Goal: Task Accomplishment & Management: Manage account settings

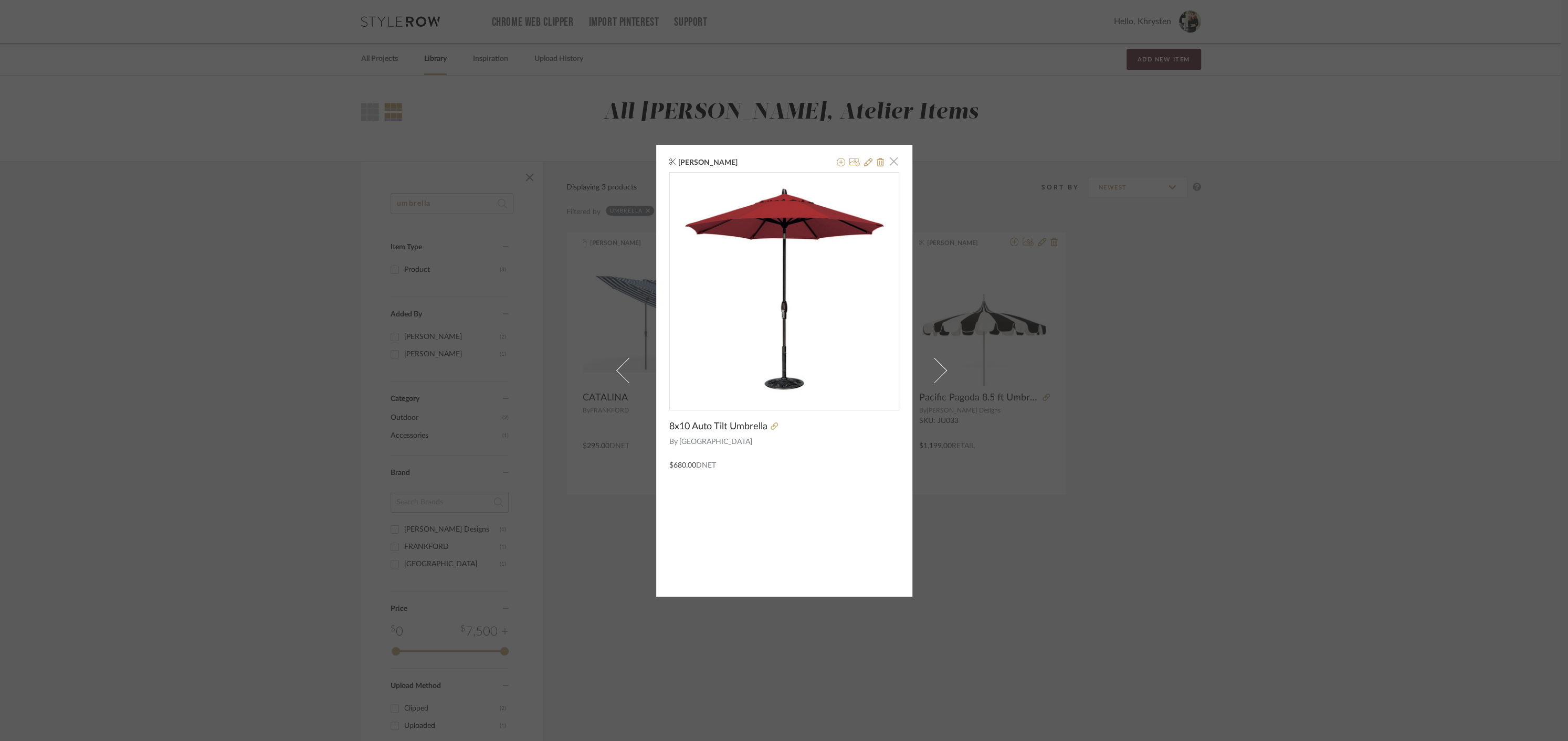
click at [888, 164] on span "button" at bounding box center [894, 161] width 21 height 21
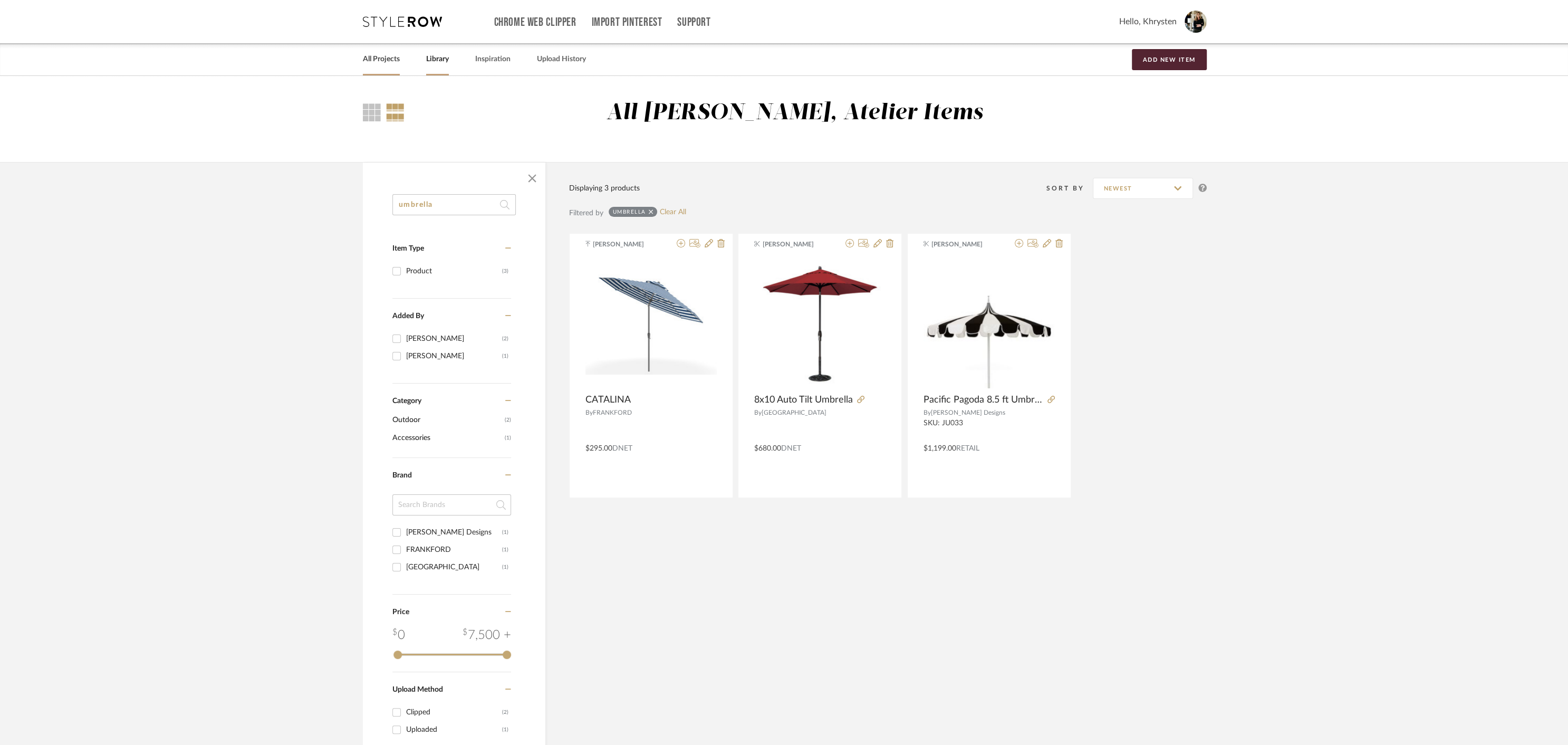
click at [384, 59] on link "All Projects" at bounding box center [381, 59] width 37 height 14
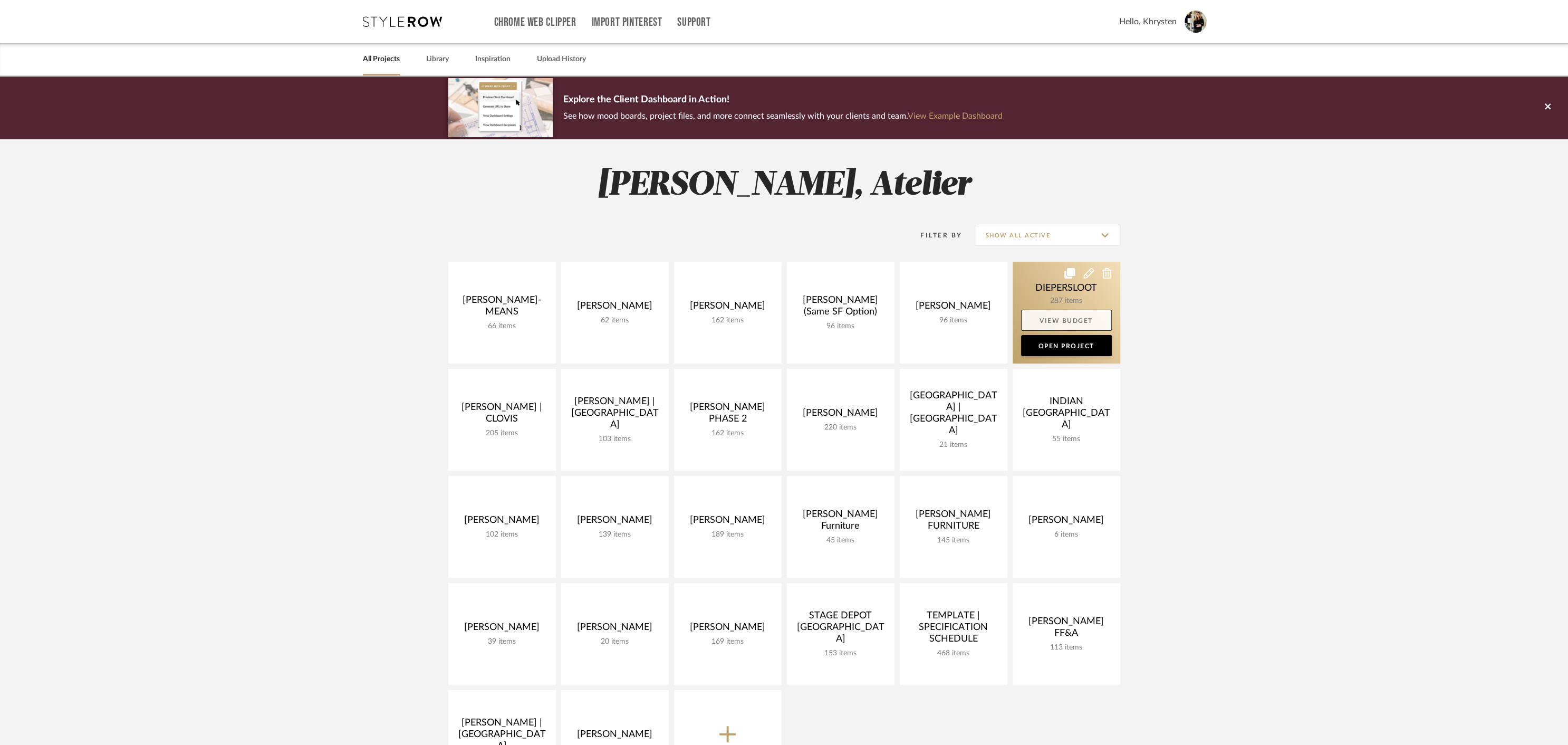
click at [1052, 321] on link "View Budget" at bounding box center [1067, 320] width 91 height 21
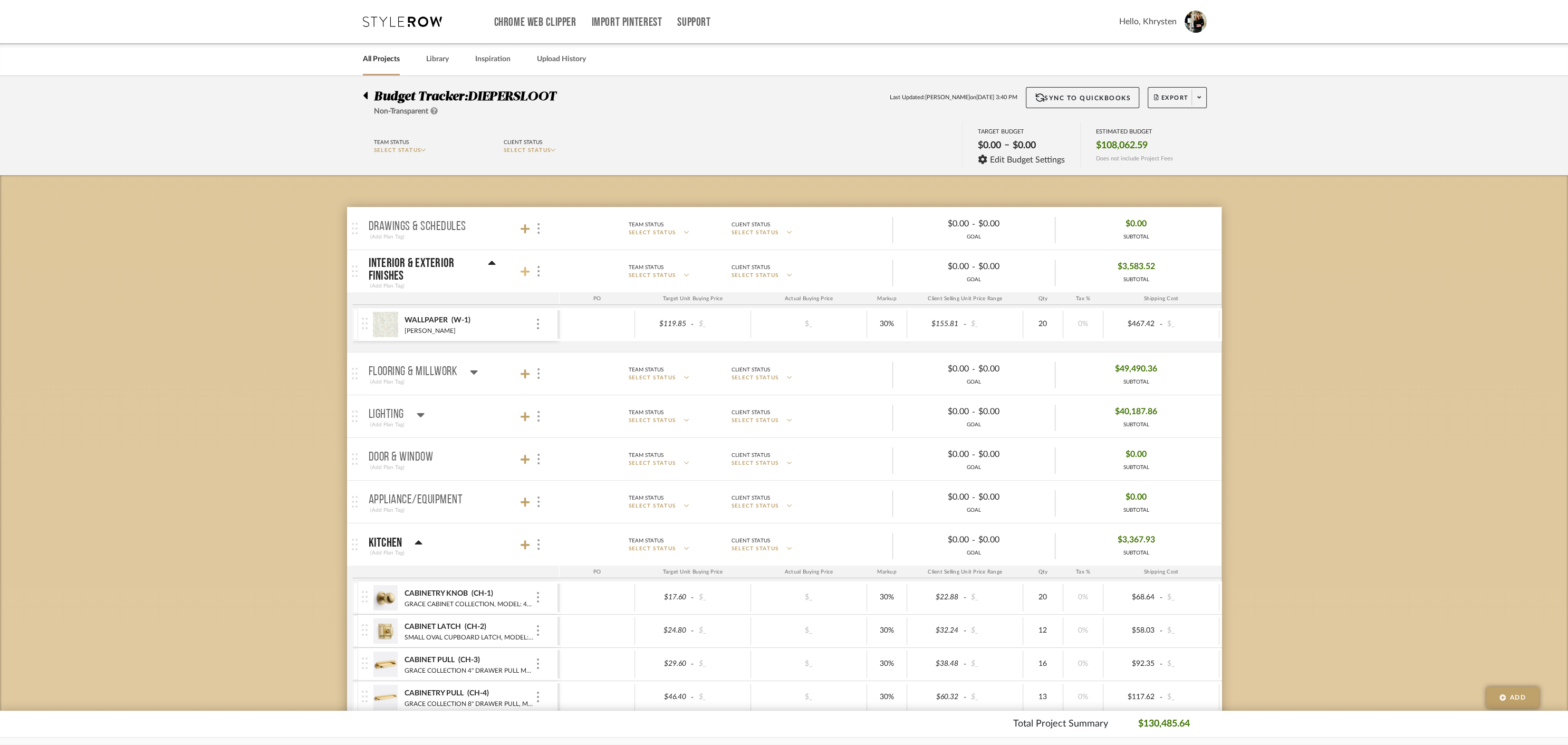
click at [522, 272] on icon at bounding box center [525, 272] width 10 height 10
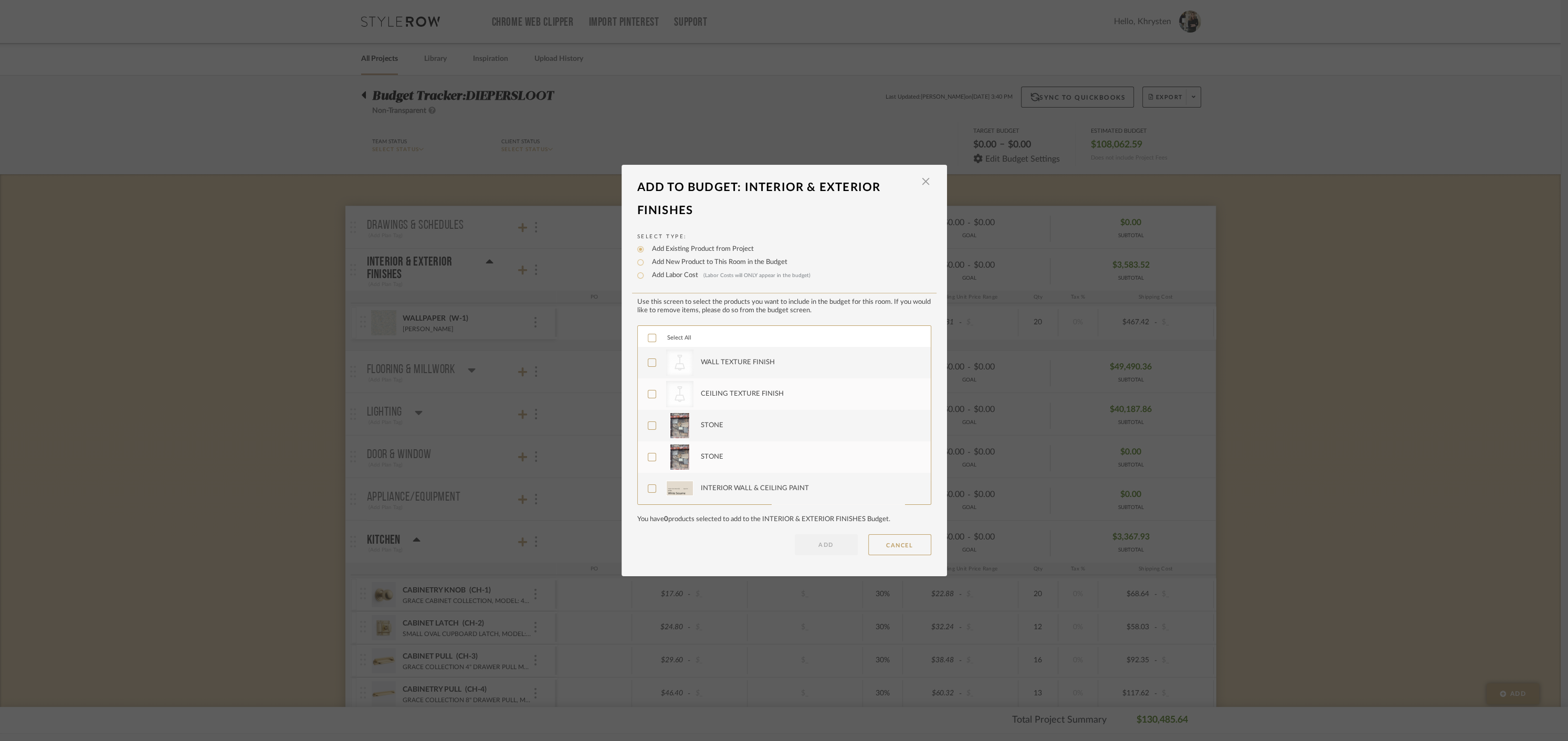
click at [648, 338] on icon at bounding box center [652, 338] width 7 height 7
click at [830, 543] on button "ADD" at bounding box center [826, 544] width 63 height 21
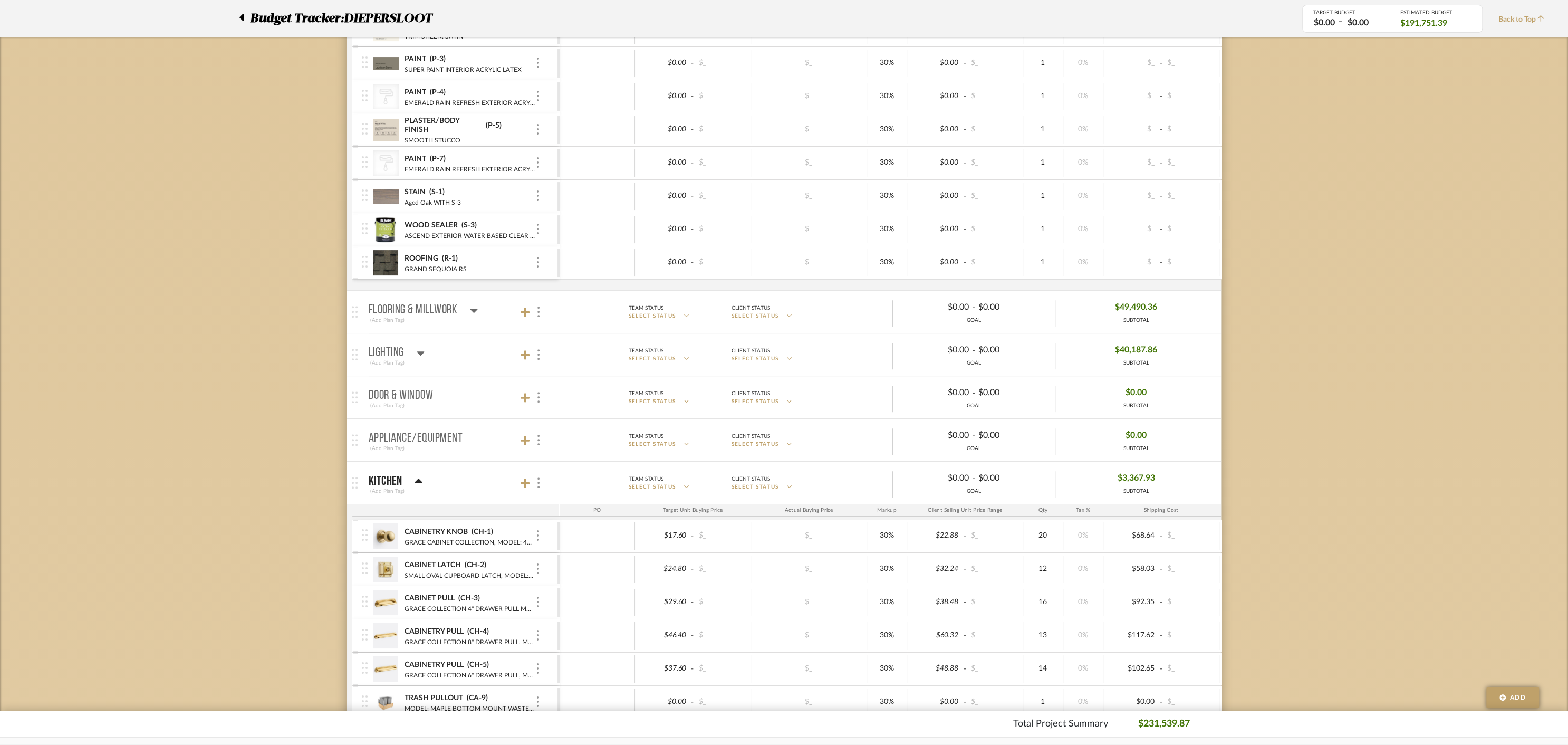
scroll to position [498, 0]
click at [525, 303] on icon at bounding box center [525, 308] width 10 height 10
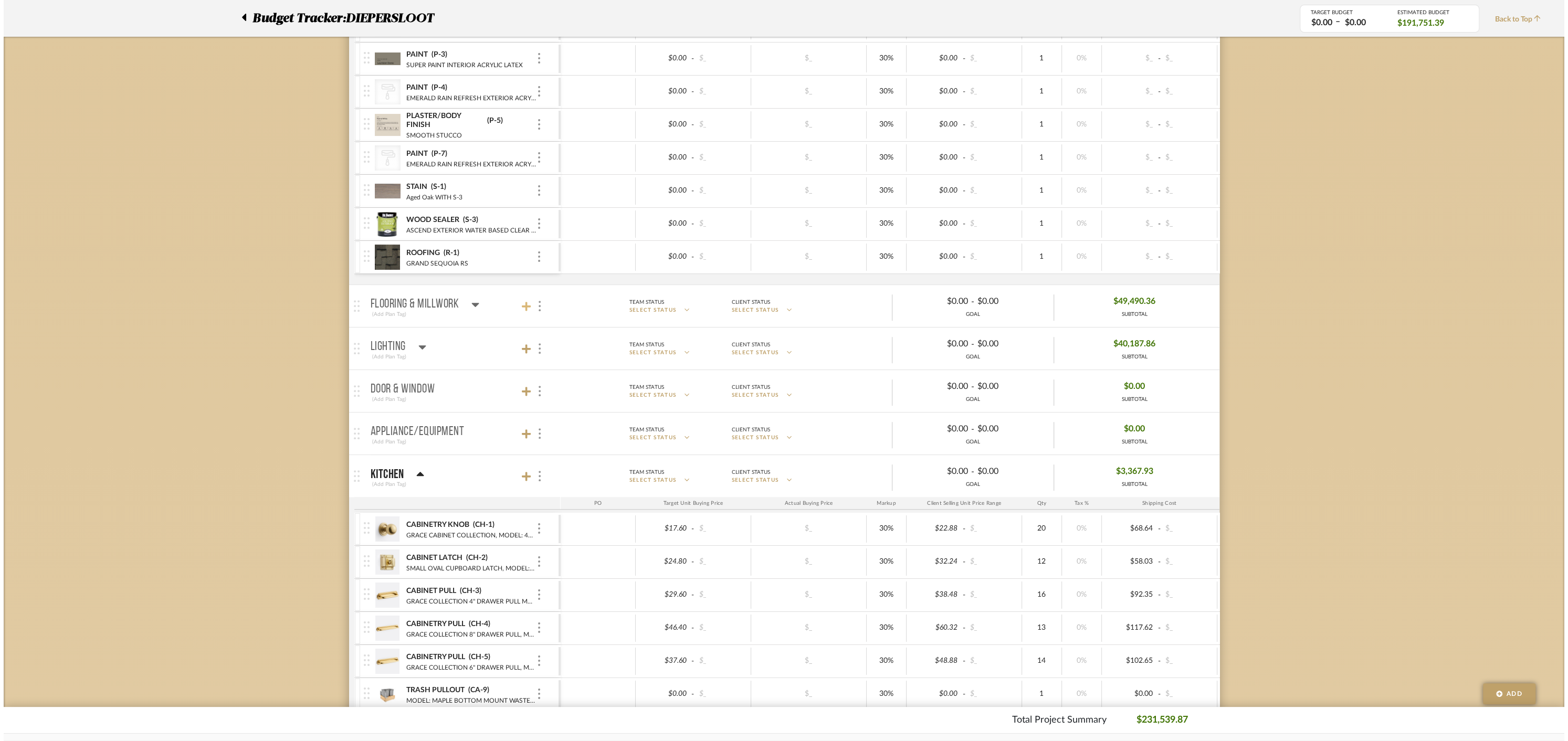
scroll to position [0, 0]
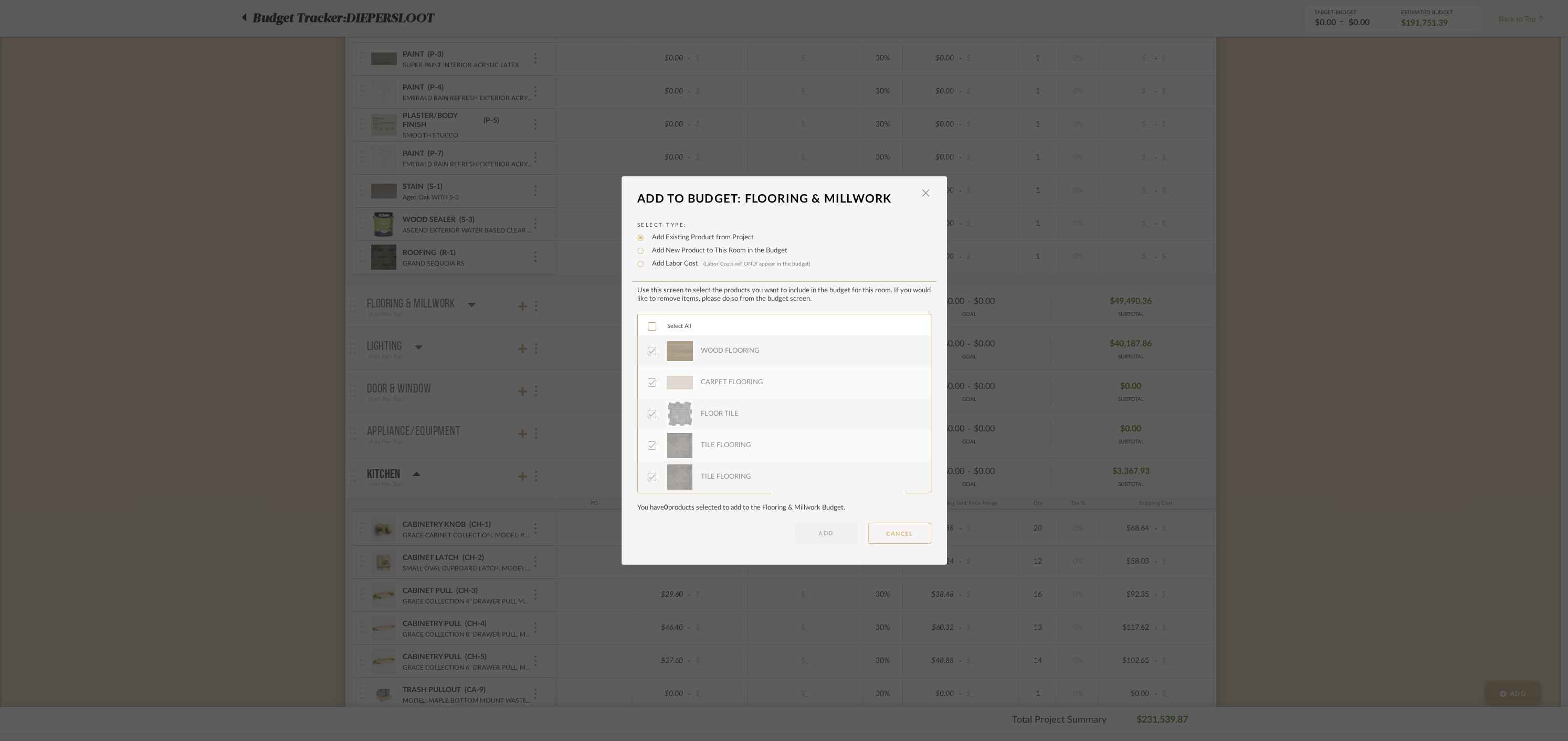
click at [895, 529] on button "CANCEL" at bounding box center [899, 533] width 63 height 21
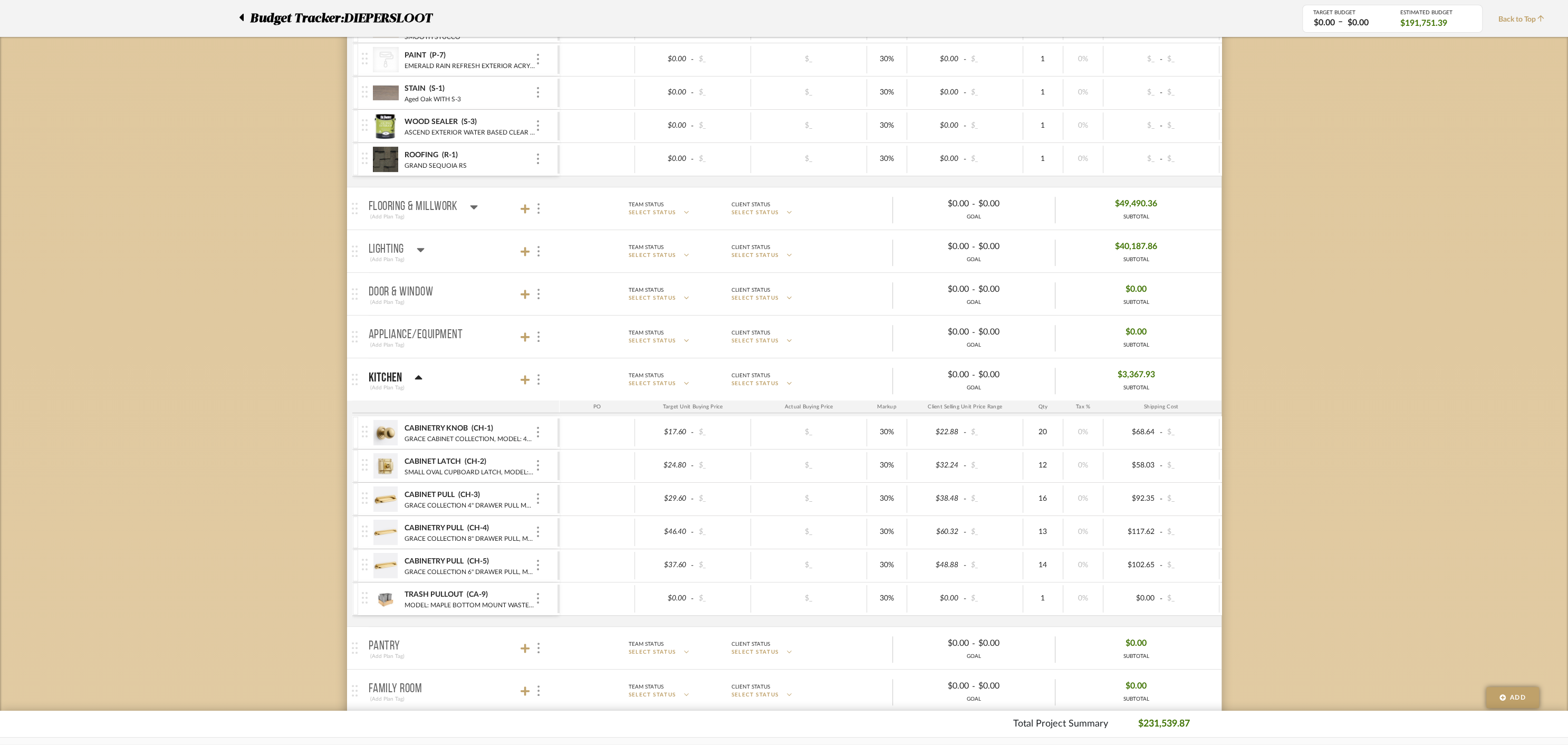
scroll to position [556, 0]
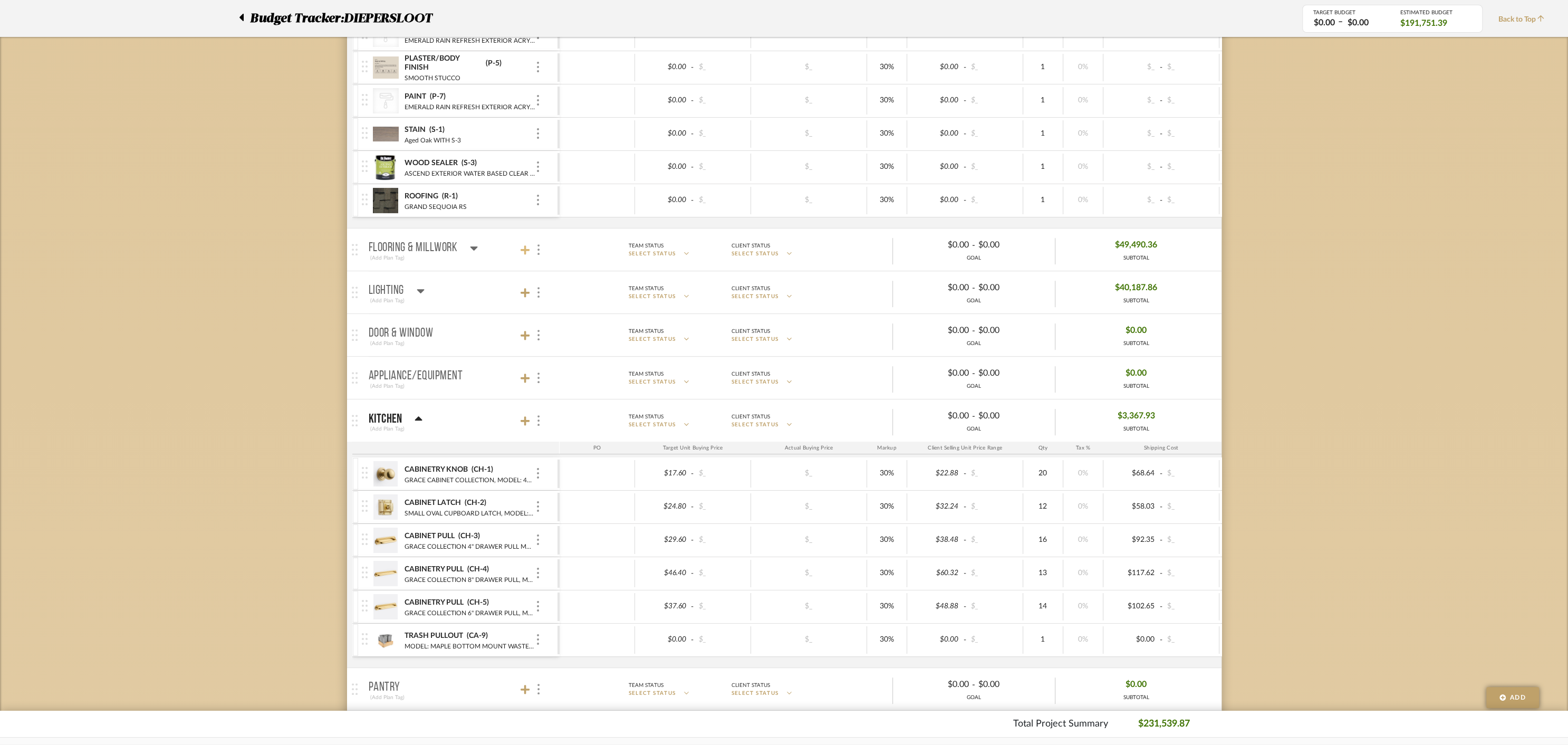
click at [523, 247] on icon at bounding box center [525, 250] width 10 height 10
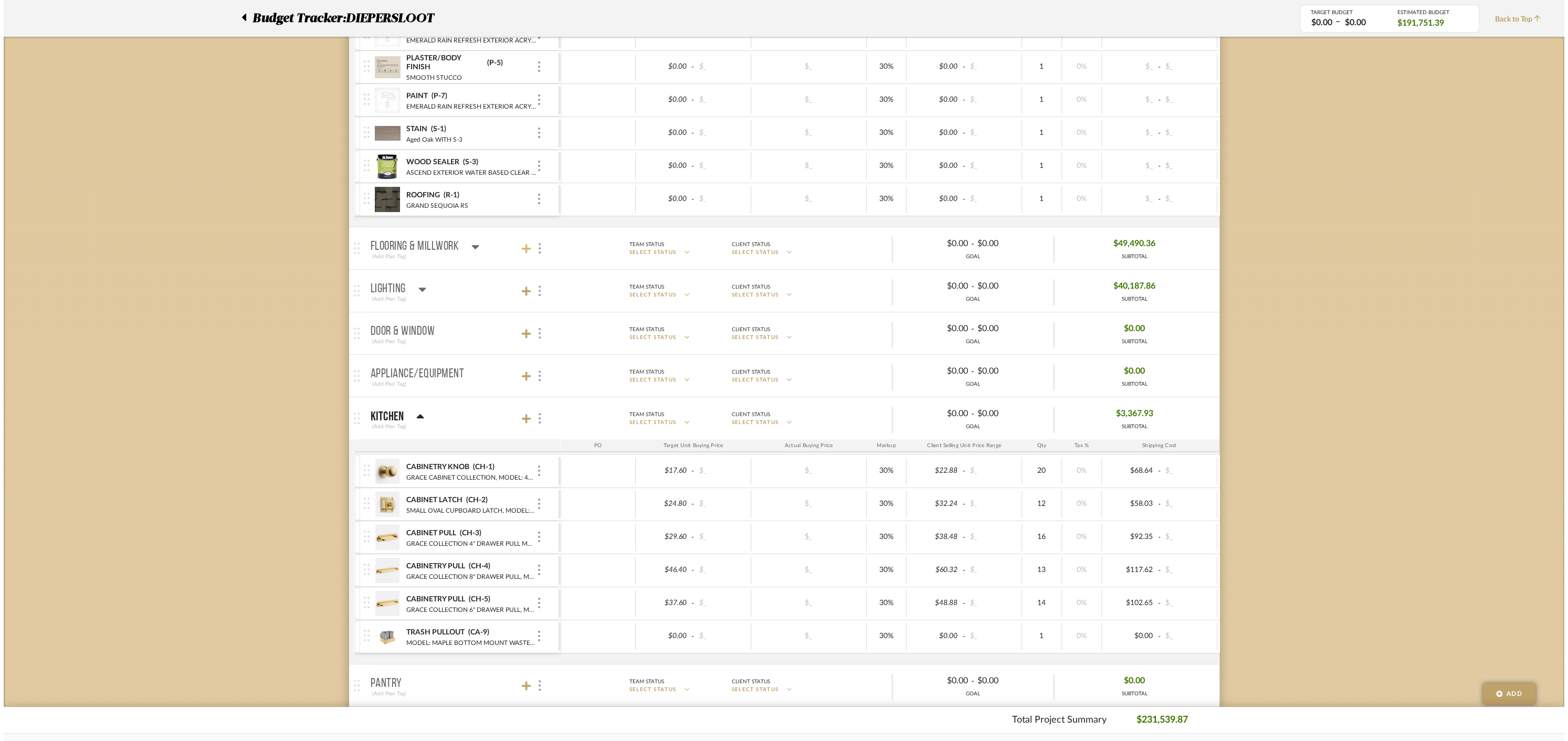
scroll to position [0, 0]
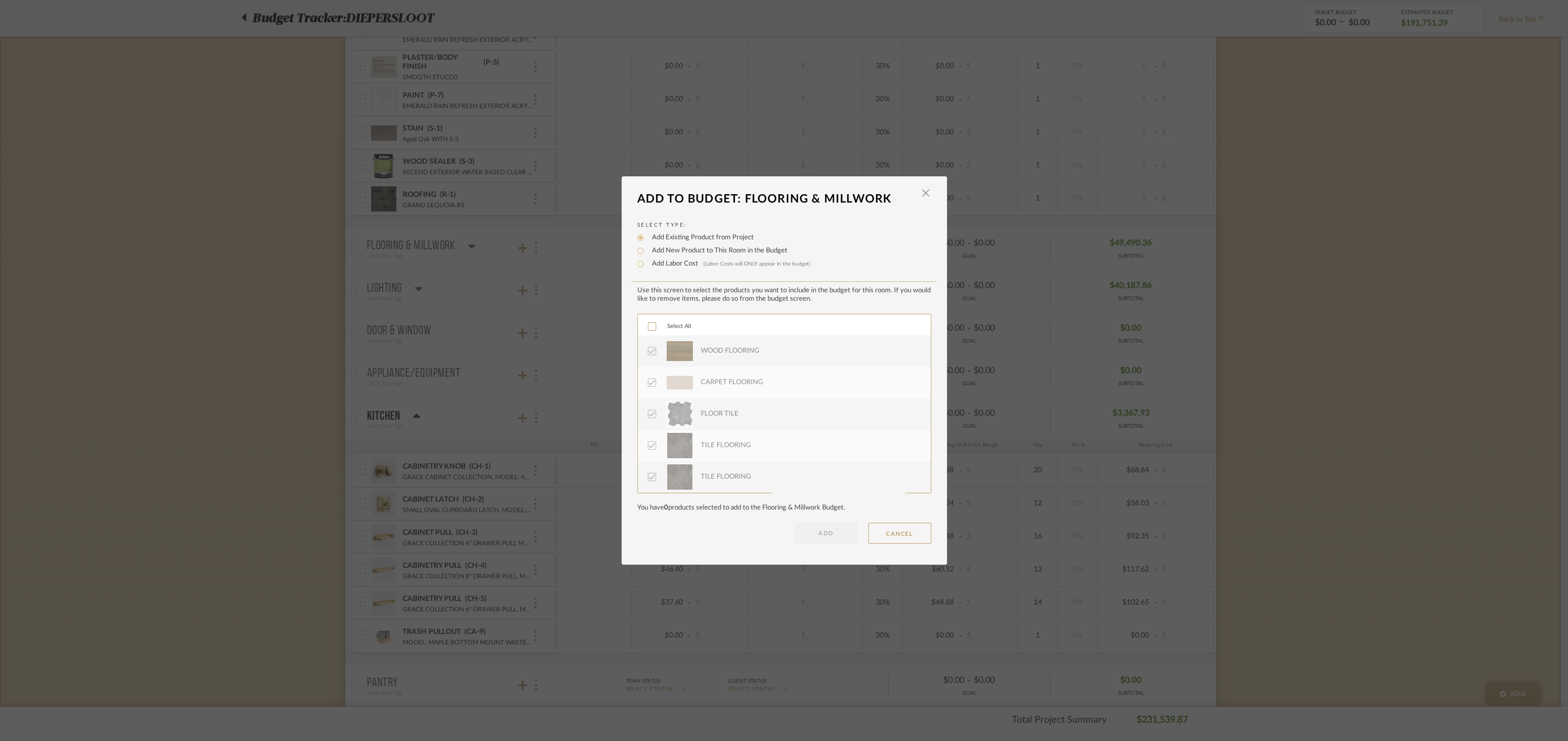
click at [648, 327] on icon at bounding box center [652, 326] width 7 height 7
click at [828, 534] on button "ADD" at bounding box center [826, 533] width 63 height 21
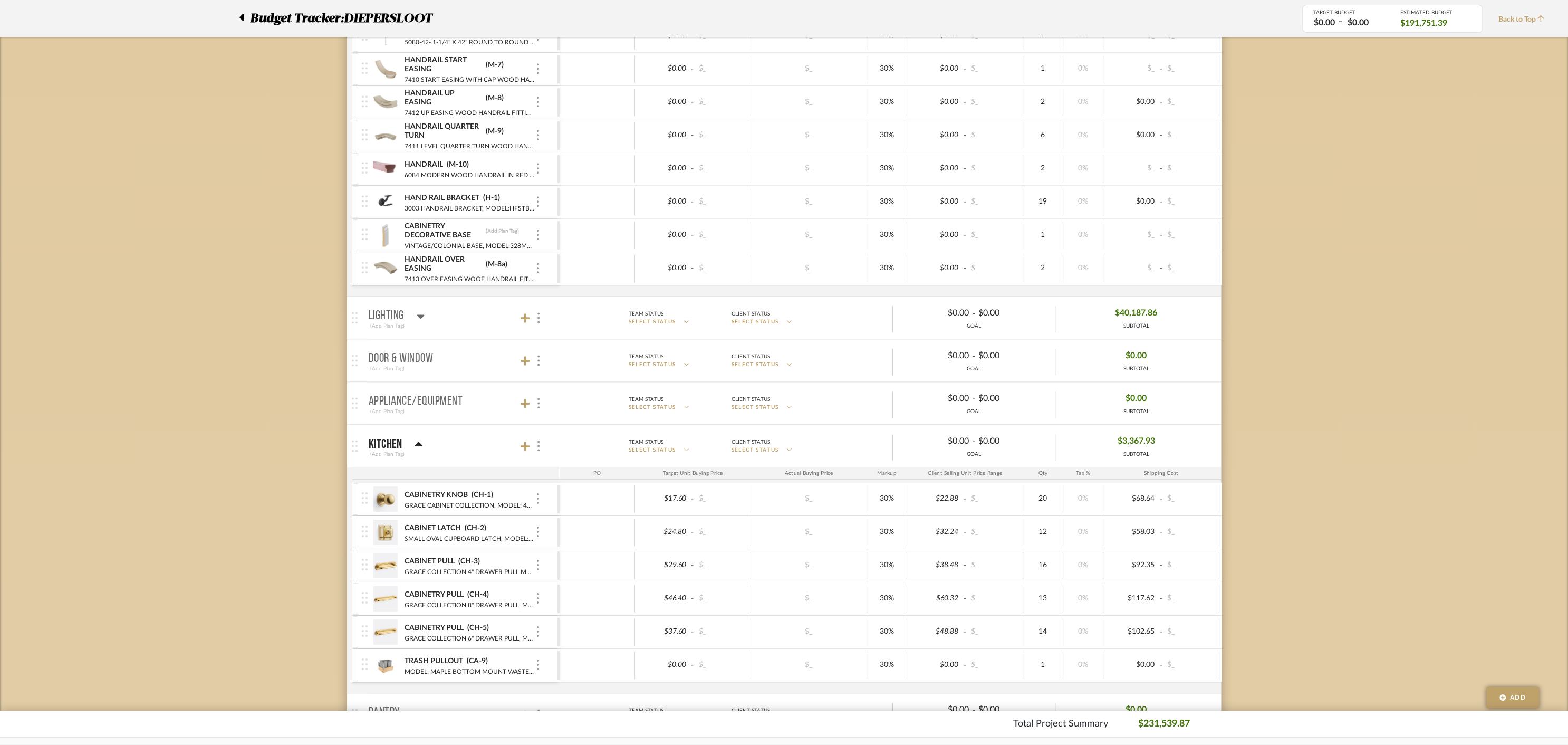
scroll to position [1459, 0]
click at [527, 309] on icon at bounding box center [525, 314] width 10 height 10
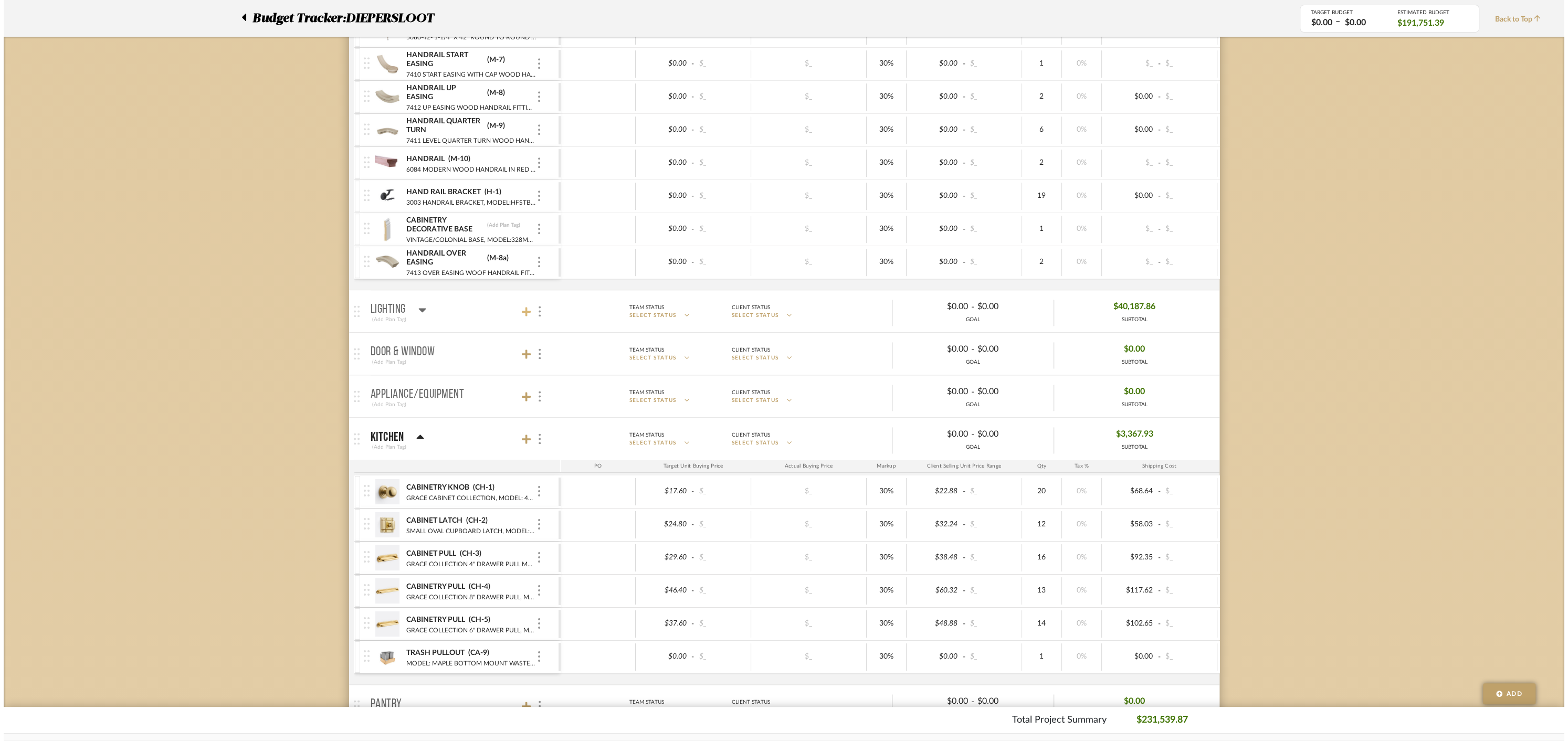
scroll to position [0, 0]
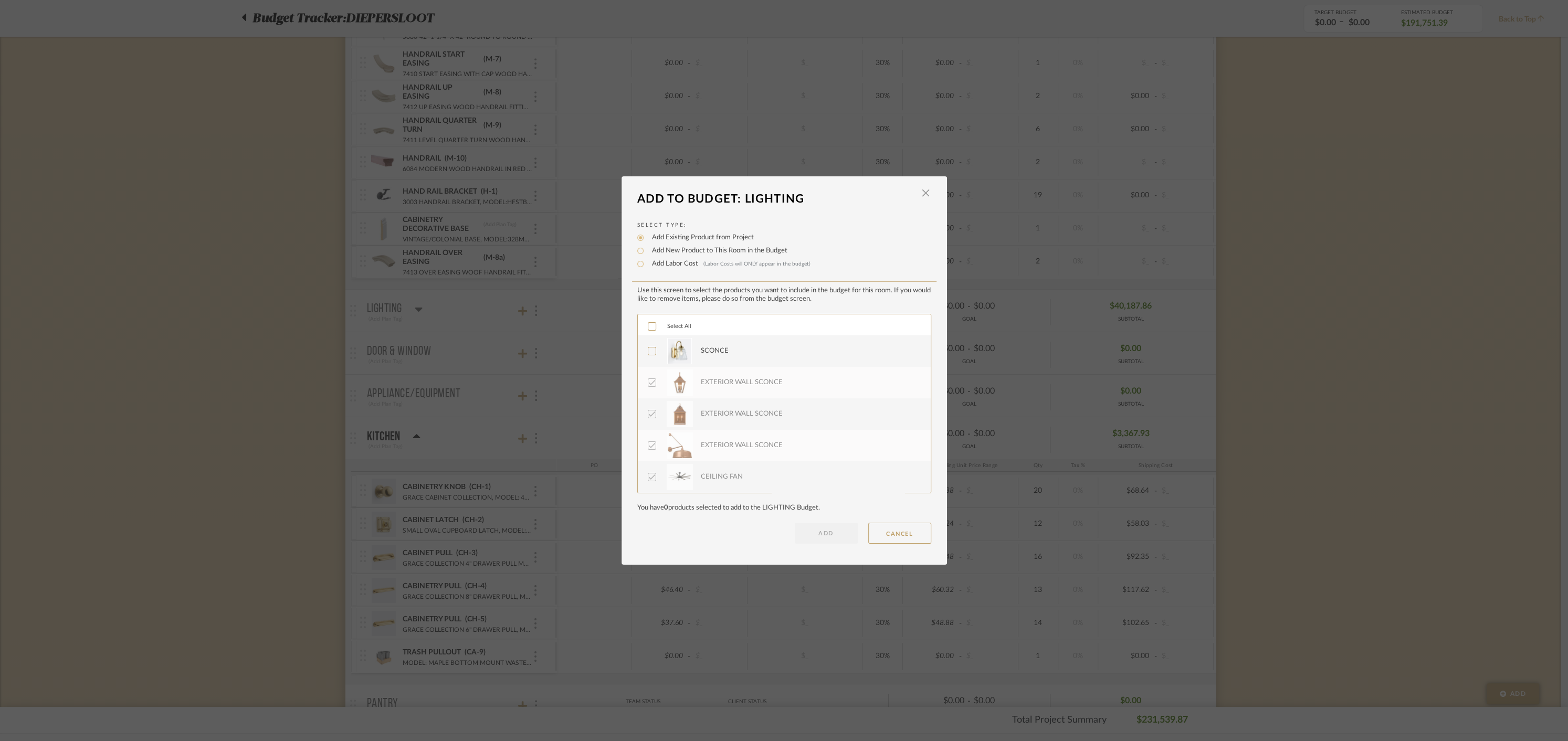
click at [648, 323] on icon at bounding box center [652, 326] width 7 height 7
click at [822, 530] on button "ADD" at bounding box center [826, 533] width 63 height 21
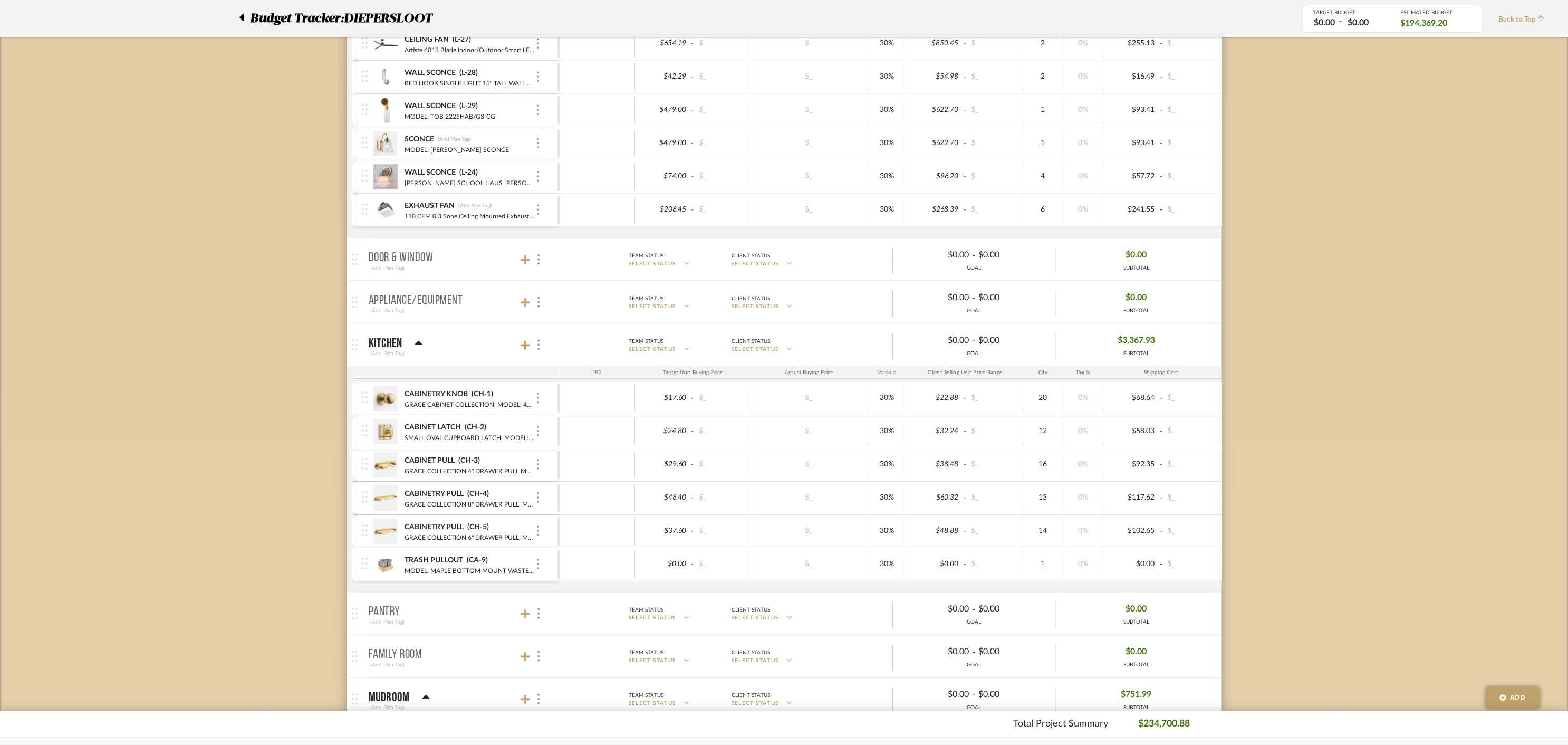
scroll to position [2574, 0]
click at [525, 259] on icon at bounding box center [525, 264] width 10 height 10
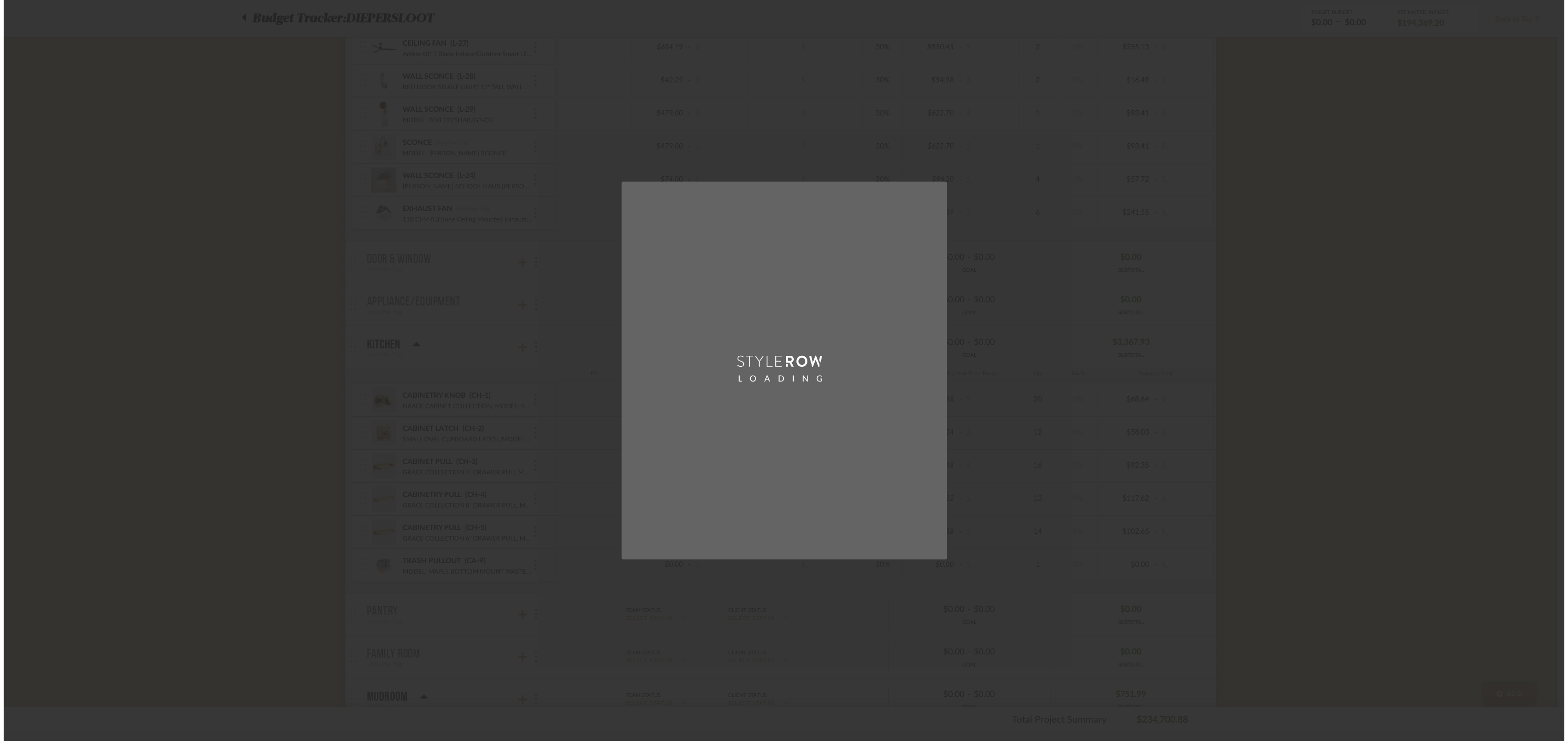
scroll to position [0, 0]
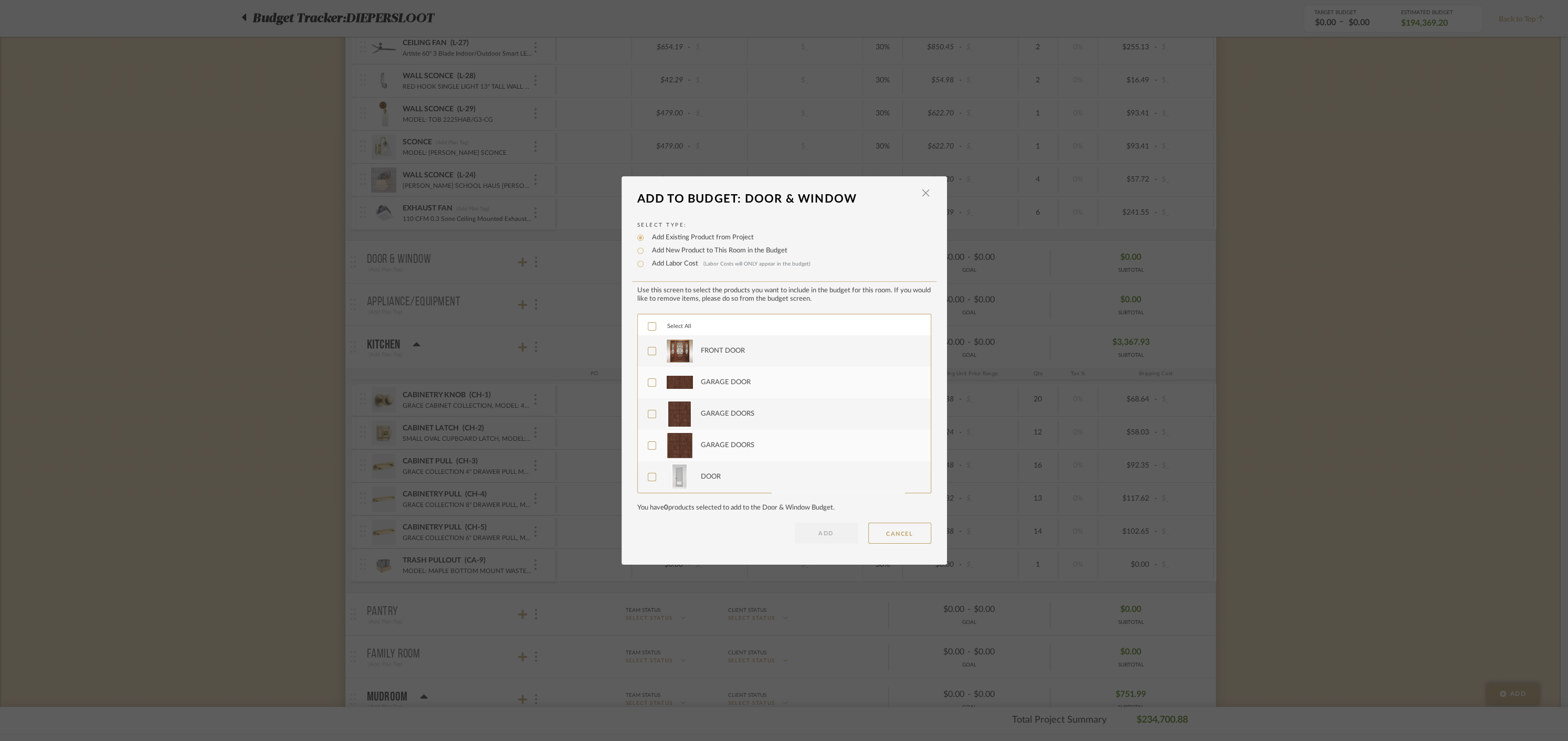
click at [648, 330] on icon at bounding box center [652, 326] width 7 height 7
click at [816, 528] on button "ADD" at bounding box center [826, 533] width 63 height 21
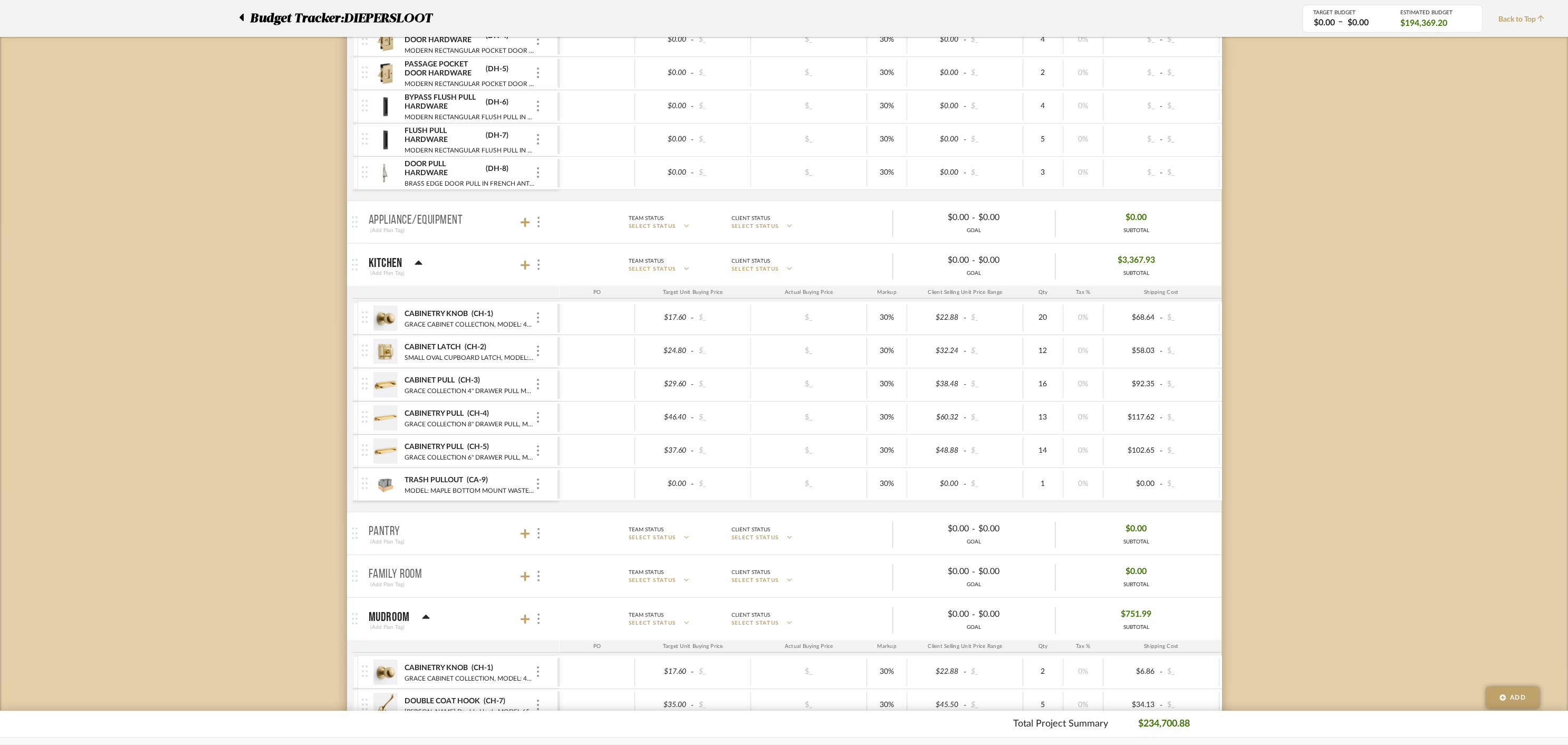
scroll to position [3219, 0]
click at [525, 216] on icon at bounding box center [525, 221] width 10 height 10
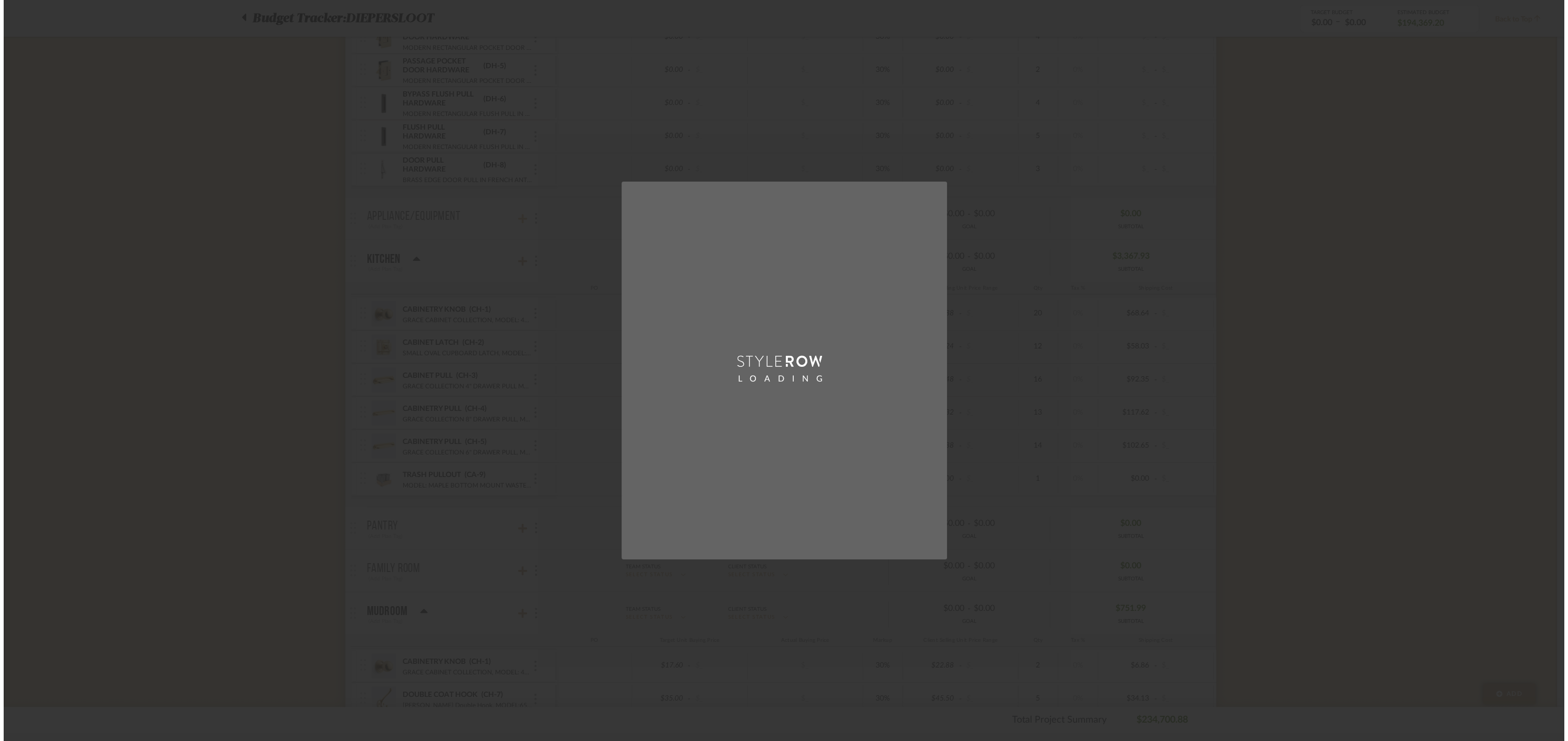
scroll to position [0, 0]
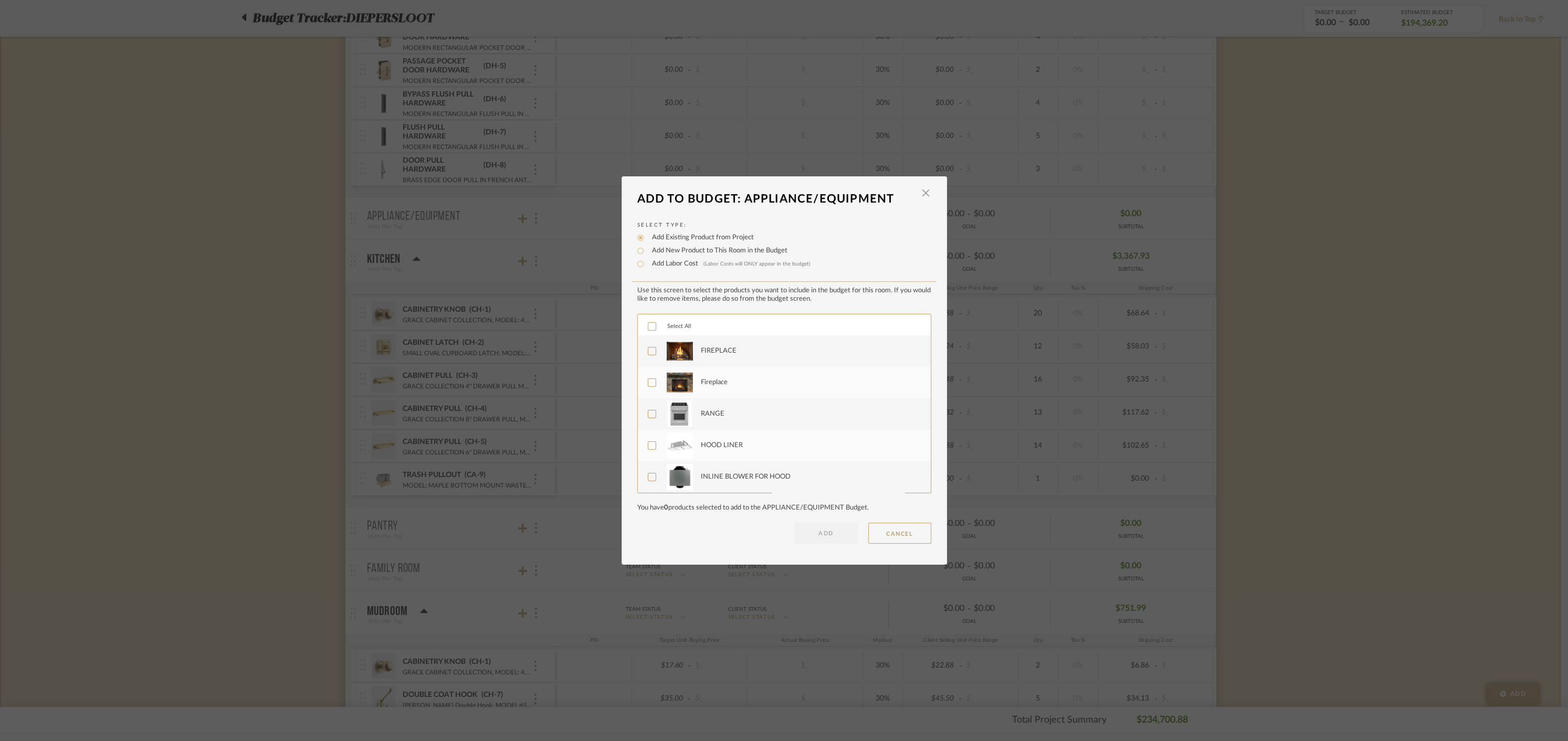
click at [648, 327] on icon at bounding box center [651, 326] width 7 height 5
click at [814, 535] on button "ADD" at bounding box center [826, 533] width 63 height 21
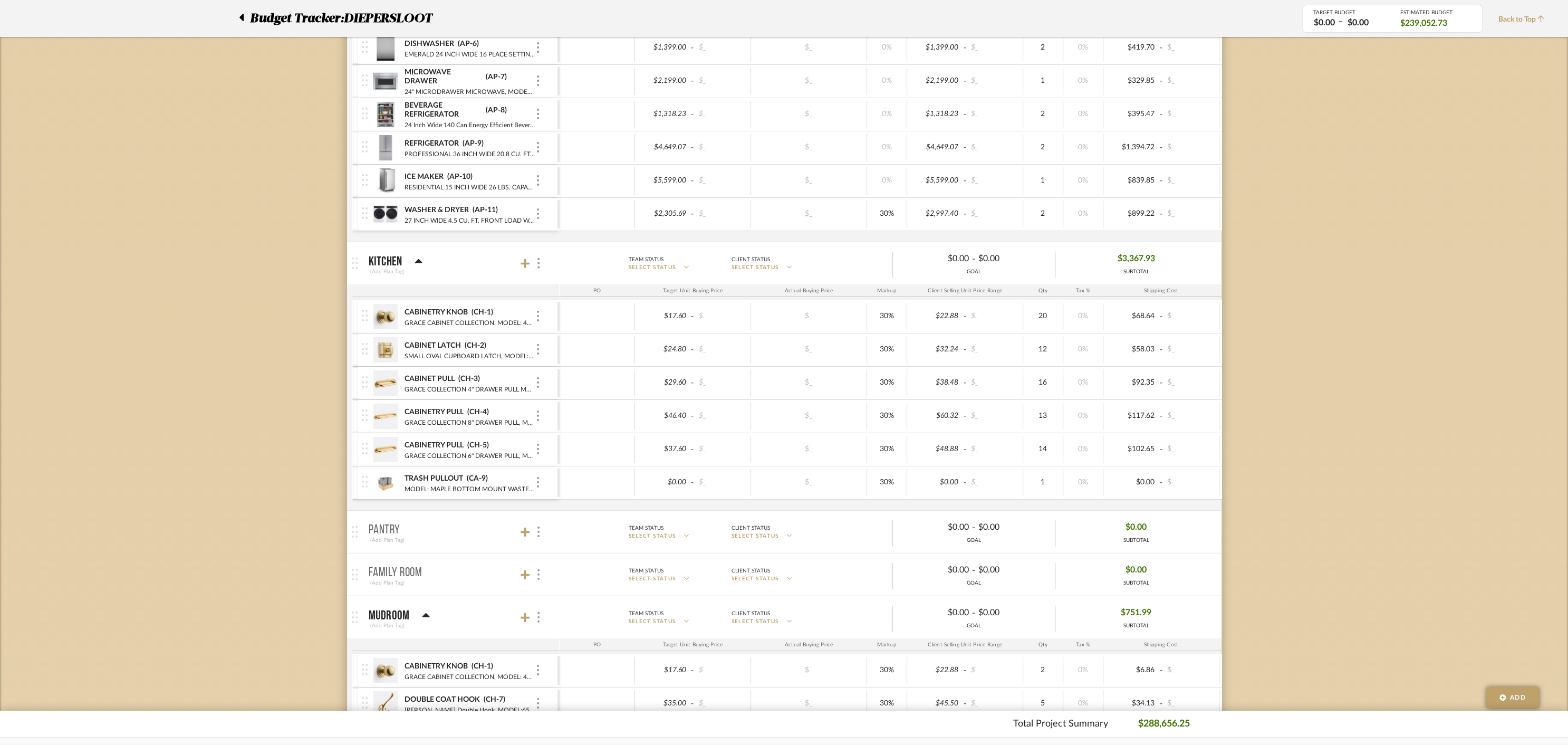
scroll to position [3606, 0]
click at [525, 262] on icon at bounding box center [525, 267] width 10 height 10
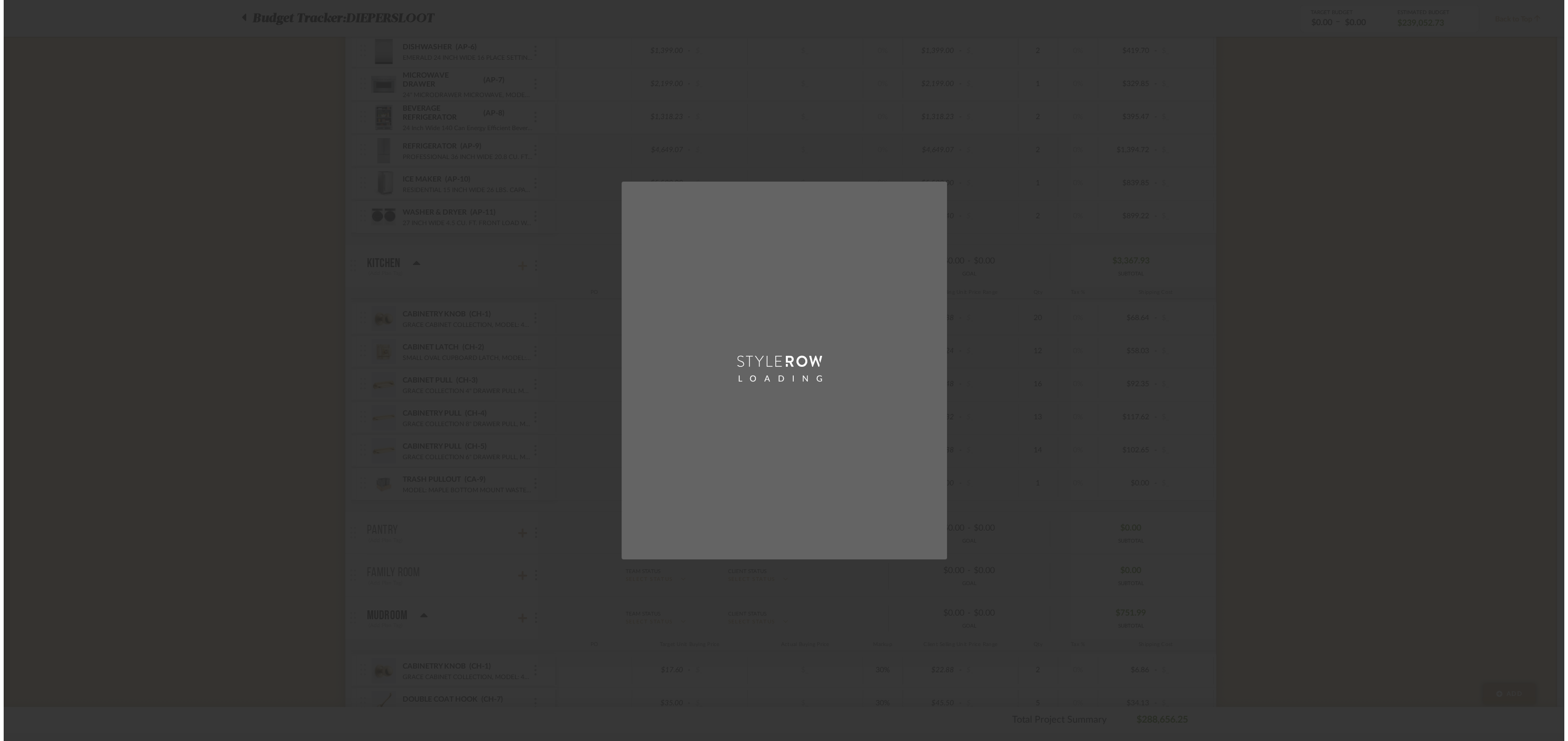
scroll to position [0, 0]
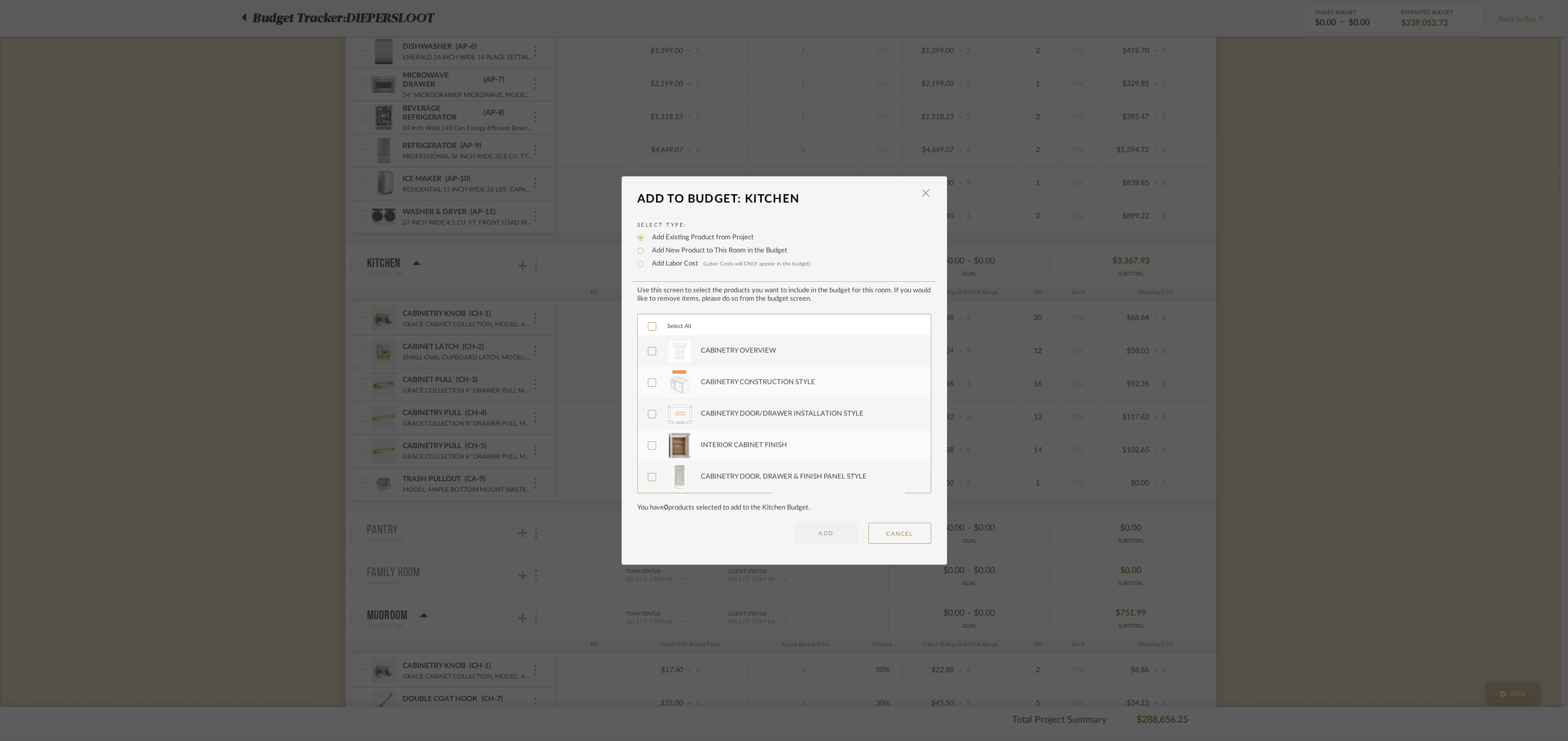
click at [648, 324] on icon at bounding box center [652, 326] width 7 height 7
click at [817, 536] on button "ADD" at bounding box center [826, 533] width 63 height 21
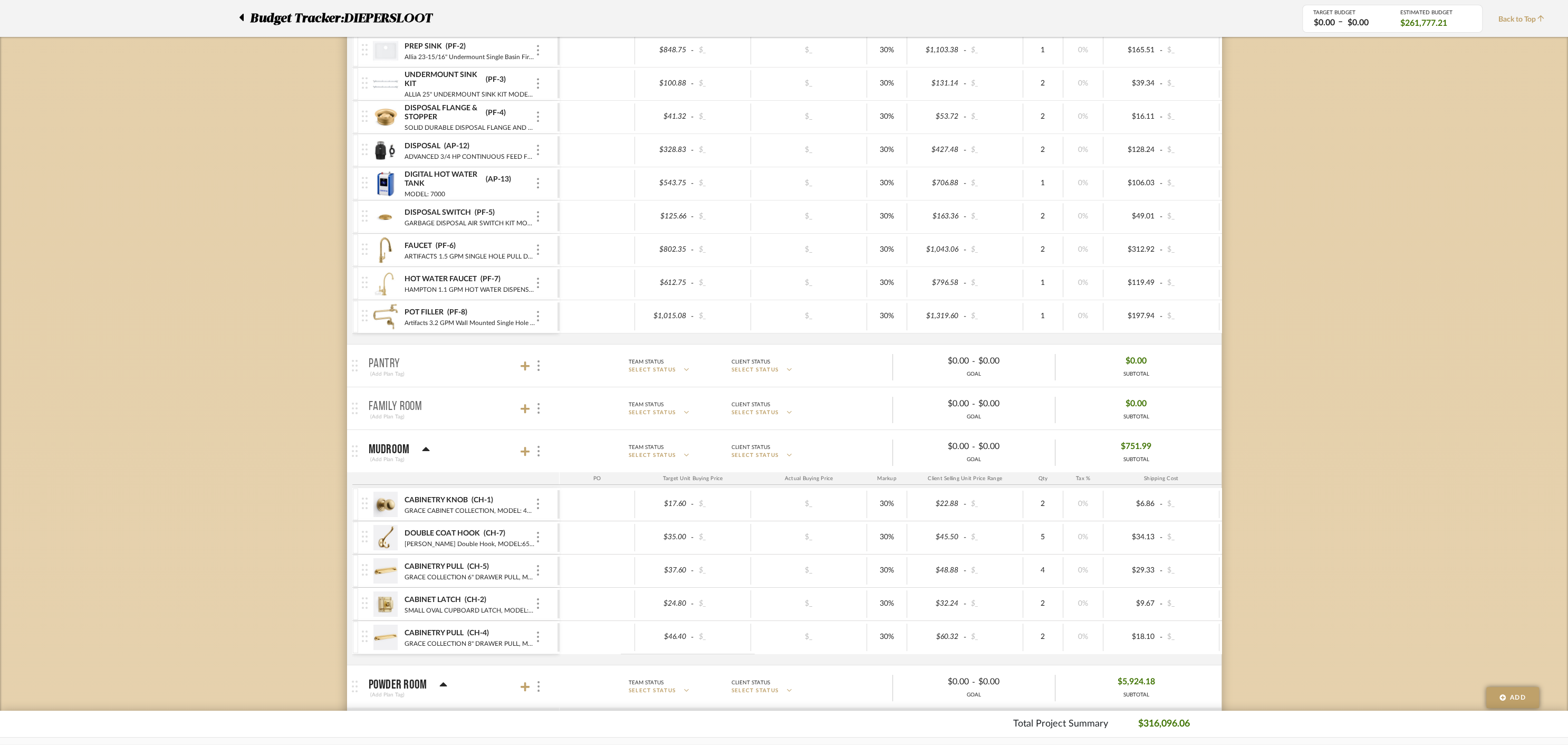
scroll to position [4619, 0]
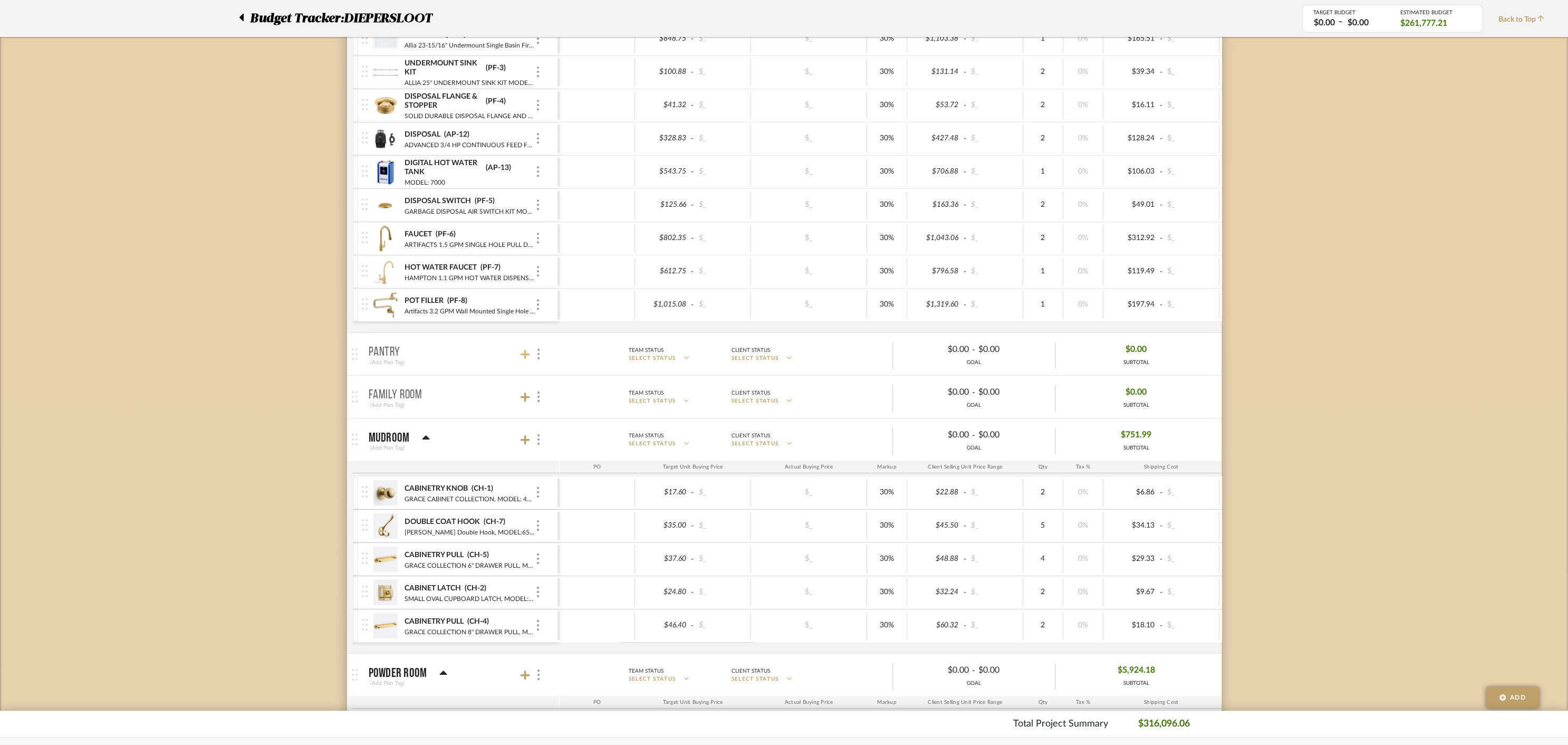
click at [525, 350] on icon at bounding box center [525, 355] width 10 height 10
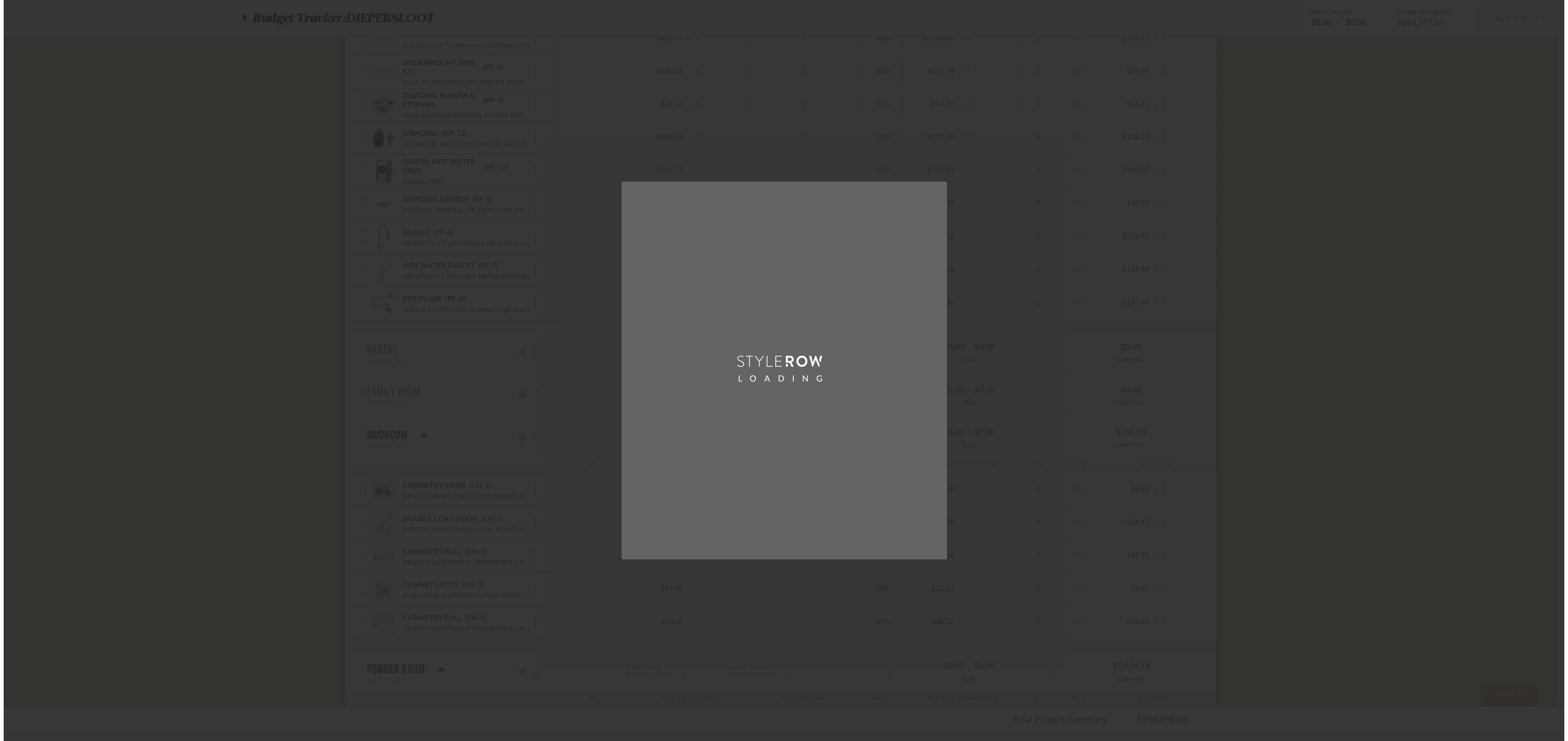
scroll to position [0, 0]
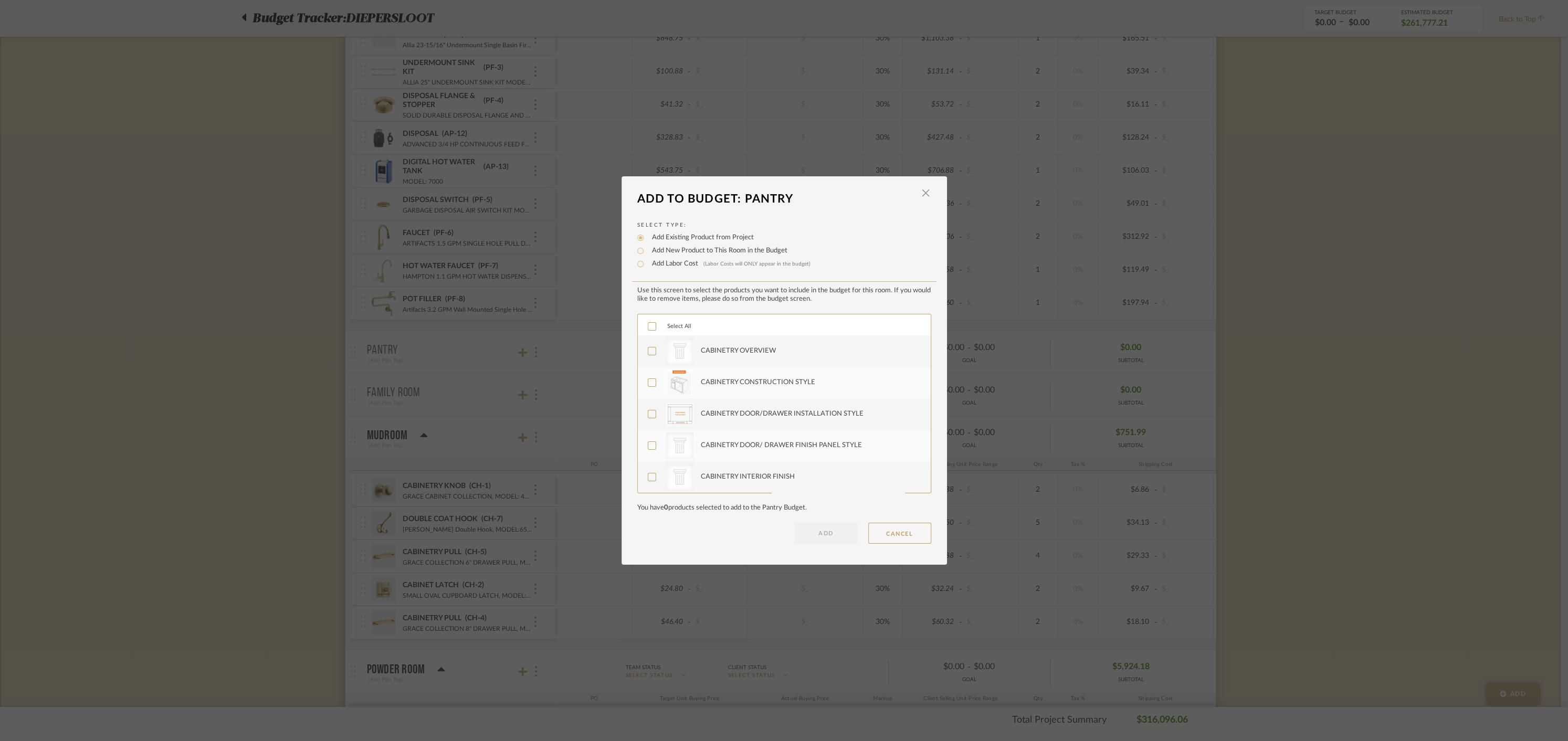
click at [649, 326] on icon at bounding box center [651, 326] width 7 height 5
click at [820, 530] on button "ADD" at bounding box center [826, 533] width 63 height 21
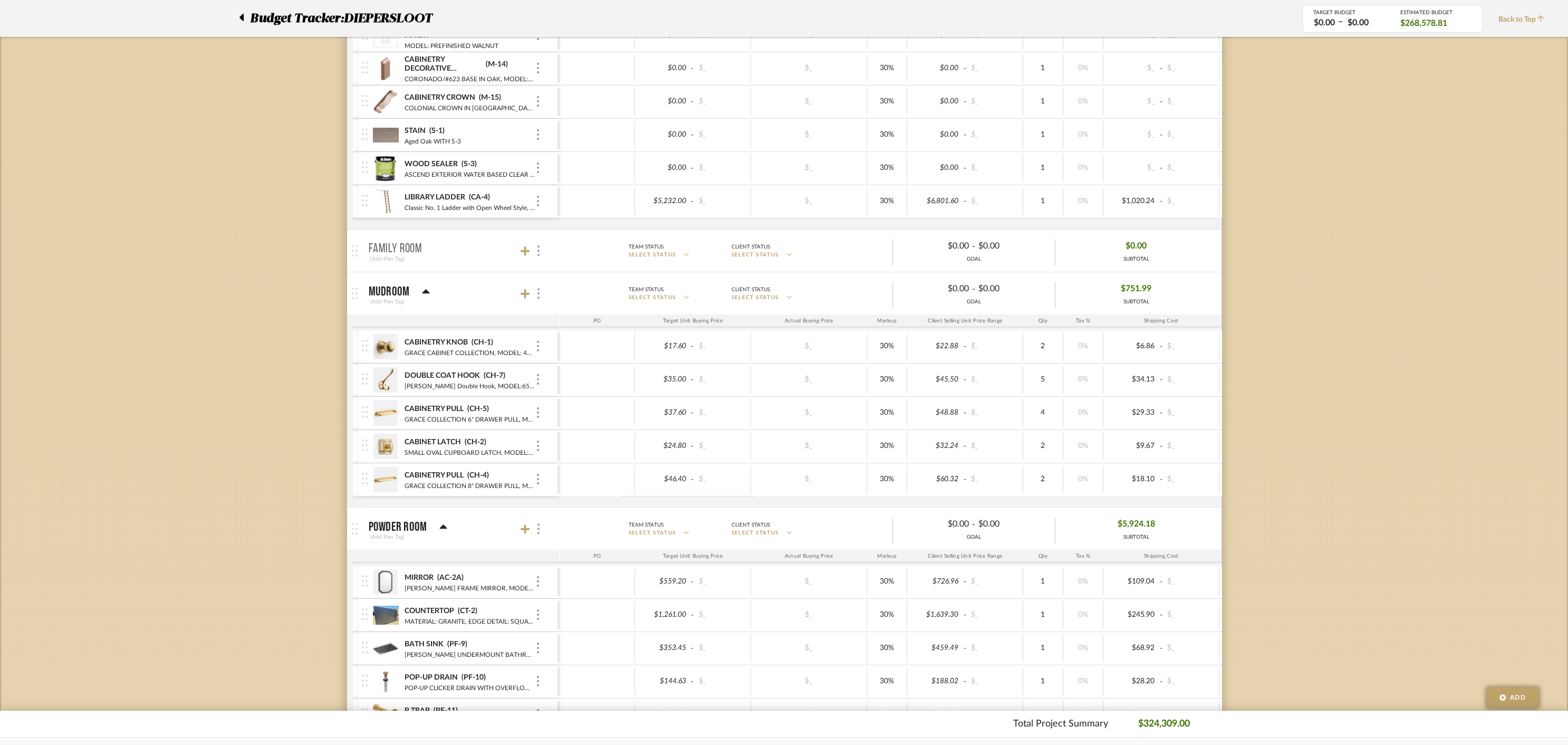
scroll to position [5126, 0]
click at [522, 243] on icon at bounding box center [525, 248] width 10 height 10
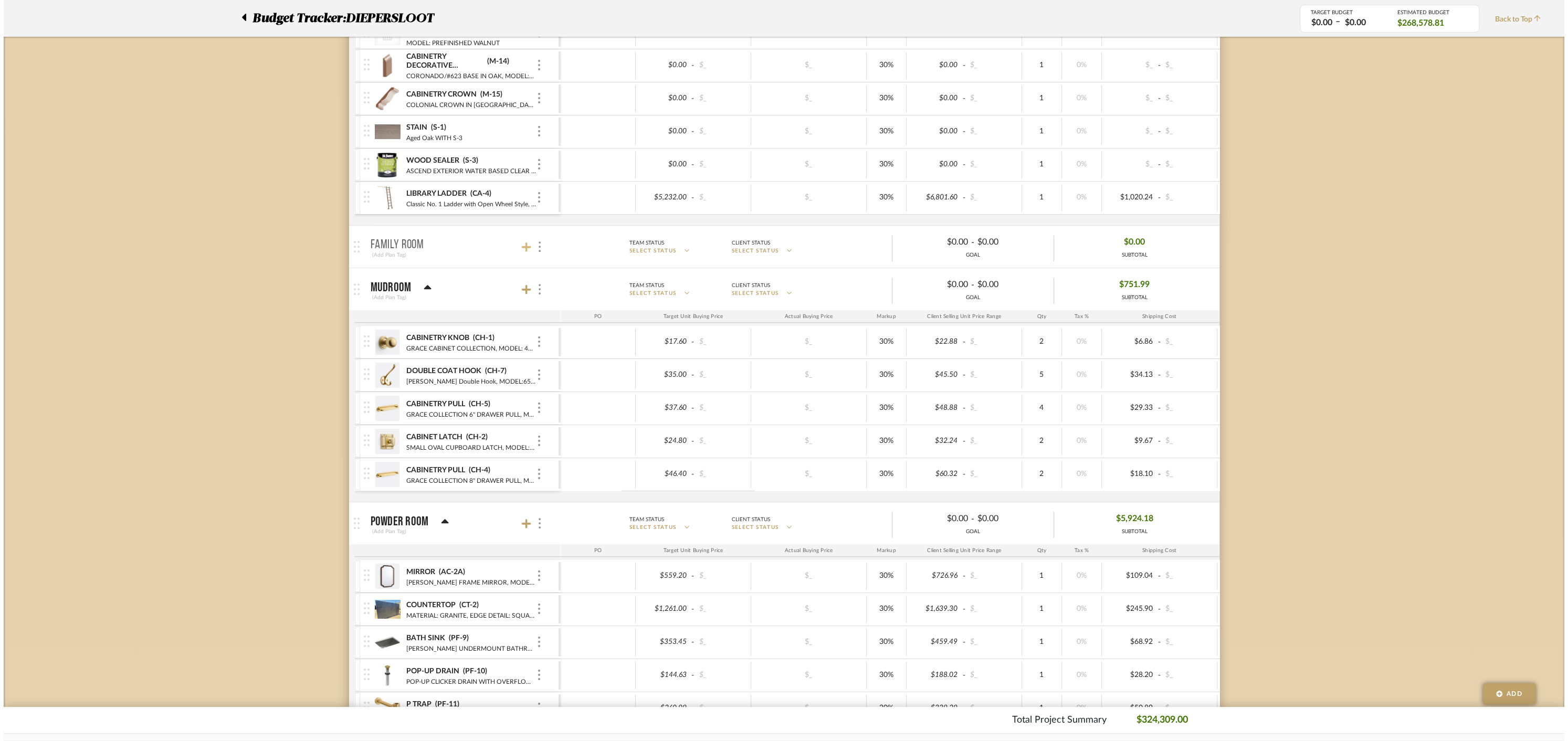
scroll to position [0, 0]
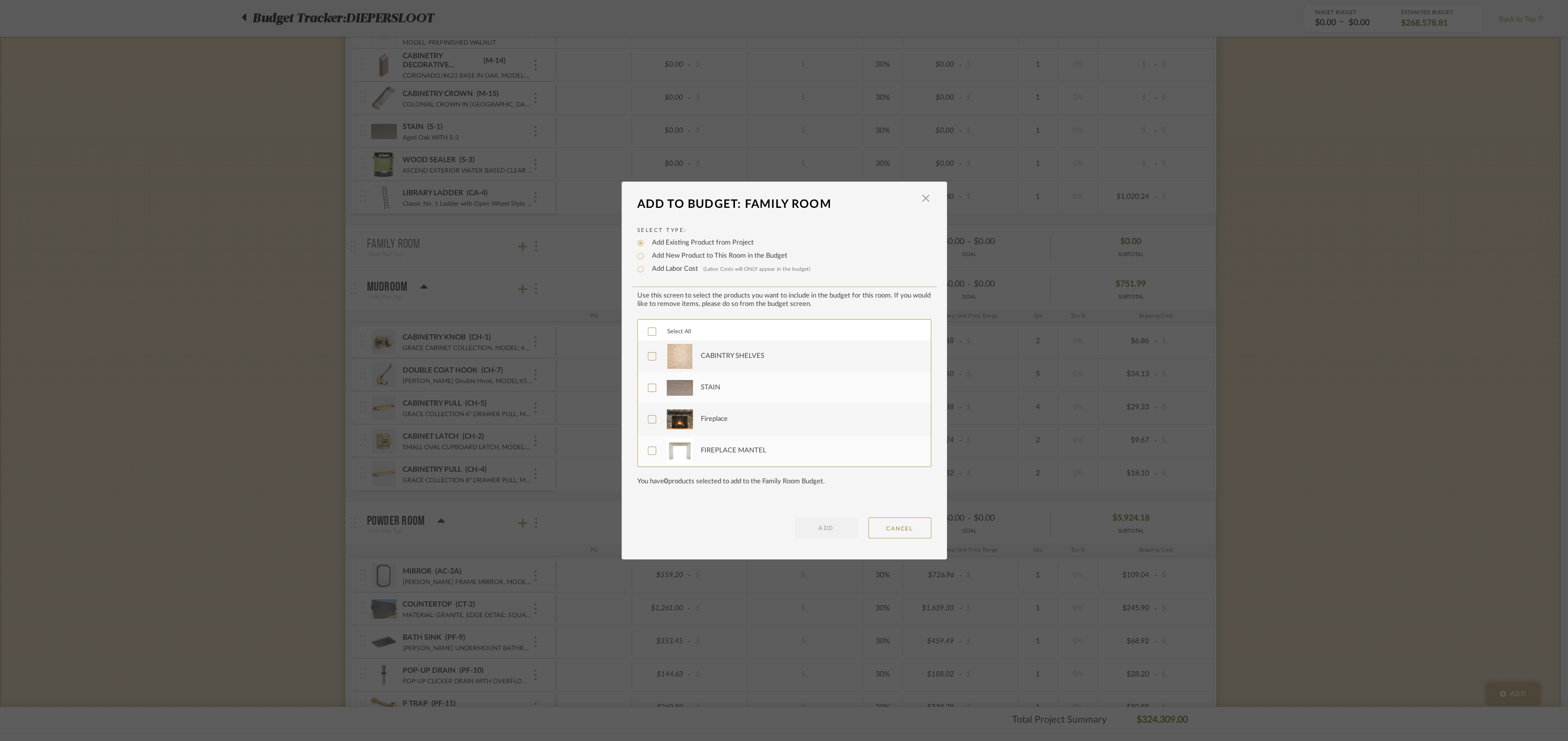
click at [648, 329] on icon at bounding box center [652, 332] width 7 height 7
click at [806, 526] on button "ADD" at bounding box center [826, 527] width 63 height 21
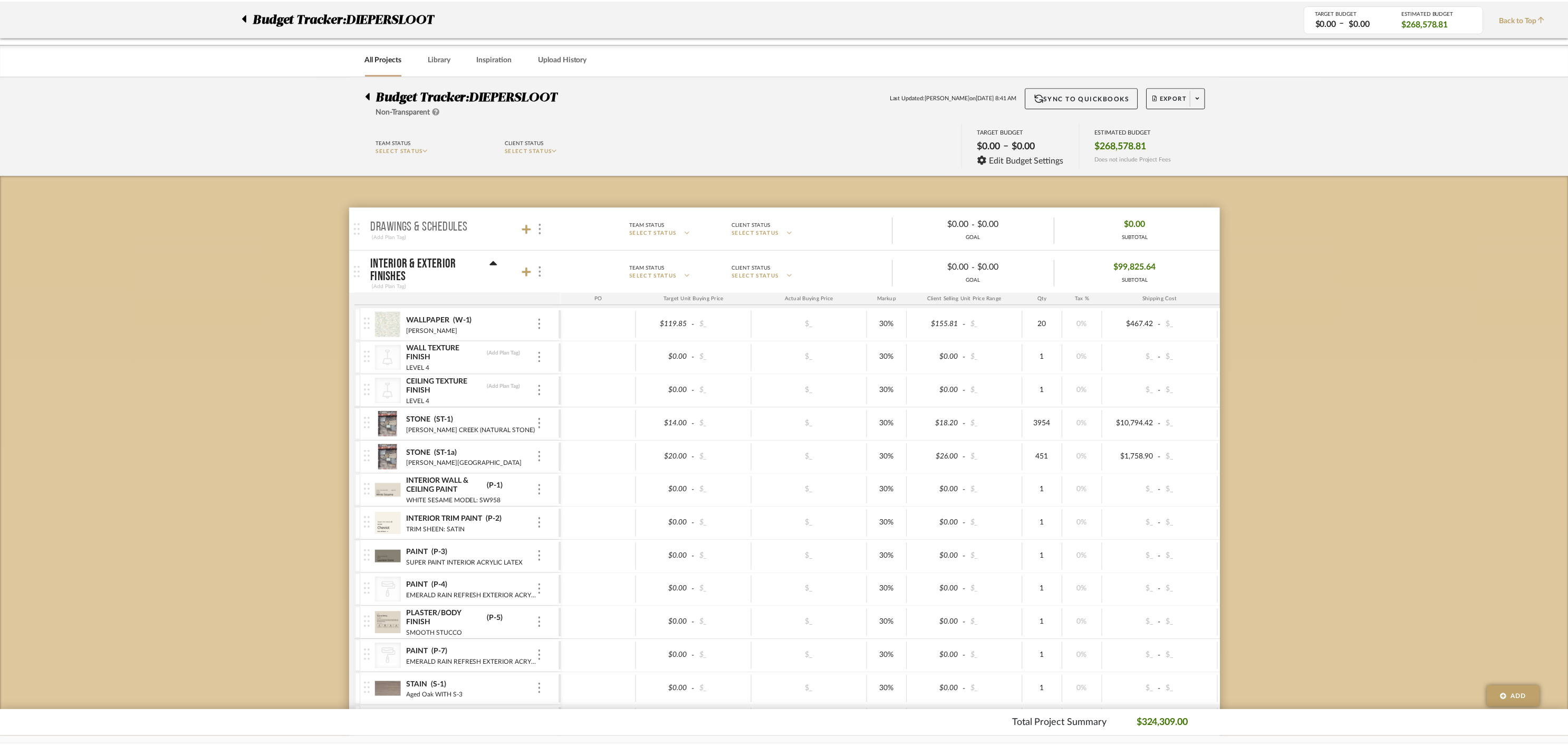
scroll to position [5126, 0]
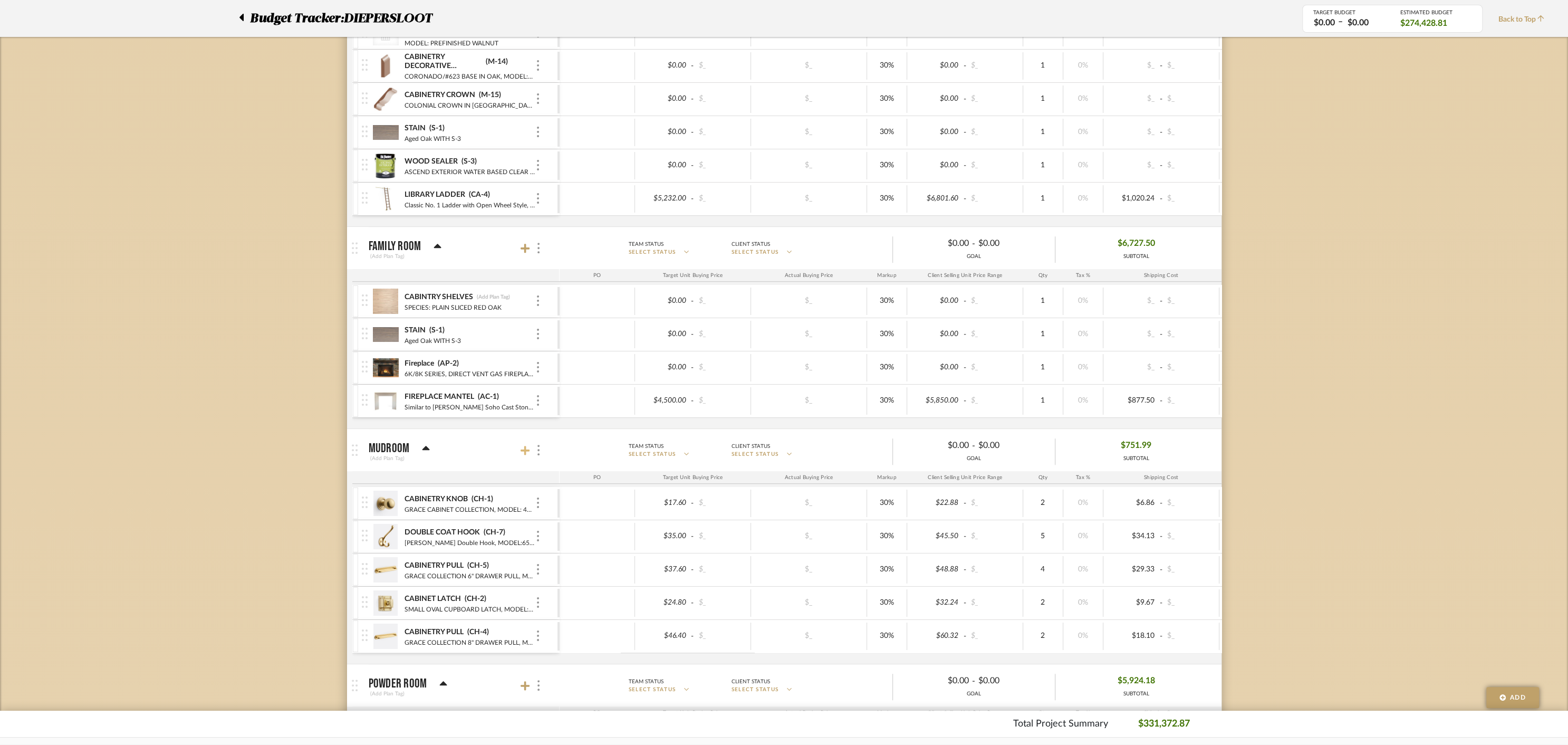
click at [526, 445] on icon at bounding box center [525, 450] width 10 height 10
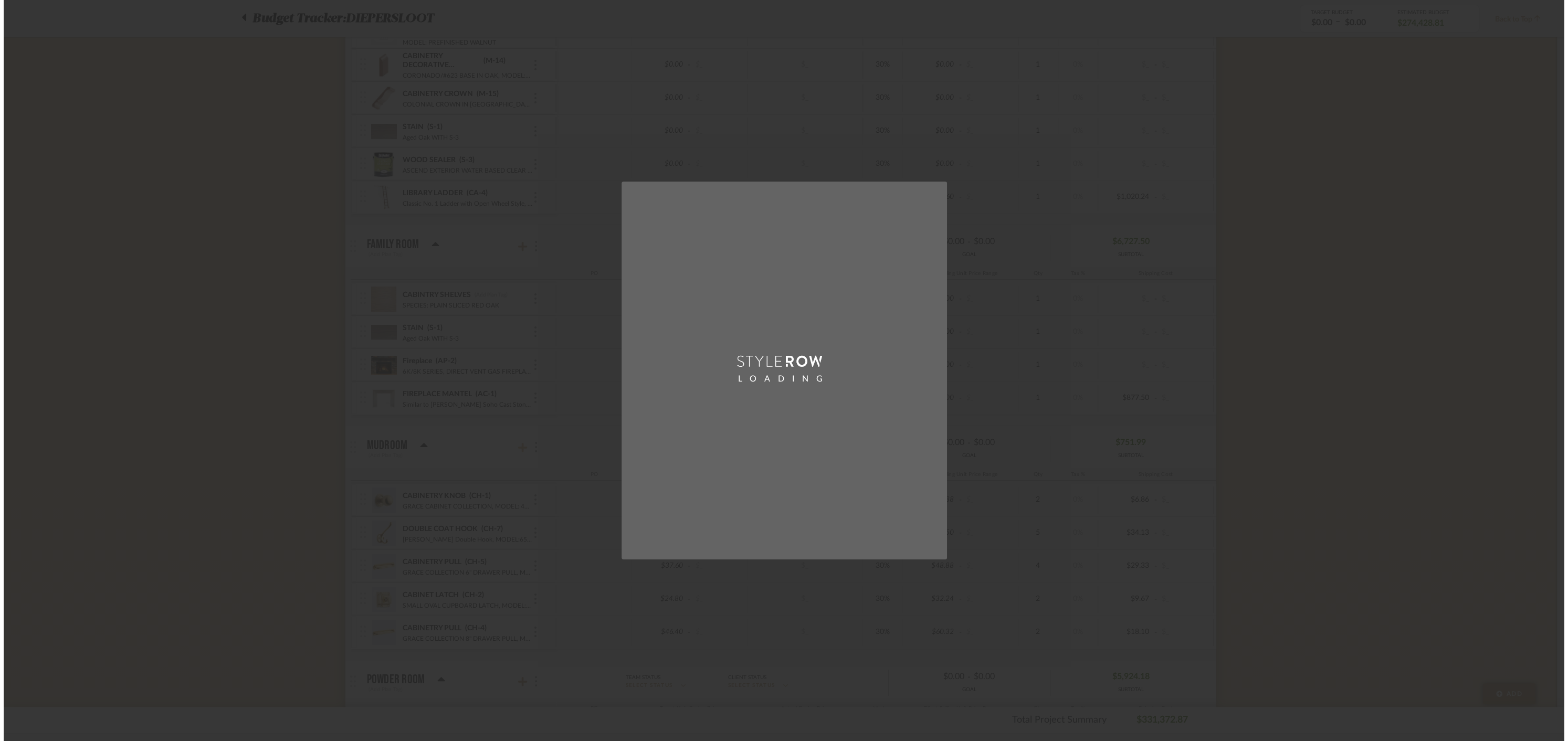
scroll to position [0, 0]
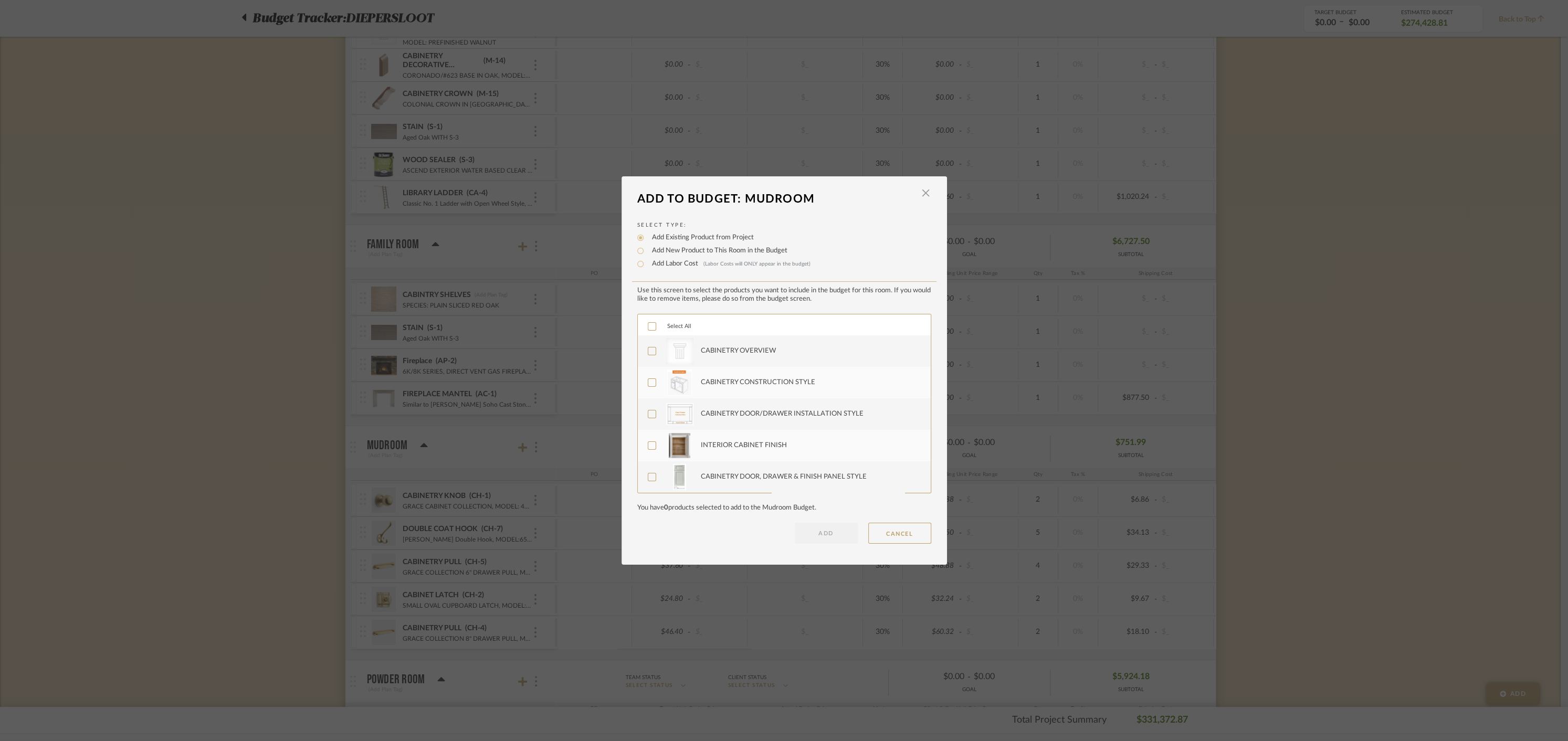
click at [648, 326] on icon at bounding box center [652, 326] width 7 height 7
click at [821, 536] on button "ADD" at bounding box center [826, 533] width 63 height 21
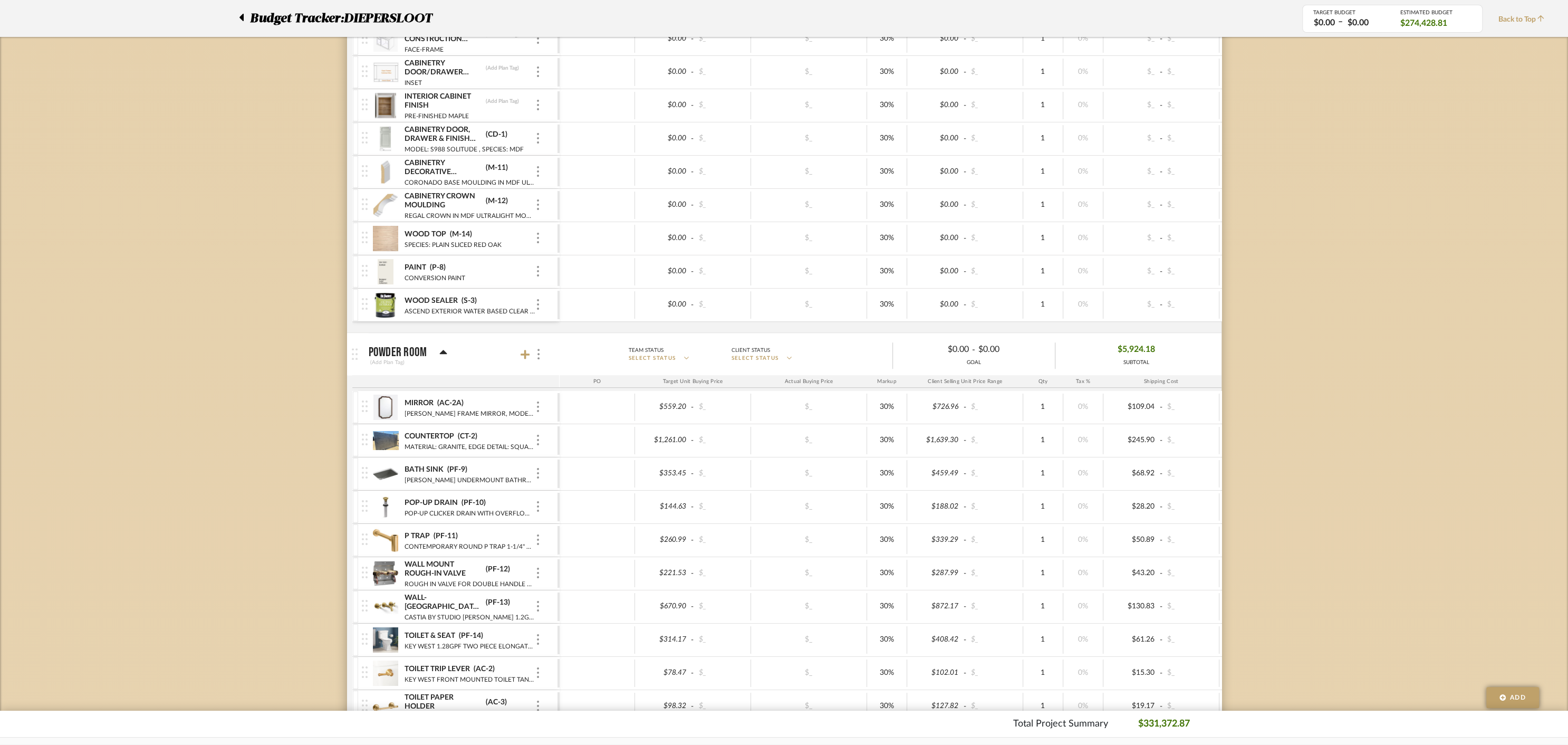
scroll to position [5799, 0]
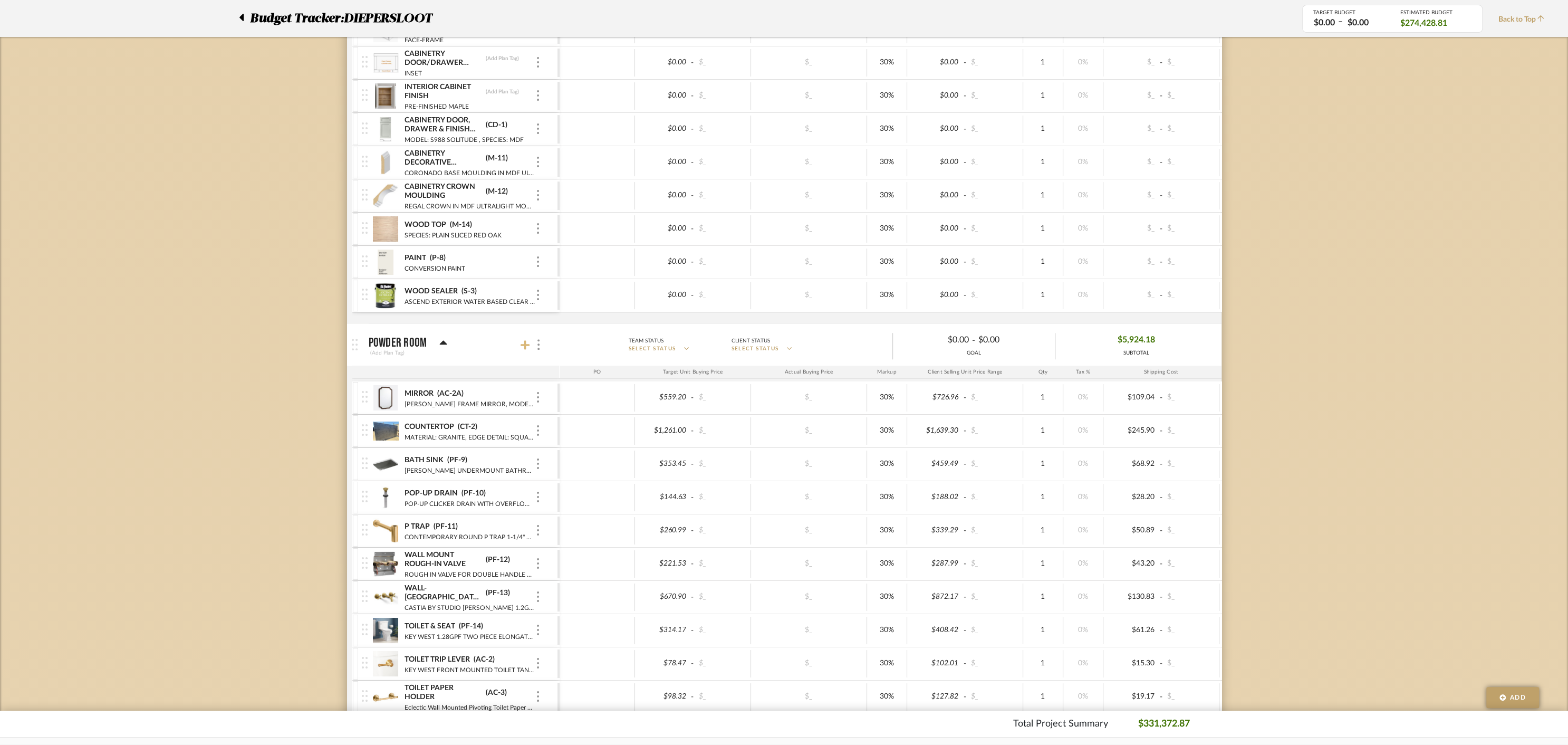
click at [529, 339] on icon at bounding box center [525, 344] width 10 height 10
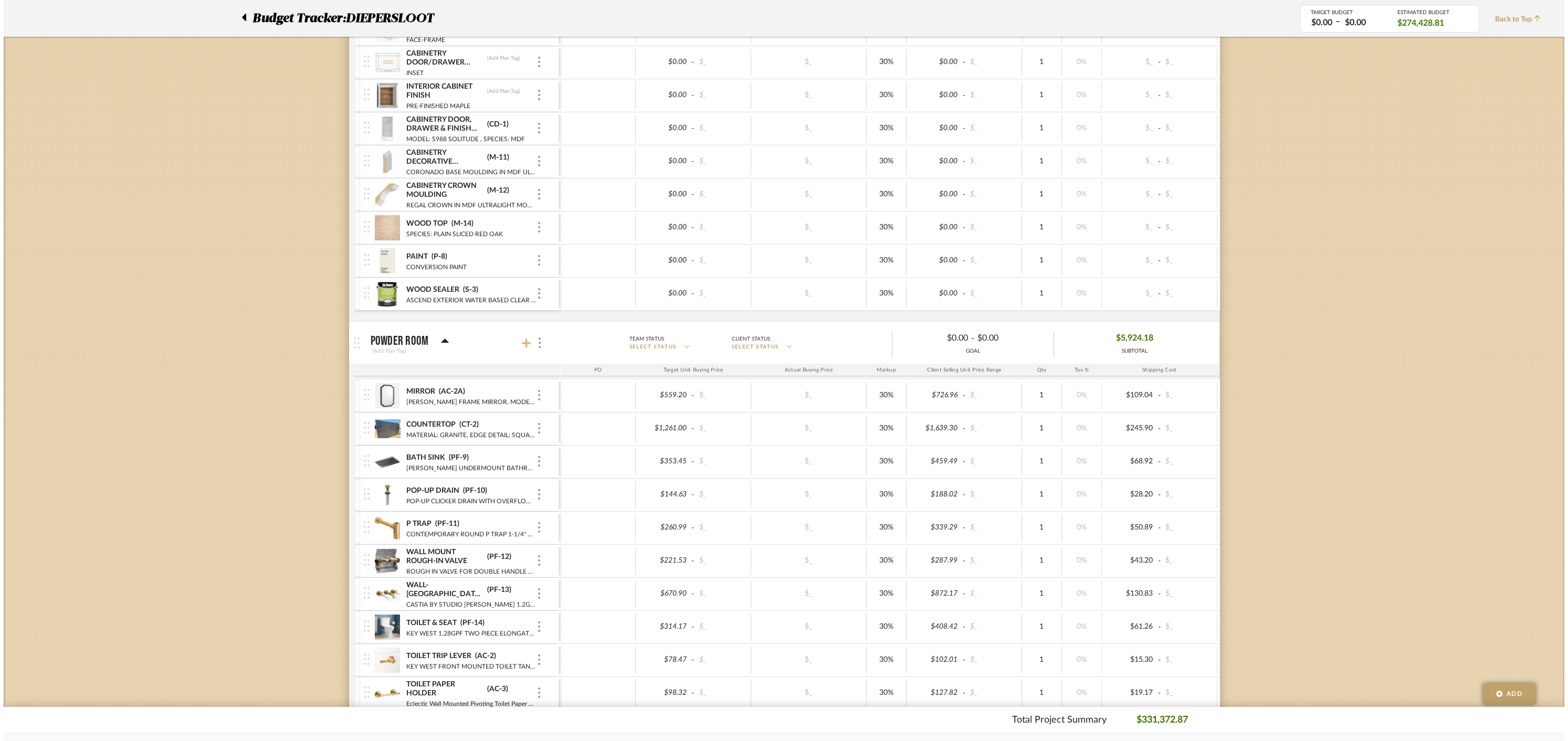
scroll to position [0, 0]
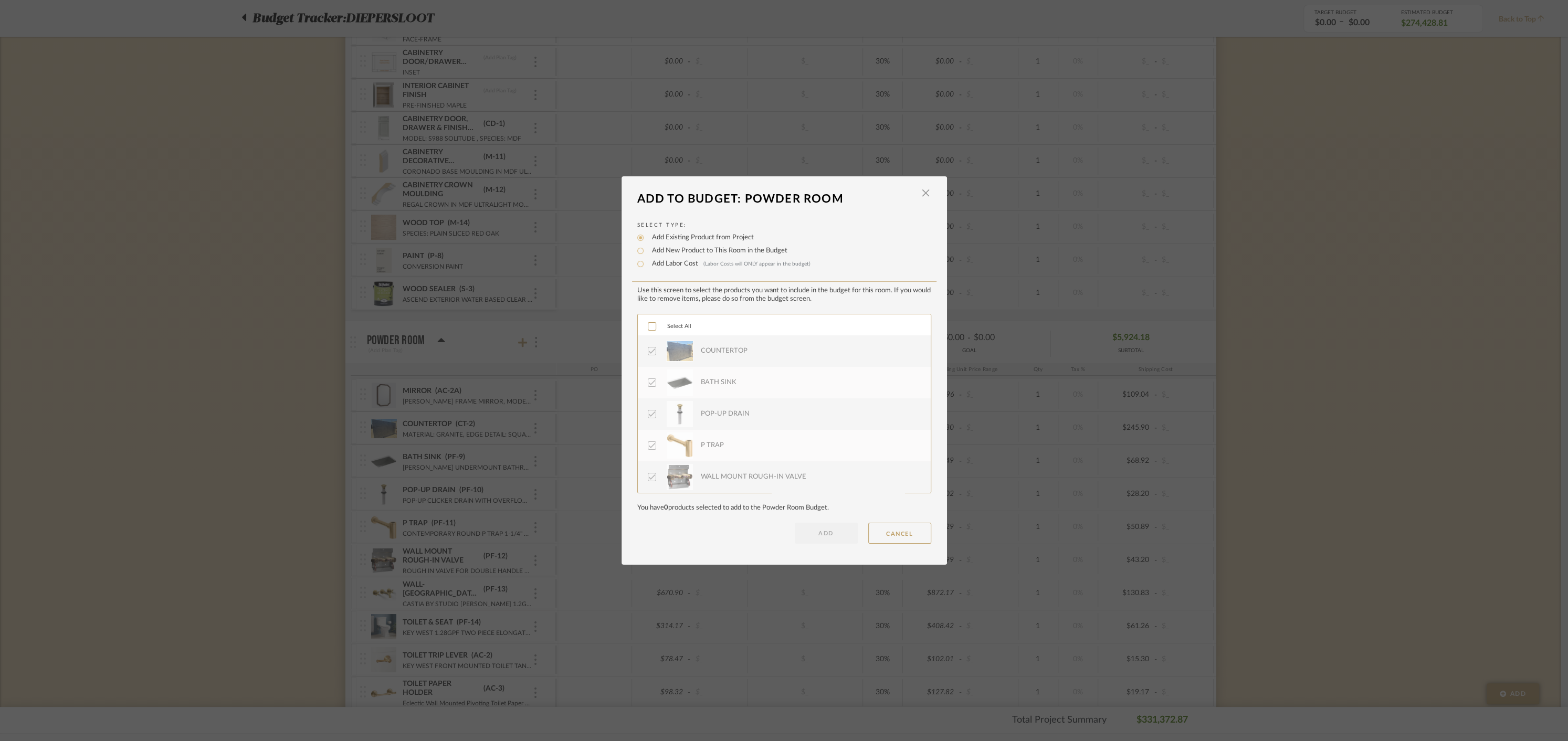
click at [648, 324] on icon at bounding box center [652, 326] width 7 height 7
click at [808, 529] on button "ADD" at bounding box center [826, 533] width 63 height 21
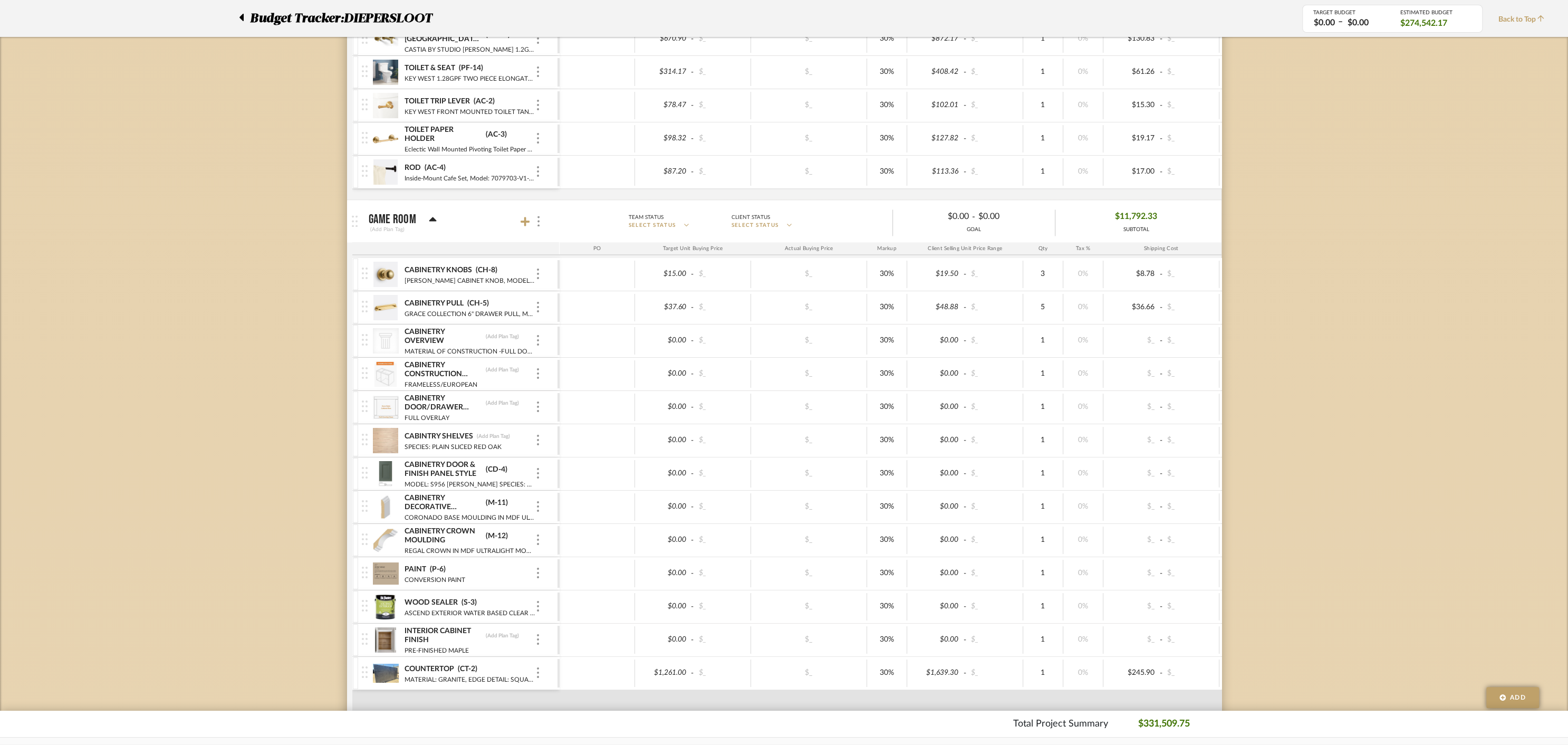
scroll to position [6360, 0]
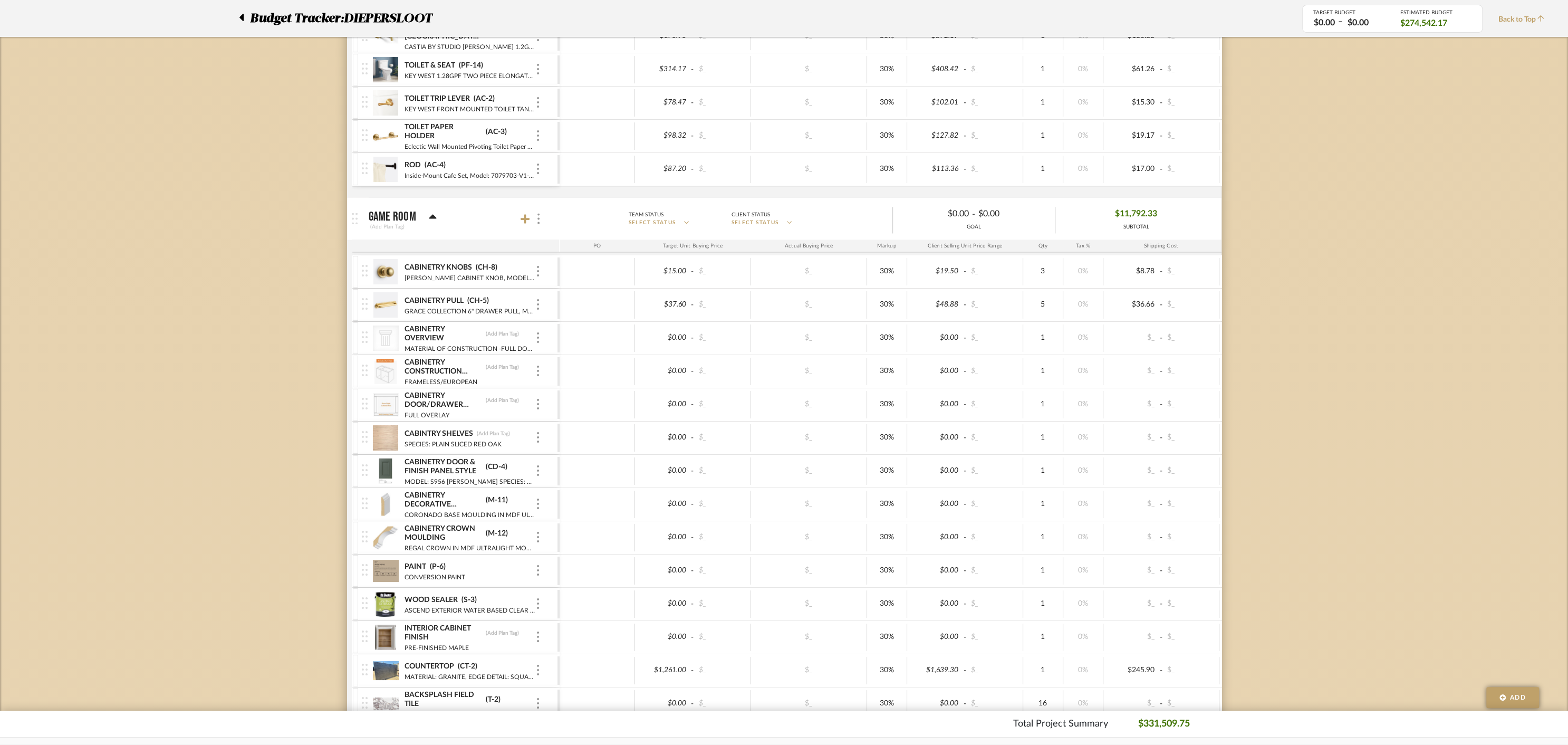
click at [523, 212] on div at bounding box center [532, 218] width 23 height 14
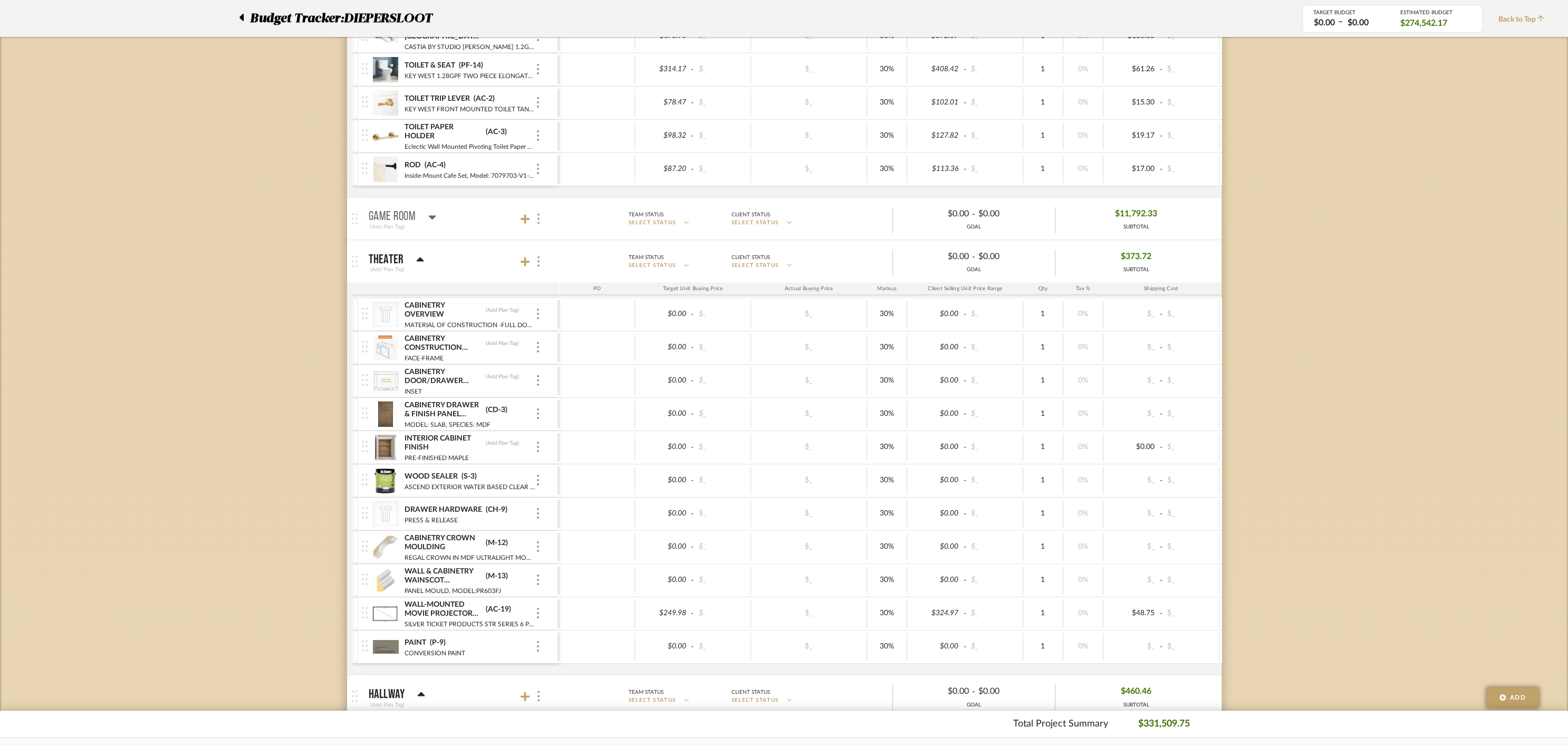
click at [435, 215] on icon at bounding box center [432, 217] width 7 height 4
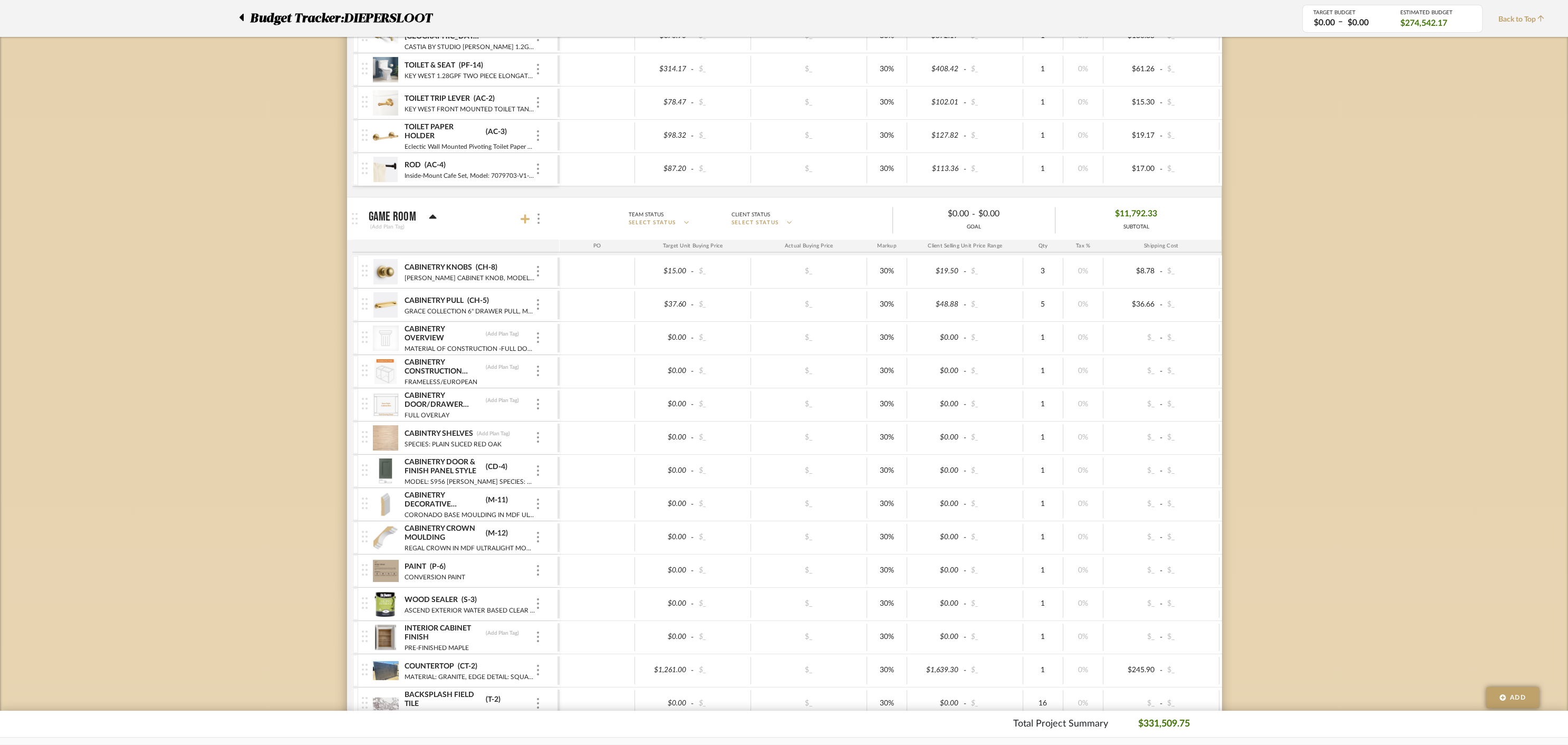
click at [522, 214] on icon at bounding box center [525, 219] width 10 height 10
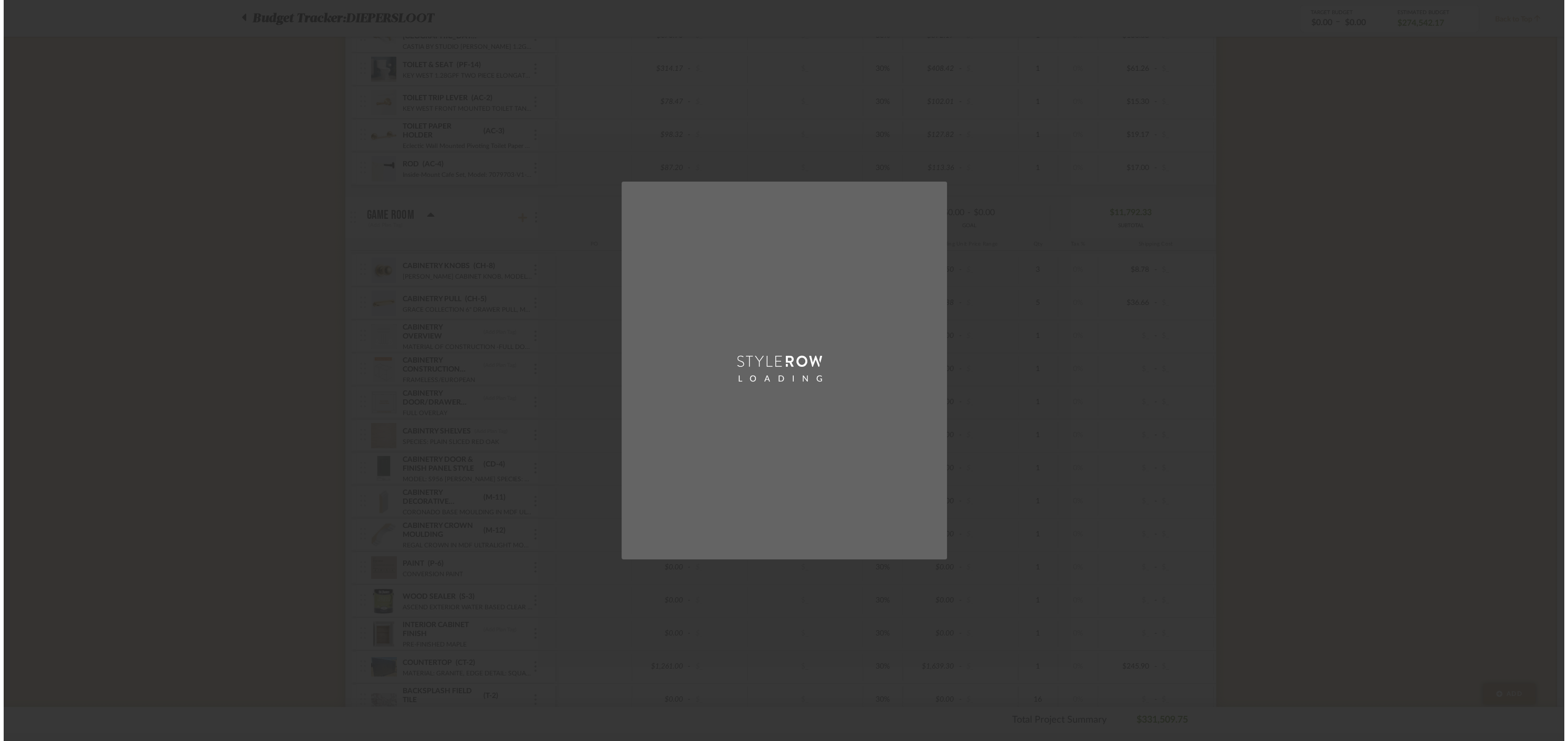
scroll to position [0, 0]
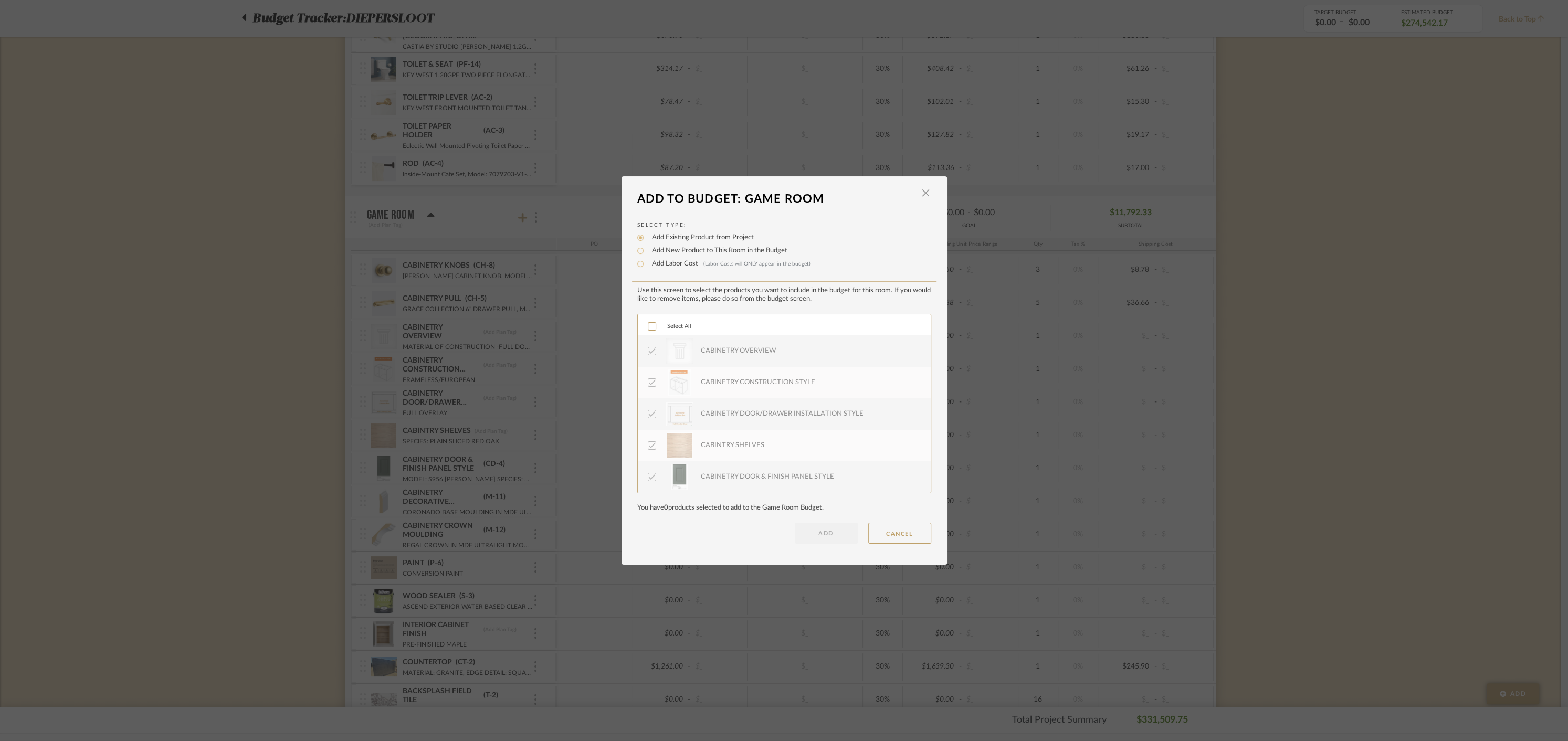
click at [649, 325] on icon at bounding box center [652, 326] width 7 height 7
click at [810, 528] on button "ADD" at bounding box center [826, 533] width 63 height 21
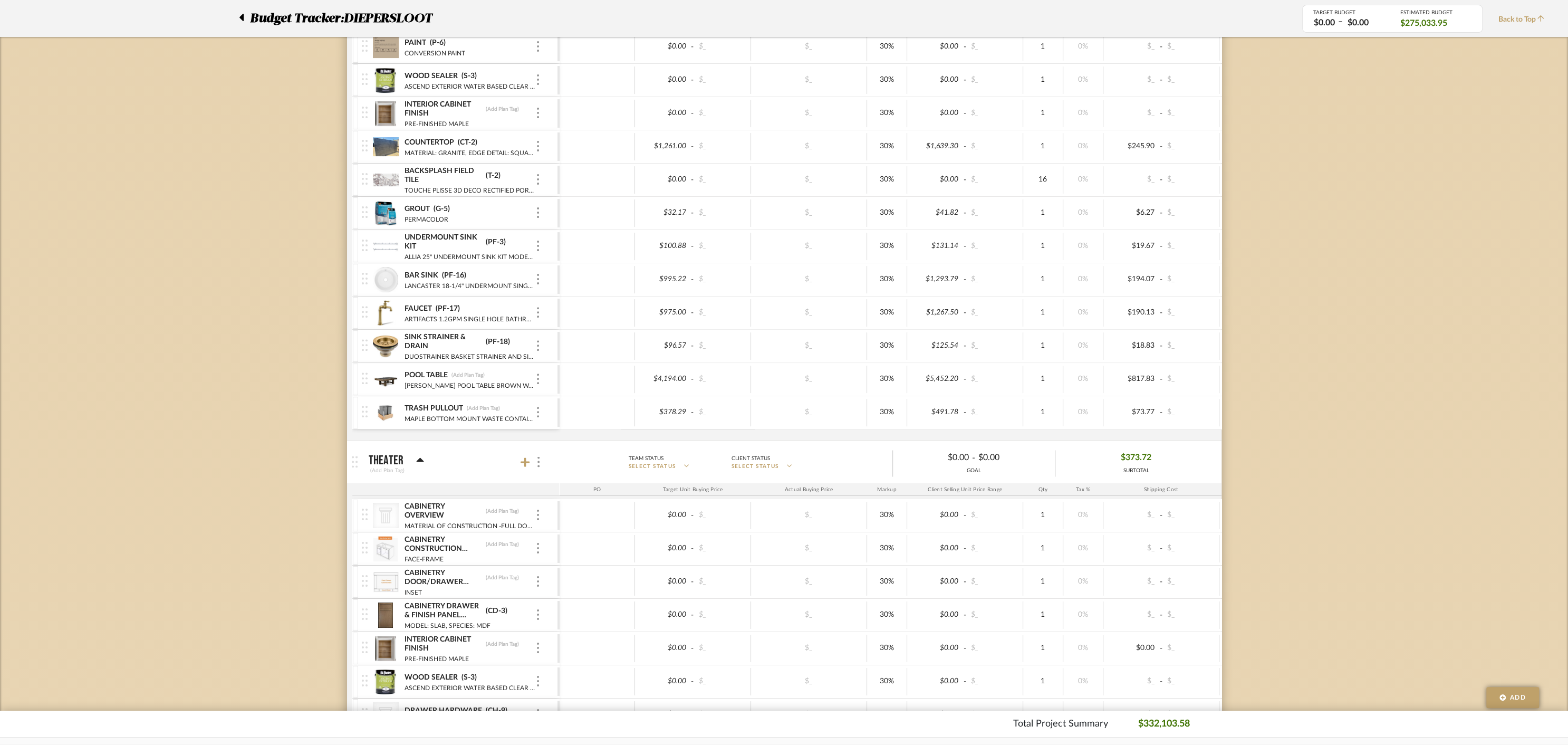
scroll to position [6886, 0]
click at [525, 455] on icon at bounding box center [525, 460] width 10 height 10
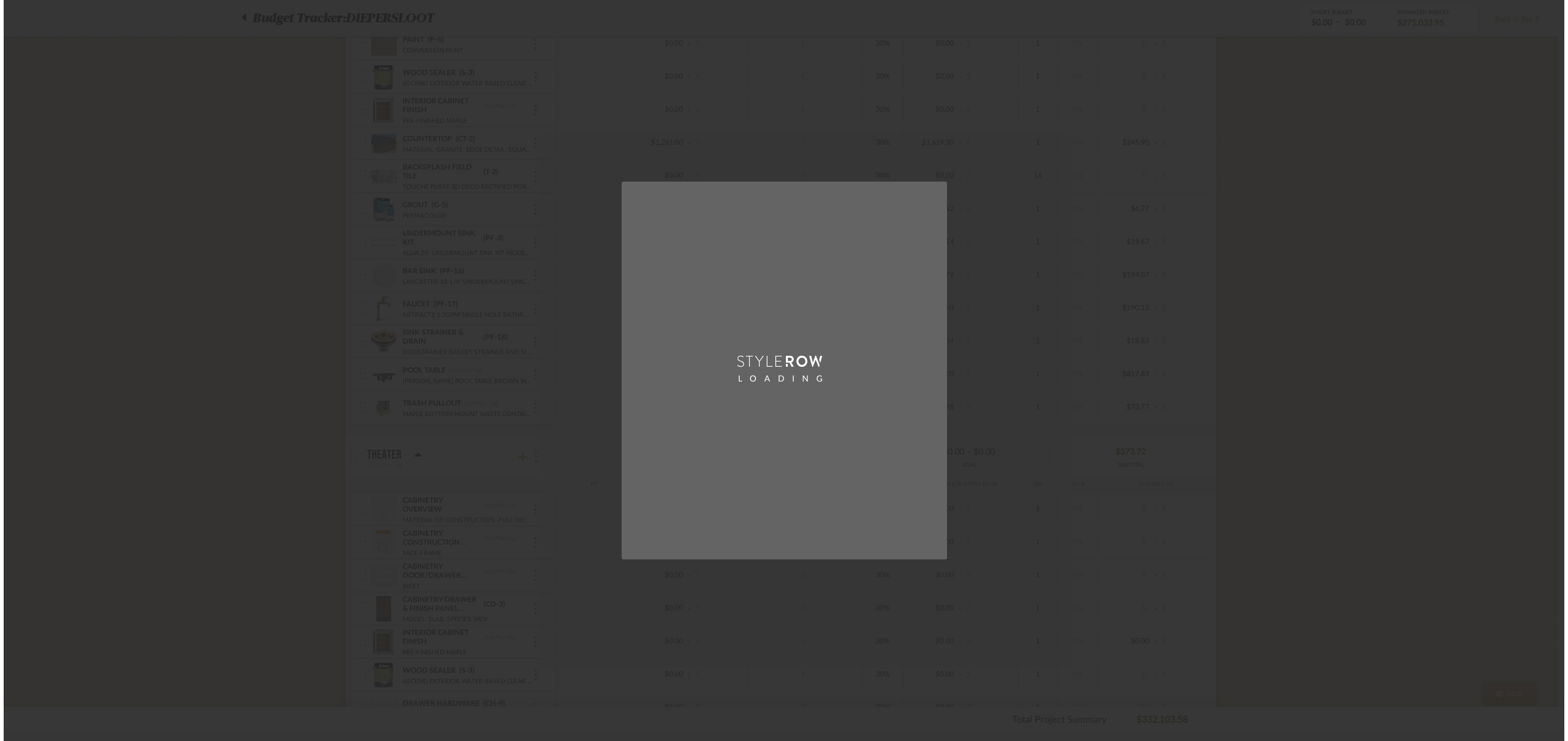
scroll to position [0, 0]
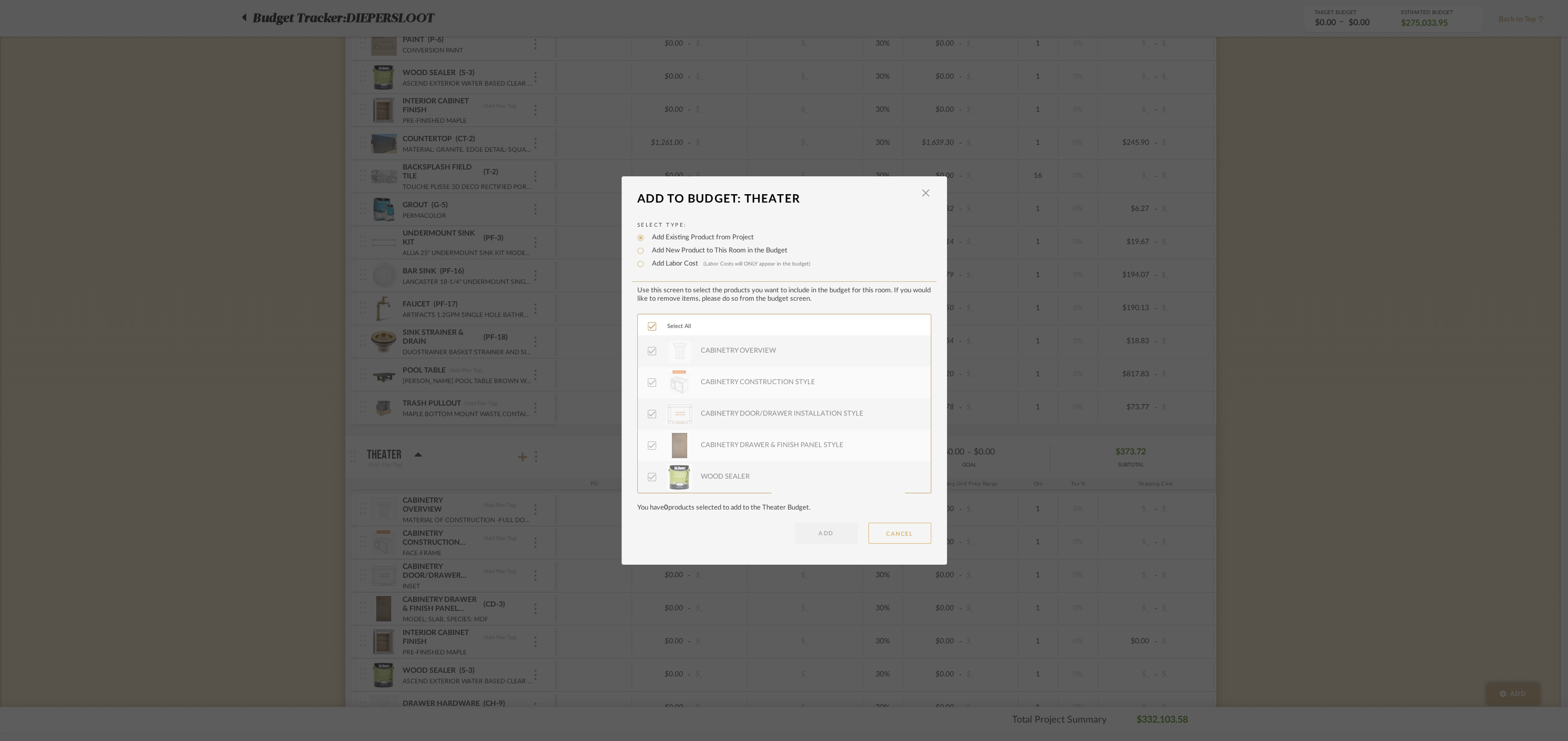
click at [895, 535] on button "CANCEL" at bounding box center [899, 533] width 63 height 21
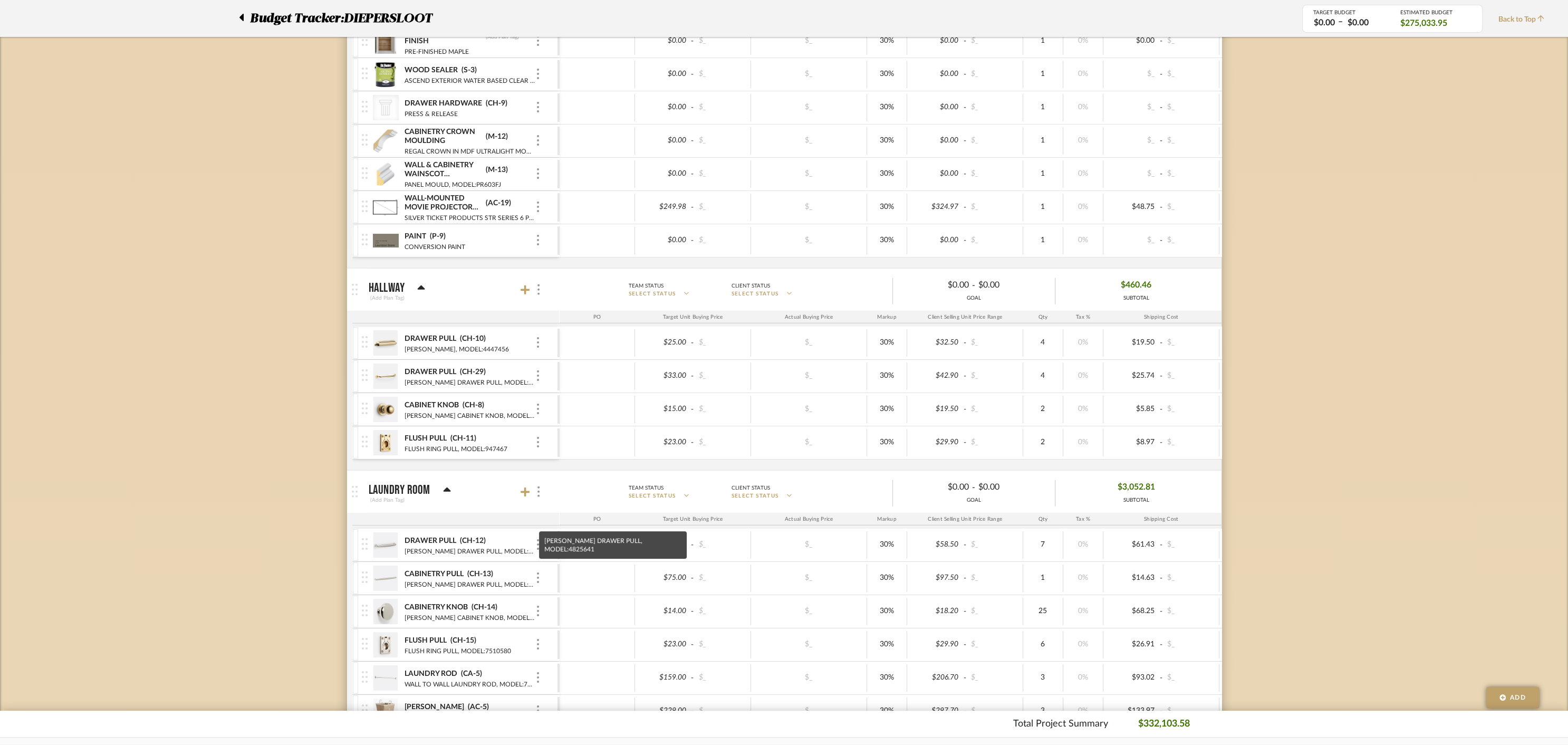
scroll to position [7489, 0]
click at [525, 287] on icon at bounding box center [525, 292] width 10 height 10
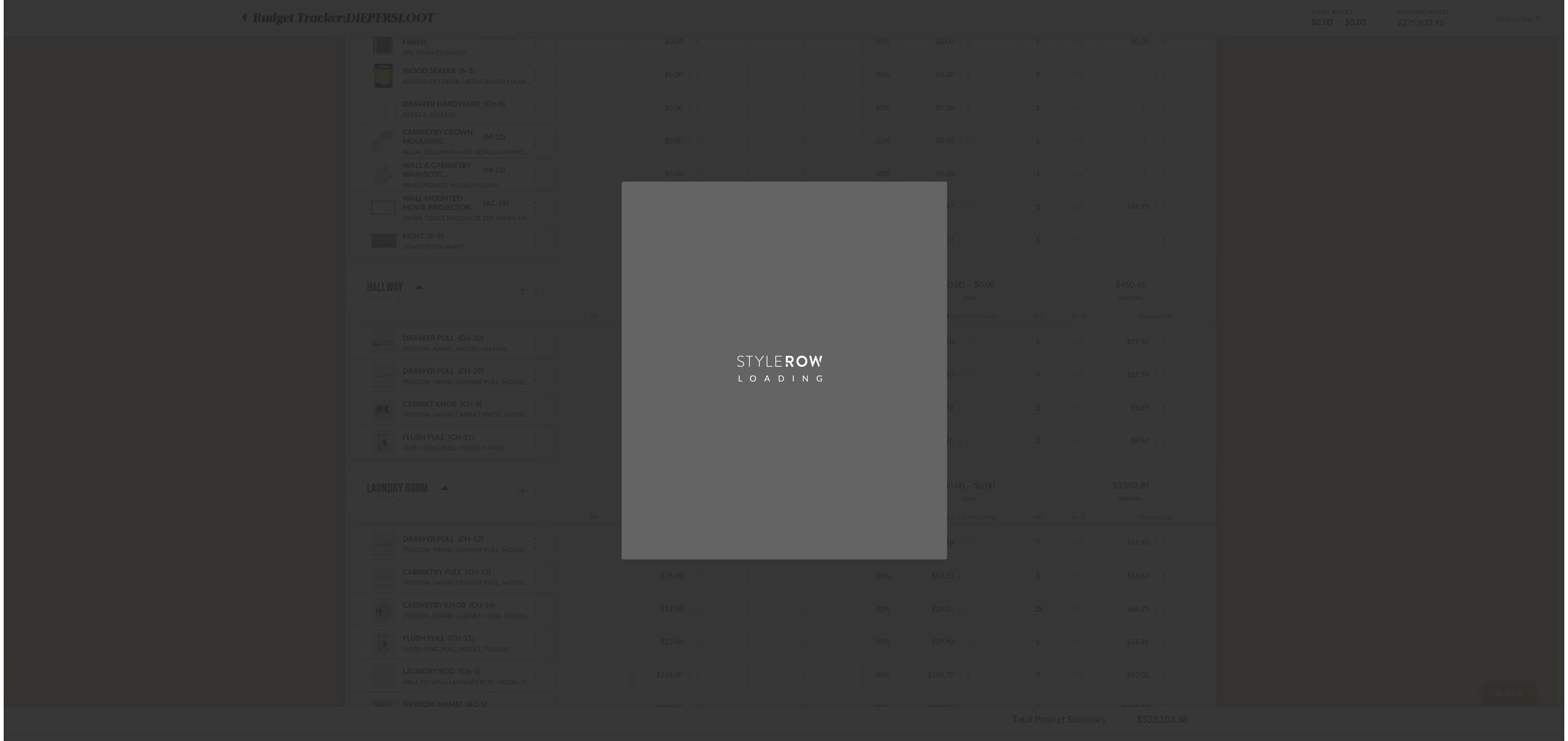
scroll to position [0, 0]
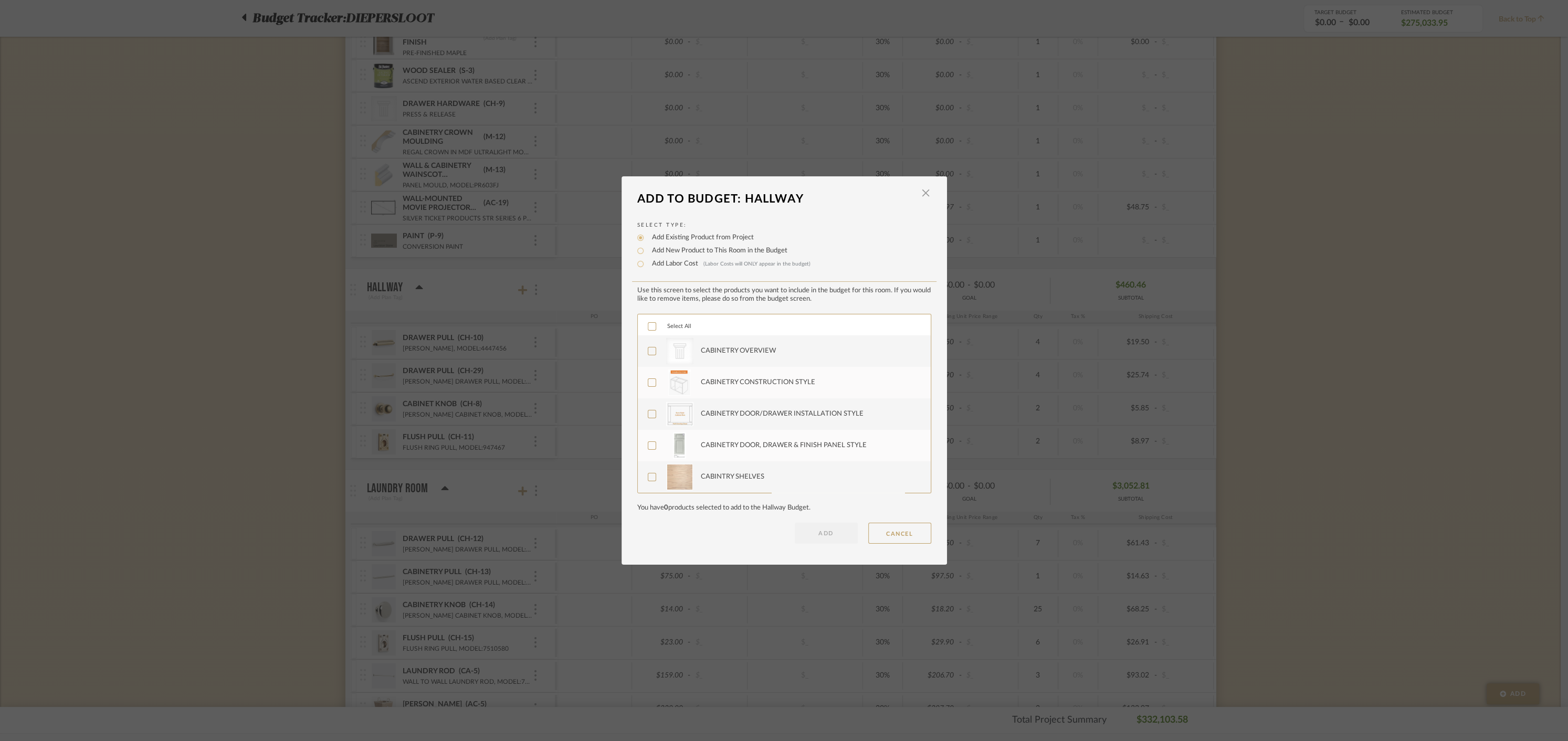
click at [649, 328] on icon at bounding box center [652, 326] width 7 height 7
click at [824, 531] on button "ADD" at bounding box center [826, 533] width 63 height 21
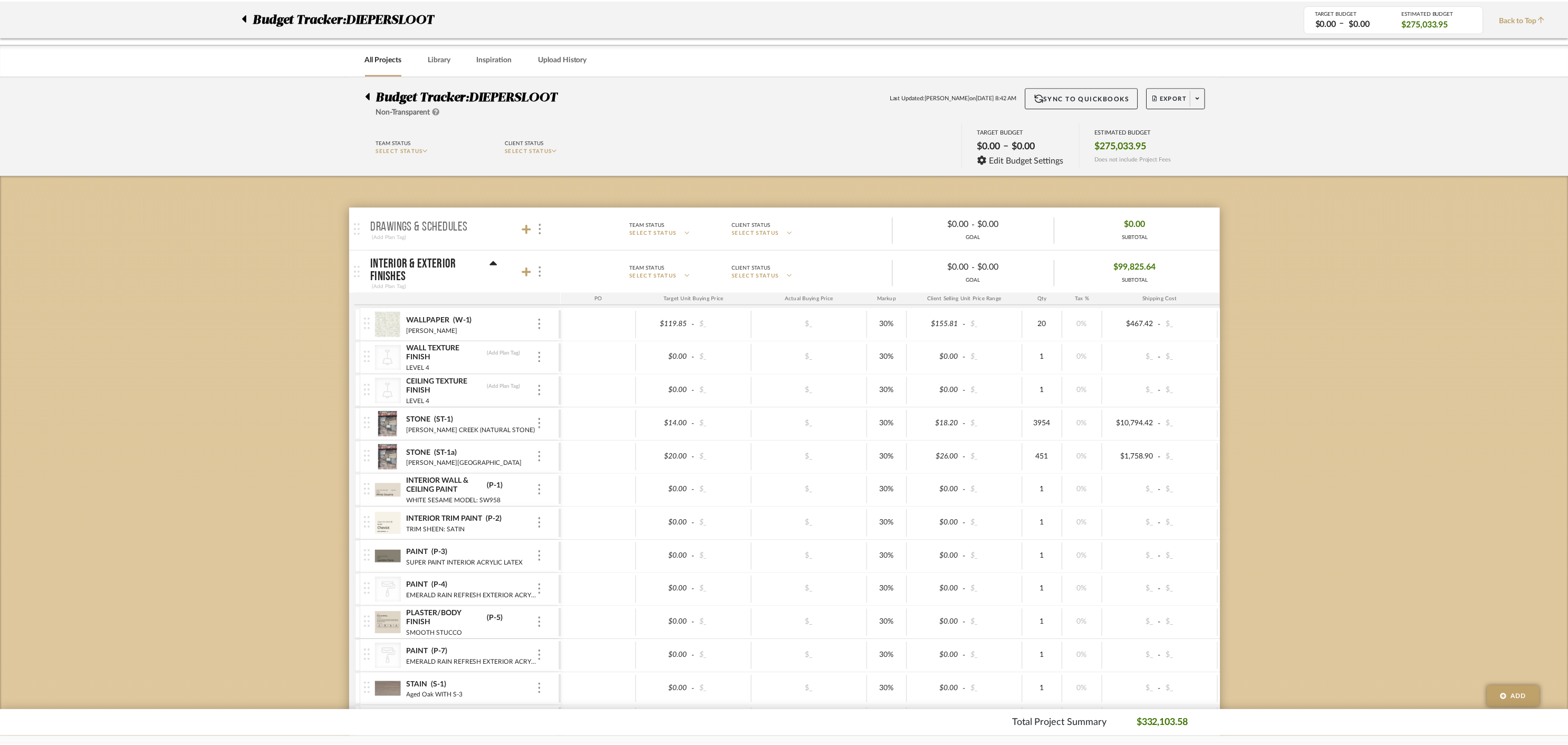
scroll to position [7489, 0]
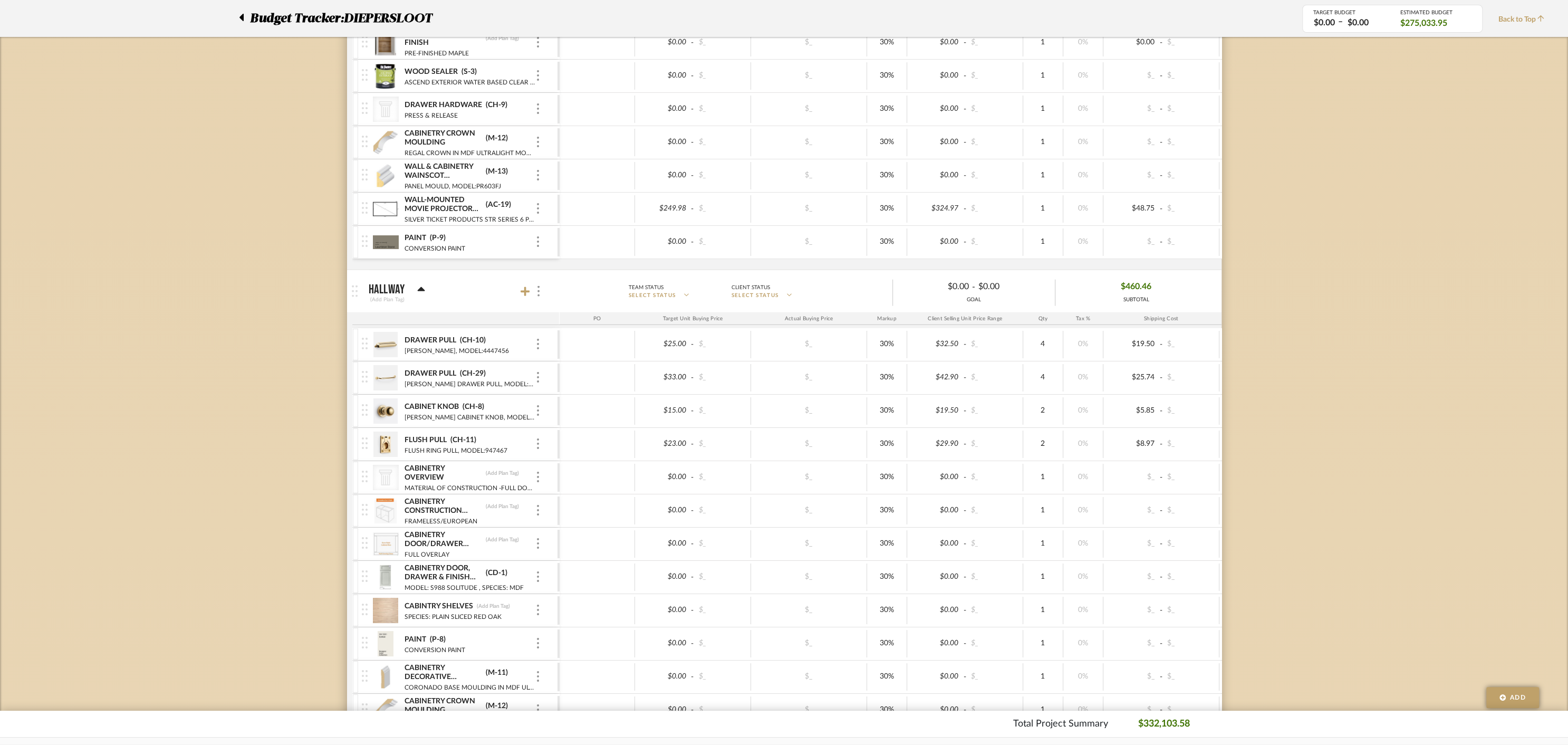
click at [421, 287] on icon at bounding box center [421, 289] width 7 height 4
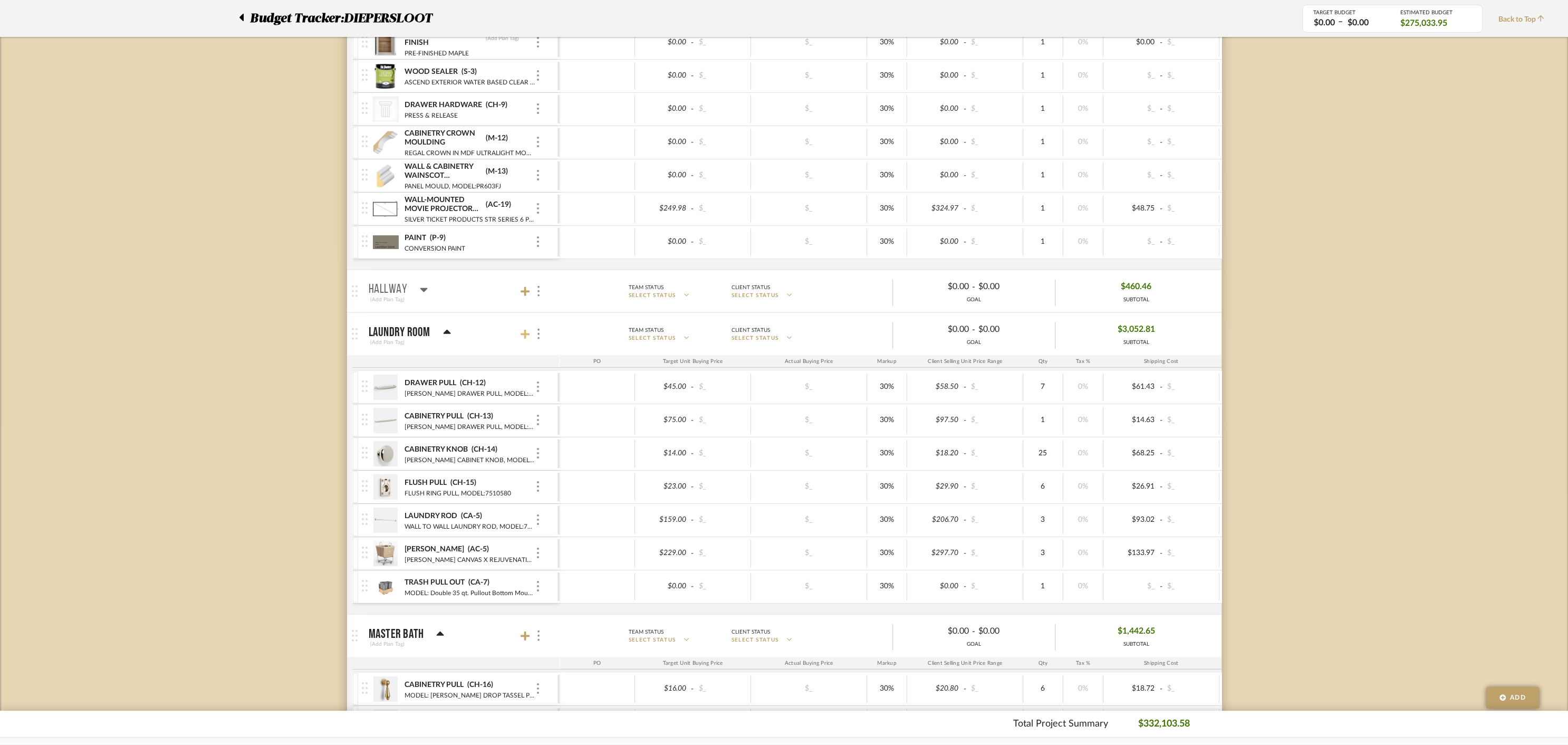
click at [526, 329] on icon at bounding box center [525, 334] width 10 height 10
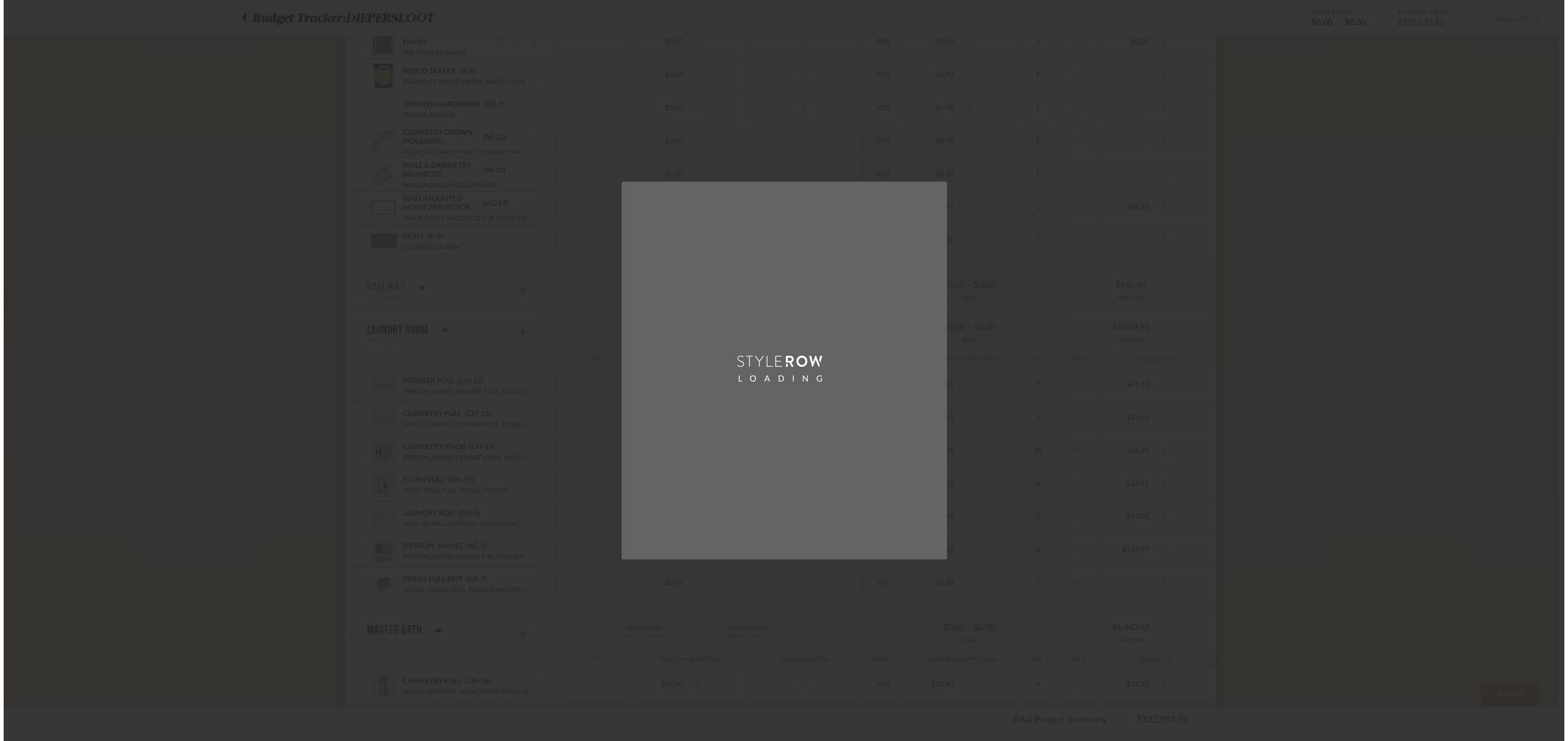
scroll to position [0, 0]
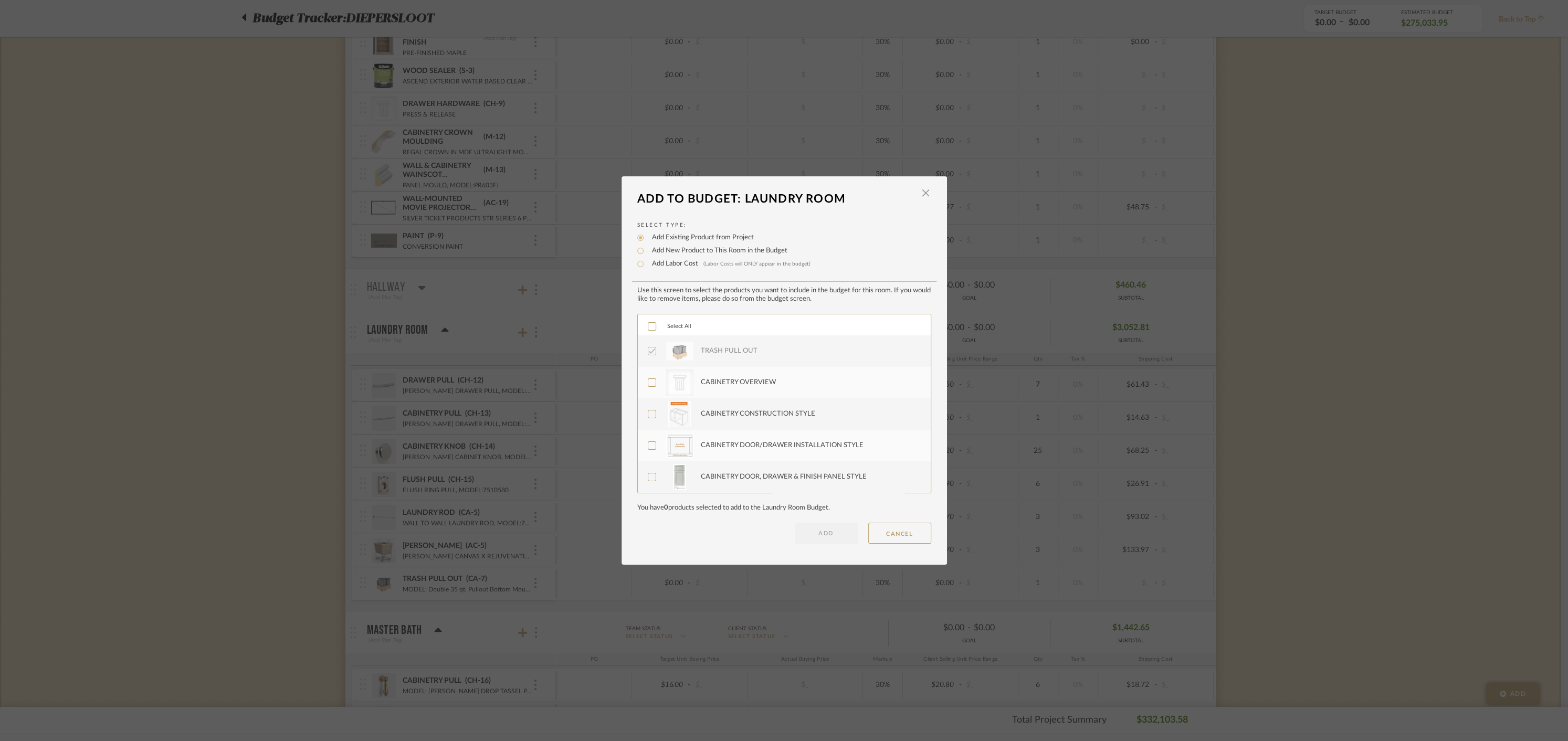
click at [649, 326] on icon at bounding box center [651, 326] width 7 height 5
click at [818, 531] on button "ADD" at bounding box center [826, 533] width 63 height 21
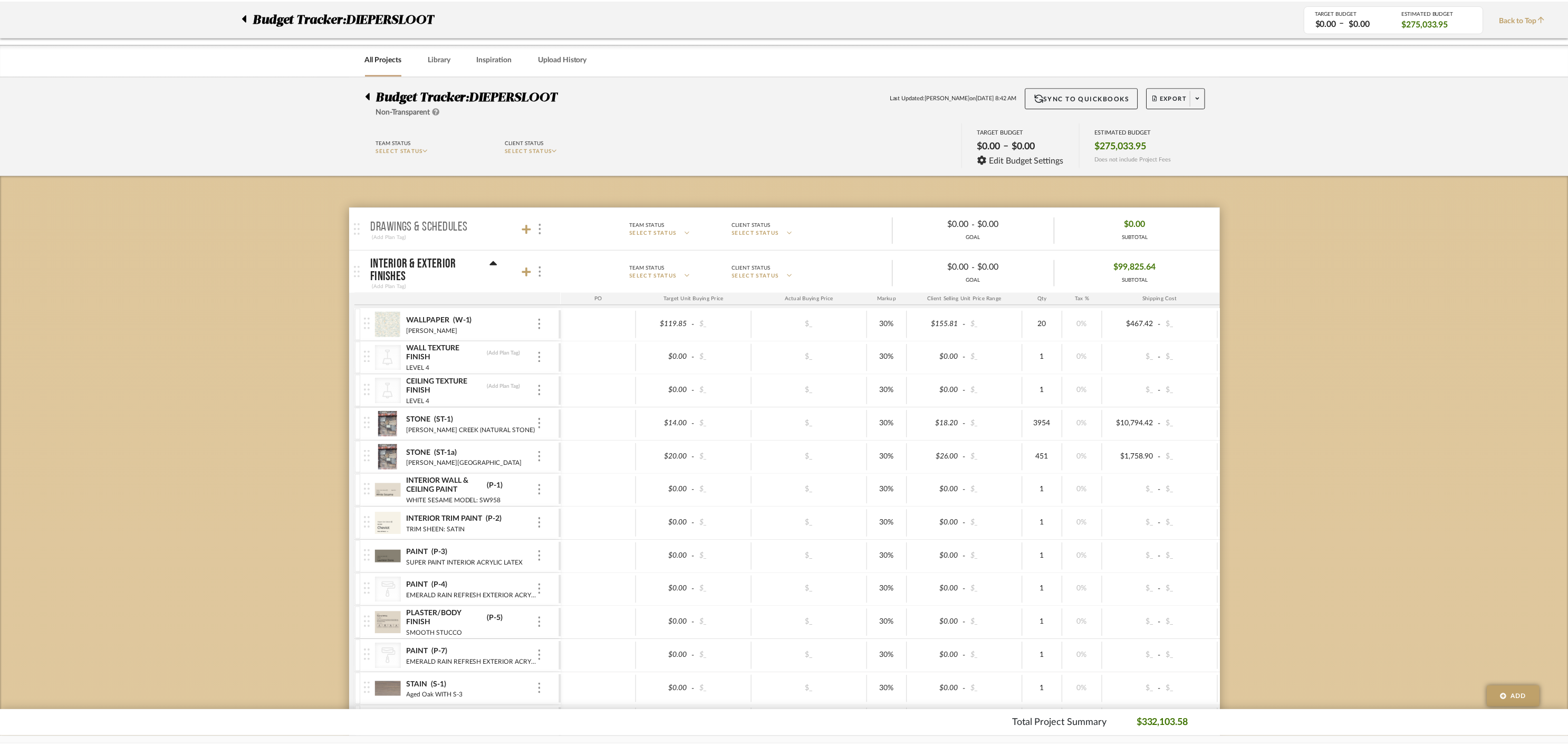
scroll to position [7489, 0]
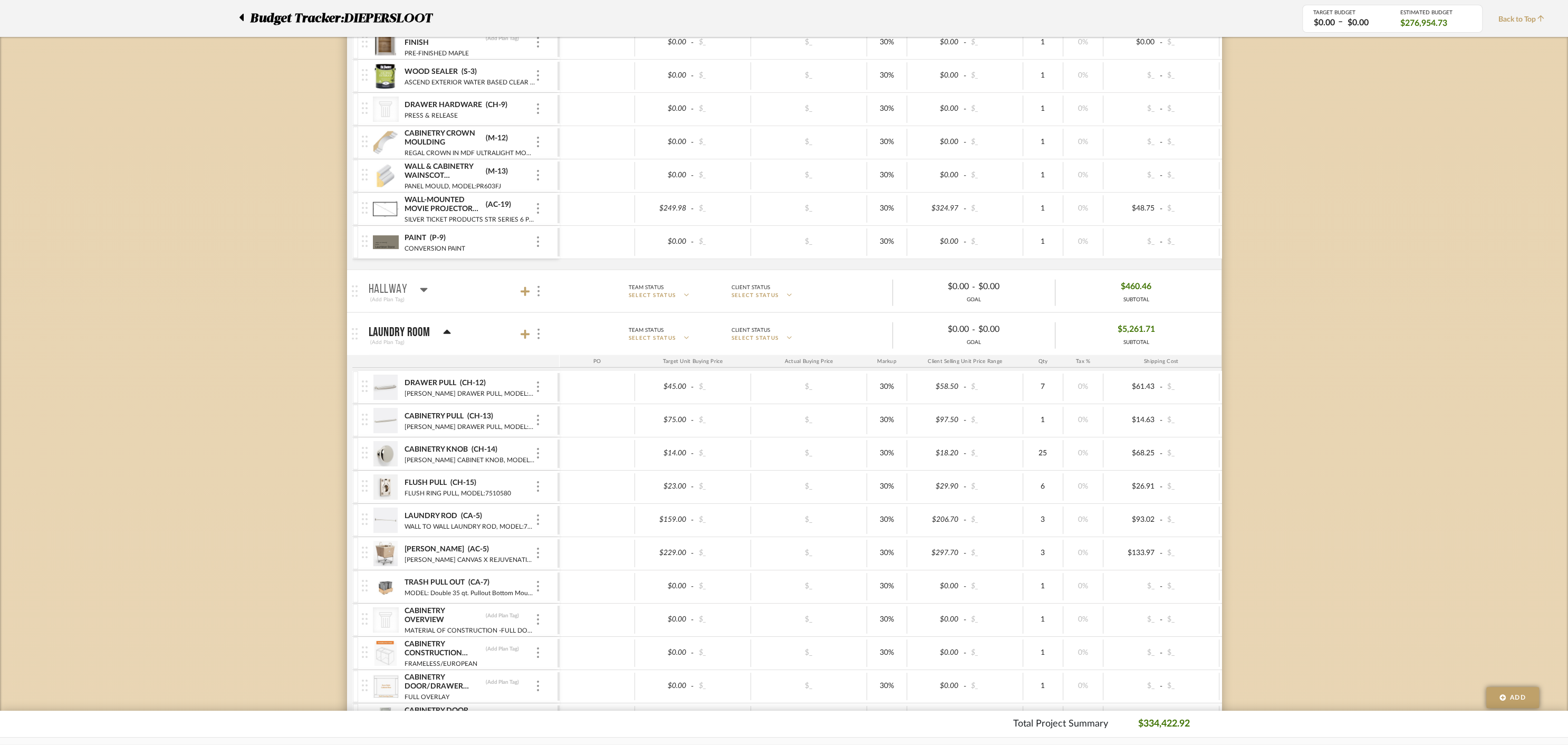
click at [443, 326] on icon at bounding box center [446, 332] width 8 height 13
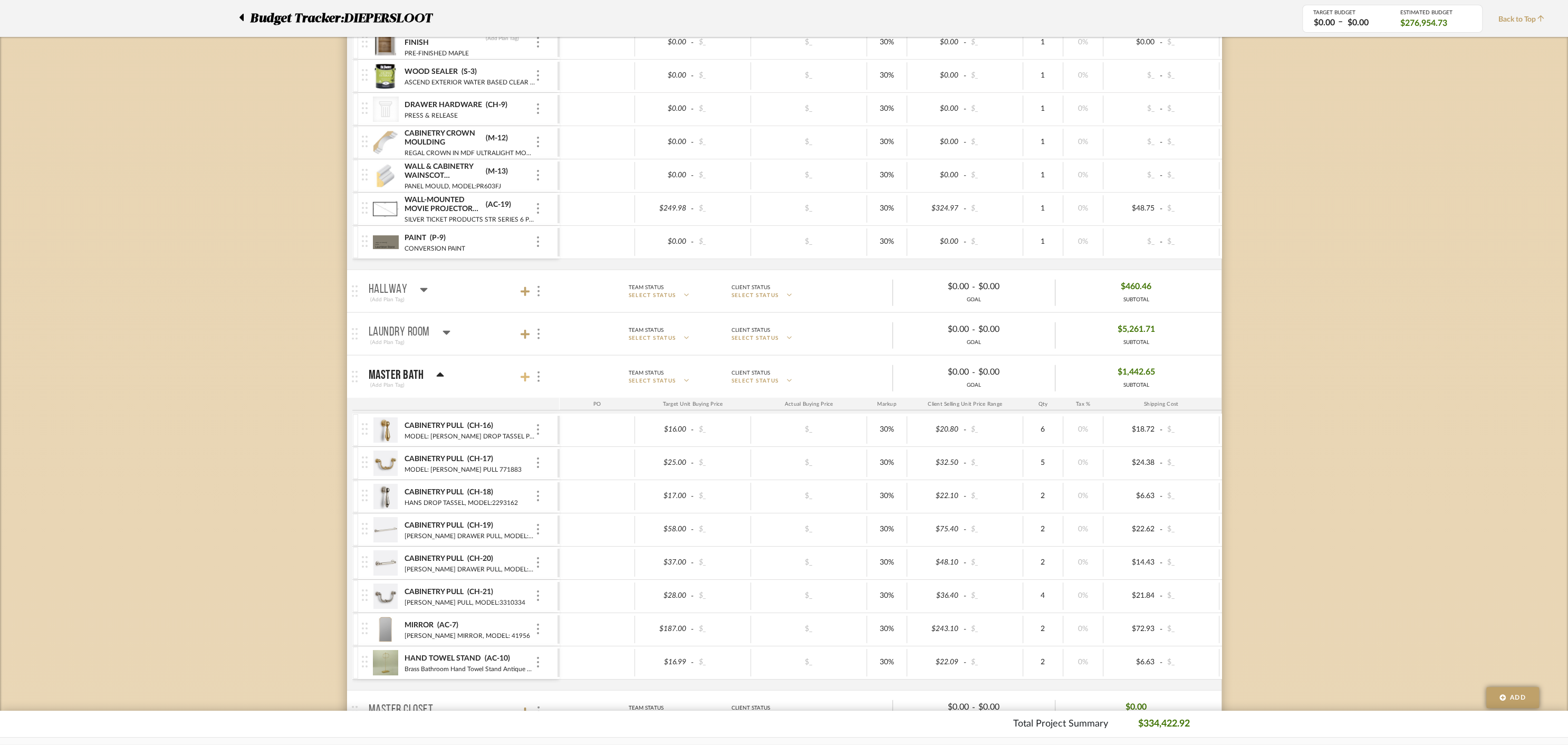
click at [527, 372] on icon at bounding box center [525, 377] width 10 height 10
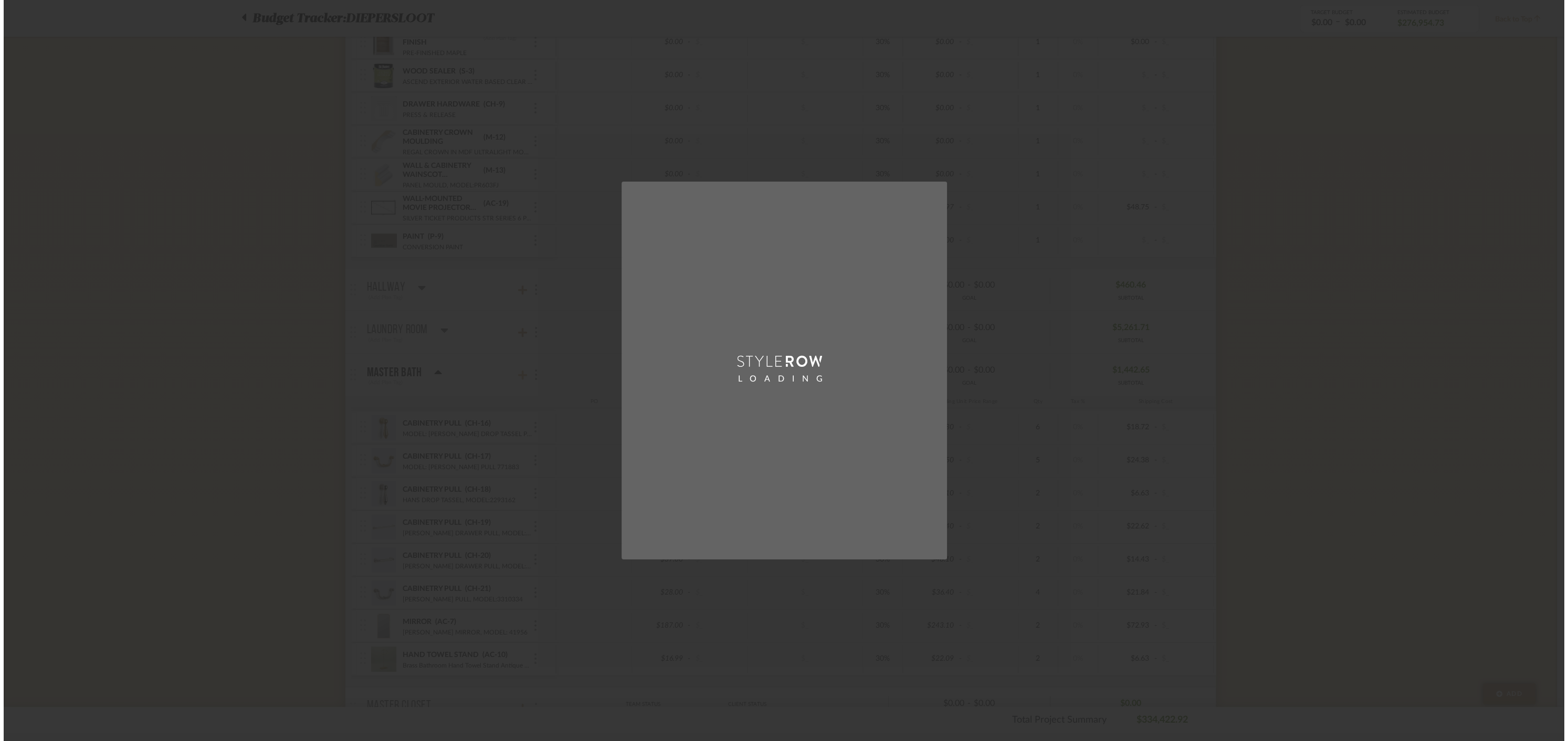
scroll to position [0, 0]
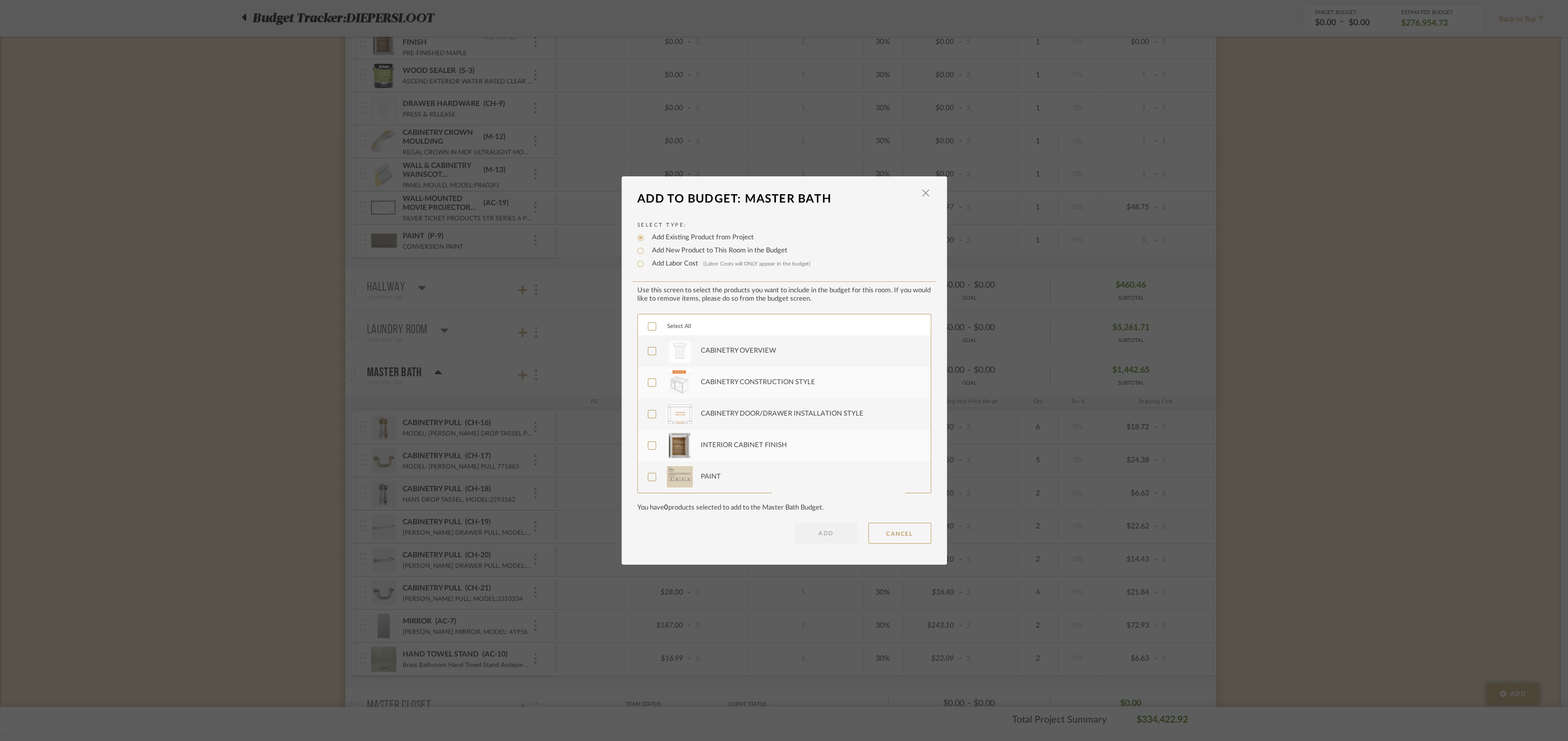
click at [649, 326] on icon at bounding box center [651, 326] width 7 height 5
click at [817, 529] on button "ADD" at bounding box center [826, 533] width 63 height 21
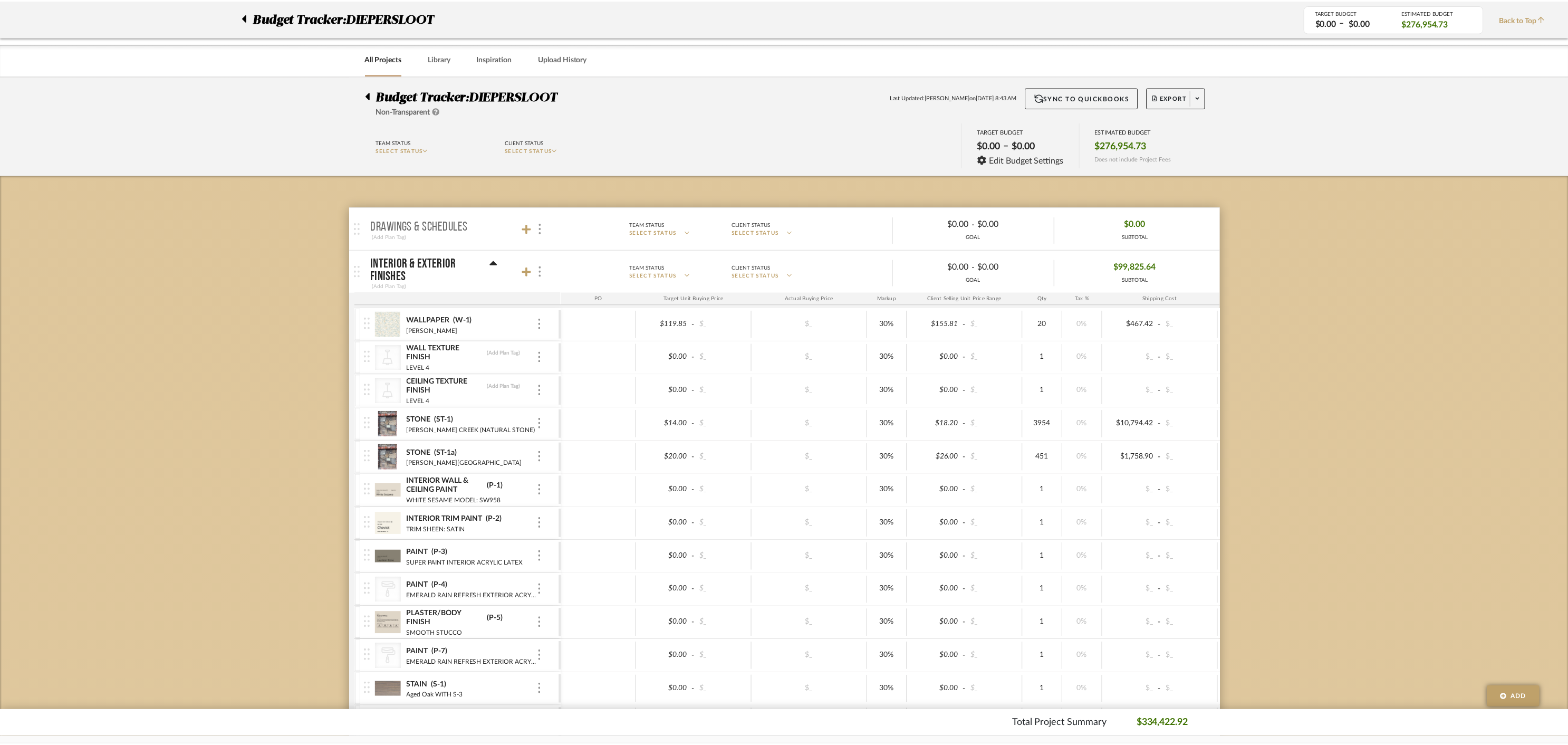
scroll to position [7489, 0]
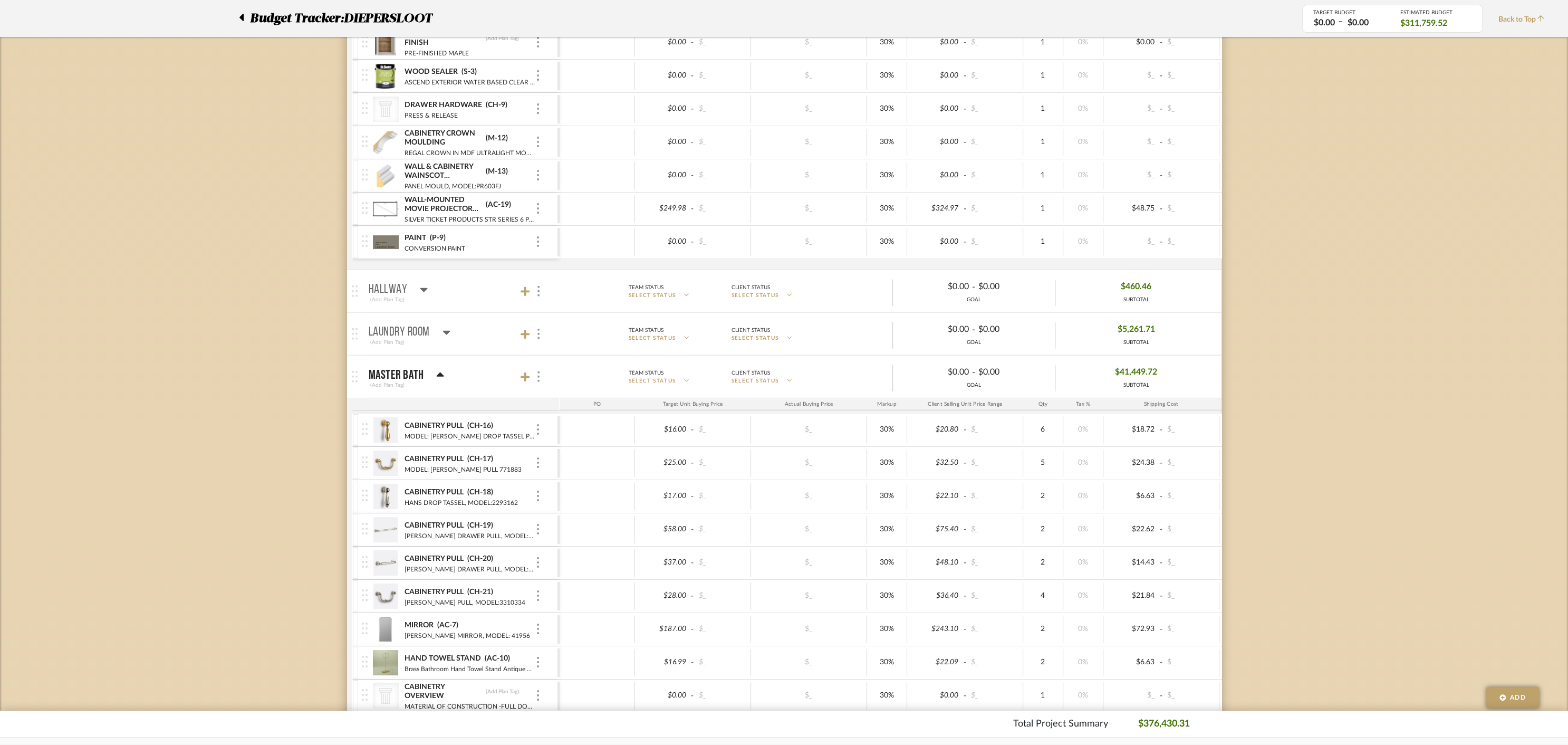
click at [442, 369] on icon at bounding box center [440, 375] width 8 height 13
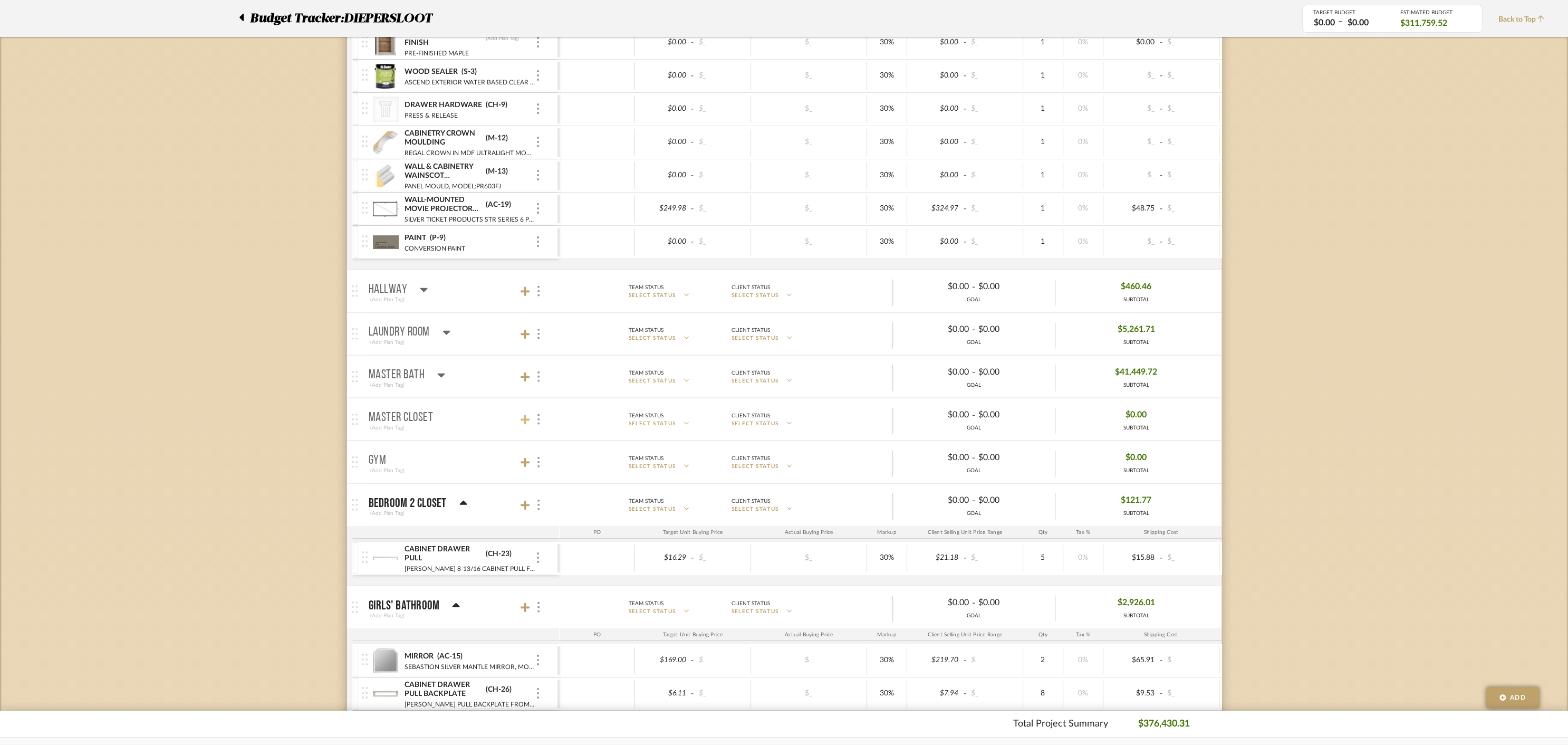
click at [524, 415] on icon at bounding box center [525, 420] width 10 height 10
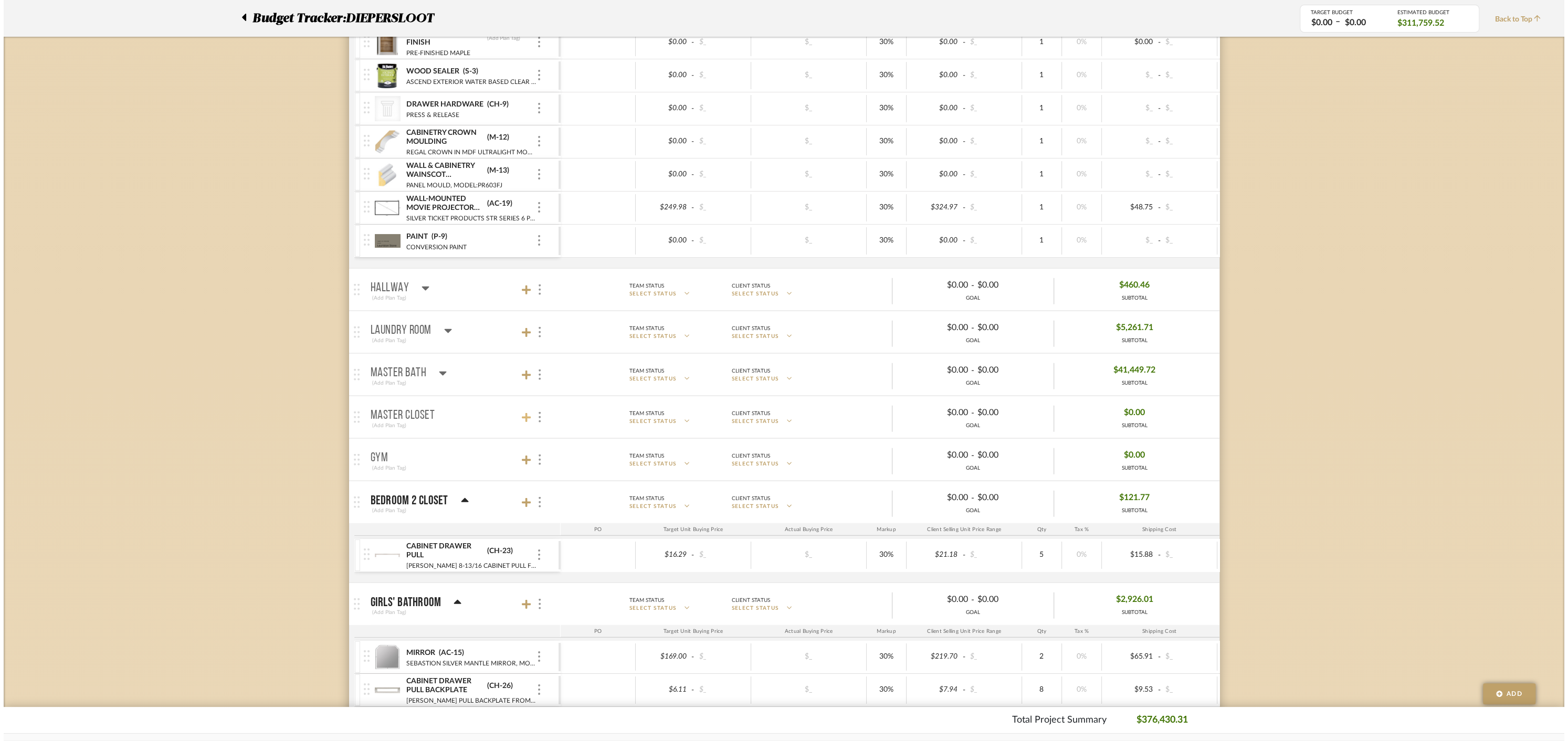
scroll to position [0, 0]
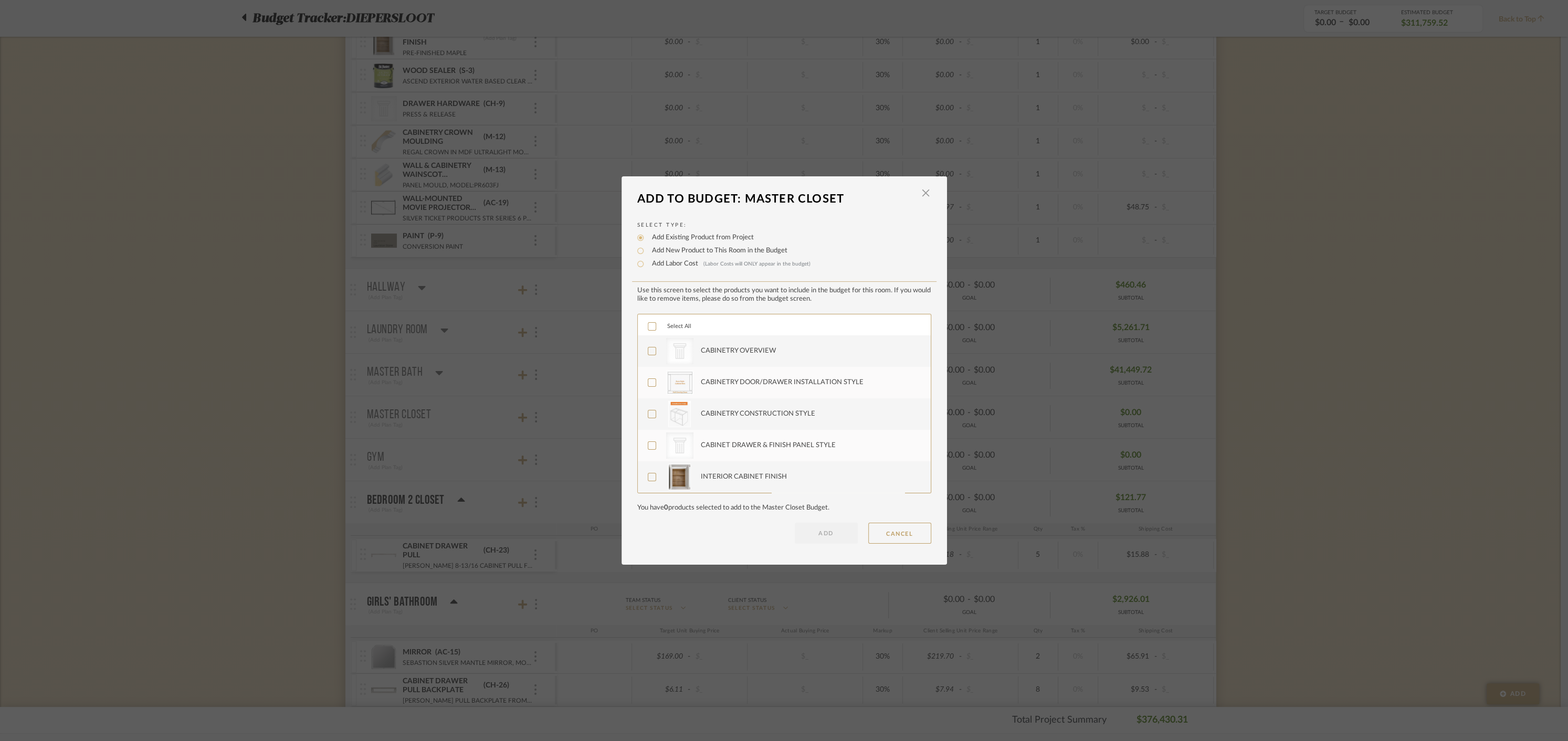
click at [648, 325] on icon at bounding box center [652, 326] width 7 height 7
click at [830, 532] on button "ADD" at bounding box center [826, 533] width 63 height 21
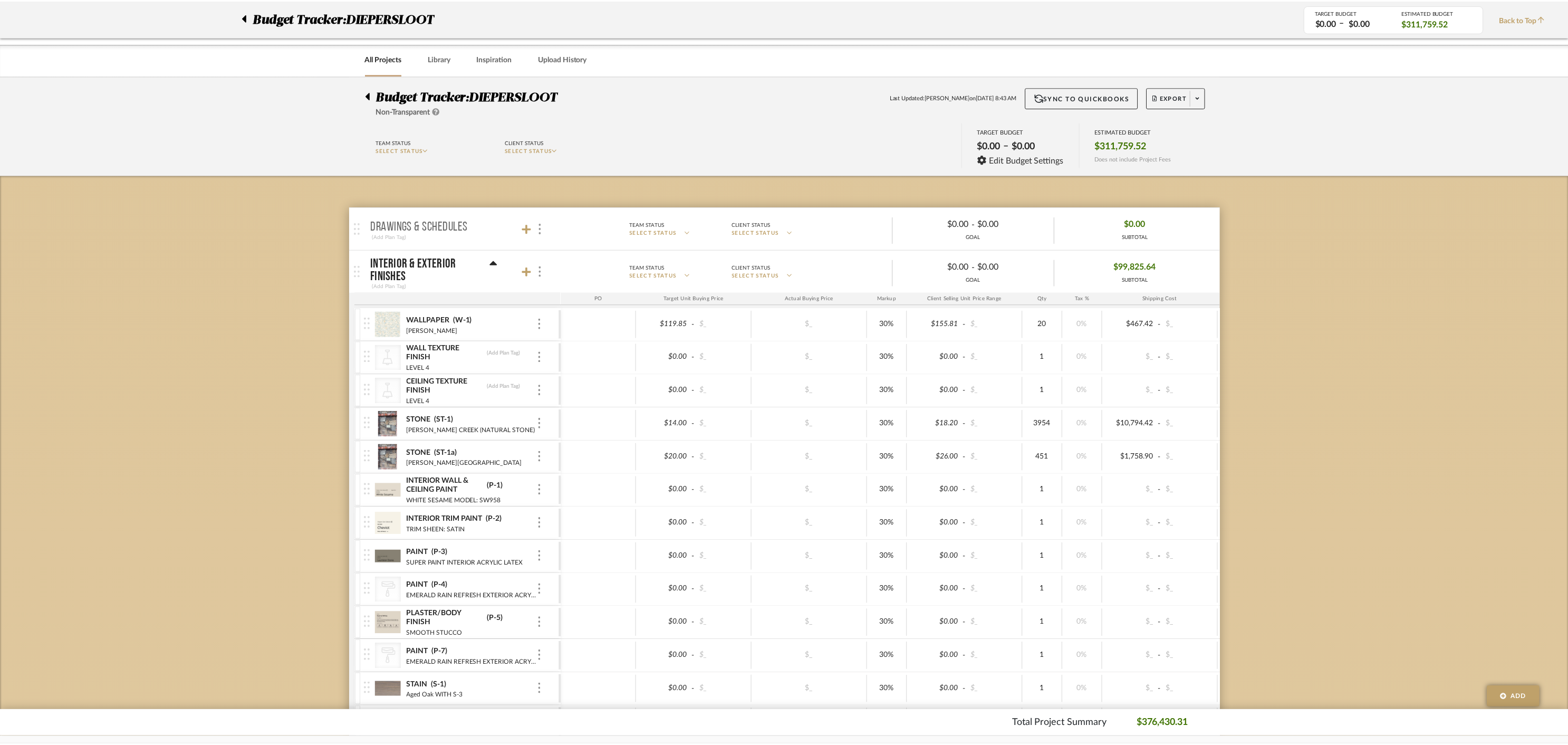
scroll to position [7489, 0]
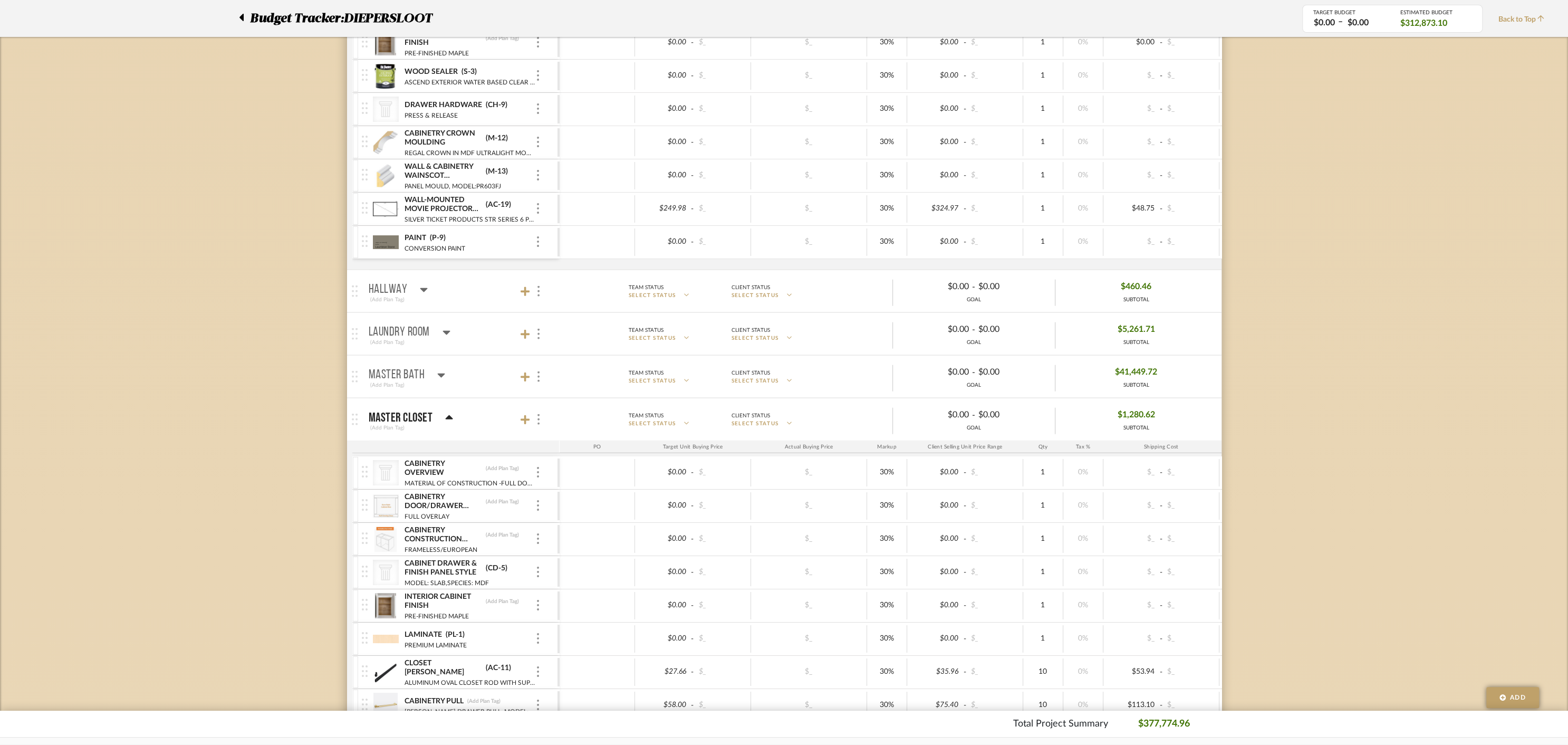
click at [445, 412] on icon at bounding box center [449, 418] width 8 height 13
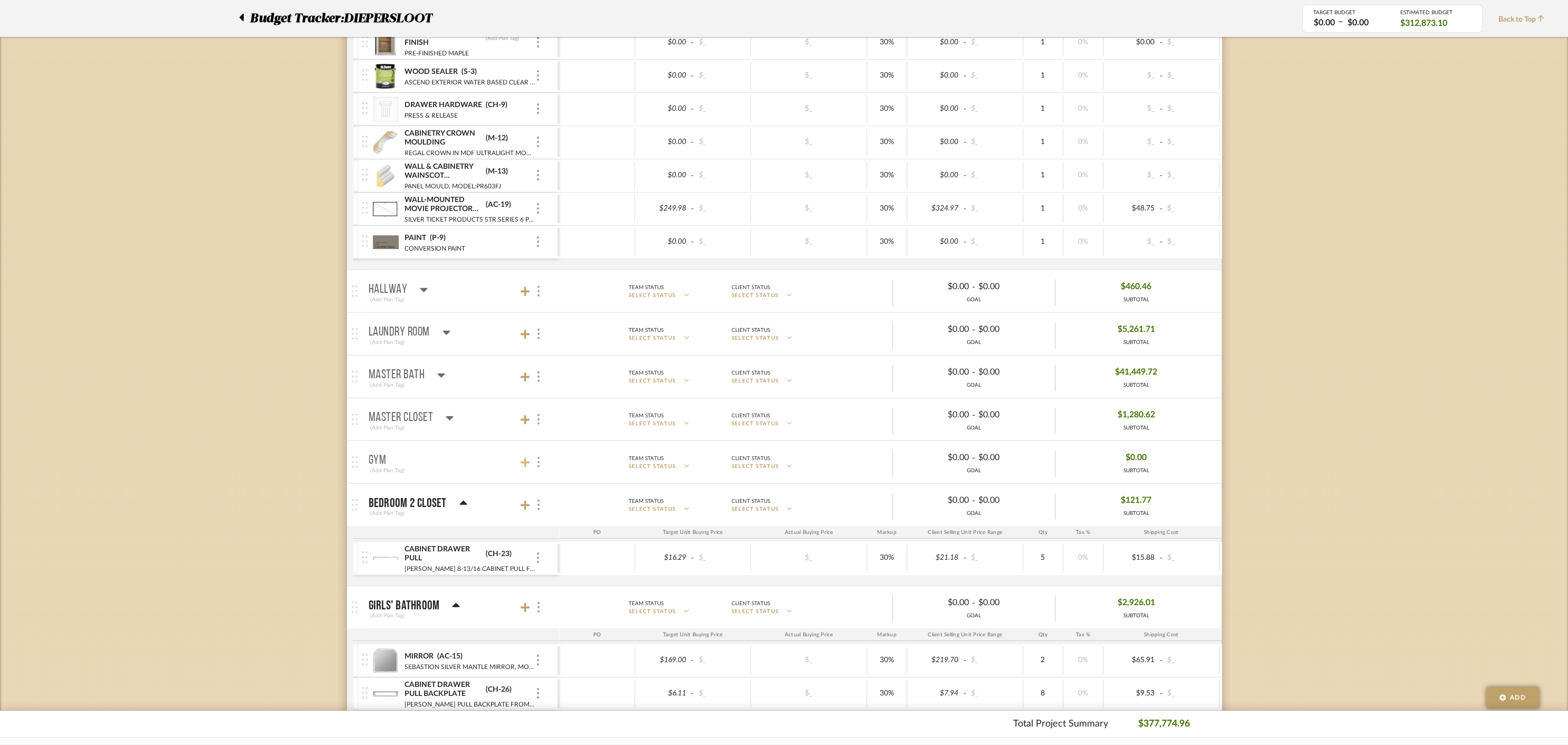
click at [524, 458] on icon at bounding box center [525, 463] width 10 height 10
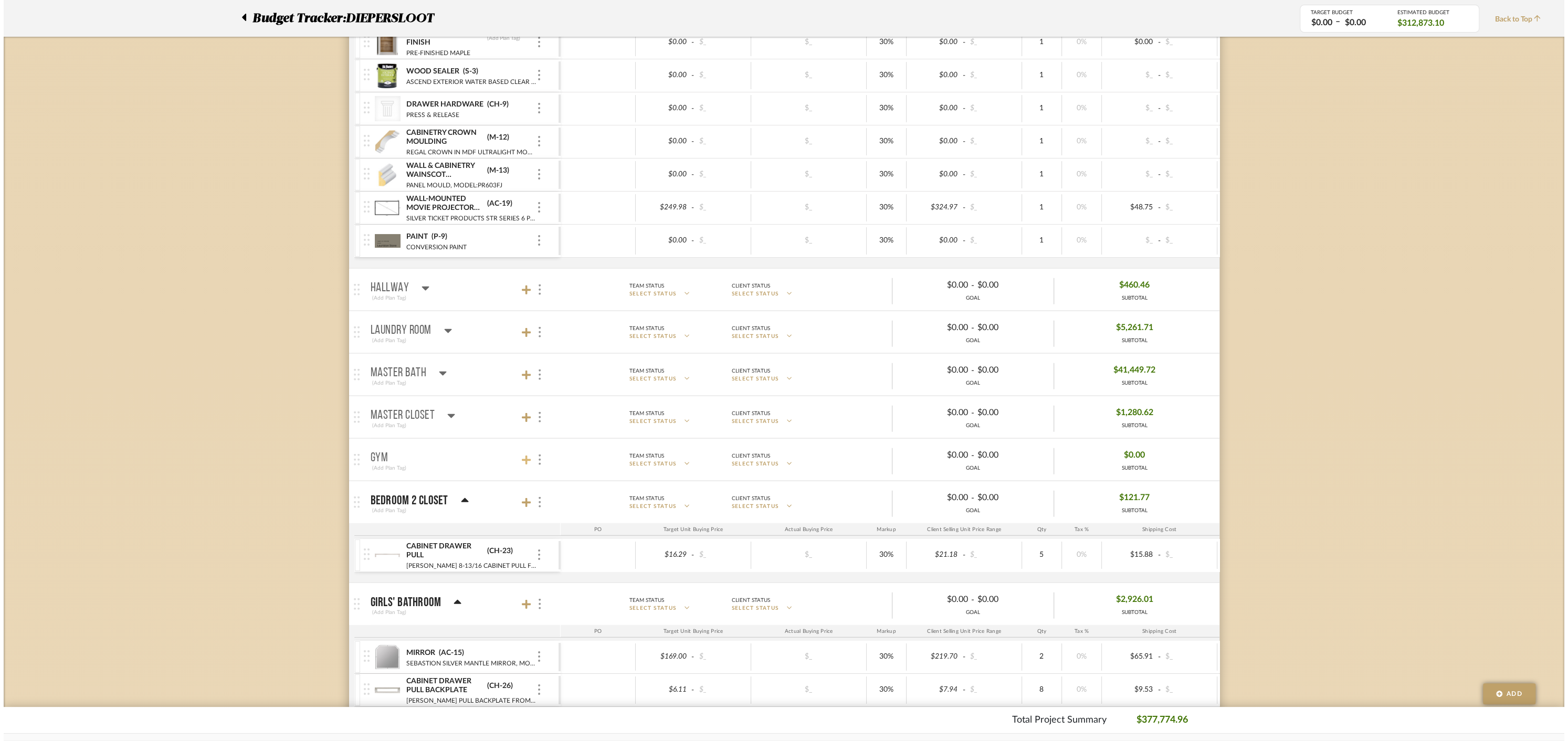
scroll to position [0, 0]
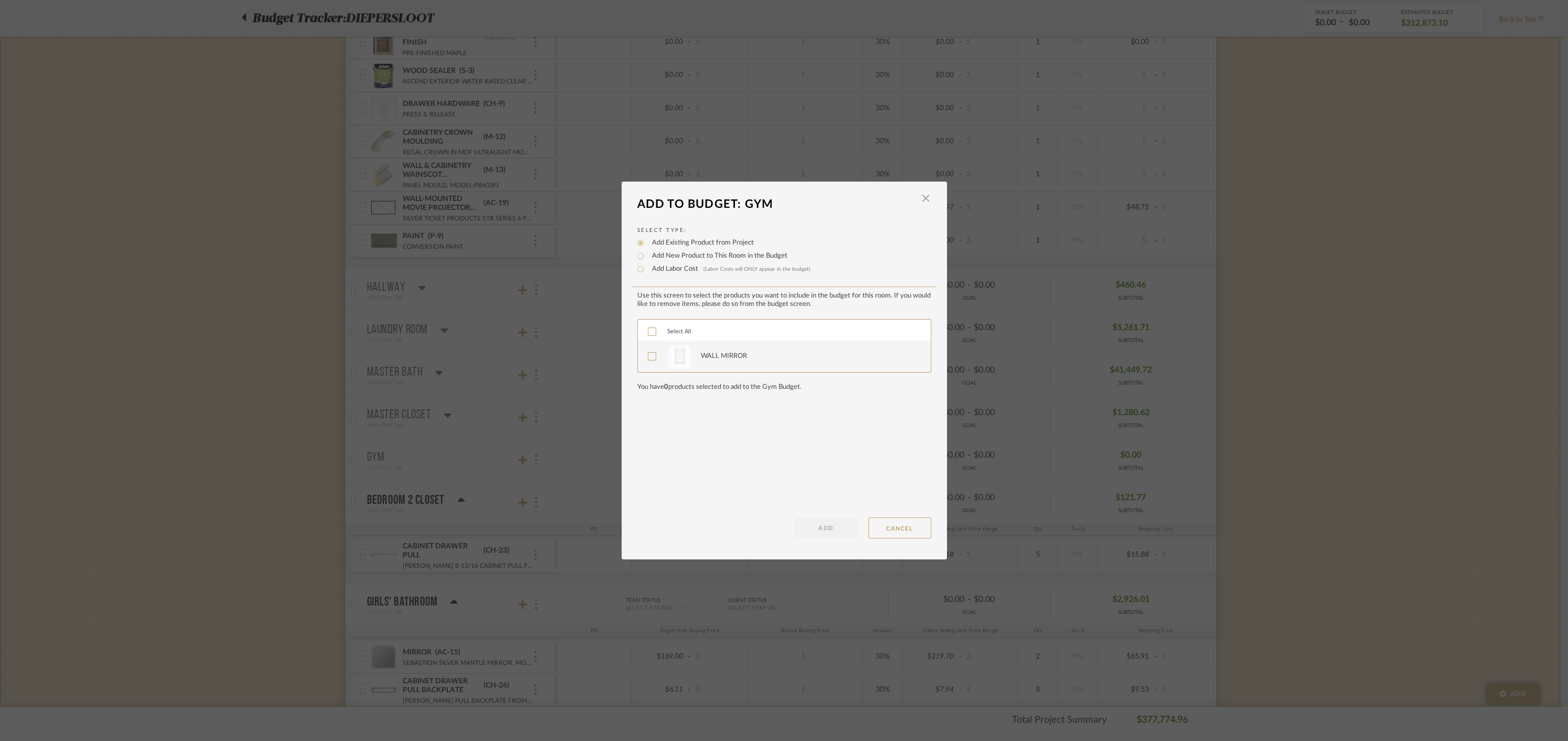
click at [648, 333] on icon at bounding box center [652, 332] width 7 height 7
click at [830, 525] on button "ADD" at bounding box center [826, 527] width 63 height 21
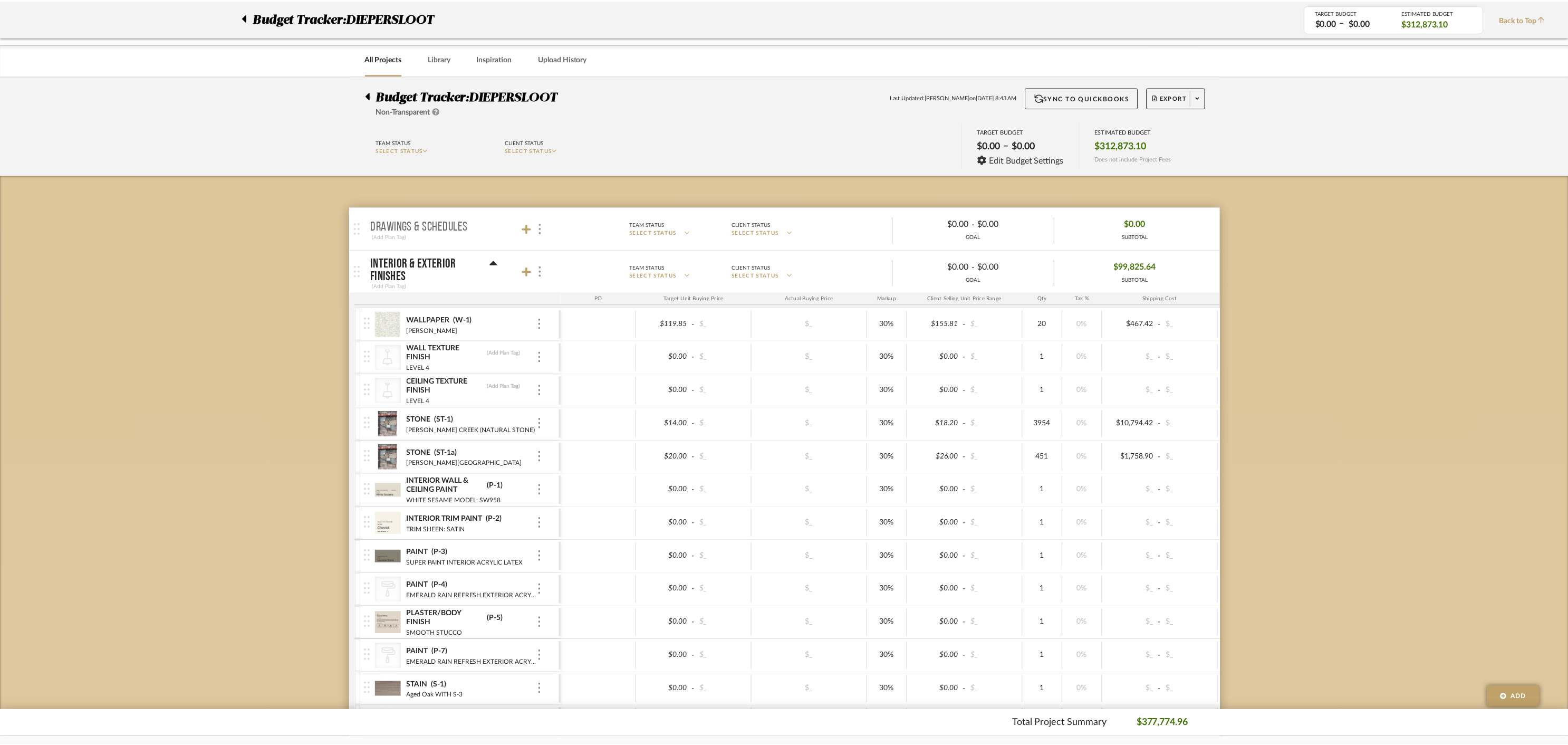
scroll to position [7489, 0]
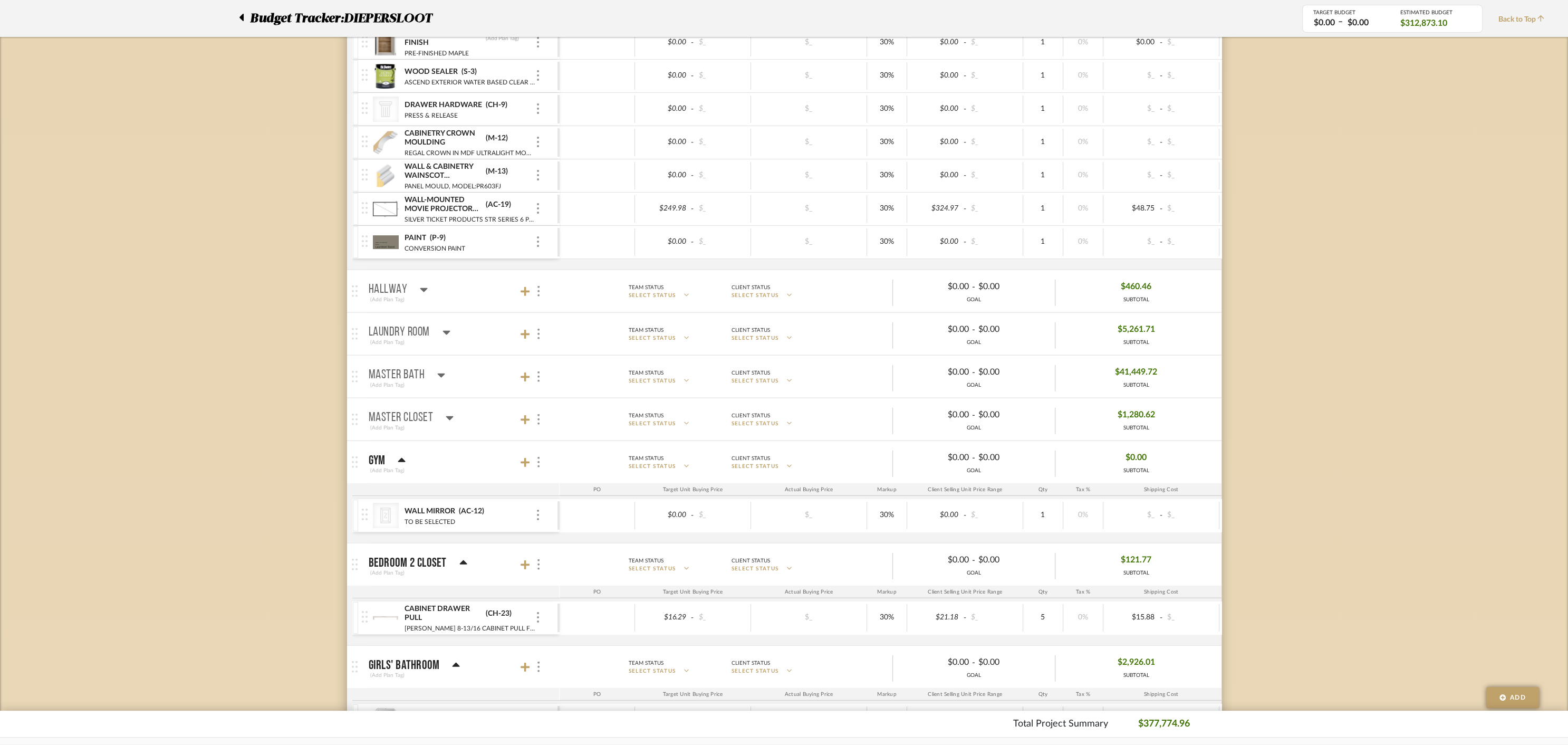
click at [399, 454] on icon at bounding box center [401, 461] width 8 height 13
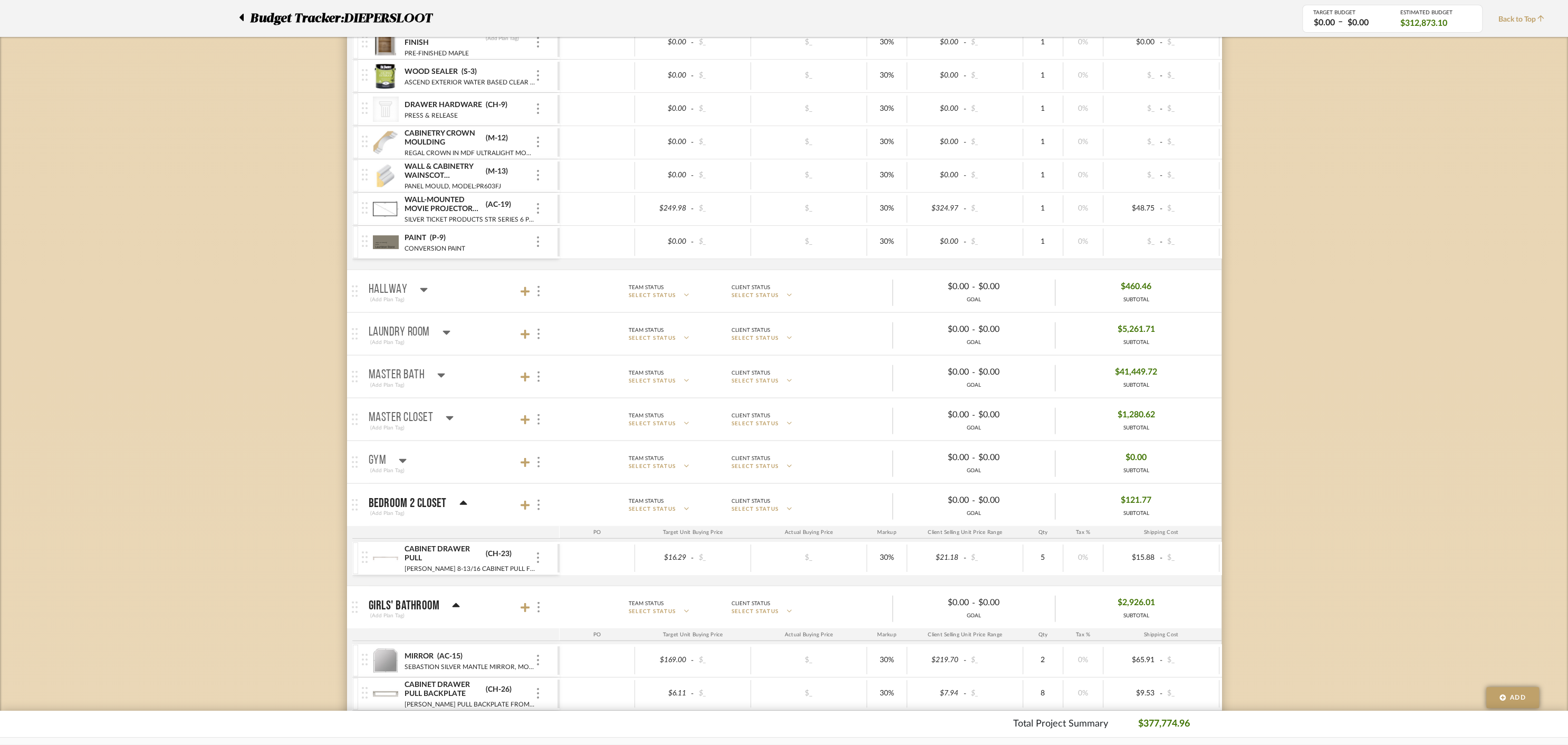
click at [466, 492] on mat-panel-title "Bedroom 2 Closet (Add Plan Tag)" at bounding box center [462, 505] width 186 height 26
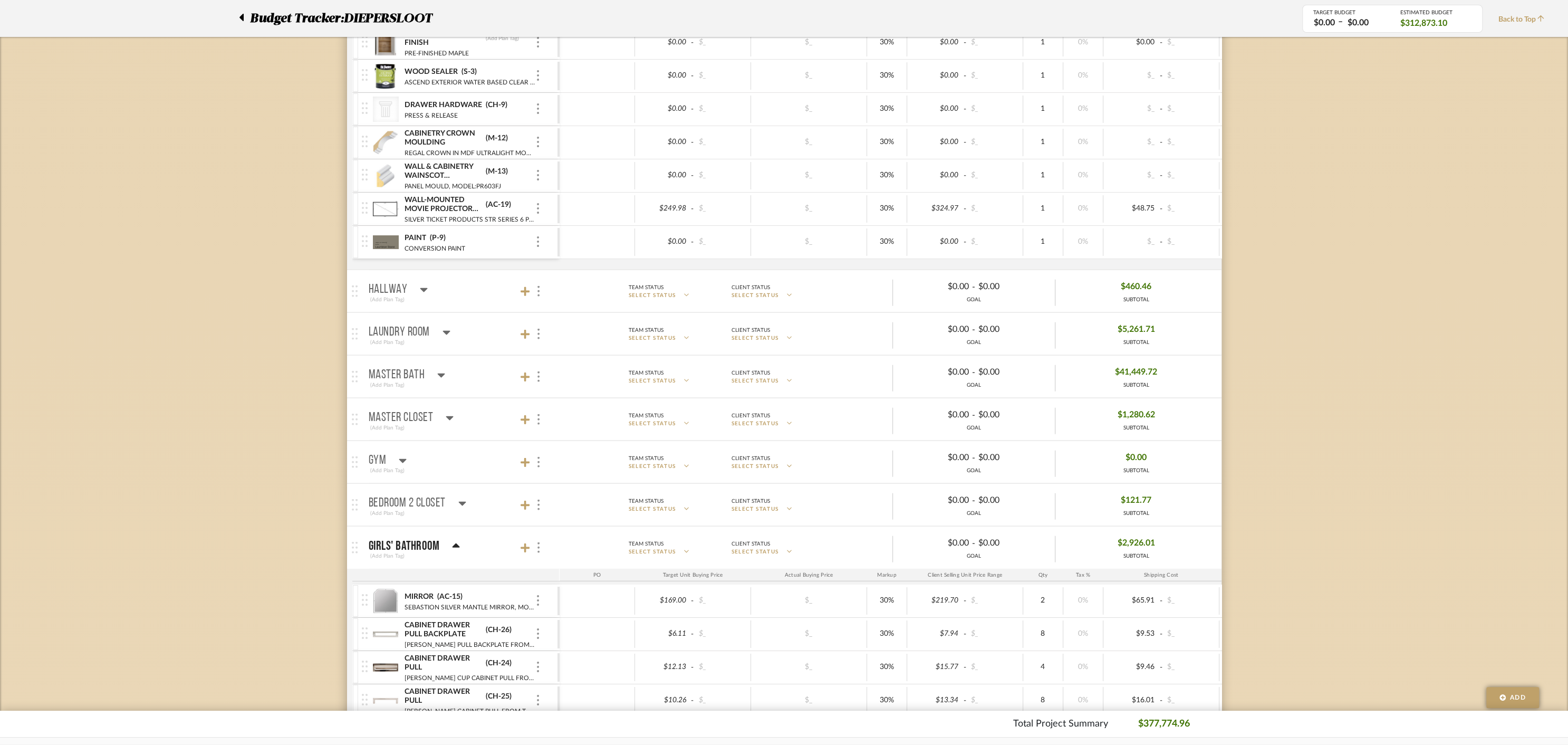
click at [462, 502] on icon at bounding box center [462, 503] width 7 height 4
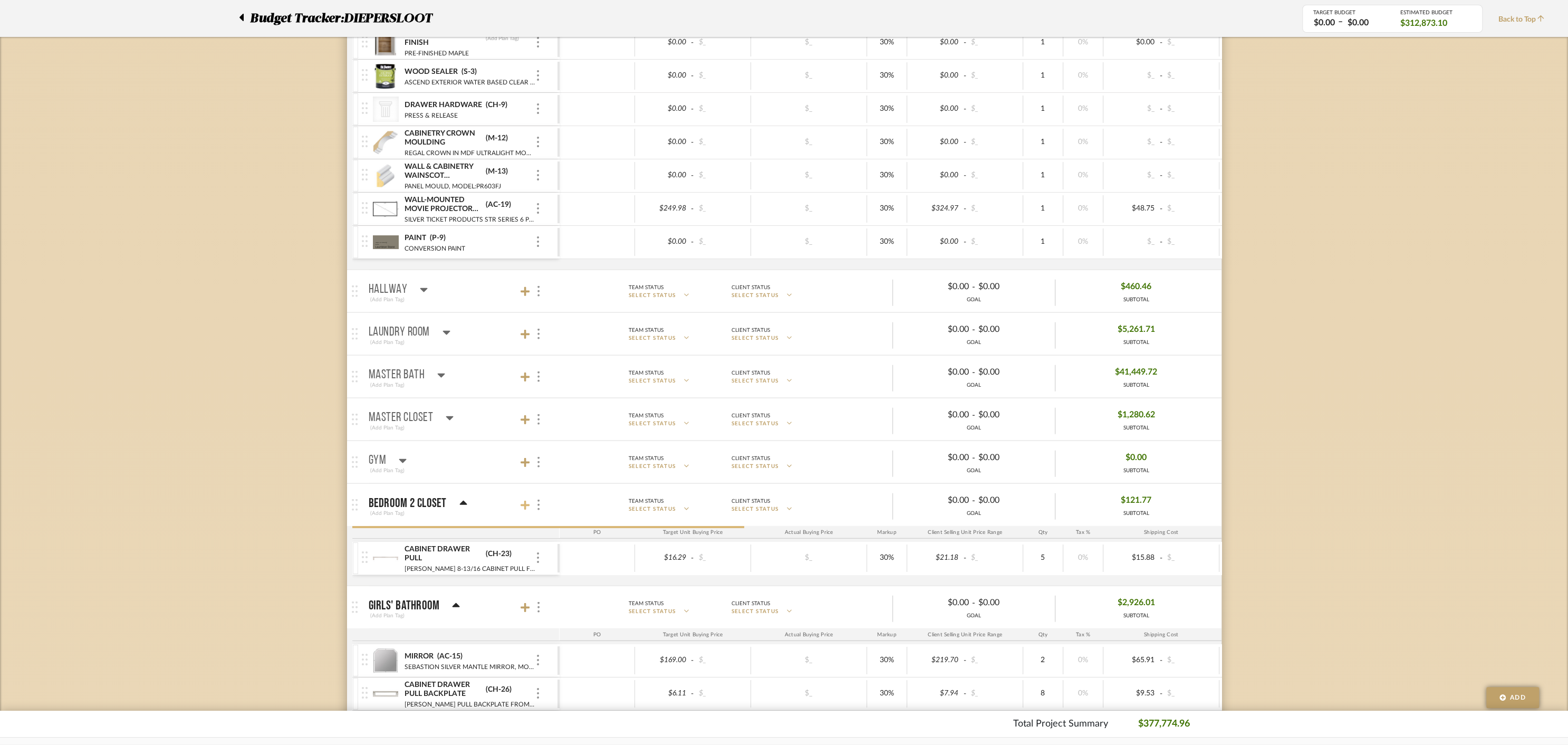
click at [526, 500] on icon at bounding box center [525, 505] width 10 height 10
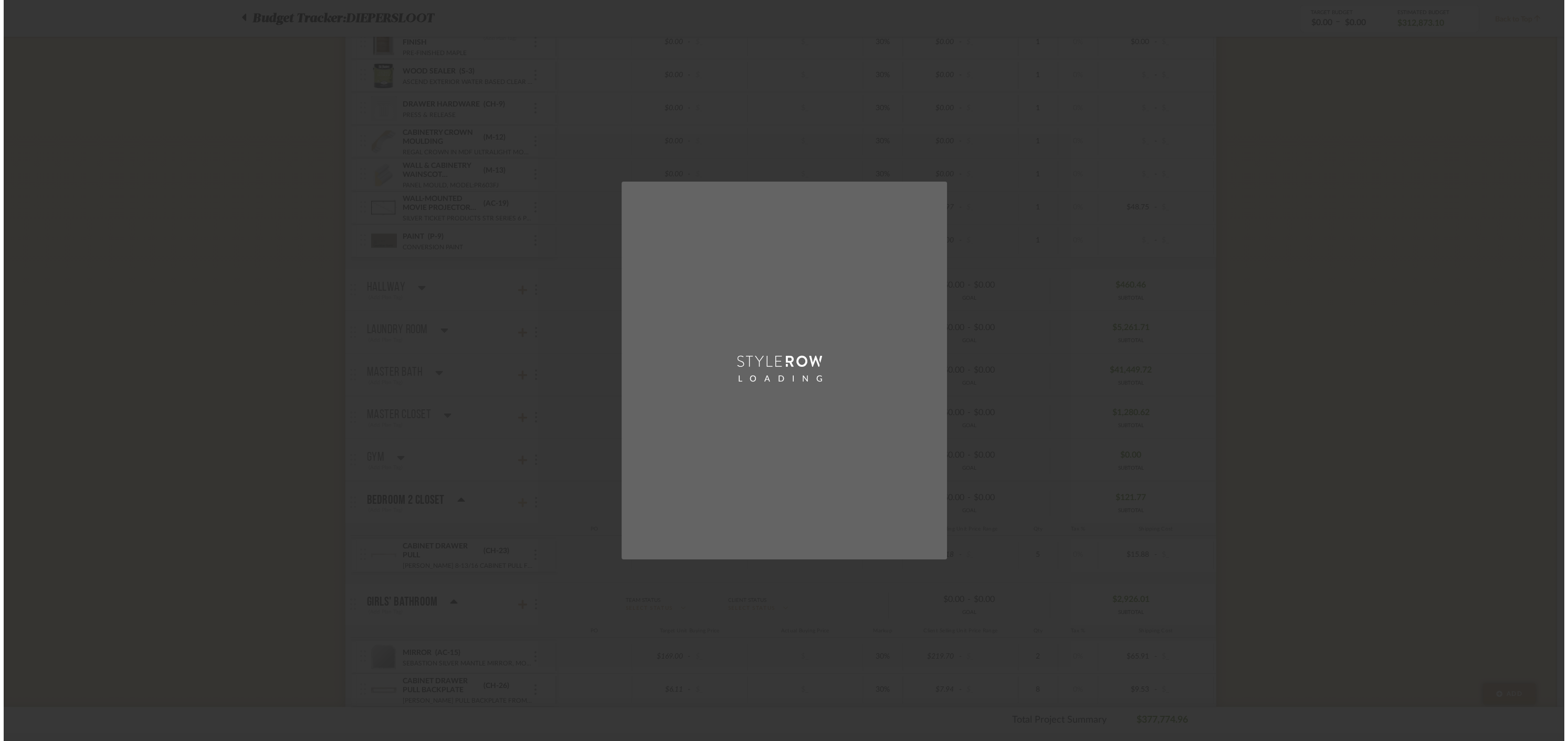
scroll to position [0, 0]
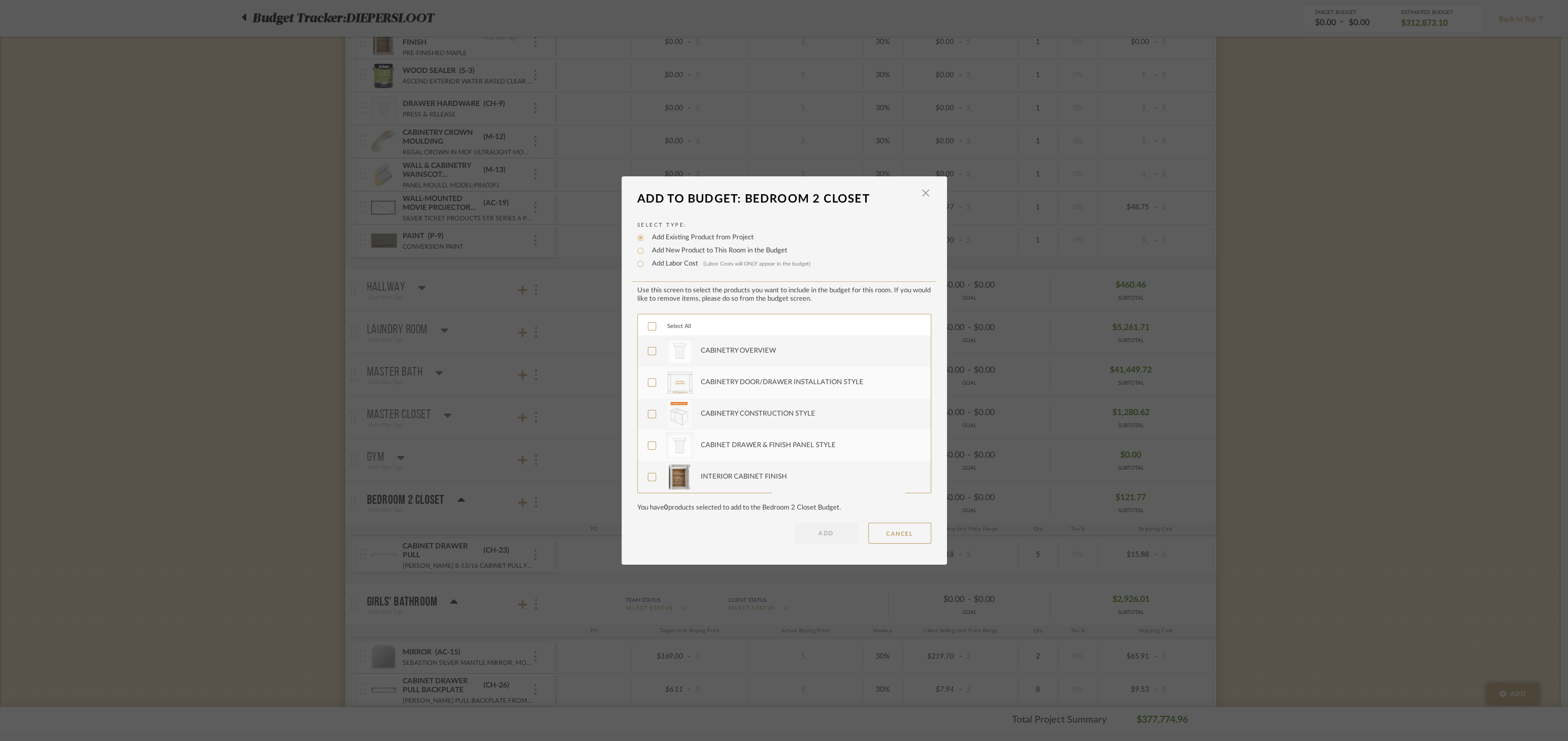
click at [648, 327] on icon at bounding box center [652, 326] width 7 height 7
click at [810, 529] on button "ADD" at bounding box center [826, 533] width 63 height 21
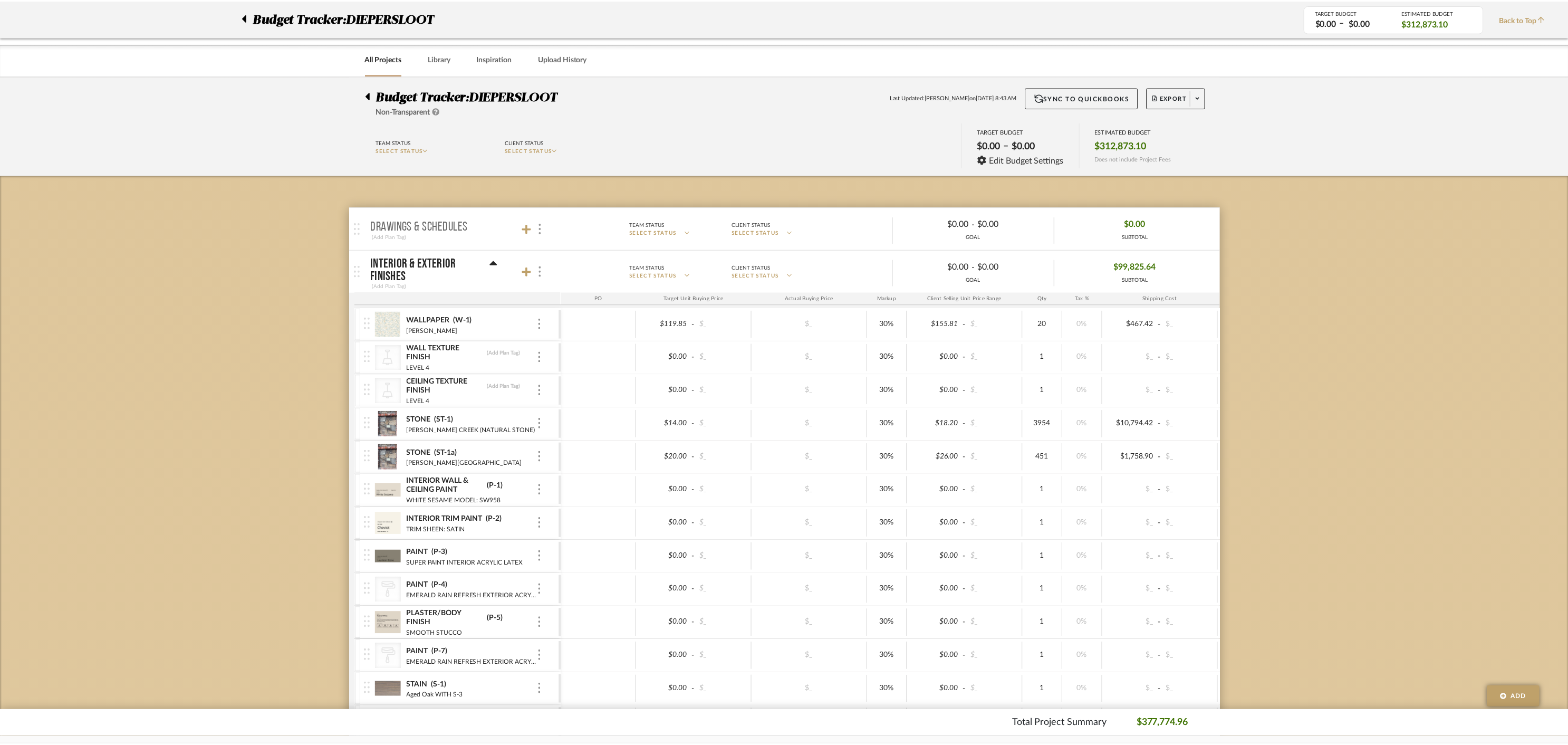
scroll to position [7489, 0]
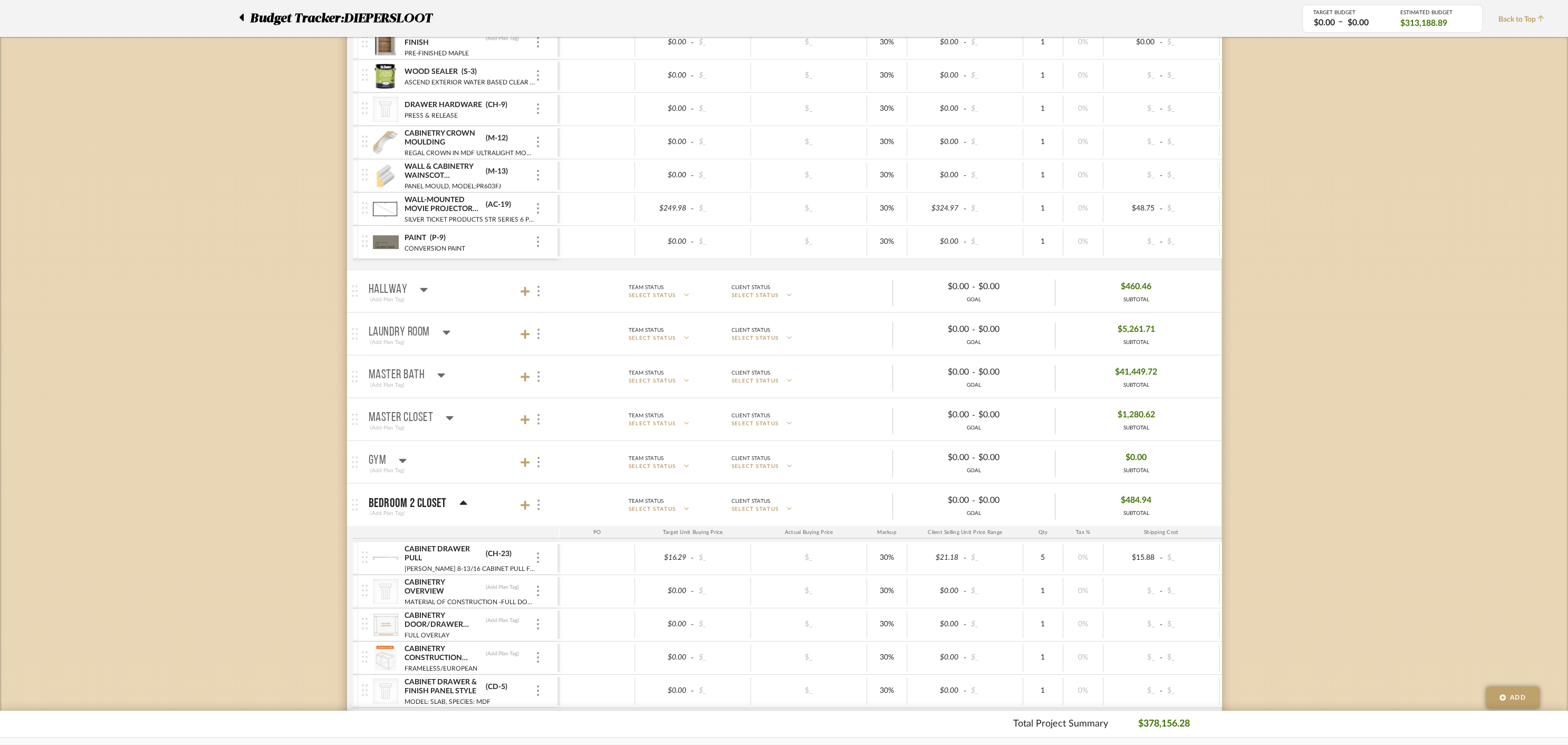
click at [460, 497] on icon at bounding box center [463, 503] width 8 height 13
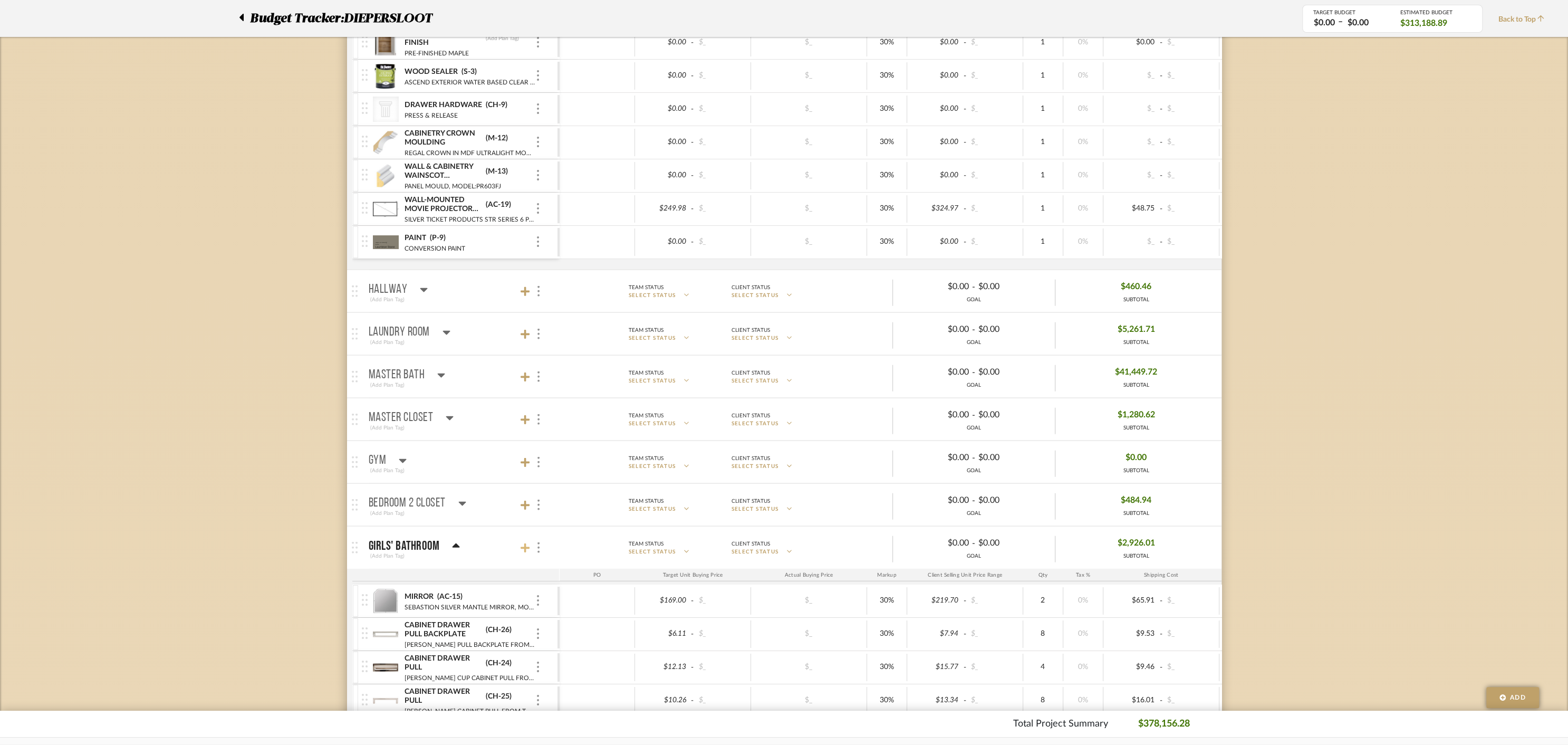
click at [525, 543] on icon at bounding box center [525, 548] width 10 height 10
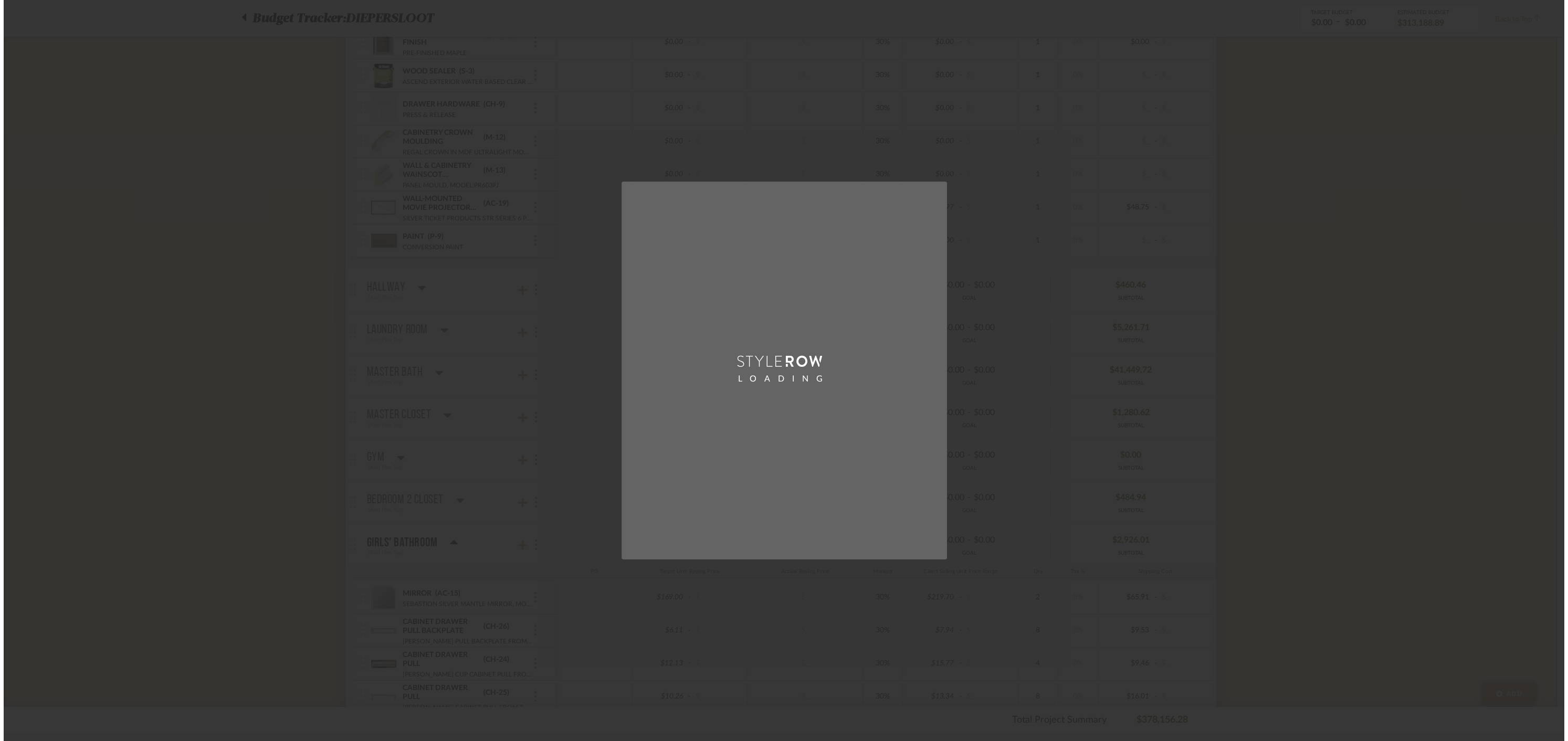
scroll to position [0, 0]
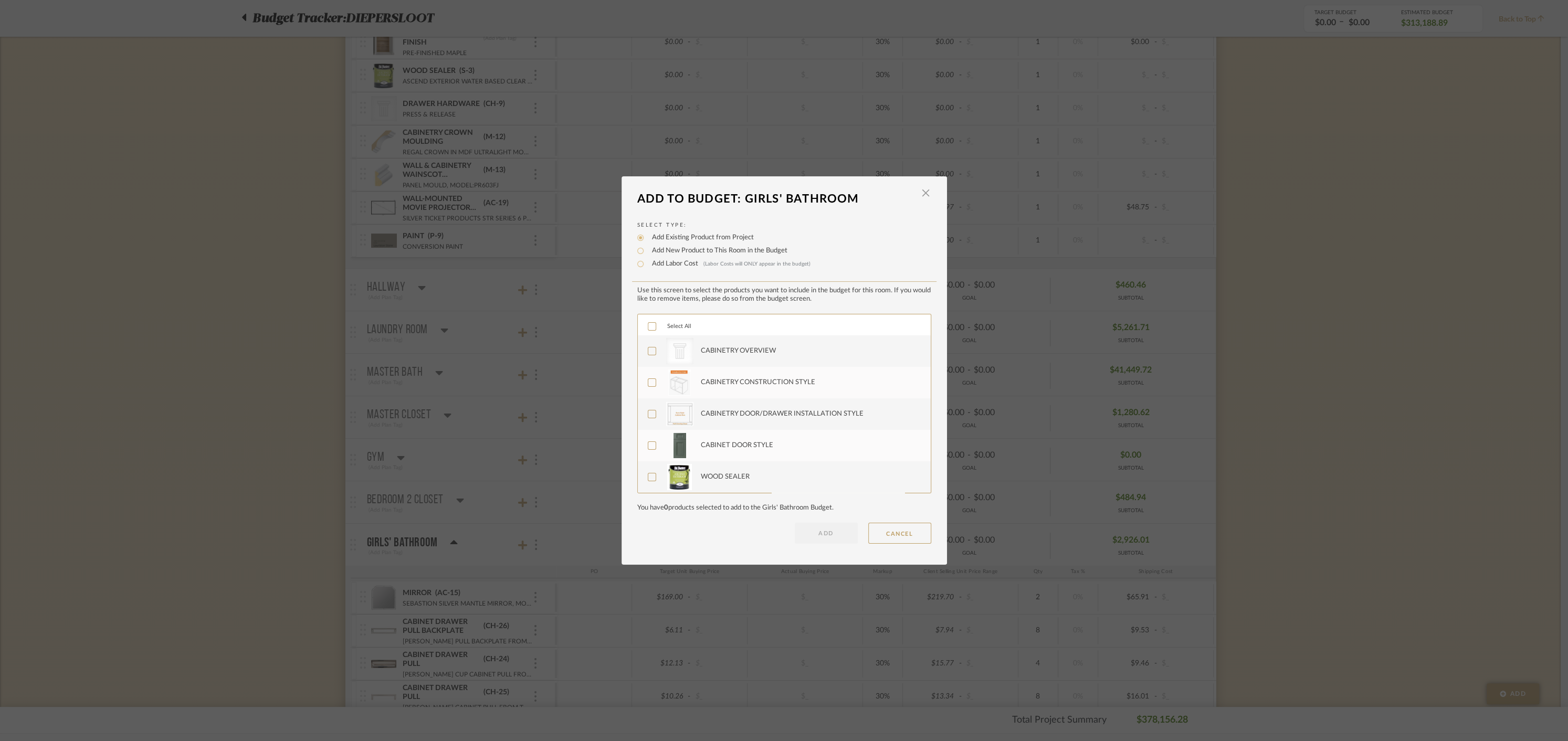
click at [648, 325] on icon at bounding box center [652, 326] width 7 height 7
click at [808, 527] on button "ADD" at bounding box center [826, 533] width 63 height 21
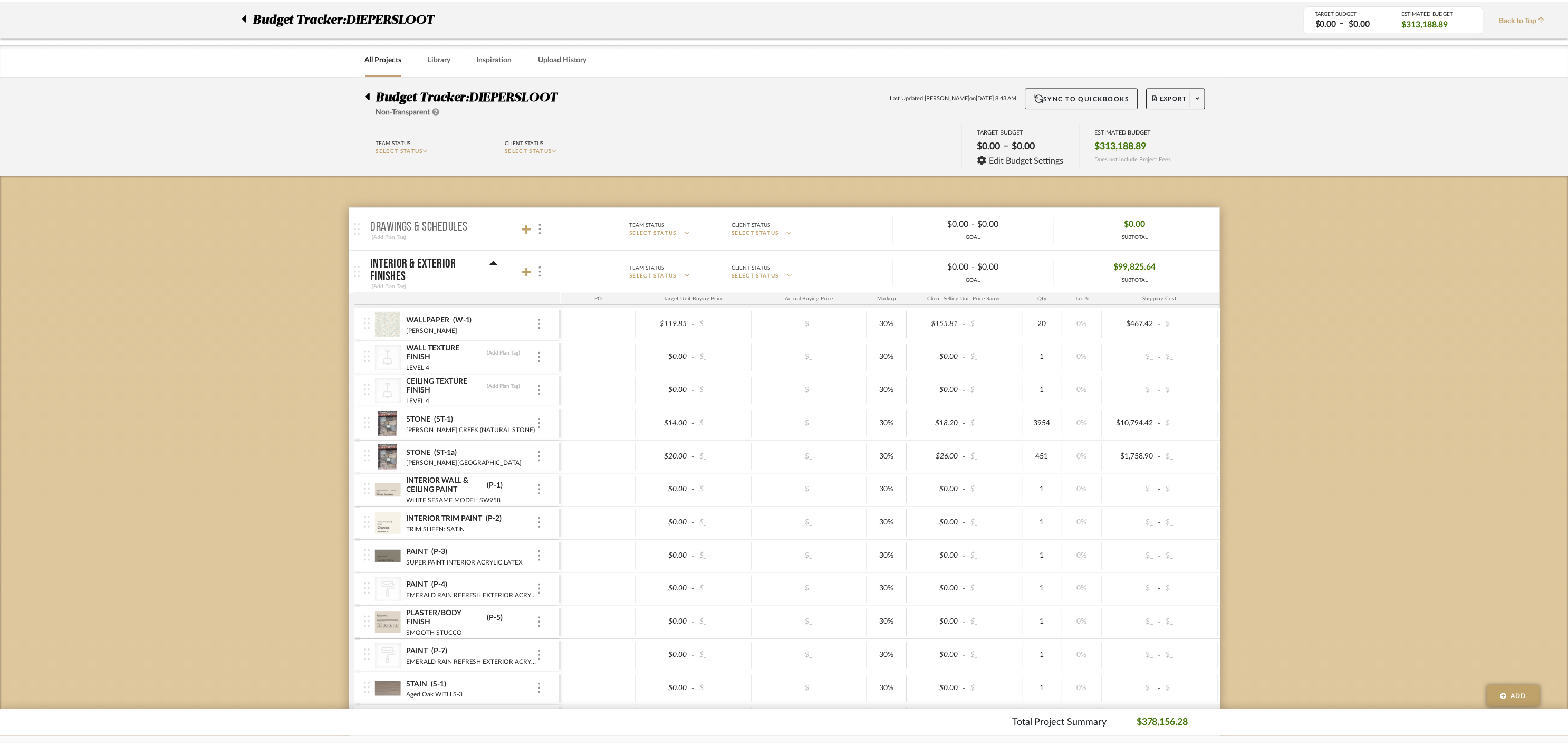
scroll to position [7489, 0]
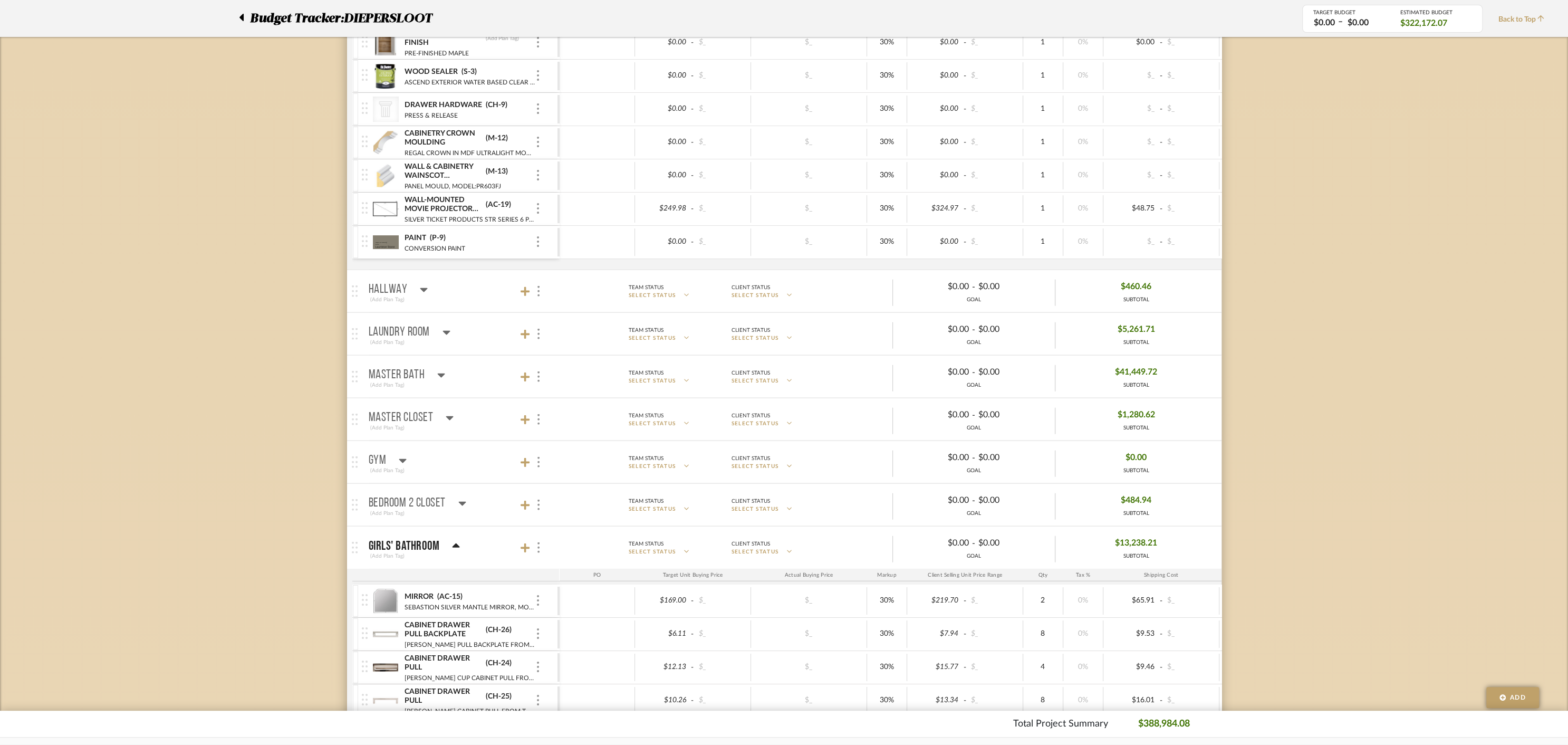
click at [454, 543] on icon at bounding box center [456, 545] width 7 height 4
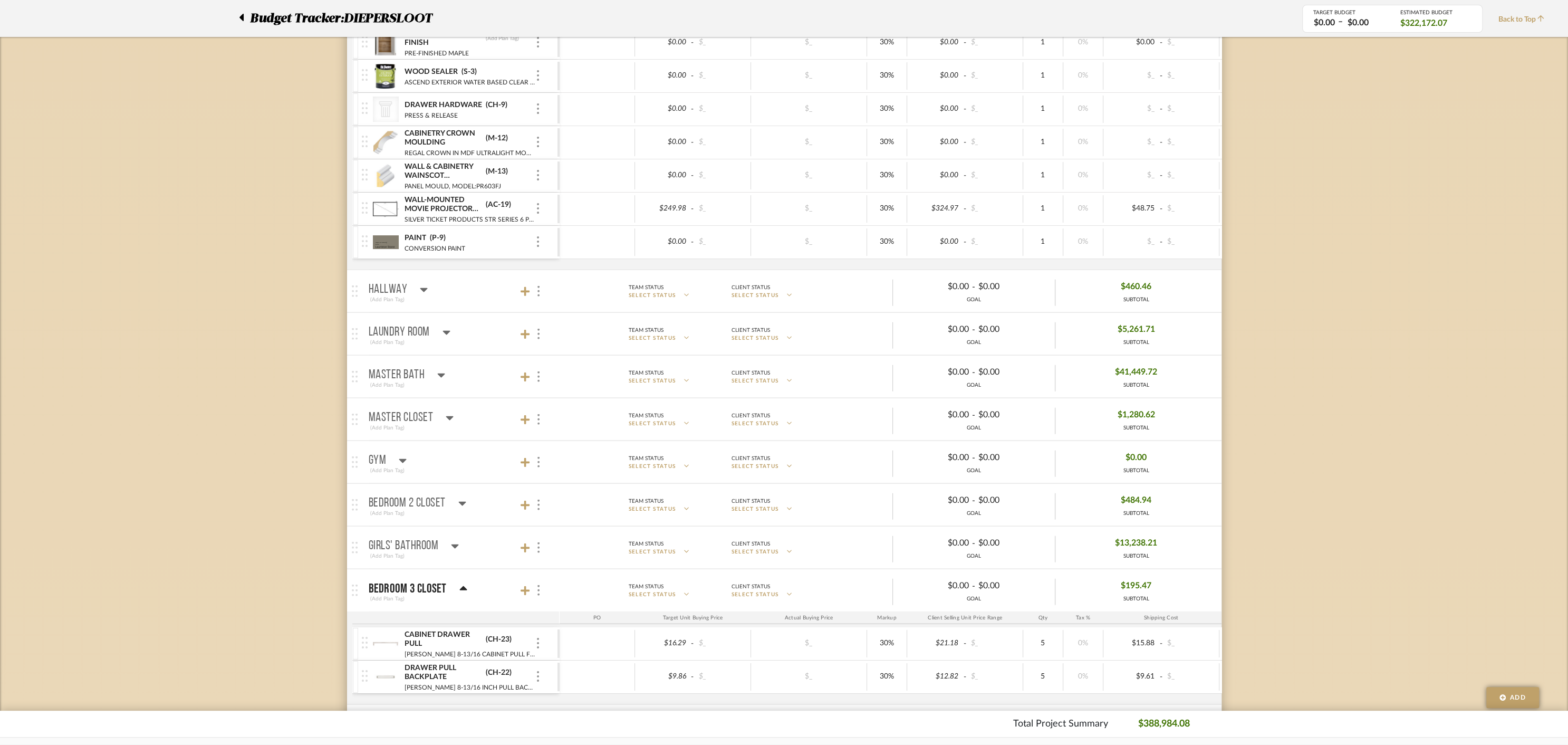
click at [460, 586] on icon at bounding box center [463, 588] width 7 height 4
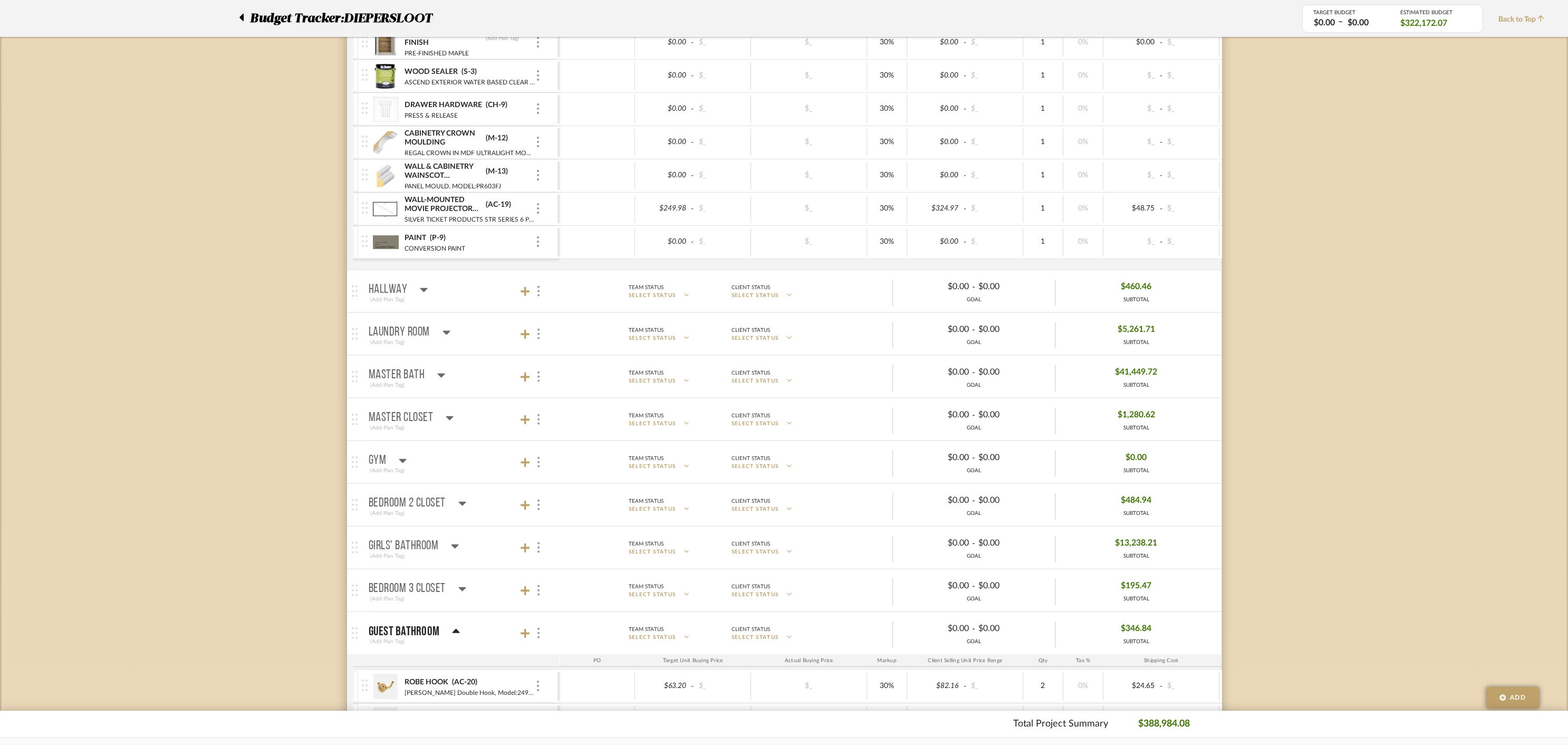
click at [465, 587] on icon at bounding box center [462, 589] width 7 height 4
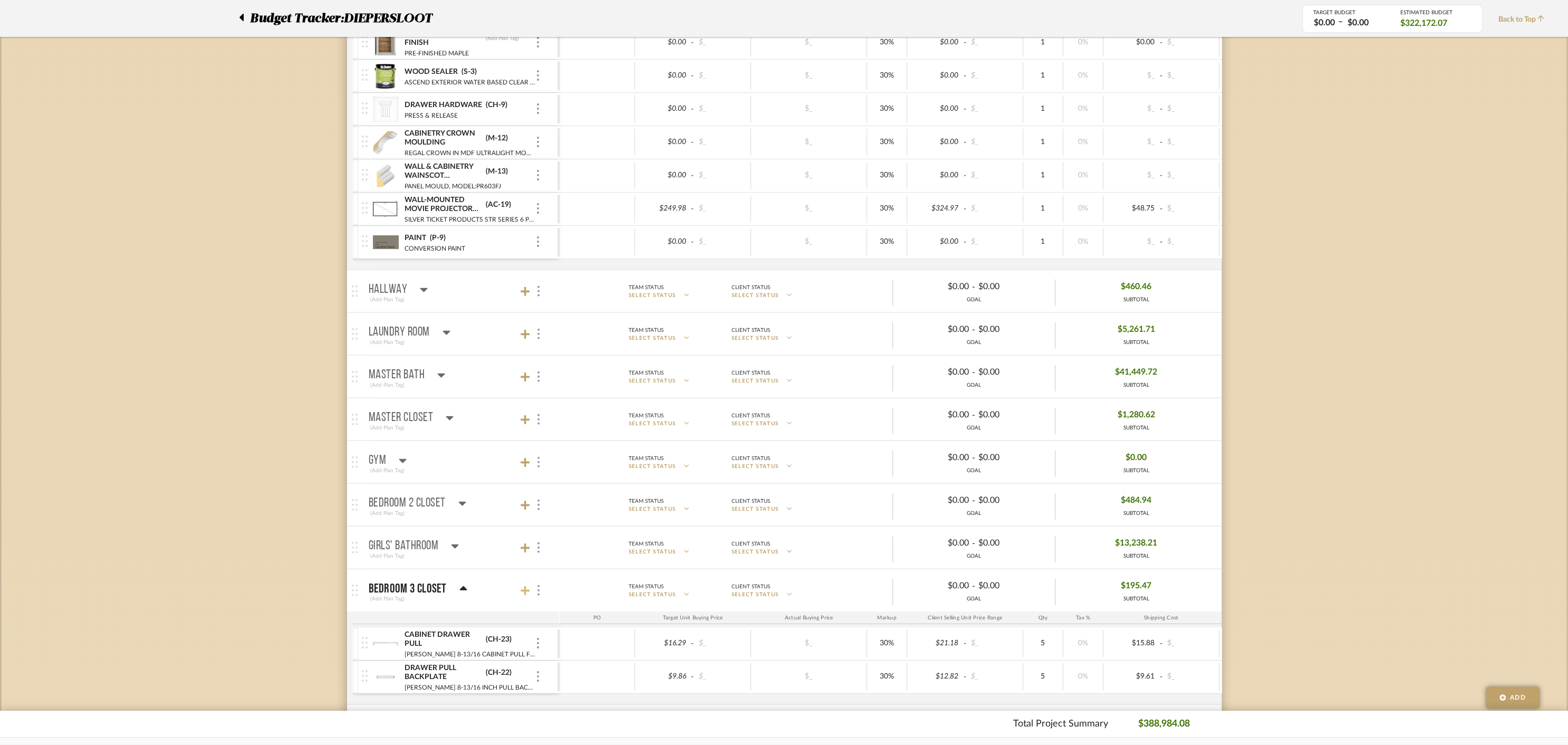
click at [522, 585] on icon at bounding box center [525, 590] width 10 height 10
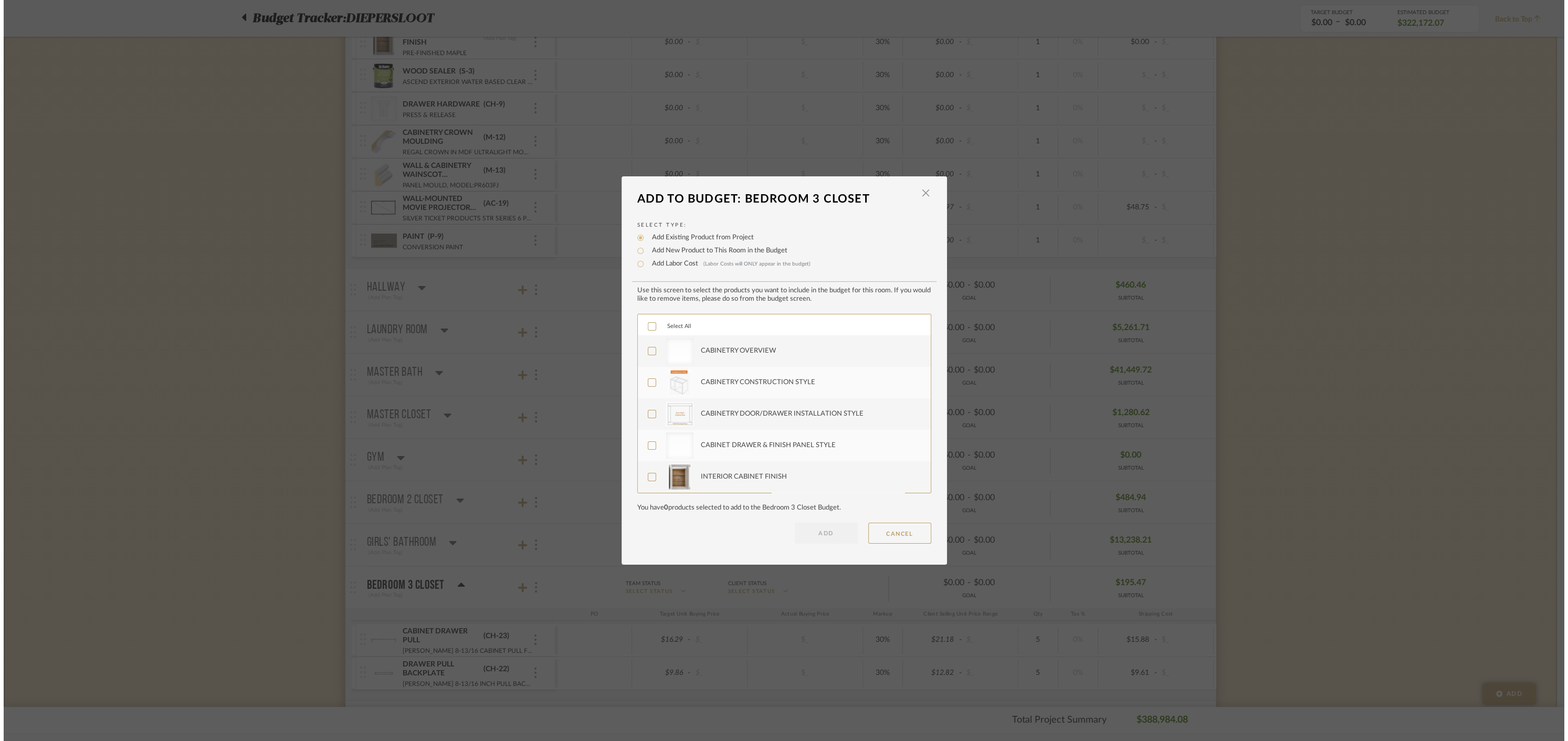
scroll to position [0, 0]
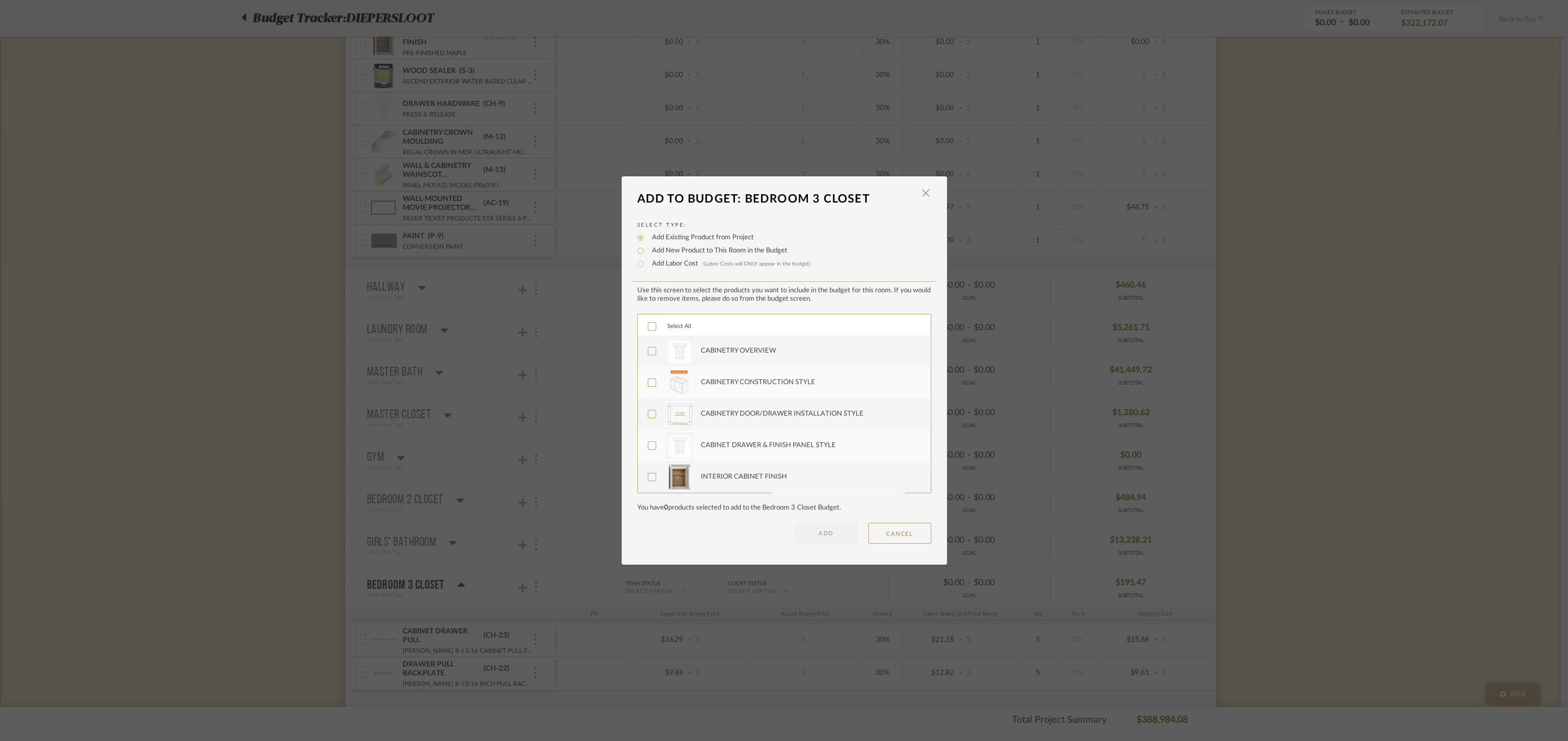
click at [648, 322] on div at bounding box center [652, 327] width 9 height 9
click at [801, 526] on button "ADD" at bounding box center [826, 533] width 63 height 21
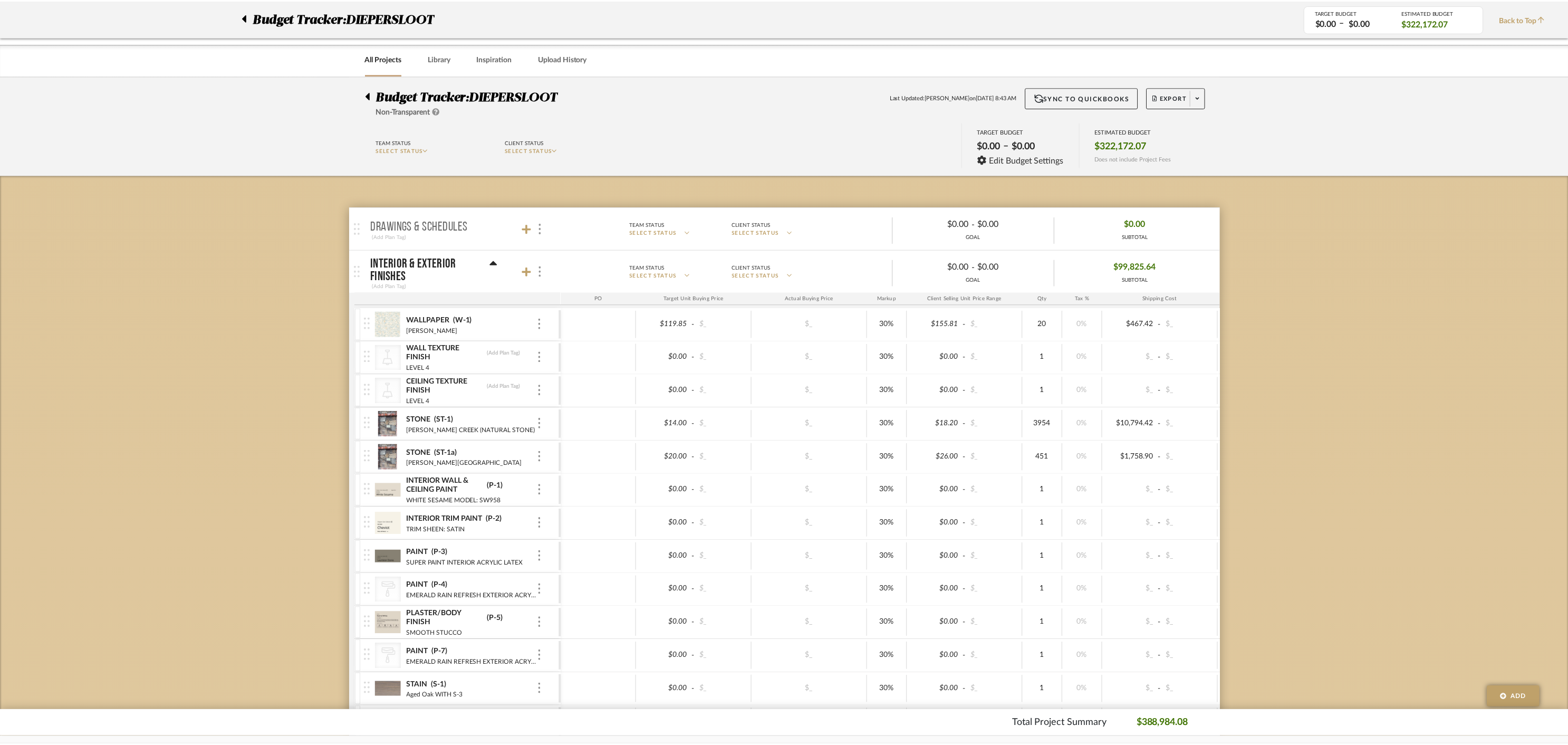
scroll to position [7489, 0]
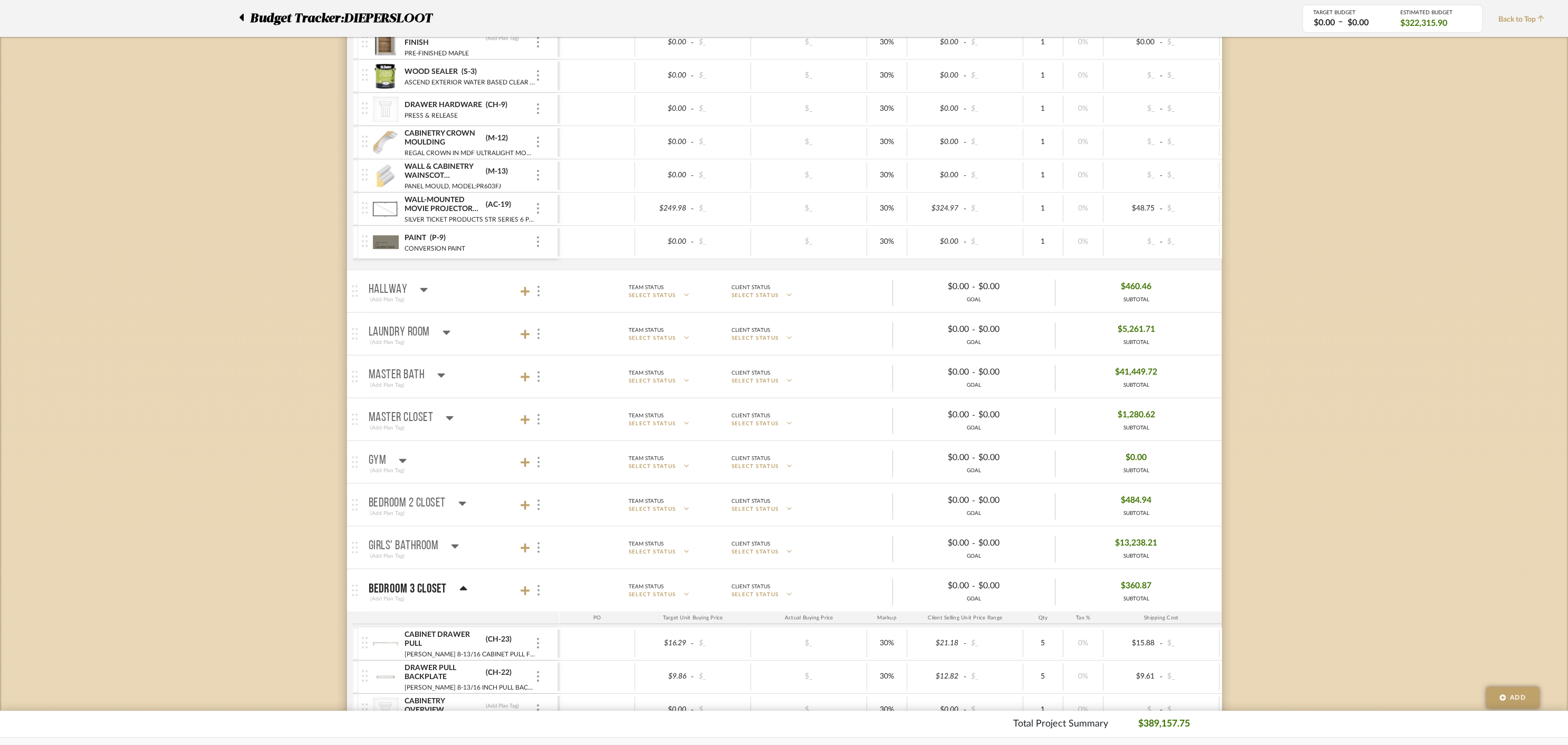
click at [460, 586] on icon at bounding box center [463, 588] width 7 height 4
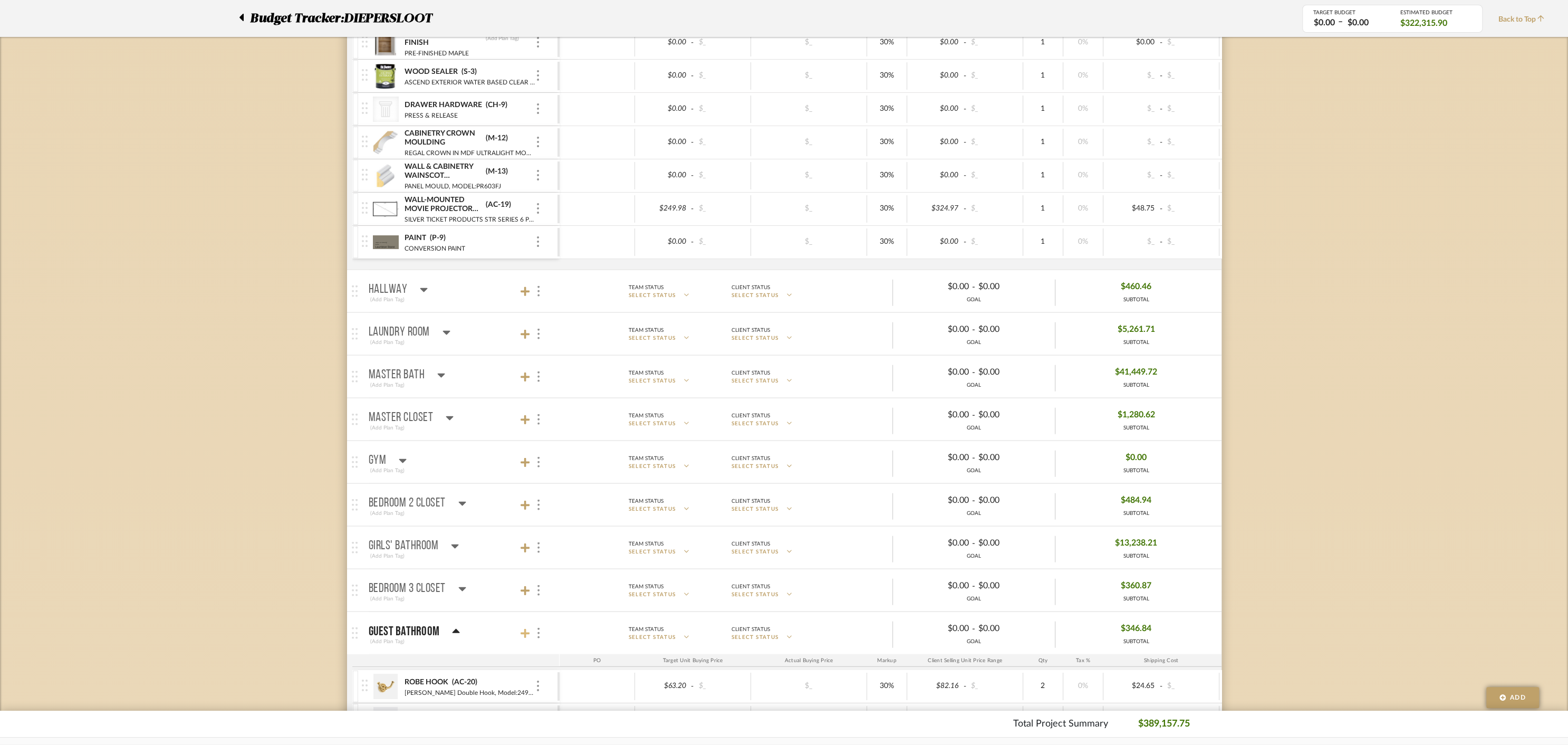
click at [527, 628] on icon at bounding box center [525, 633] width 10 height 10
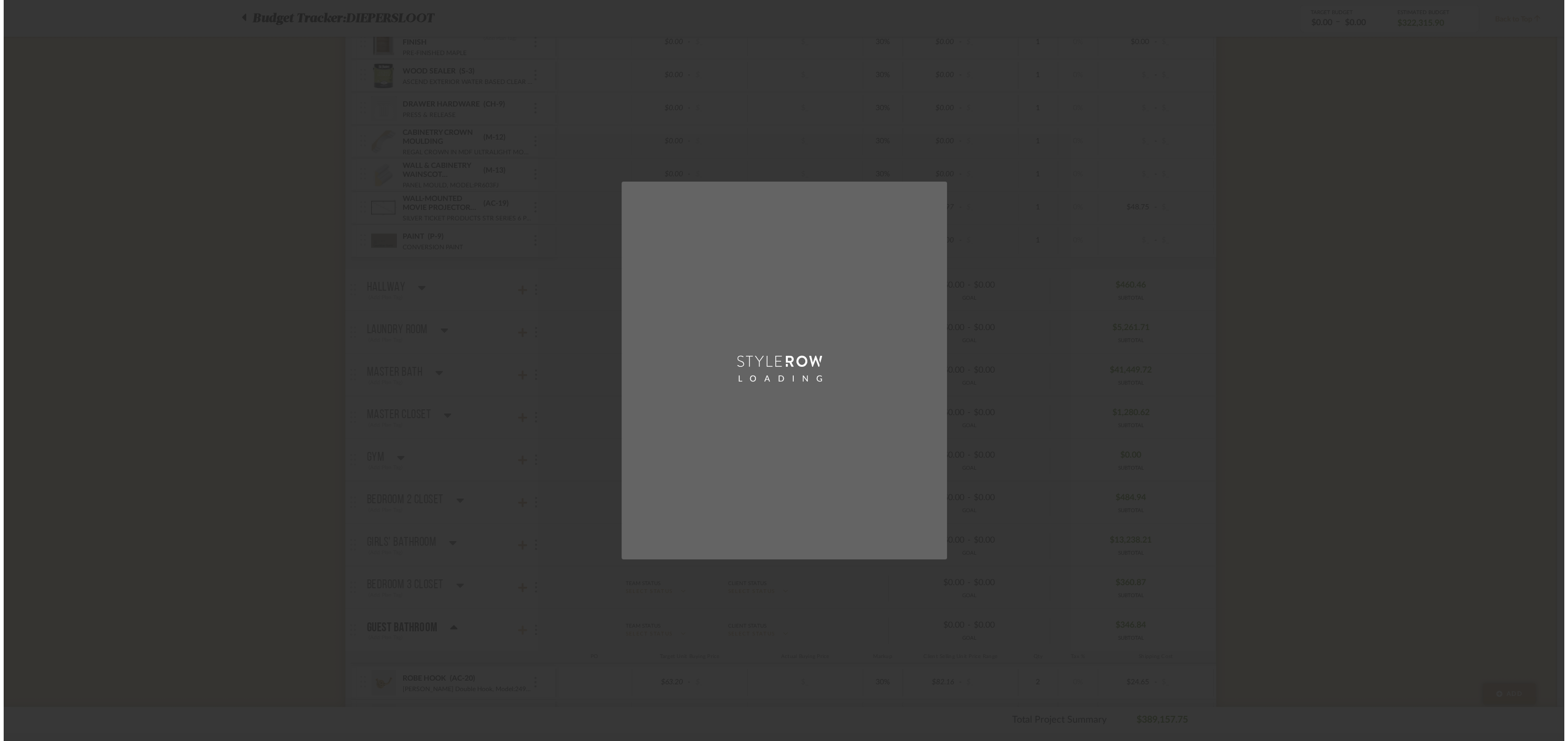
scroll to position [0, 0]
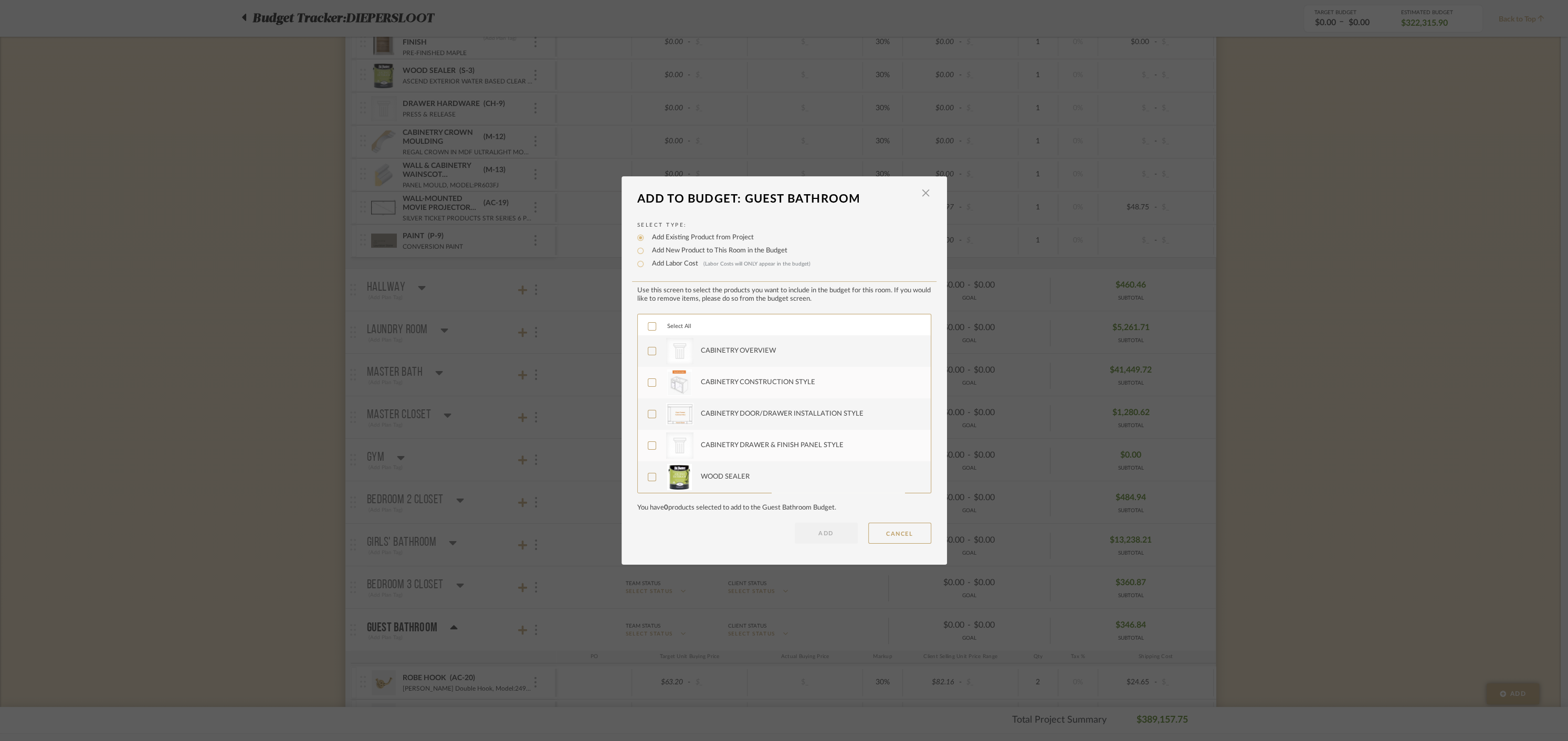
click at [648, 325] on icon at bounding box center [652, 326] width 7 height 7
click at [819, 532] on button "ADD" at bounding box center [826, 533] width 63 height 21
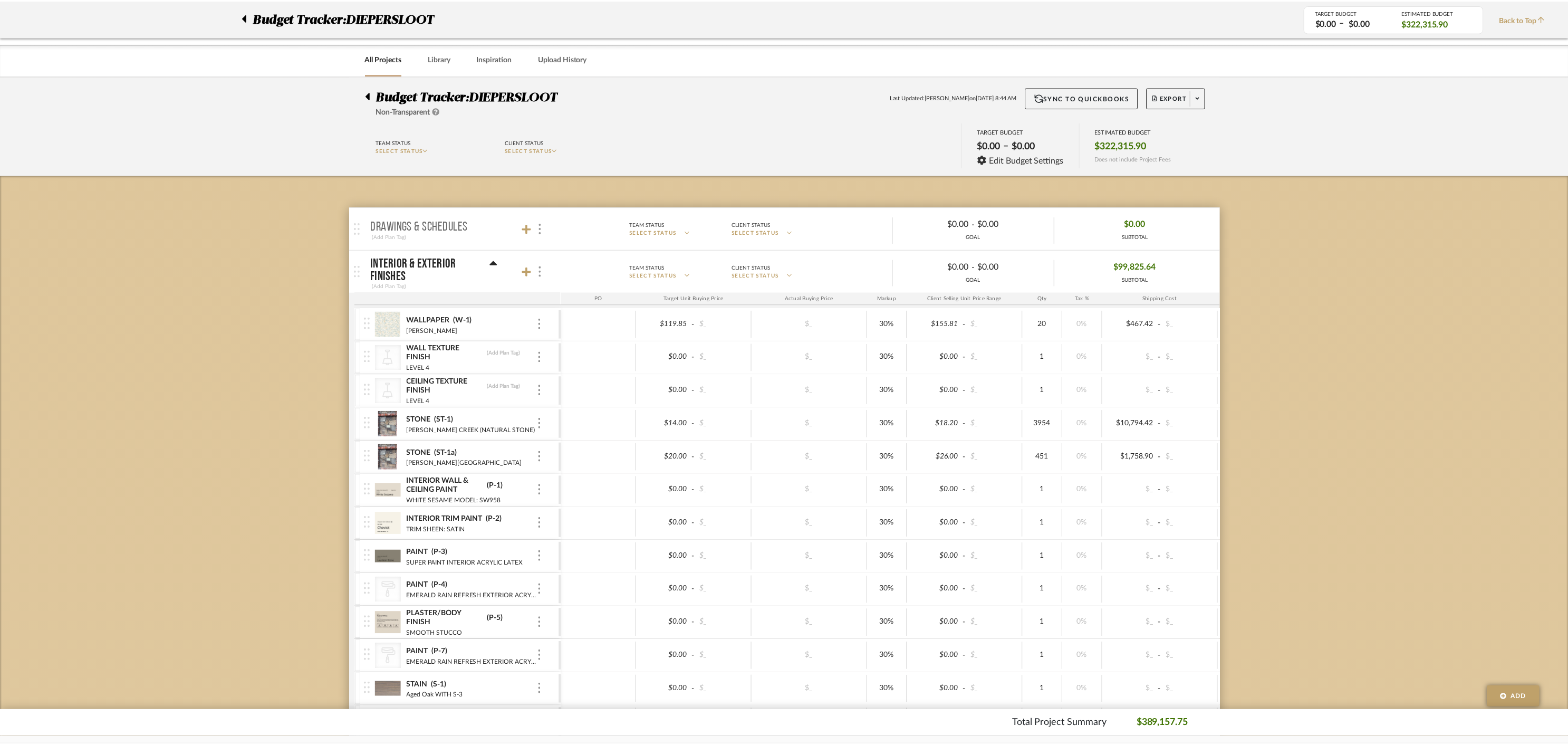
scroll to position [7489, 0]
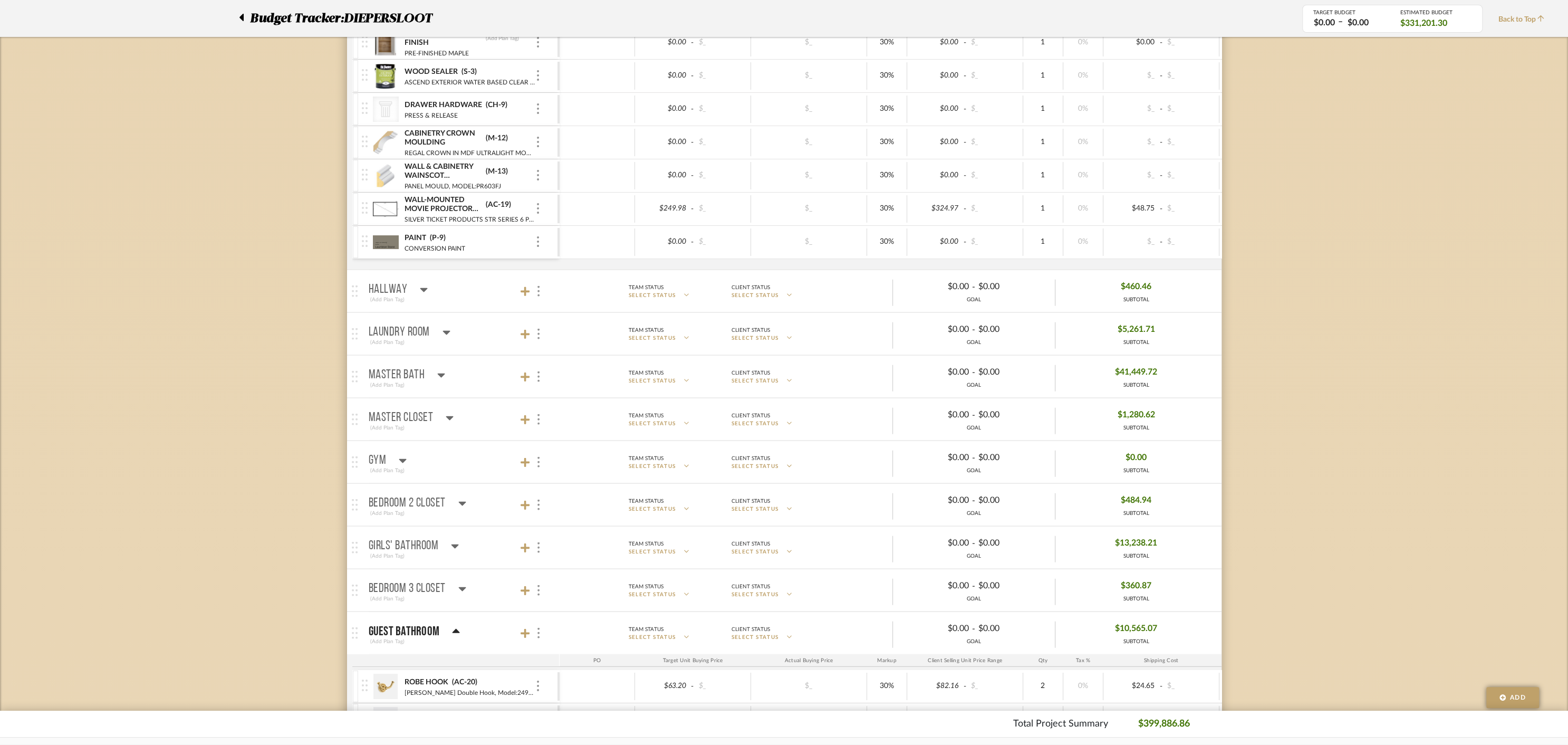
click at [455, 625] on icon at bounding box center [456, 631] width 8 height 13
click at [525, 672] on icon at bounding box center [525, 676] width 10 height 10
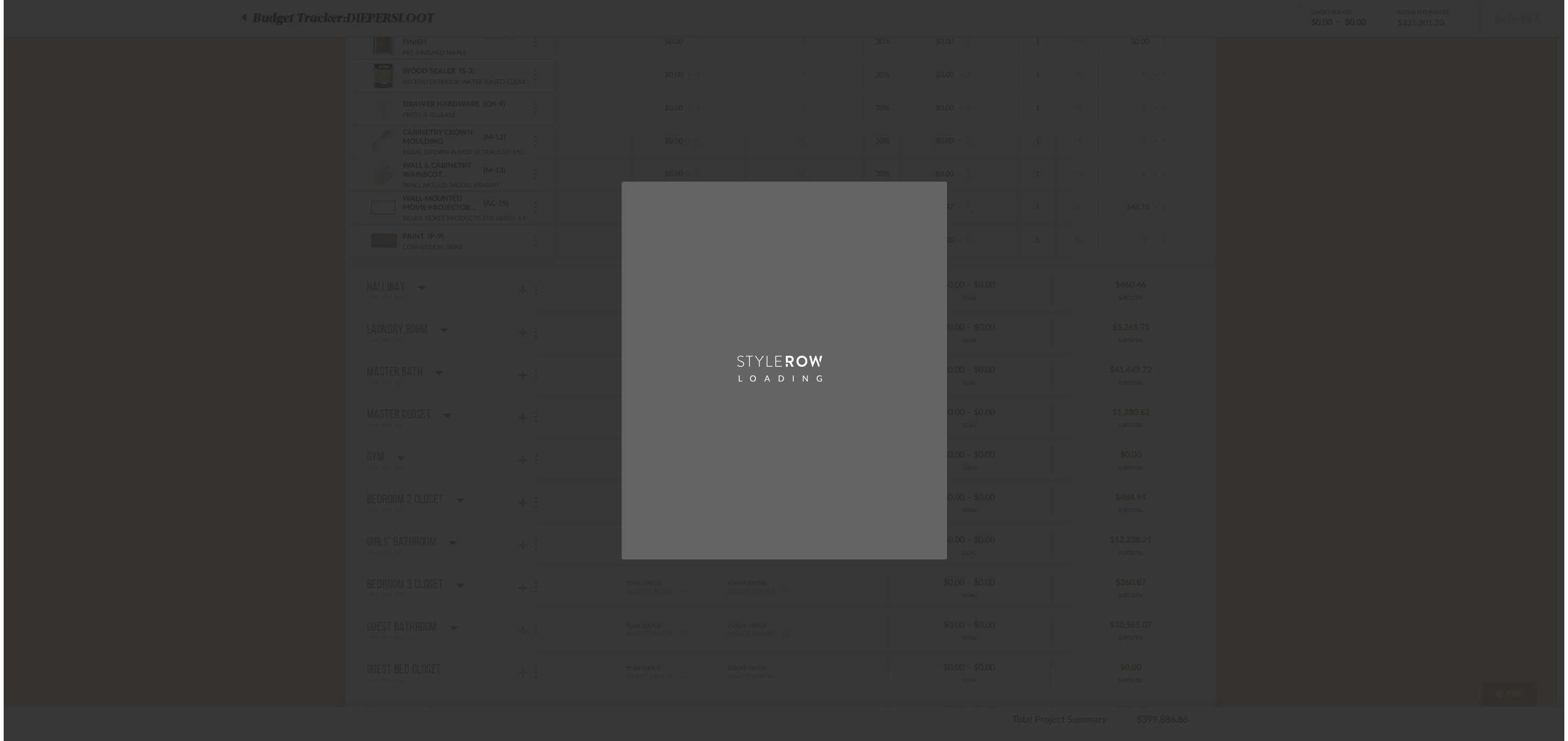
scroll to position [0, 0]
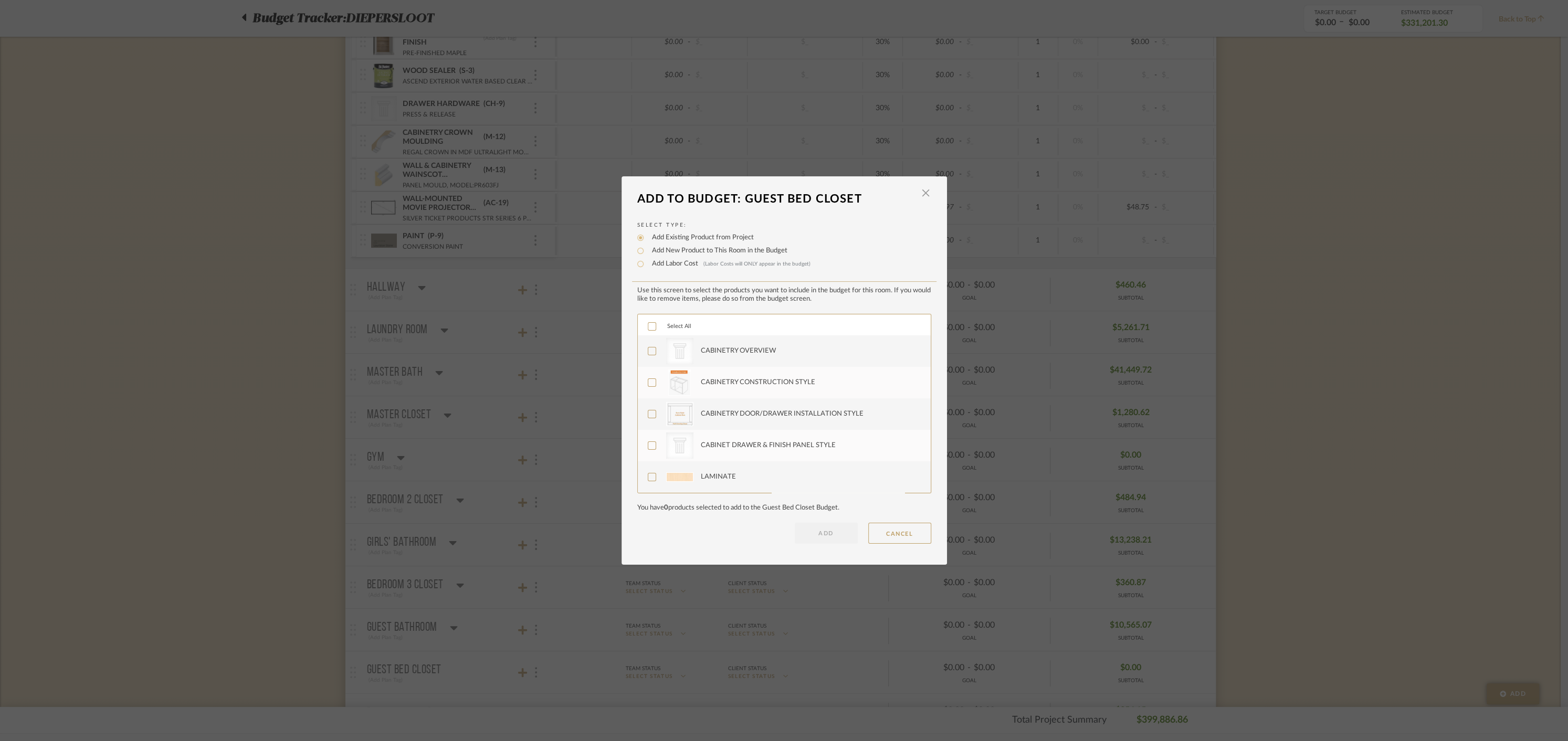
drag, startPoint x: 648, startPoint y: 326, endPoint x: 639, endPoint y: 357, distance: 32.3
click at [648, 326] on icon at bounding box center [652, 326] width 7 height 7
click at [828, 528] on button "ADD" at bounding box center [826, 533] width 63 height 21
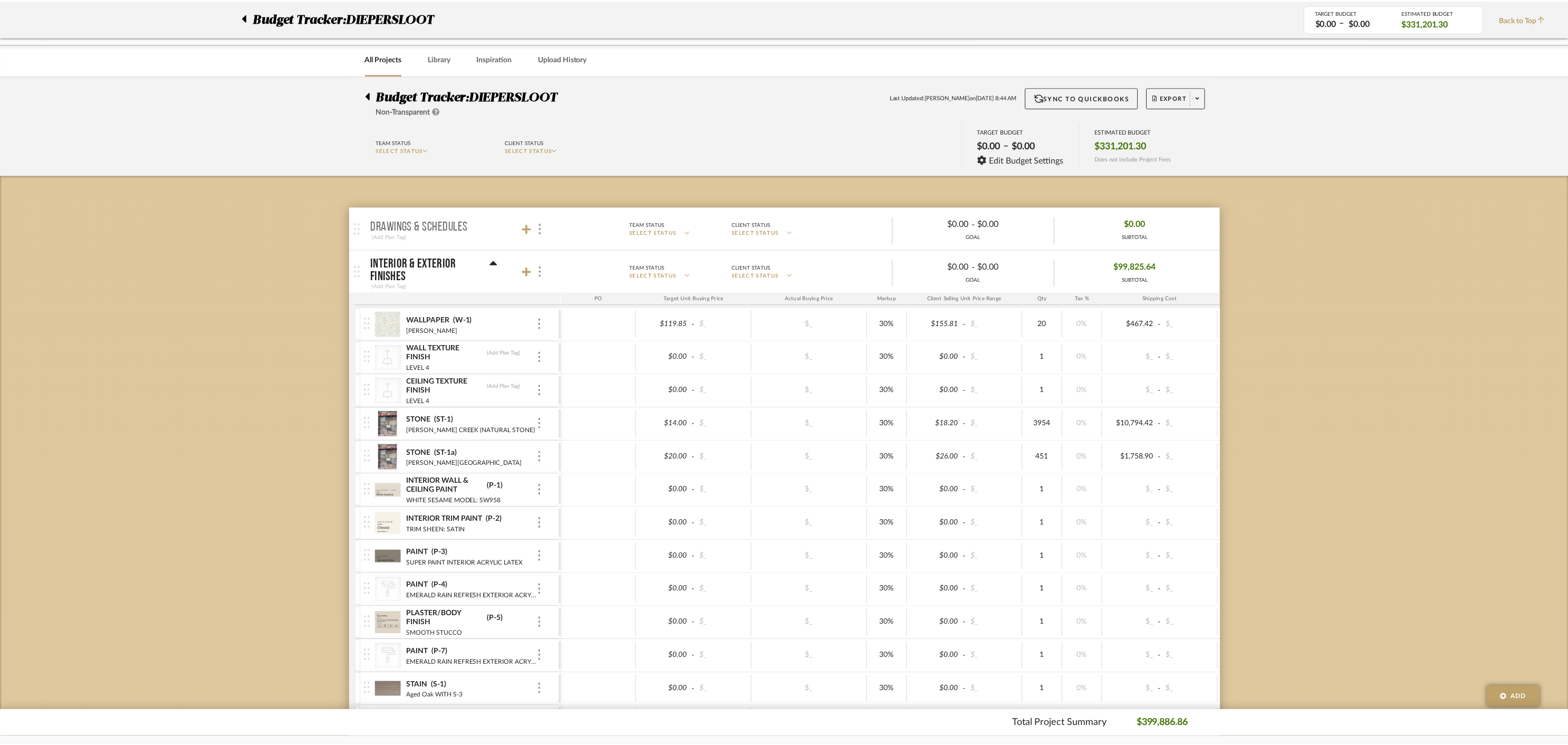
scroll to position [7489, 0]
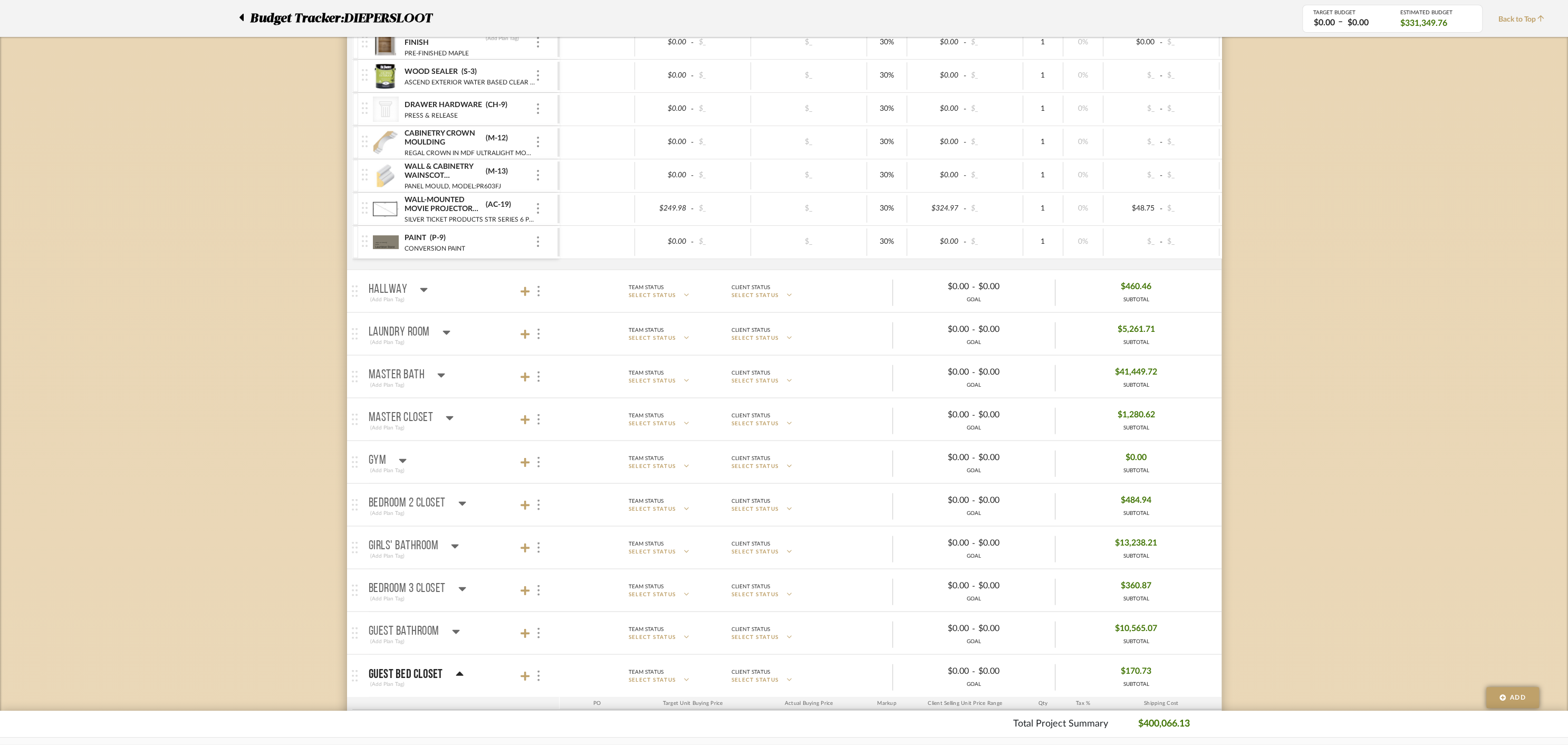
click at [460, 668] on icon at bounding box center [459, 674] width 8 height 13
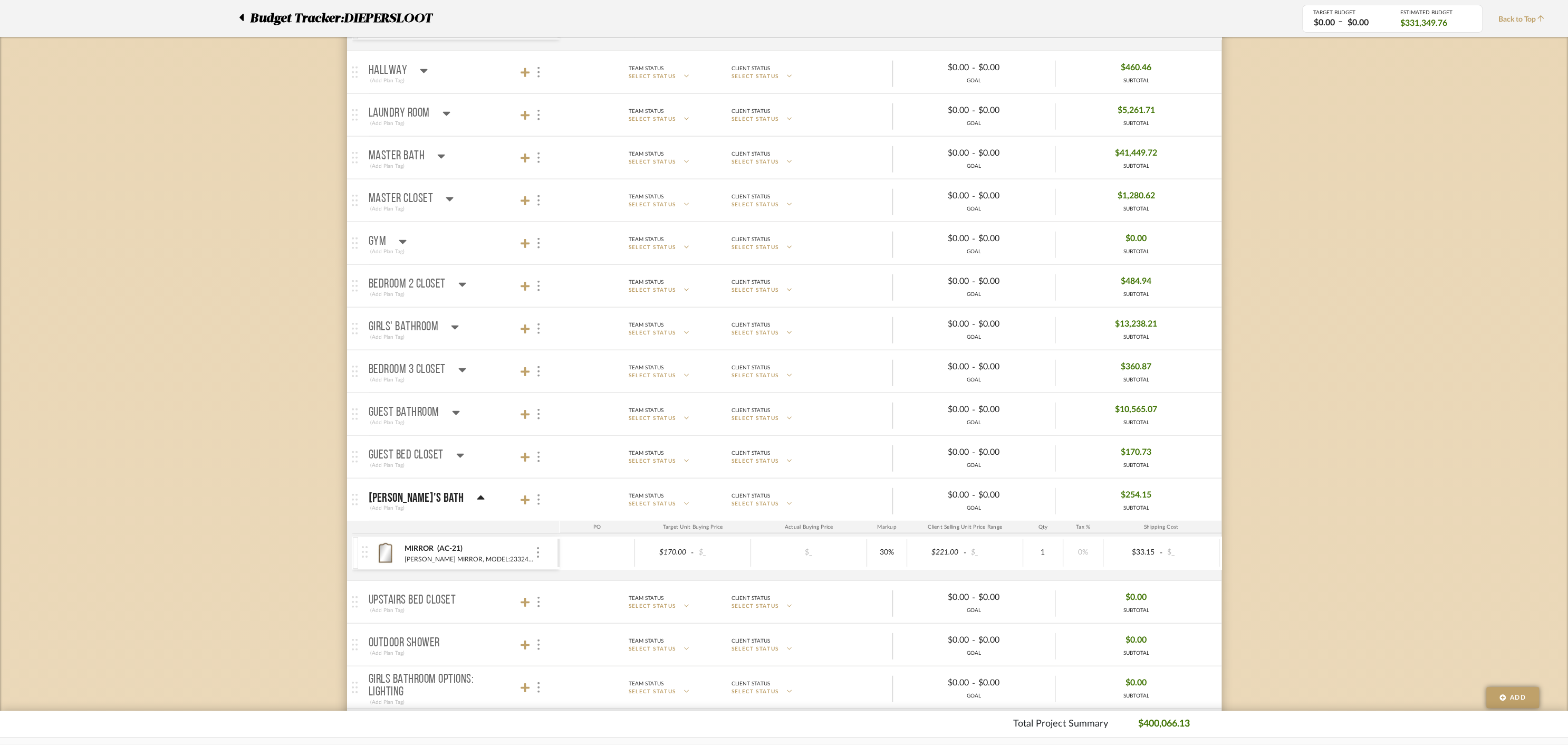
scroll to position [7714, 0]
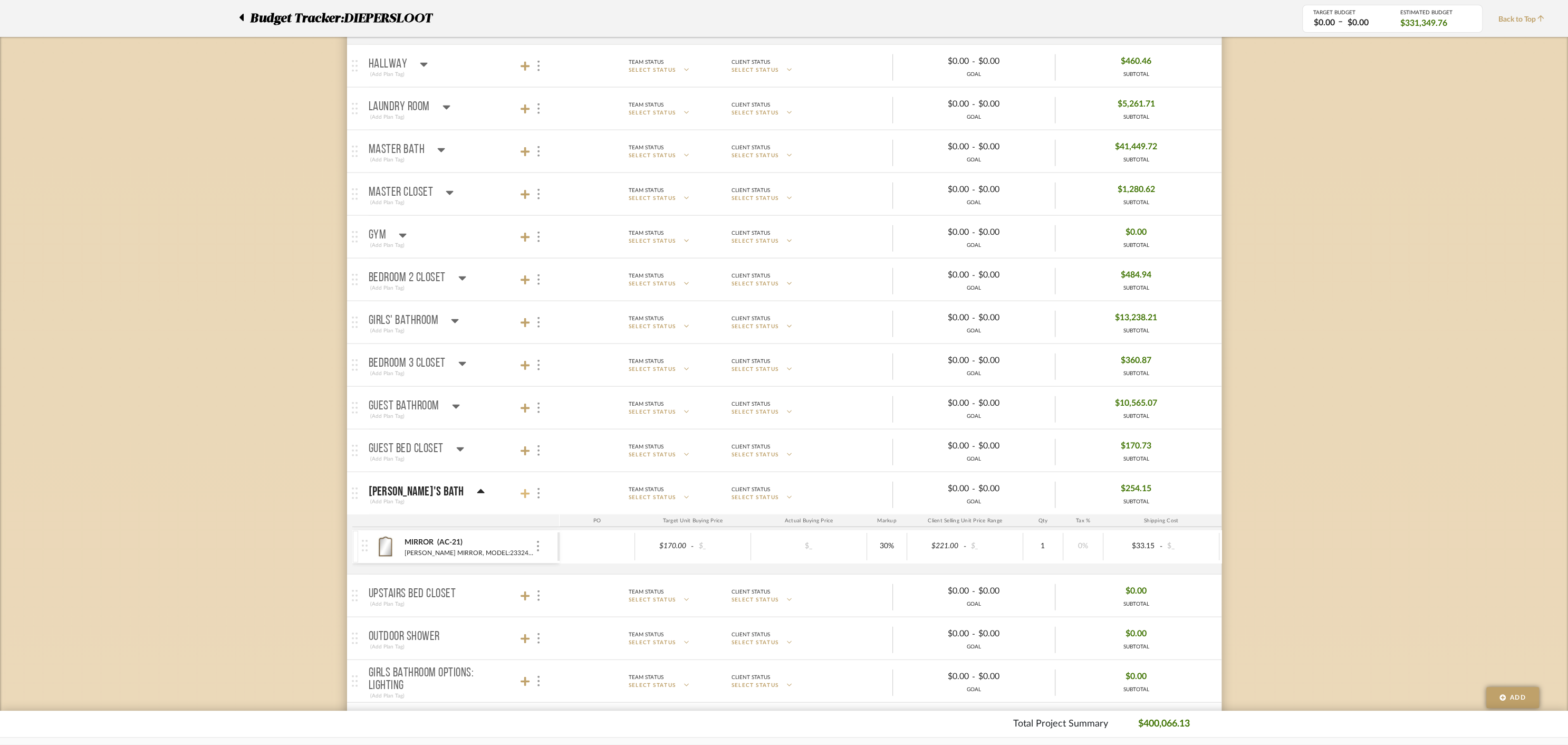
click at [527, 489] on icon at bounding box center [525, 494] width 10 height 10
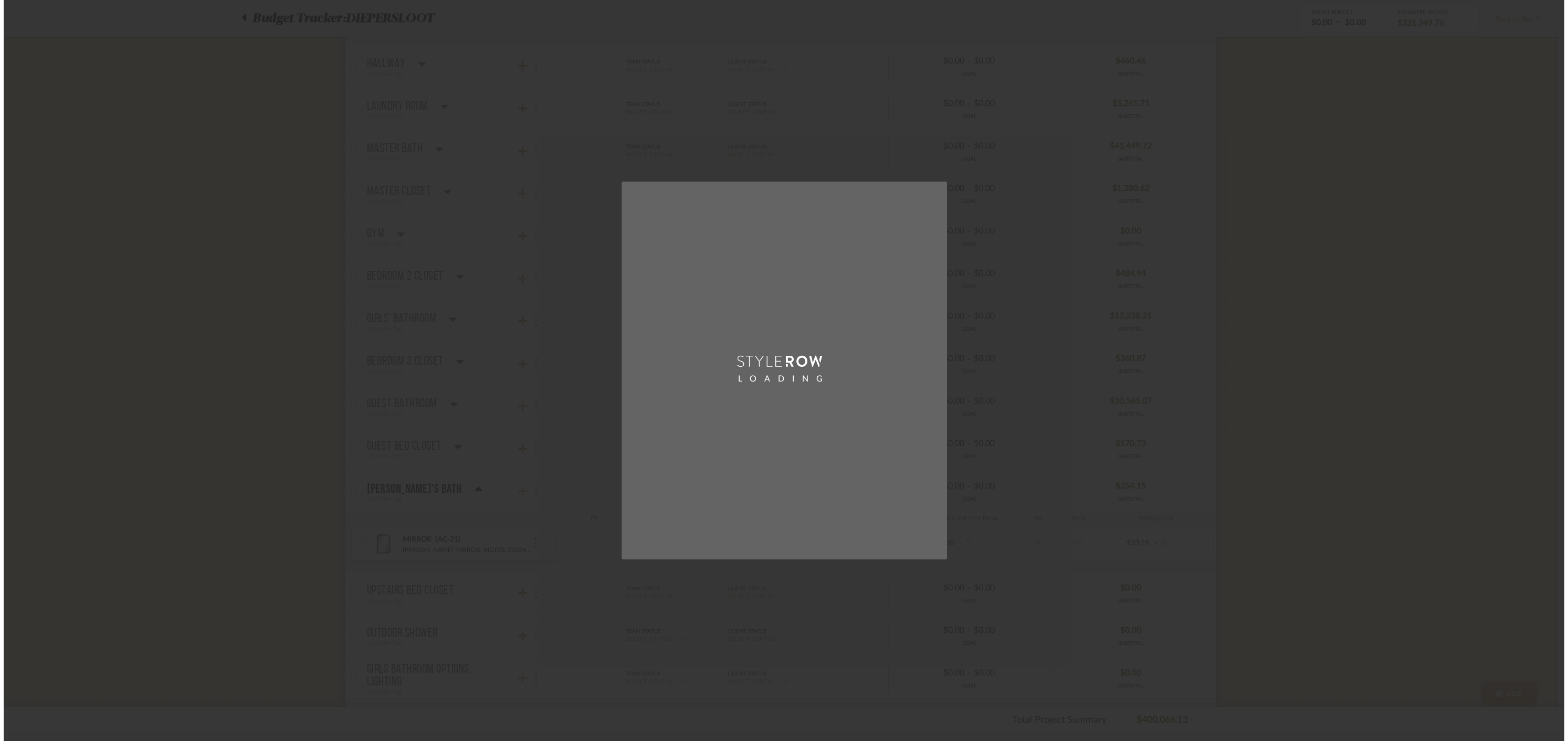
scroll to position [0, 0]
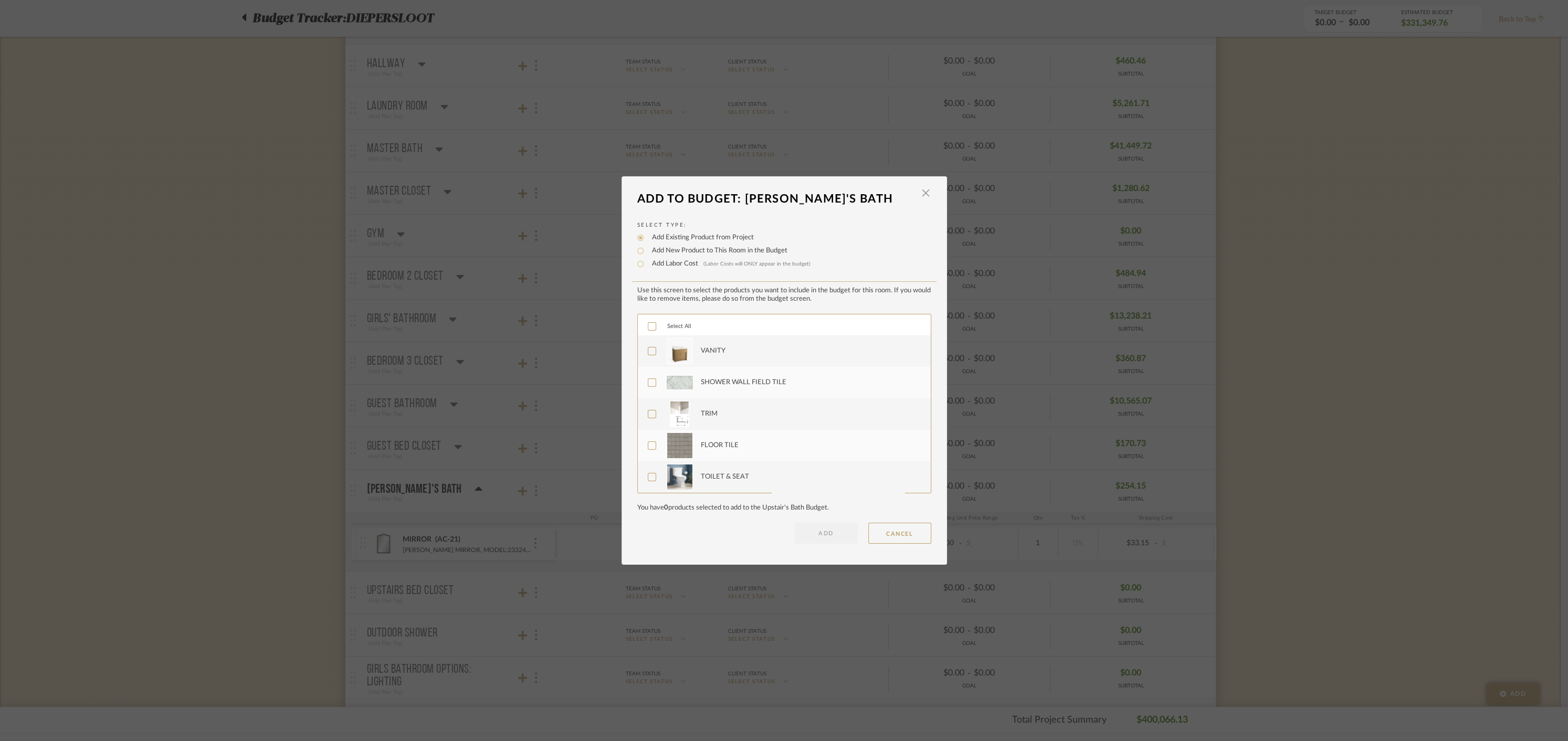
click at [648, 323] on icon at bounding box center [652, 326] width 7 height 7
click at [810, 534] on button "ADD" at bounding box center [826, 533] width 63 height 21
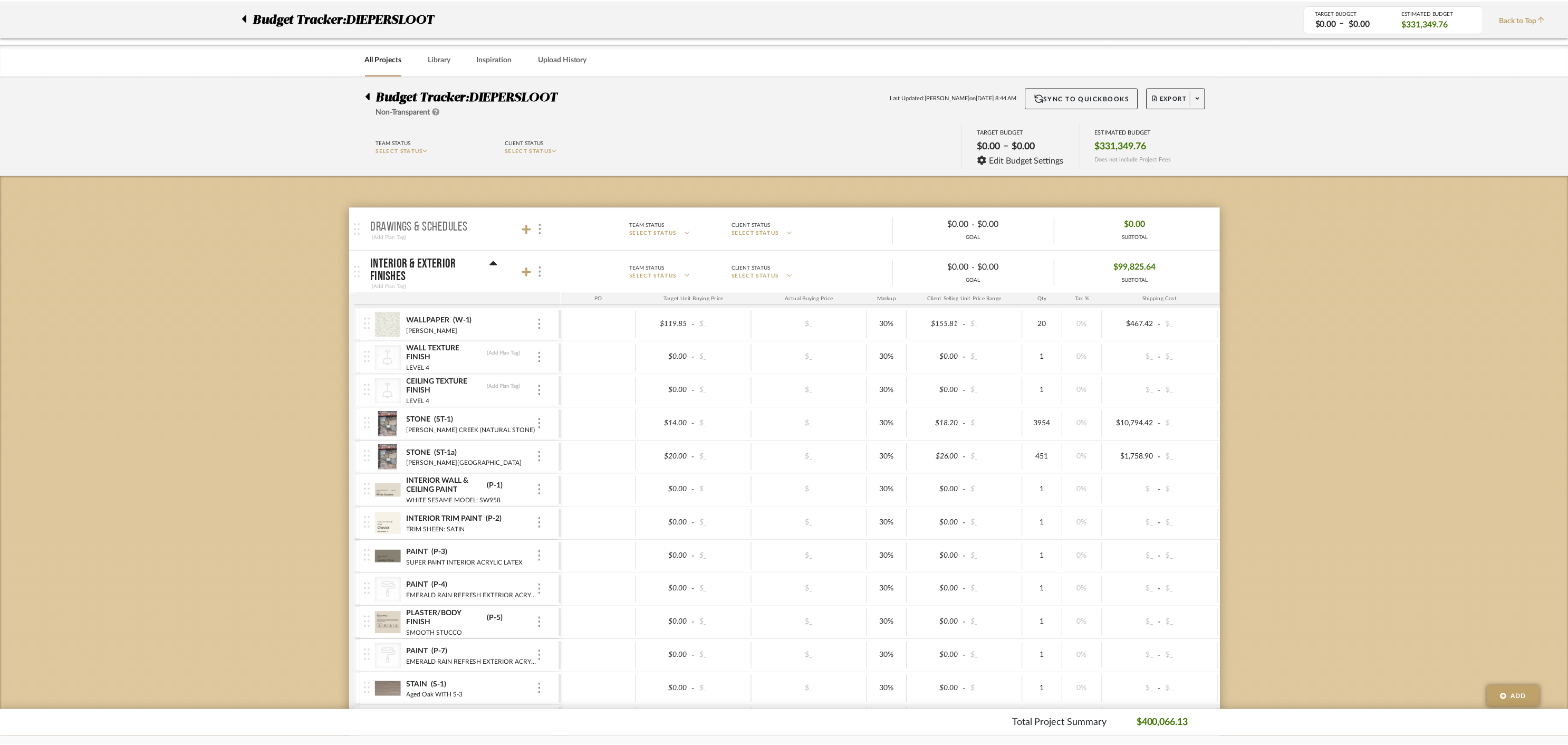
scroll to position [7714, 0]
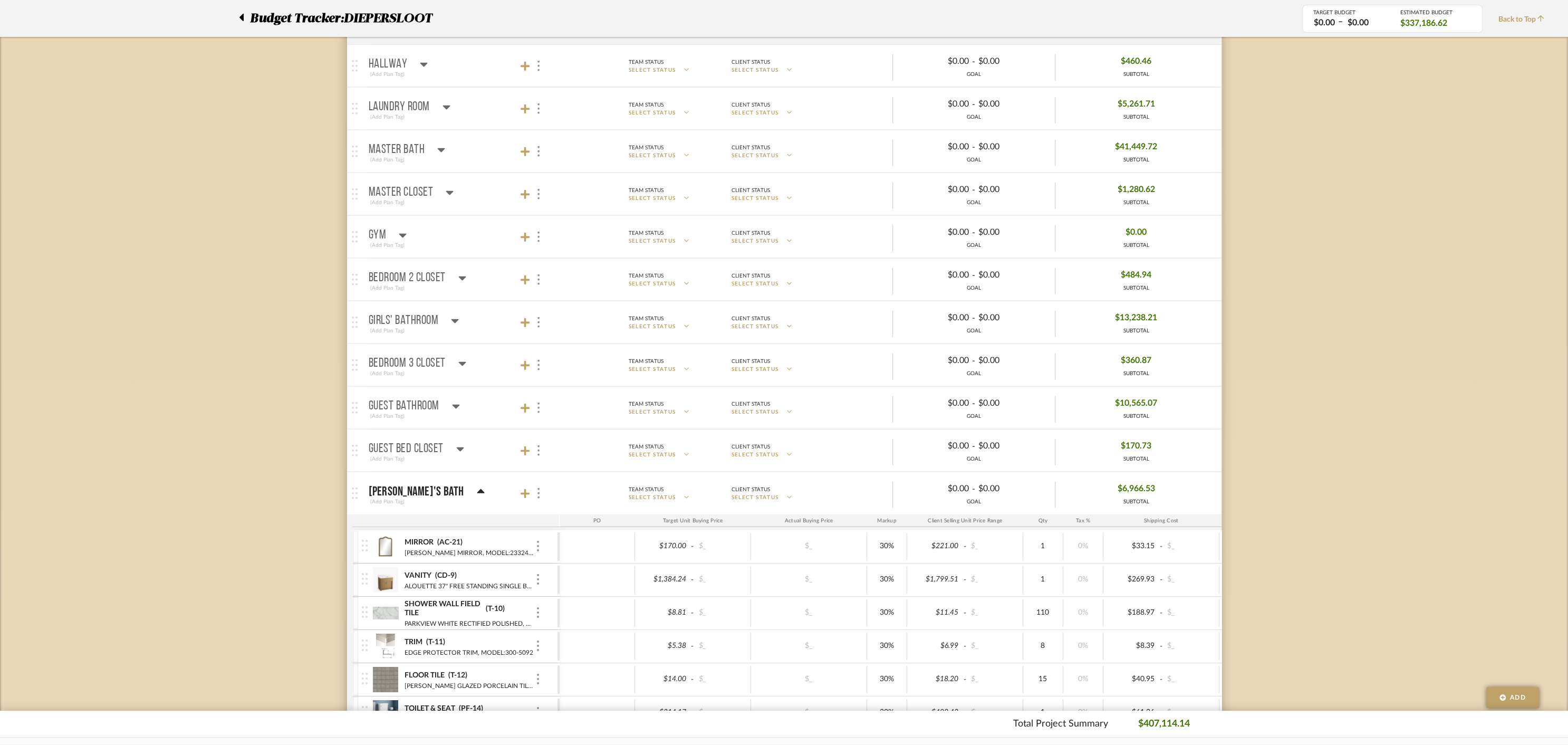
click at [477, 489] on icon at bounding box center [481, 491] width 7 height 4
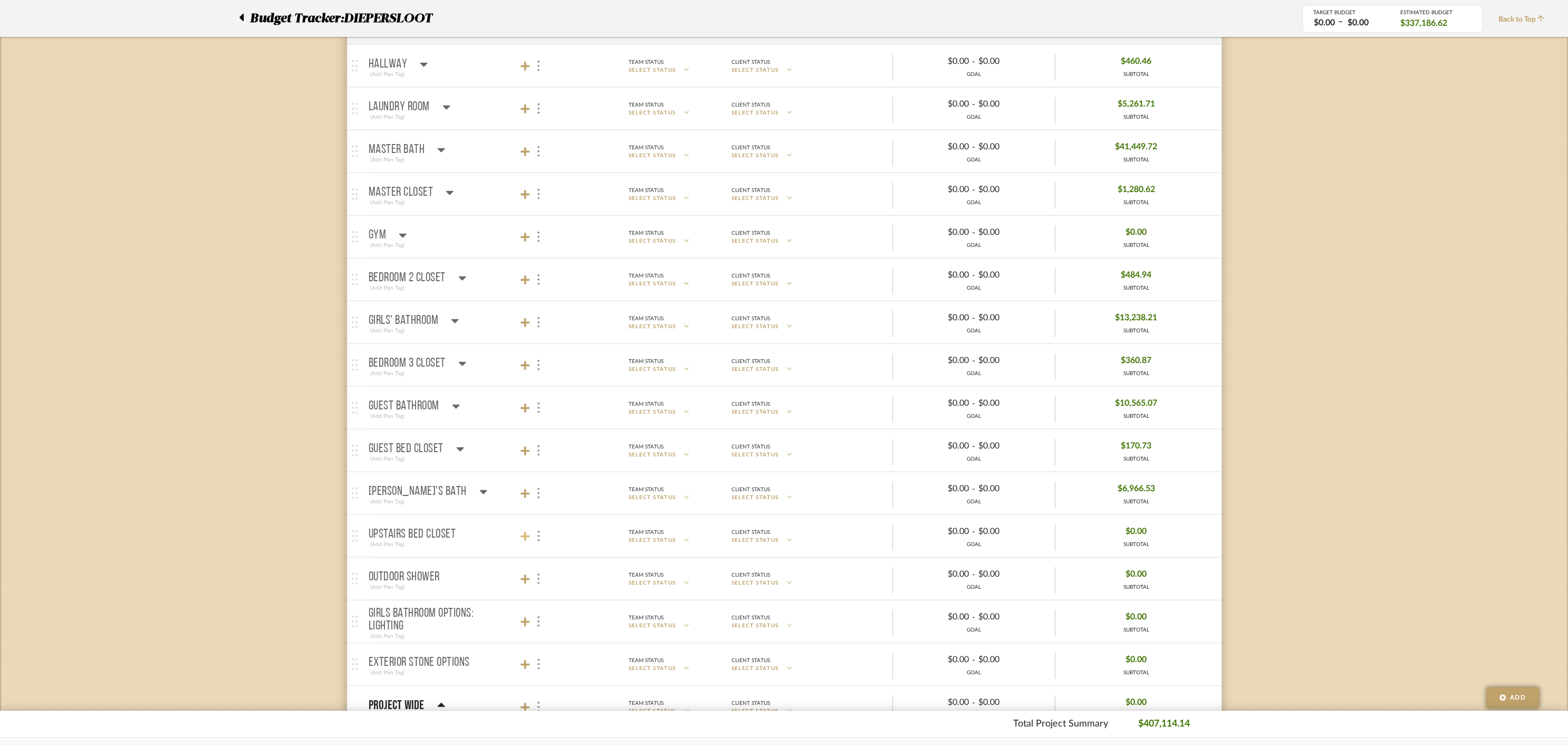
click at [527, 532] on icon at bounding box center [525, 536] width 10 height 10
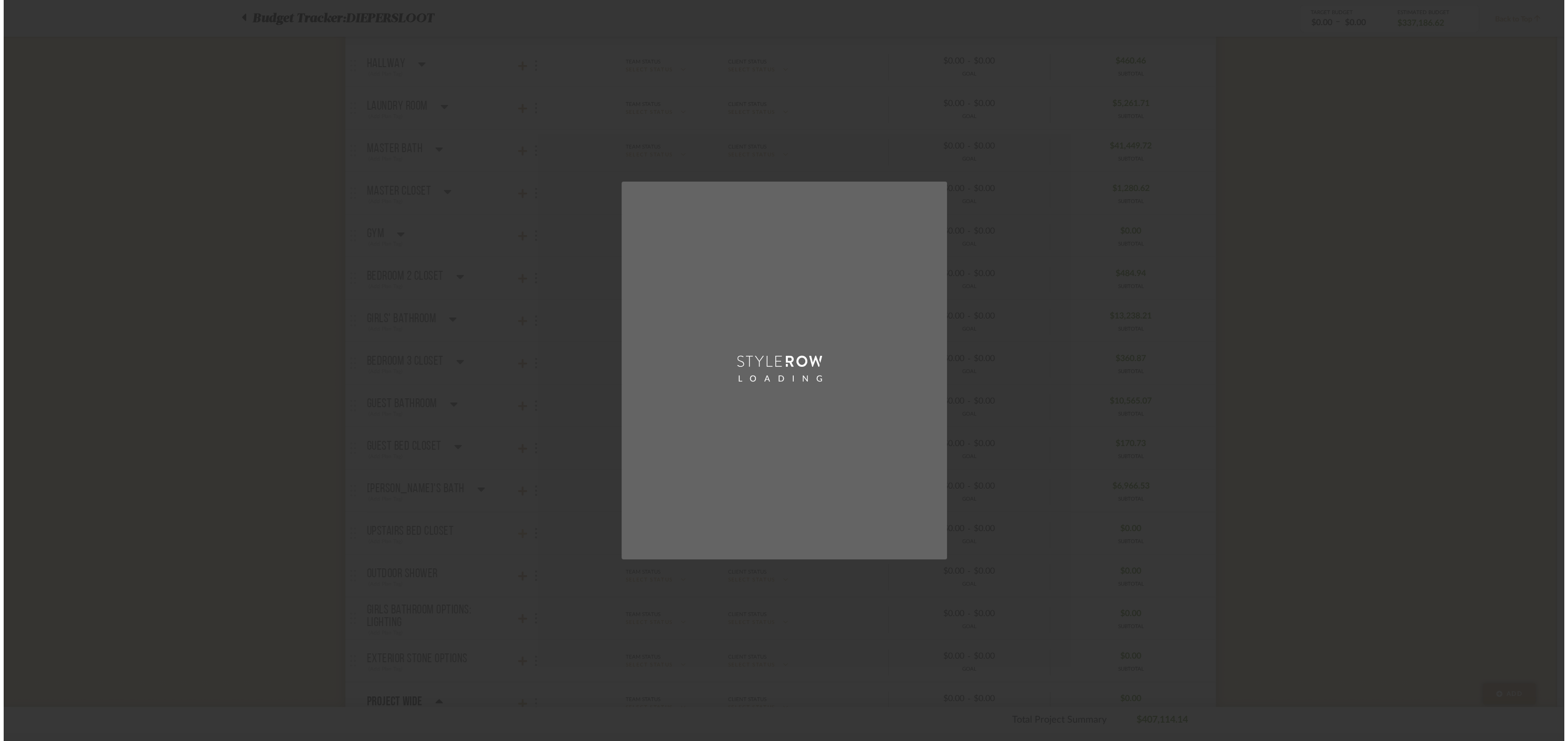
scroll to position [0, 0]
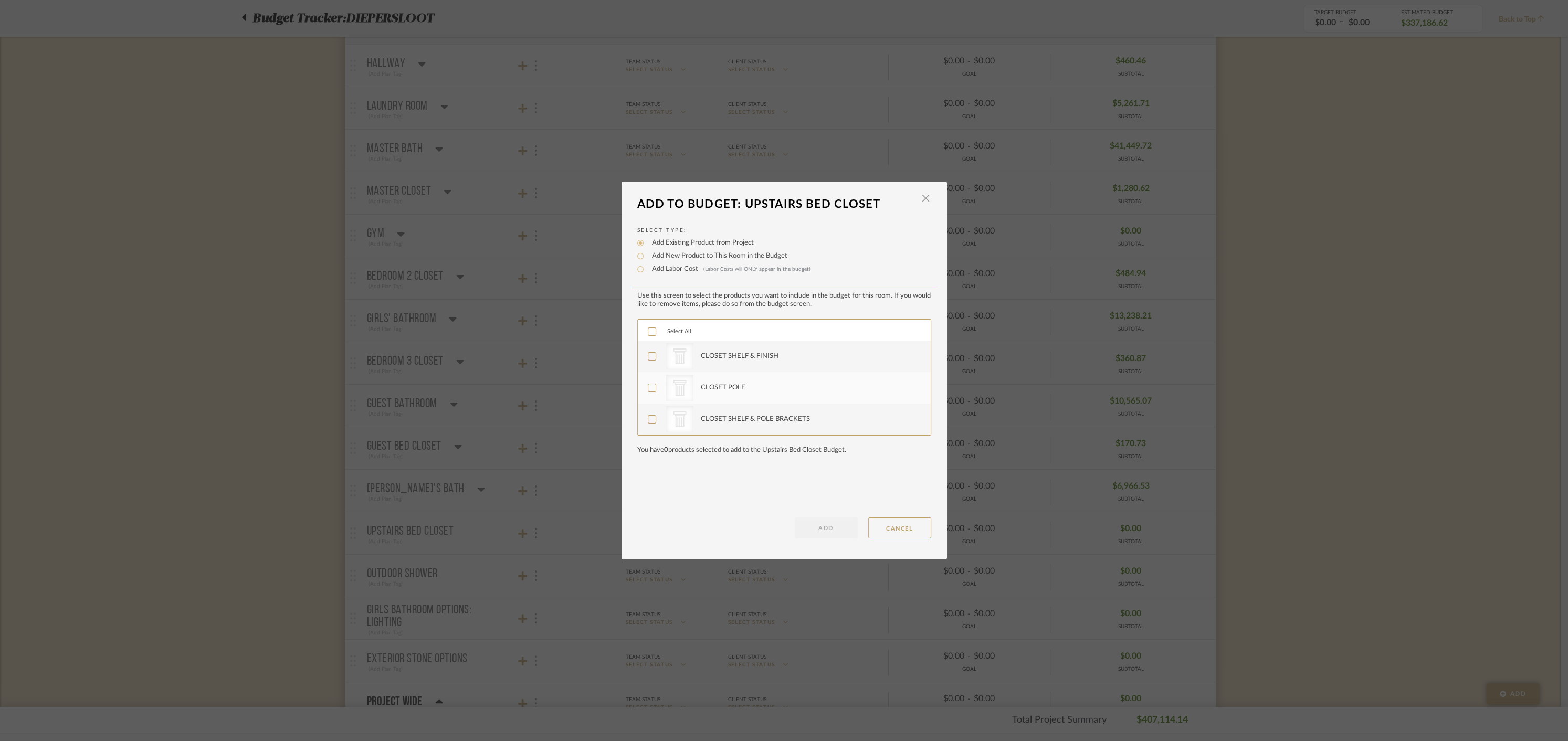
click at [648, 330] on icon at bounding box center [652, 332] width 7 height 7
click at [833, 527] on button "ADD" at bounding box center [826, 527] width 63 height 21
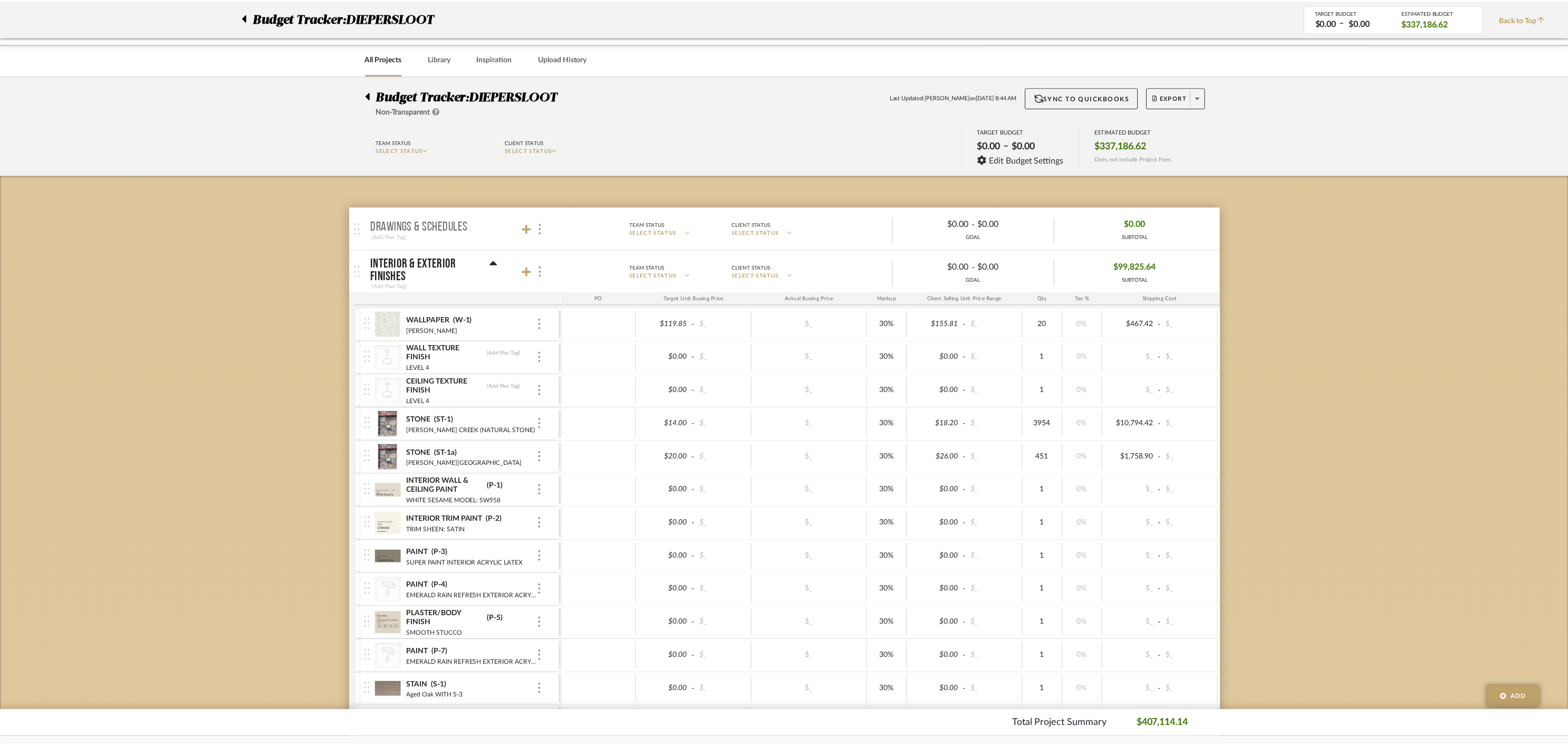
scroll to position [7714, 0]
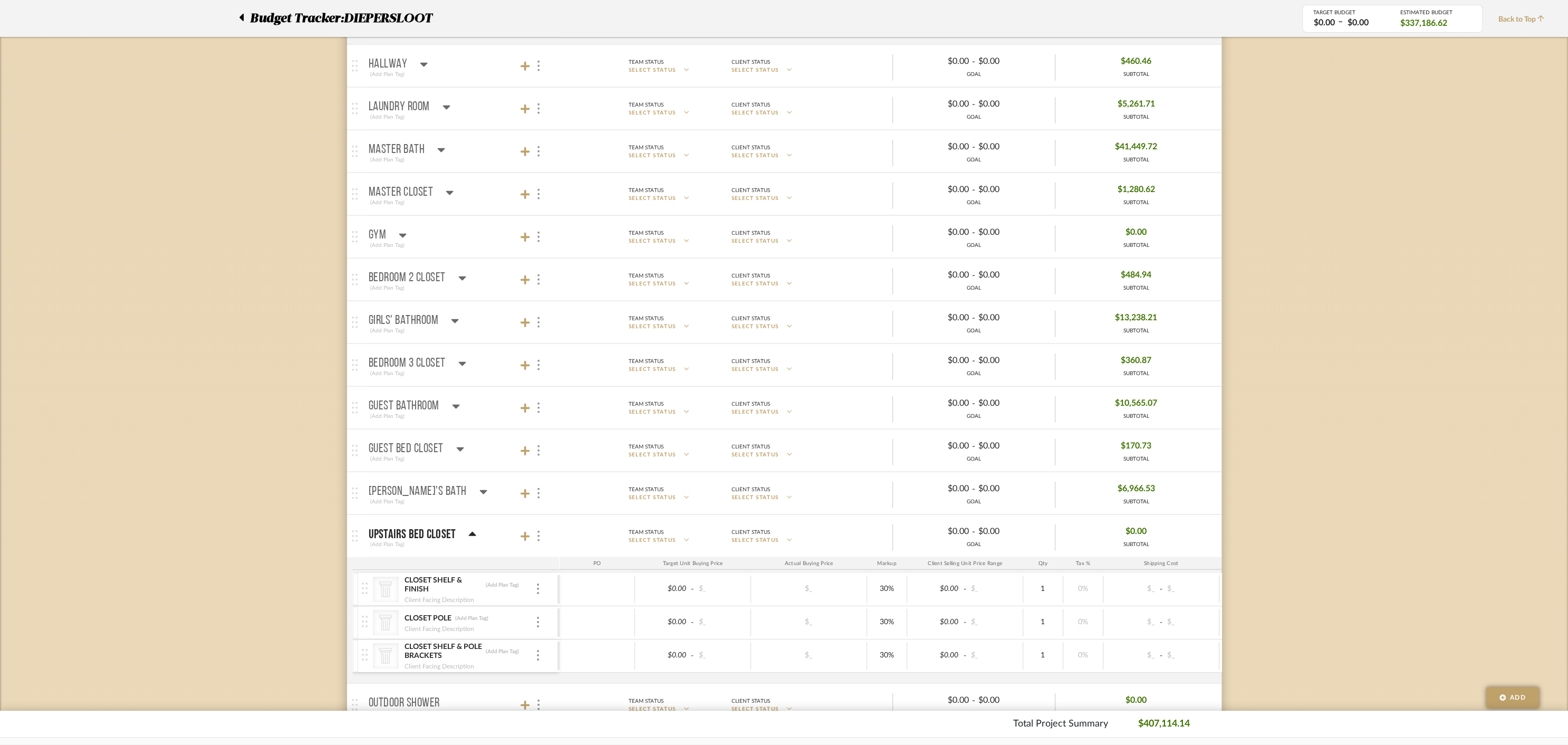
click at [470, 532] on icon at bounding box center [473, 533] width 7 height 4
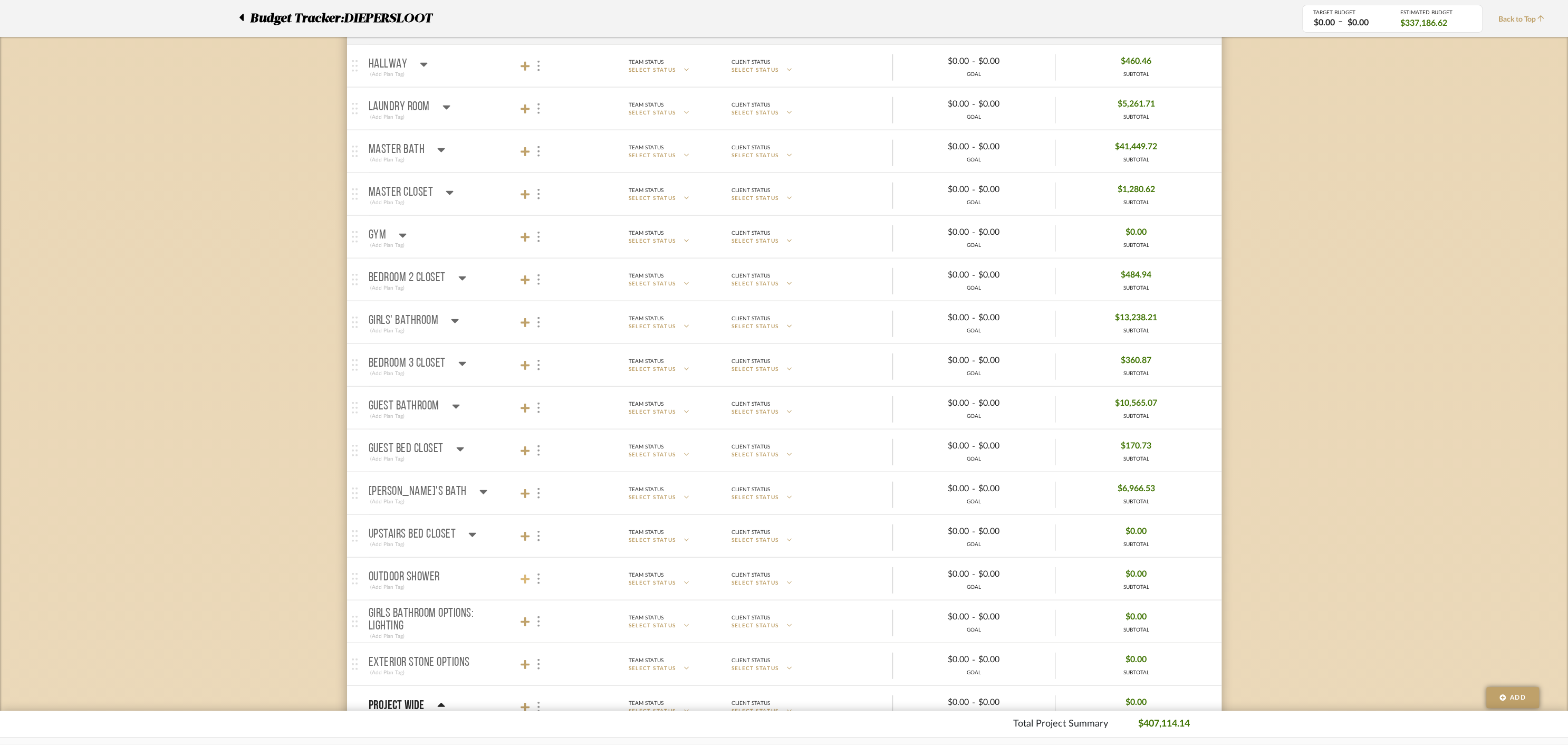
click at [528, 574] on icon at bounding box center [525, 579] width 10 height 10
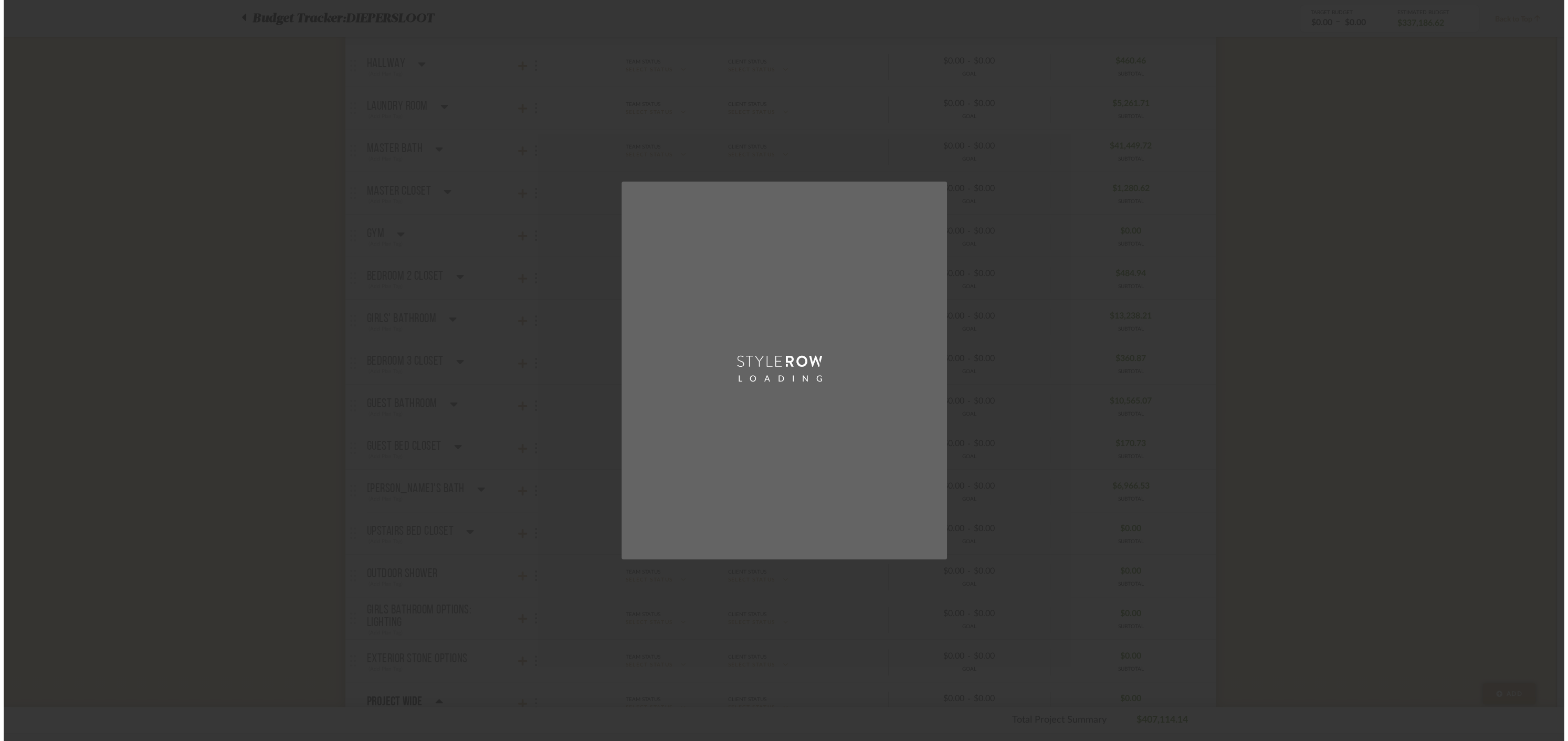
scroll to position [0, 0]
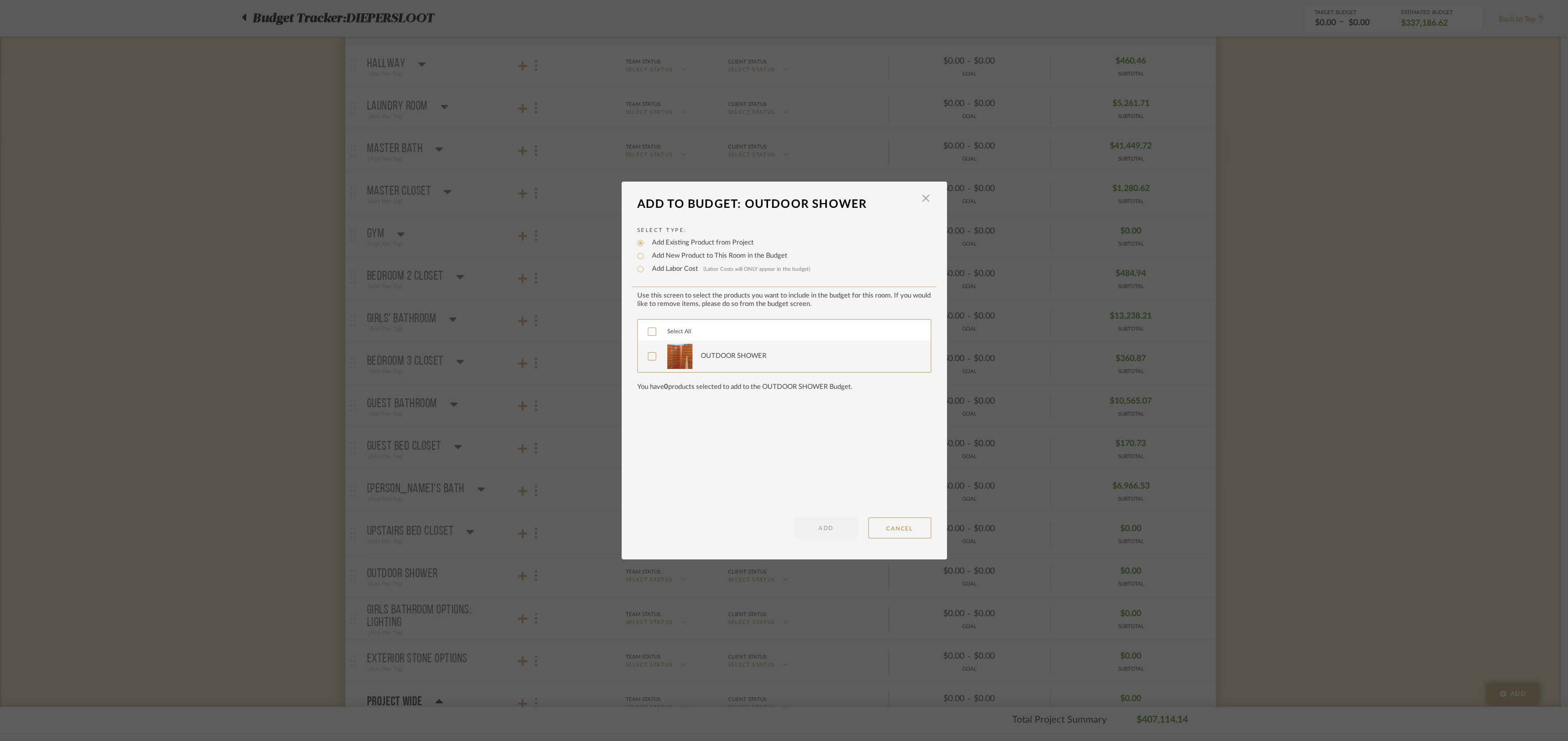
click at [648, 332] on icon at bounding box center [652, 332] width 7 height 7
click at [810, 528] on button "ADD" at bounding box center [826, 527] width 63 height 21
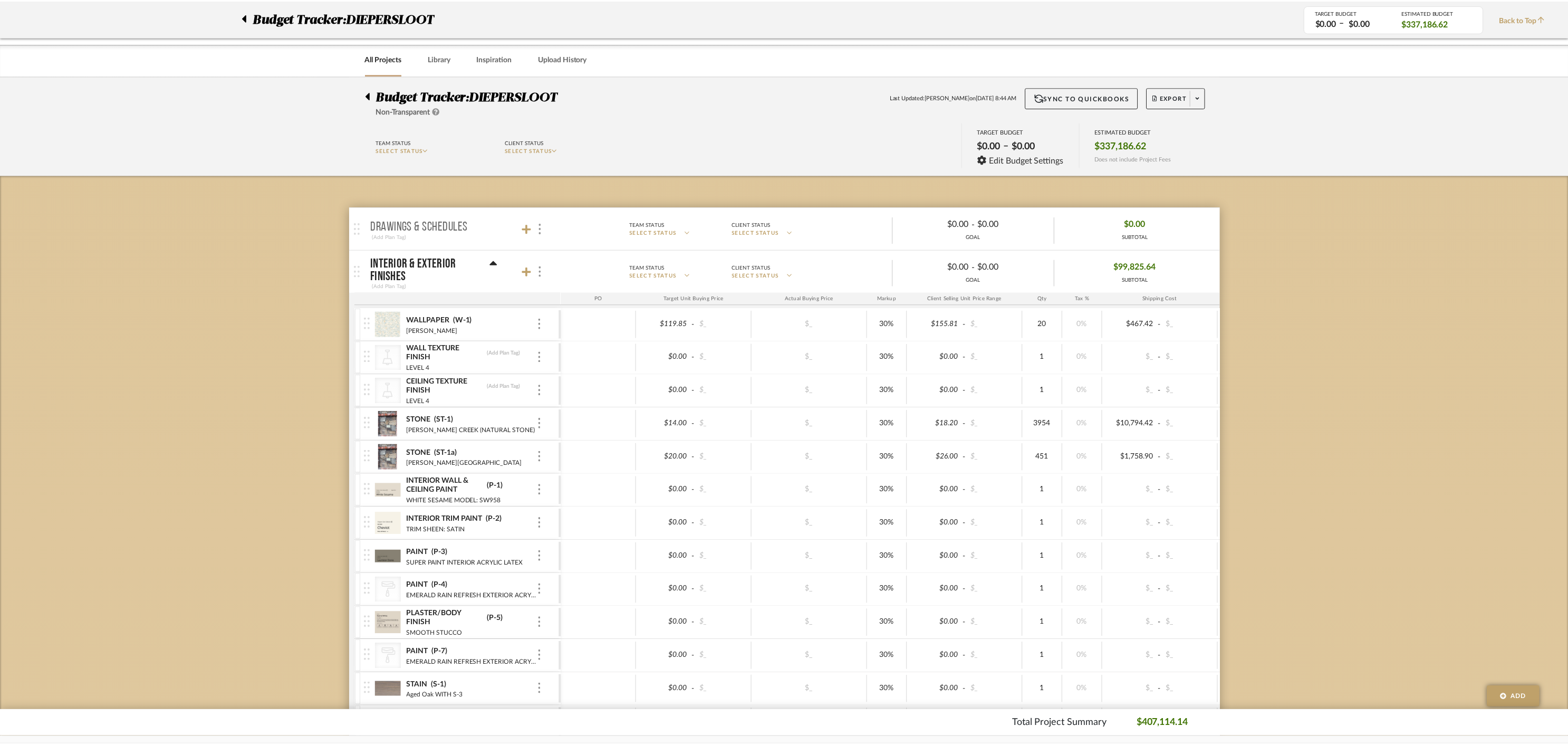
scroll to position [7714, 0]
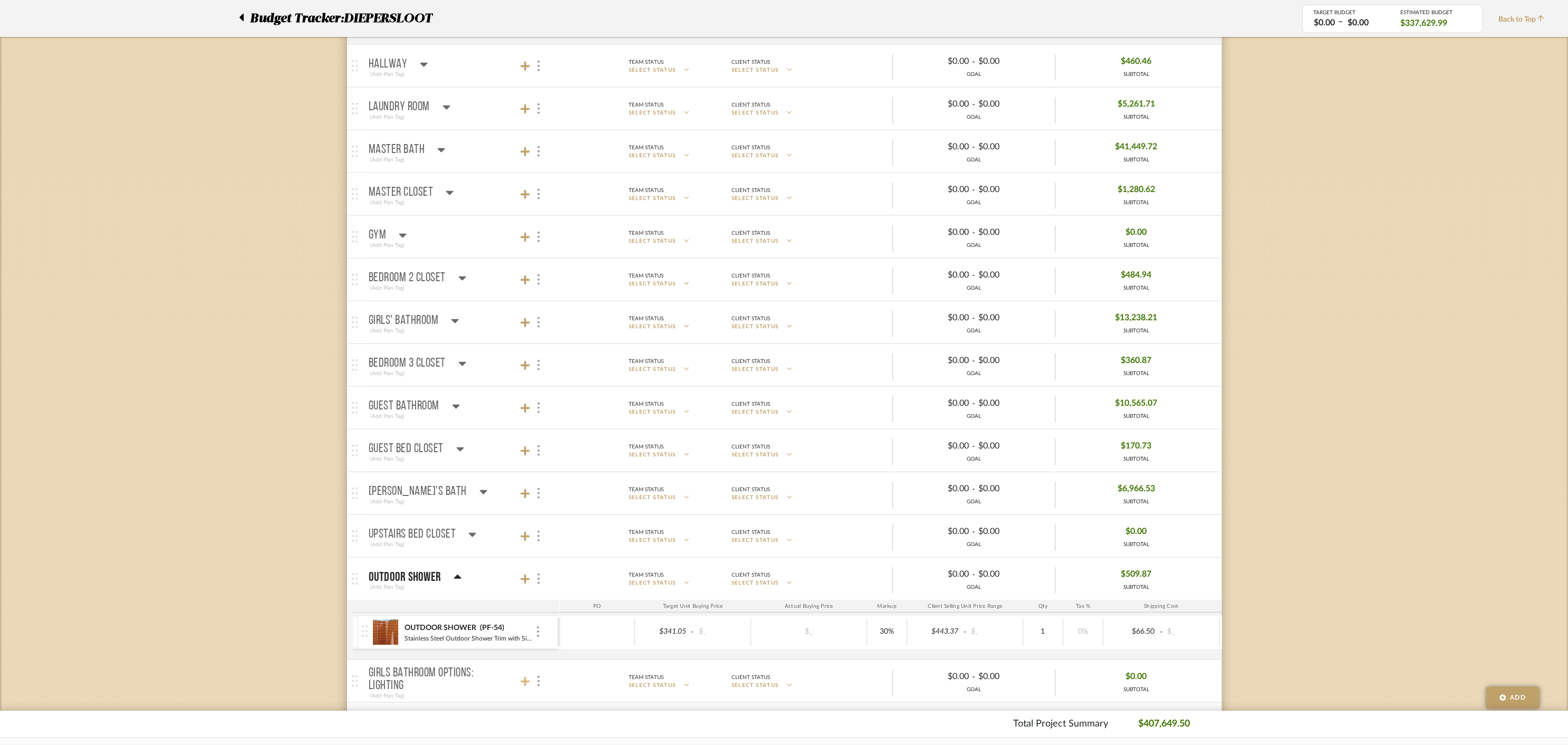
click at [523, 676] on icon at bounding box center [525, 681] width 10 height 10
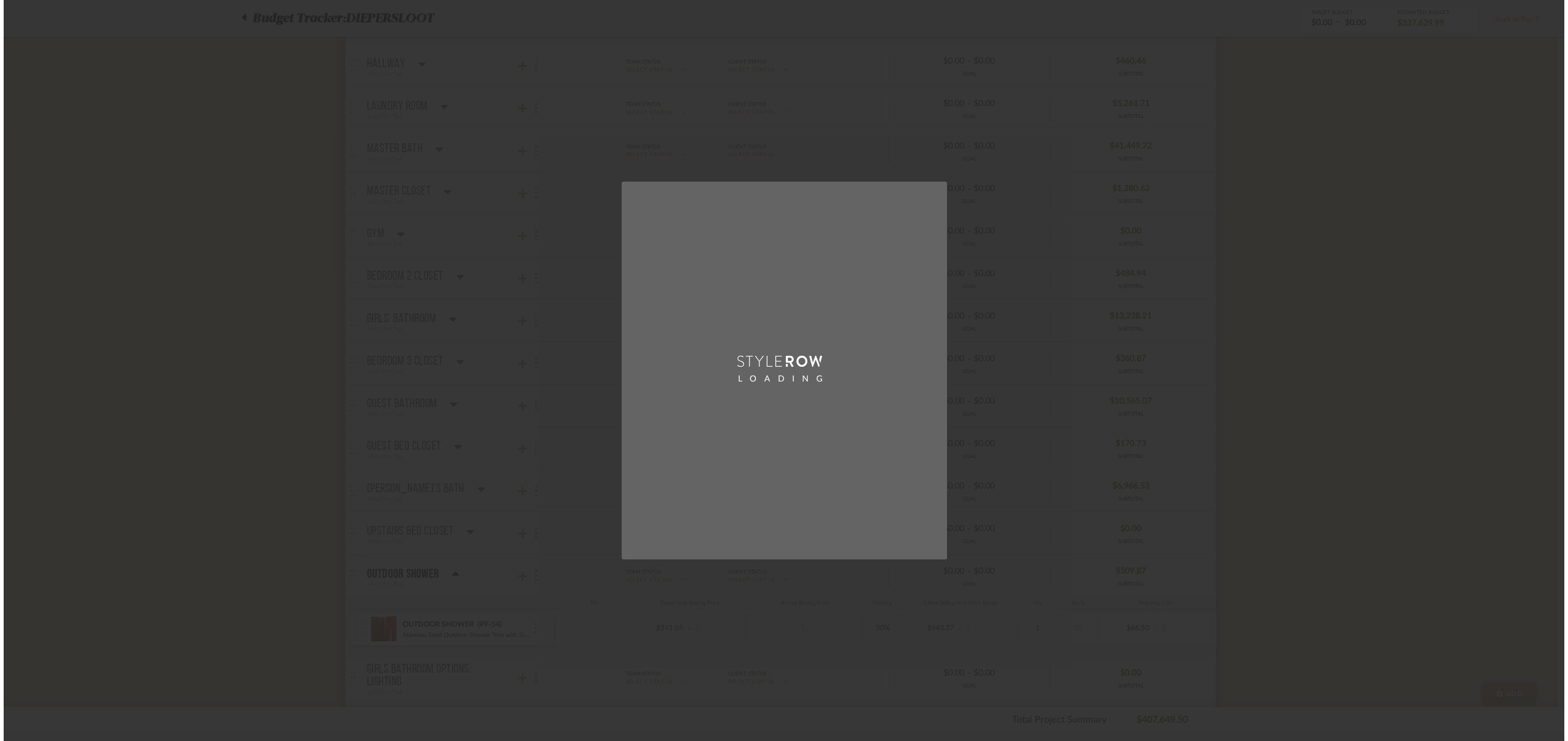
scroll to position [0, 0]
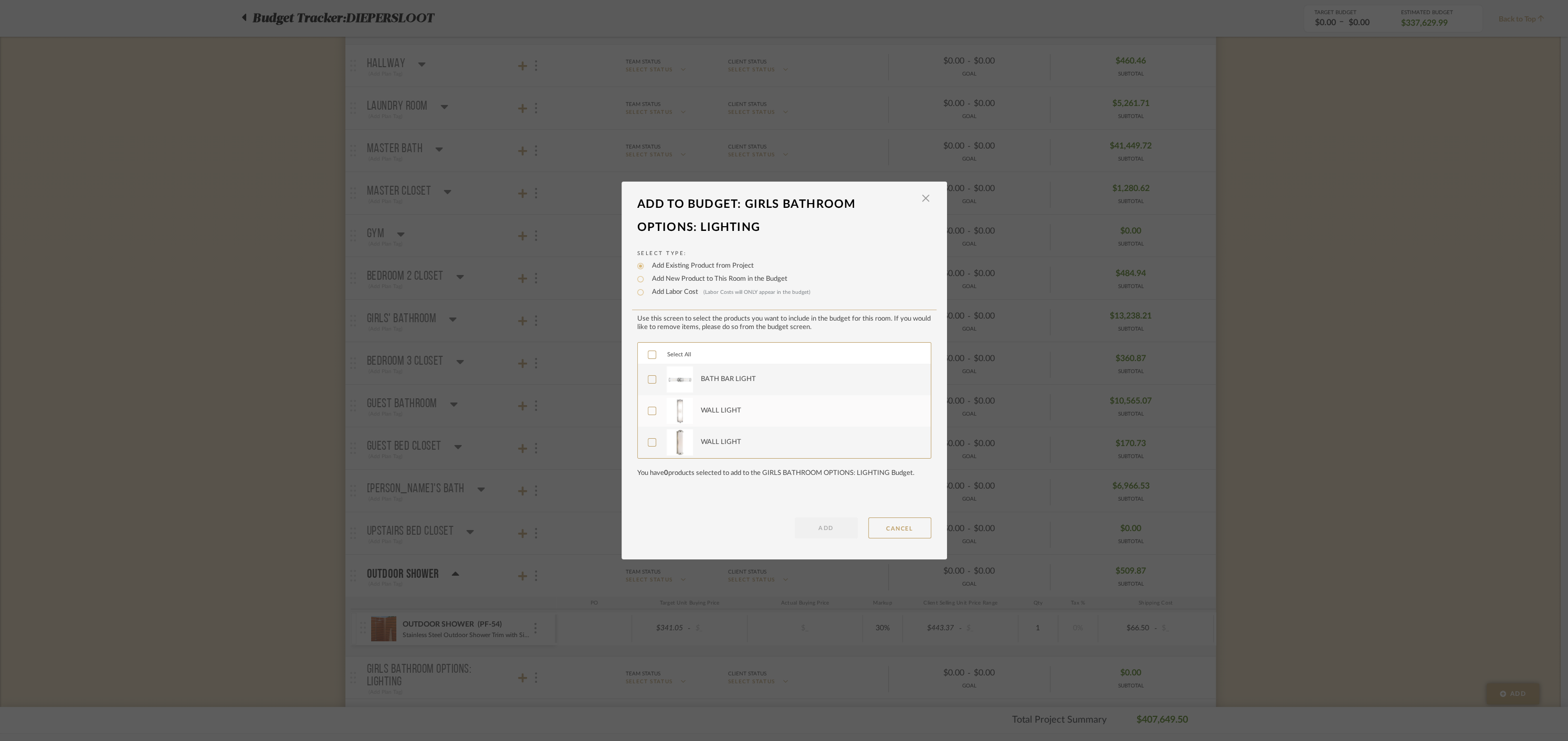
click at [648, 353] on icon at bounding box center [652, 355] width 7 height 7
click at [821, 523] on button "ADD" at bounding box center [826, 527] width 63 height 21
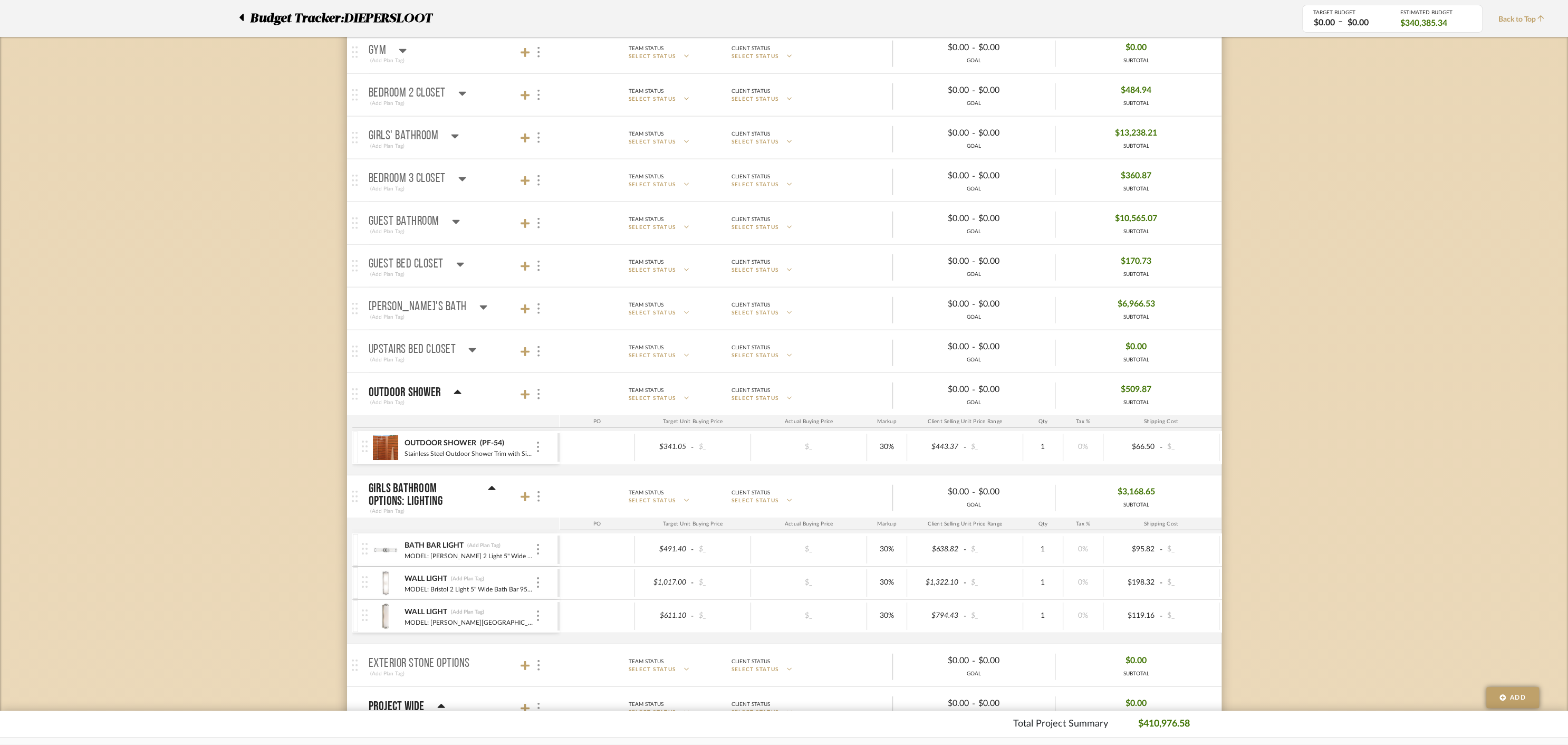
scroll to position [7901, 0]
click at [521, 659] on icon at bounding box center [525, 664] width 10 height 10
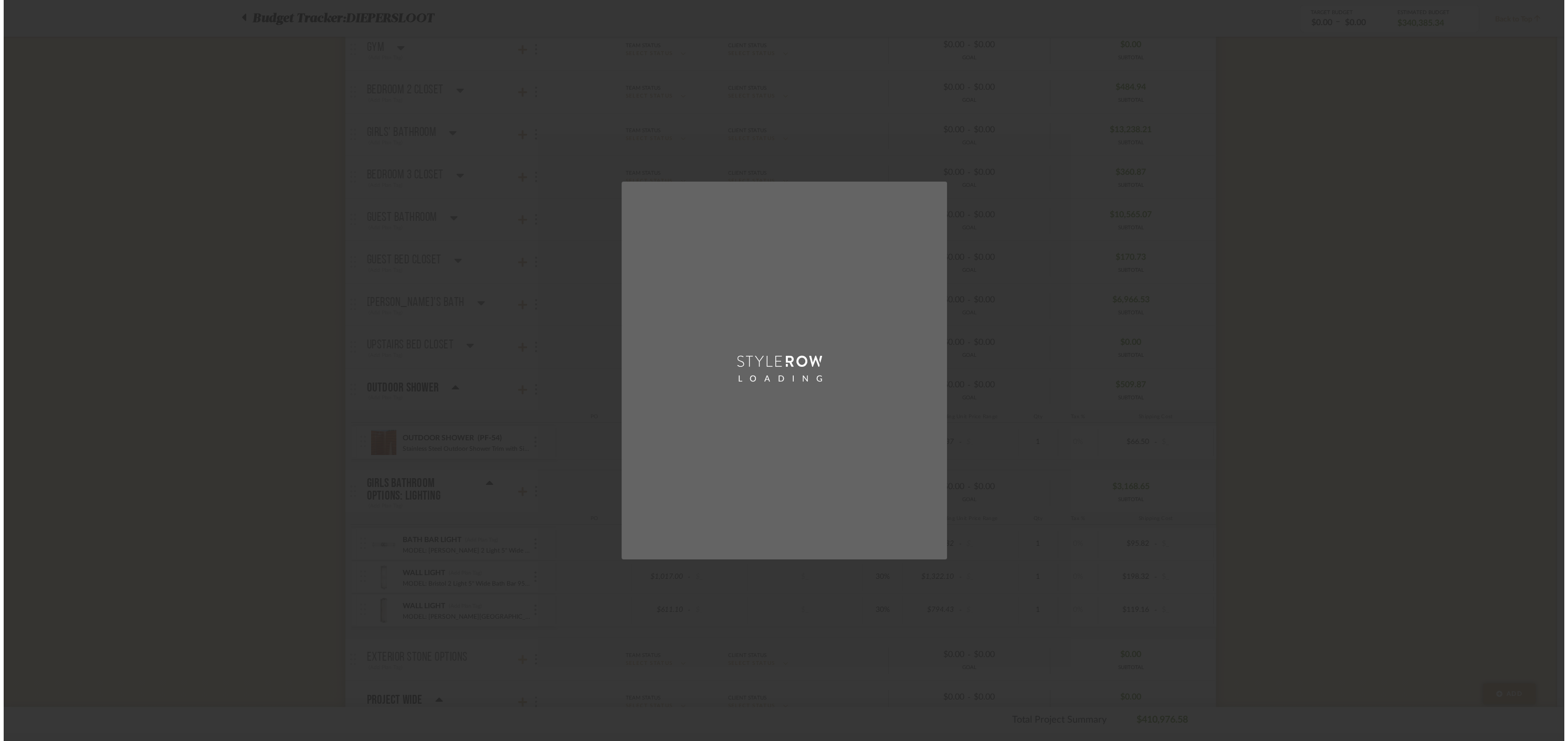
scroll to position [0, 0]
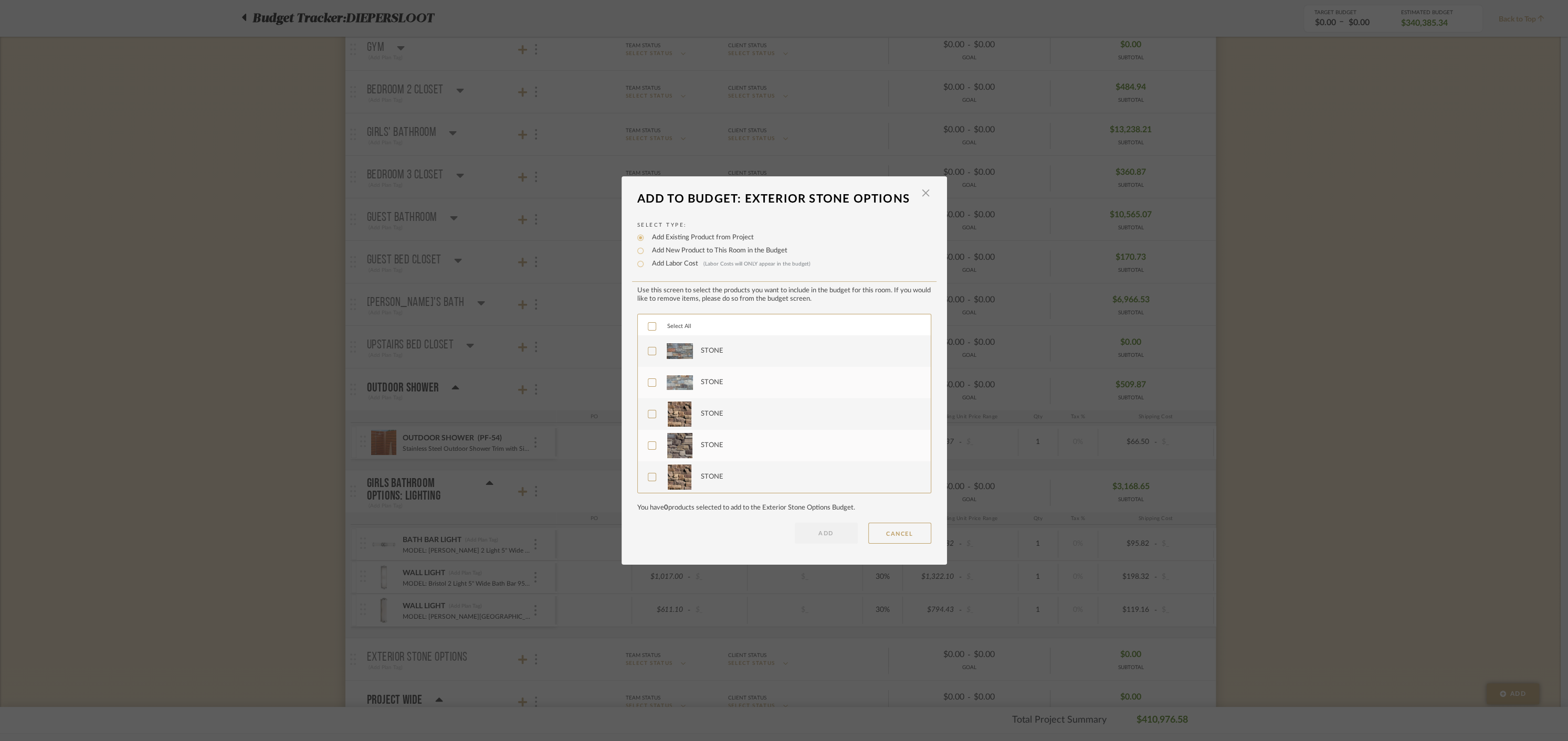
click at [648, 325] on icon at bounding box center [652, 326] width 7 height 7
click at [819, 527] on button "ADD" at bounding box center [826, 533] width 63 height 21
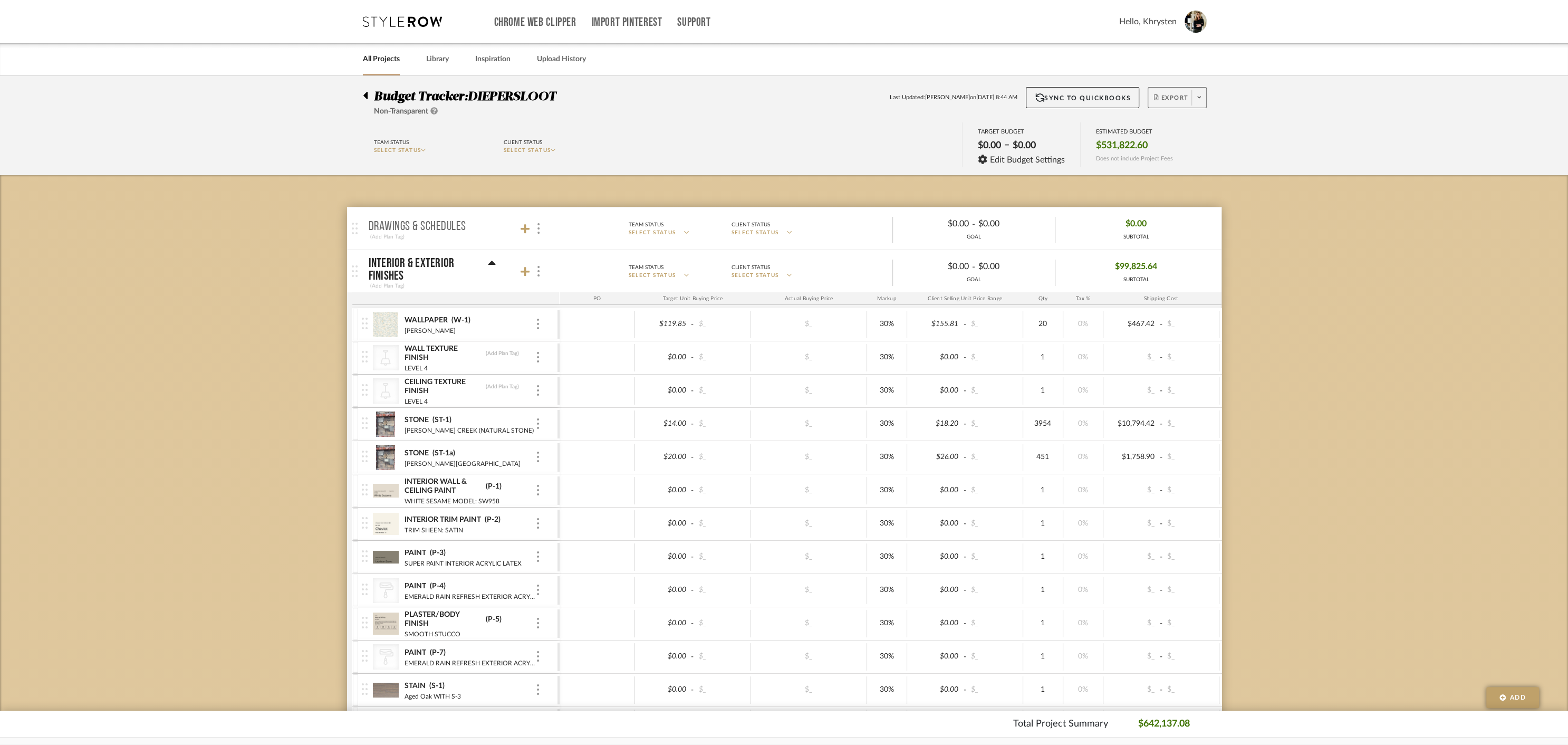
click at [1175, 95] on span "Export" at bounding box center [1171, 102] width 35 height 16
click at [1164, 124] on span "Export PDF" at bounding box center [1196, 128] width 79 height 9
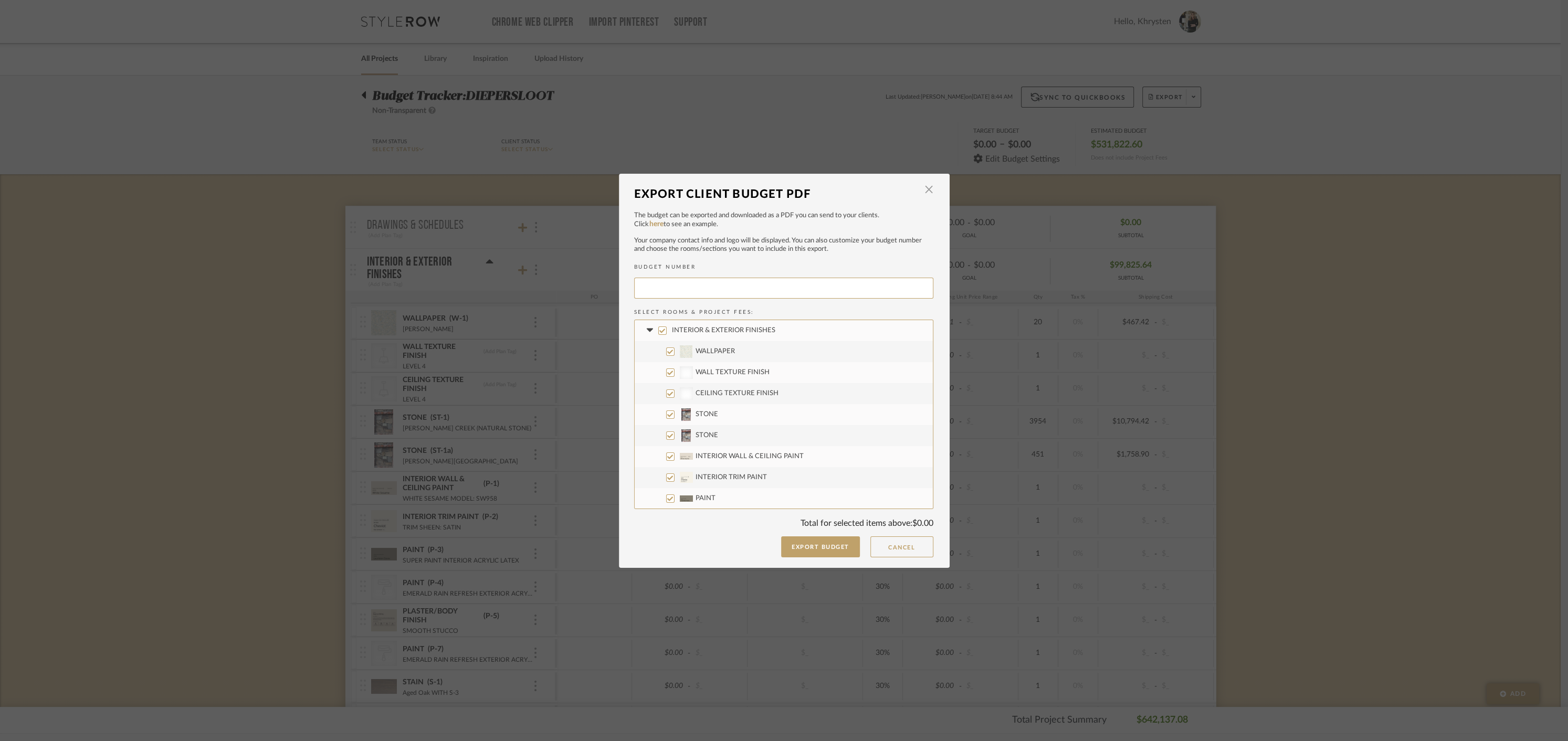
type input "DIEPER-003"
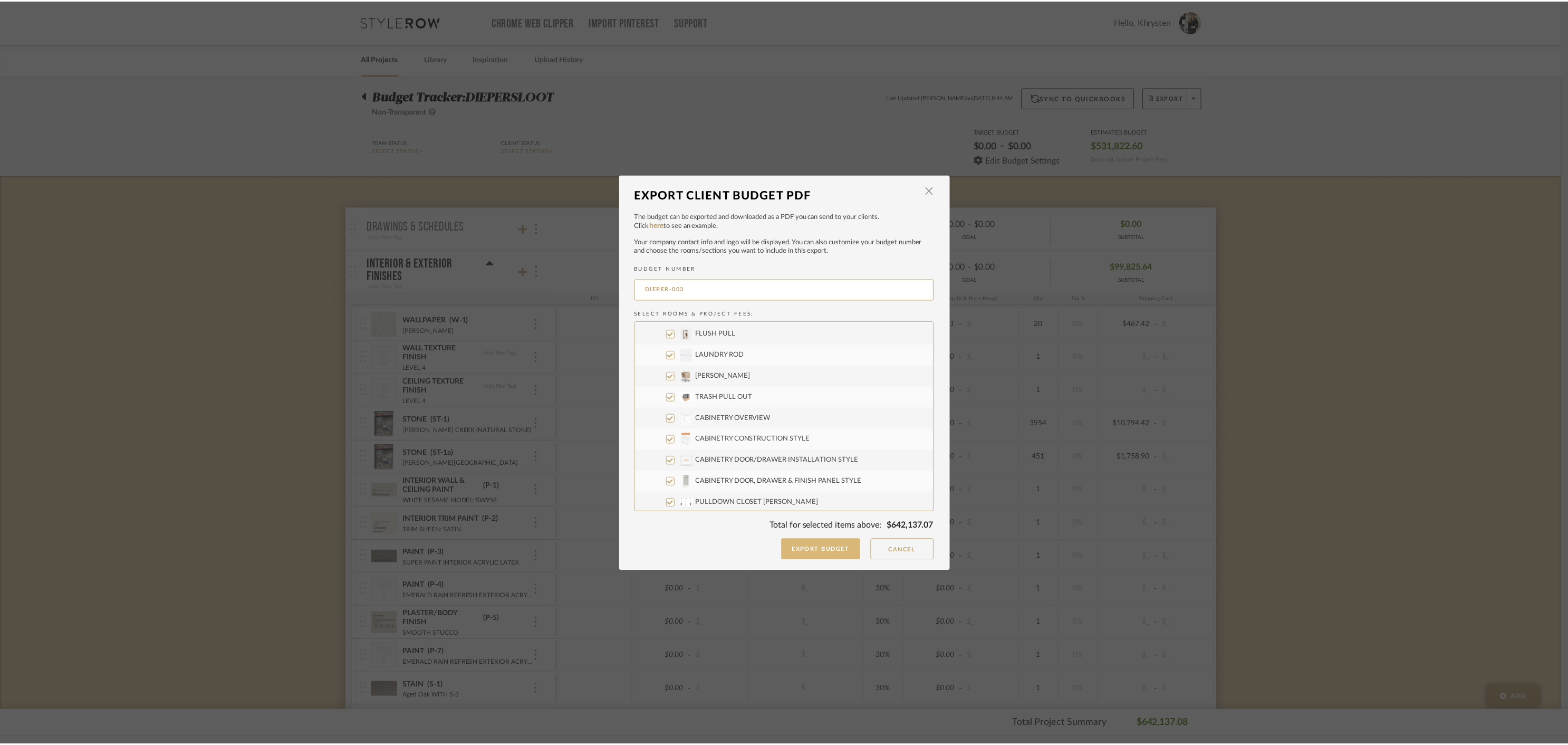
scroll to position [4917, 0]
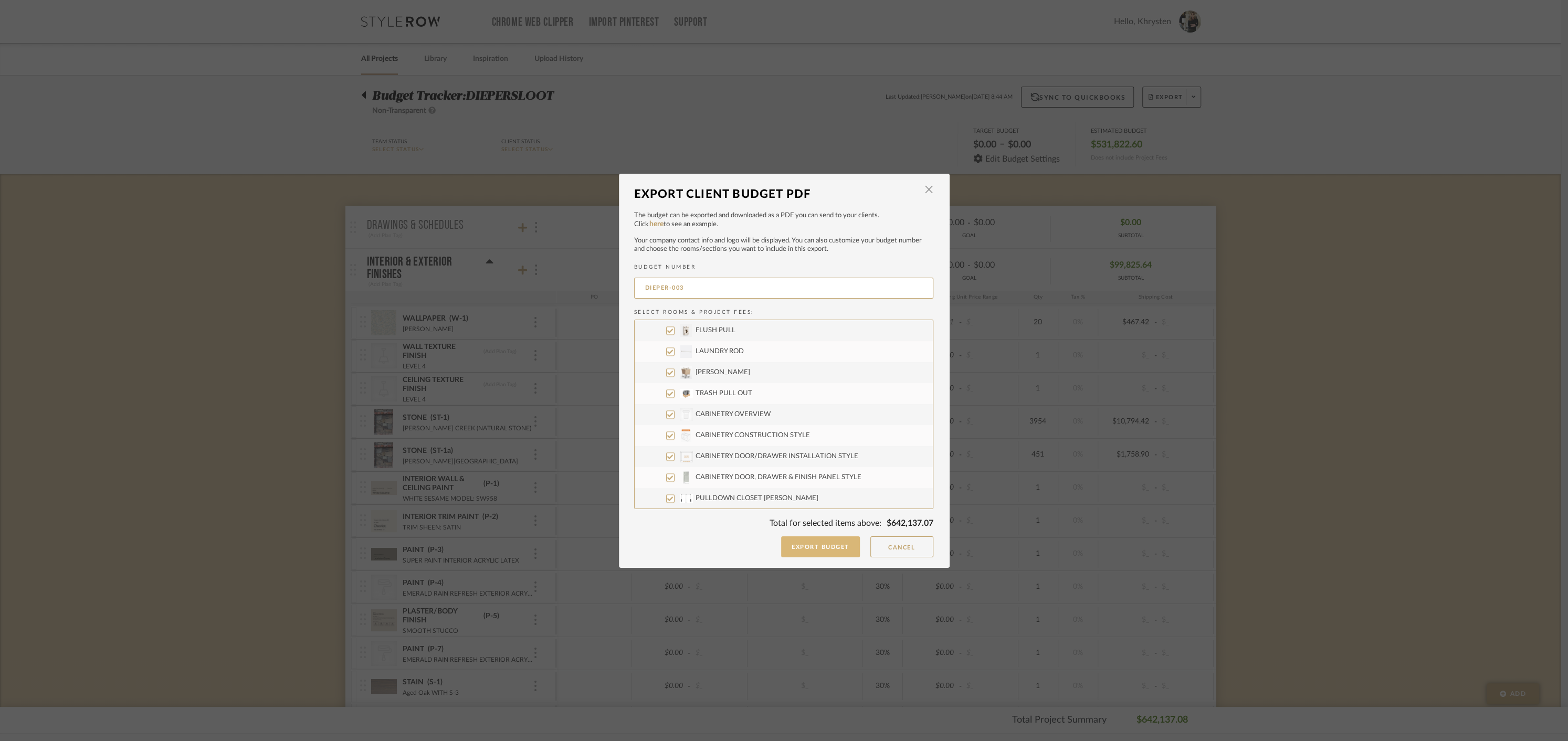
click at [809, 547] on button "Export Budget" at bounding box center [820, 546] width 79 height 21
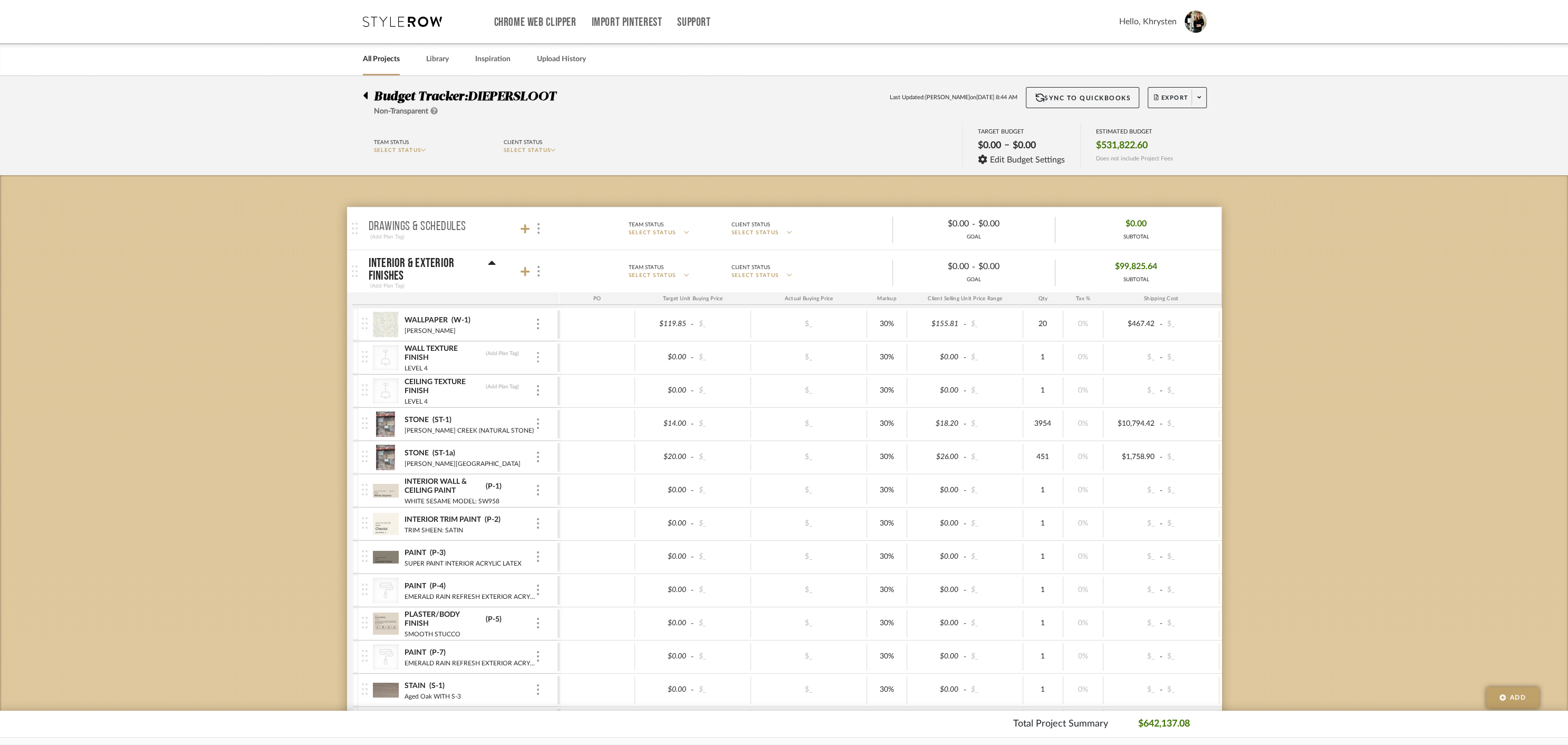
click at [537, 357] on img at bounding box center [538, 357] width 2 height 10
click at [573, 435] on span "Remove Item" at bounding box center [588, 436] width 65 height 9
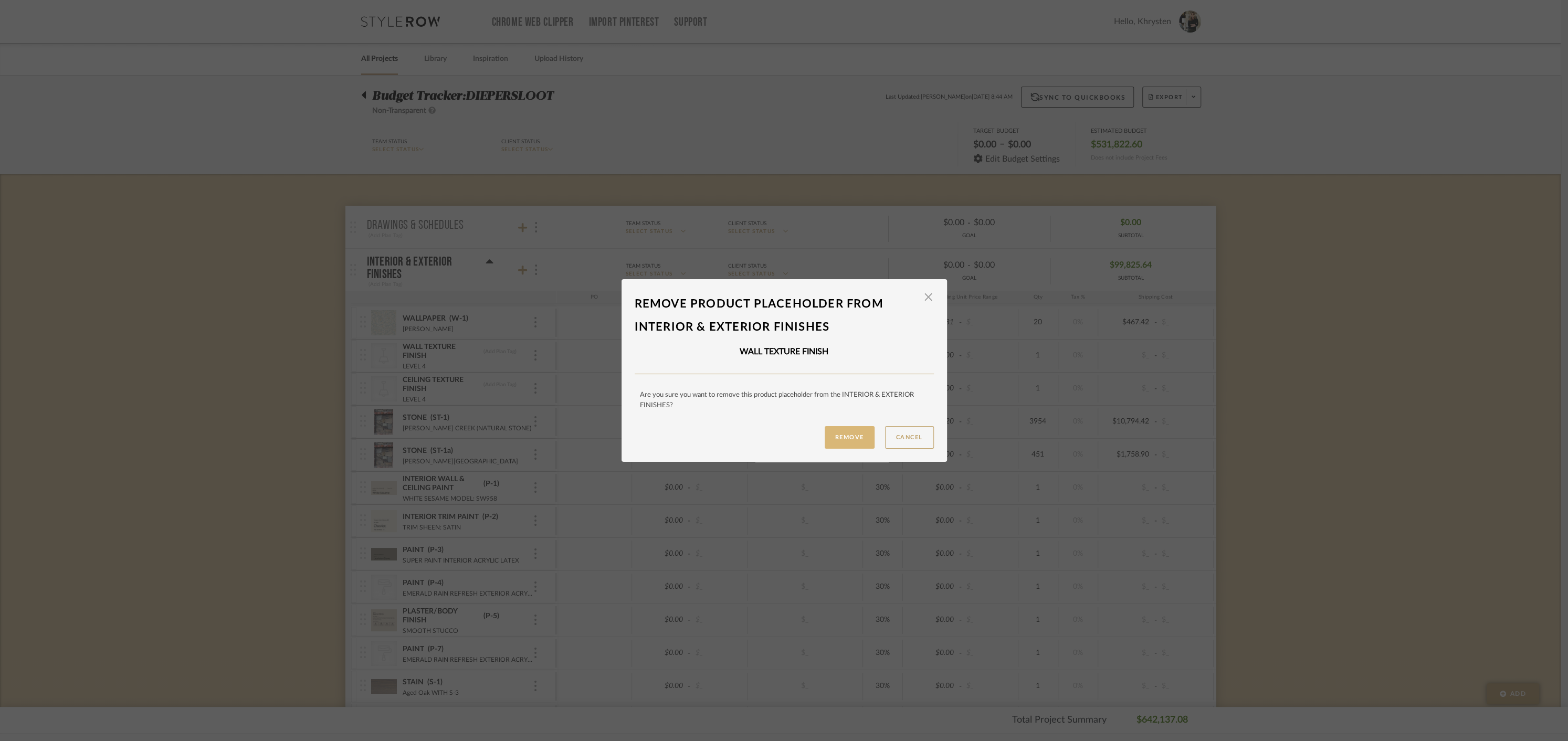
click at [836, 440] on button "Remove" at bounding box center [850, 437] width 50 height 23
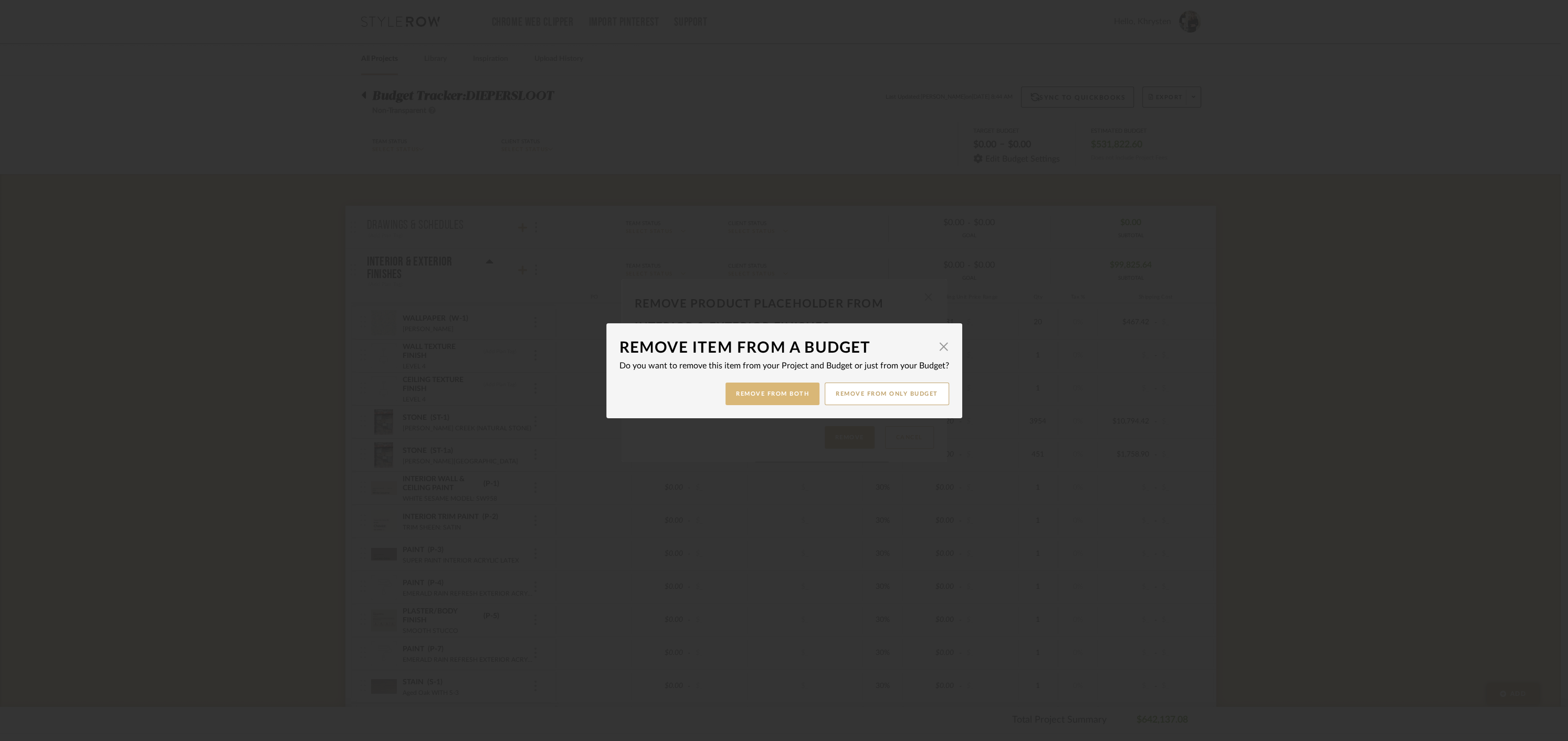
click at [758, 396] on button "Remove from Both" at bounding box center [772, 394] width 94 height 23
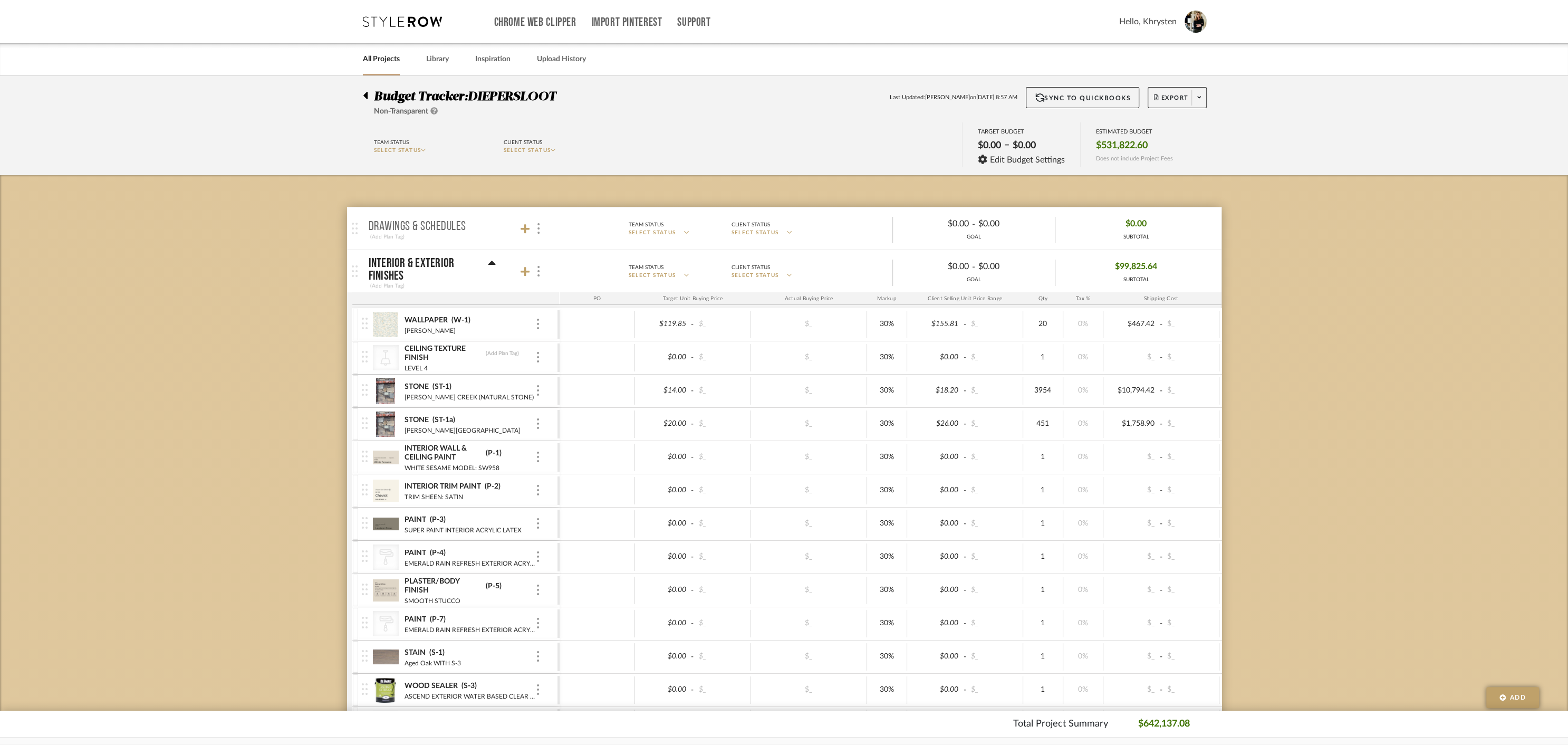
click at [541, 358] on div "CategoryIconLighting Created with Sketch. CEILING TEXTURE FINISH (Add Plan Tag)…" at bounding box center [460, 357] width 196 height 32
click at [538, 357] on img at bounding box center [538, 357] width 2 height 10
click at [563, 439] on span "Remove Item" at bounding box center [582, 436] width 78 height 10
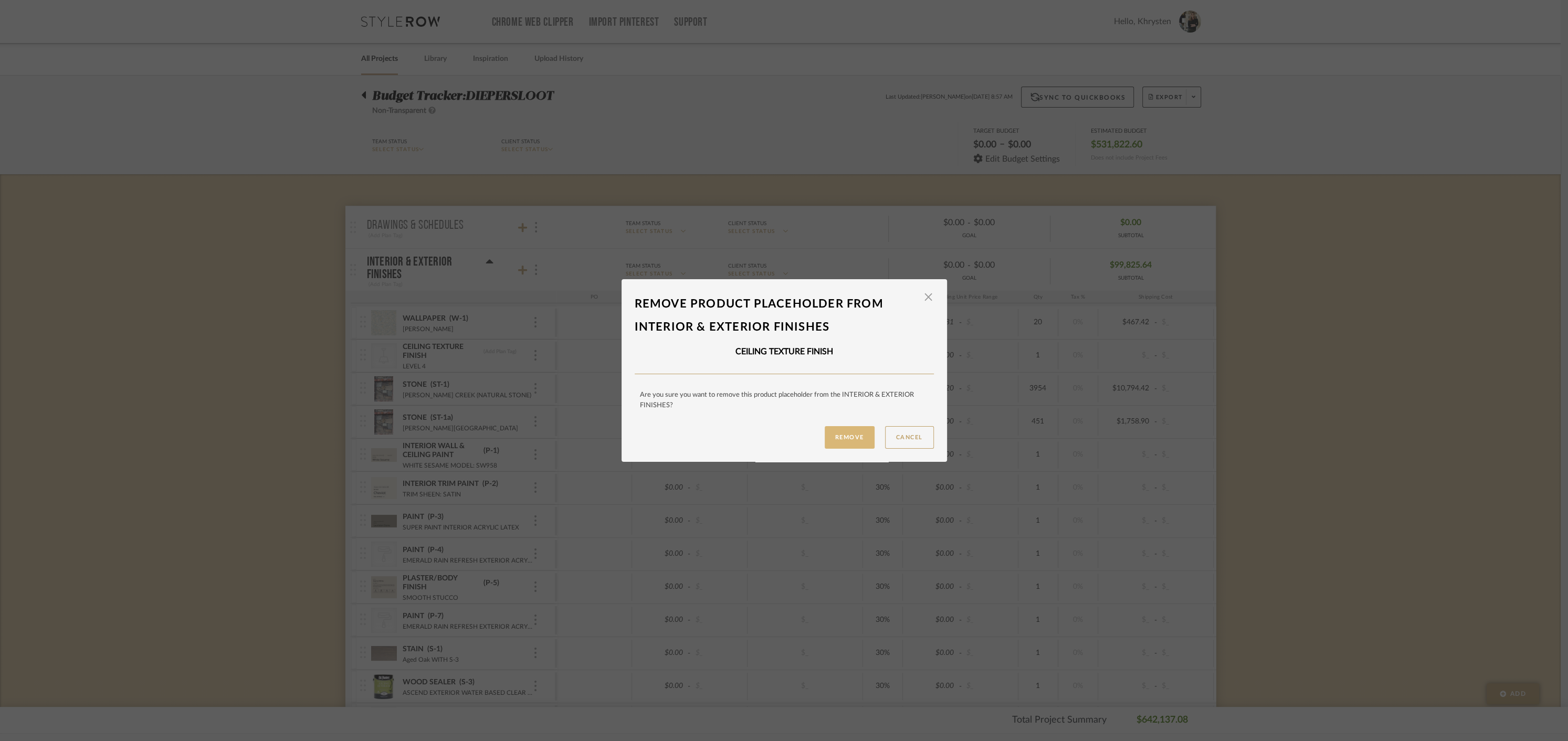
click at [837, 435] on button "Remove" at bounding box center [850, 437] width 50 height 23
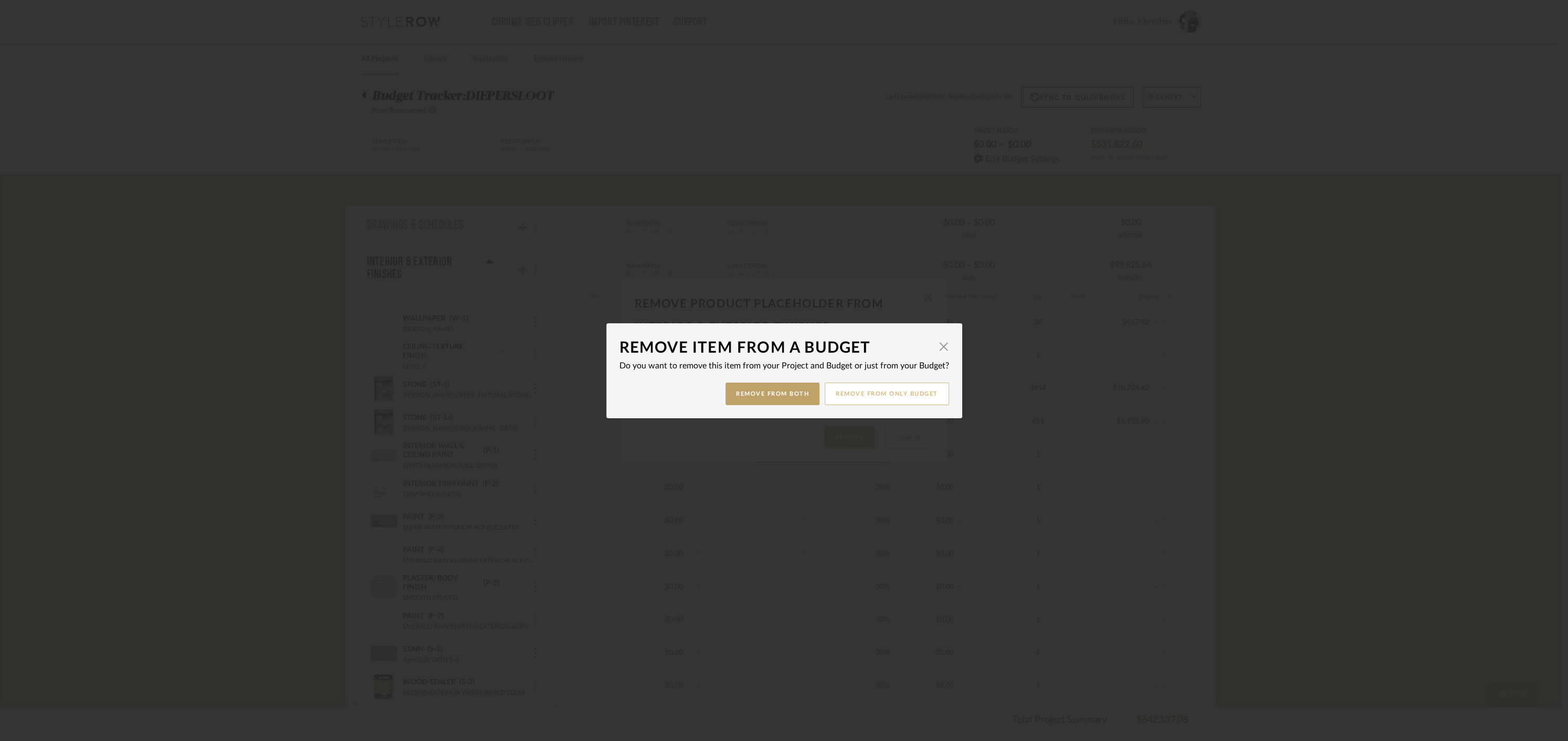
click at [875, 392] on button "Remove from only Budget" at bounding box center [887, 394] width 124 height 23
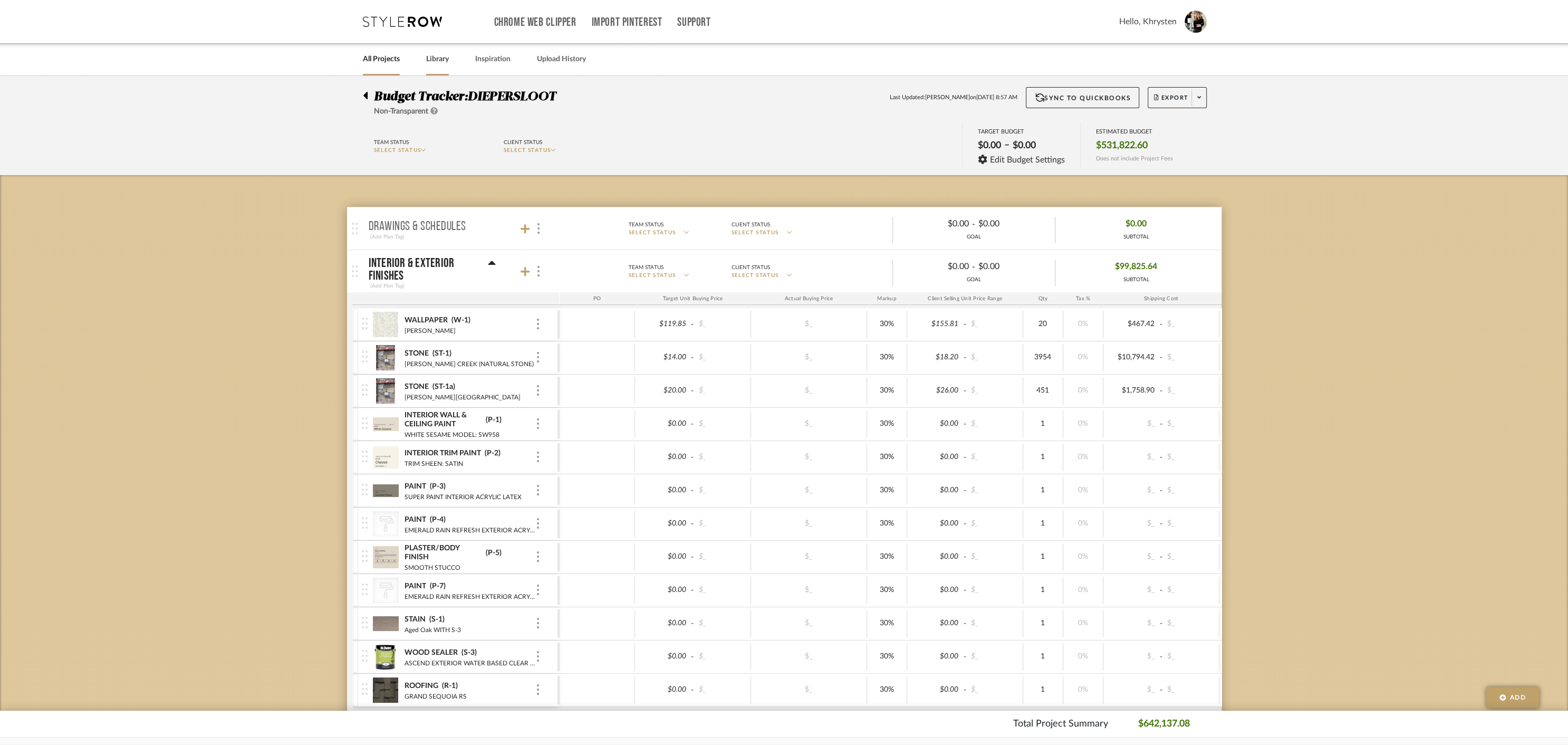
click at [443, 59] on link "Library" at bounding box center [437, 59] width 23 height 14
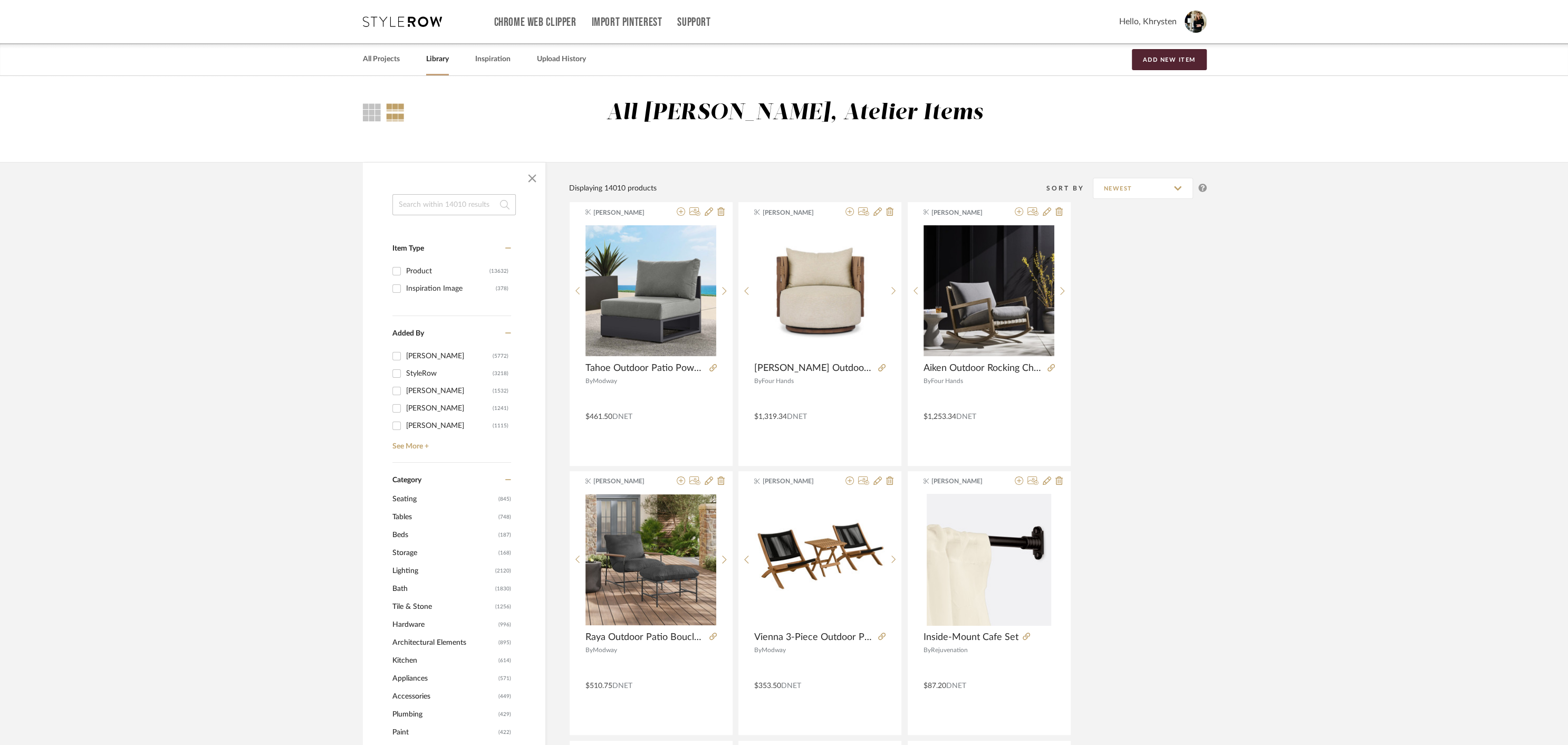
click at [427, 200] on input at bounding box center [454, 204] width 124 height 21
type input "texture"
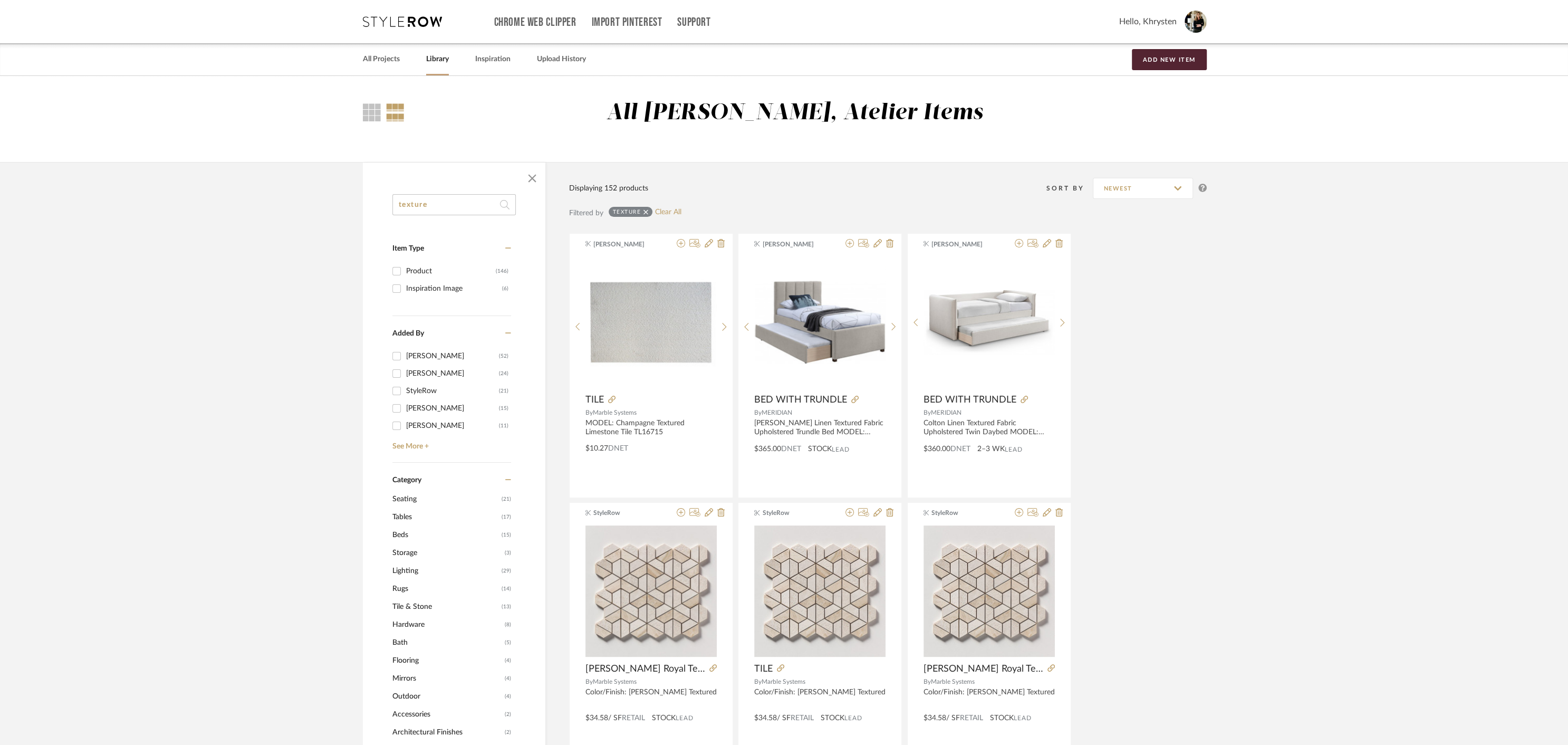
click at [453, 206] on input "texture" at bounding box center [454, 204] width 124 height 21
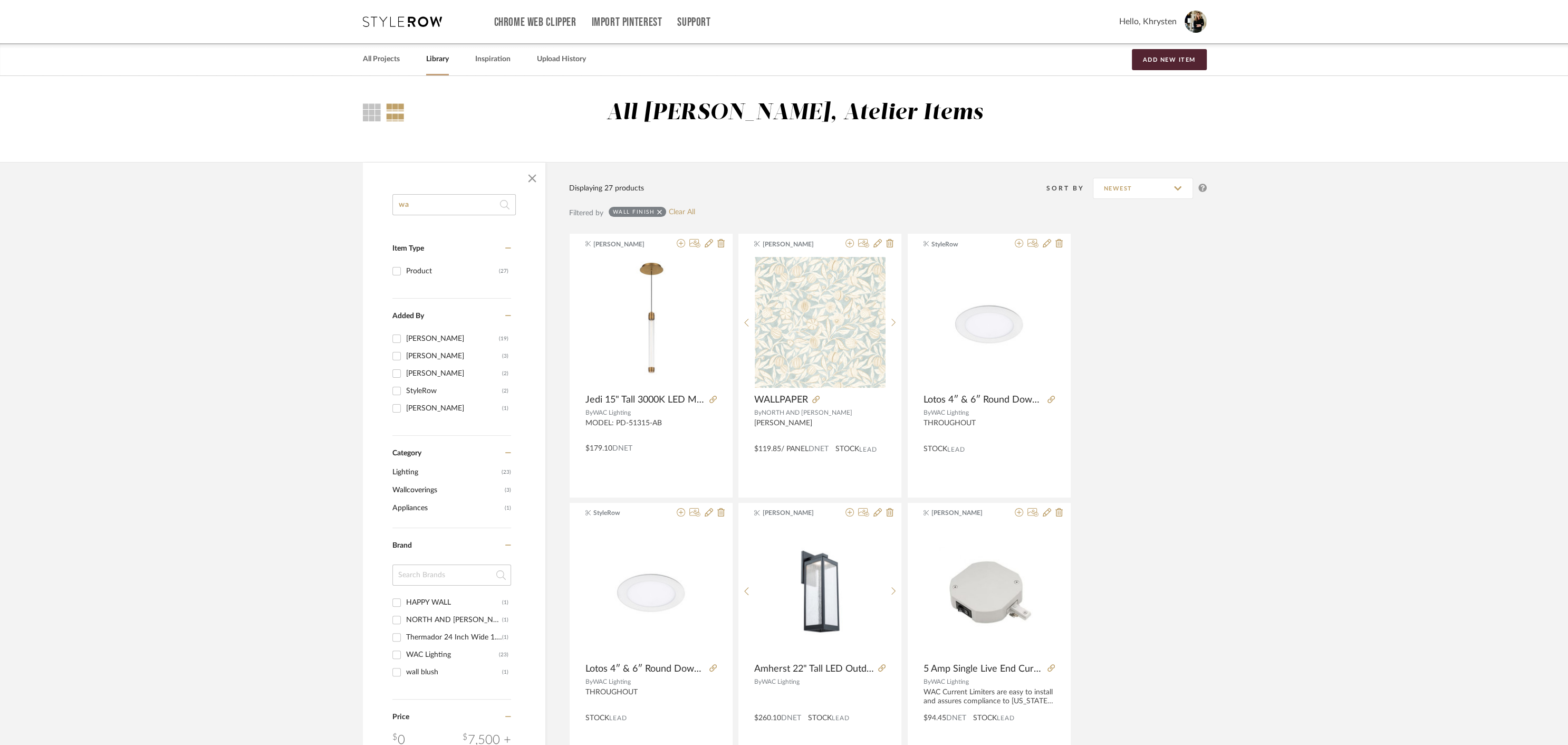
type input "w"
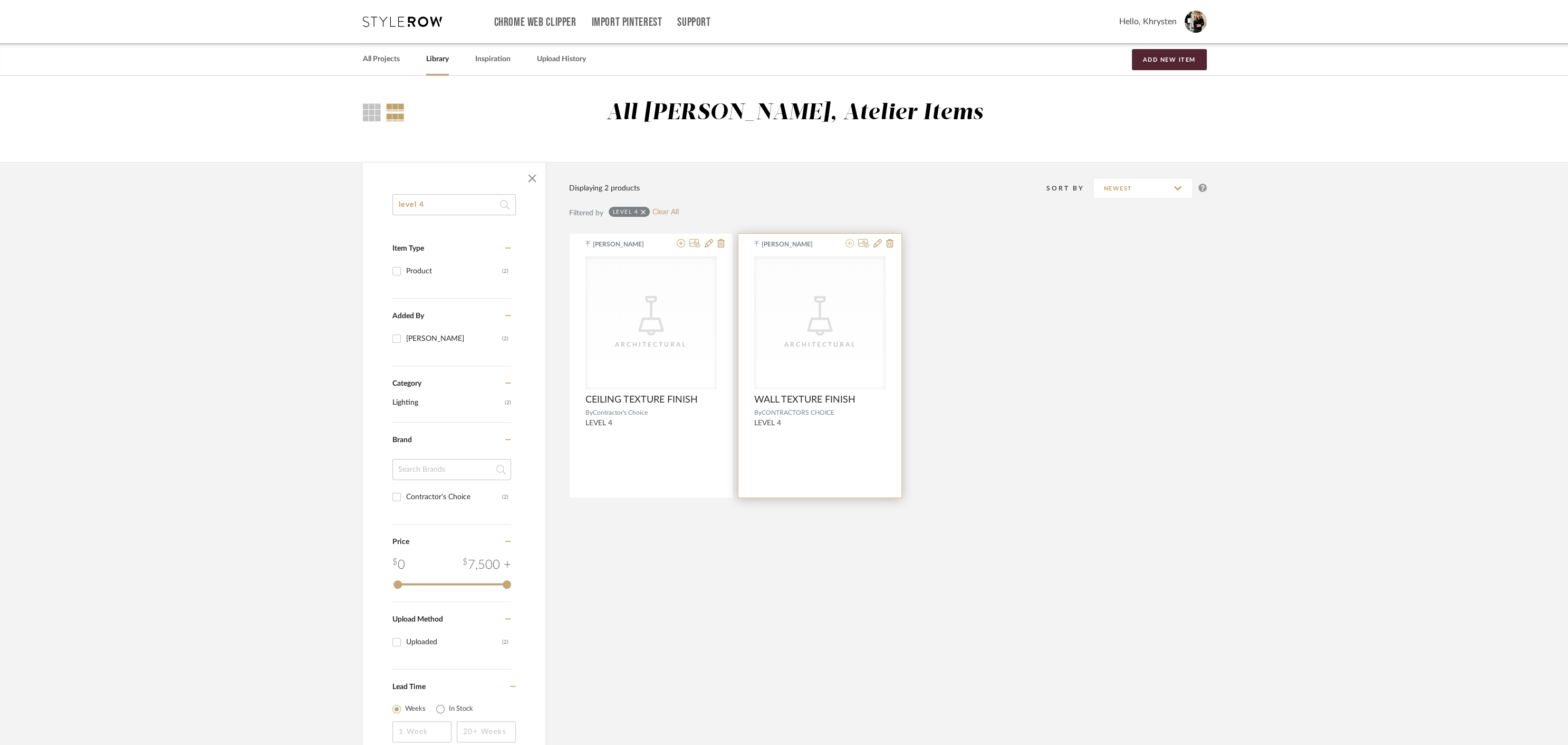
type input "level 4"
click at [852, 243] on icon at bounding box center [849, 243] width 9 height 9
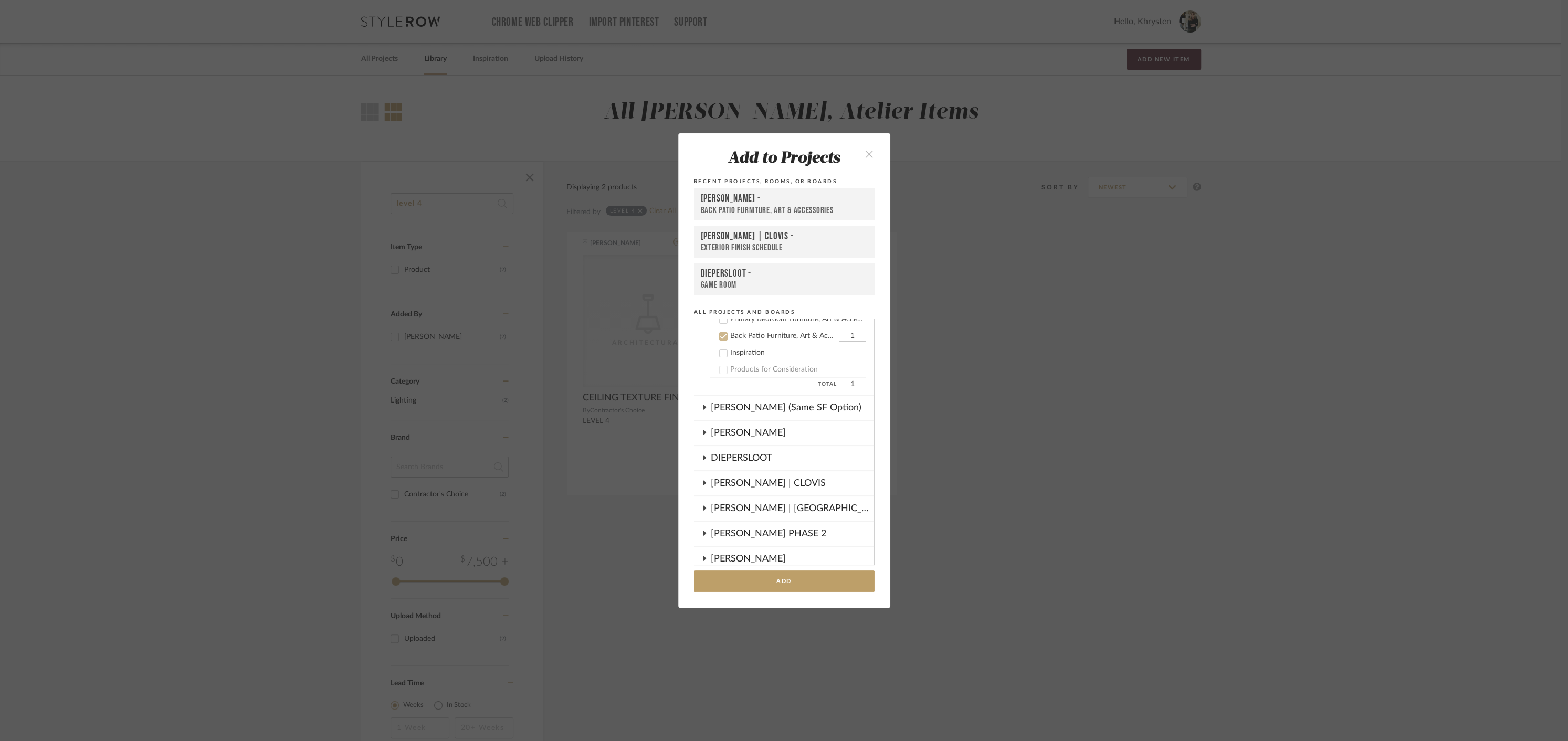
scroll to position [345, 0]
click at [721, 329] on icon at bounding box center [723, 329] width 7 height 7
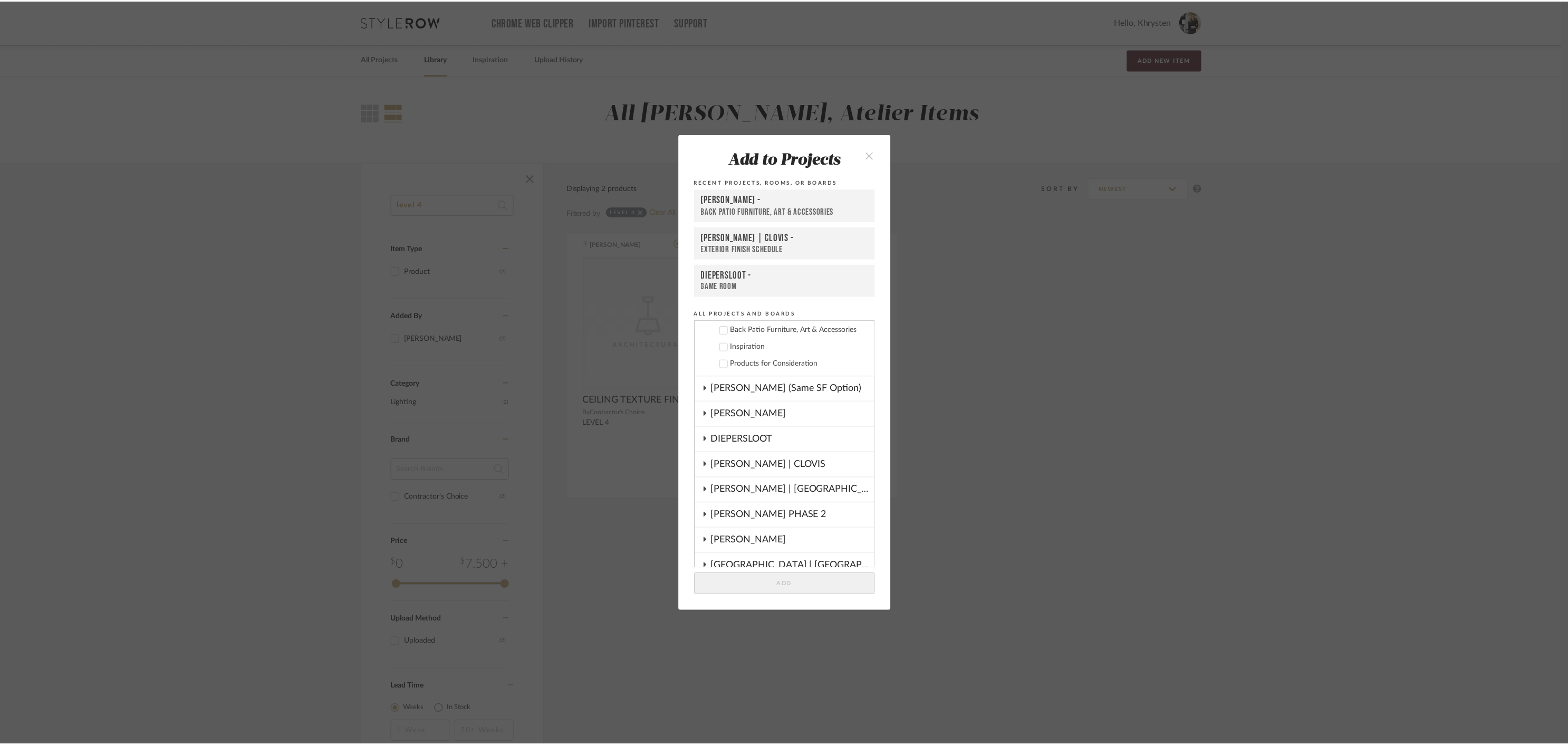
scroll to position [320, 0]
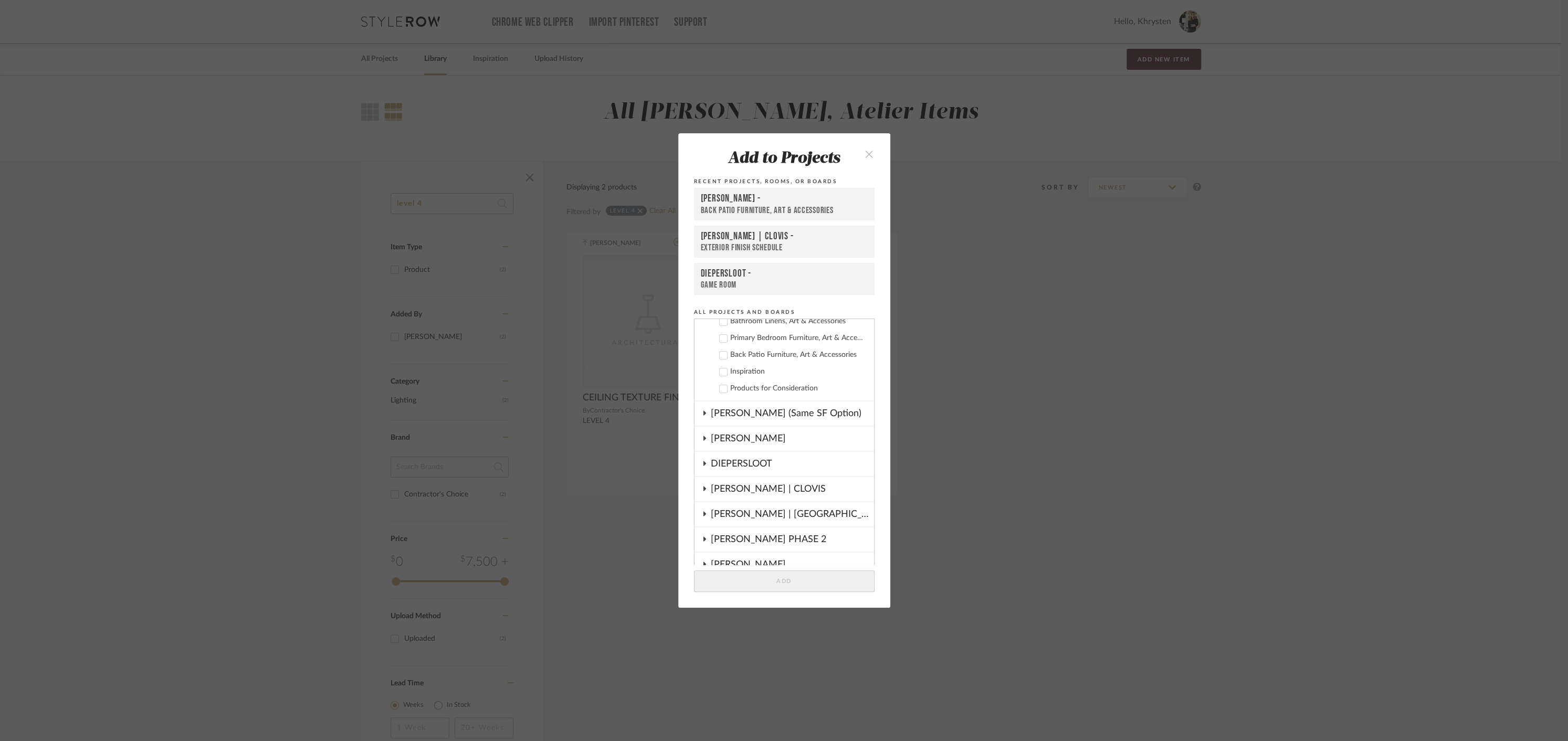
click at [700, 463] on icon at bounding box center [704, 463] width 9 height 5
click at [719, 496] on icon at bounding box center [723, 496] width 7 height 5
click at [785, 582] on button "Add" at bounding box center [784, 580] width 181 height 21
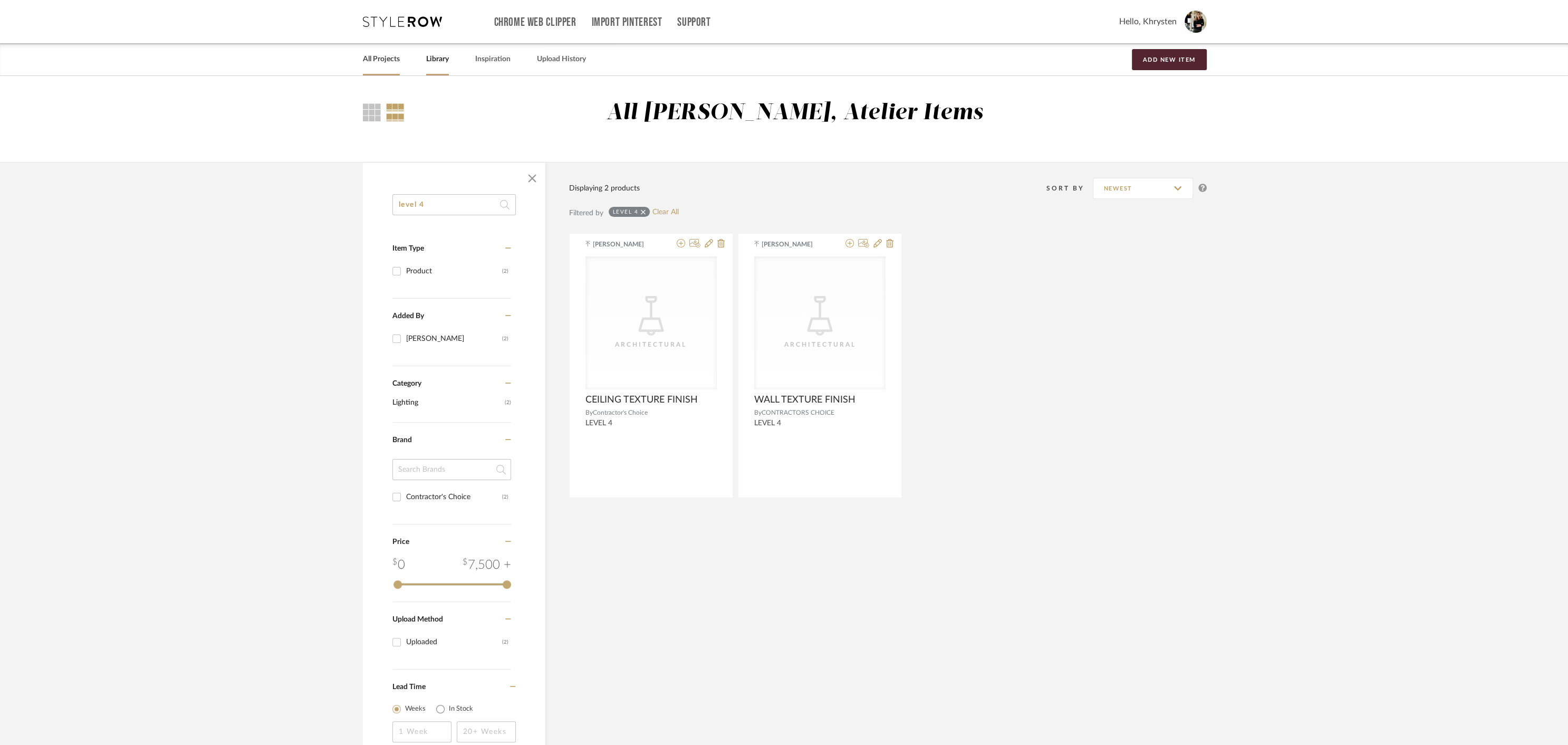
click at [370, 60] on link "All Projects" at bounding box center [381, 59] width 37 height 14
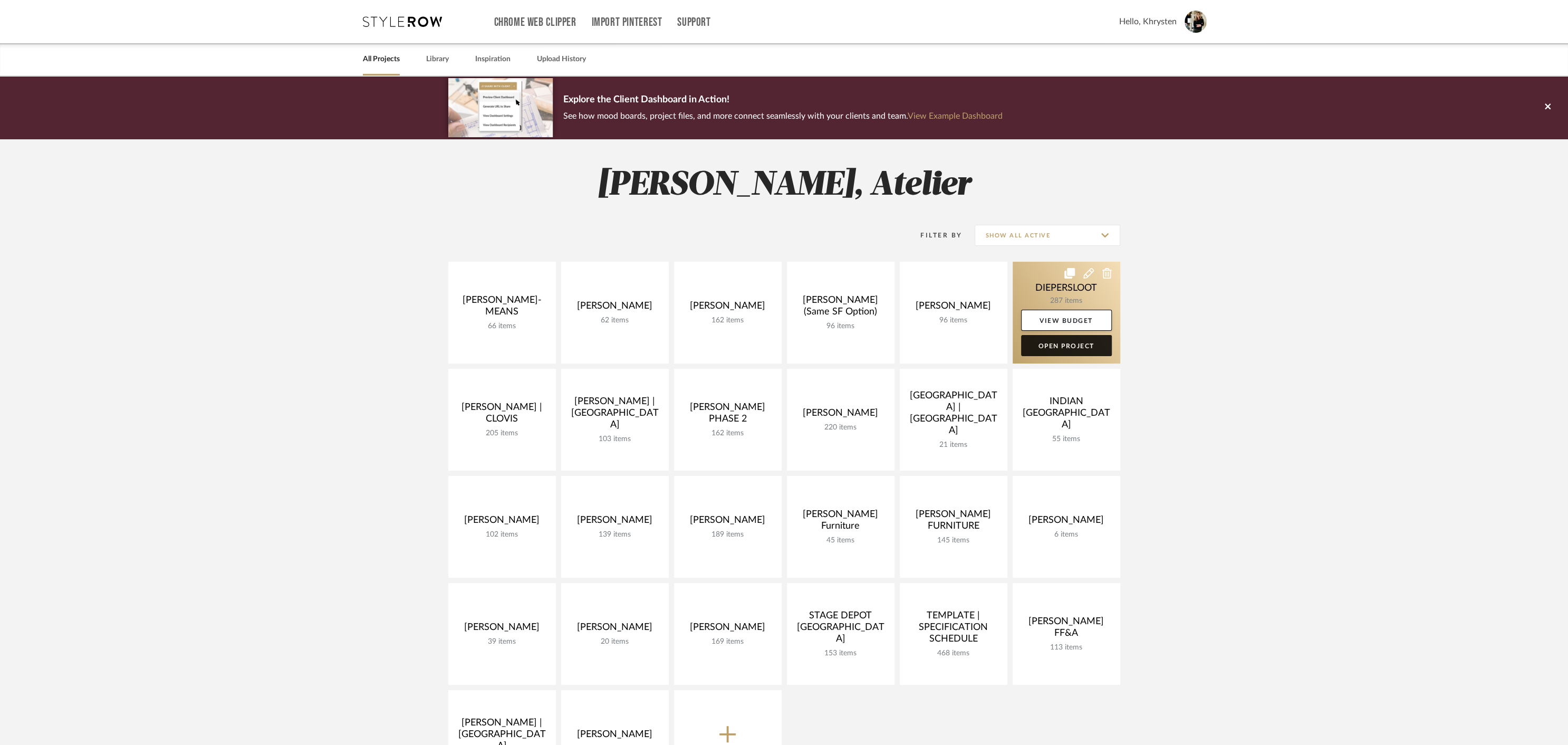
click at [1059, 347] on link "Open Project" at bounding box center [1067, 346] width 91 height 21
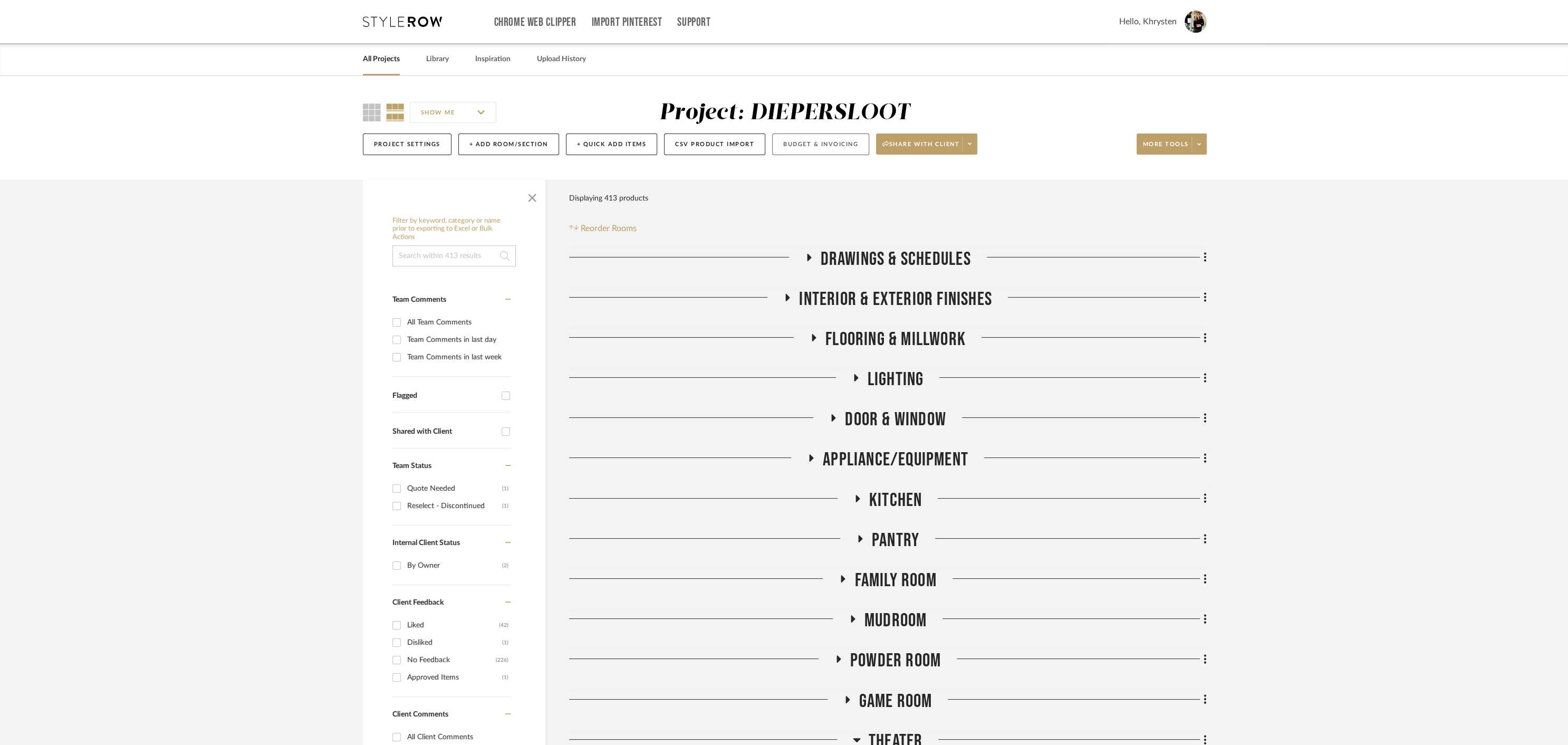
click at [813, 142] on button "Budget & Invoicing" at bounding box center [821, 144] width 97 height 21
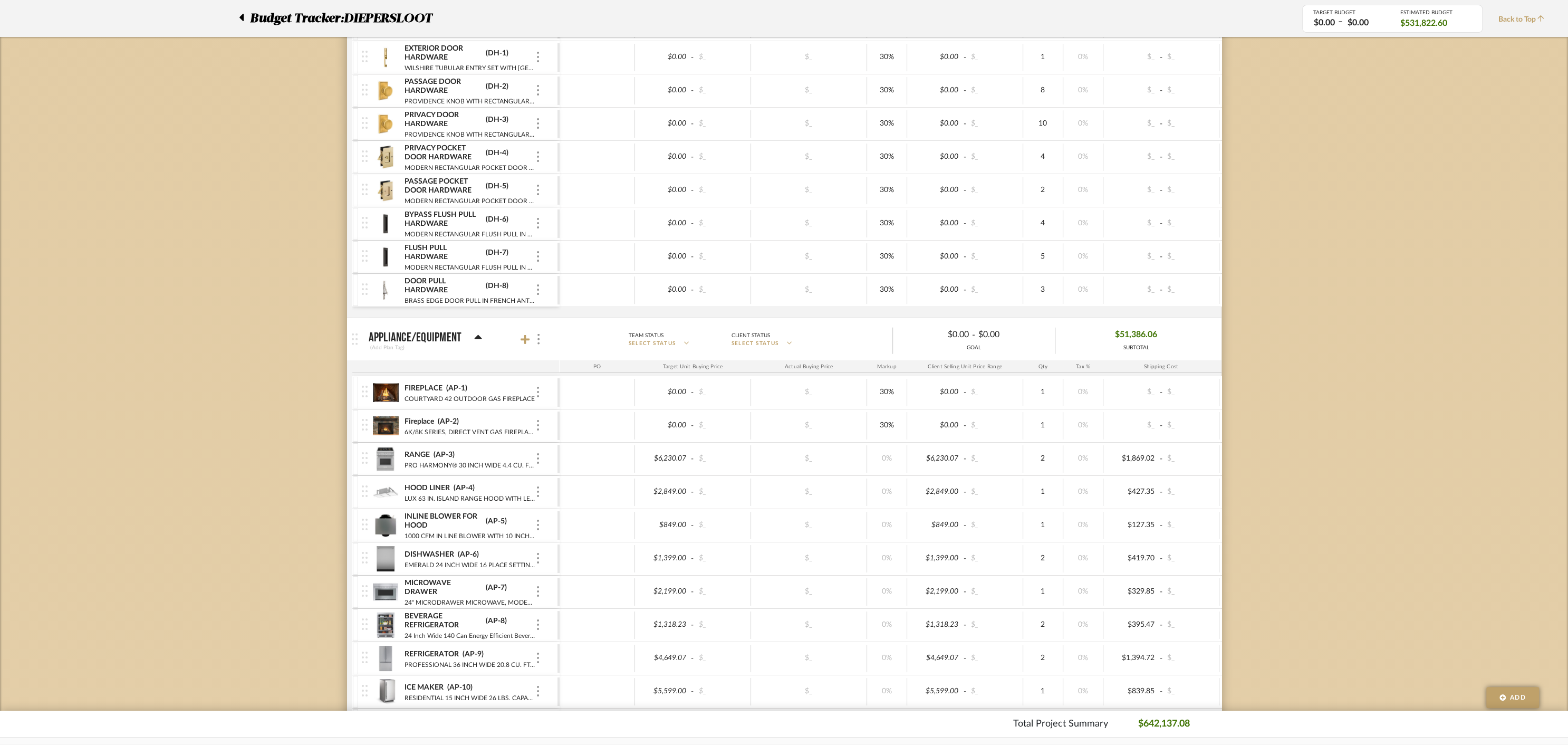
scroll to position [3008, 0]
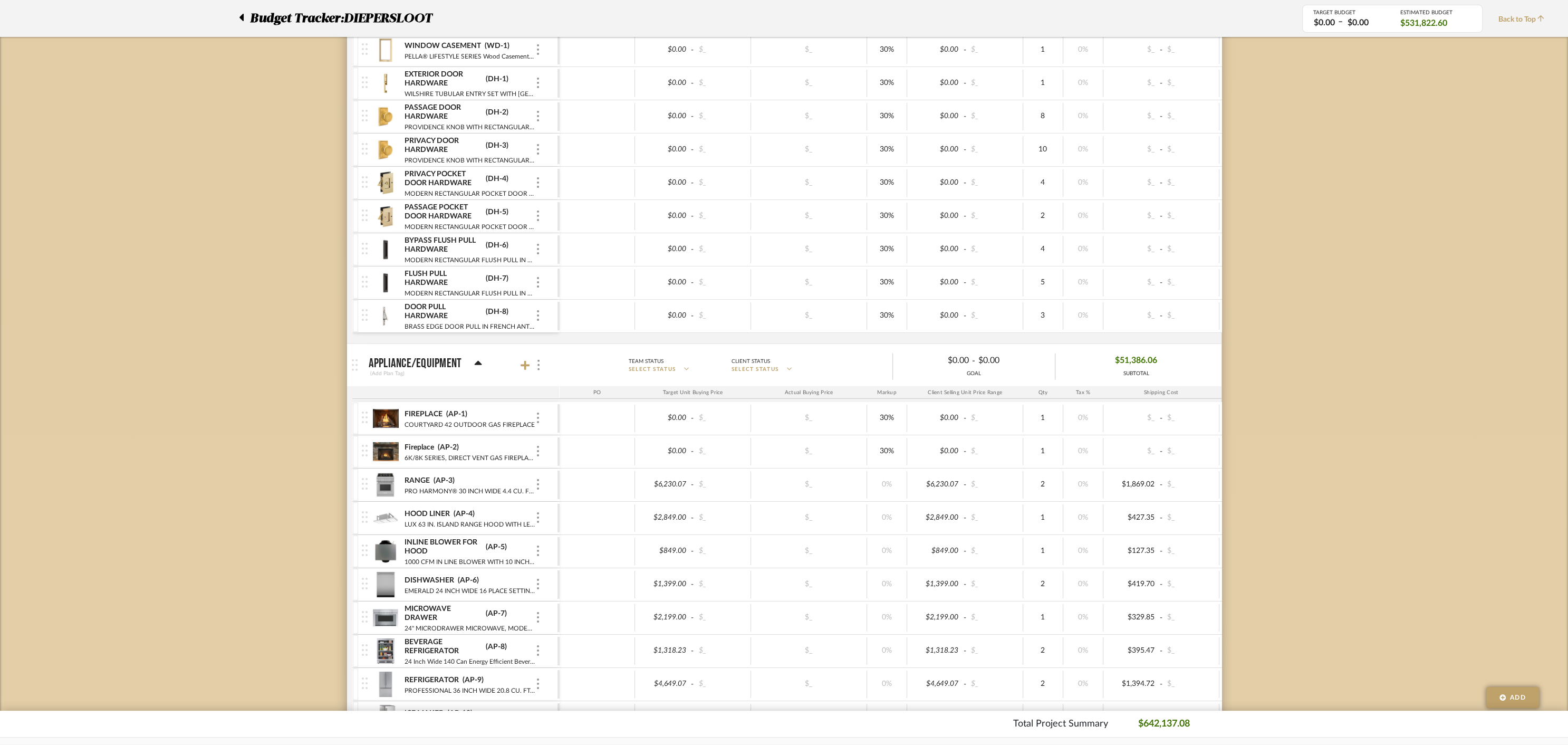
click at [476, 361] on icon at bounding box center [478, 363] width 7 height 4
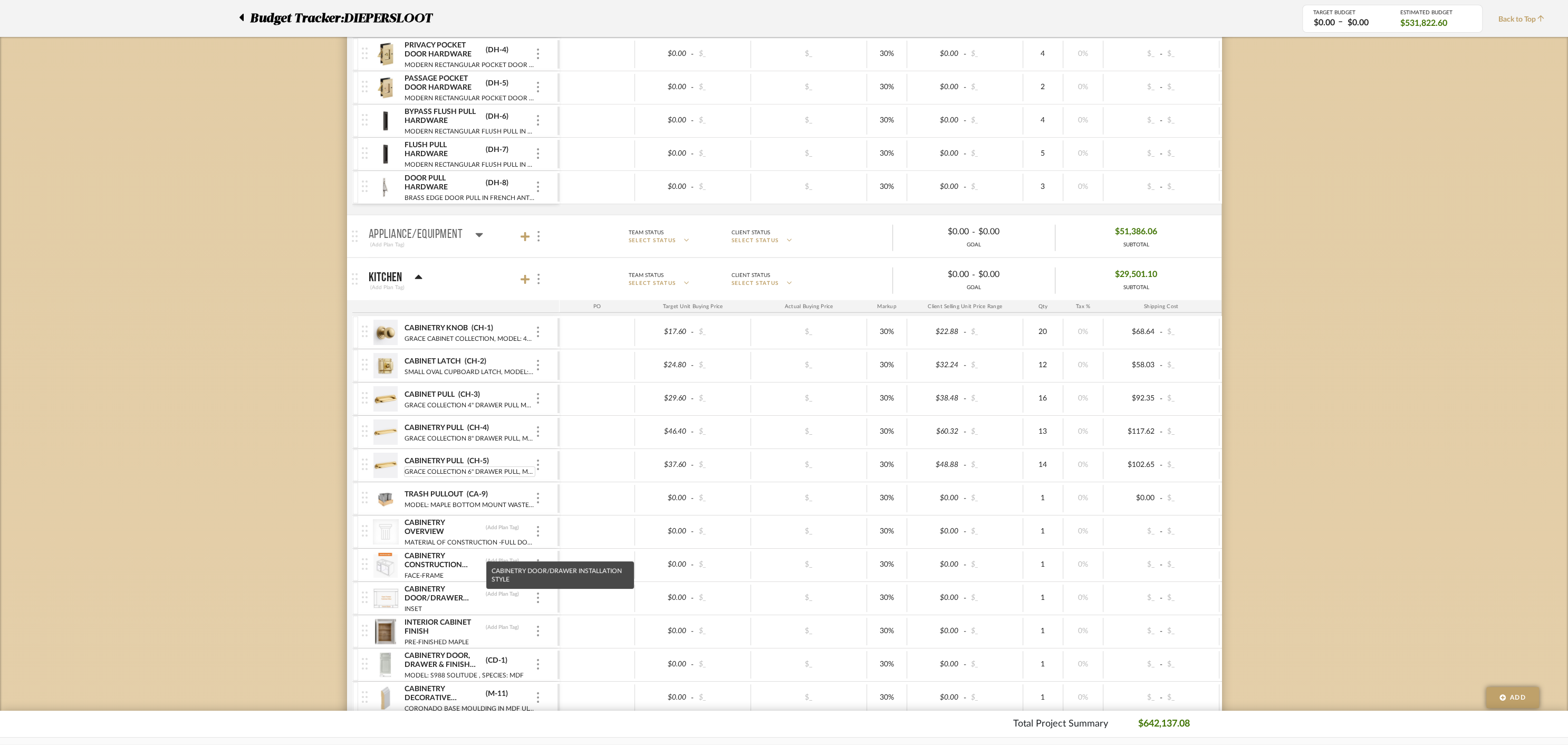
scroll to position [3137, 0]
click at [542, 517] on div "CategoryIconArchitectural Created with Sketch. CABINETRY OVERVIEW (Add Plan Tag…" at bounding box center [460, 531] width 196 height 32
click at [537, 525] on img at bounding box center [538, 530] width 2 height 10
click at [568, 592] on span "Remove Item" at bounding box center [588, 592] width 65 height 9
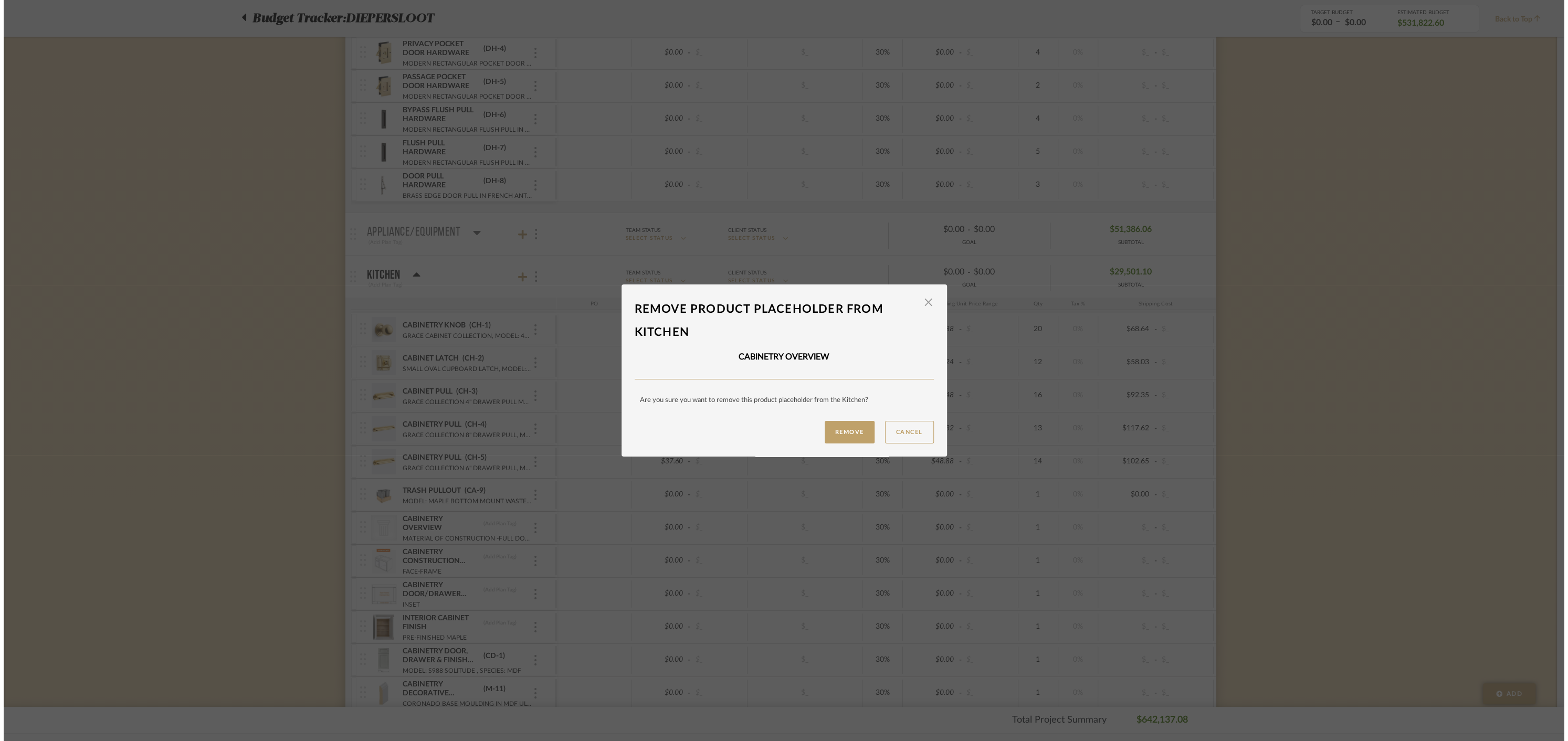
scroll to position [0, 0]
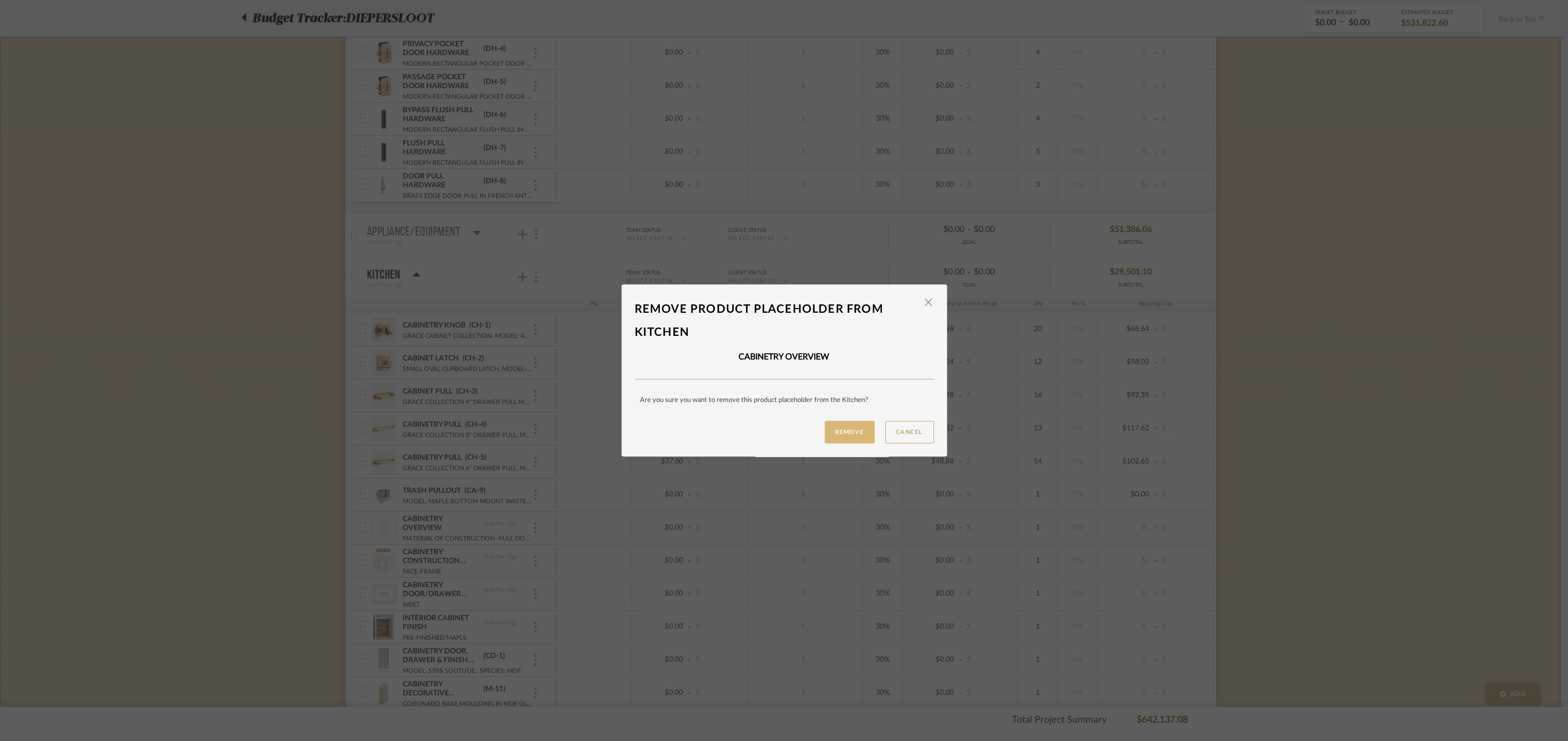
click at [856, 434] on button "Remove" at bounding box center [850, 432] width 50 height 23
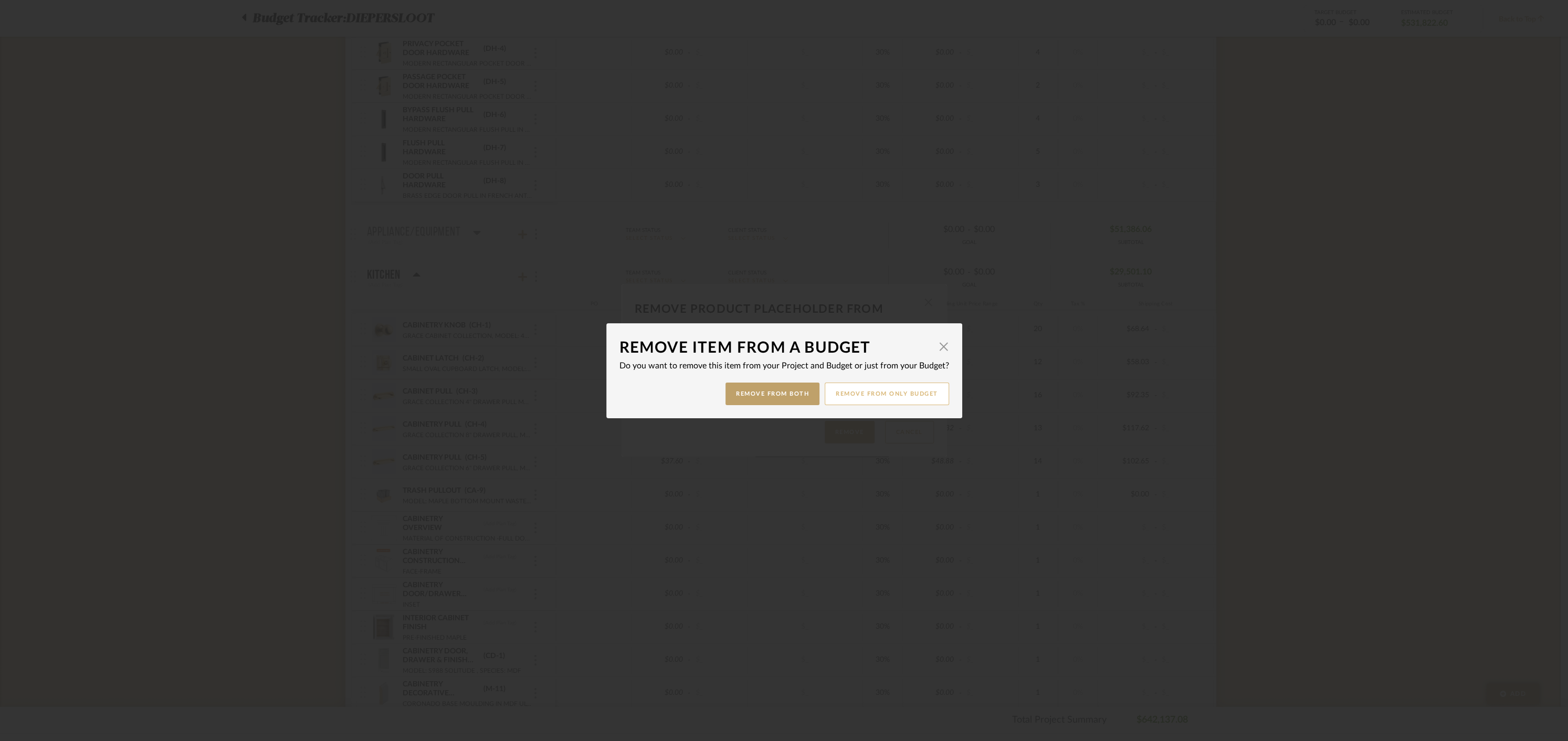
click at [883, 394] on button "Remove from only Budget" at bounding box center [887, 394] width 124 height 23
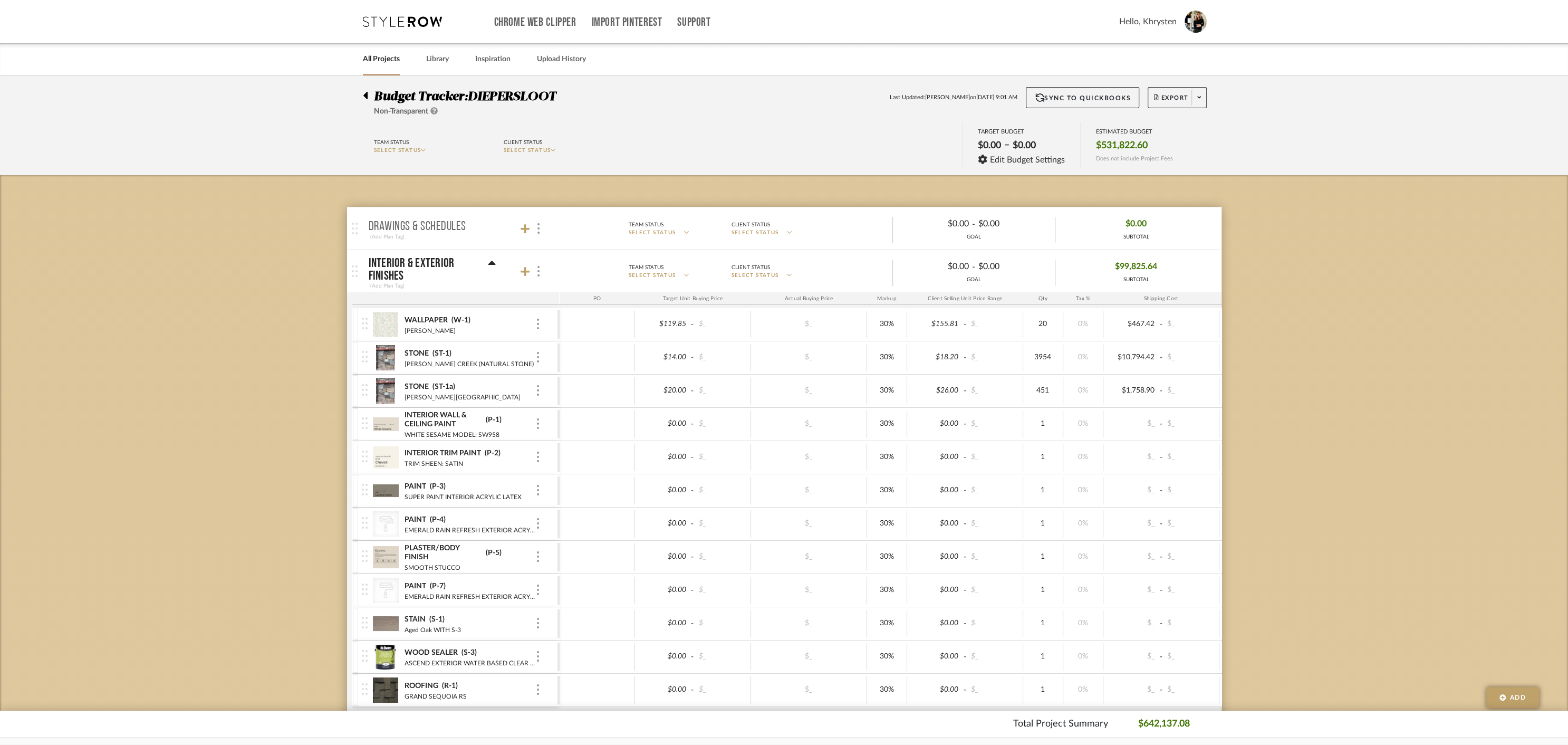
click at [367, 95] on fa-icon at bounding box center [365, 96] width 5 height 13
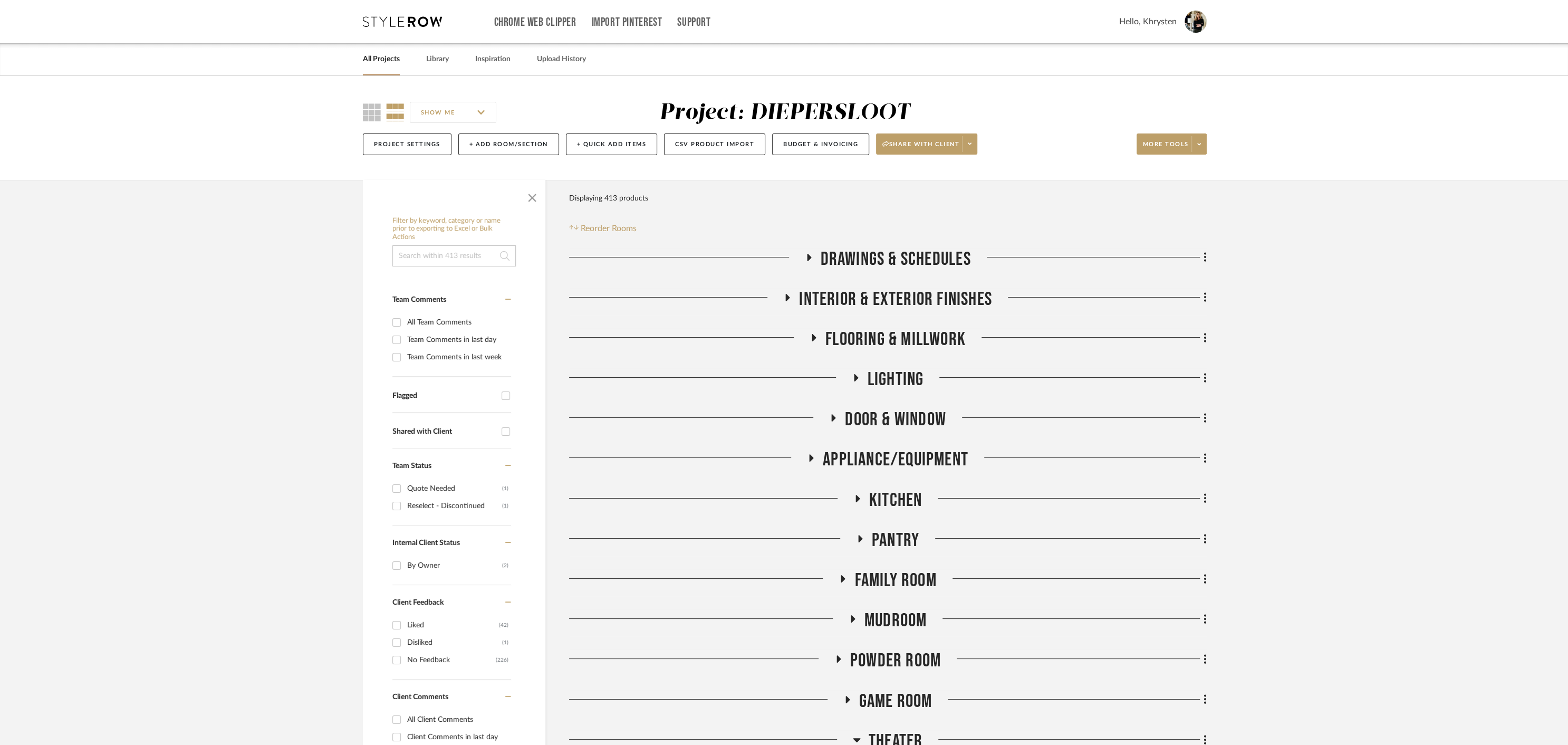
click at [860, 497] on icon at bounding box center [857, 498] width 13 height 8
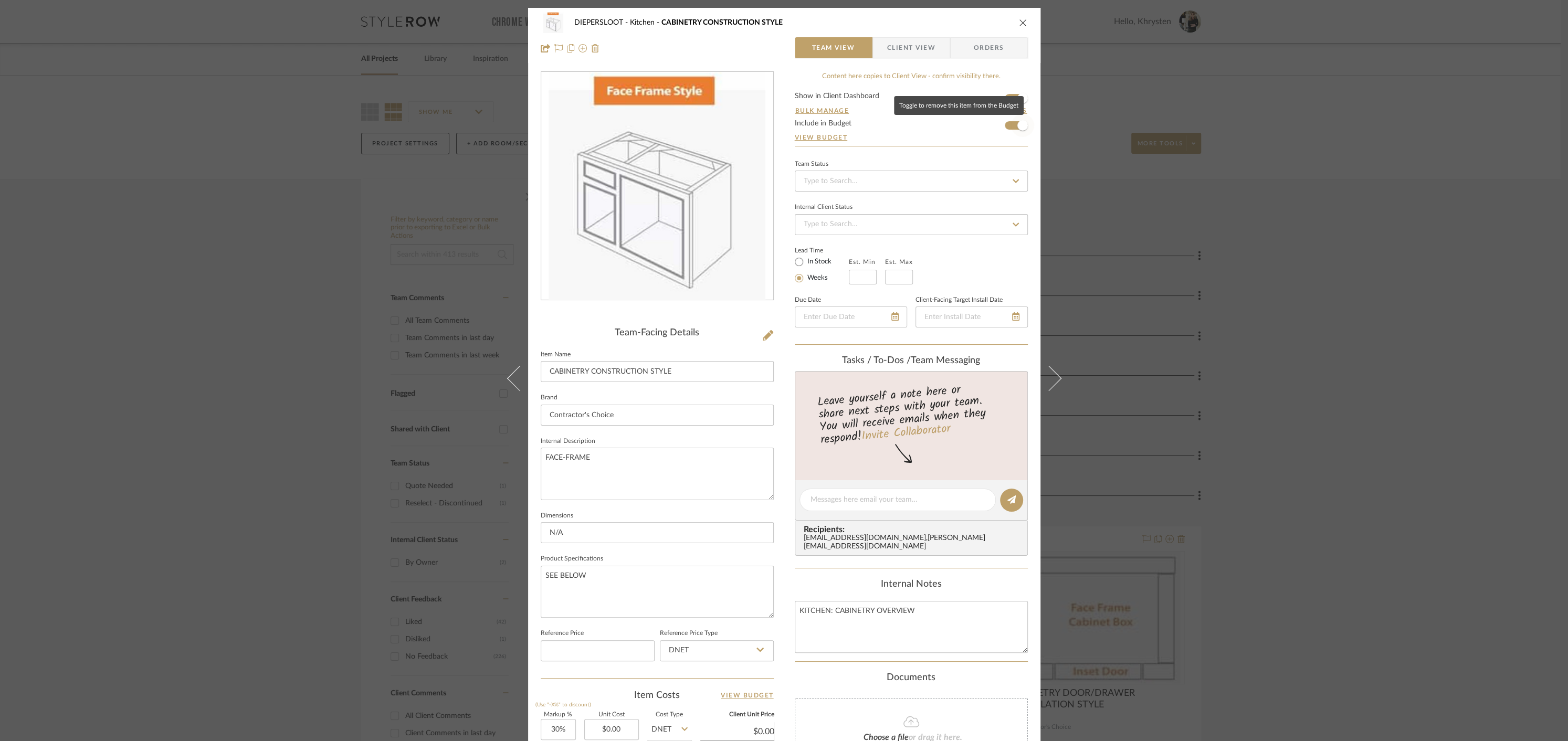
click at [1011, 127] on span "button" at bounding box center [1023, 125] width 23 height 23
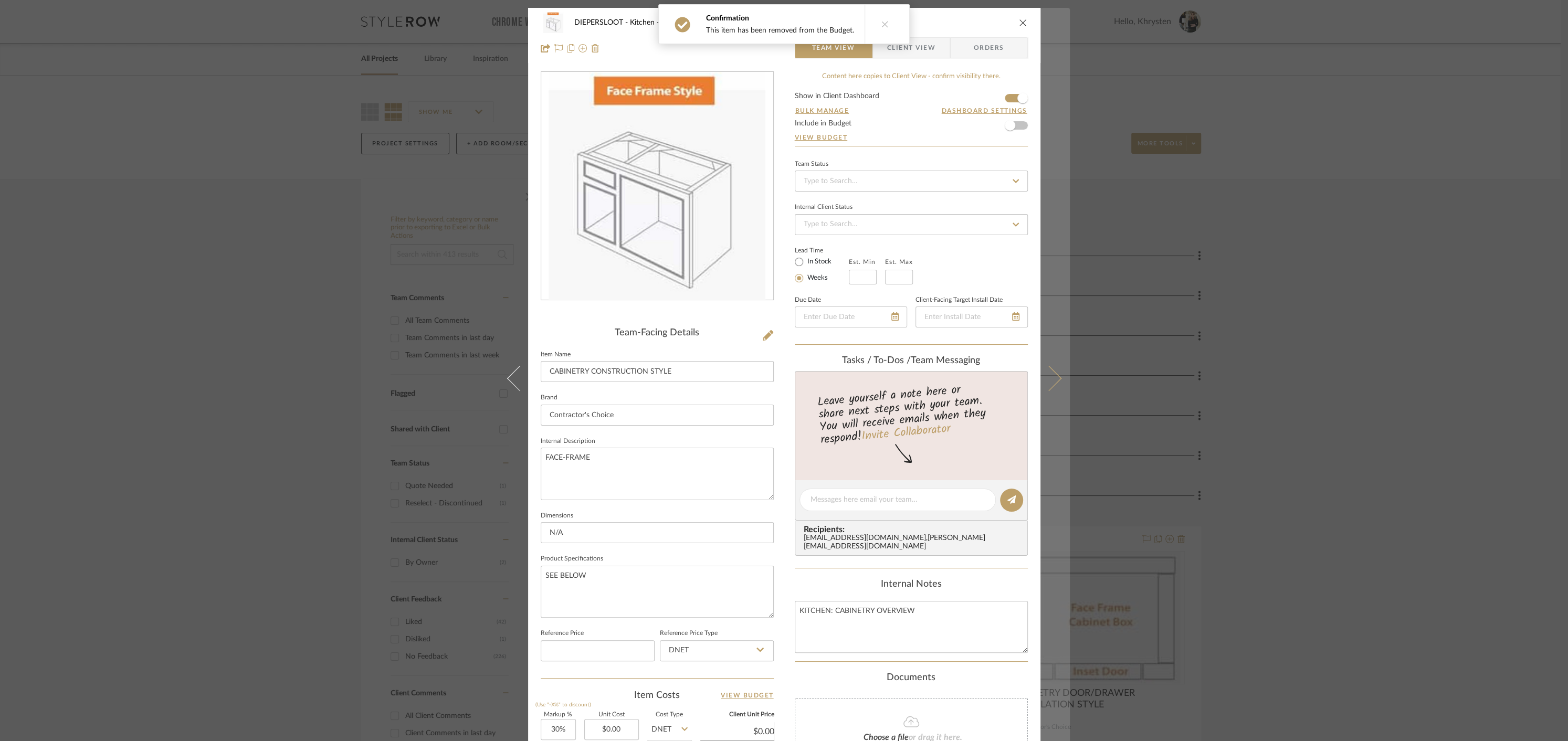
click at [1051, 382] on icon at bounding box center [1048, 378] width 25 height 25
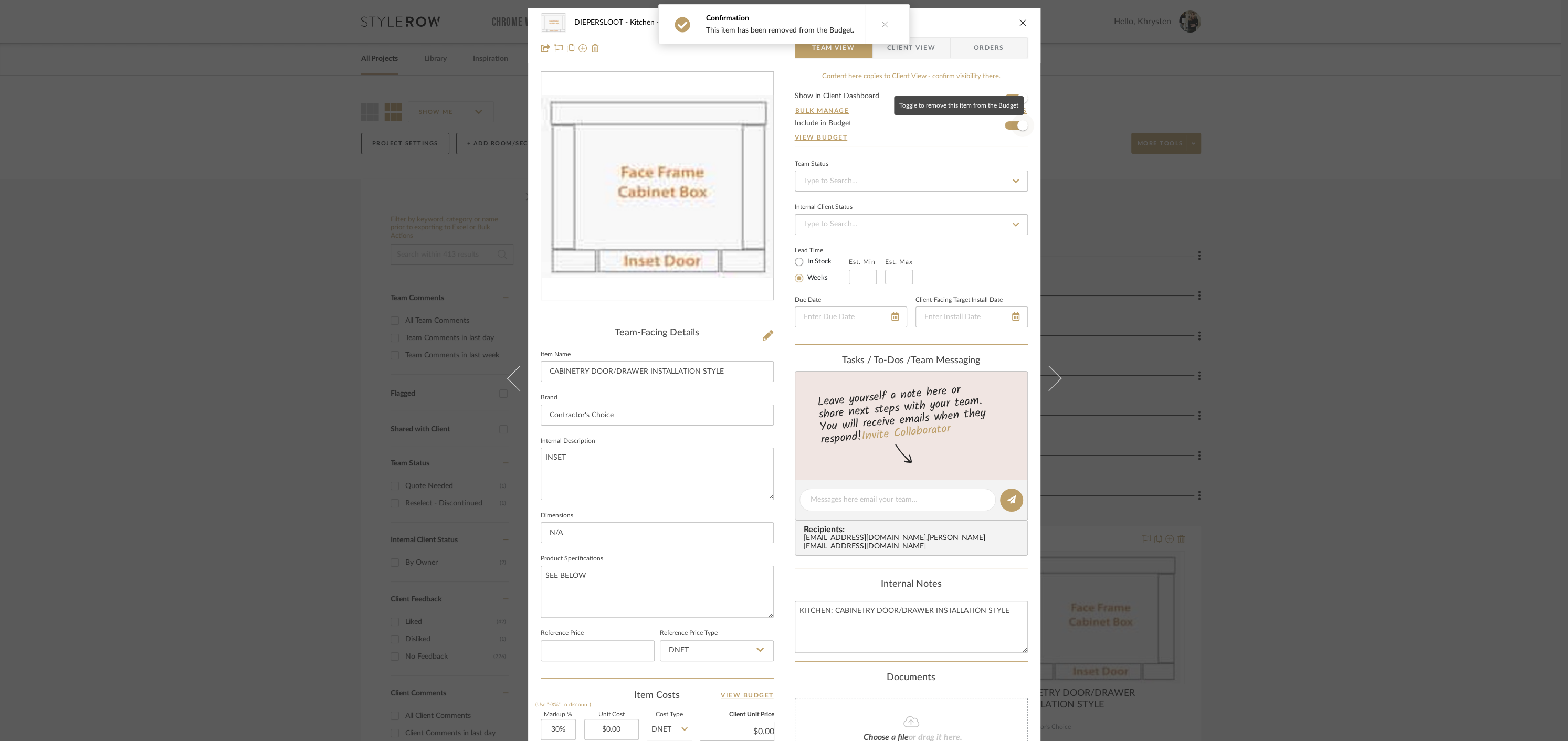
drag, startPoint x: 1018, startPoint y: 127, endPoint x: 1012, endPoint y: 135, distance: 10.0
click at [1018, 127] on span "button" at bounding box center [1022, 125] width 10 height 10
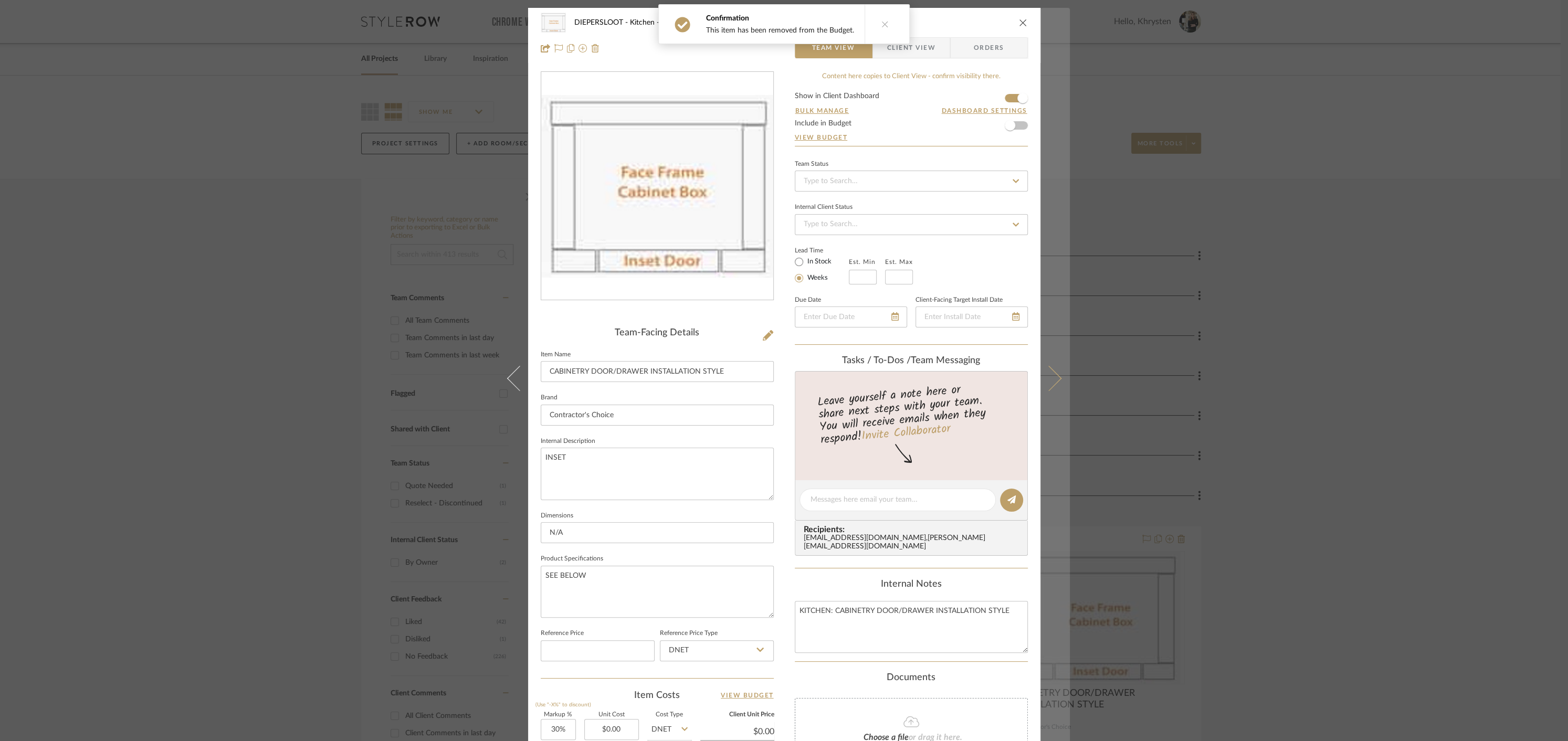
click at [1048, 383] on icon at bounding box center [1048, 378] width 25 height 25
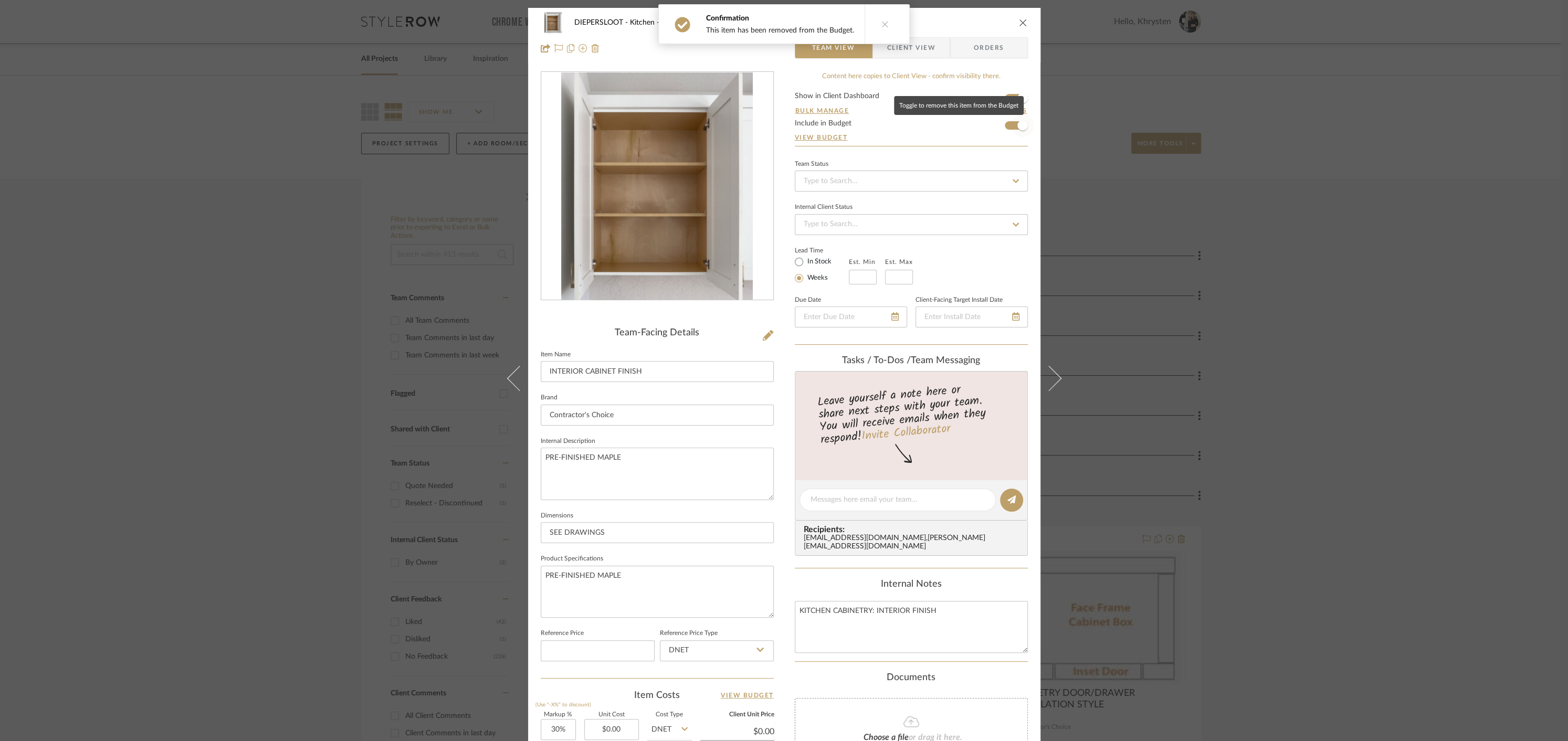
click at [1017, 125] on span "button" at bounding box center [1022, 125] width 10 height 10
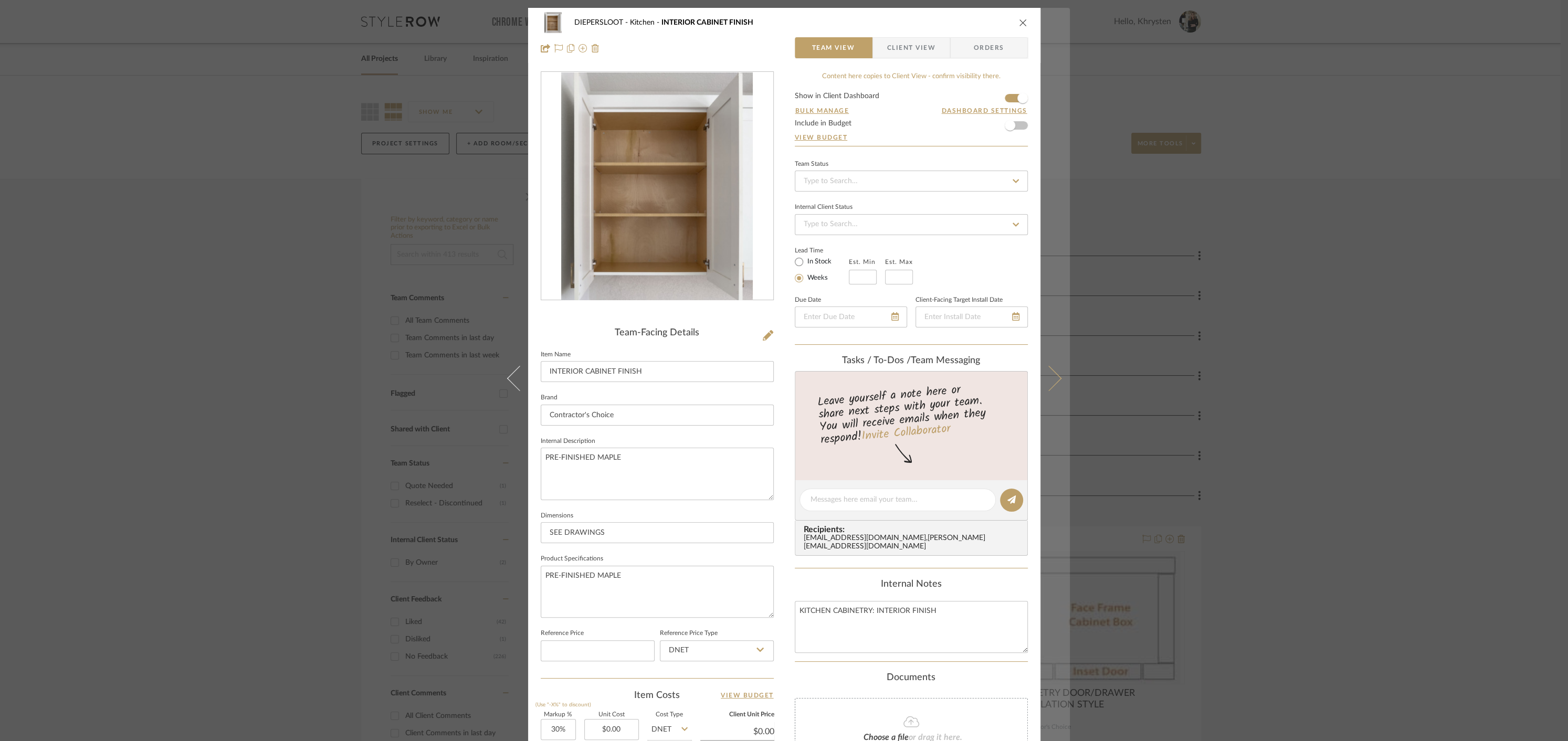
click at [1046, 386] on icon at bounding box center [1048, 378] width 25 height 25
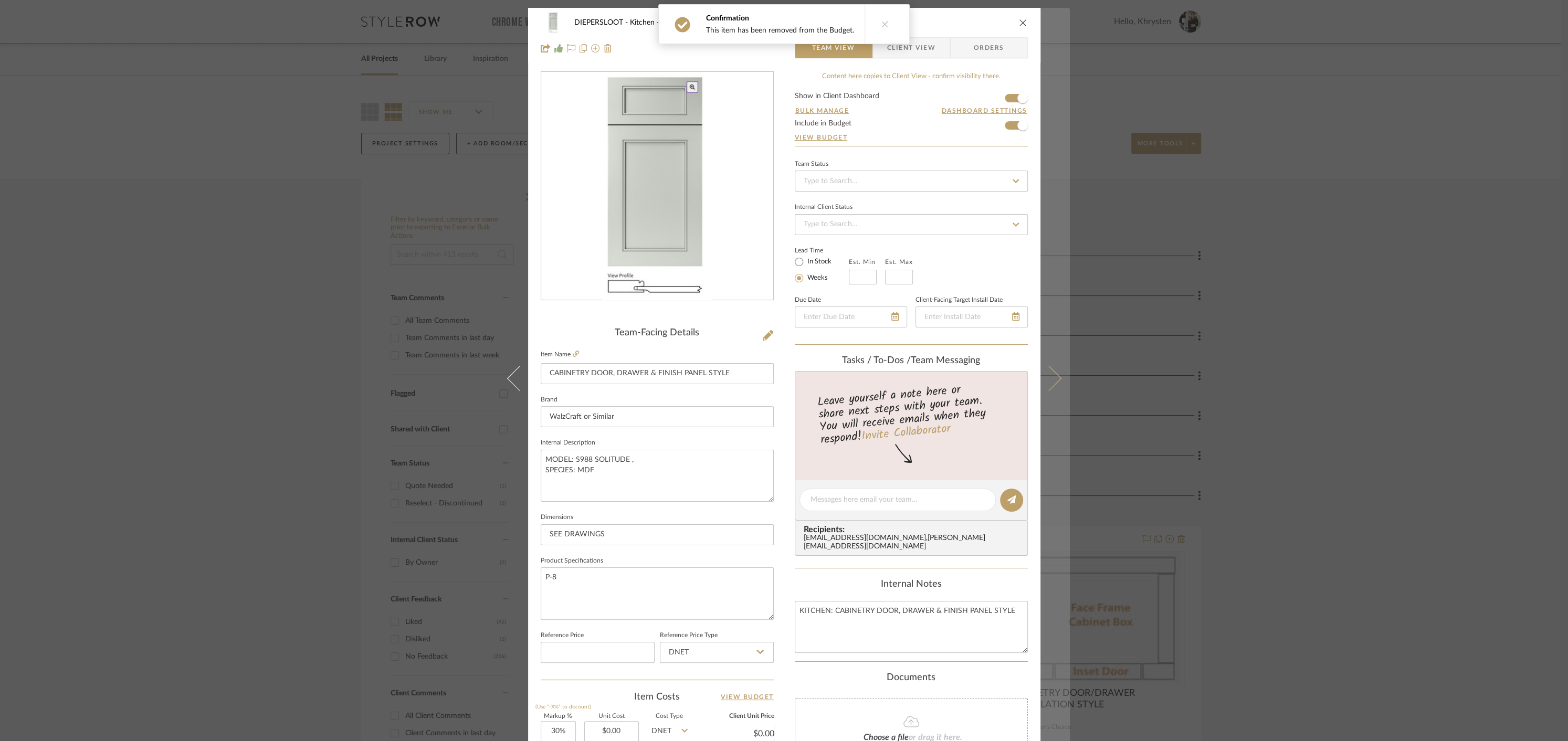
click at [1055, 386] on button at bounding box center [1055, 378] width 29 height 741
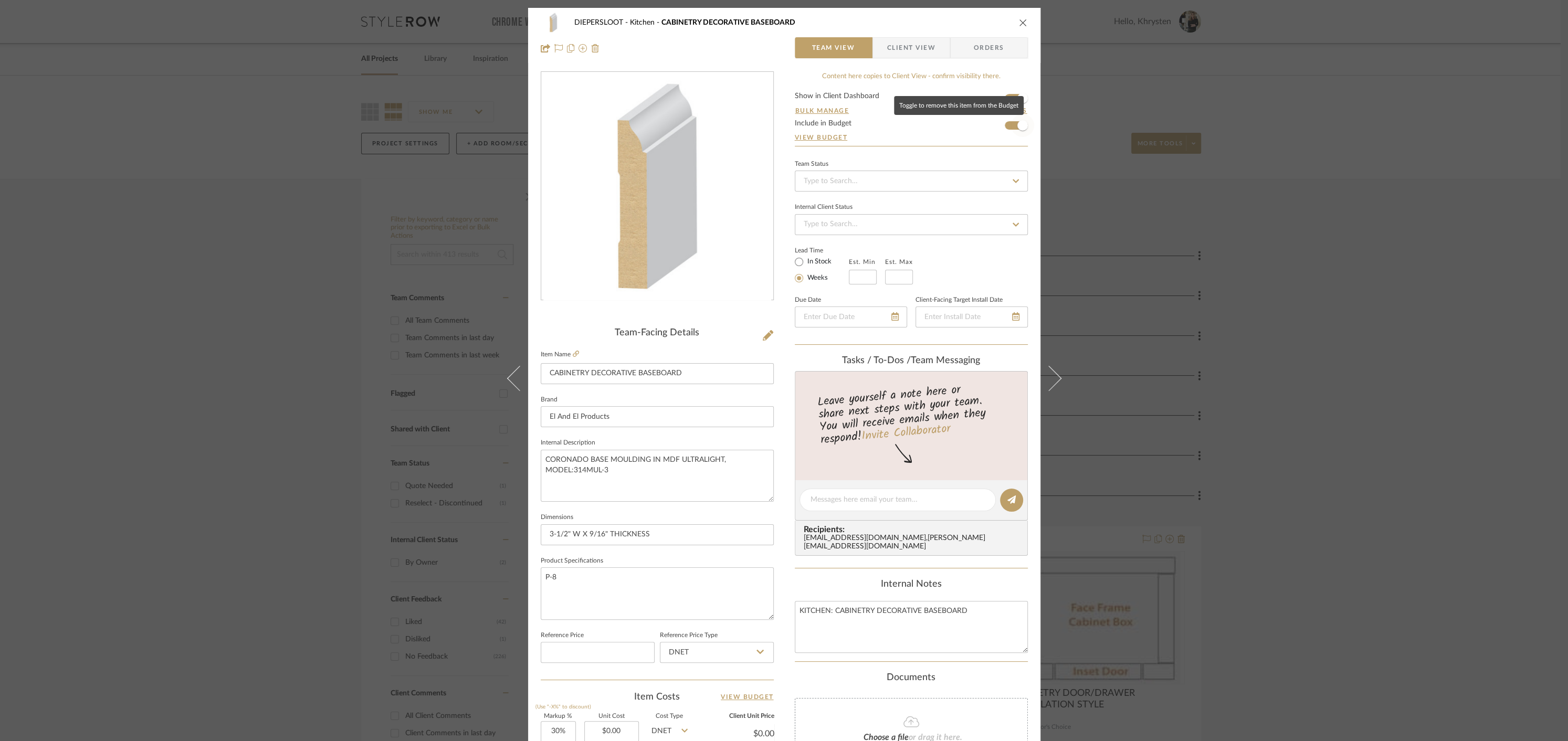
click at [1017, 125] on span "button" at bounding box center [1022, 125] width 10 height 10
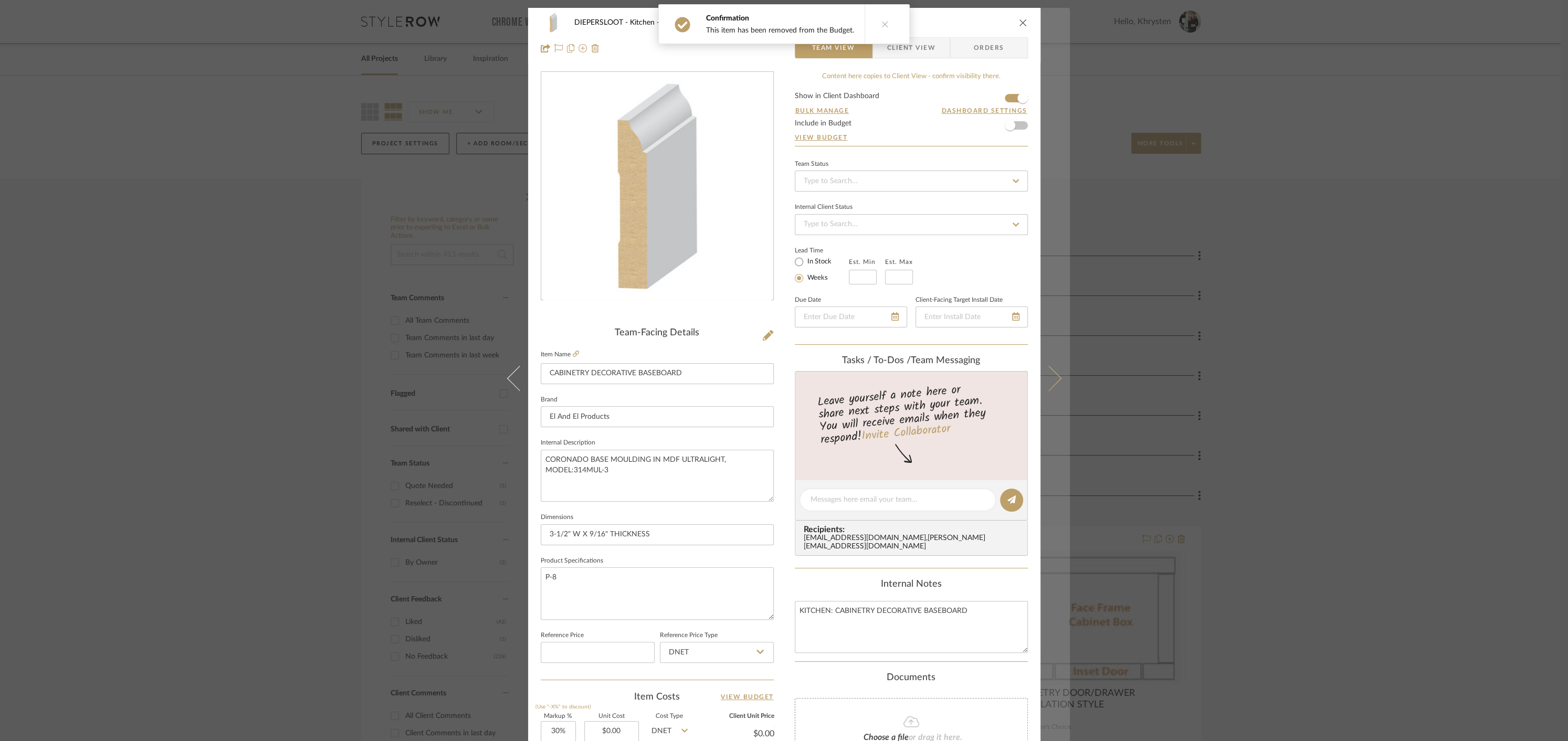
click at [1048, 377] on icon at bounding box center [1048, 378] width 25 height 25
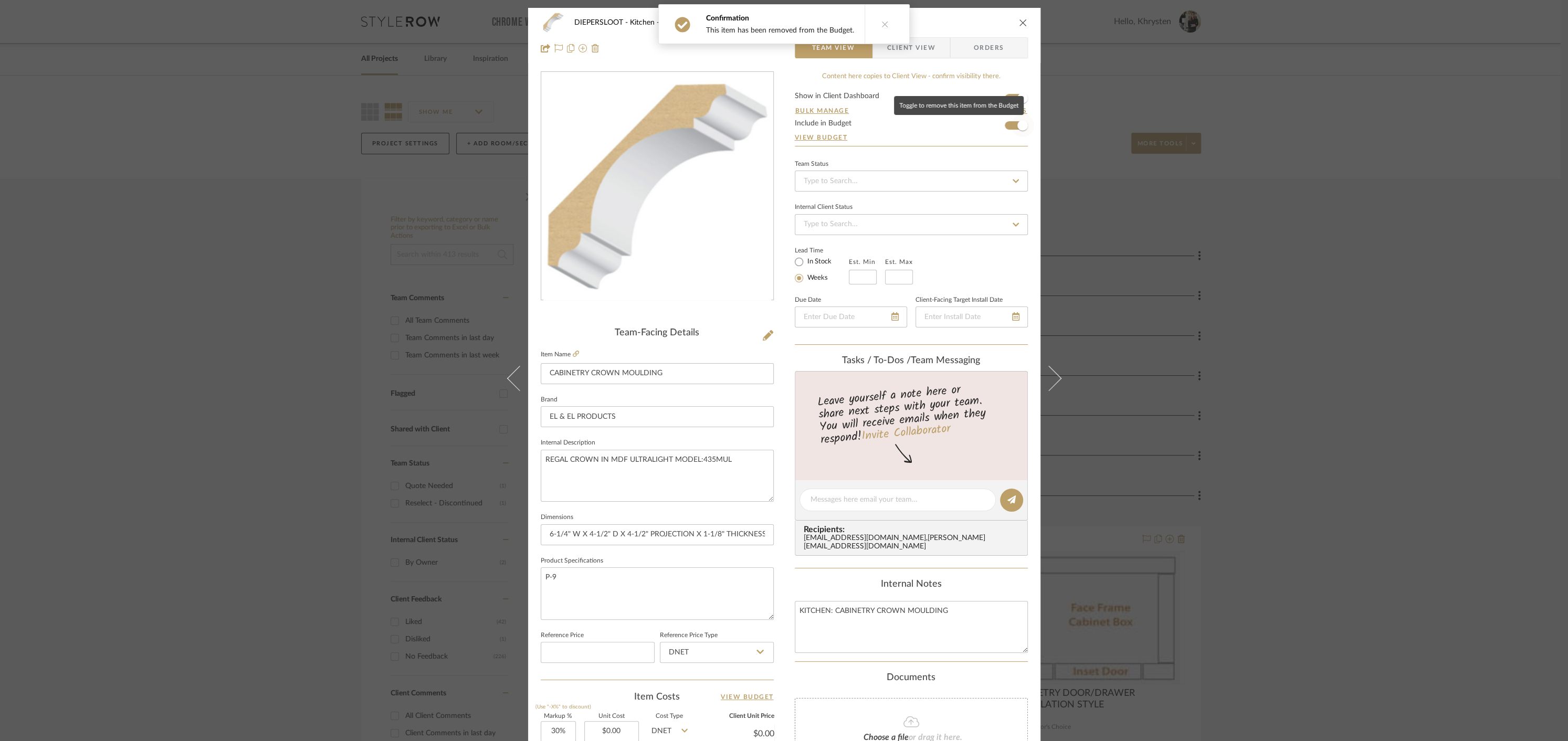
click at [1018, 128] on span "button" at bounding box center [1022, 125] width 10 height 10
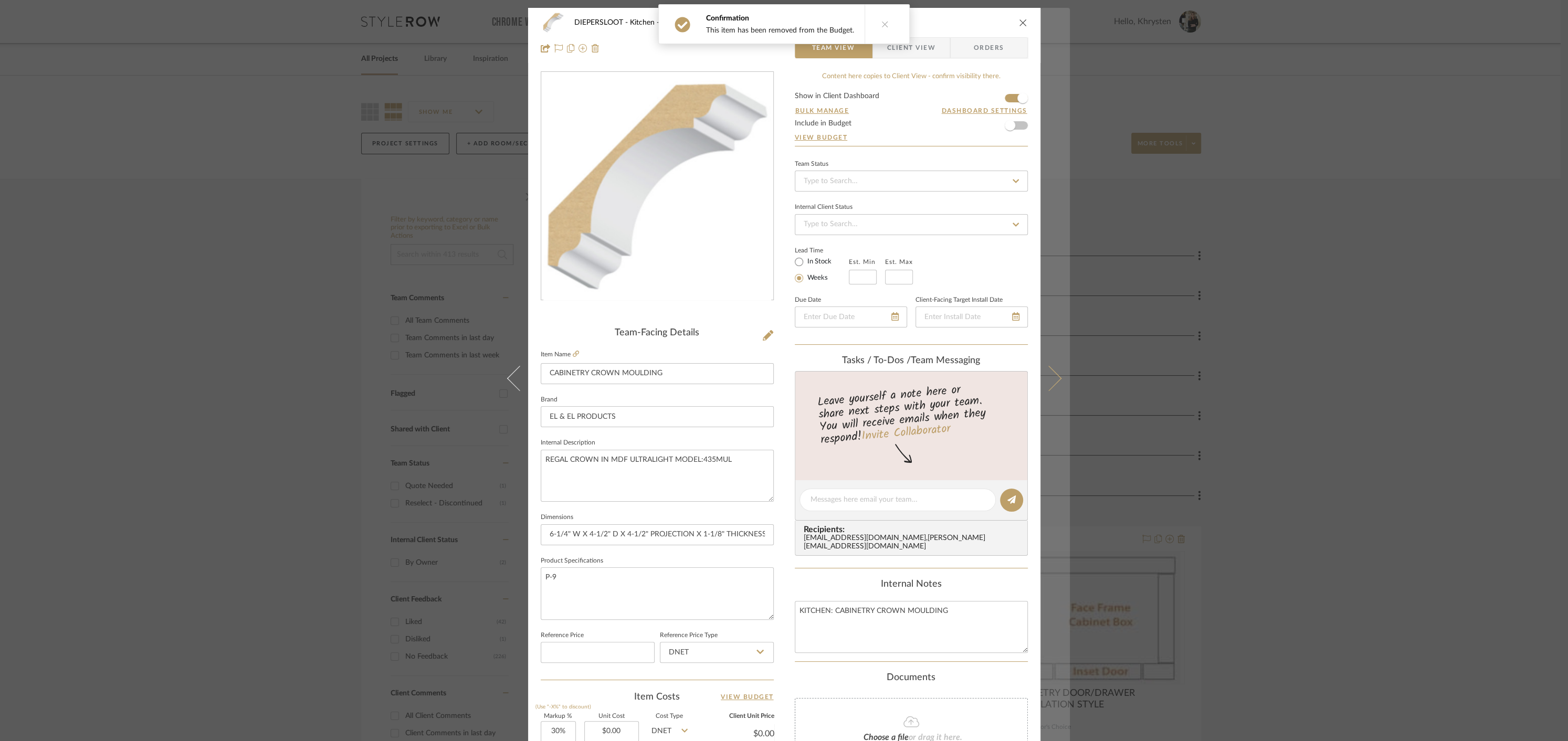
click at [1047, 372] on icon at bounding box center [1048, 378] width 25 height 25
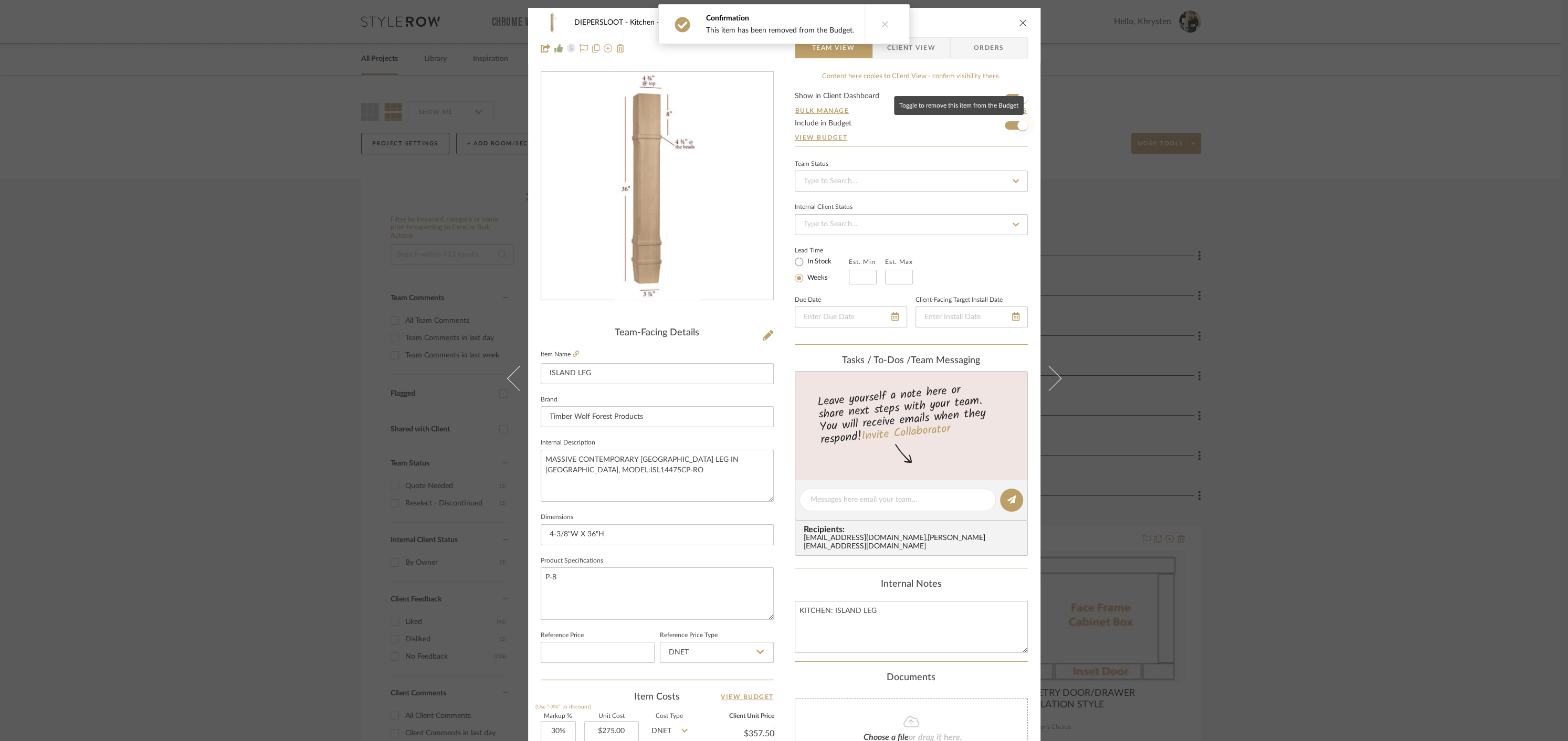
click at [1011, 128] on span "button" at bounding box center [1023, 125] width 23 height 23
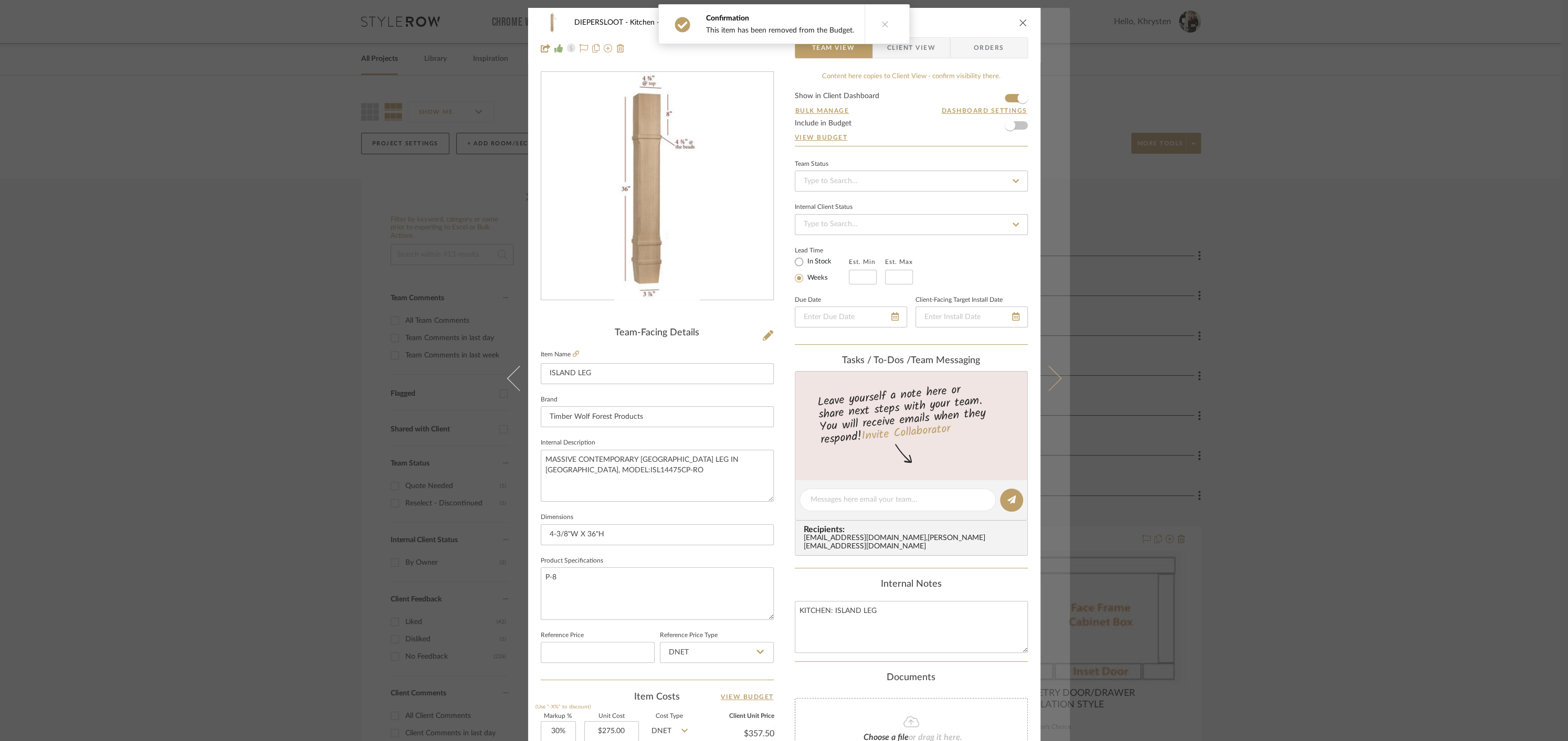
click at [1048, 373] on icon at bounding box center [1048, 378] width 25 height 25
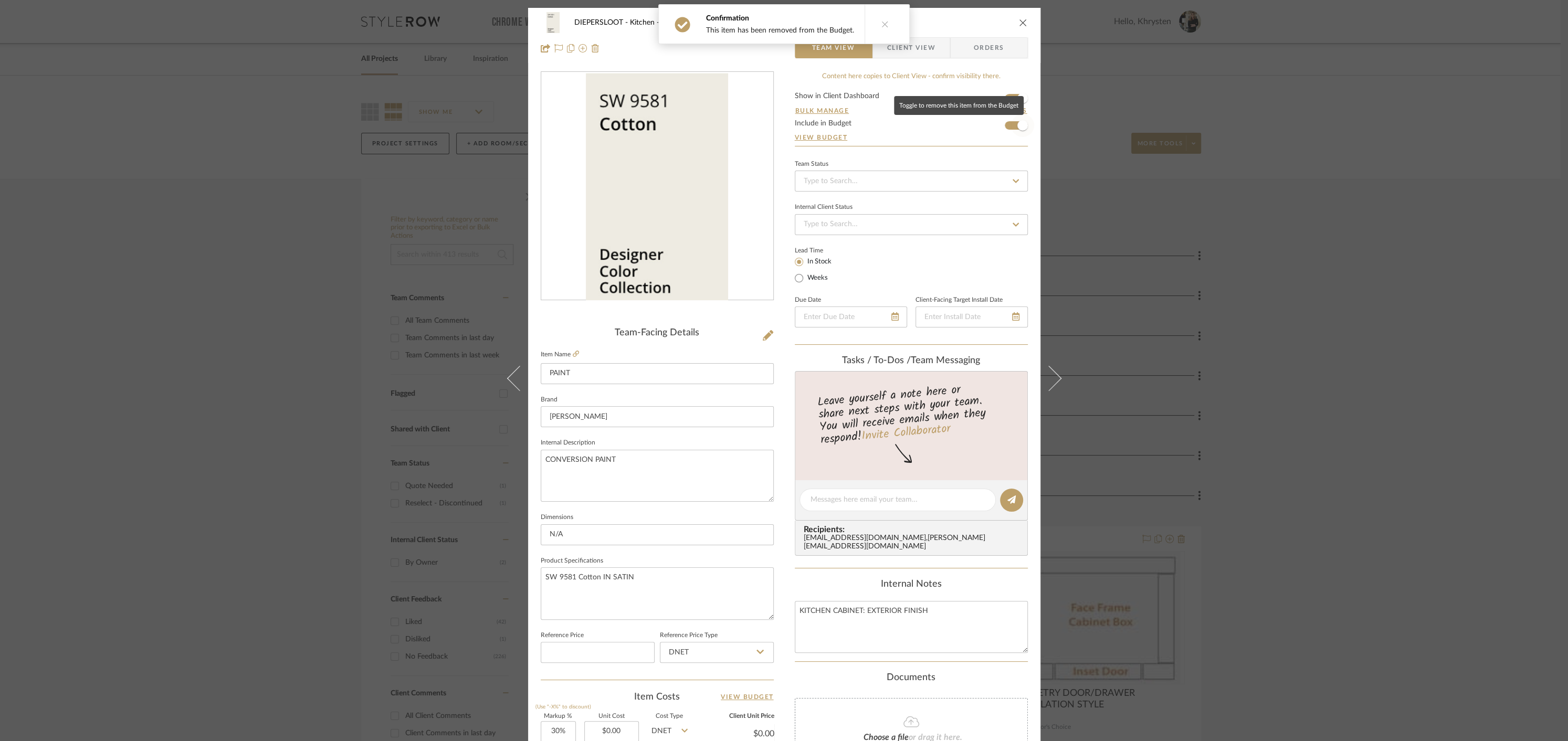
click at [1021, 128] on span "button" at bounding box center [1022, 125] width 10 height 10
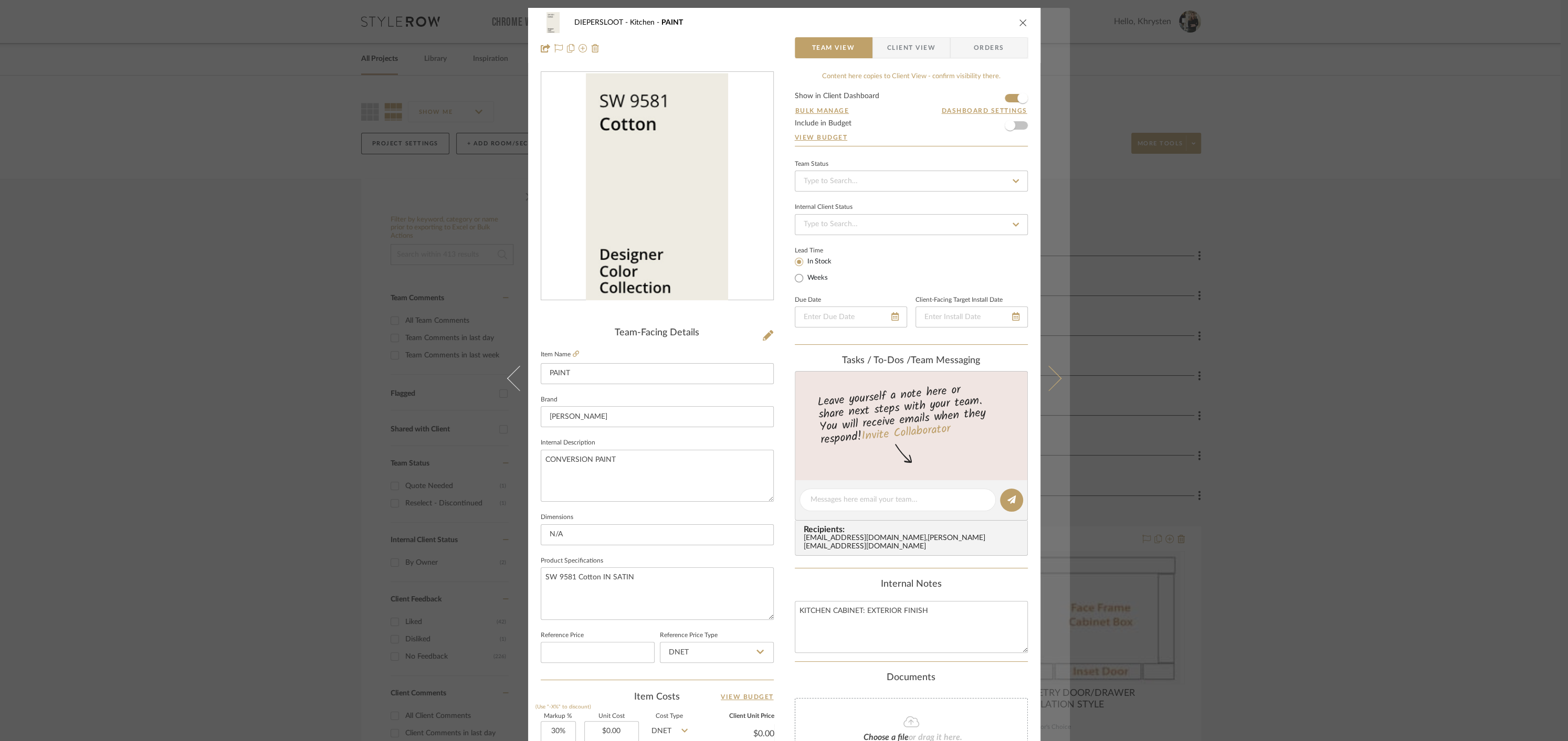
click at [1051, 381] on icon at bounding box center [1048, 378] width 25 height 25
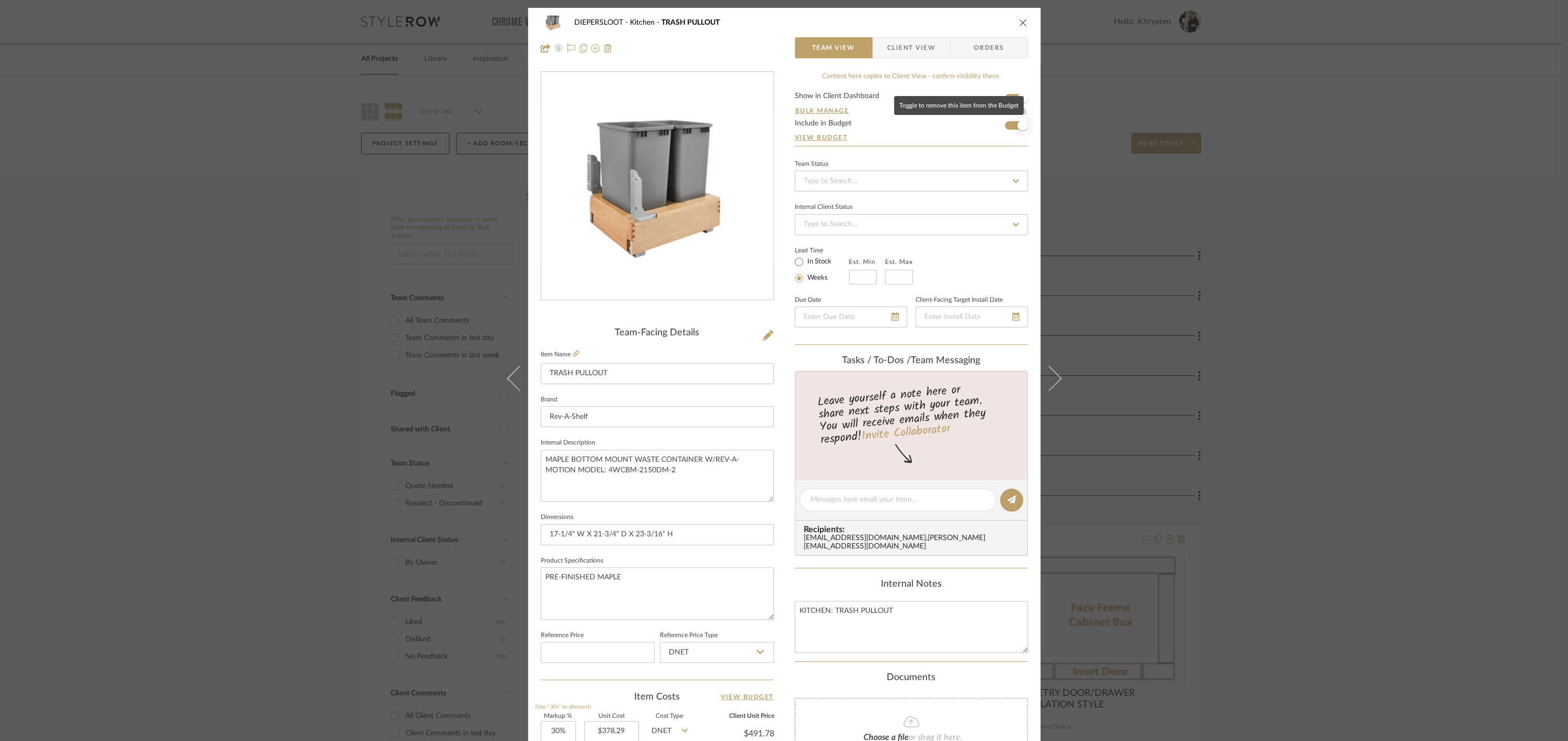
click at [1017, 124] on span "button" at bounding box center [1022, 125] width 10 height 10
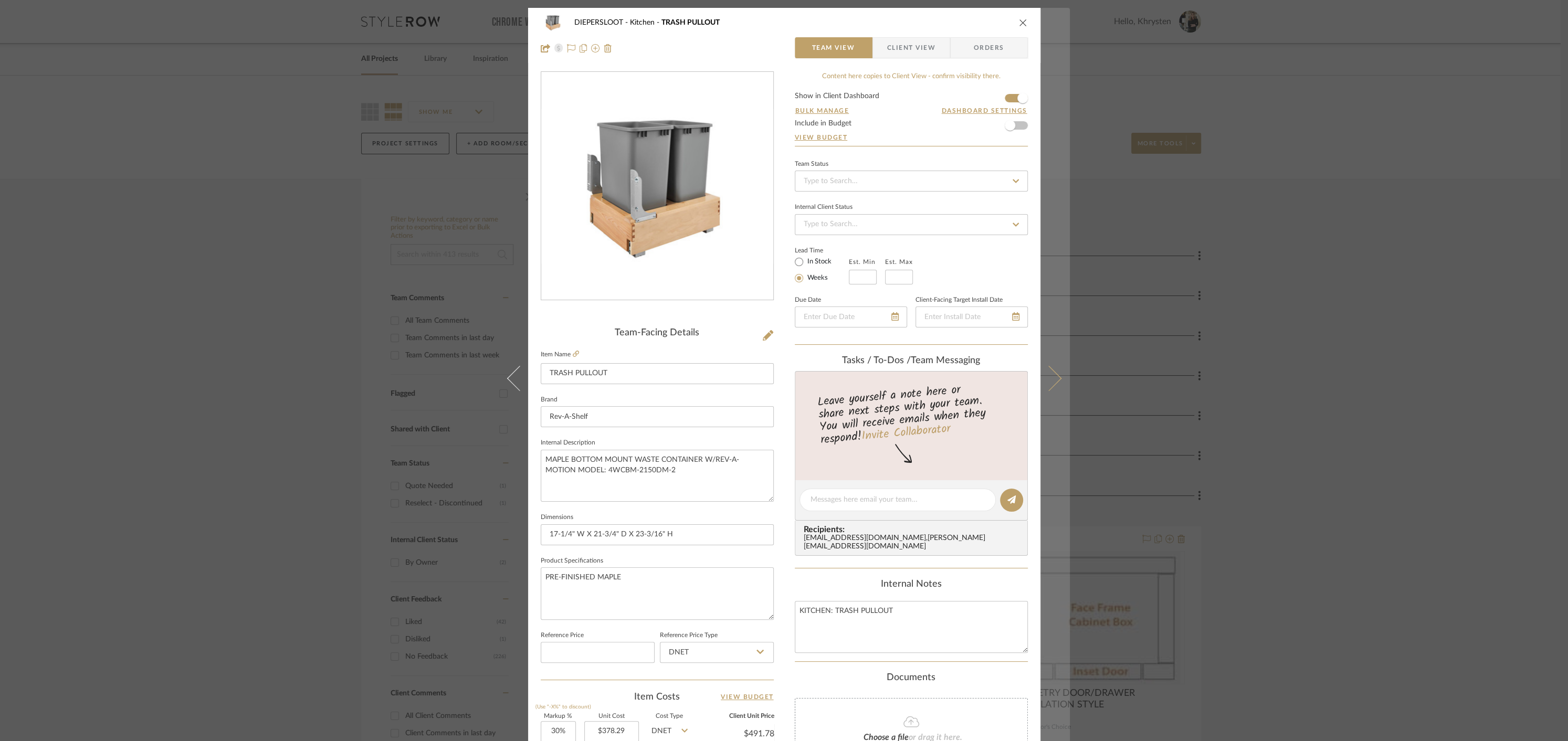
click at [1049, 374] on icon at bounding box center [1048, 378] width 25 height 25
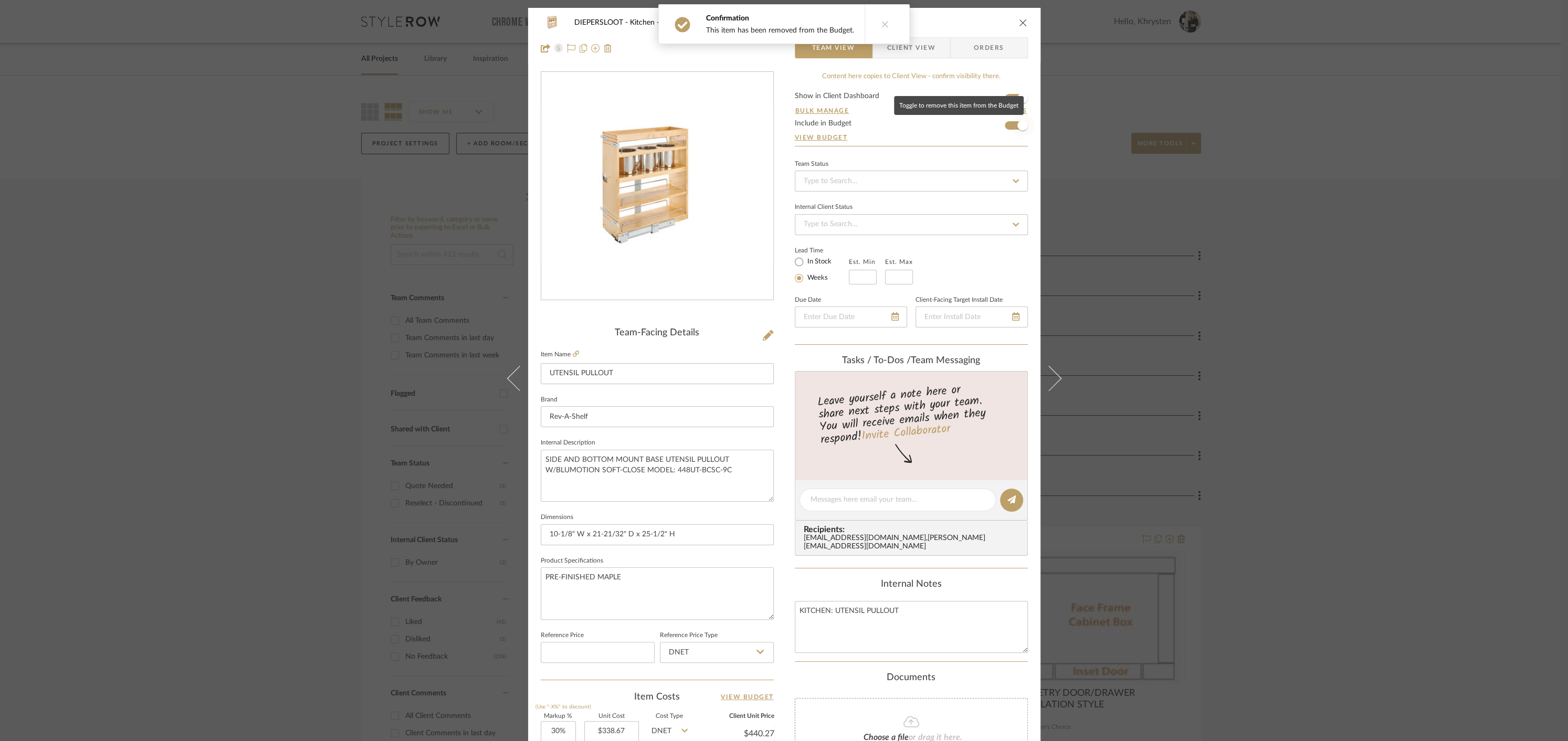
click at [1018, 125] on span "button" at bounding box center [1022, 125] width 10 height 10
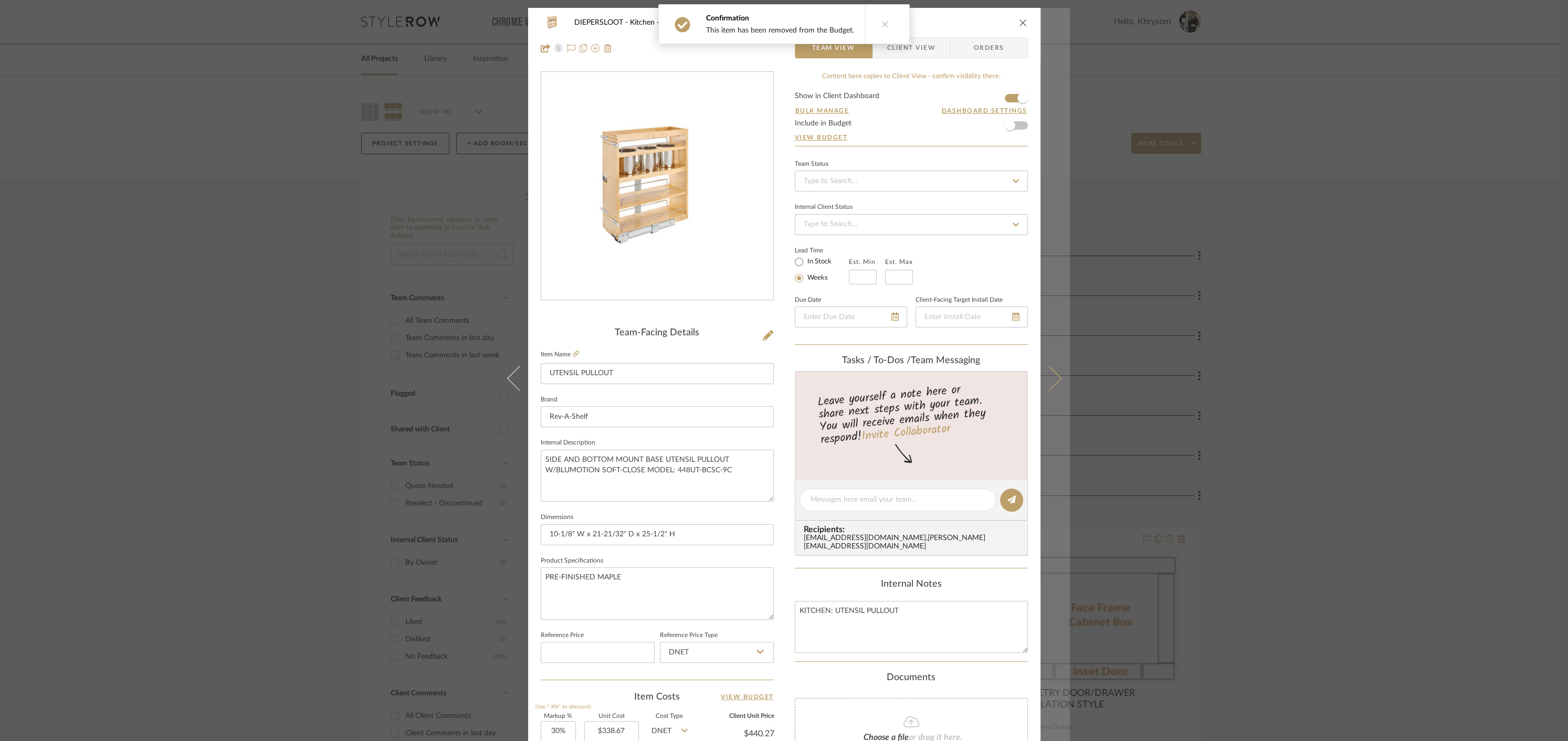
click at [1044, 384] on icon at bounding box center [1048, 378] width 25 height 25
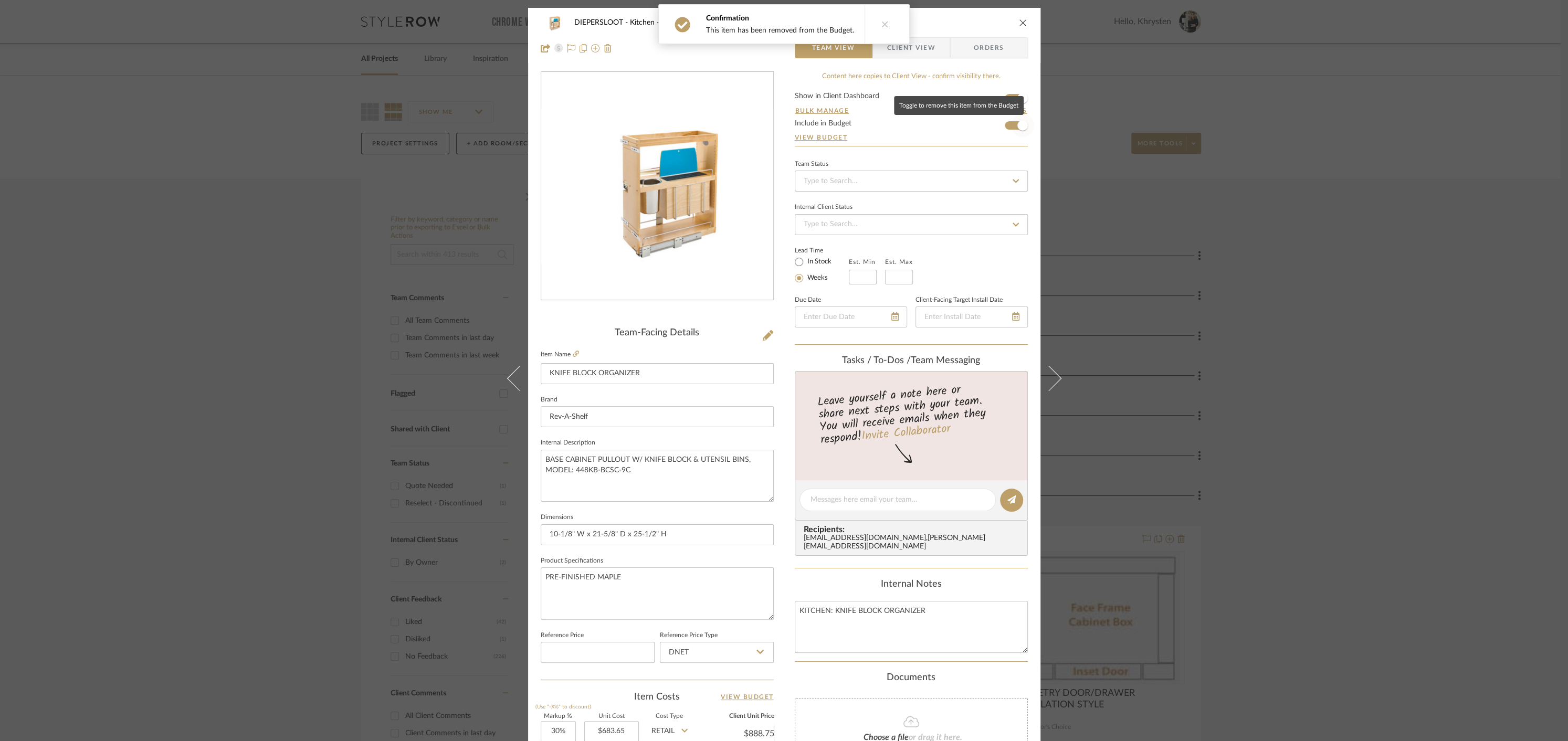
click at [1017, 124] on span "button" at bounding box center [1022, 125] width 10 height 10
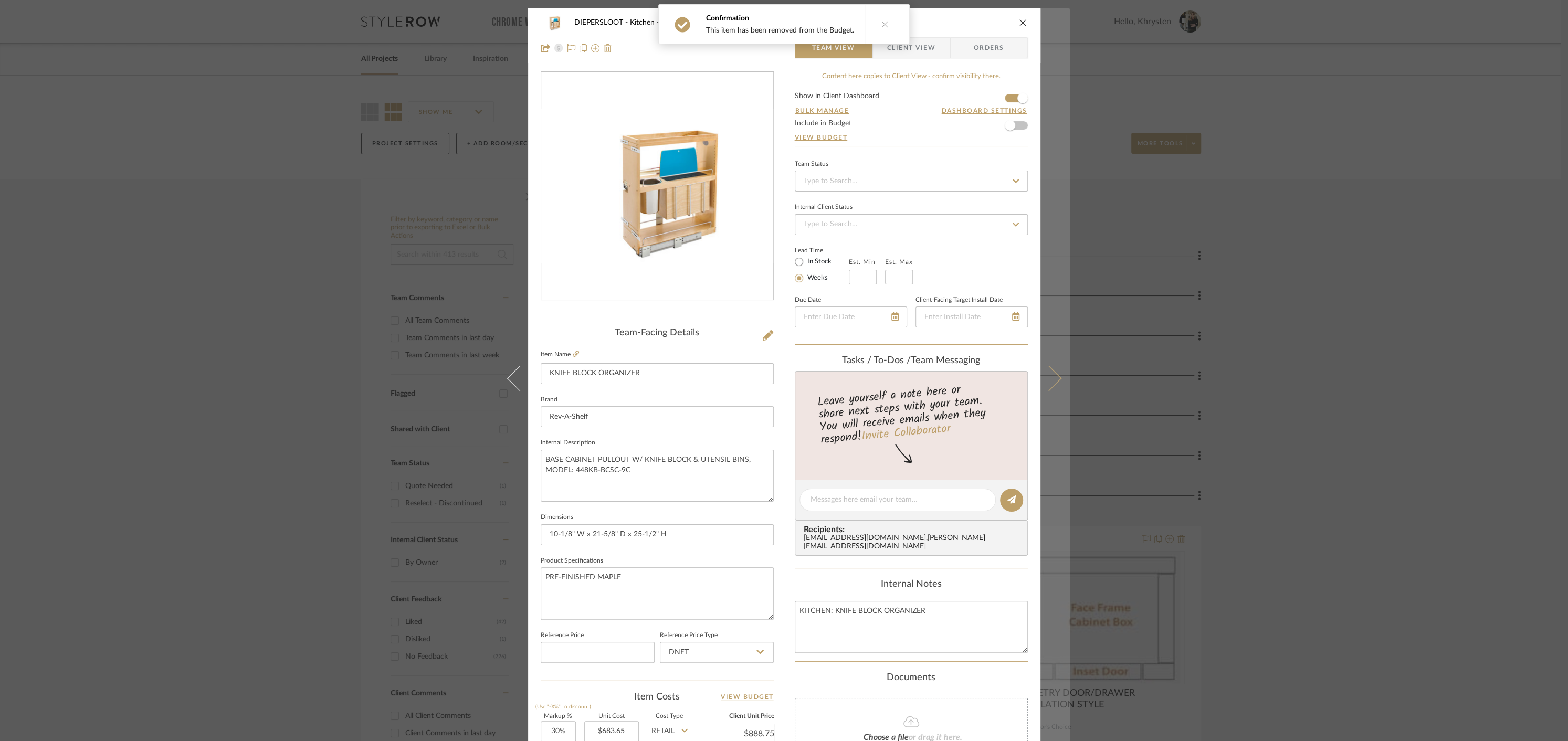
click at [1051, 380] on icon at bounding box center [1048, 378] width 25 height 25
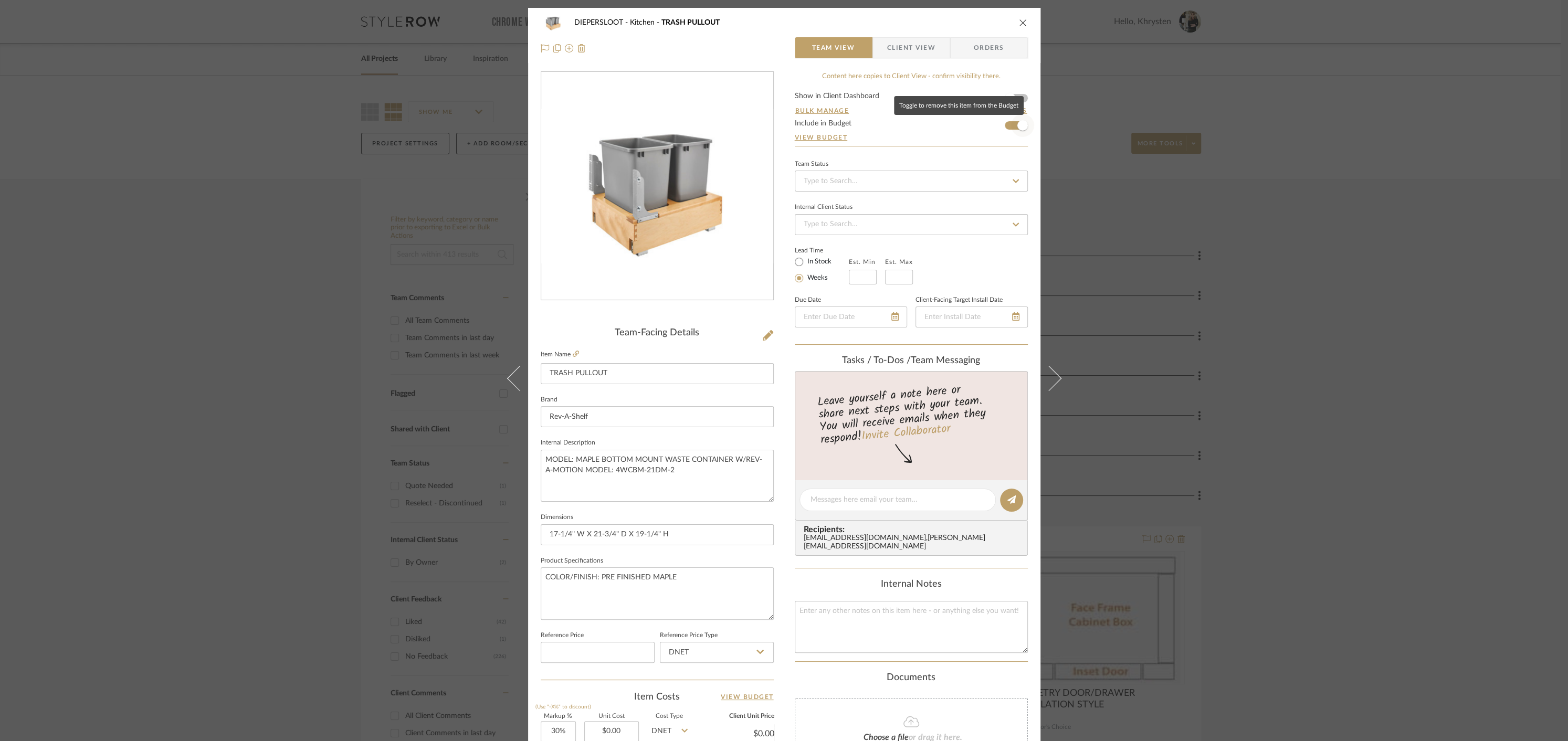
click at [1018, 126] on span "button" at bounding box center [1022, 125] width 10 height 10
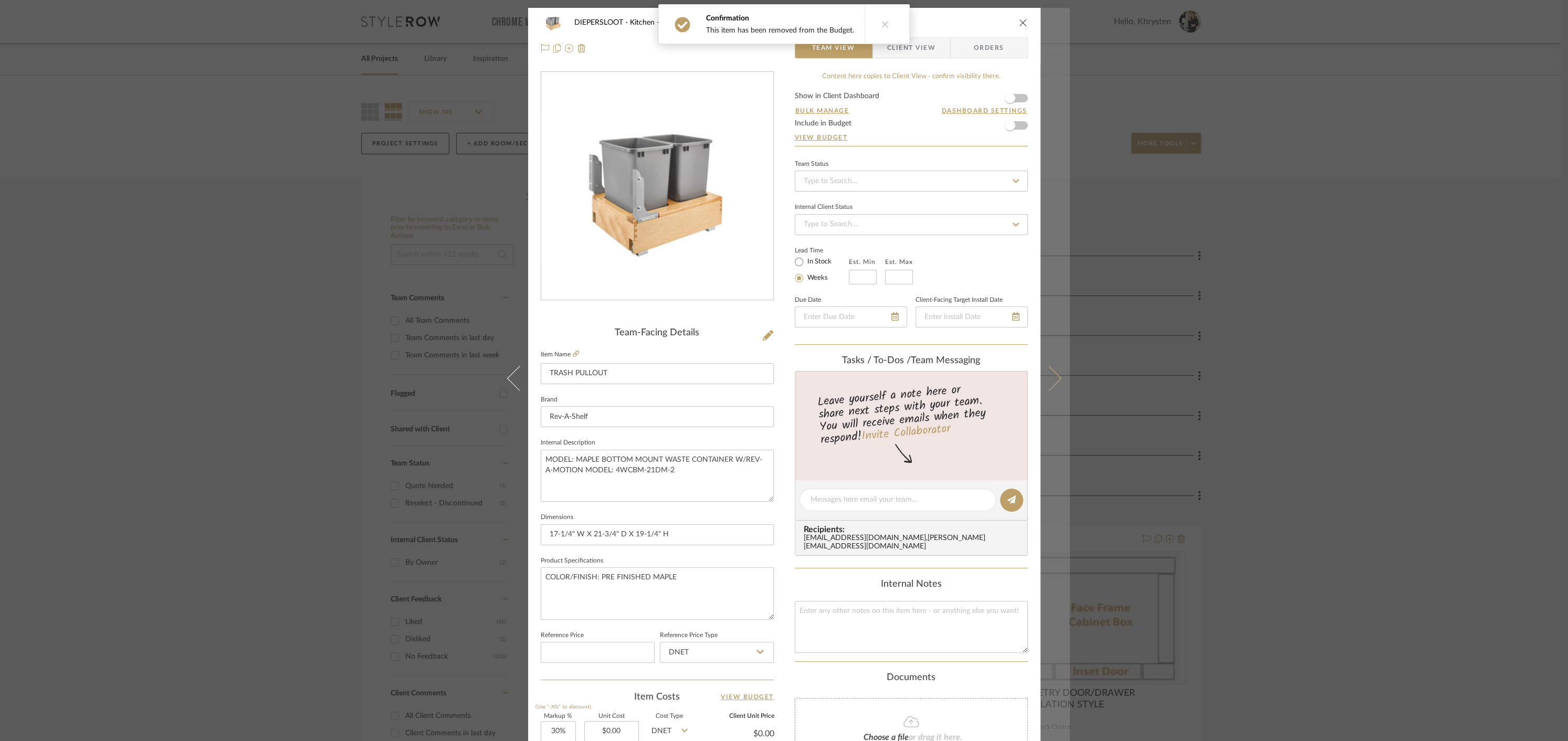
click at [1048, 381] on icon at bounding box center [1048, 378] width 25 height 25
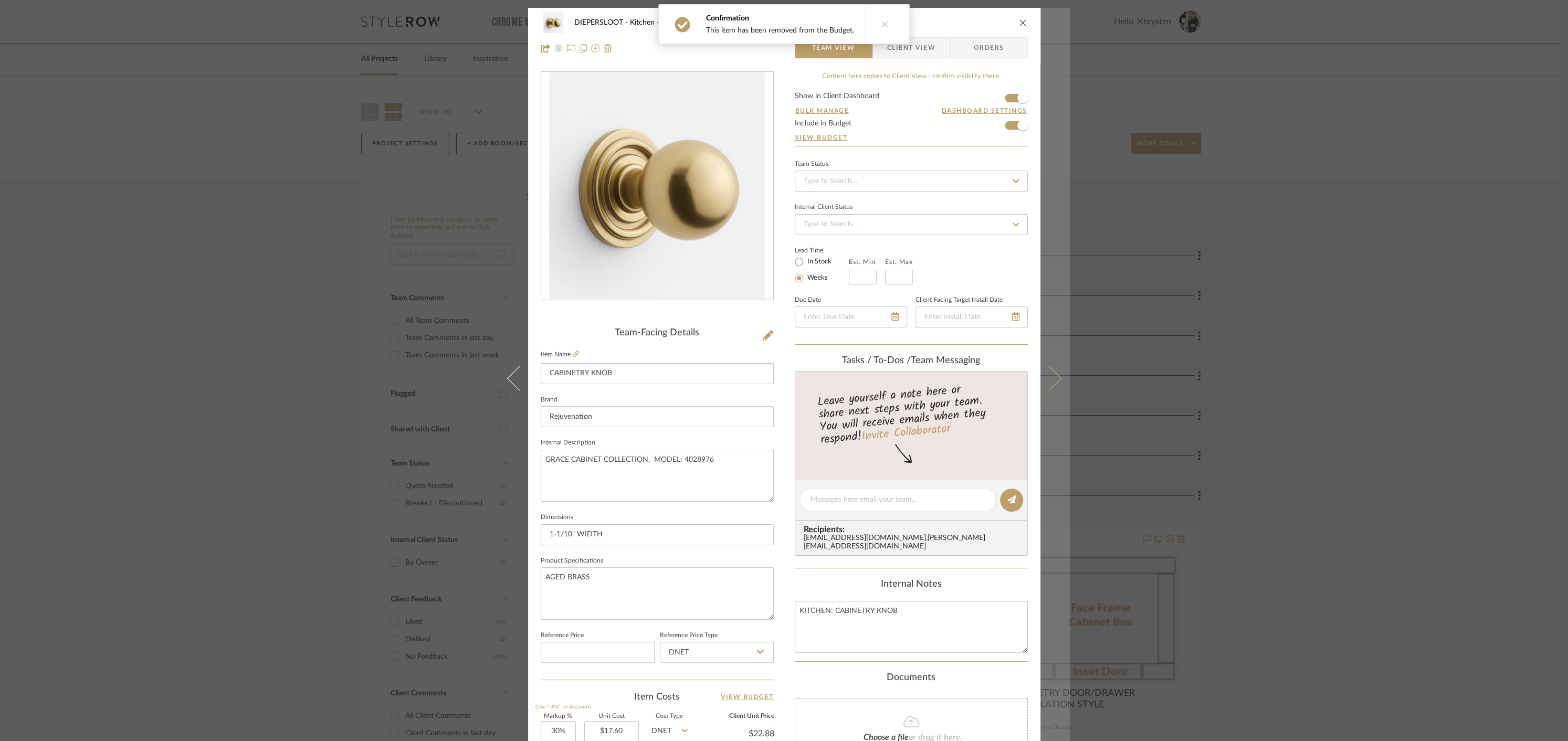
click at [1048, 369] on icon at bounding box center [1048, 378] width 25 height 25
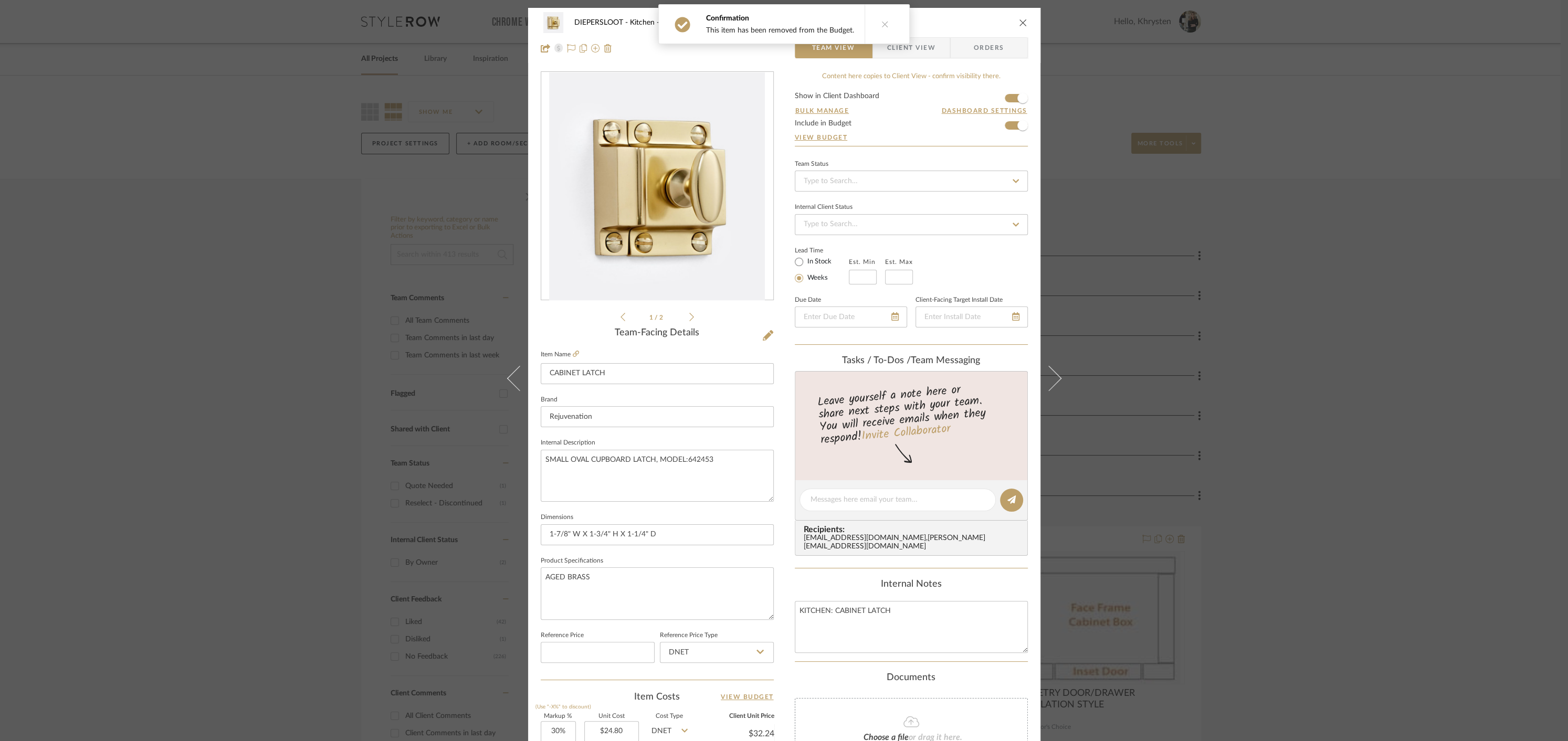
click at [1048, 369] on icon at bounding box center [1048, 378] width 25 height 25
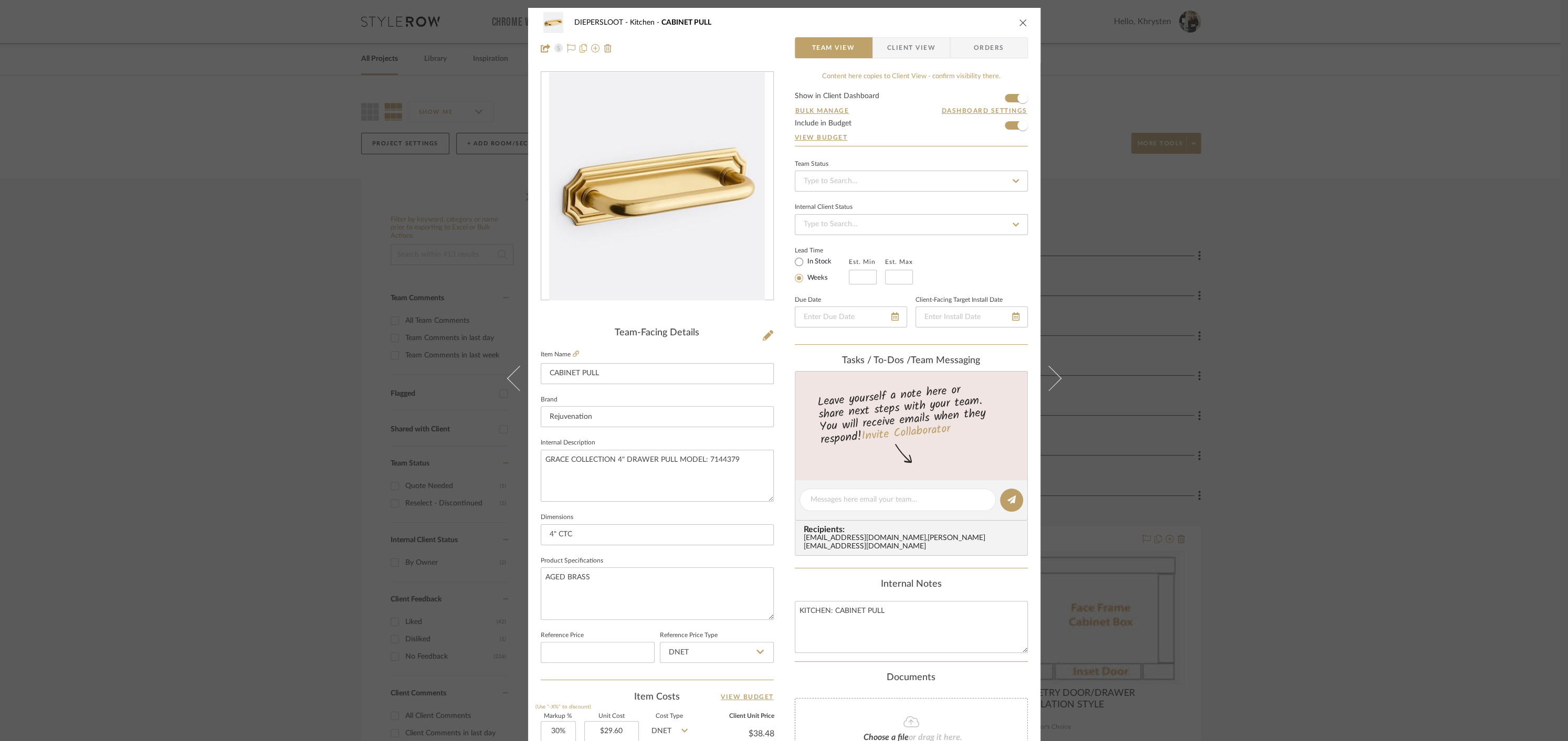
click at [1048, 369] on icon at bounding box center [1048, 378] width 25 height 25
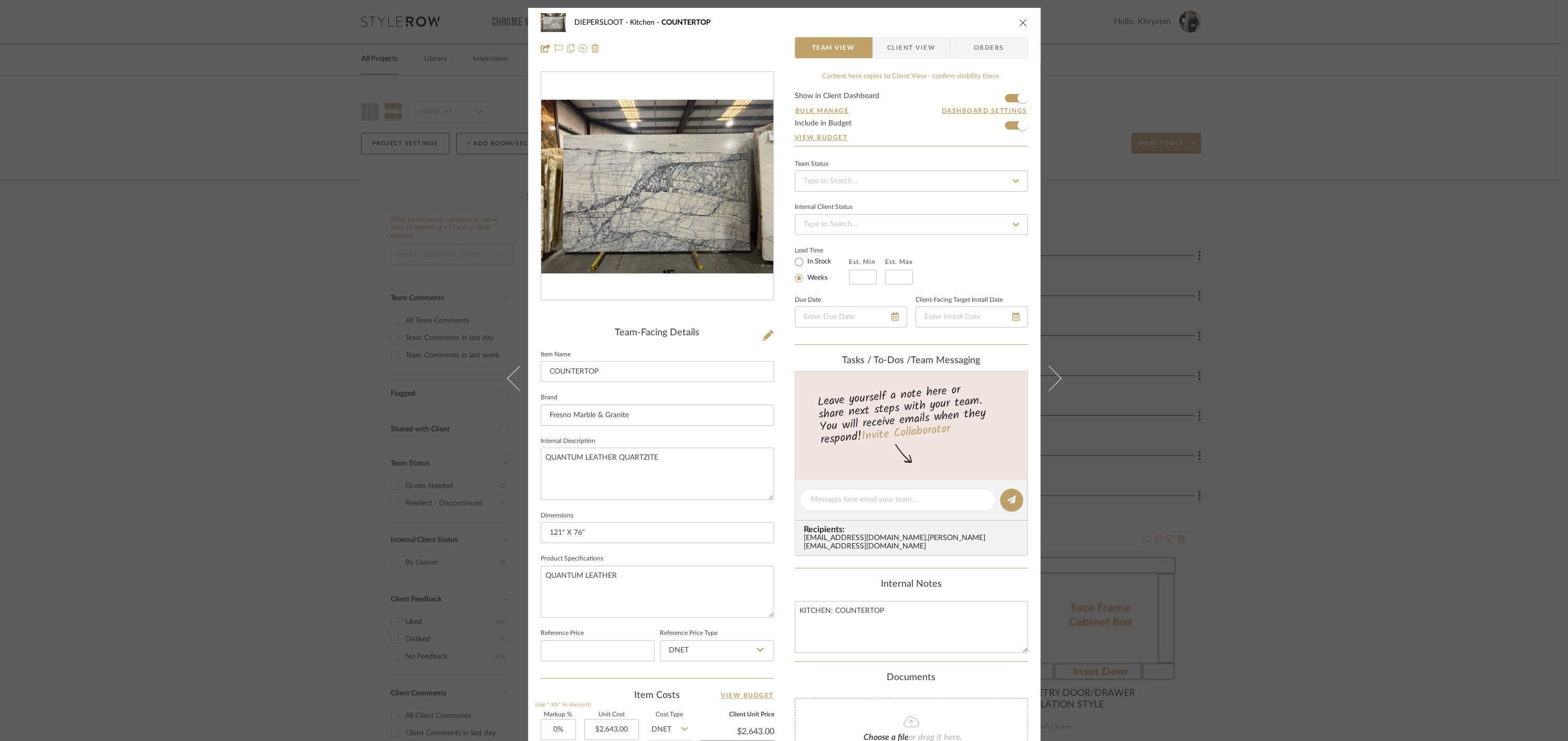
click at [1019, 23] on icon "close" at bounding box center [1023, 23] width 9 height 9
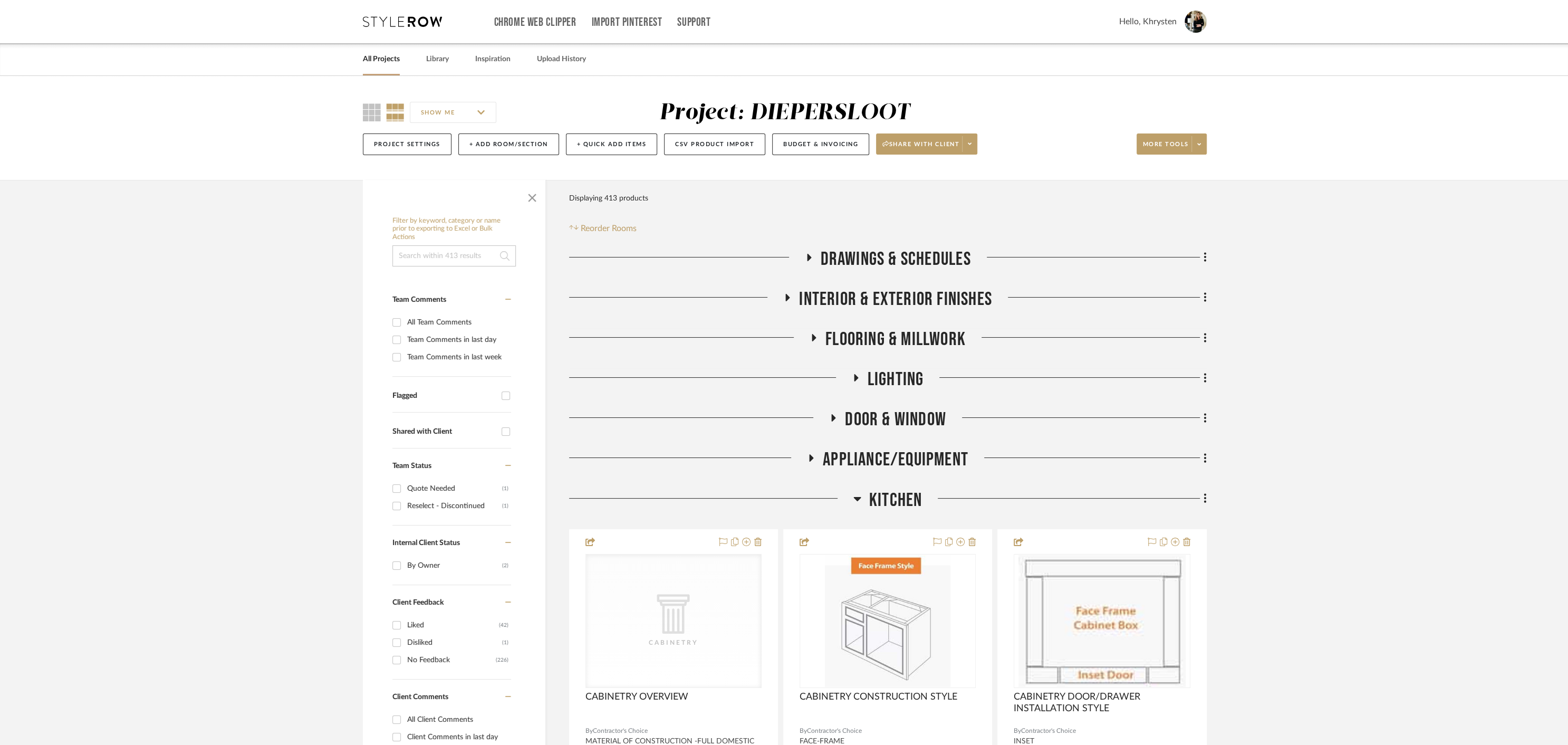
click at [859, 500] on icon at bounding box center [857, 499] width 8 height 13
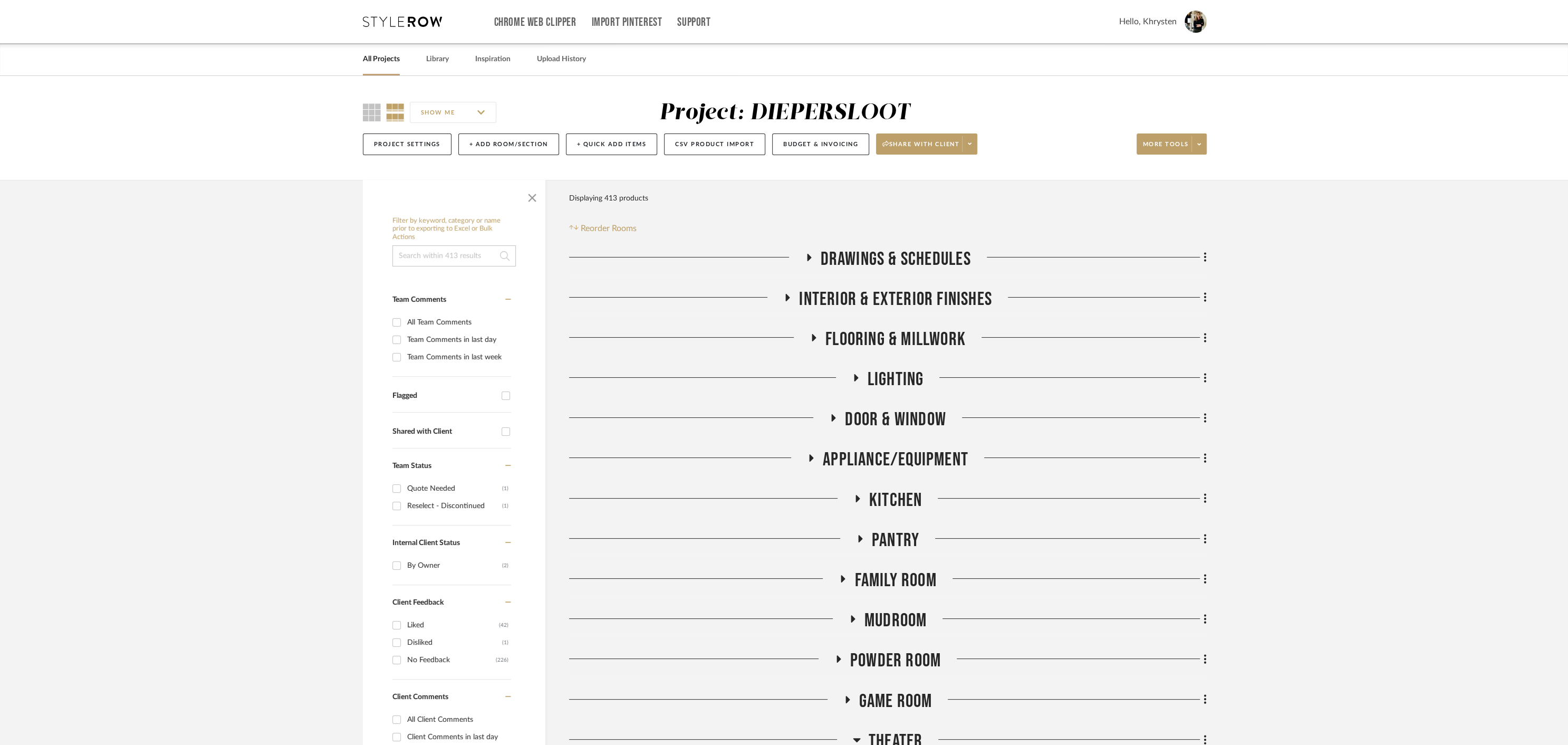
click at [858, 536] on icon at bounding box center [860, 538] width 4 height 7
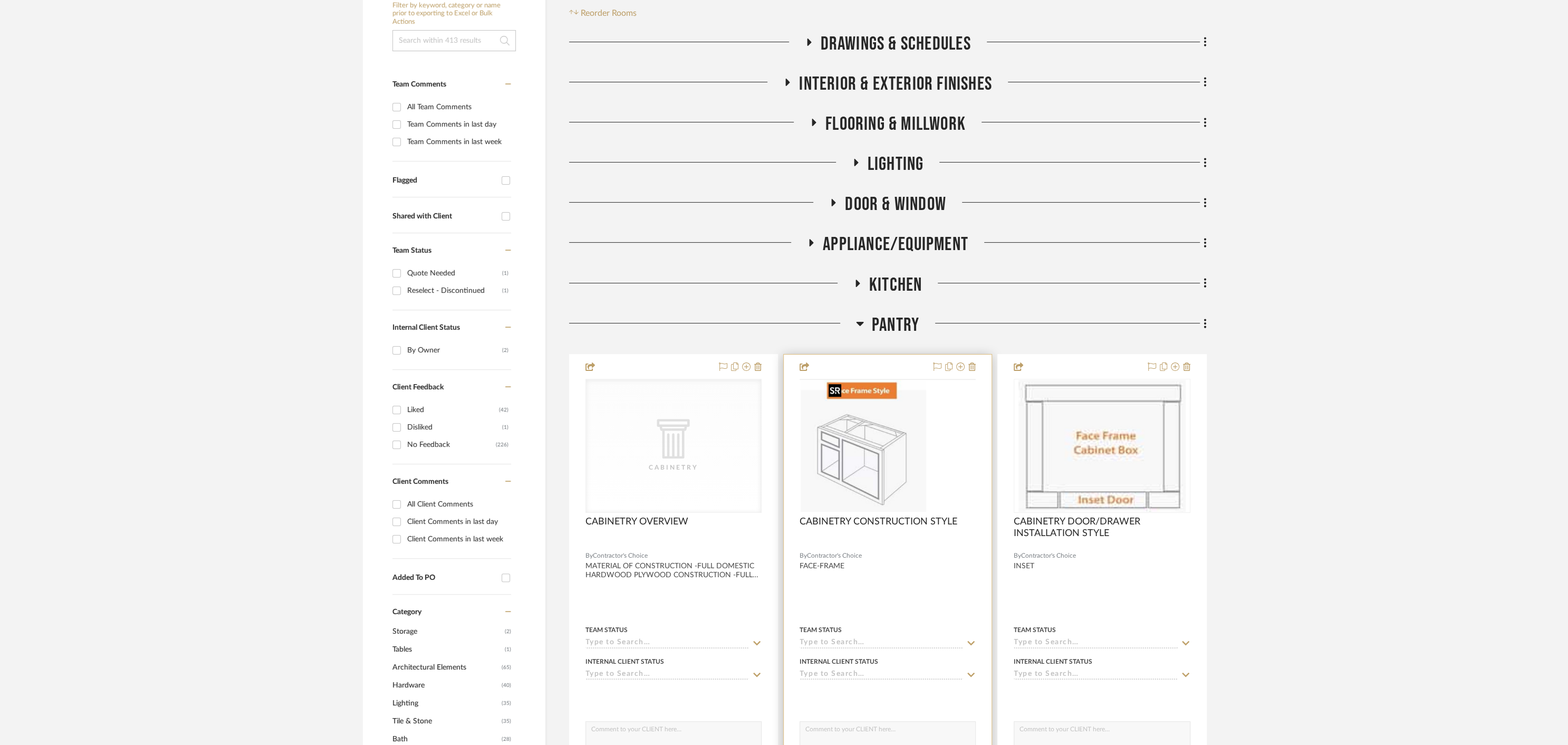
scroll to position [217, 0]
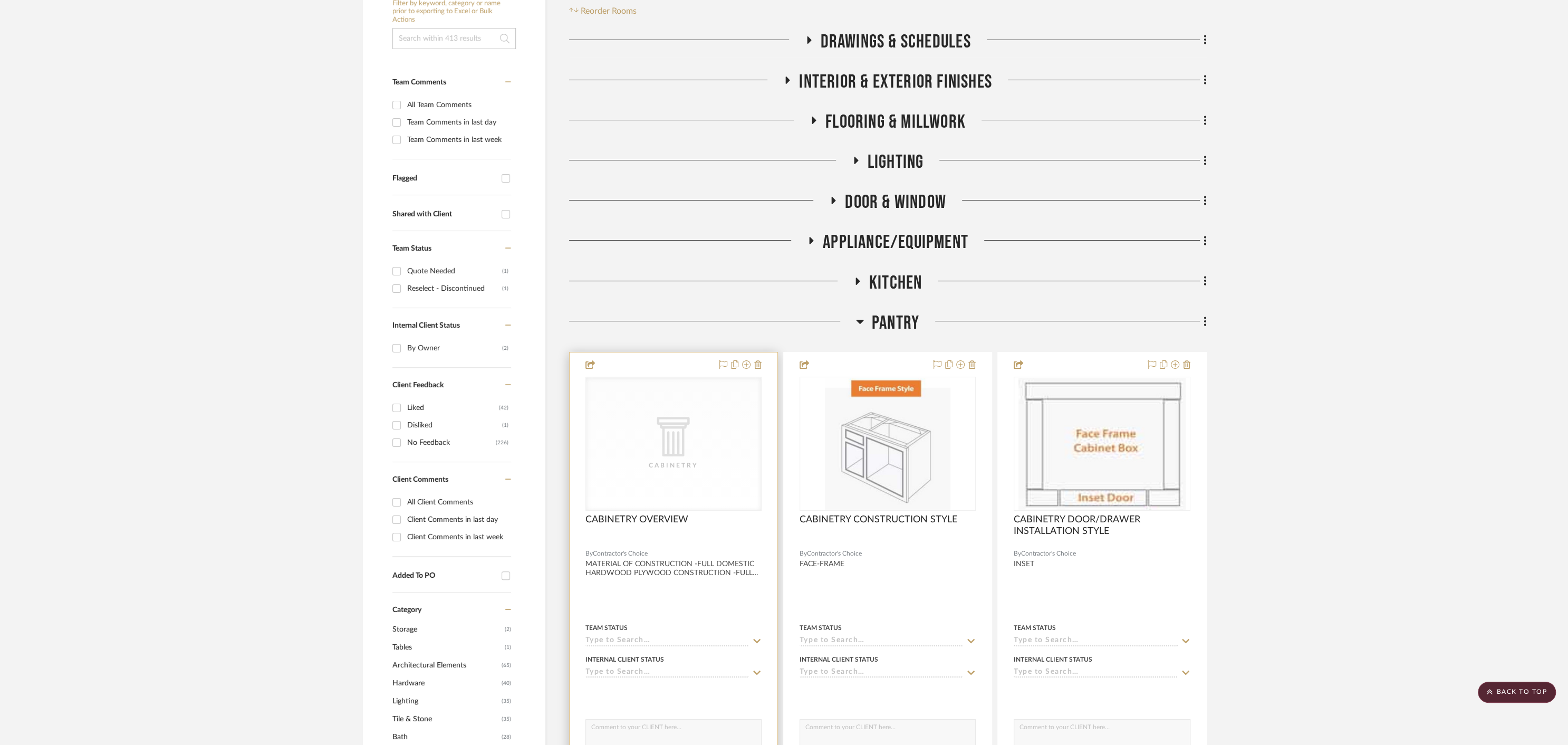
click at [662, 360] on div at bounding box center [673, 583] width 208 height 462
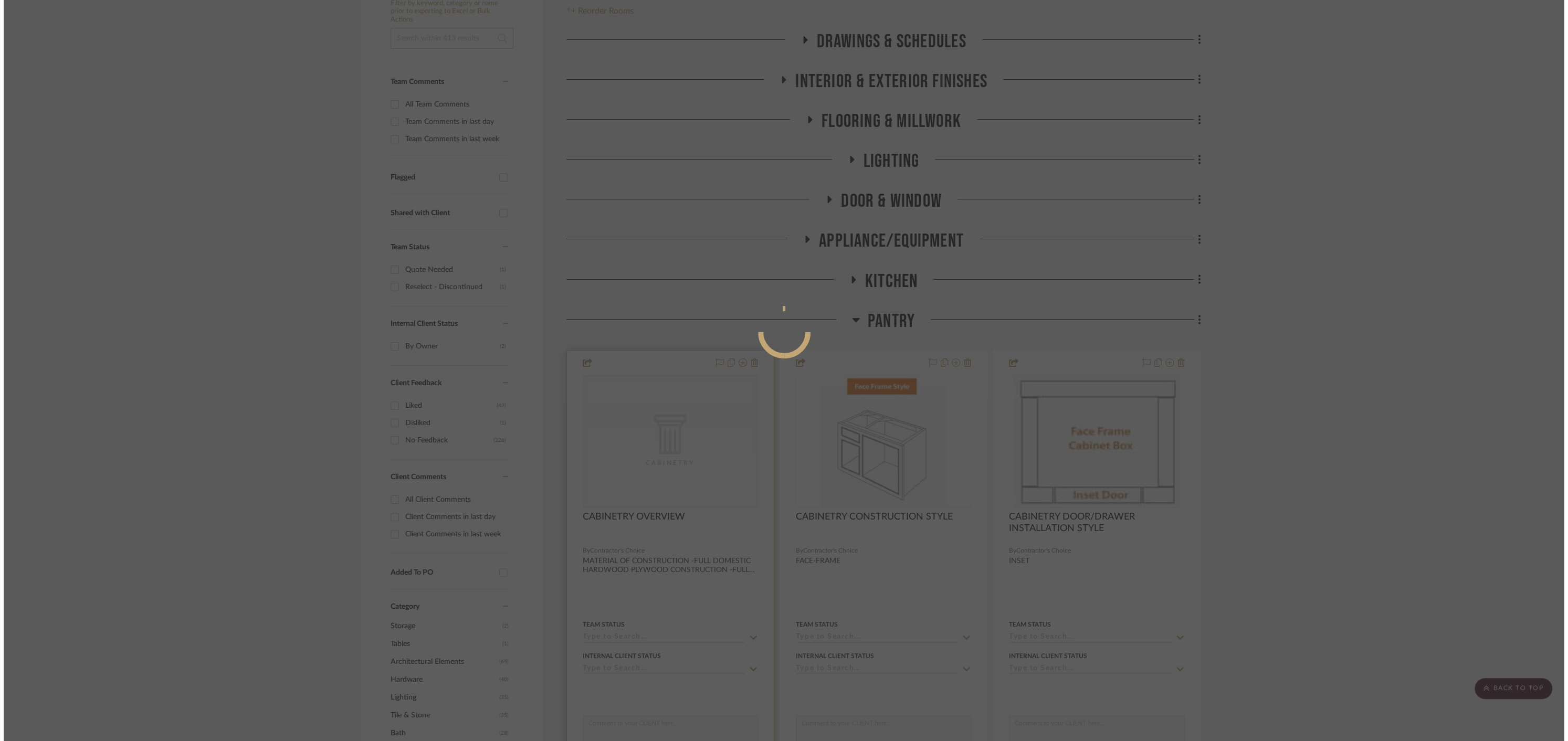
scroll to position [0, 0]
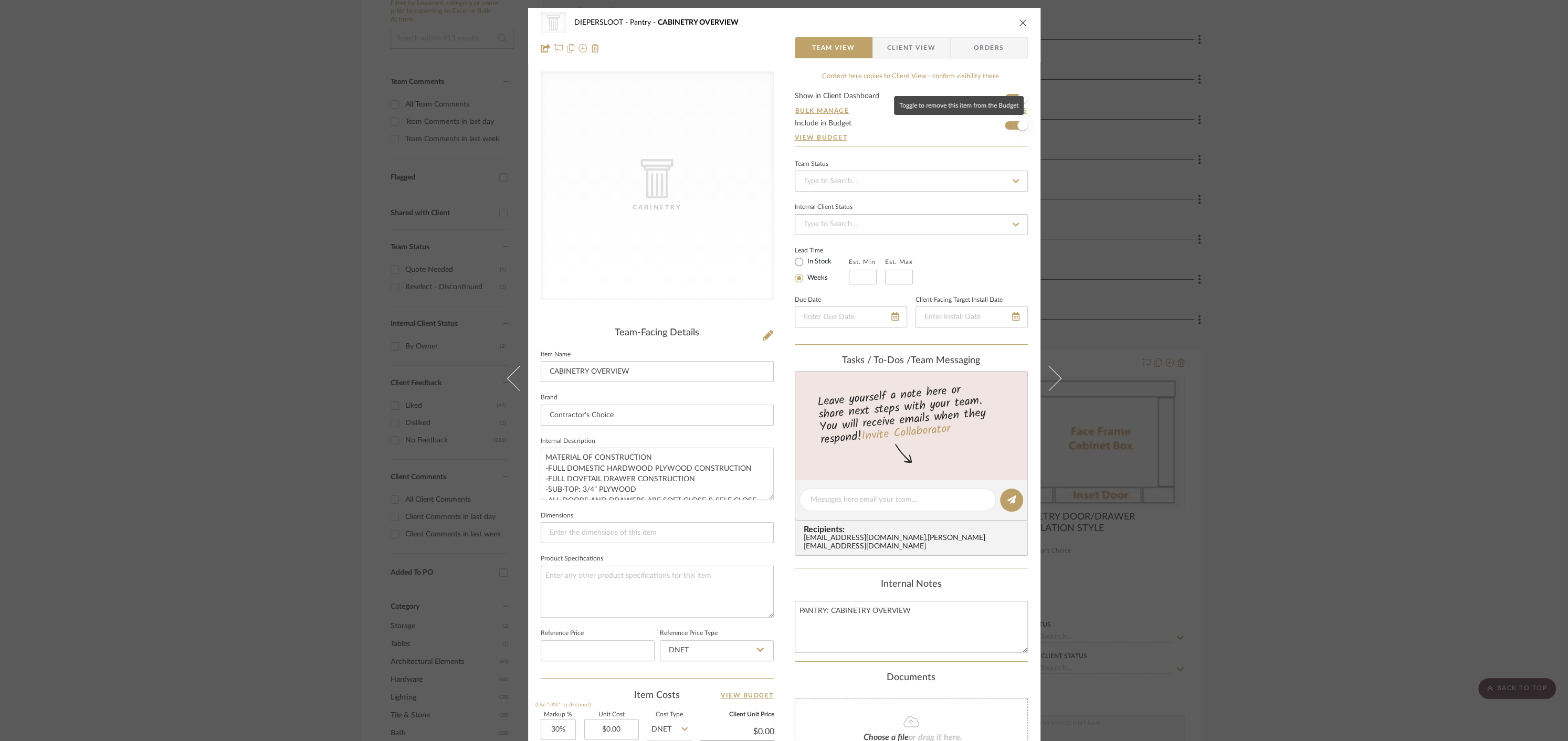
click at [1017, 127] on span "button" at bounding box center [1022, 125] width 10 height 10
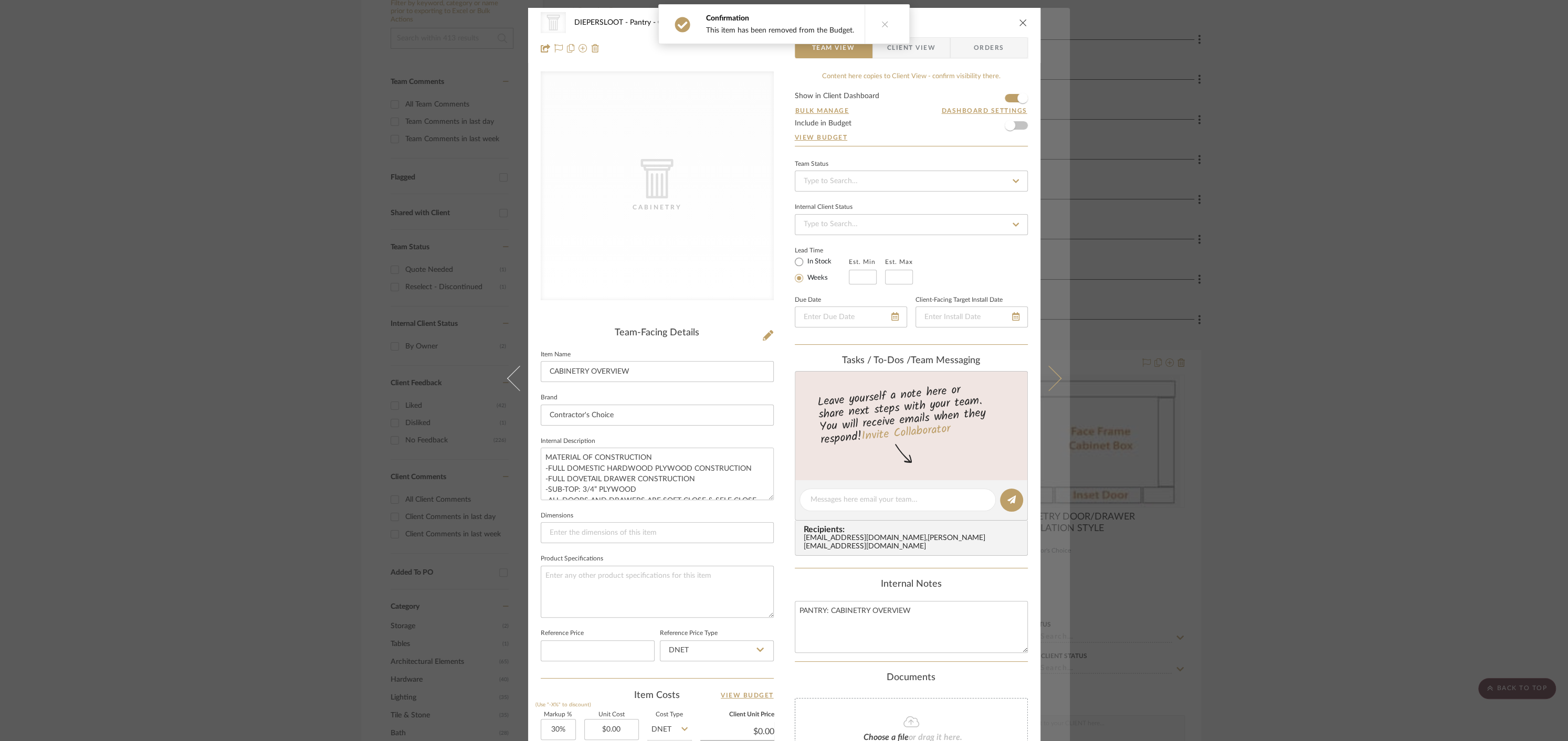
click at [1052, 387] on button at bounding box center [1055, 378] width 29 height 741
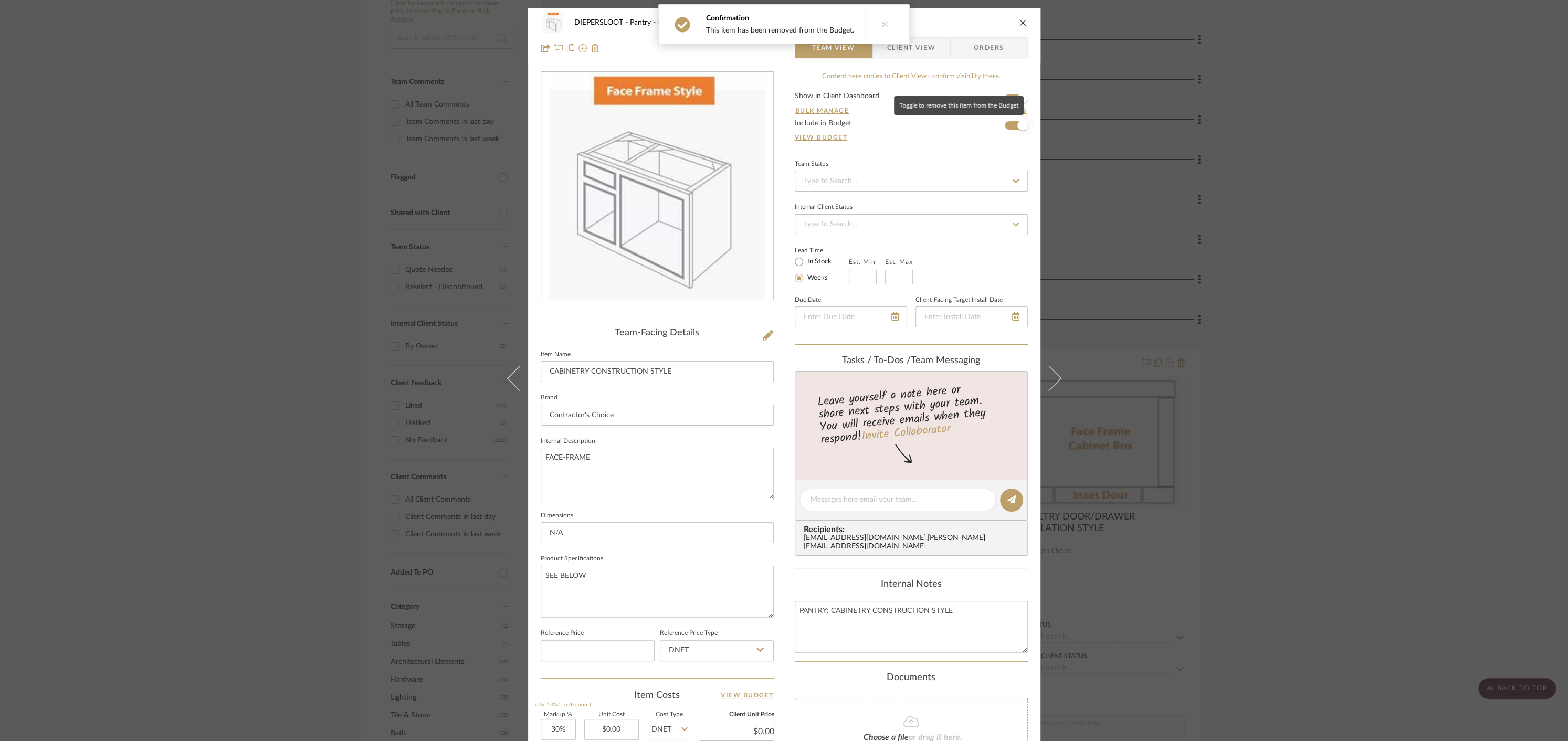
click at [1017, 124] on span "button" at bounding box center [1022, 125] width 10 height 10
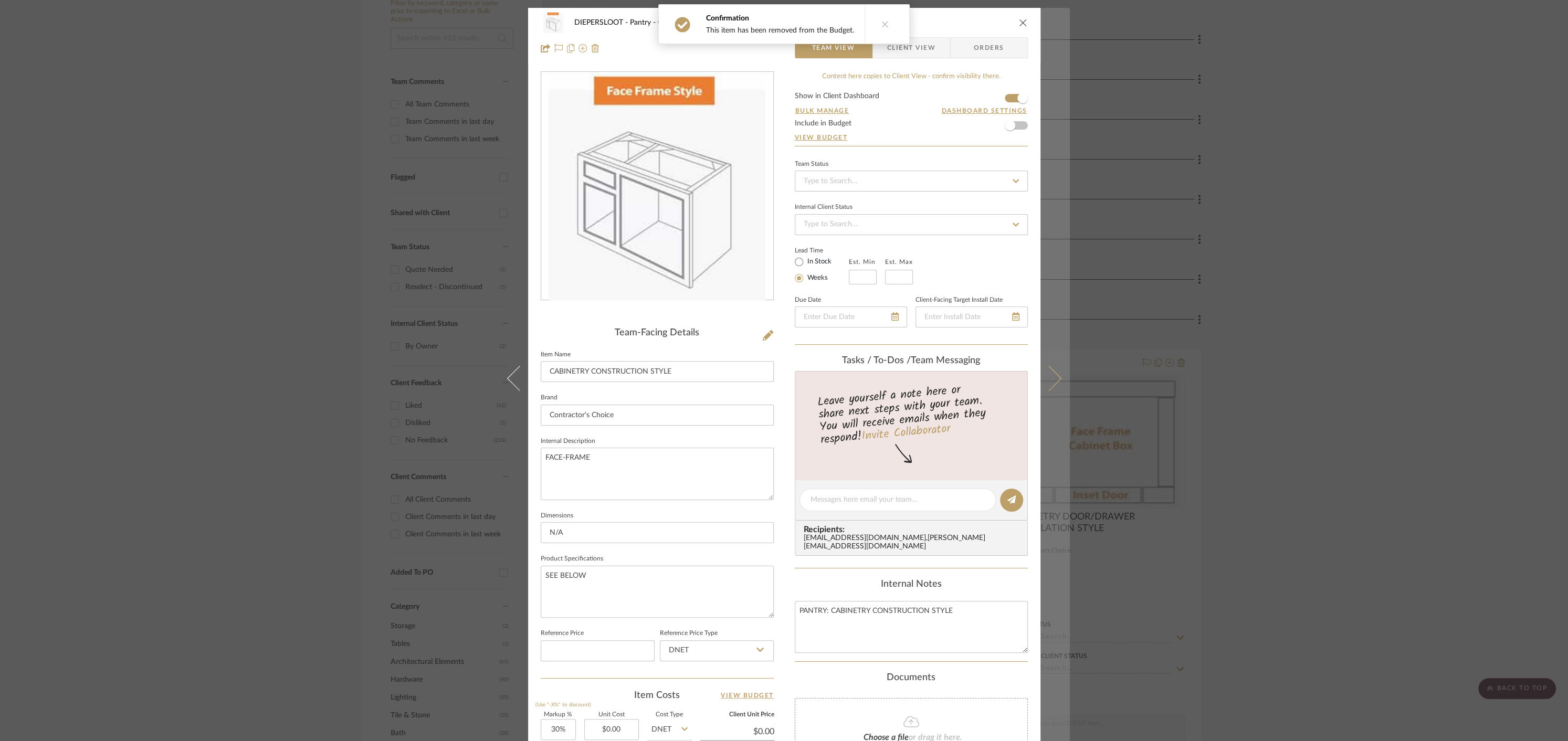
click at [1051, 378] on icon at bounding box center [1048, 378] width 25 height 25
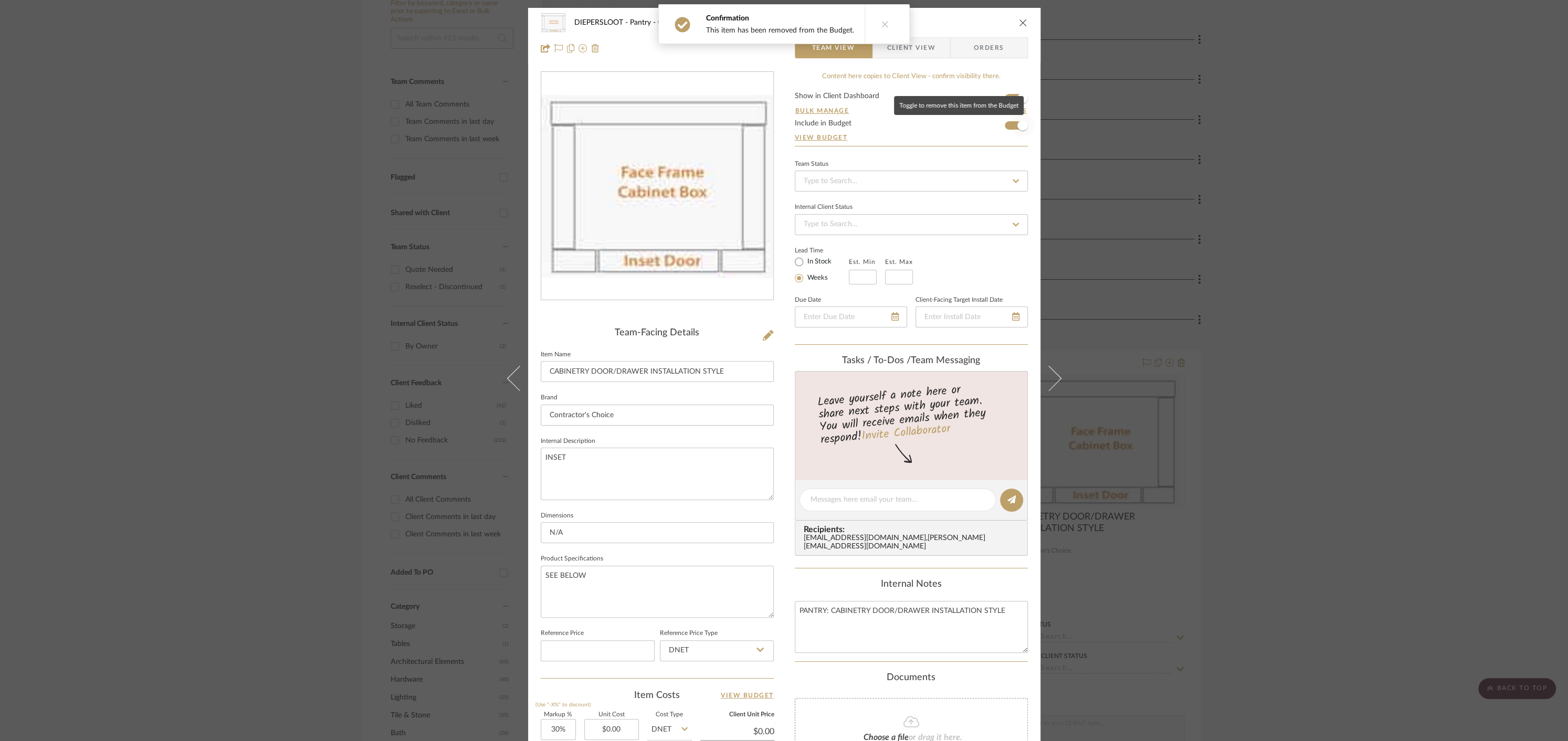
click at [1017, 124] on span "button" at bounding box center [1022, 125] width 10 height 10
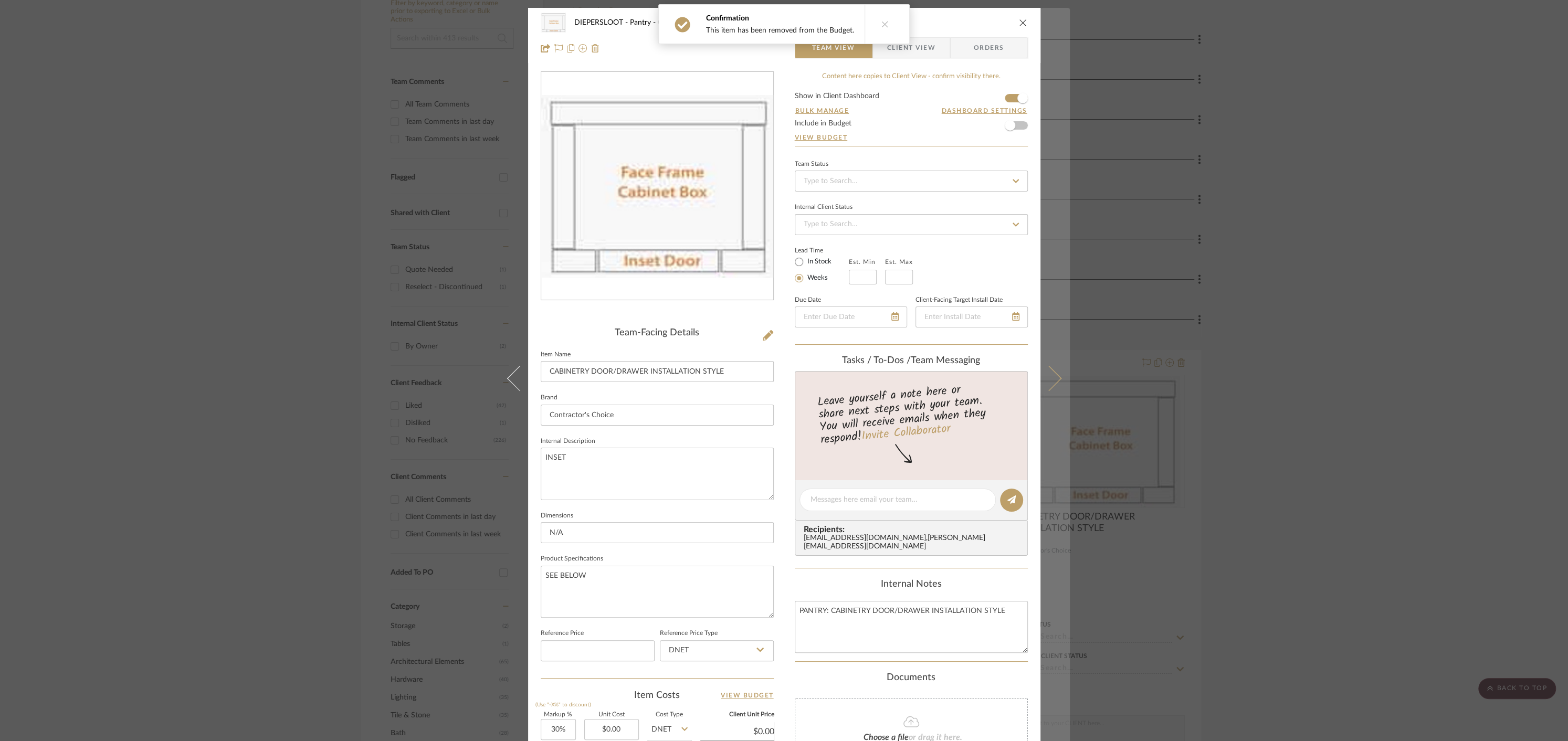
click at [1049, 387] on button at bounding box center [1055, 378] width 29 height 741
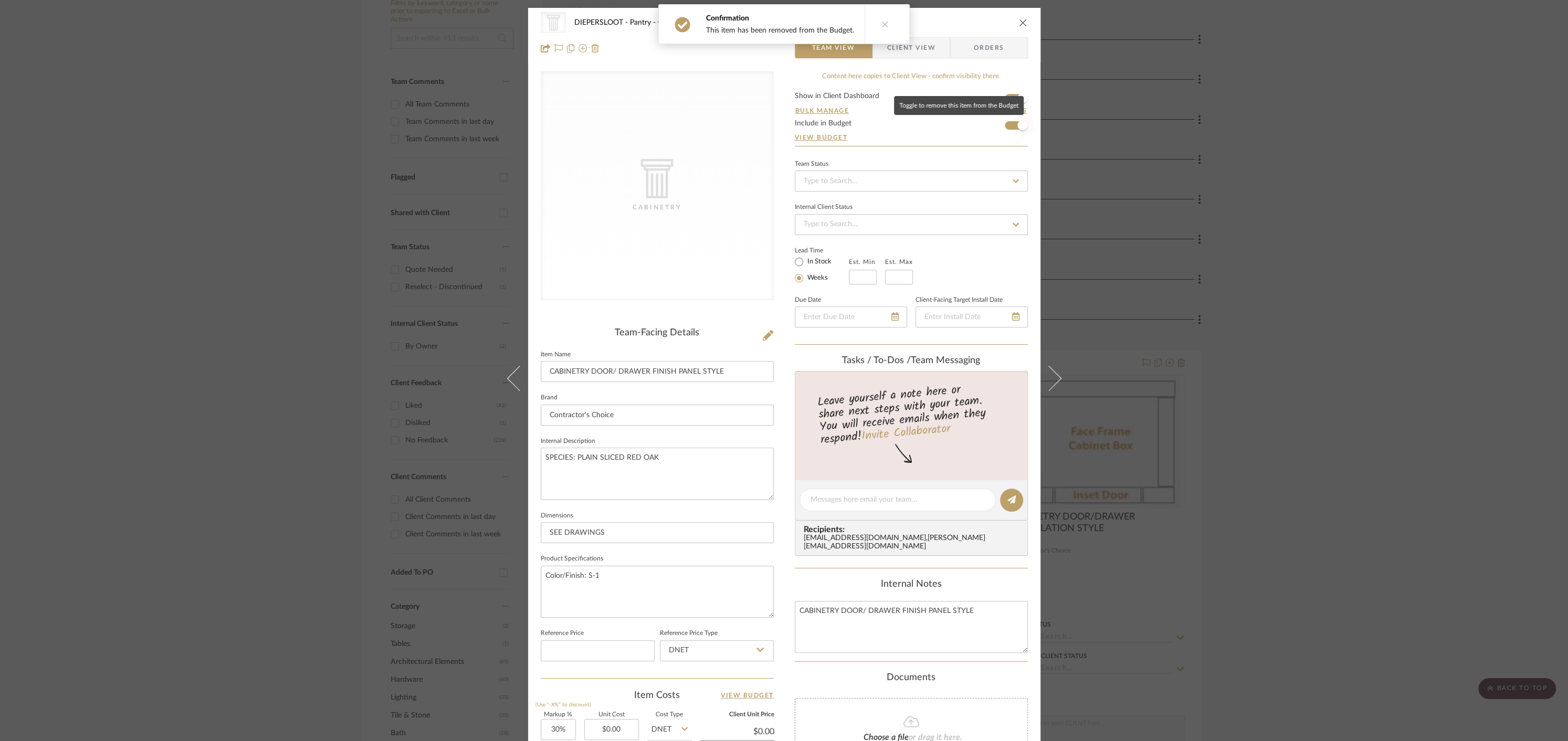
click at [1017, 128] on span "button" at bounding box center [1022, 125] width 10 height 10
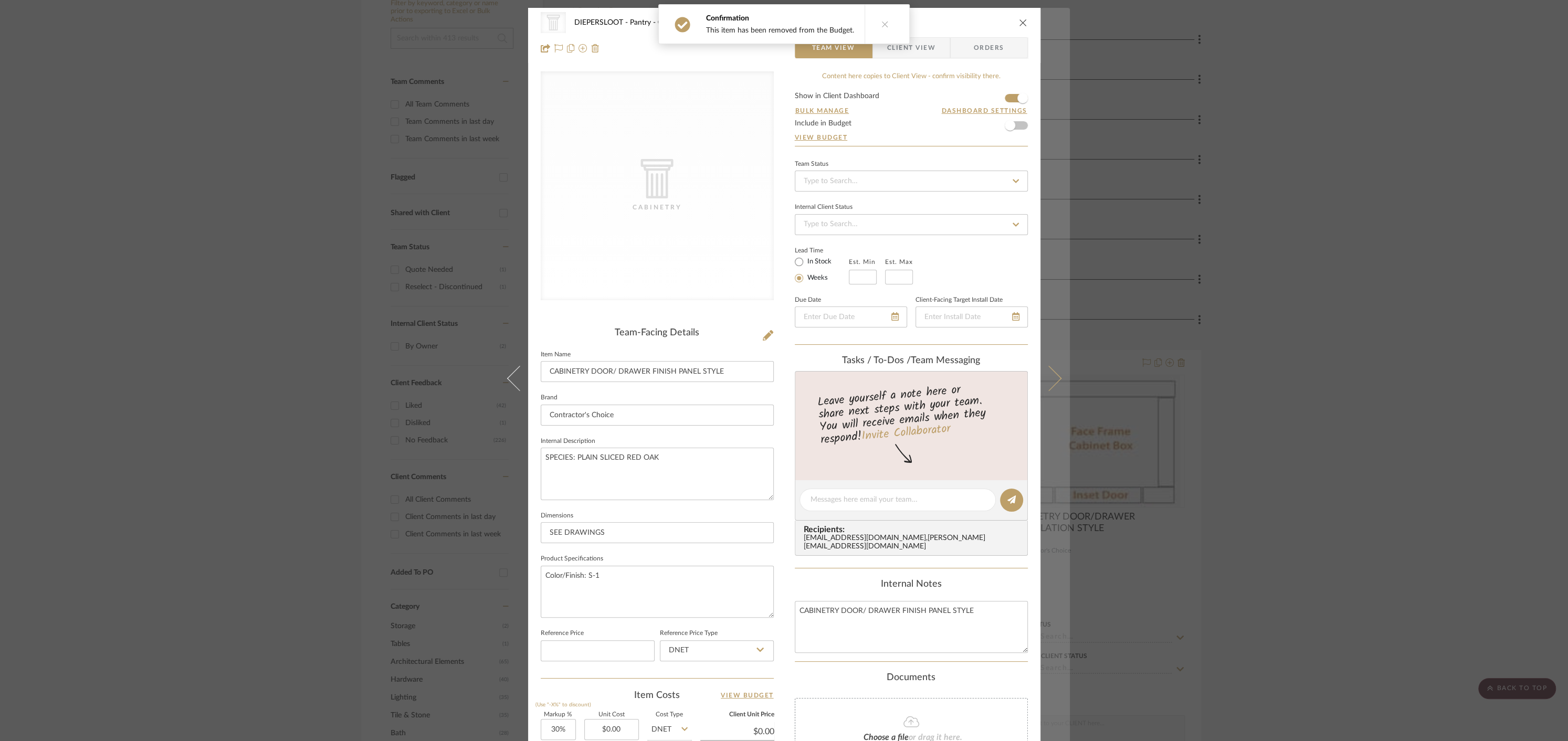
click at [1049, 375] on icon at bounding box center [1048, 378] width 25 height 25
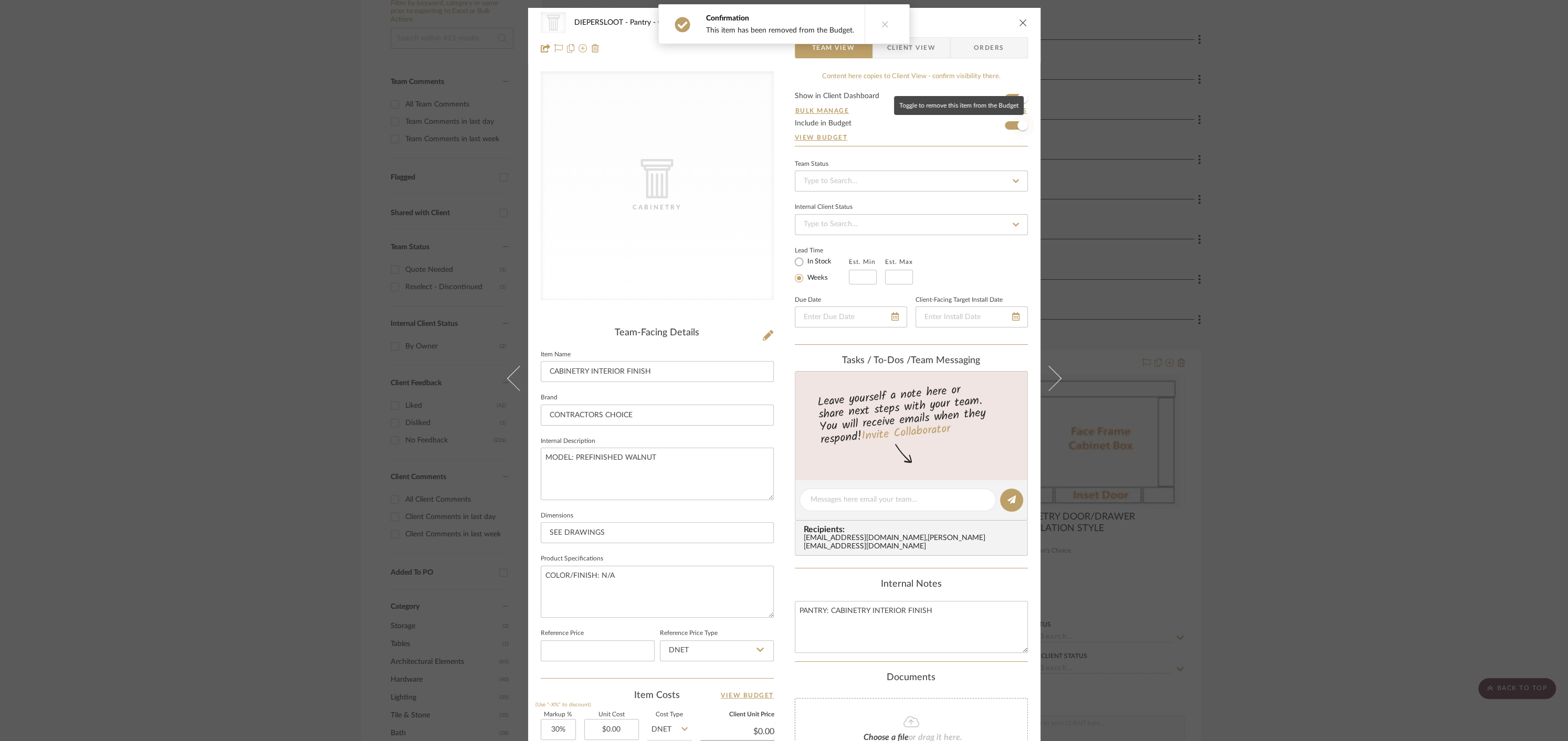
click at [1017, 125] on span "button" at bounding box center [1022, 125] width 10 height 10
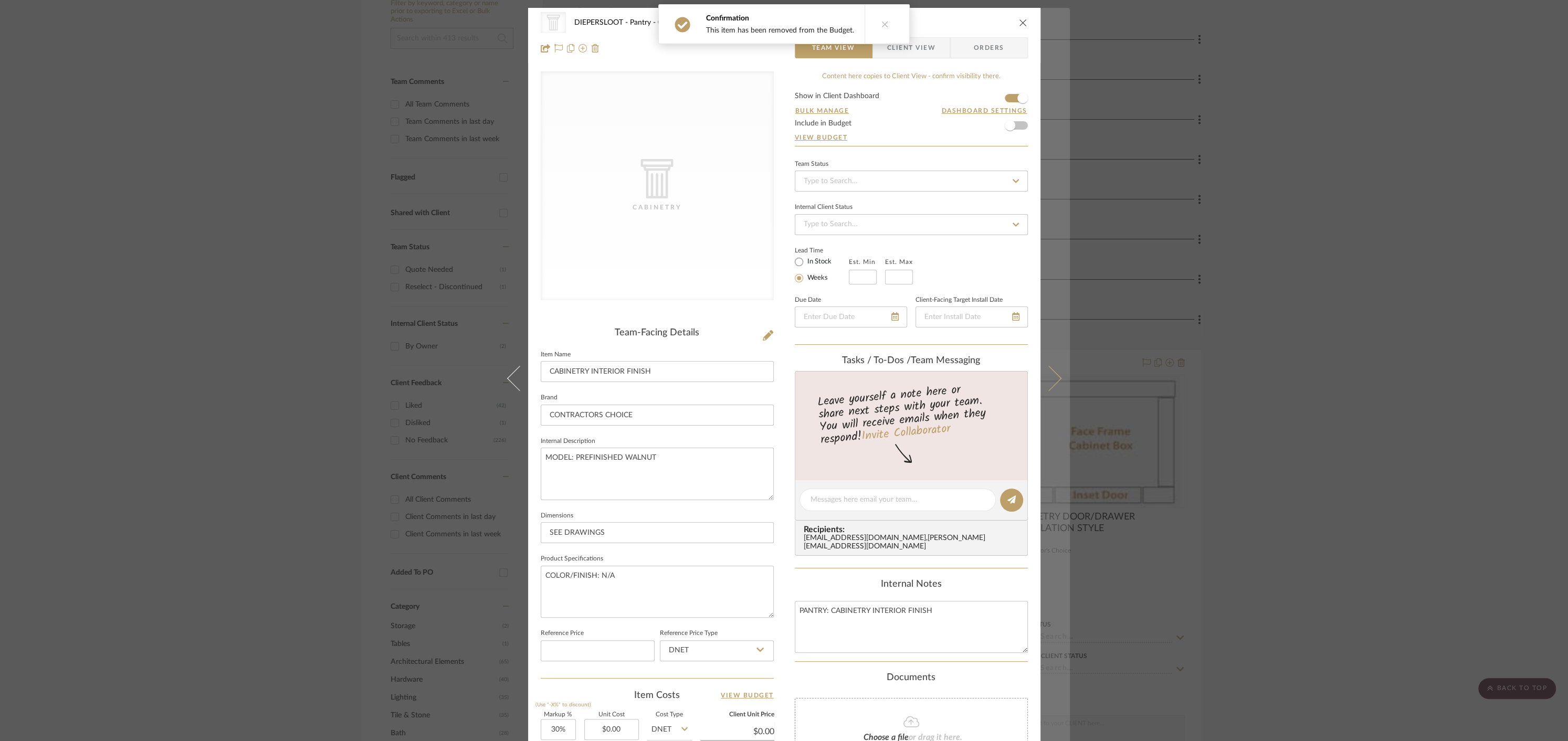
click at [1047, 380] on icon at bounding box center [1048, 378] width 25 height 25
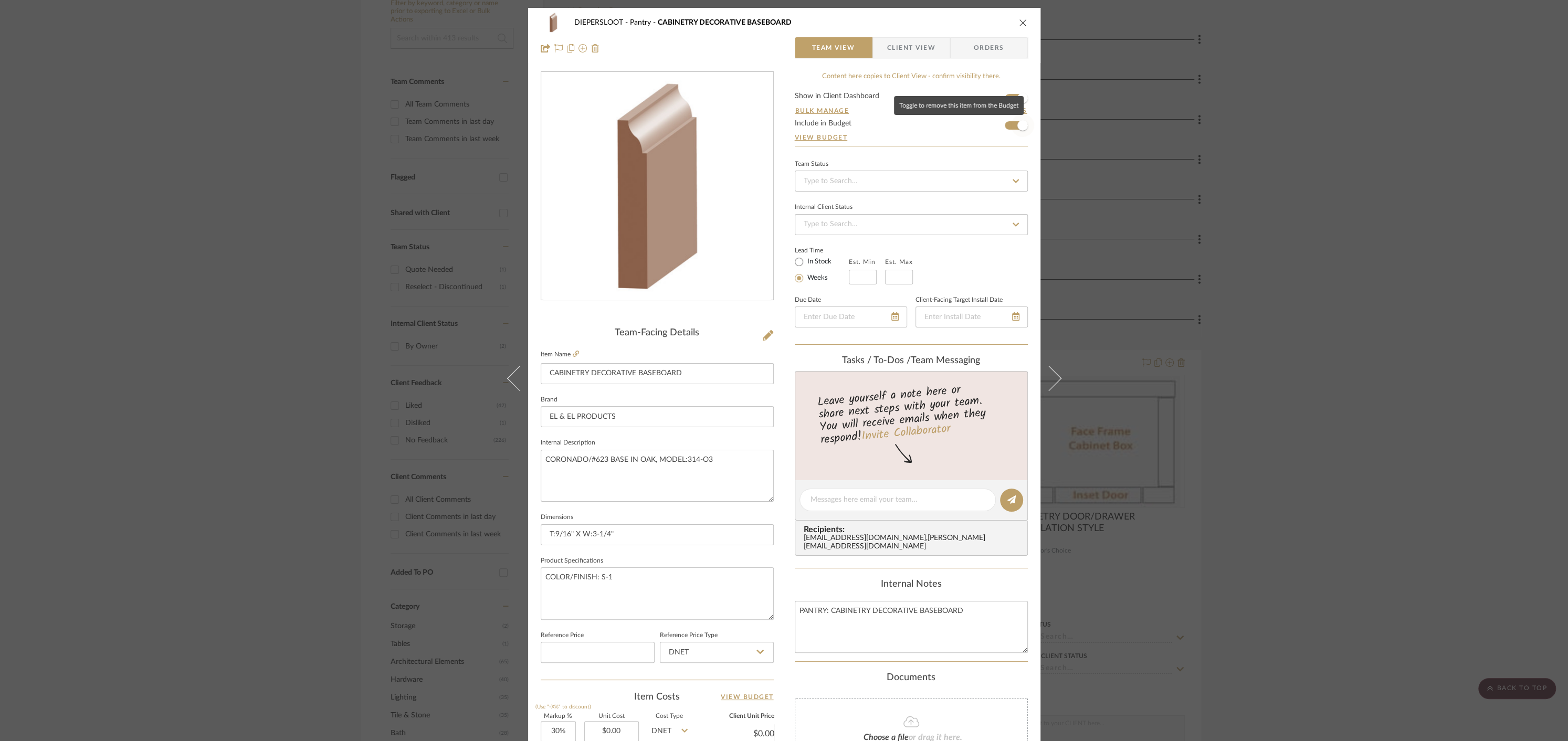
click at [1011, 128] on span "button" at bounding box center [1023, 125] width 23 height 23
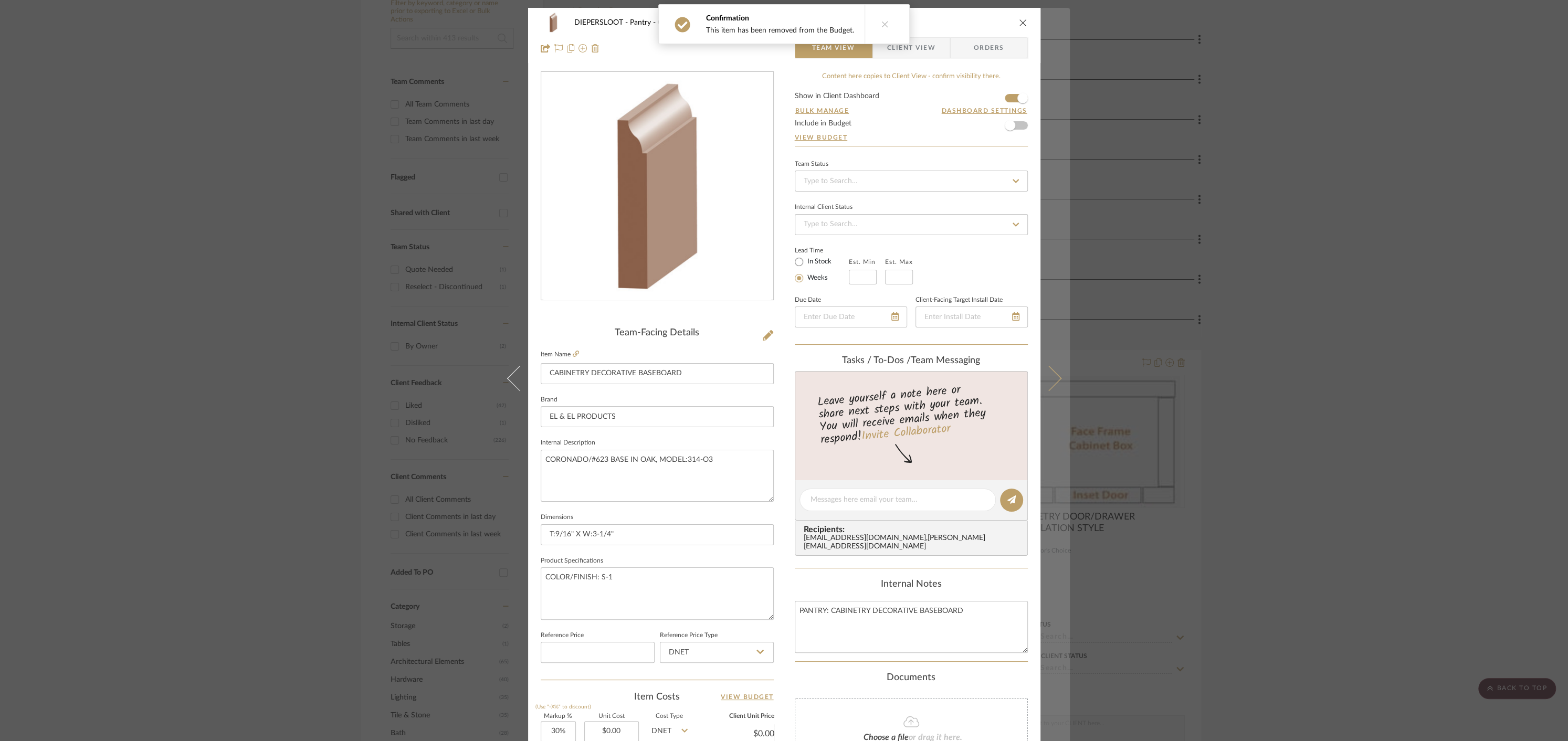
click at [1047, 373] on icon at bounding box center [1048, 378] width 25 height 25
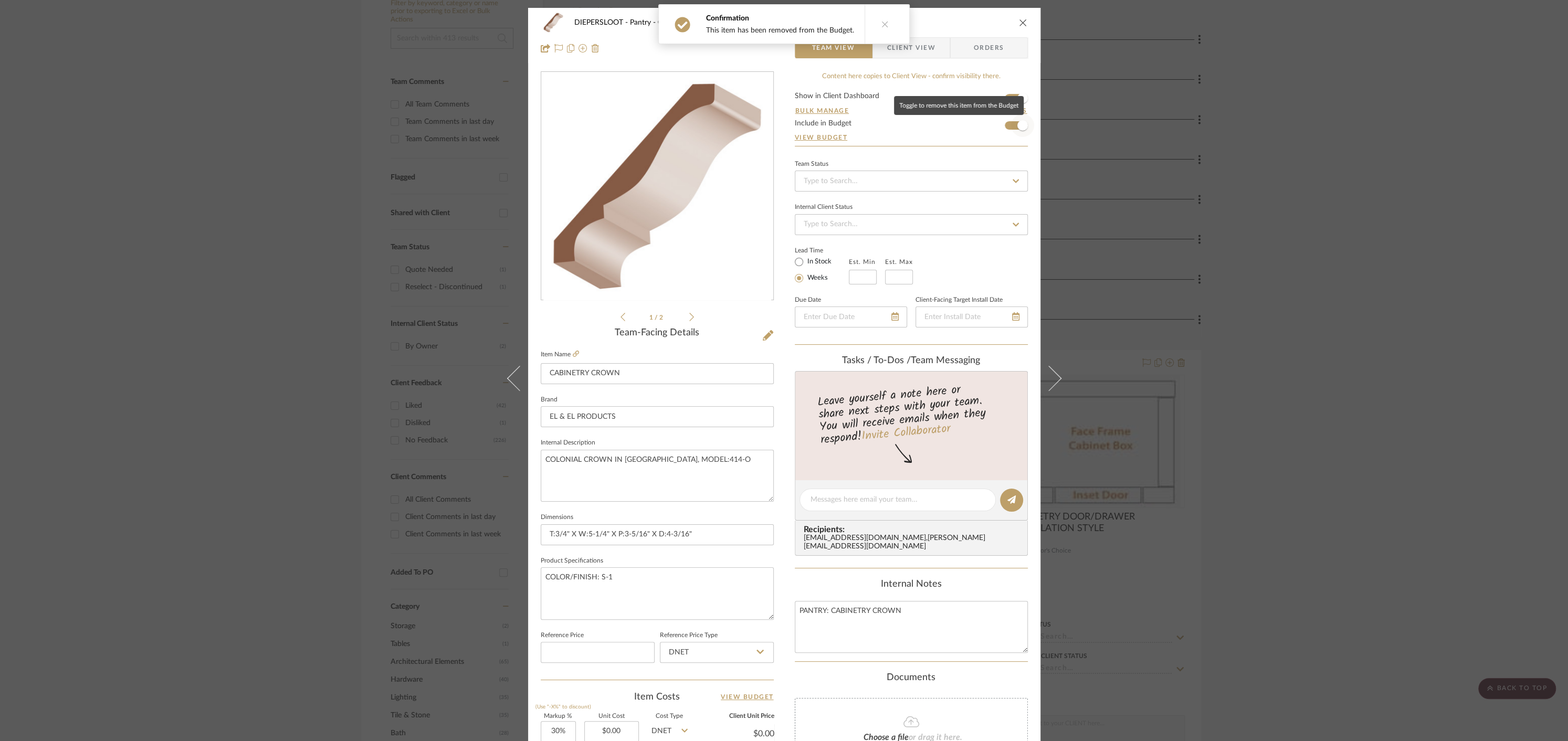
click at [1020, 125] on span "button" at bounding box center [1022, 125] width 10 height 10
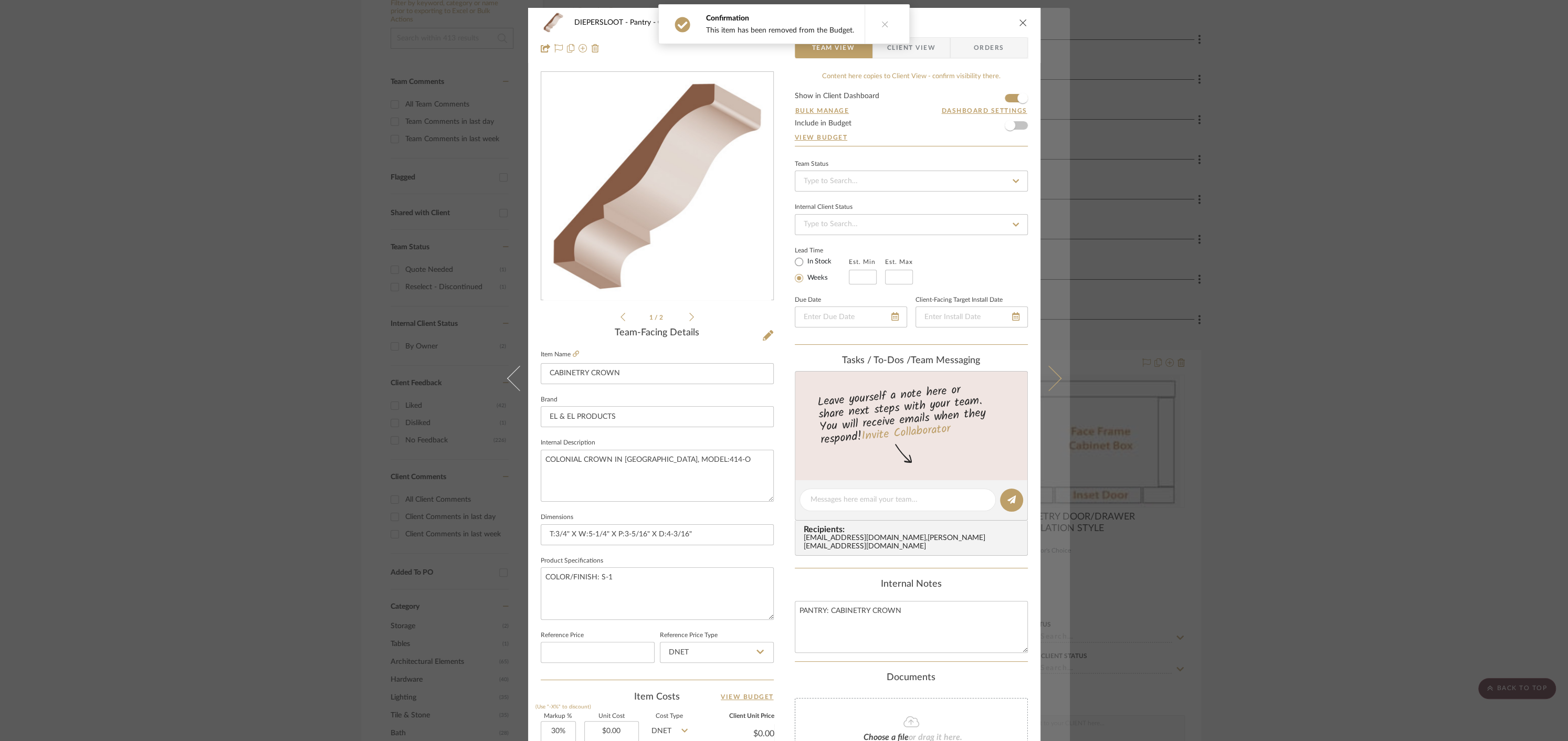
click at [1054, 373] on button at bounding box center [1055, 378] width 29 height 741
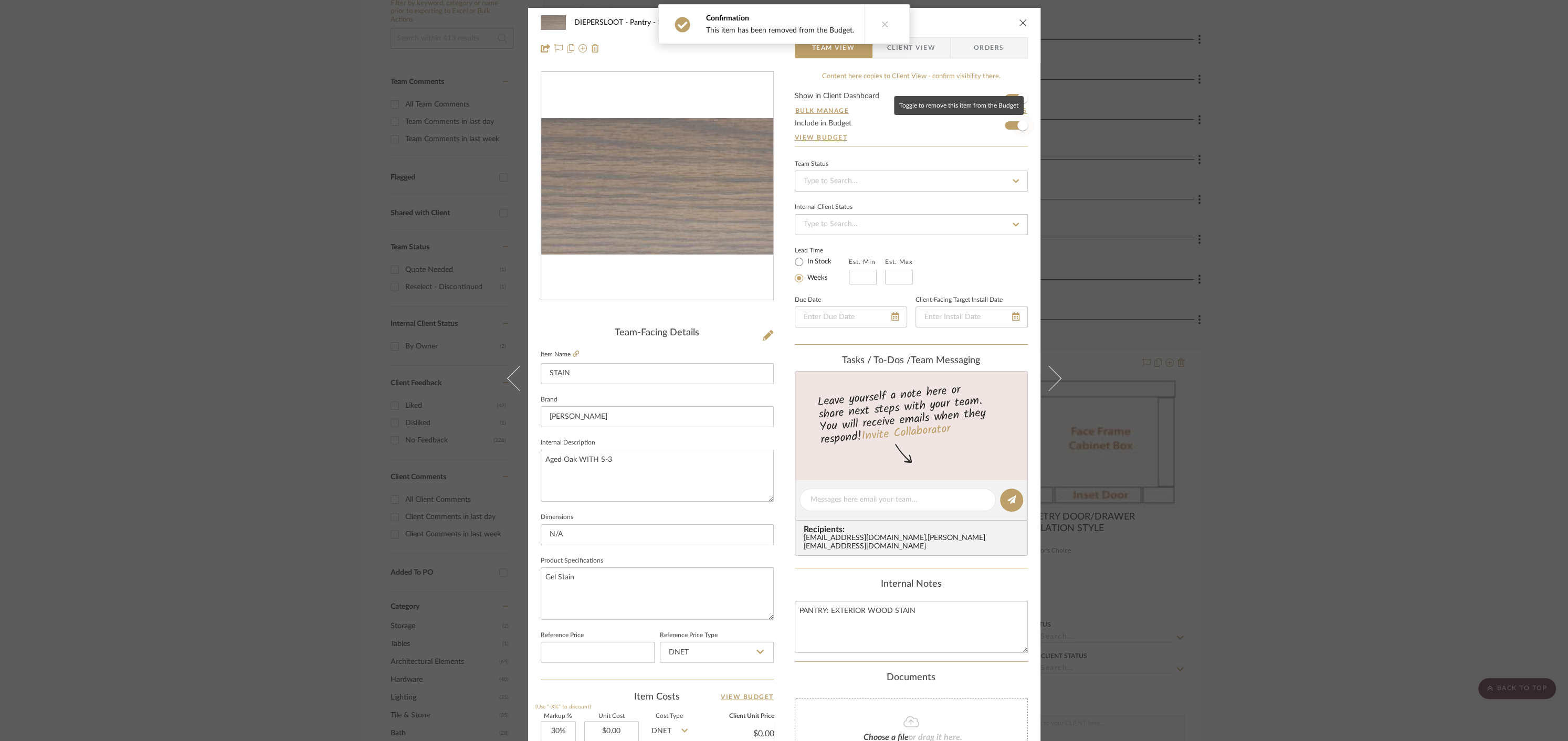
click at [1017, 128] on span "button" at bounding box center [1022, 125] width 10 height 10
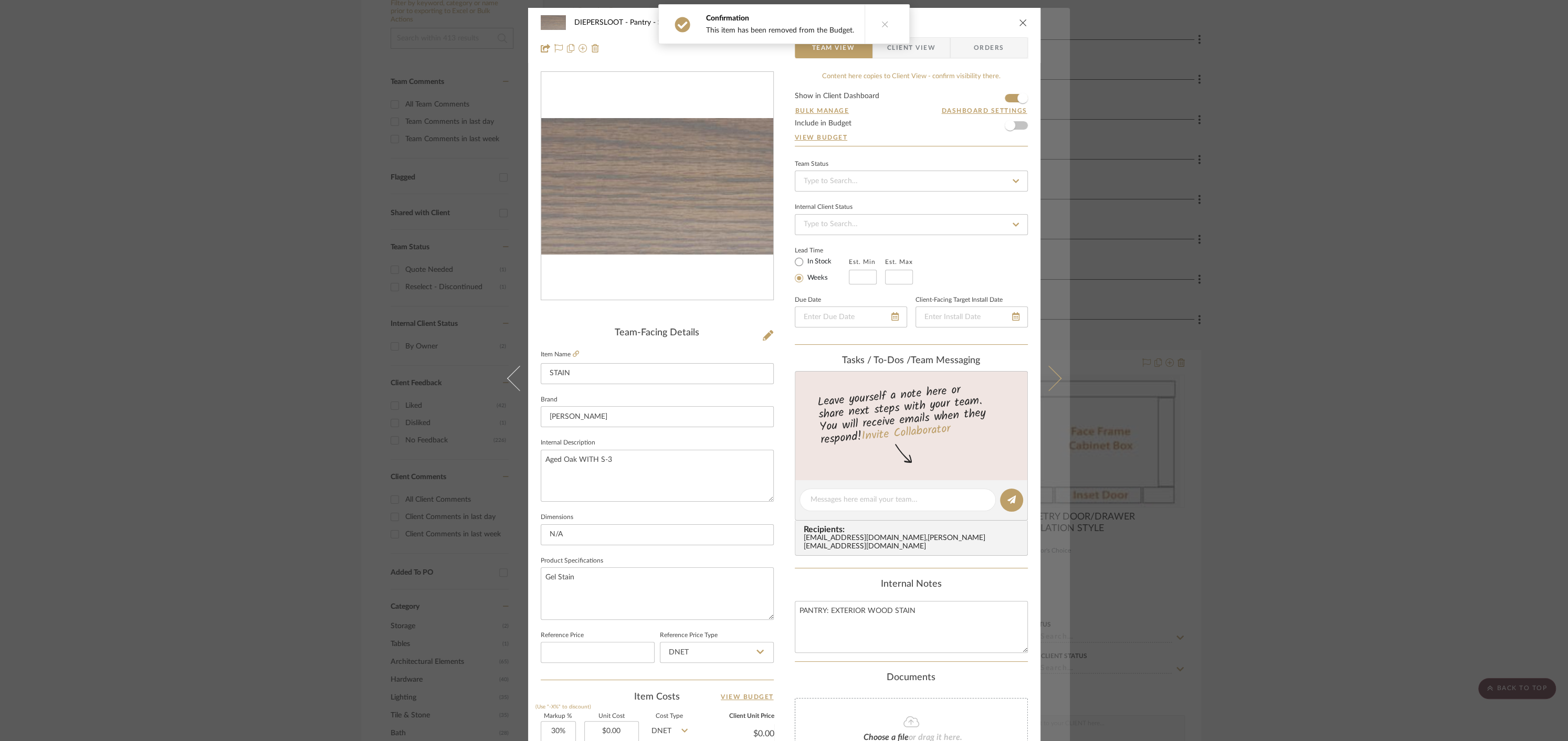
click at [1048, 366] on button at bounding box center [1055, 378] width 29 height 741
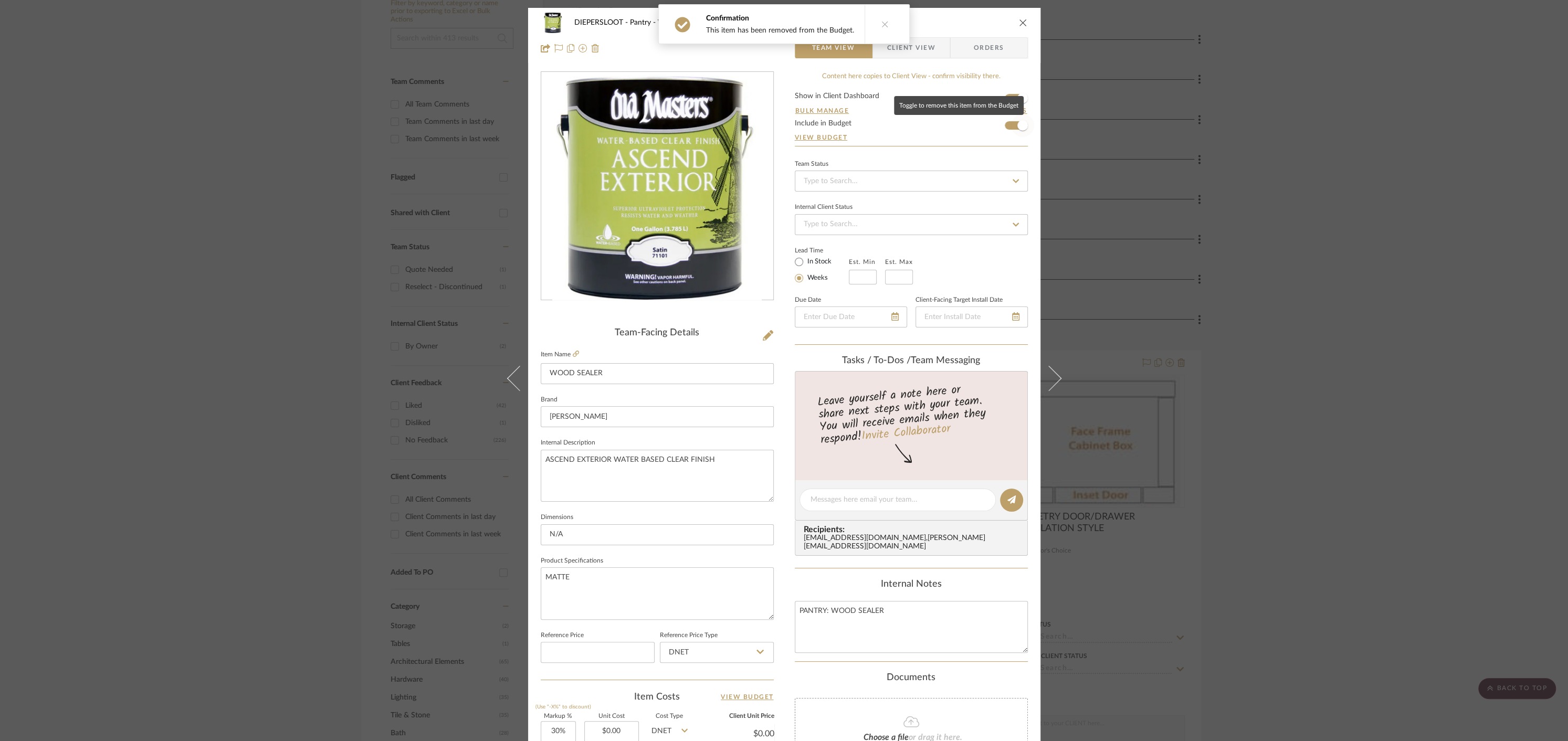
click at [1011, 124] on span "button" at bounding box center [1023, 125] width 23 height 23
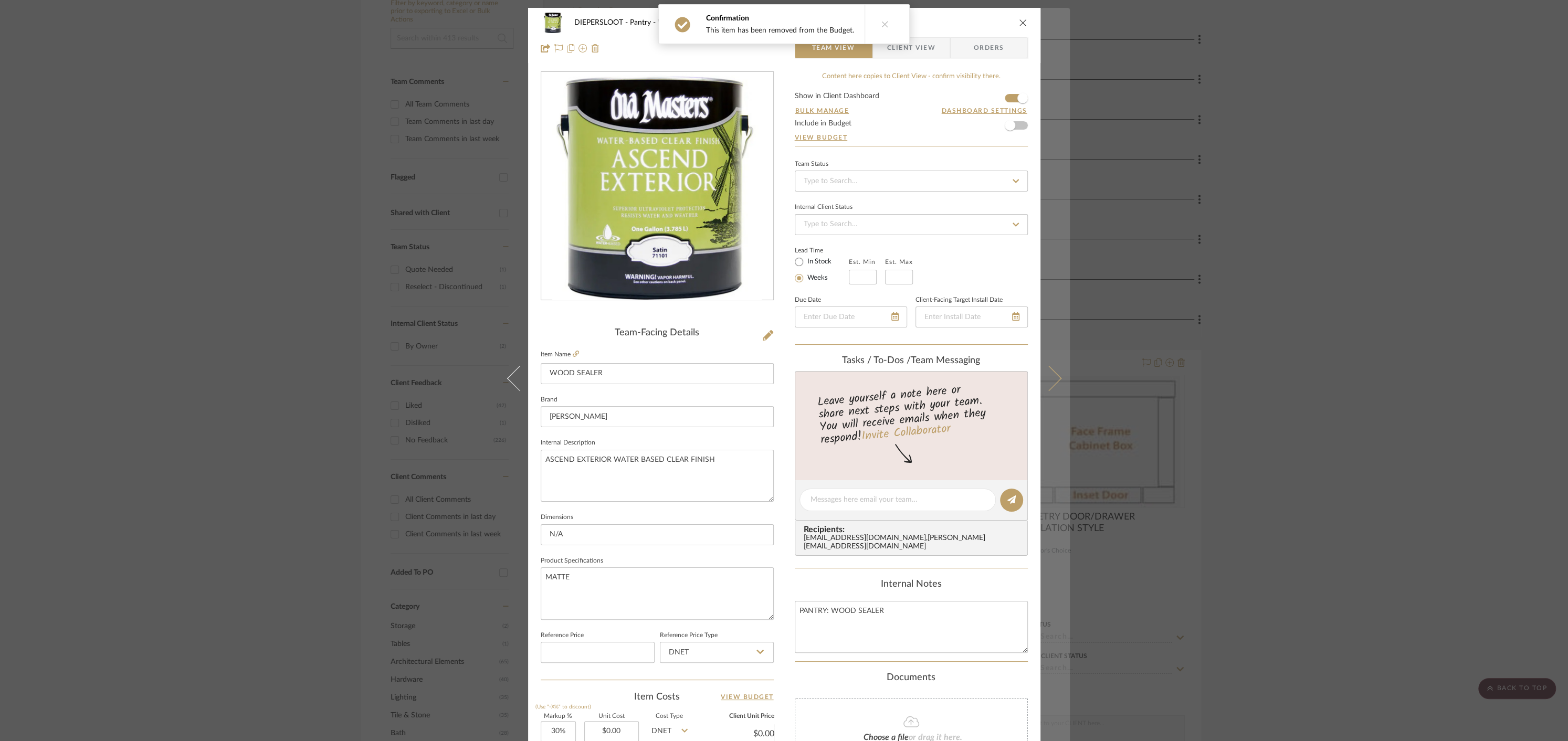
click at [1052, 378] on icon at bounding box center [1048, 378] width 25 height 25
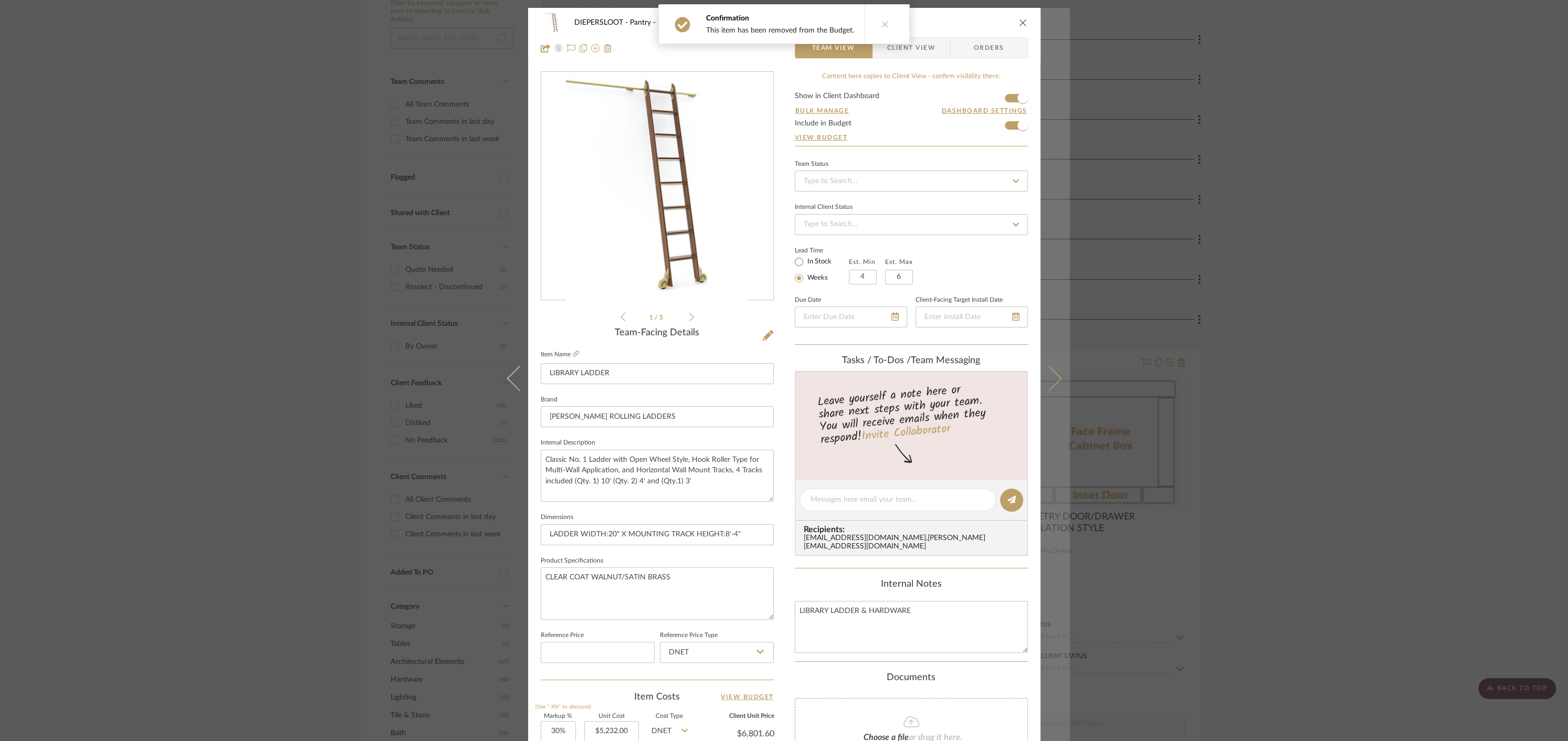
click at [1055, 388] on button at bounding box center [1055, 378] width 29 height 741
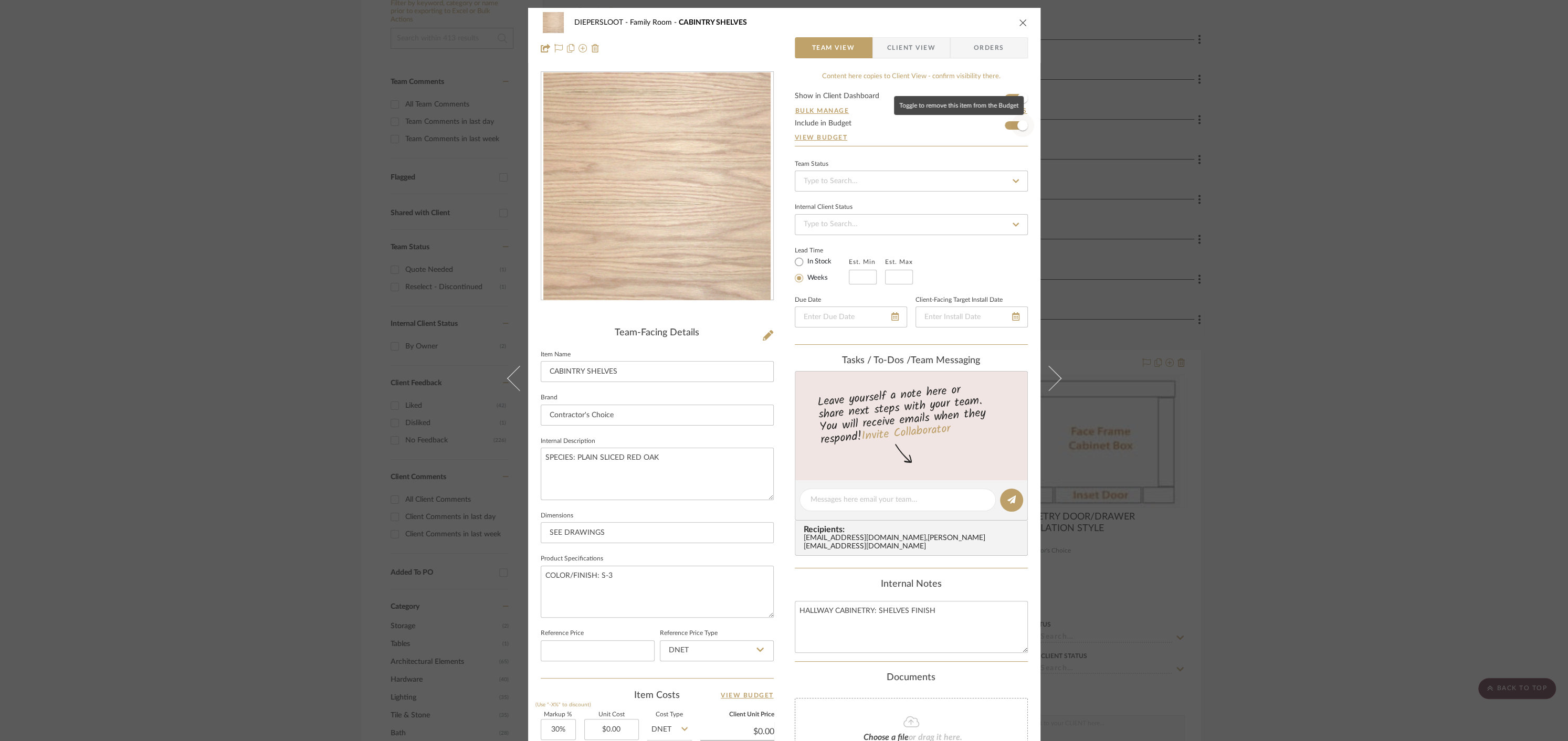
click at [1019, 125] on span "button" at bounding box center [1022, 125] width 10 height 10
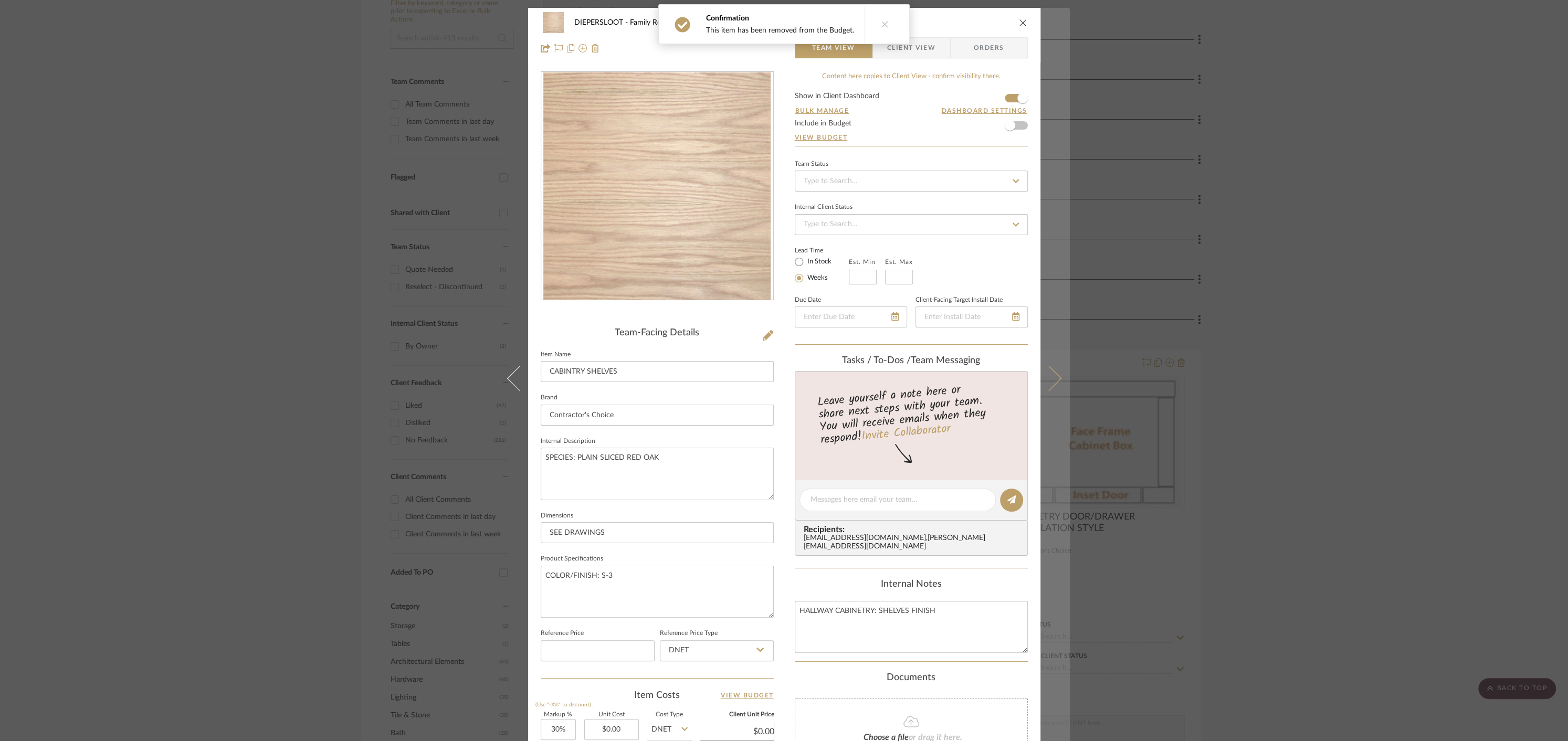
click at [1050, 377] on icon at bounding box center [1048, 378] width 25 height 25
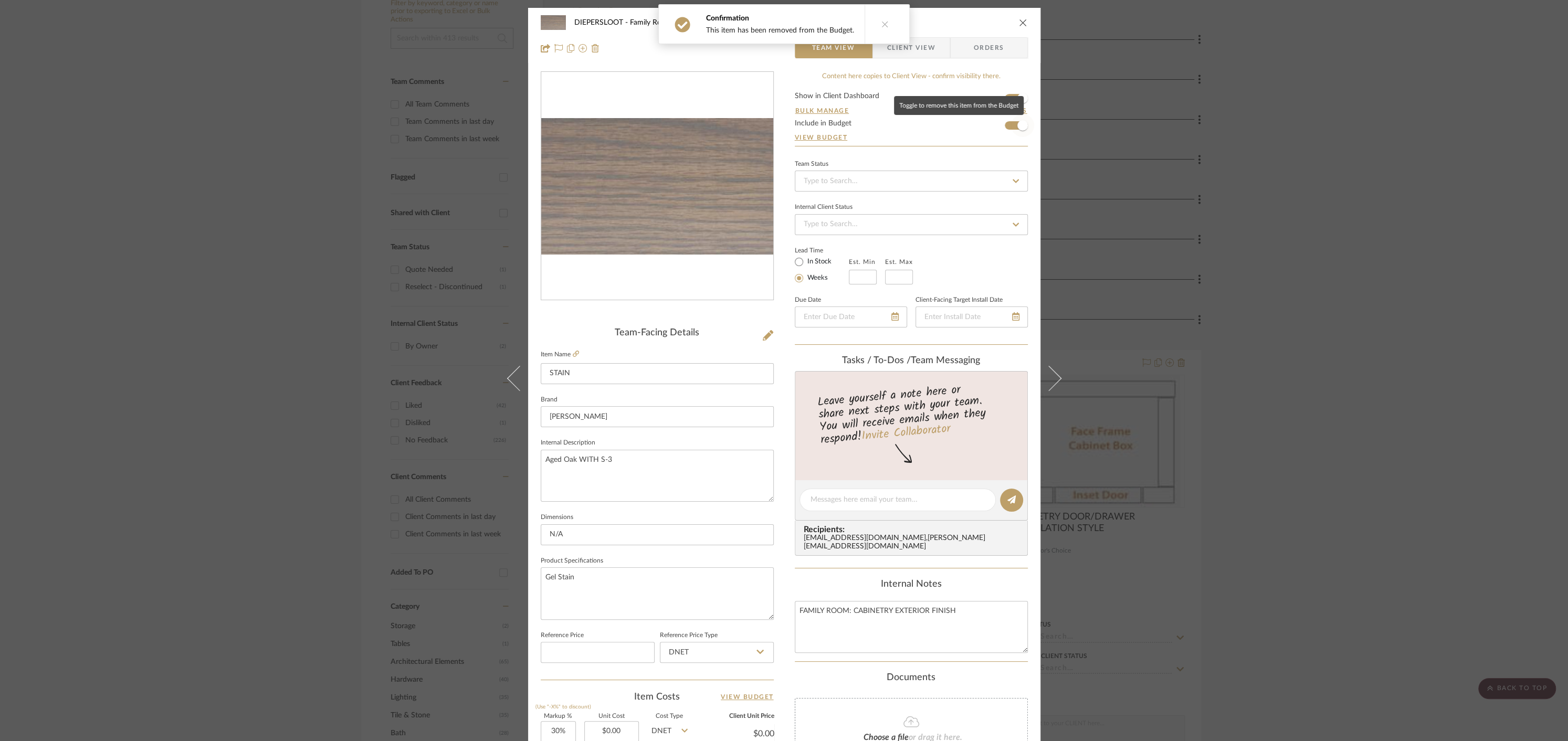
click at [1012, 124] on span "button" at bounding box center [1023, 125] width 23 height 23
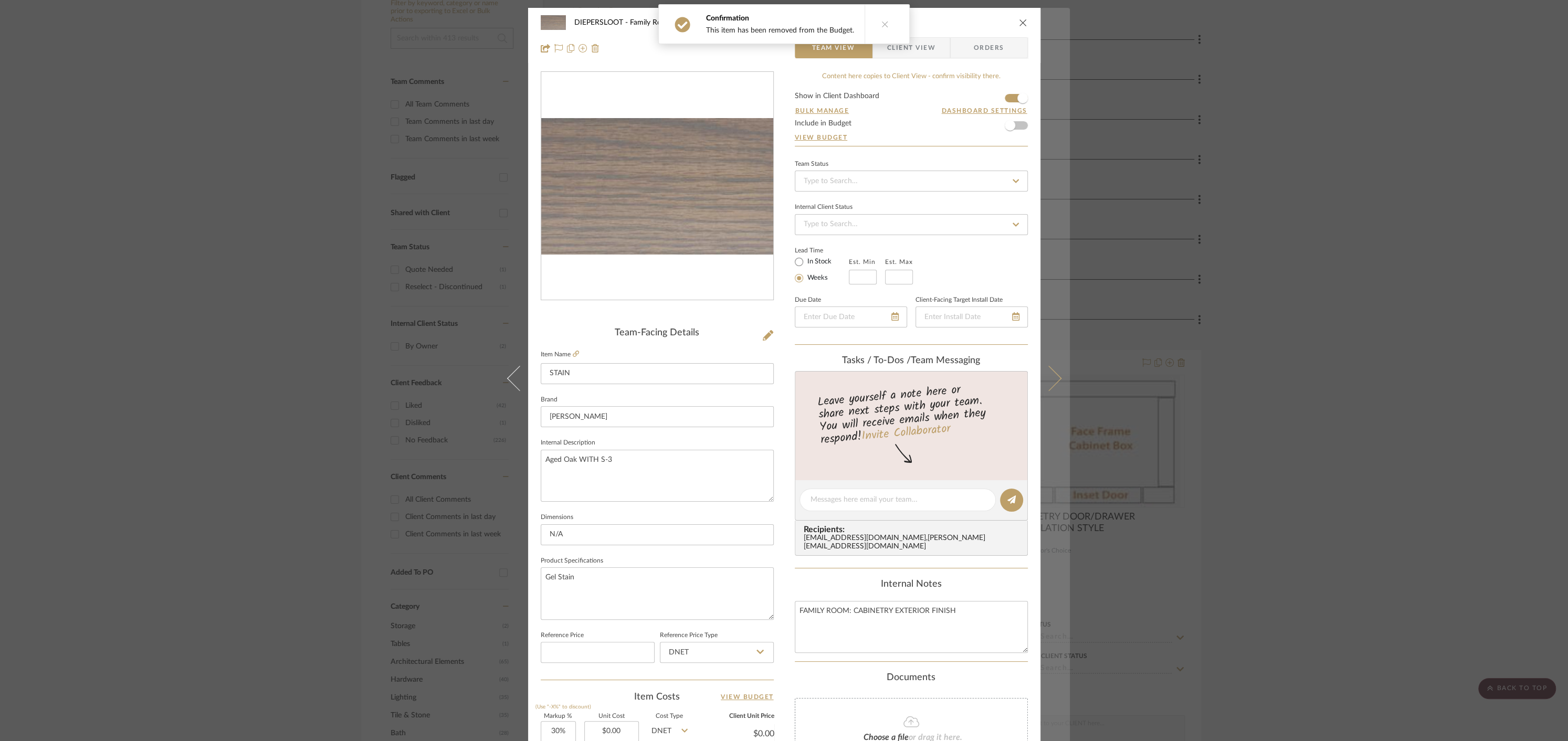
click at [1054, 377] on icon at bounding box center [1048, 378] width 25 height 25
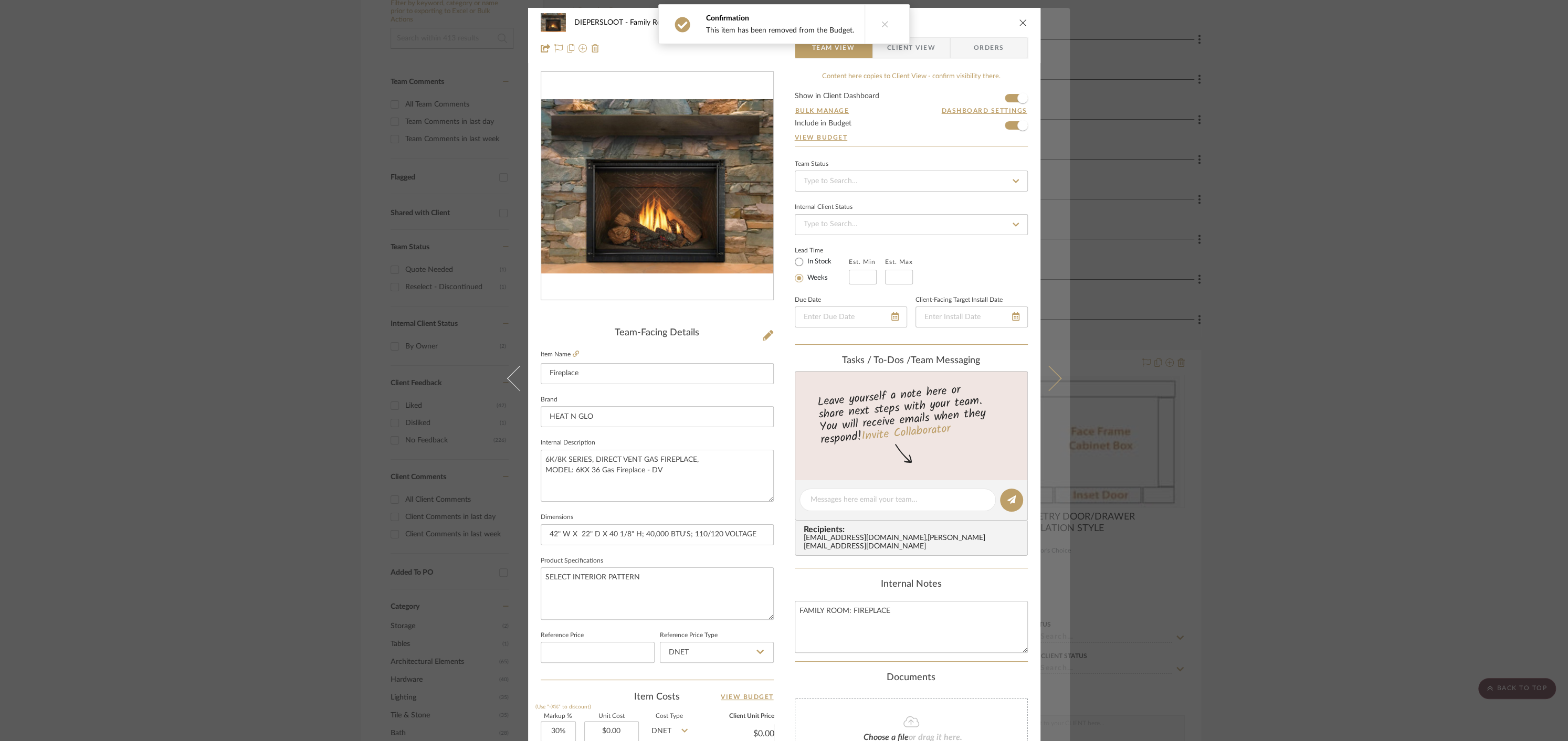
click at [1052, 379] on icon at bounding box center [1048, 378] width 25 height 25
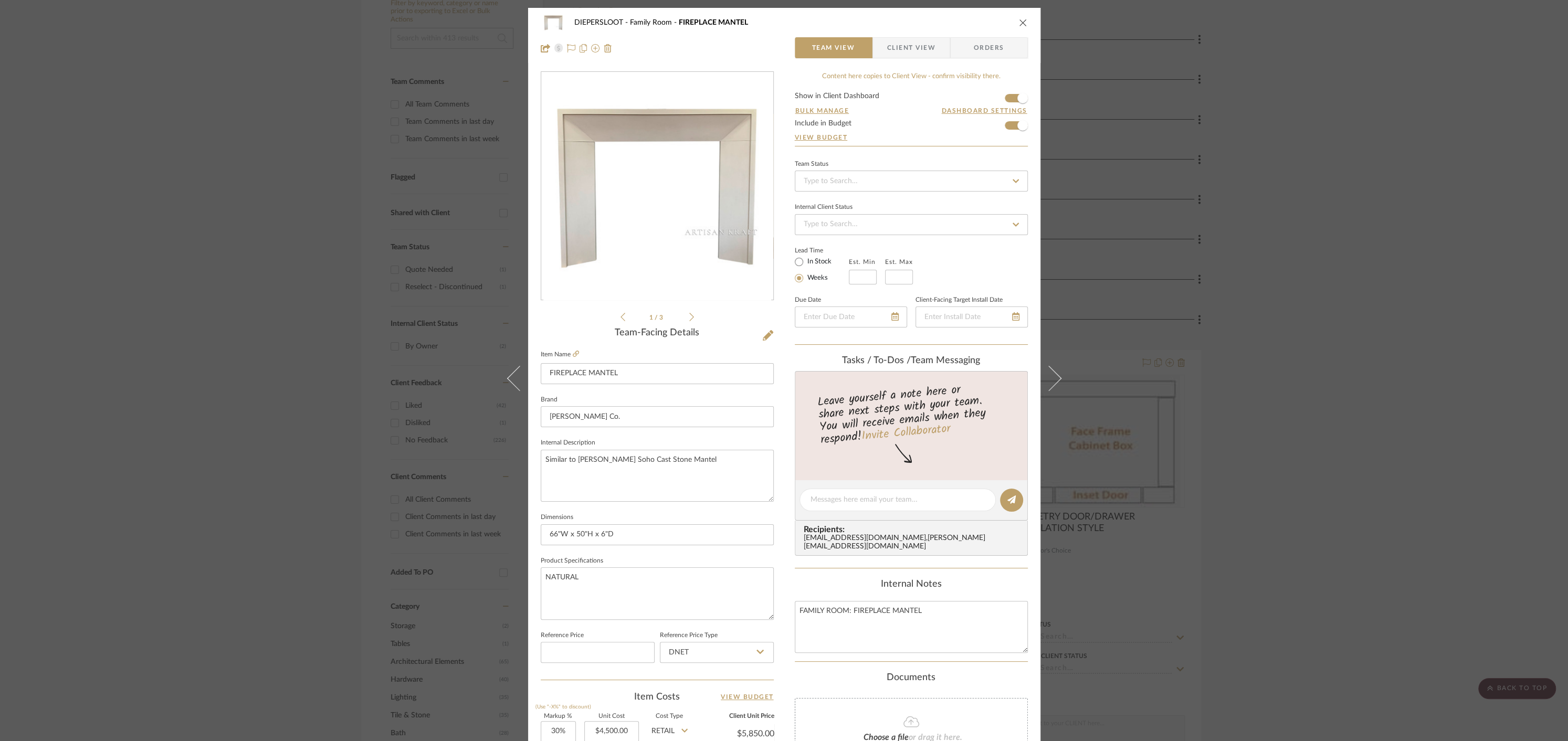
click at [1019, 21] on icon "close" at bounding box center [1023, 23] width 9 height 9
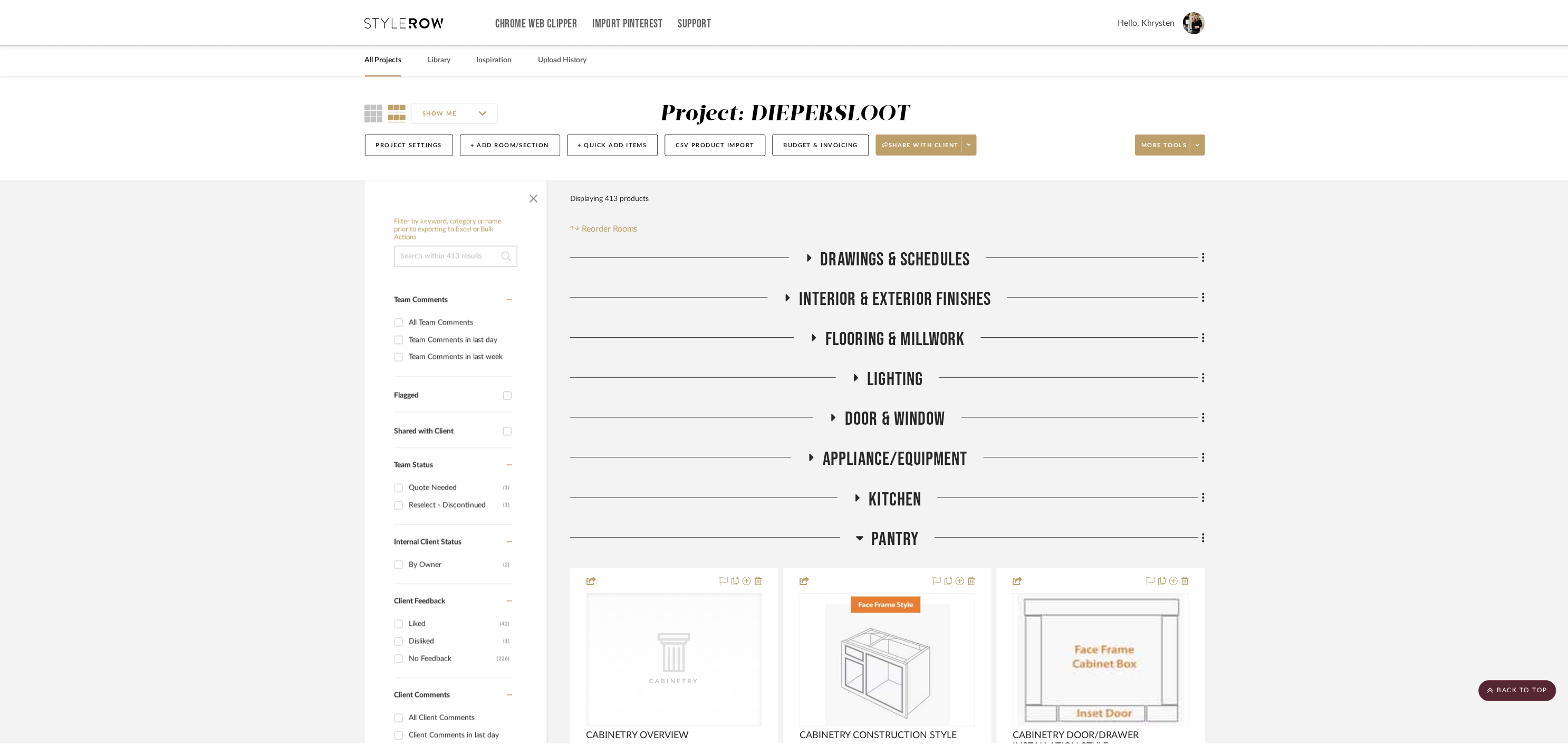
scroll to position [217, 0]
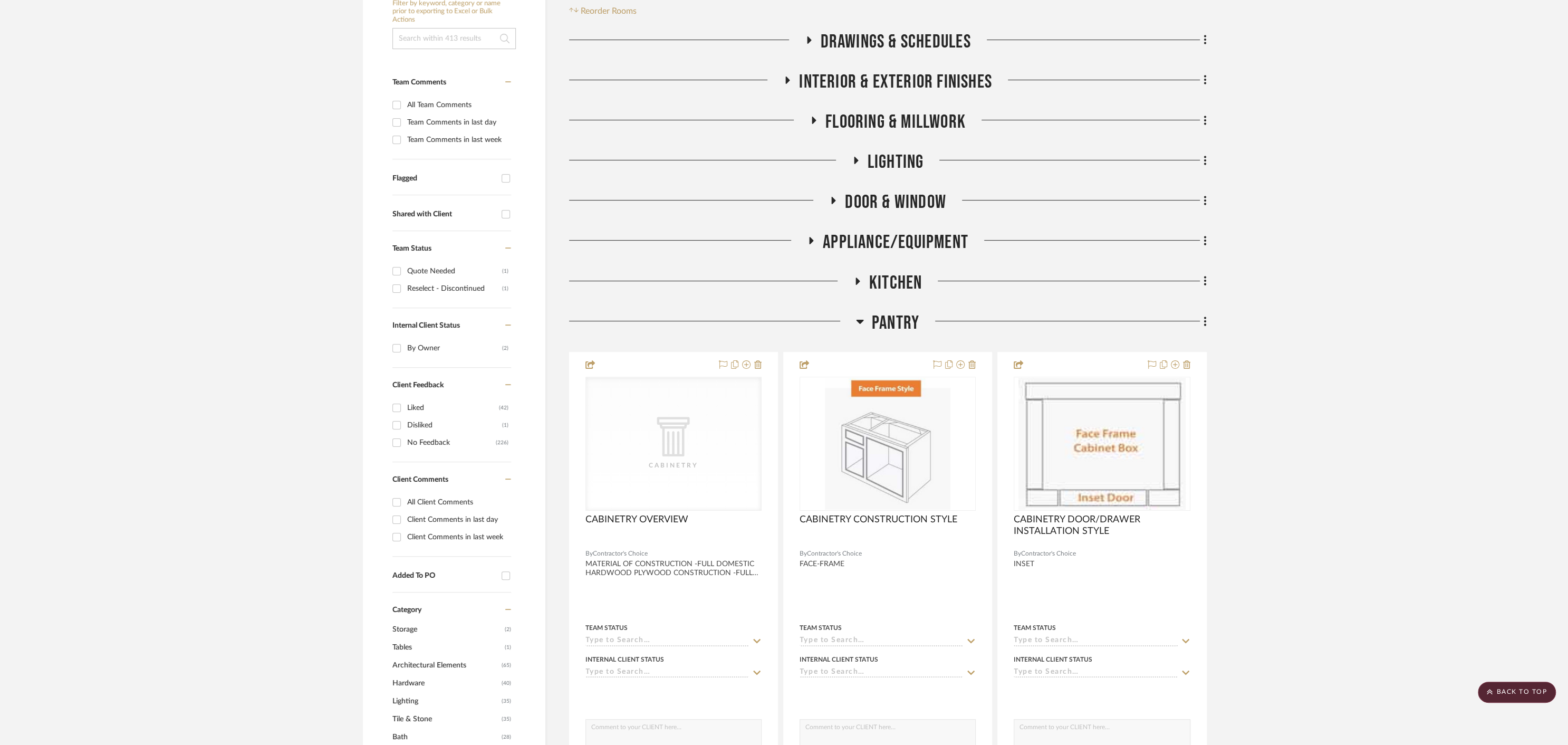
click at [860, 320] on icon at bounding box center [860, 322] width 7 height 4
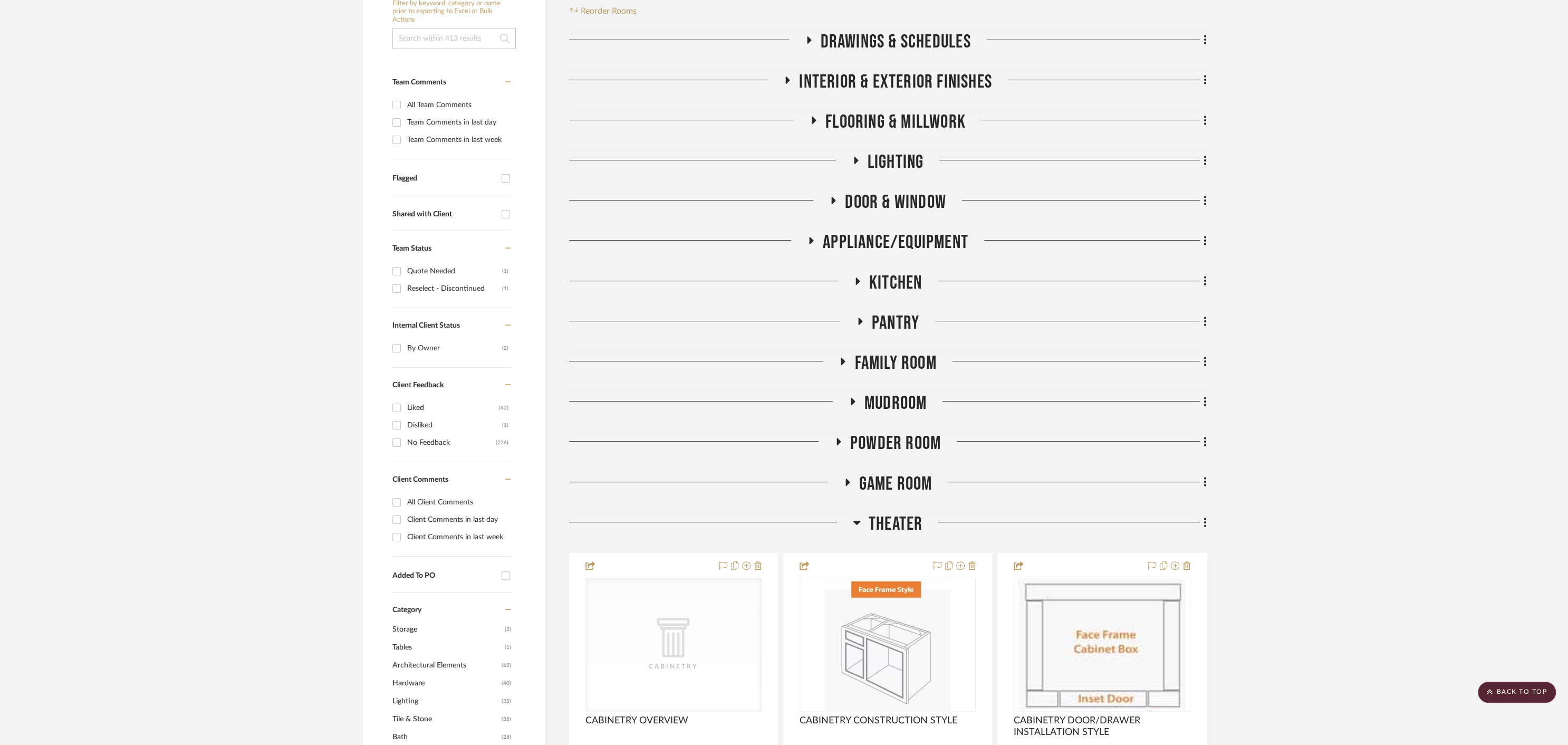
click at [842, 361] on icon at bounding box center [843, 361] width 4 height 7
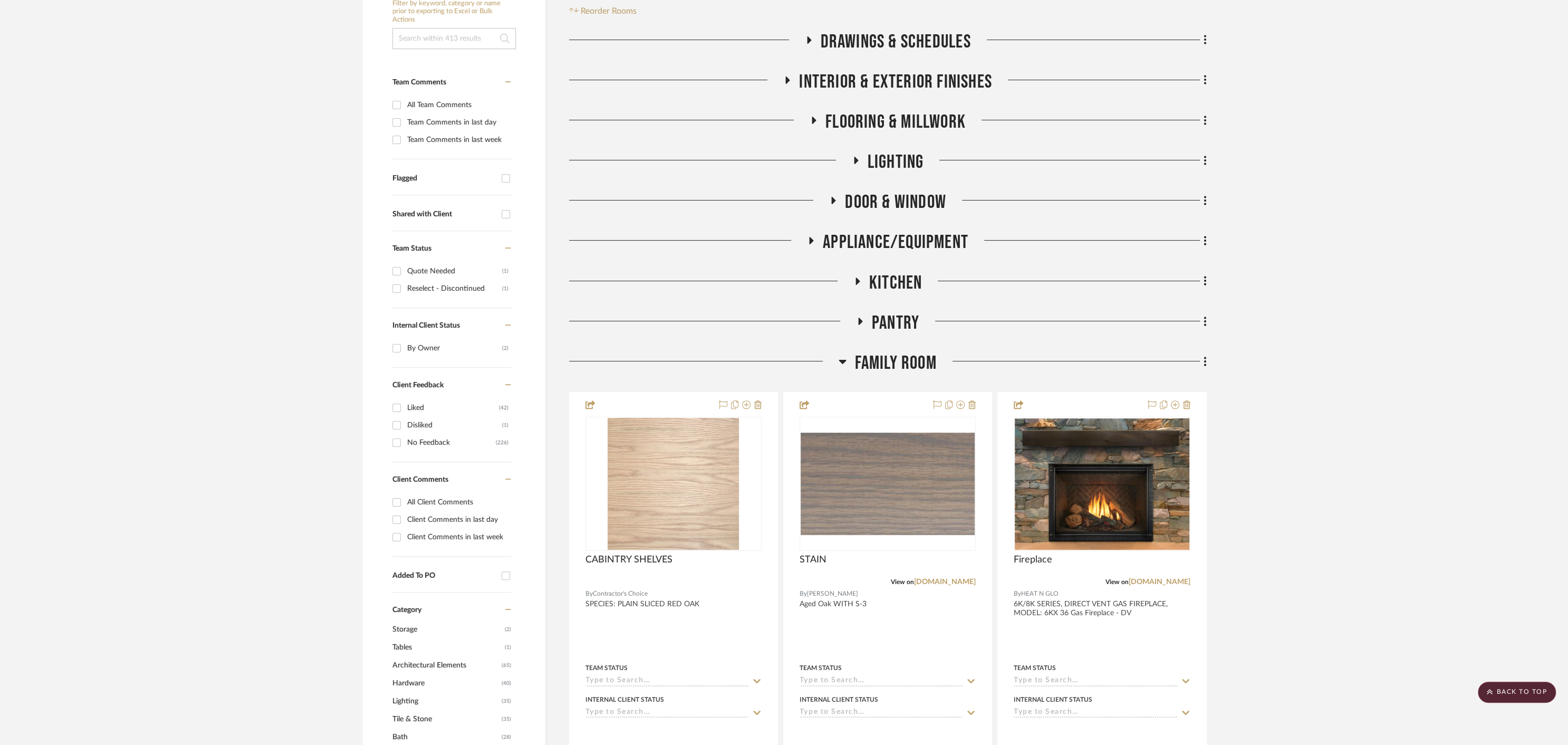
click at [842, 361] on icon at bounding box center [843, 361] width 7 height 4
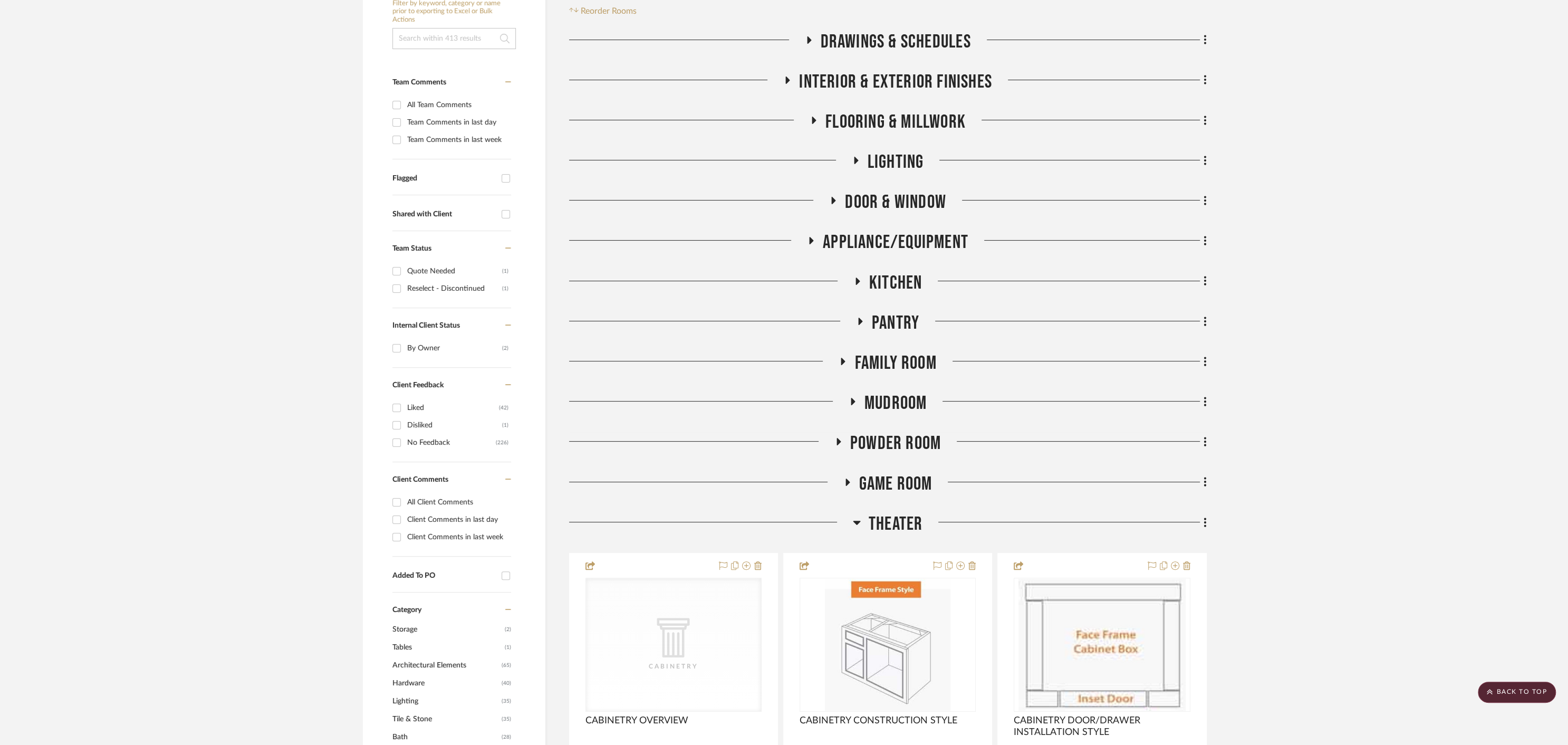
click at [853, 404] on icon at bounding box center [852, 401] width 13 height 8
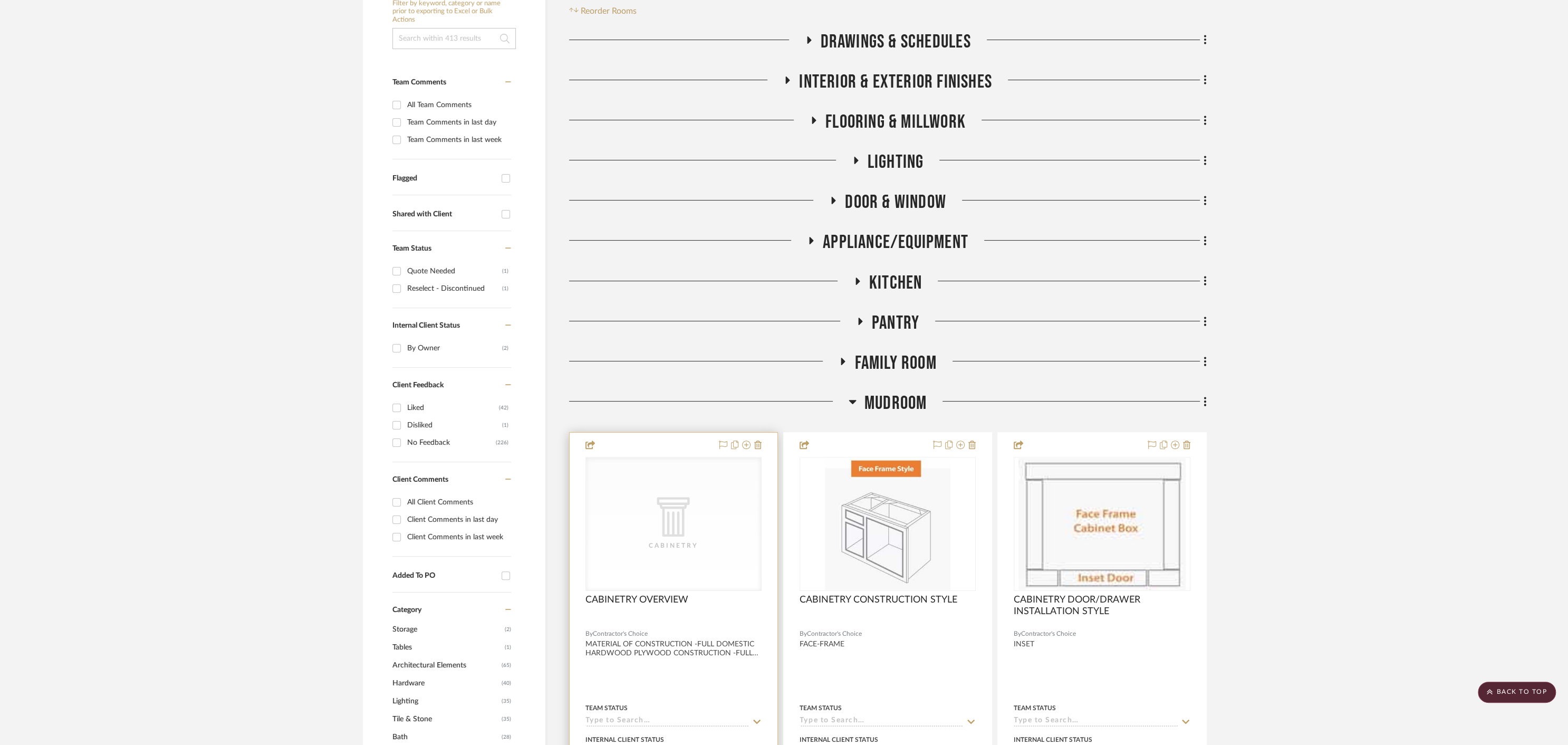
click at [660, 454] on div at bounding box center [673, 663] width 208 height 462
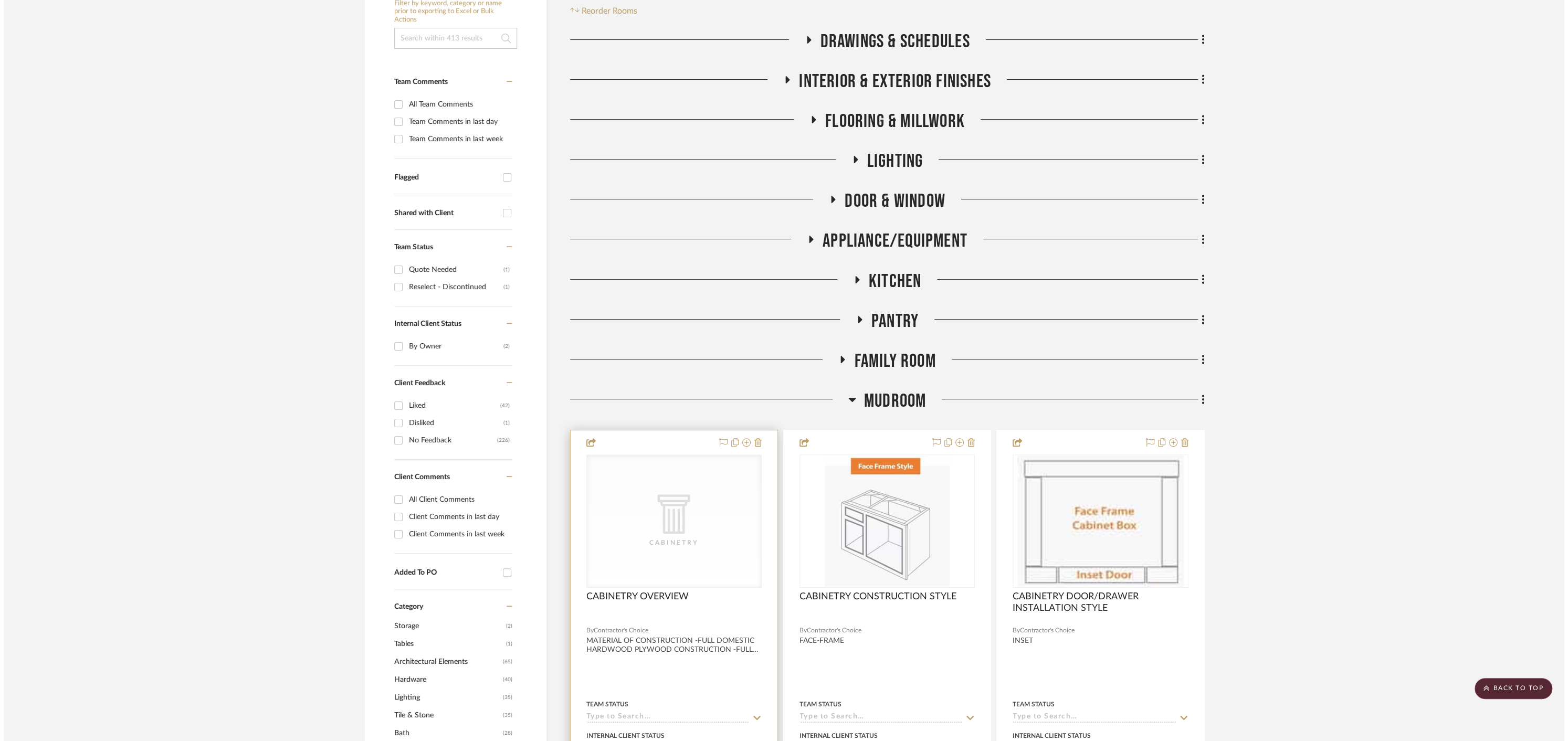
scroll to position [0, 0]
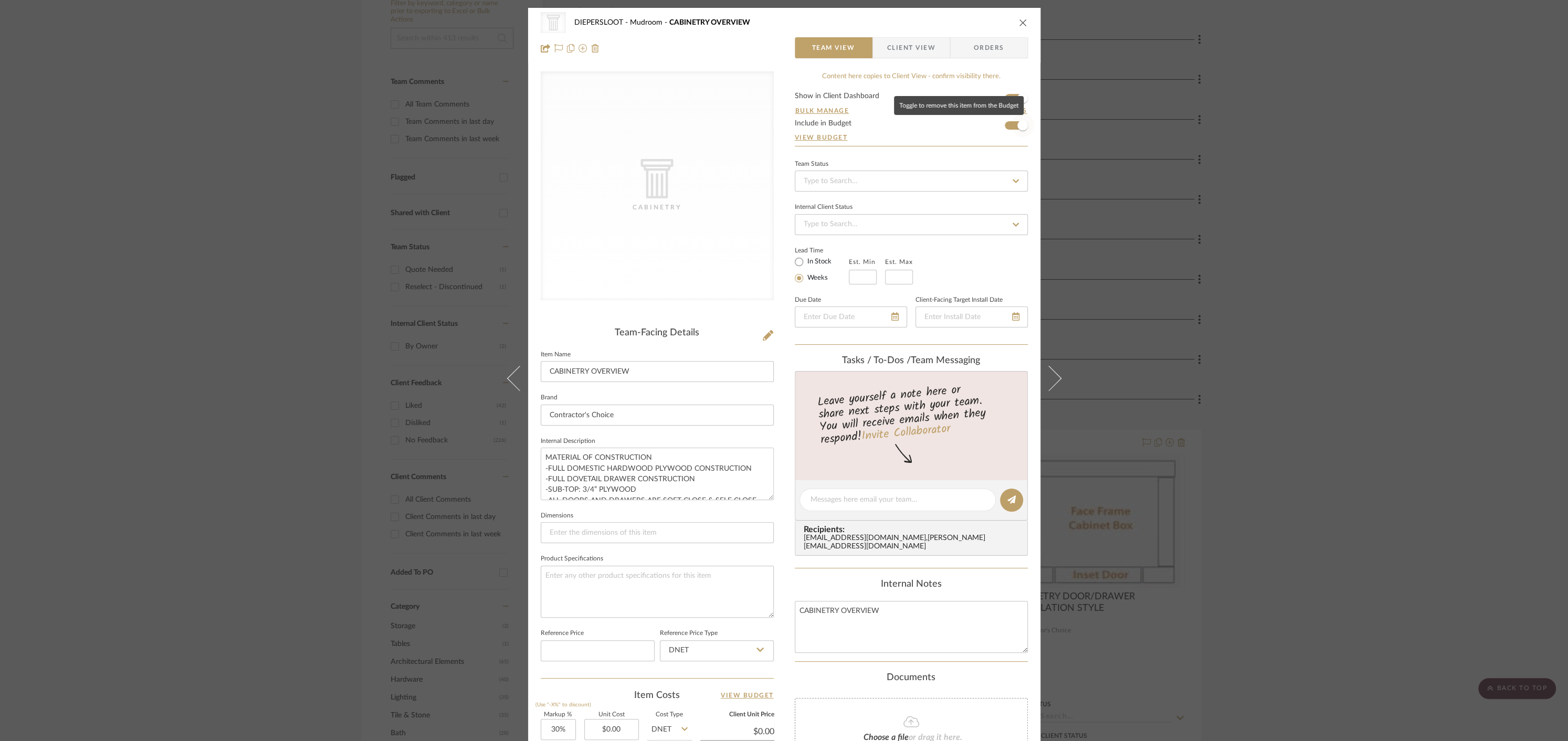
click at [1012, 123] on span "button" at bounding box center [1023, 125] width 23 height 23
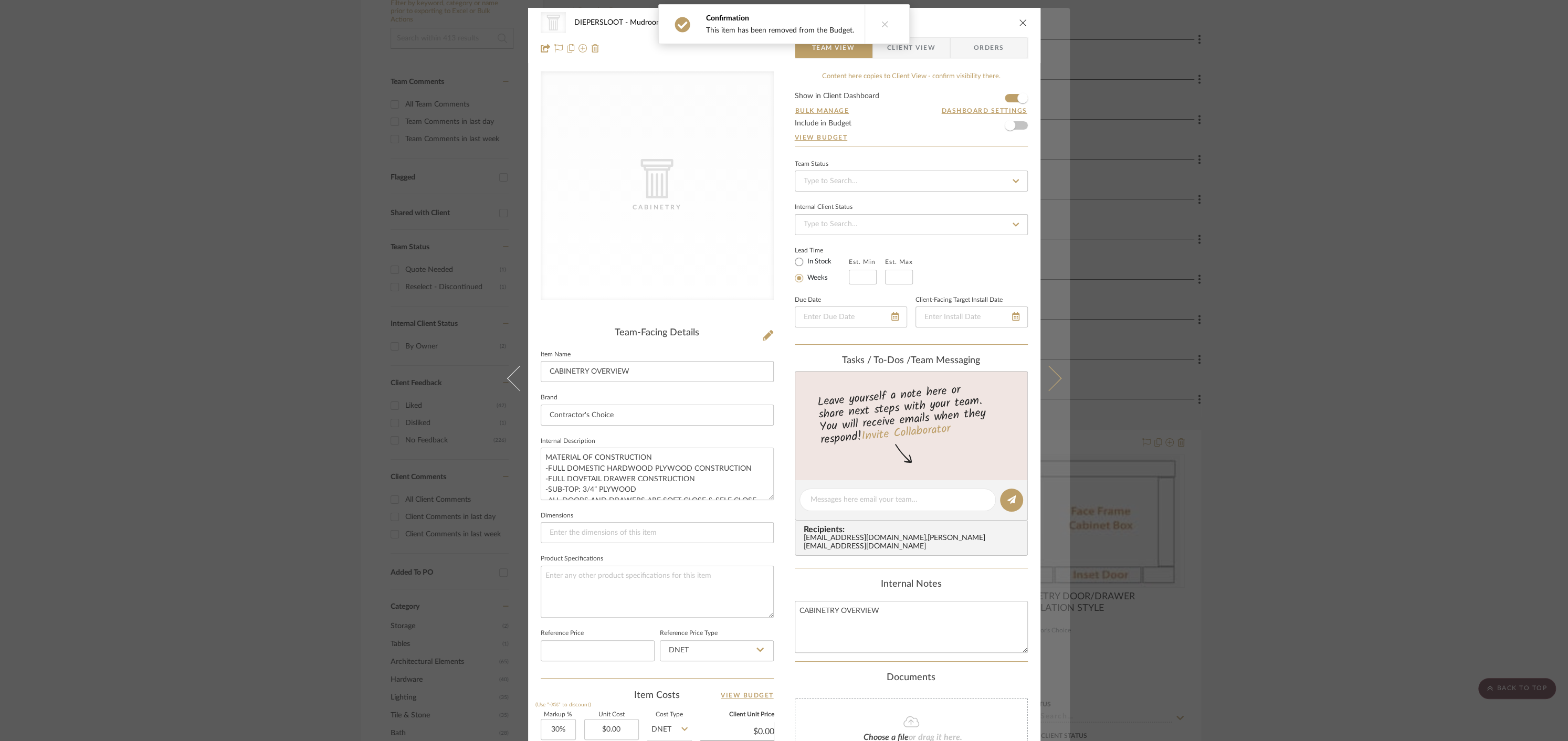
click at [1051, 380] on icon at bounding box center [1048, 378] width 25 height 25
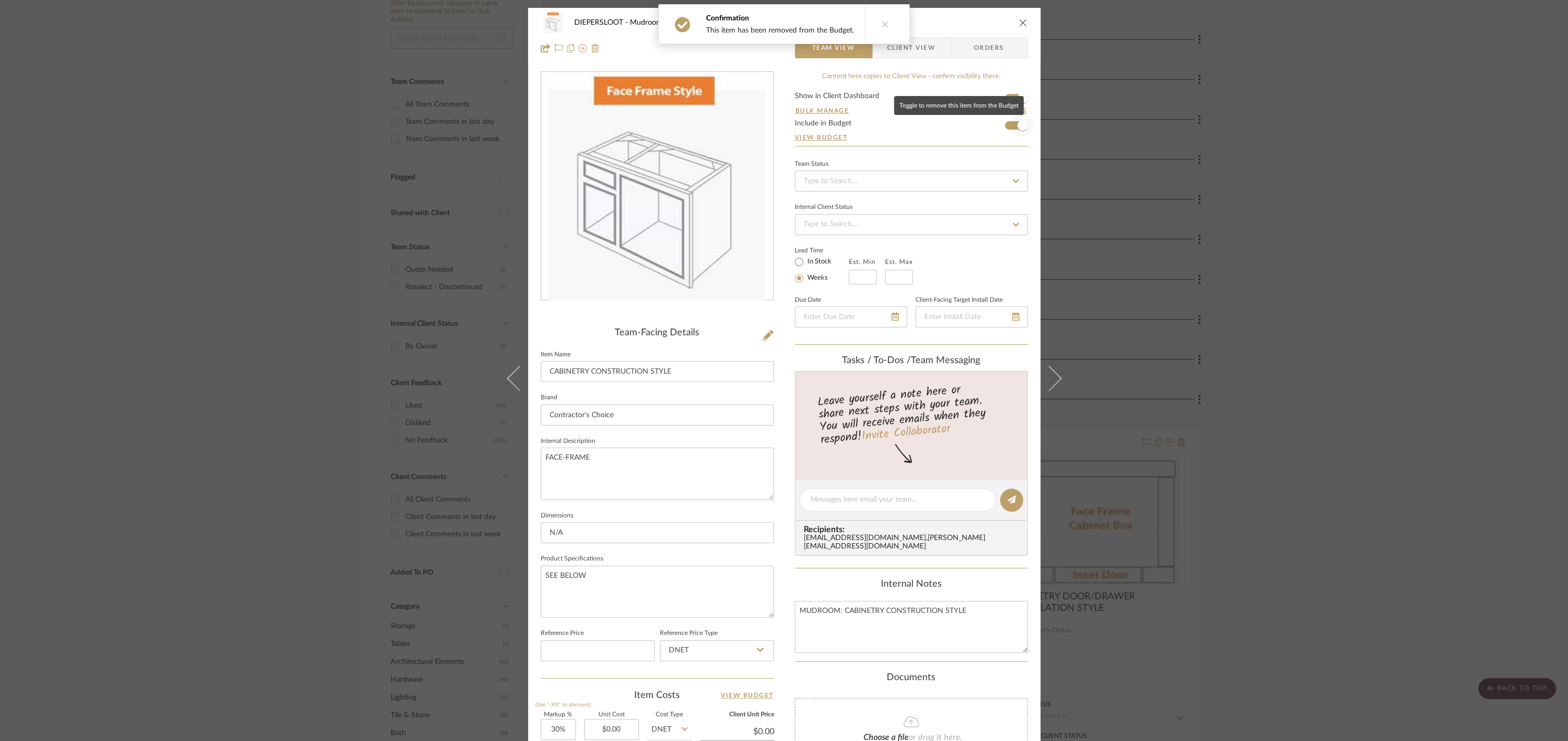
click at [1017, 128] on span "button" at bounding box center [1022, 125] width 10 height 10
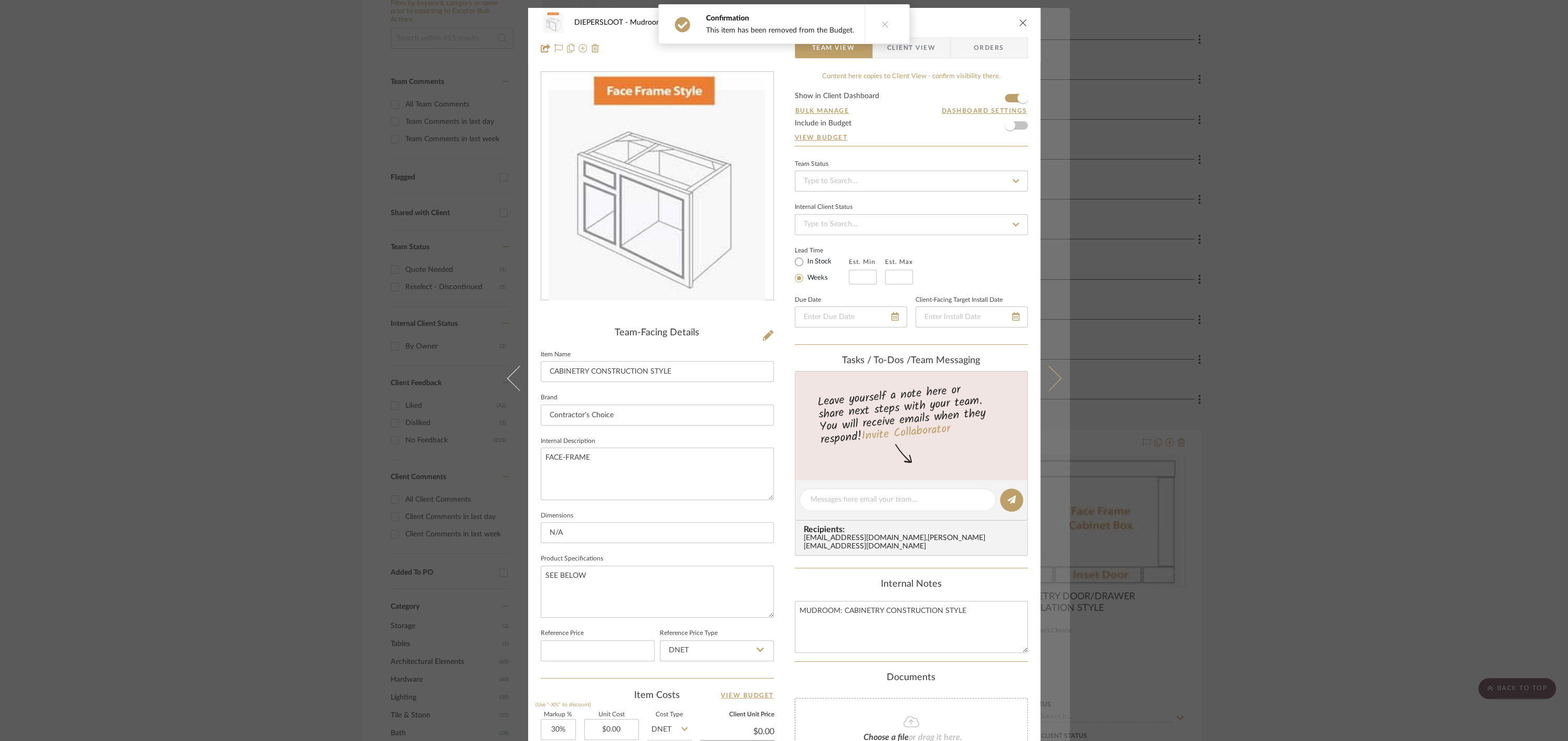
click at [1054, 378] on icon at bounding box center [1048, 378] width 25 height 25
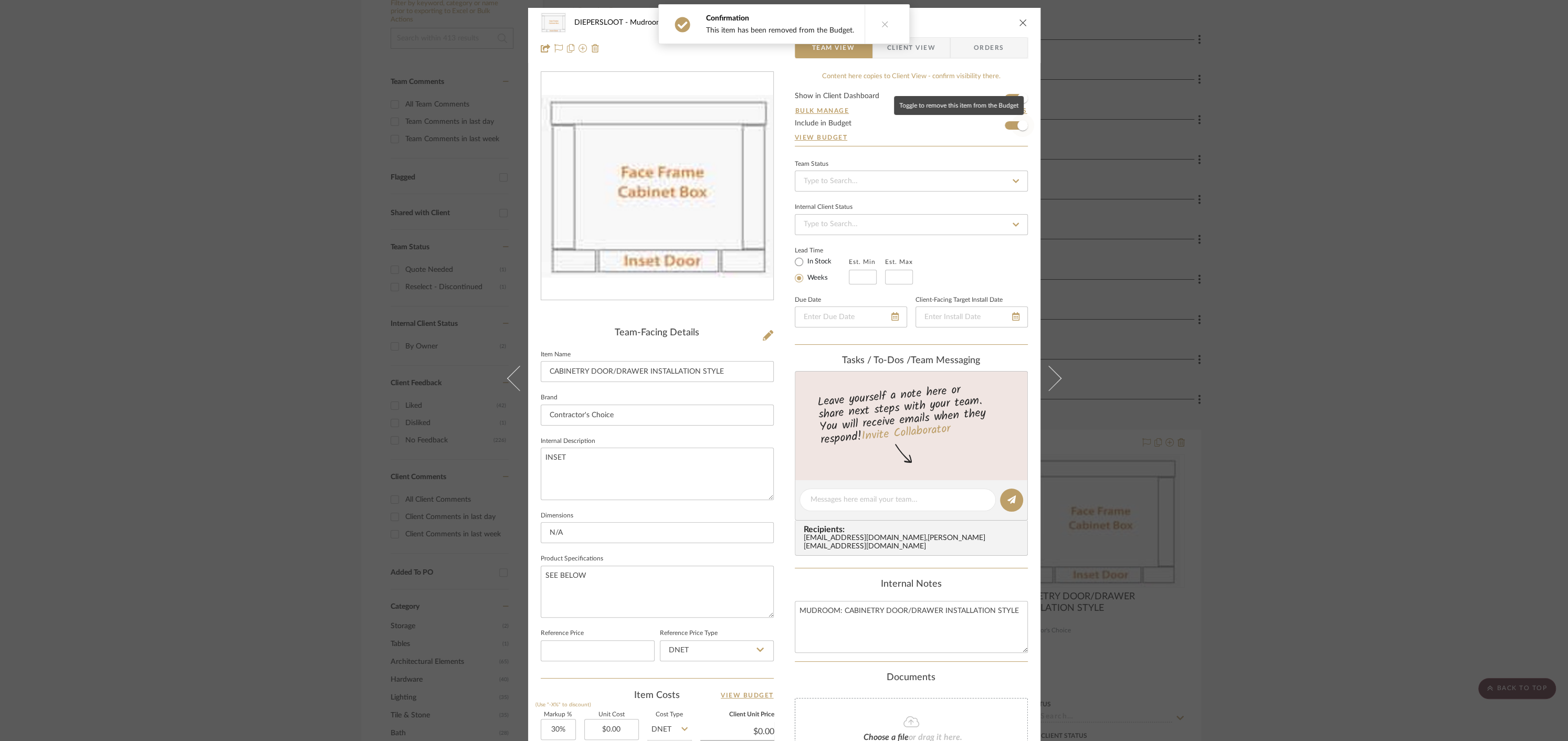
click at [1017, 125] on span "button" at bounding box center [1022, 125] width 10 height 10
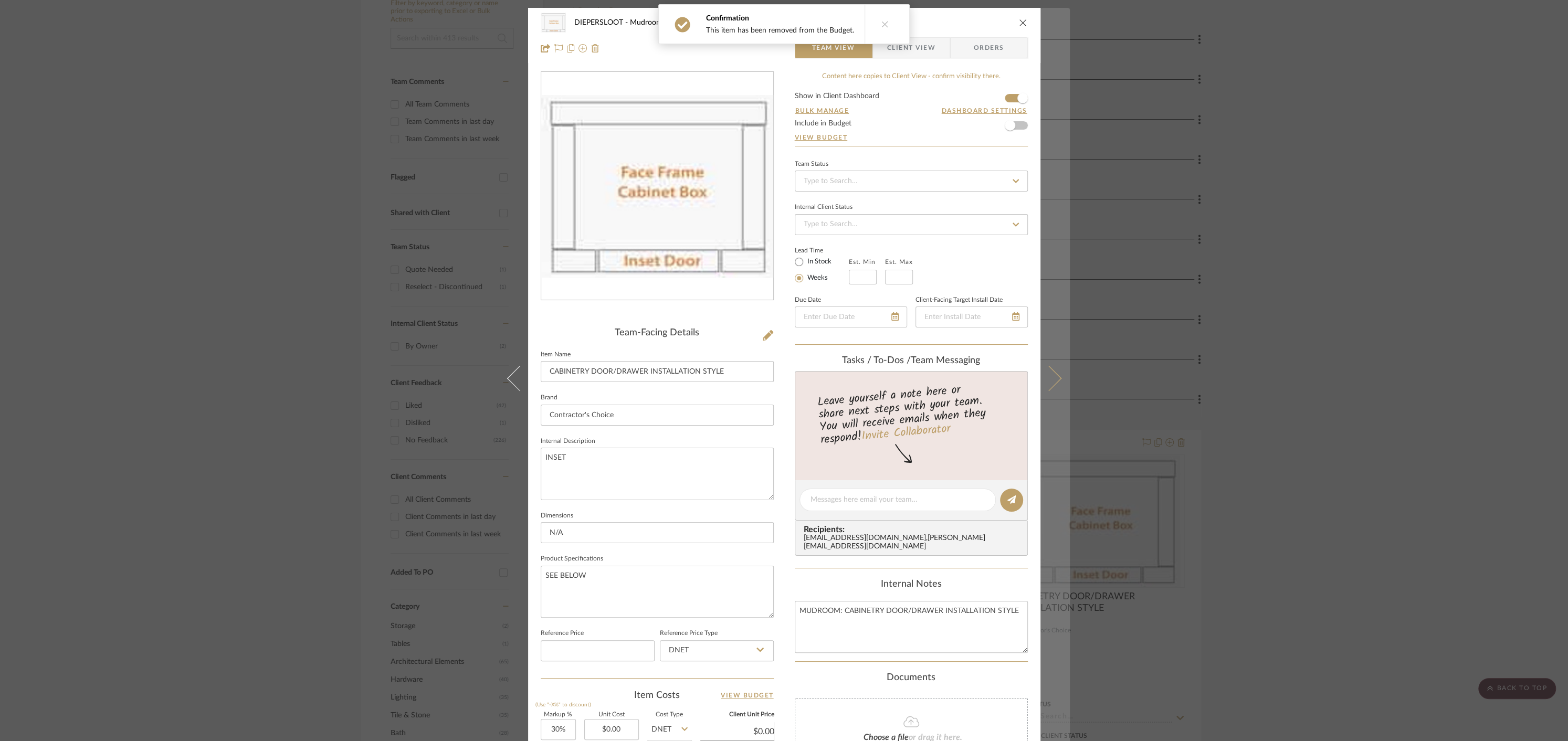
click at [1043, 376] on icon at bounding box center [1048, 378] width 25 height 25
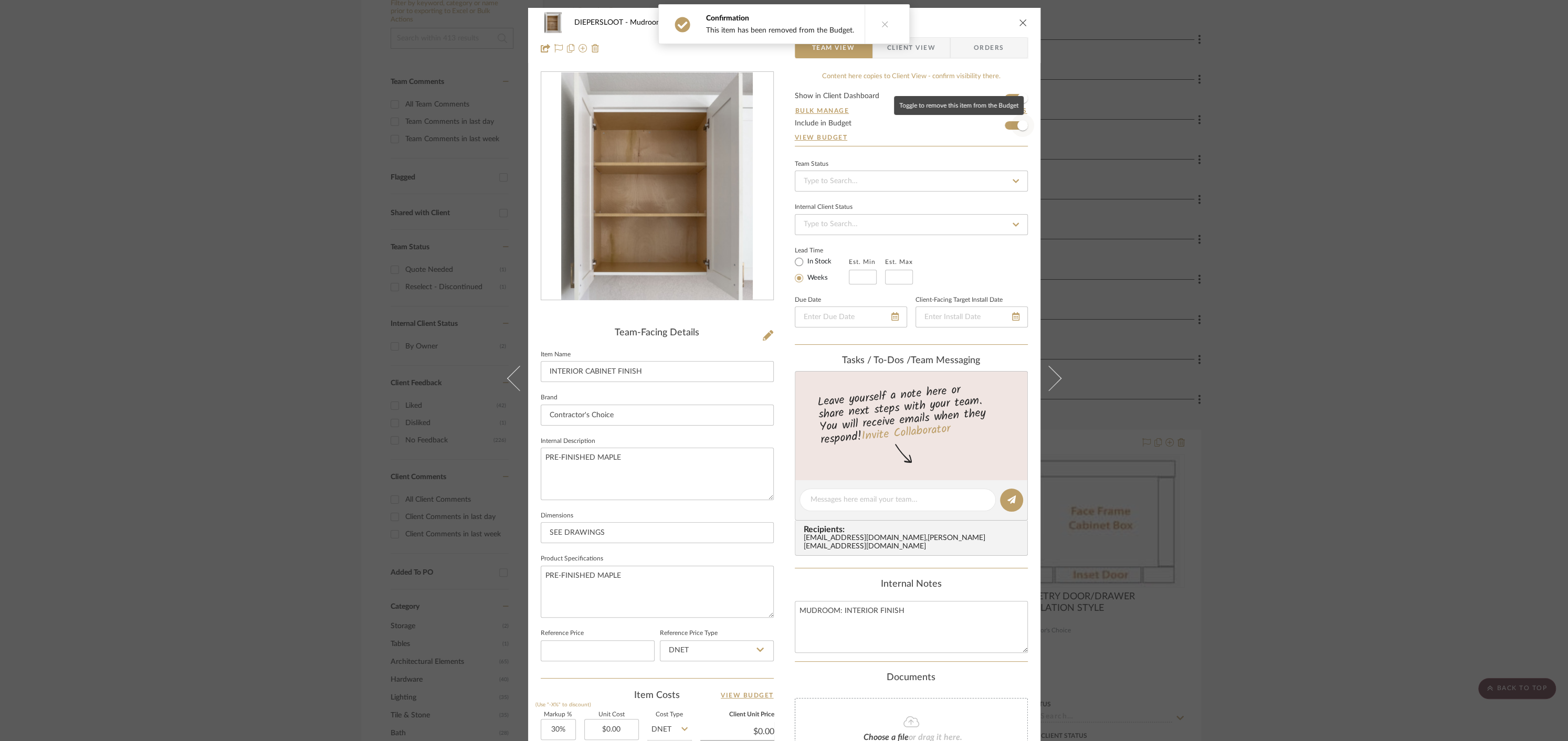
click at [1017, 124] on span "button" at bounding box center [1022, 125] width 10 height 10
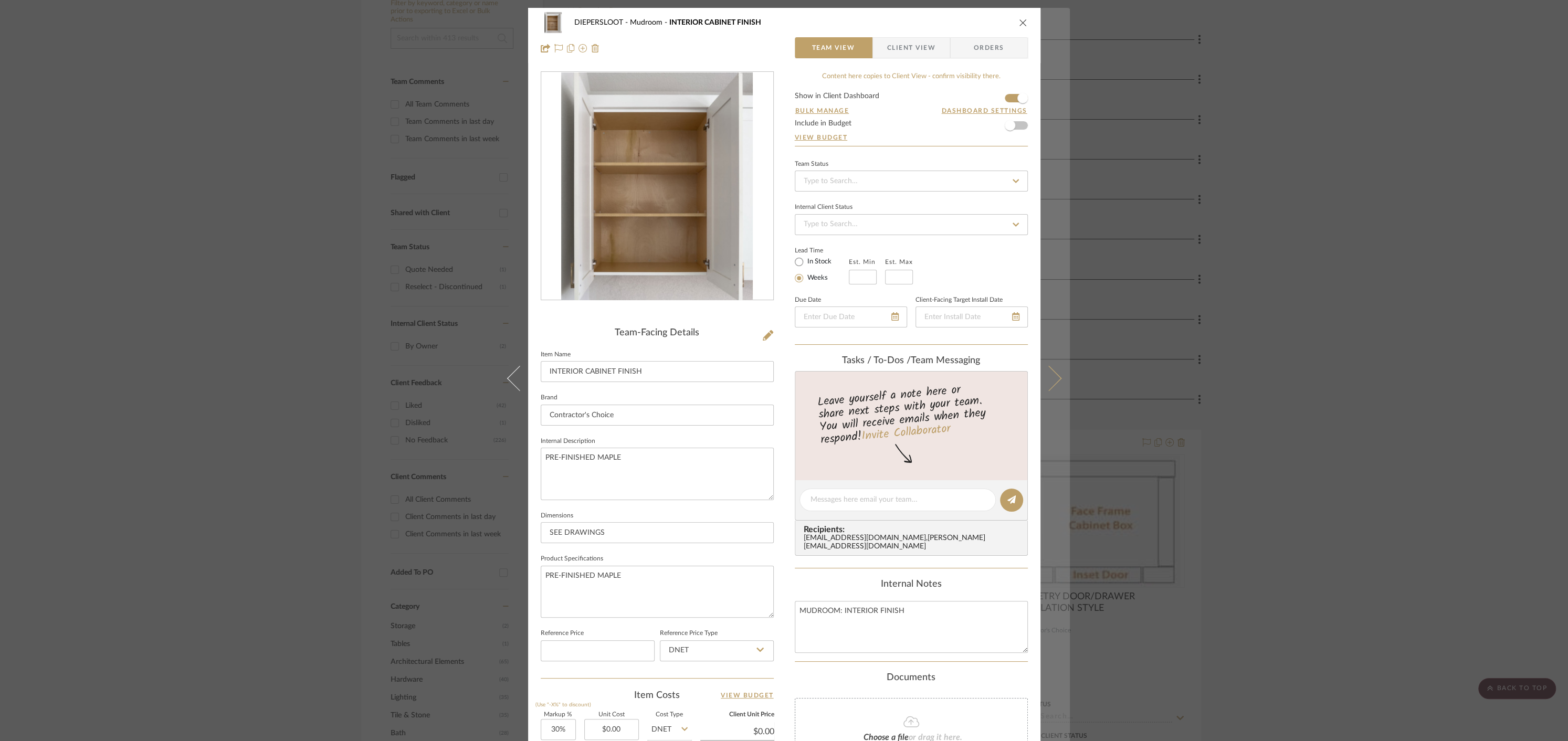
click at [1046, 367] on icon at bounding box center [1048, 378] width 25 height 25
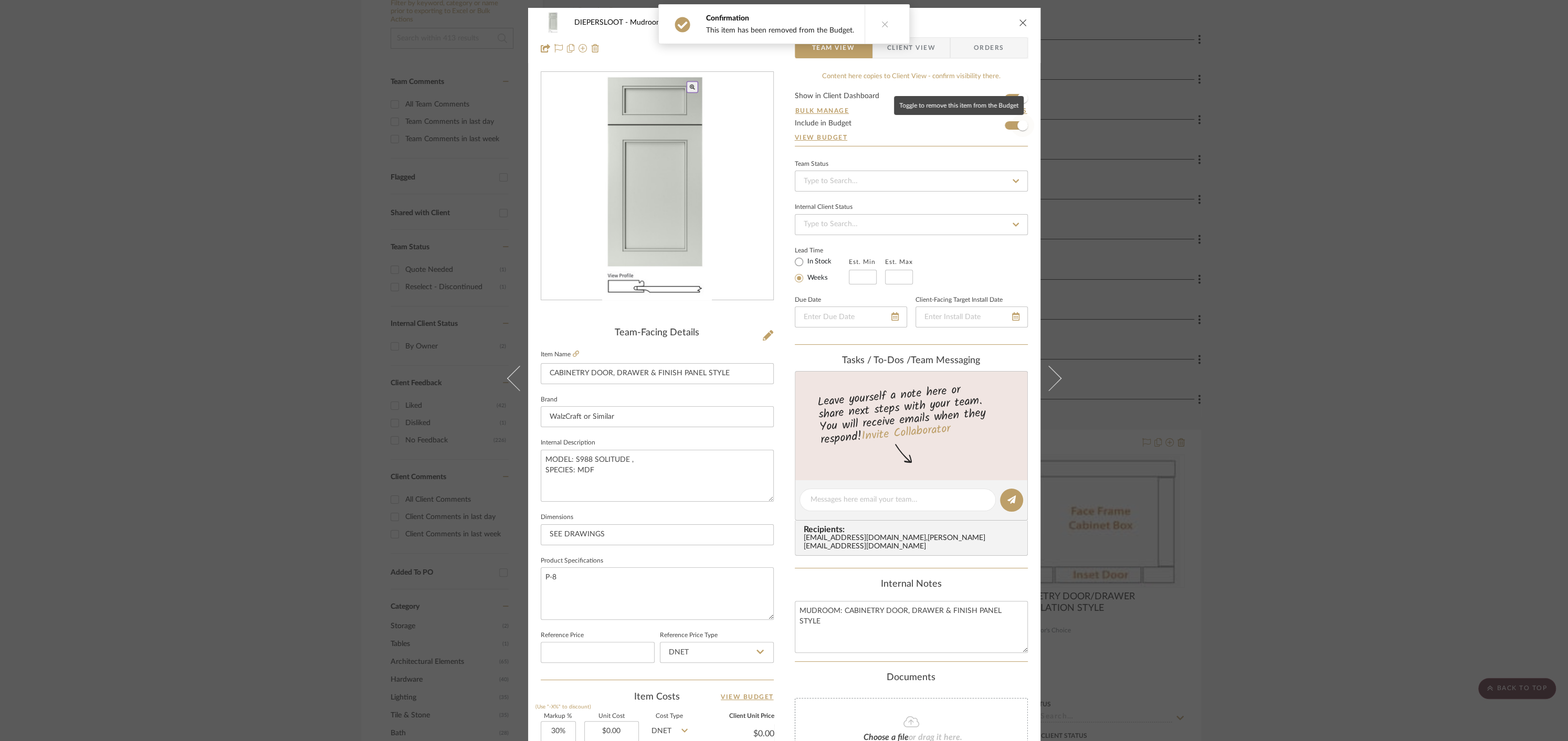
click at [1017, 127] on span "button" at bounding box center [1022, 125] width 10 height 10
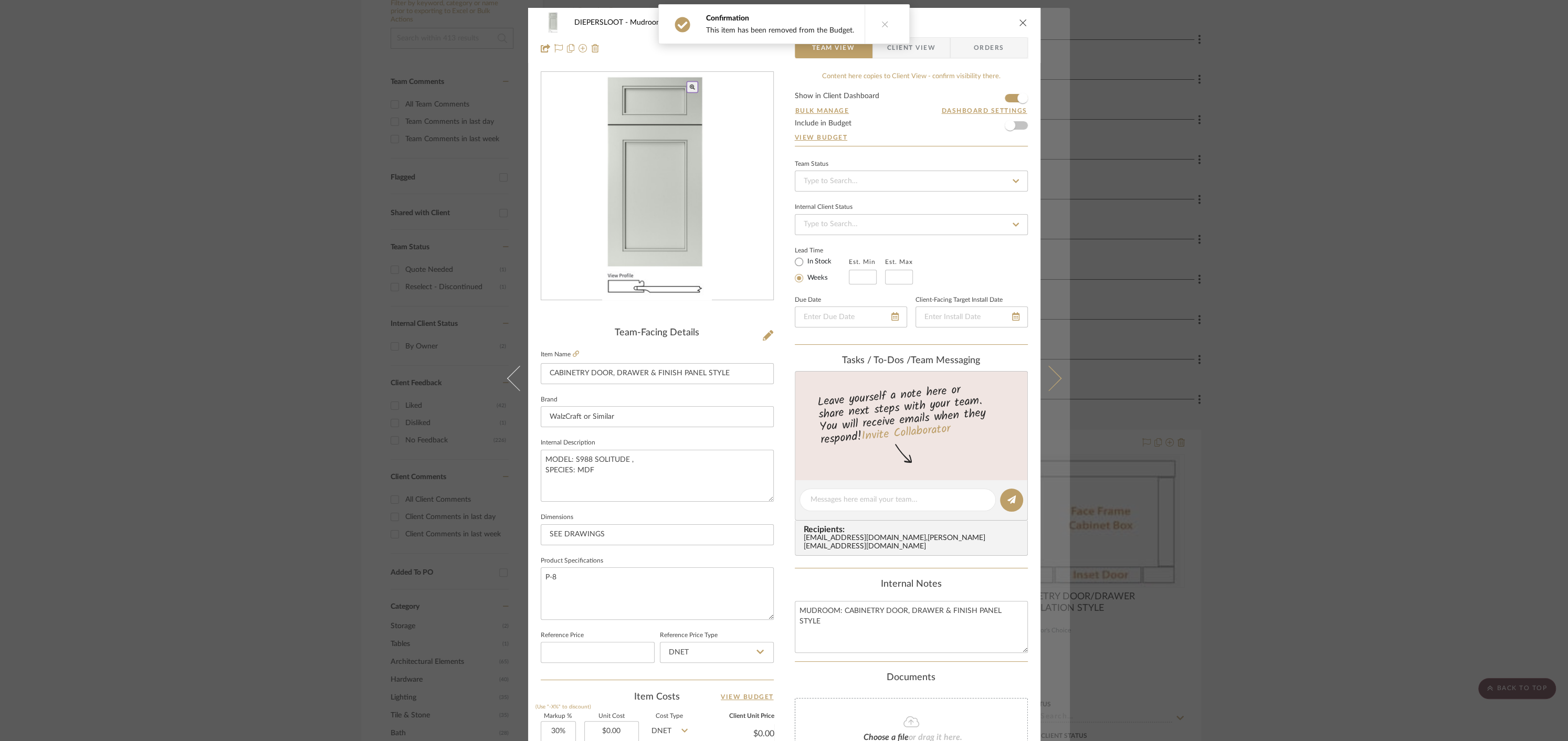
click at [1055, 369] on button at bounding box center [1055, 378] width 29 height 741
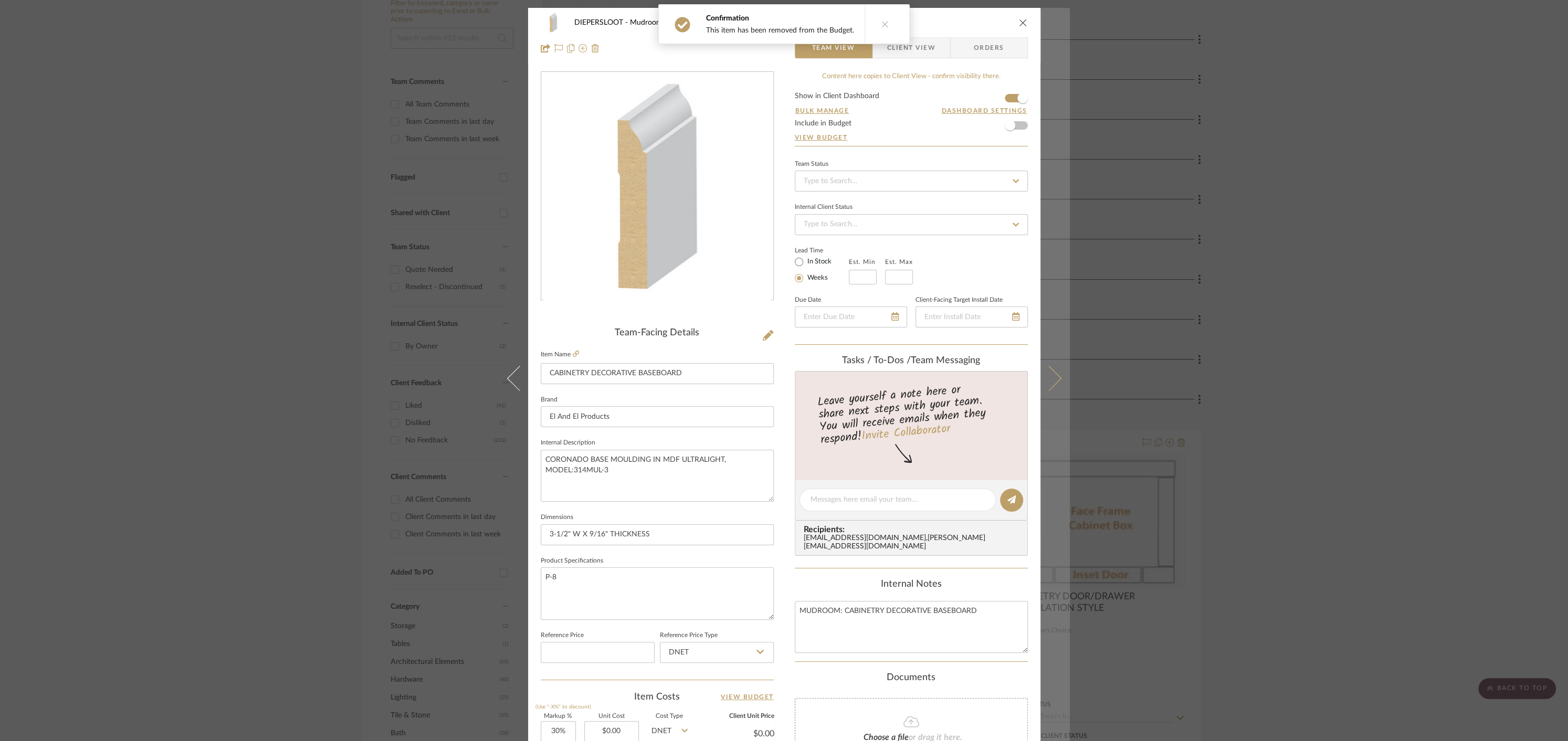
click at [1050, 377] on icon at bounding box center [1048, 378] width 25 height 25
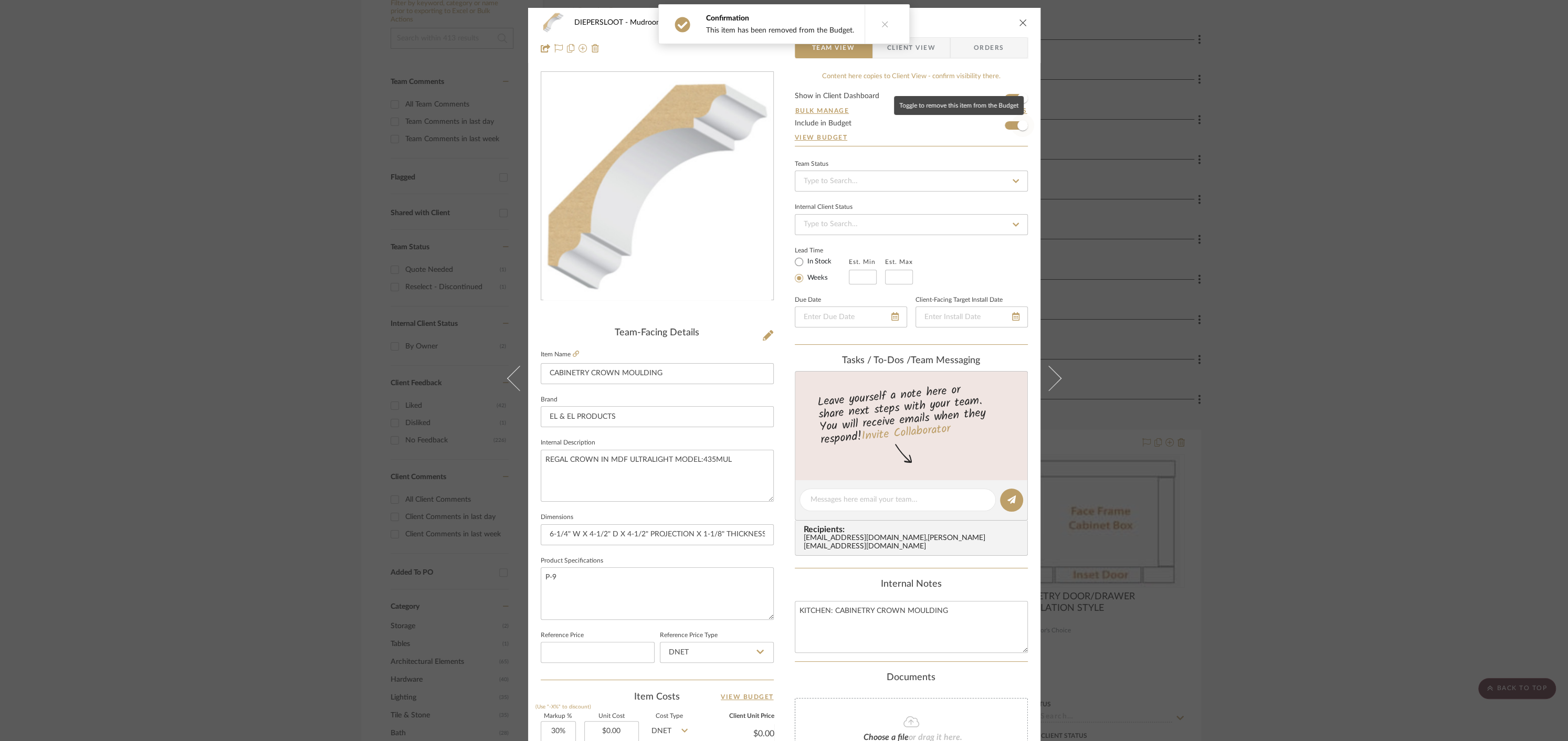
click at [1017, 128] on span "button" at bounding box center [1022, 125] width 10 height 10
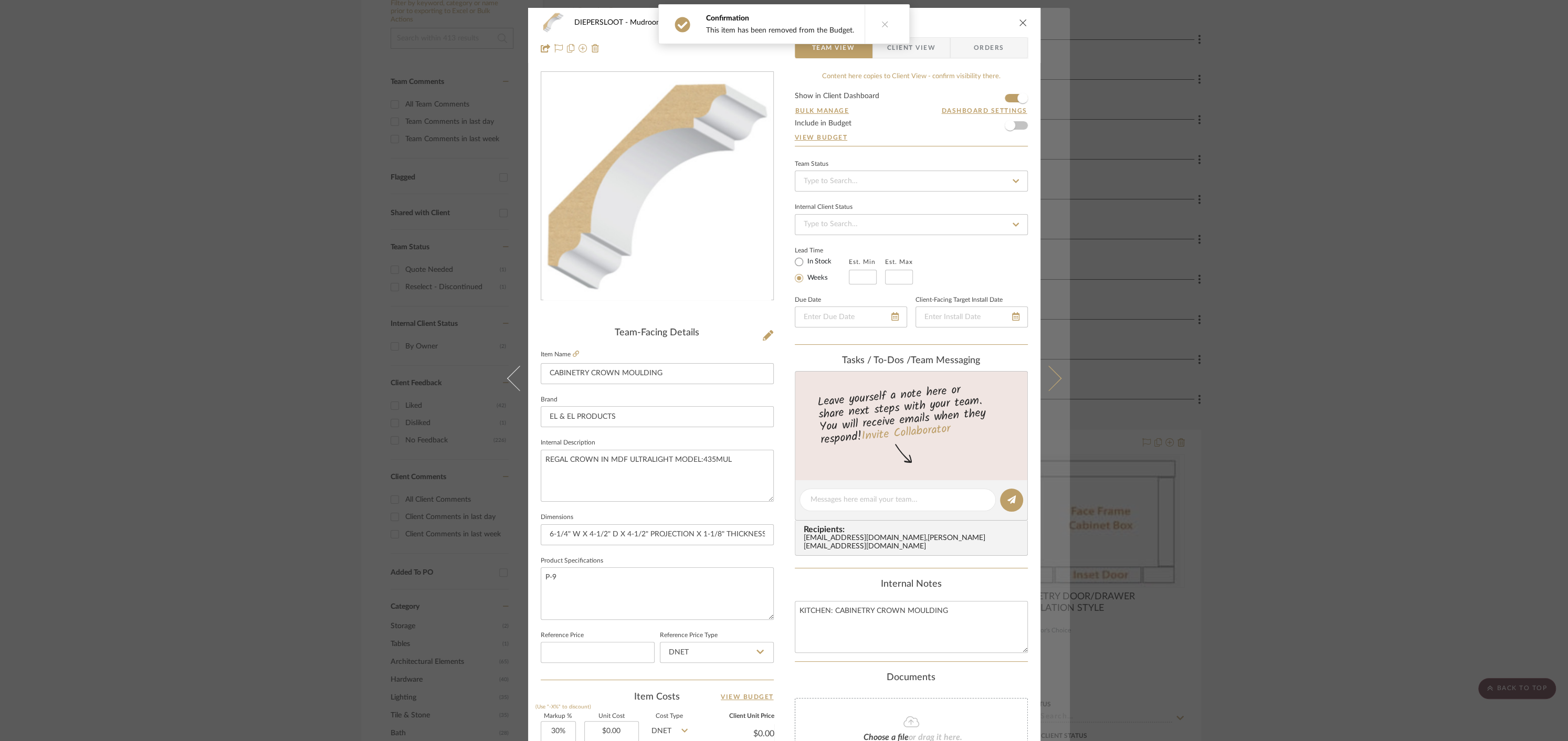
click at [1052, 368] on button at bounding box center [1055, 378] width 29 height 741
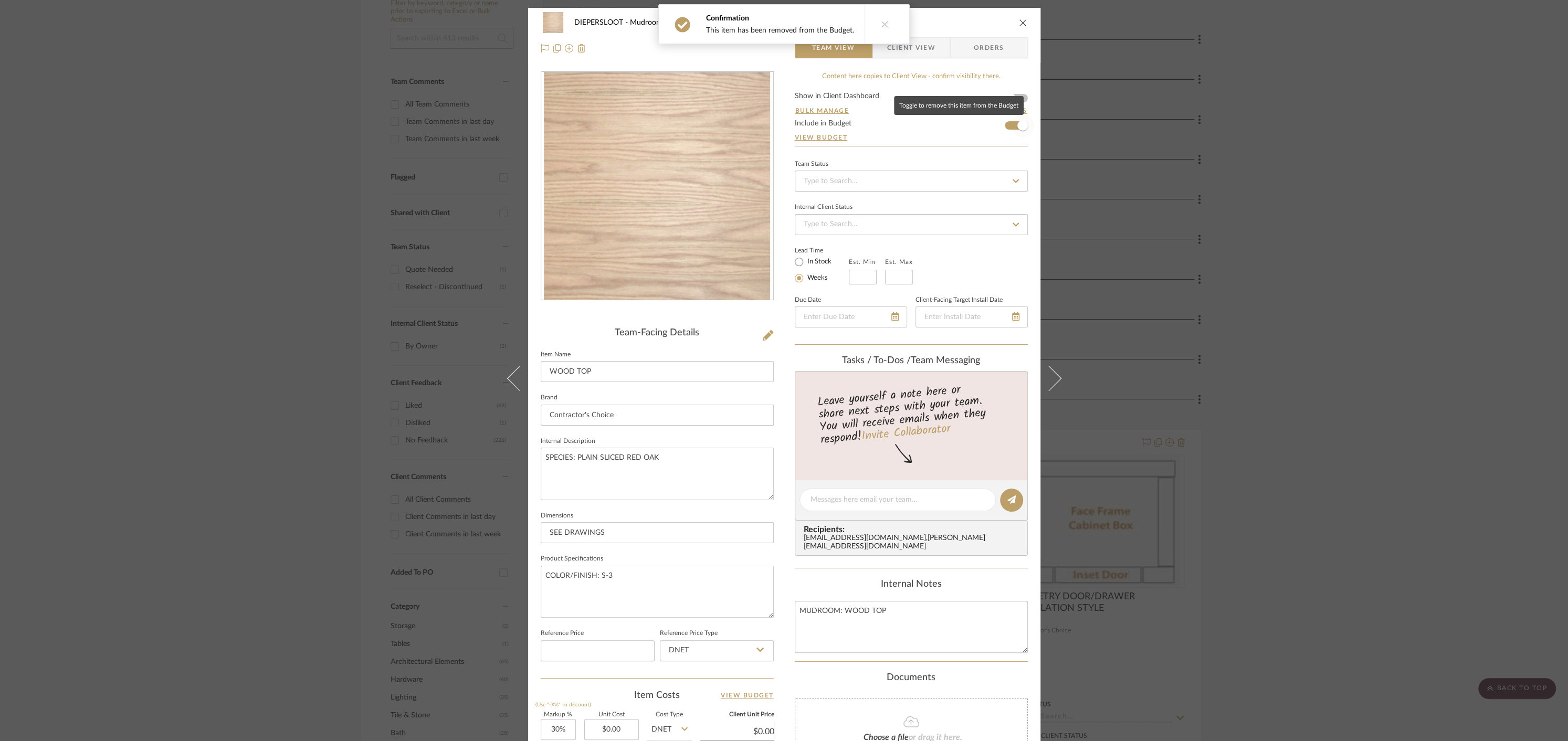
click at [1018, 127] on span "button" at bounding box center [1022, 125] width 10 height 10
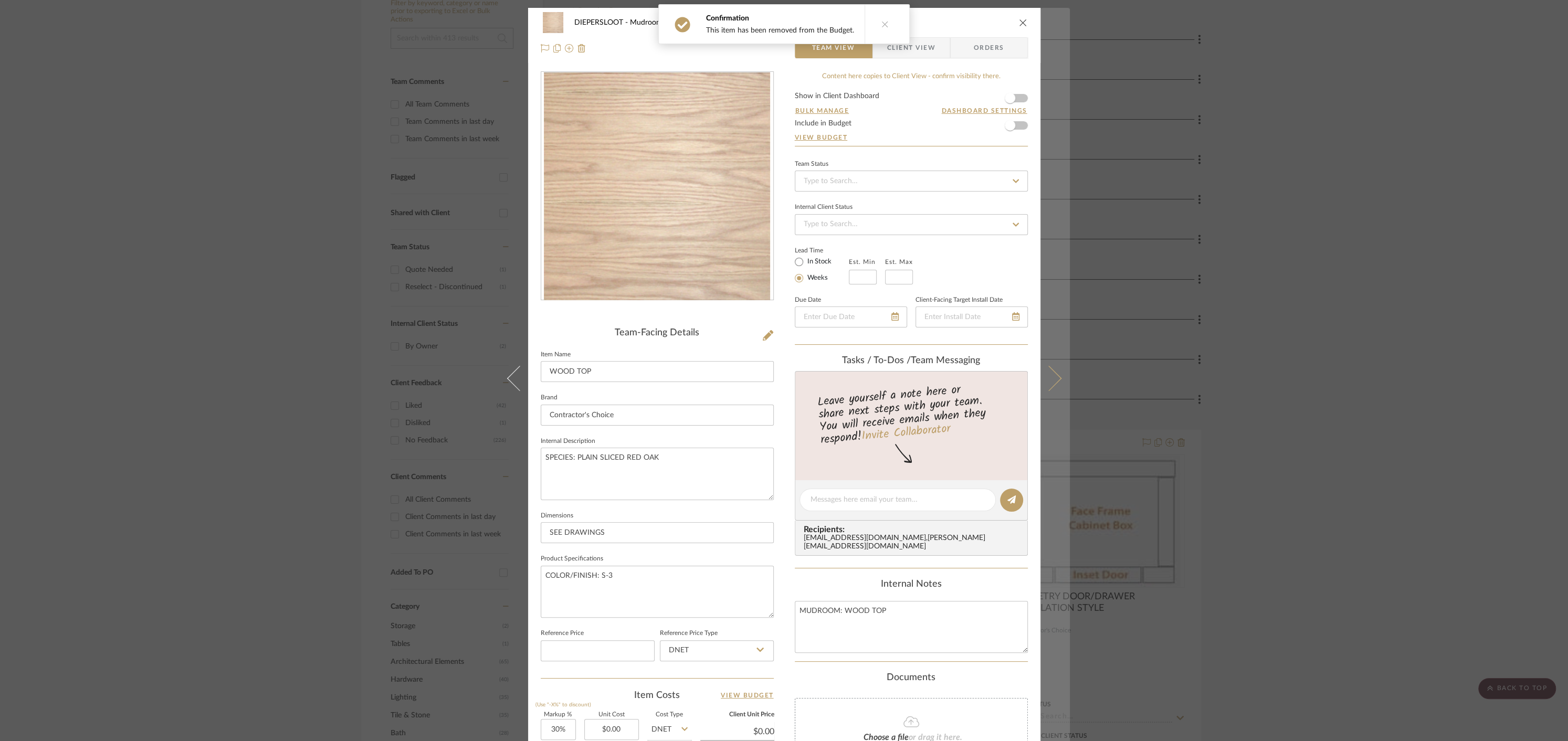
click at [1044, 378] on icon at bounding box center [1048, 378] width 25 height 25
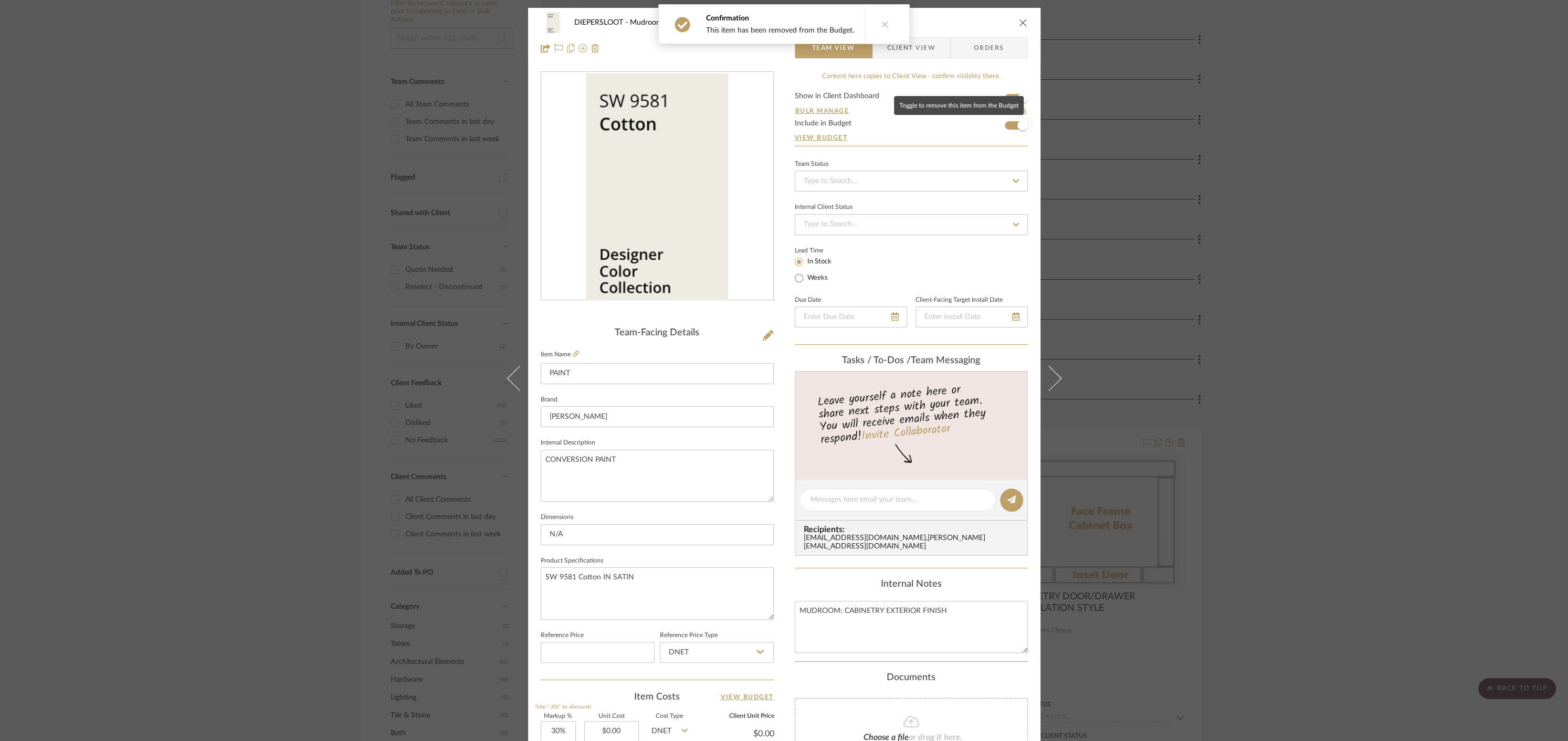
click at [1013, 129] on span "button" at bounding box center [1023, 125] width 23 height 23
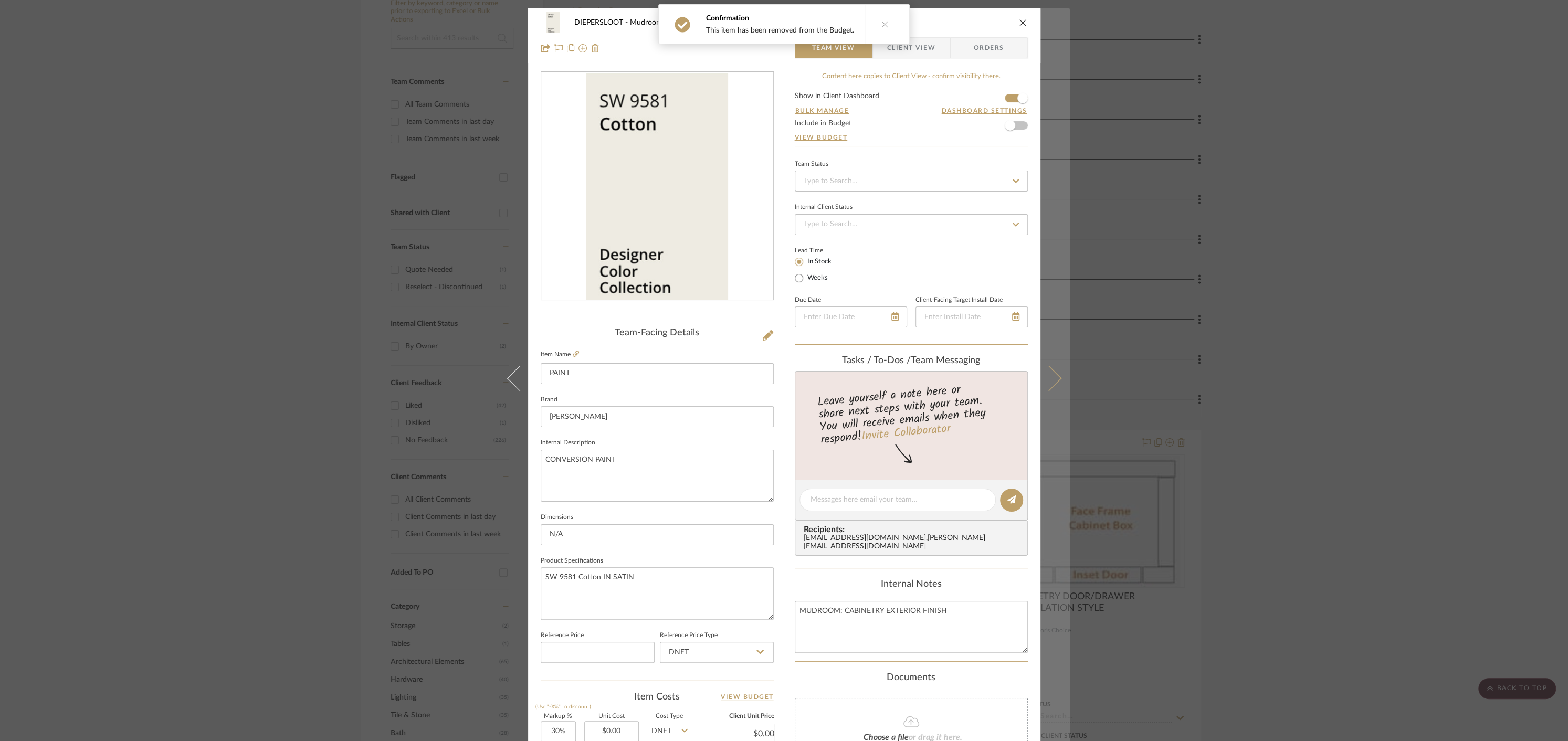
click at [1049, 380] on icon at bounding box center [1048, 378] width 25 height 25
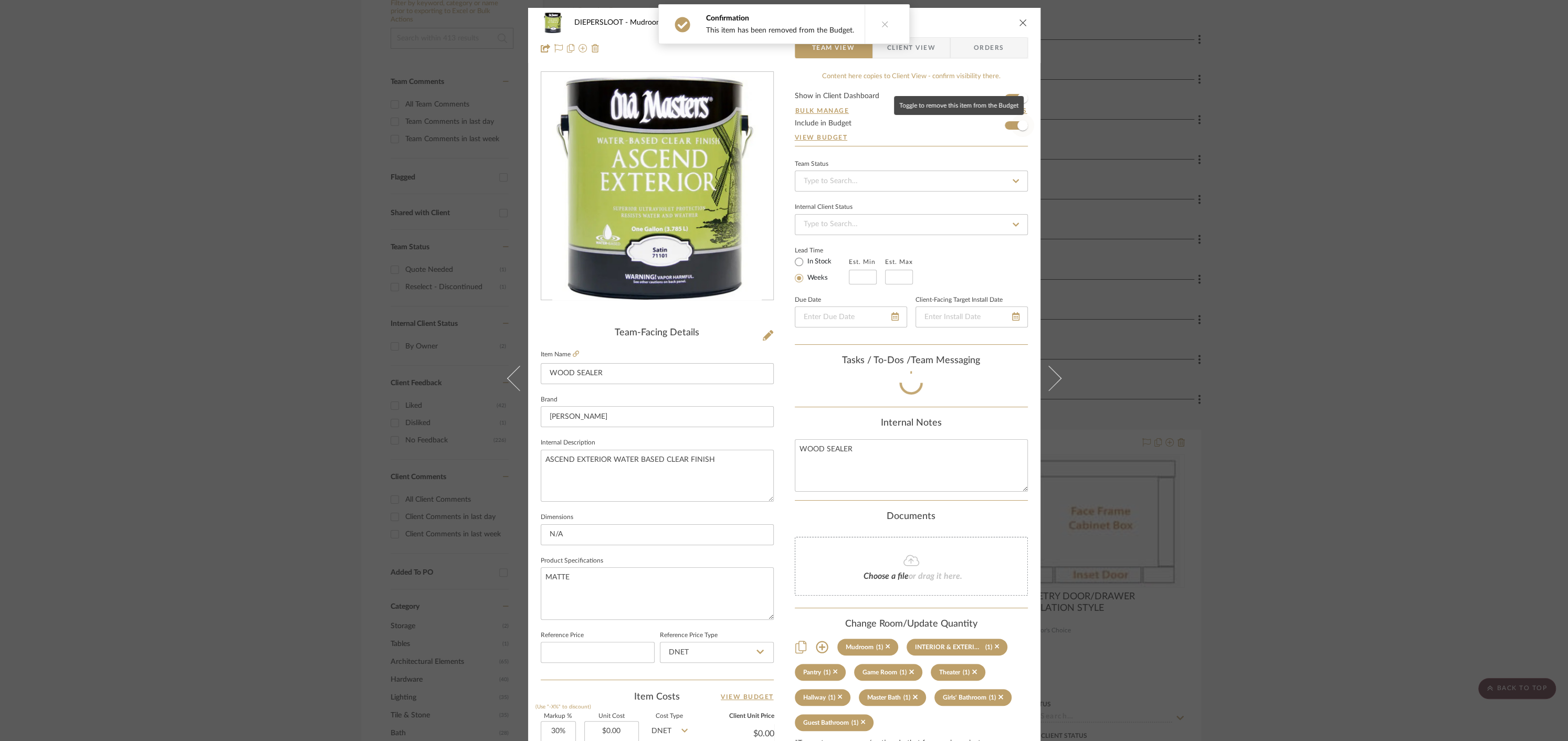
click at [1017, 125] on span "button" at bounding box center [1022, 125] width 10 height 10
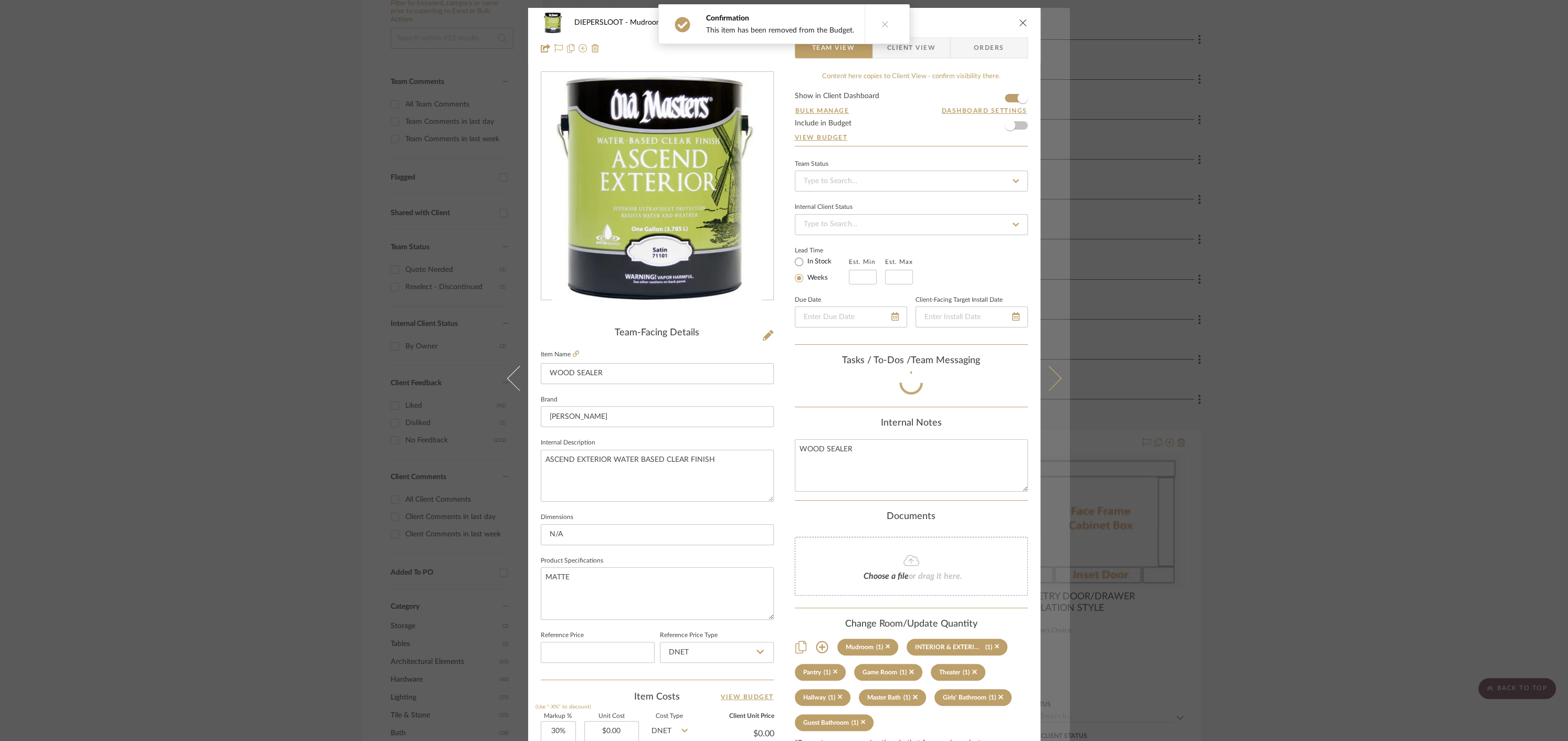
click at [1055, 377] on icon at bounding box center [1048, 378] width 25 height 25
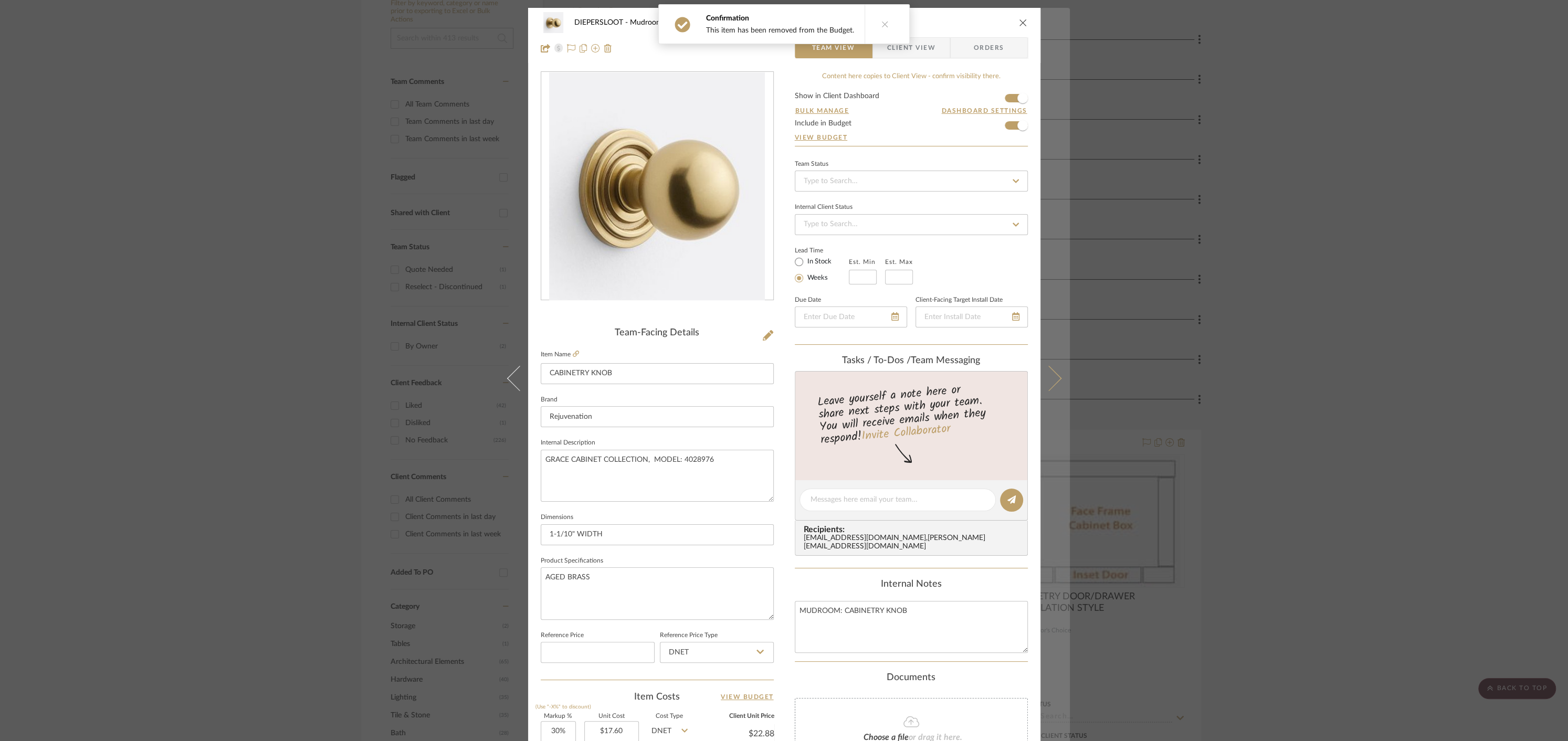
click at [1052, 383] on button at bounding box center [1055, 378] width 29 height 741
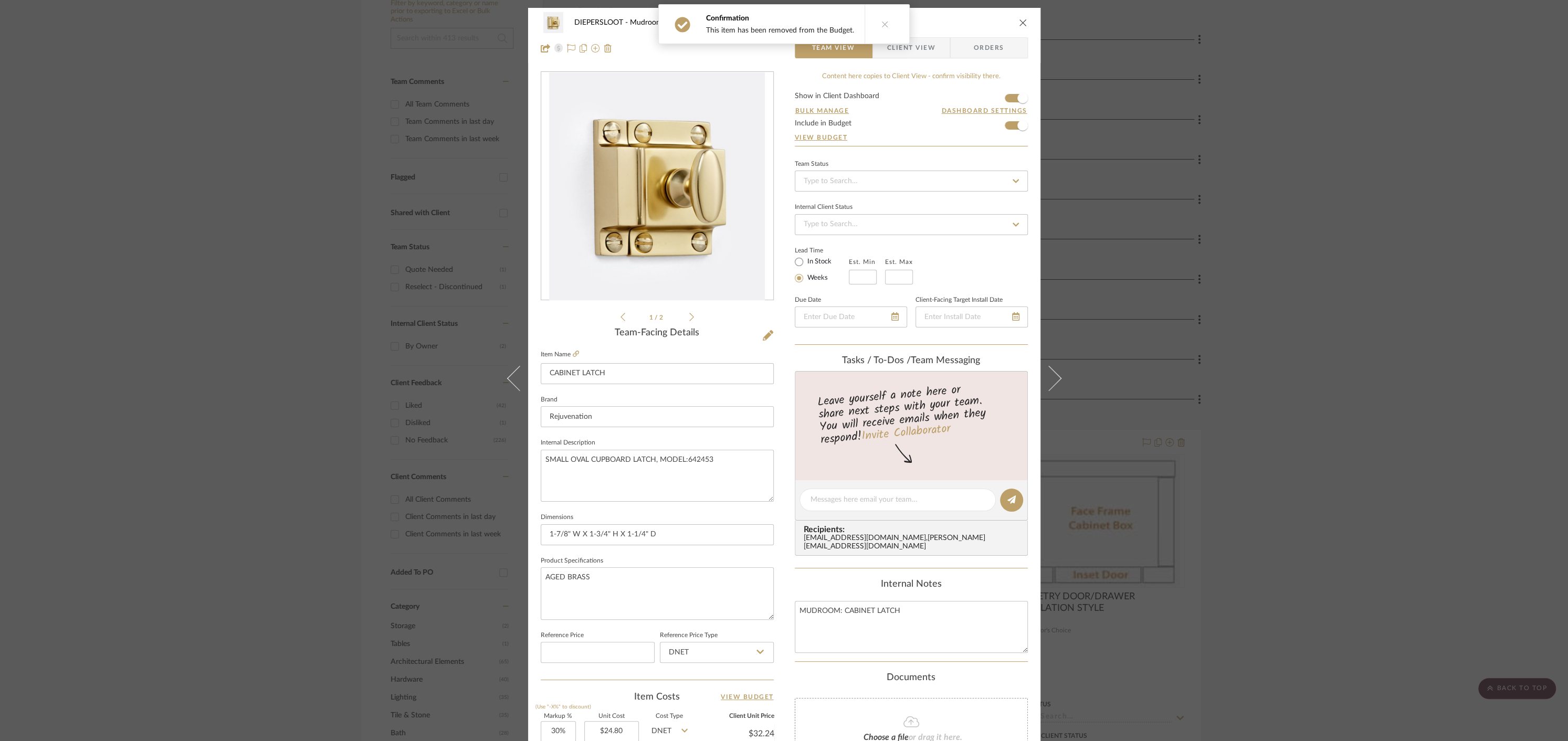
click at [1052, 383] on button at bounding box center [1055, 378] width 29 height 741
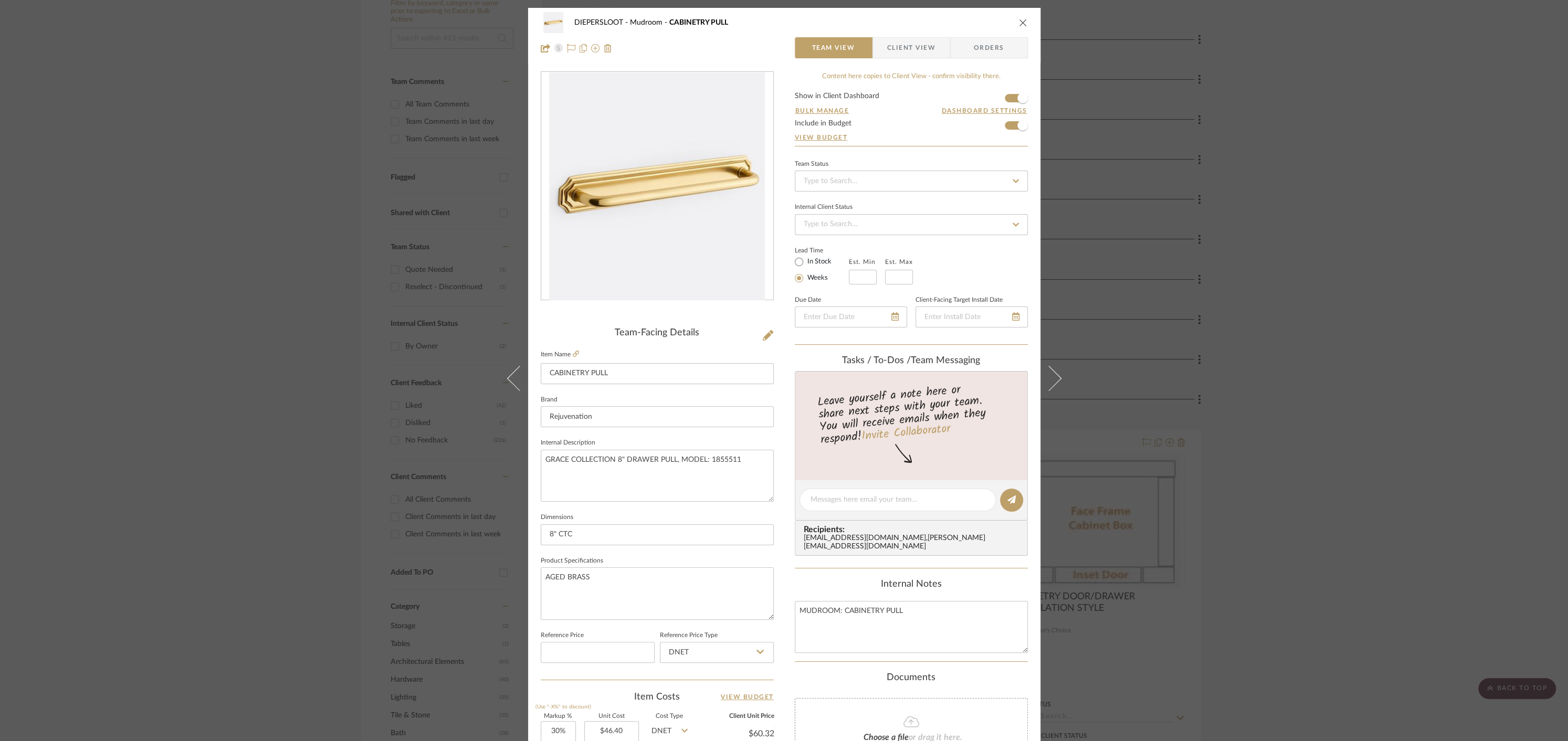
click at [1052, 383] on button at bounding box center [1055, 378] width 29 height 741
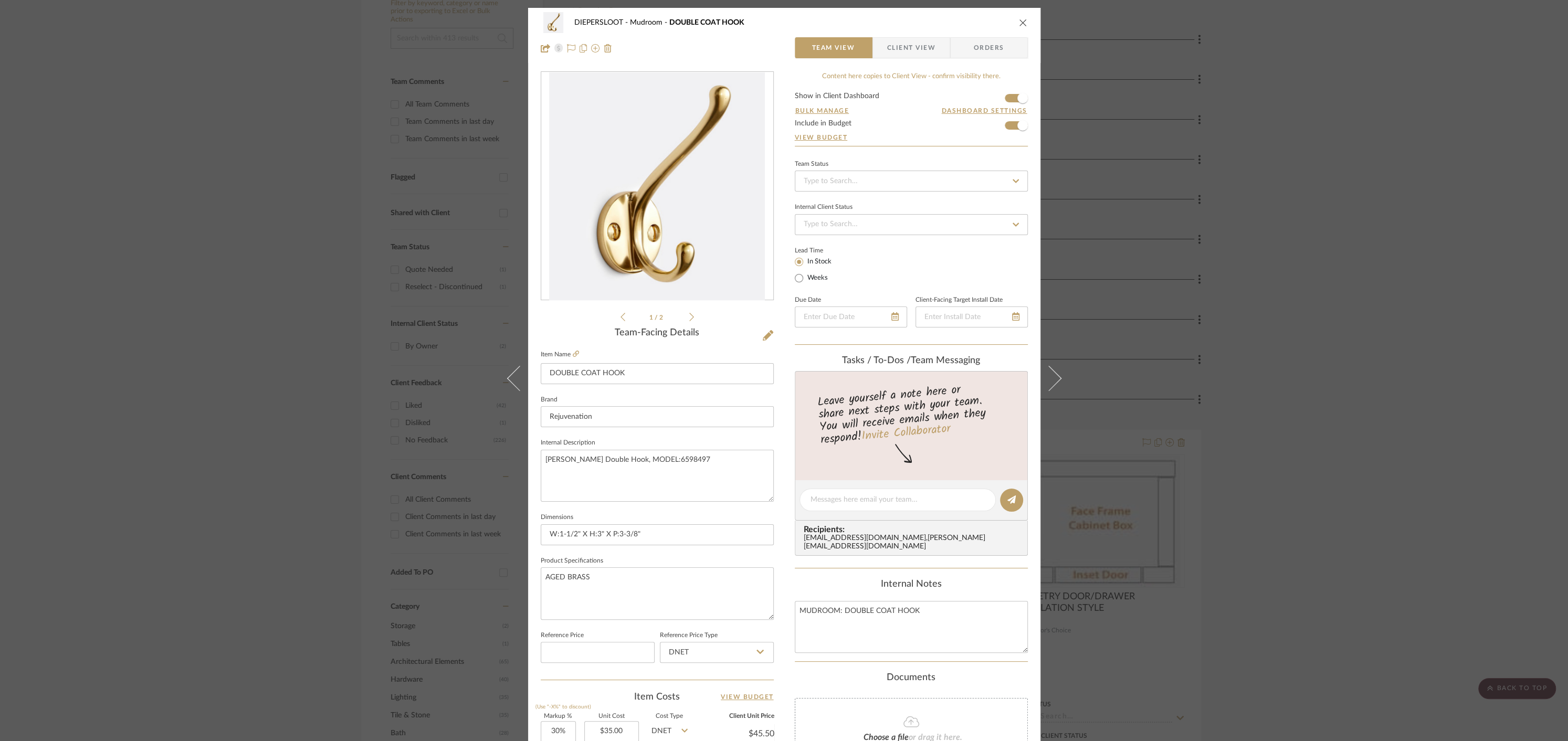
click at [1020, 21] on icon "close" at bounding box center [1023, 23] width 9 height 9
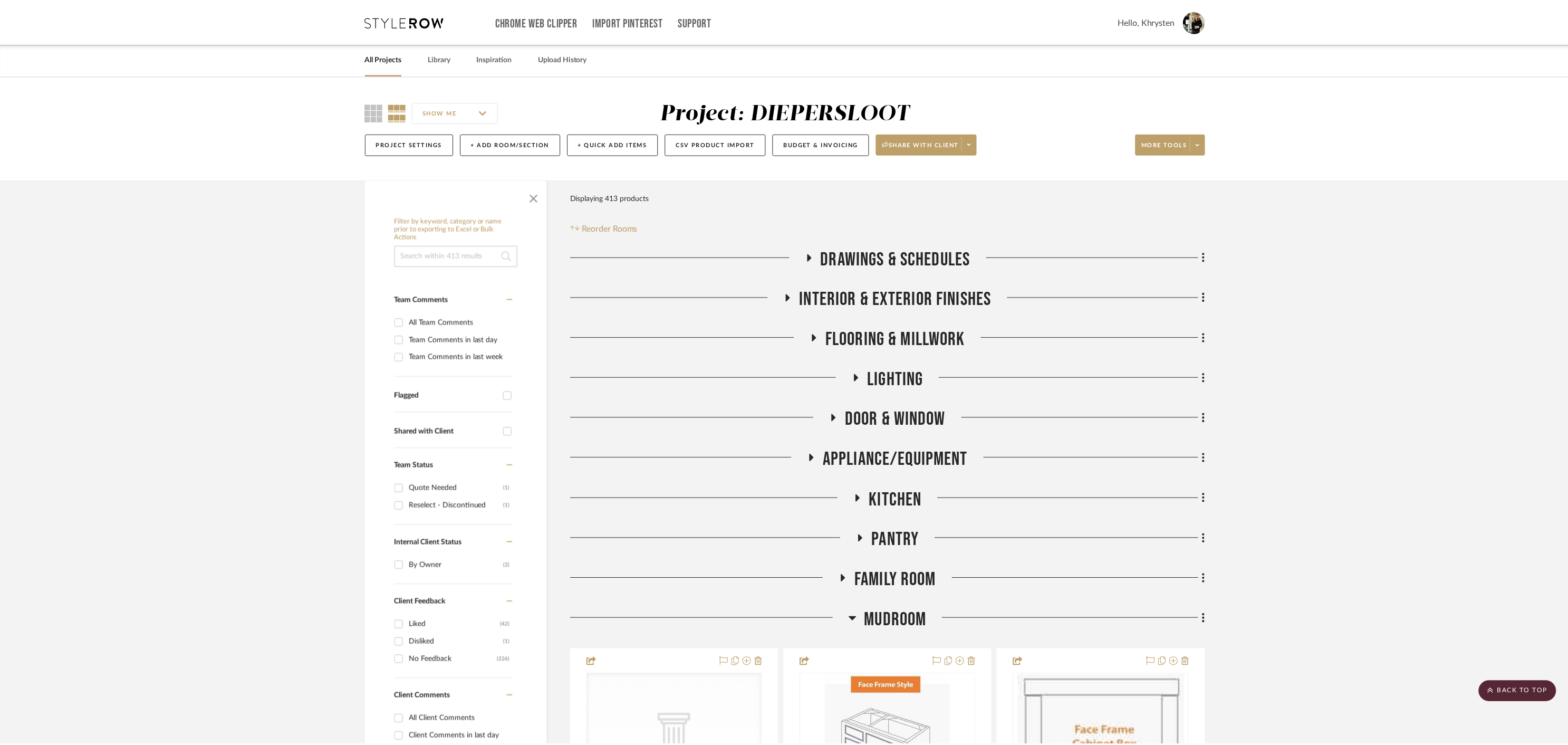
scroll to position [217, 0]
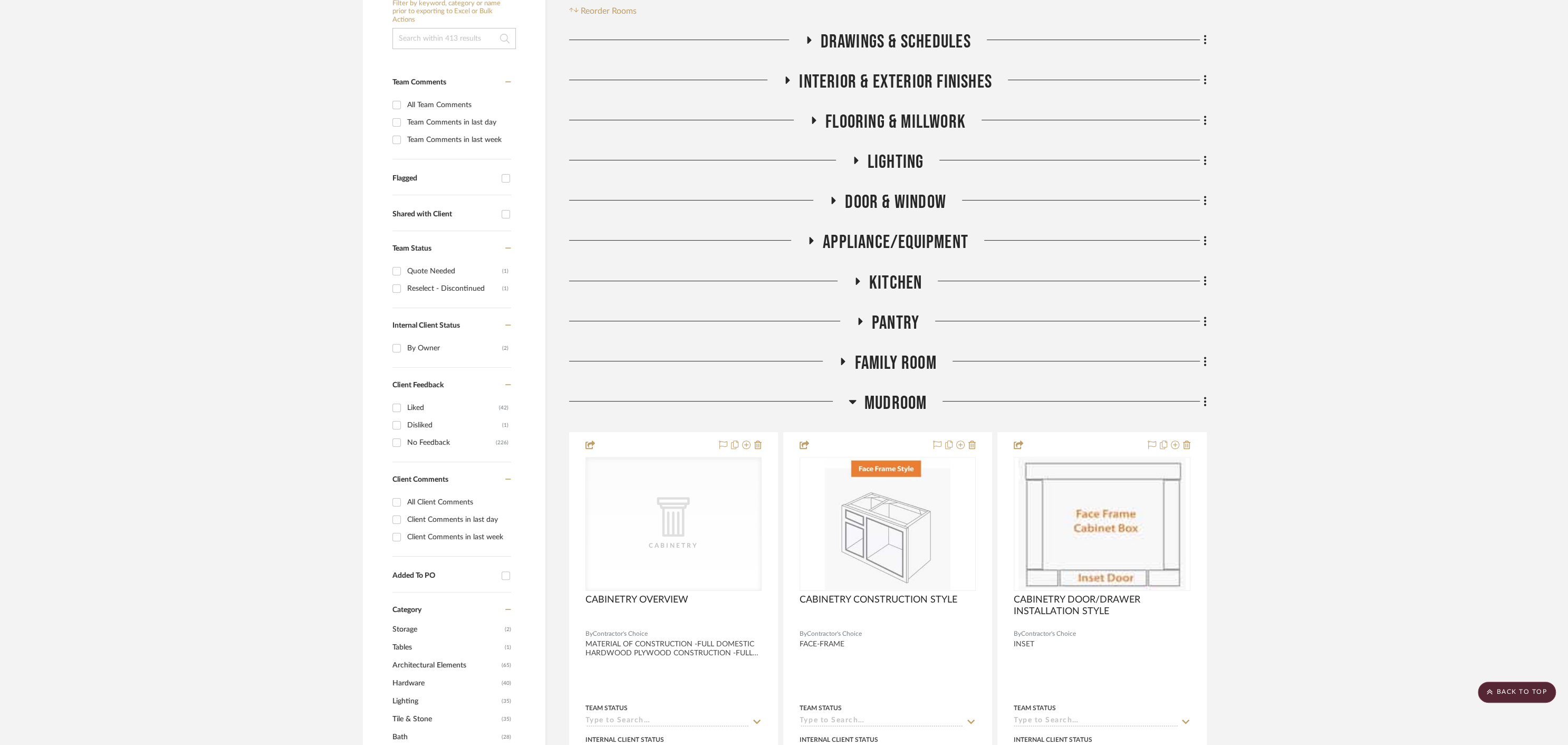
click at [856, 401] on icon at bounding box center [852, 401] width 8 height 13
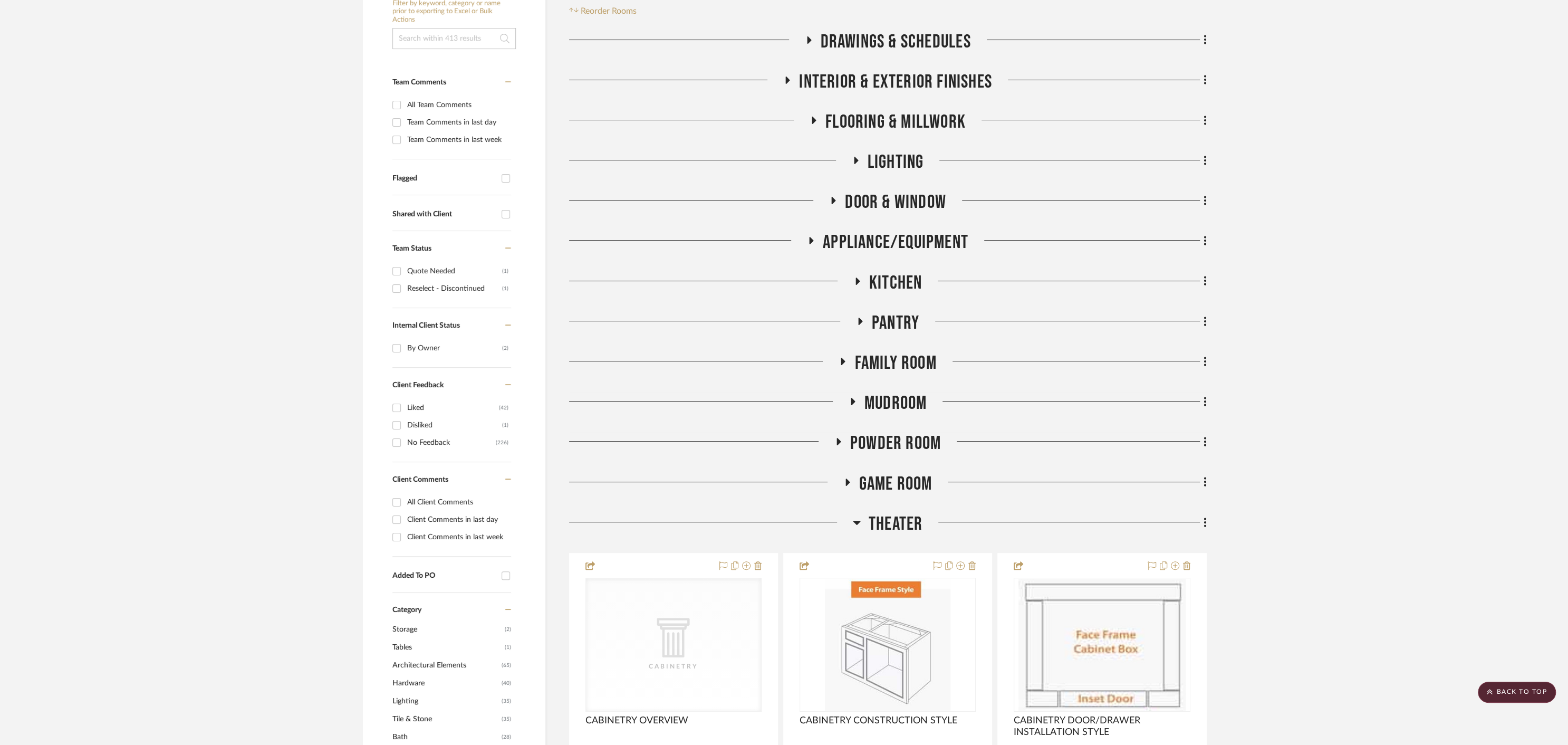
click at [837, 442] on icon at bounding box center [838, 442] width 4 height 7
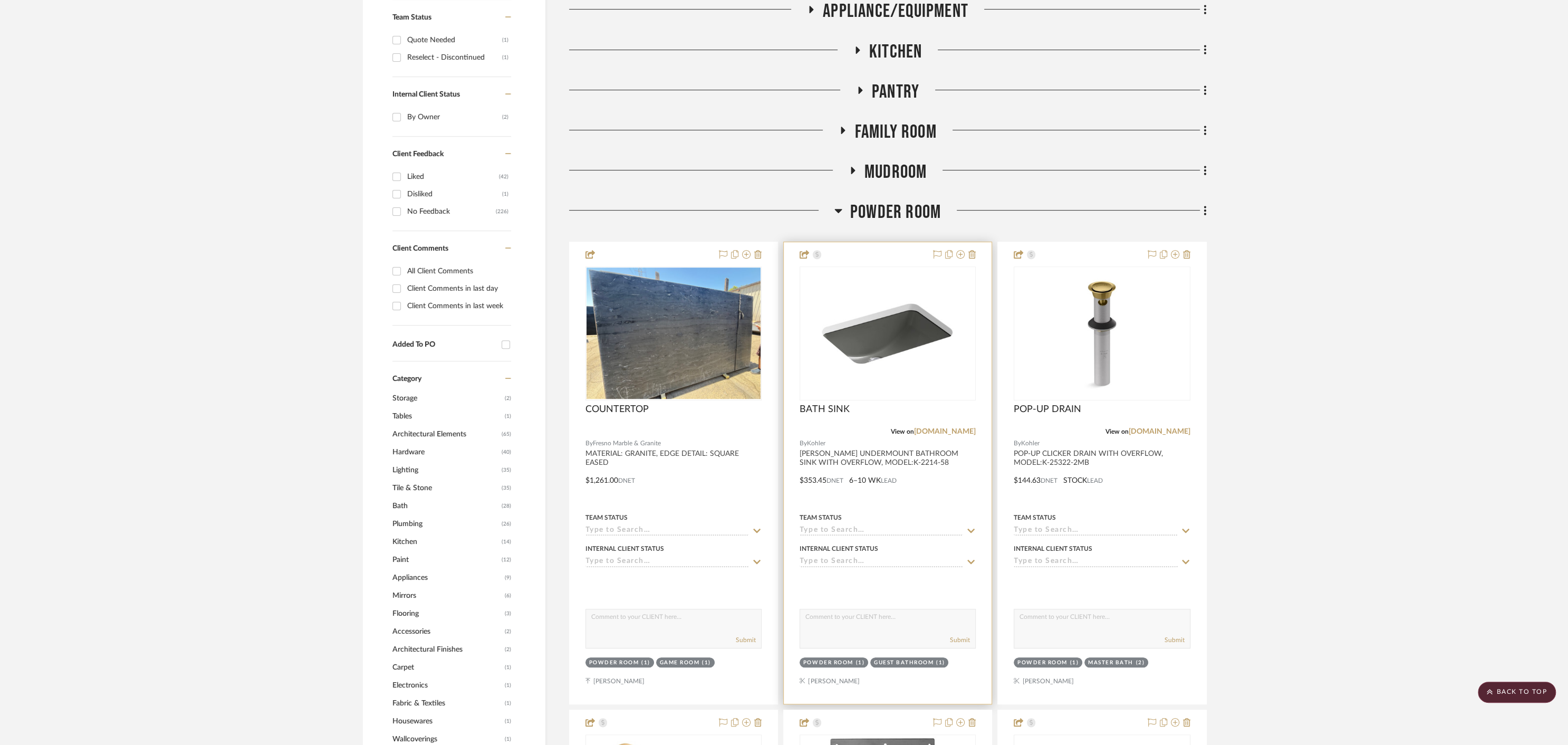
scroll to position [450, 0]
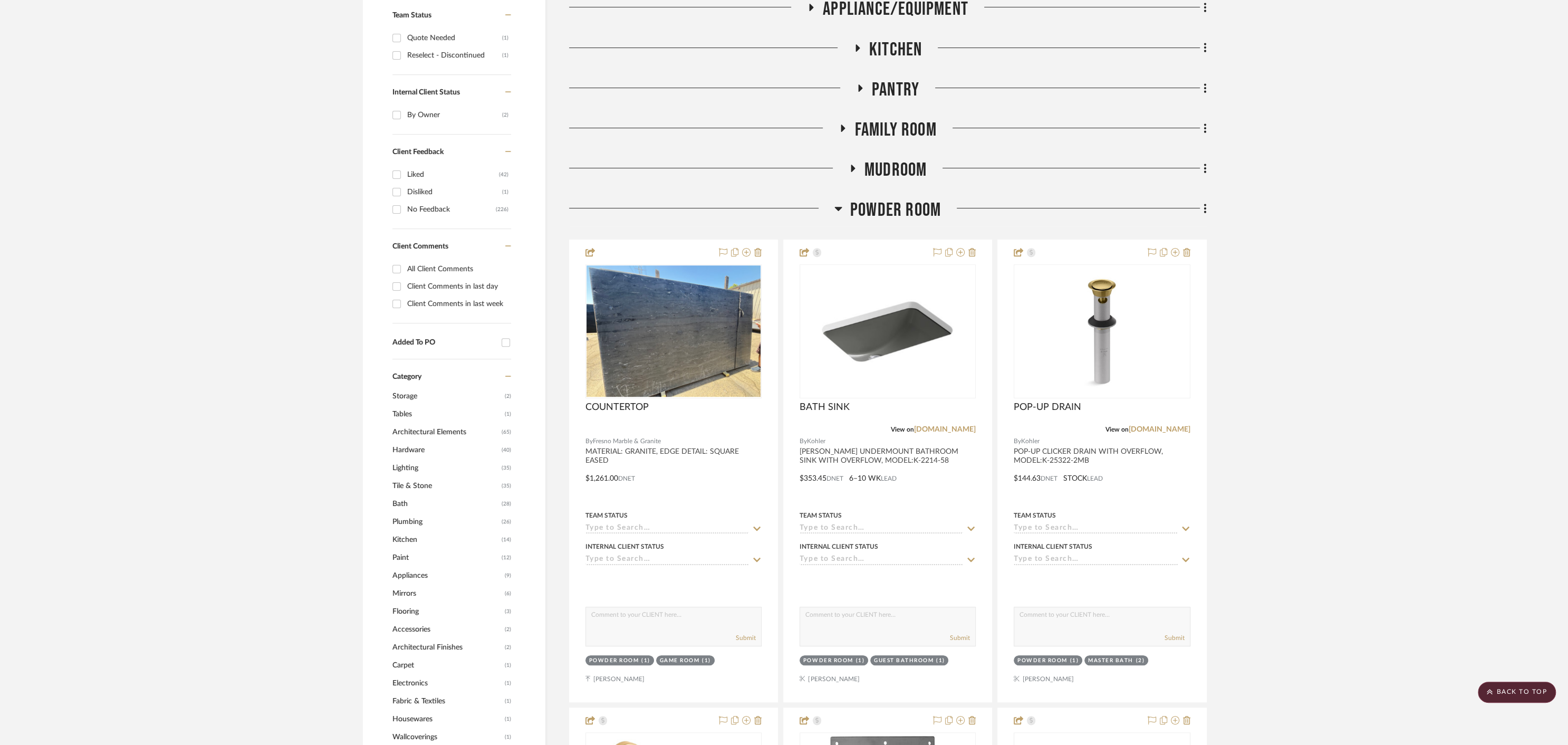
click at [836, 213] on icon at bounding box center [838, 208] width 8 height 13
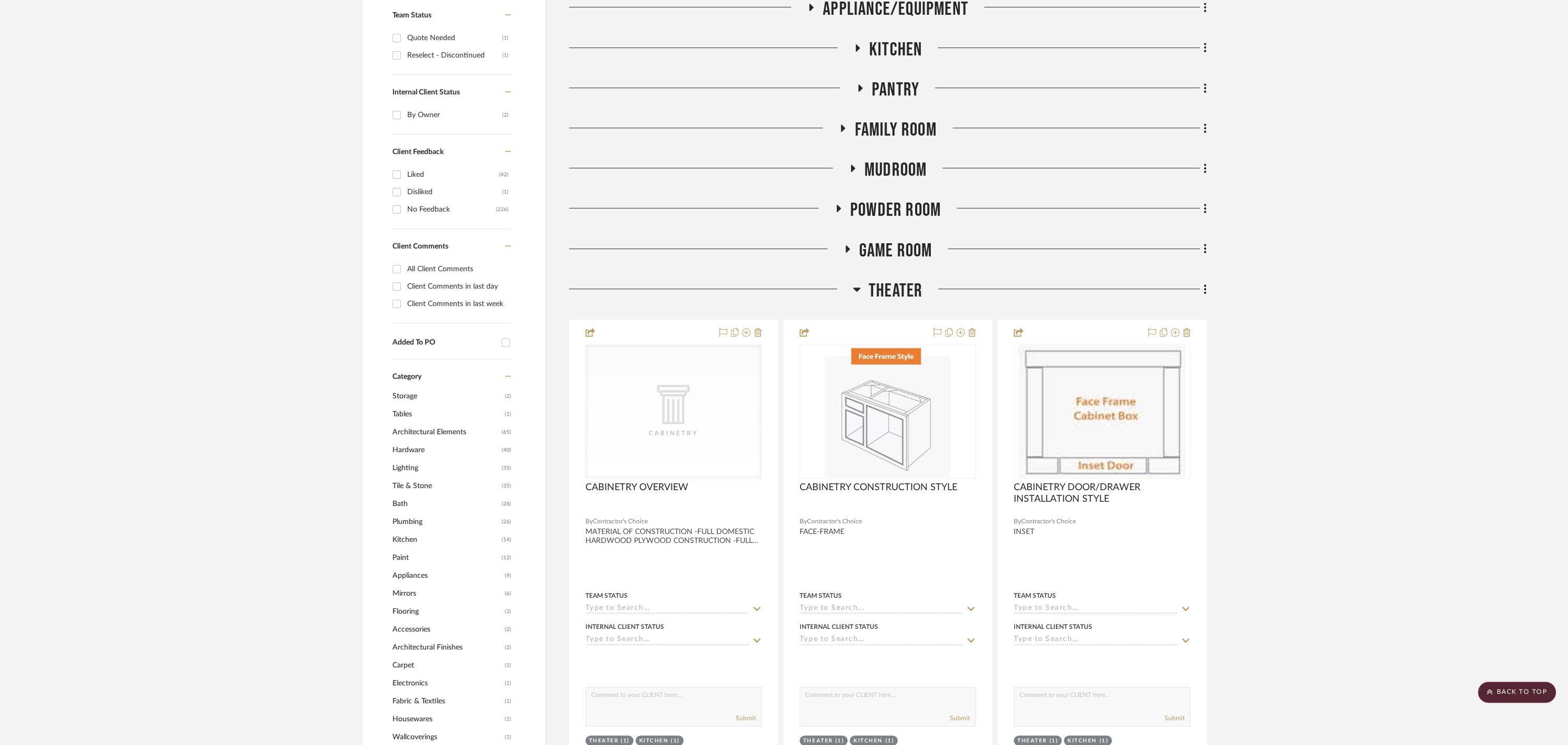
click at [845, 245] on icon at bounding box center [847, 249] width 4 height 7
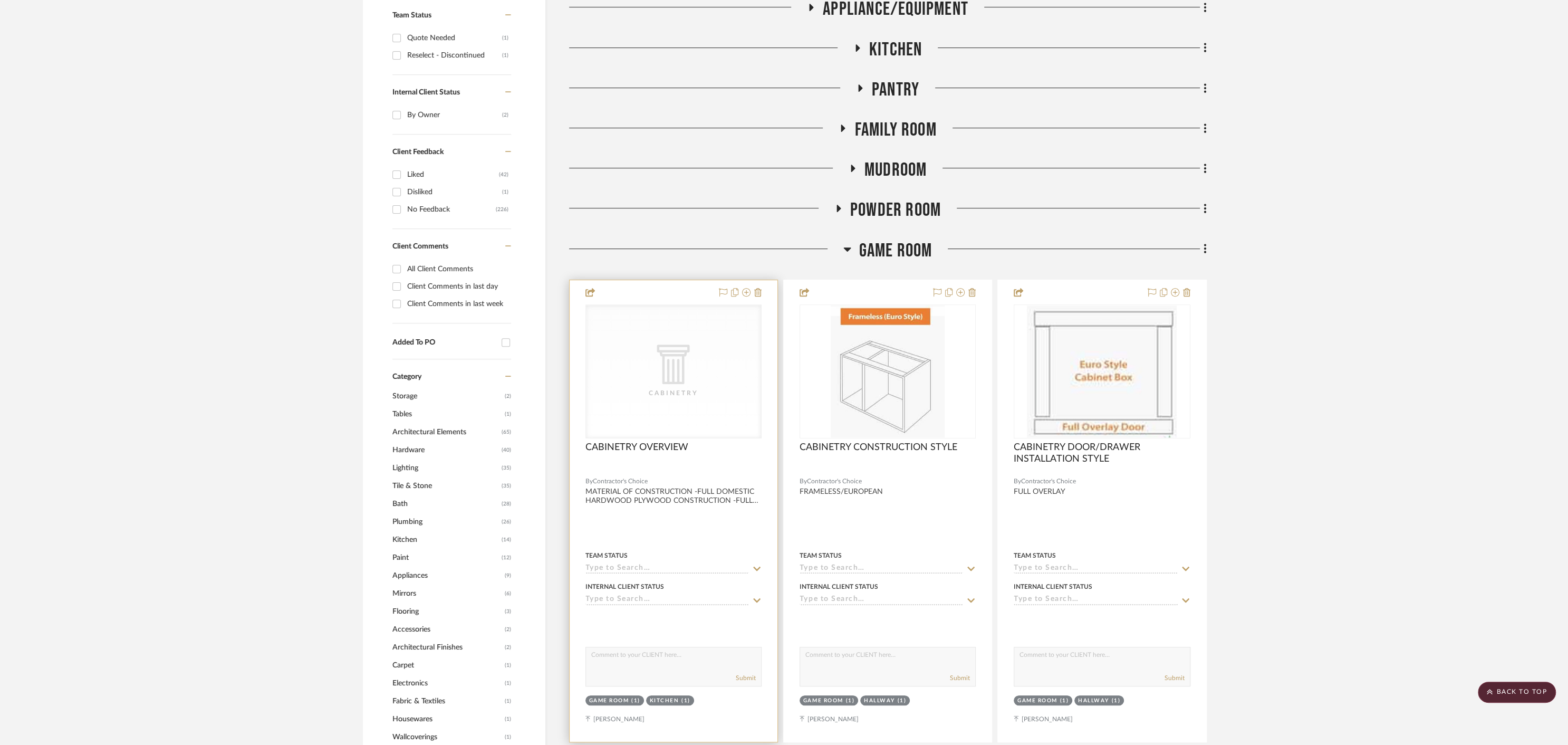
click at [672, 293] on div at bounding box center [673, 511] width 208 height 462
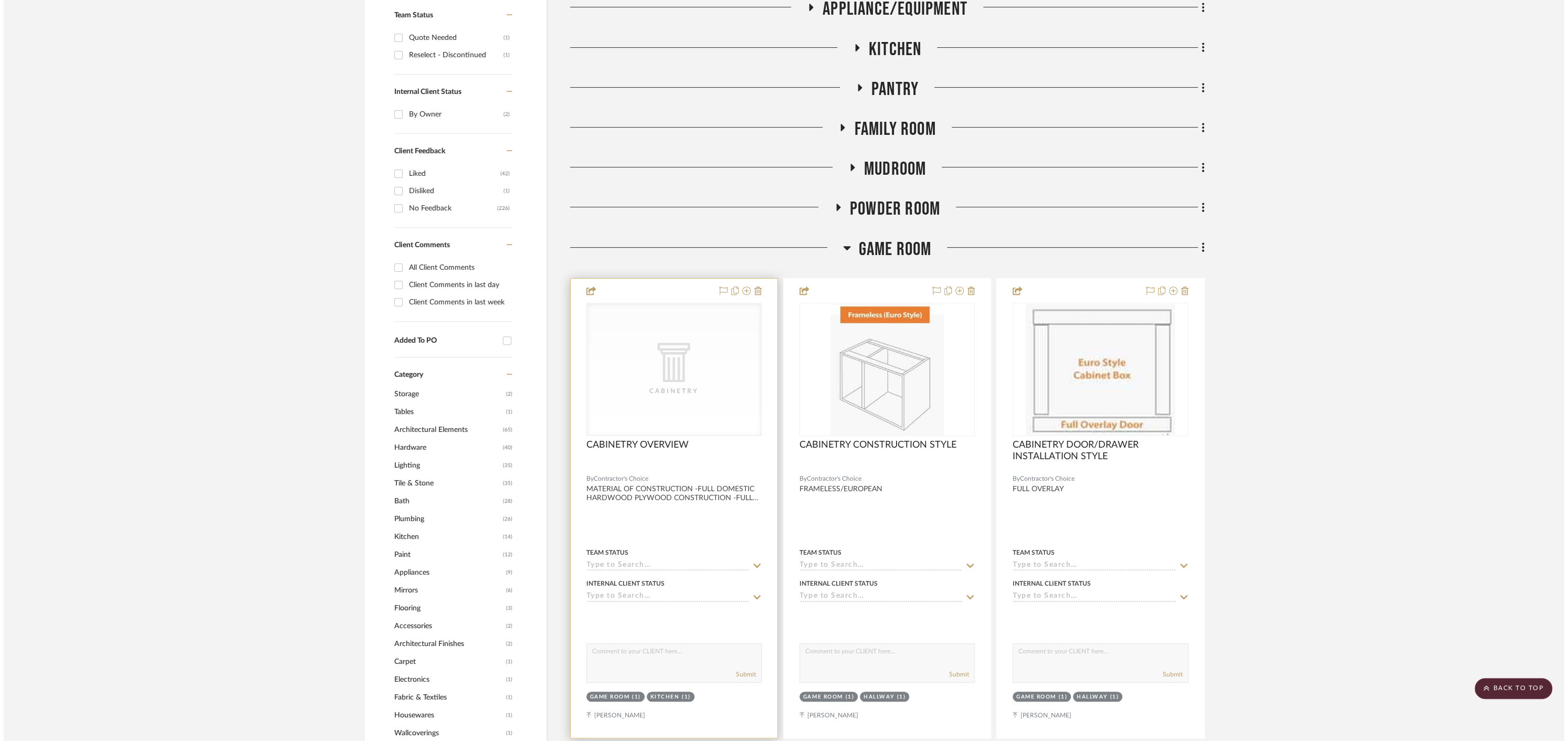
scroll to position [0, 0]
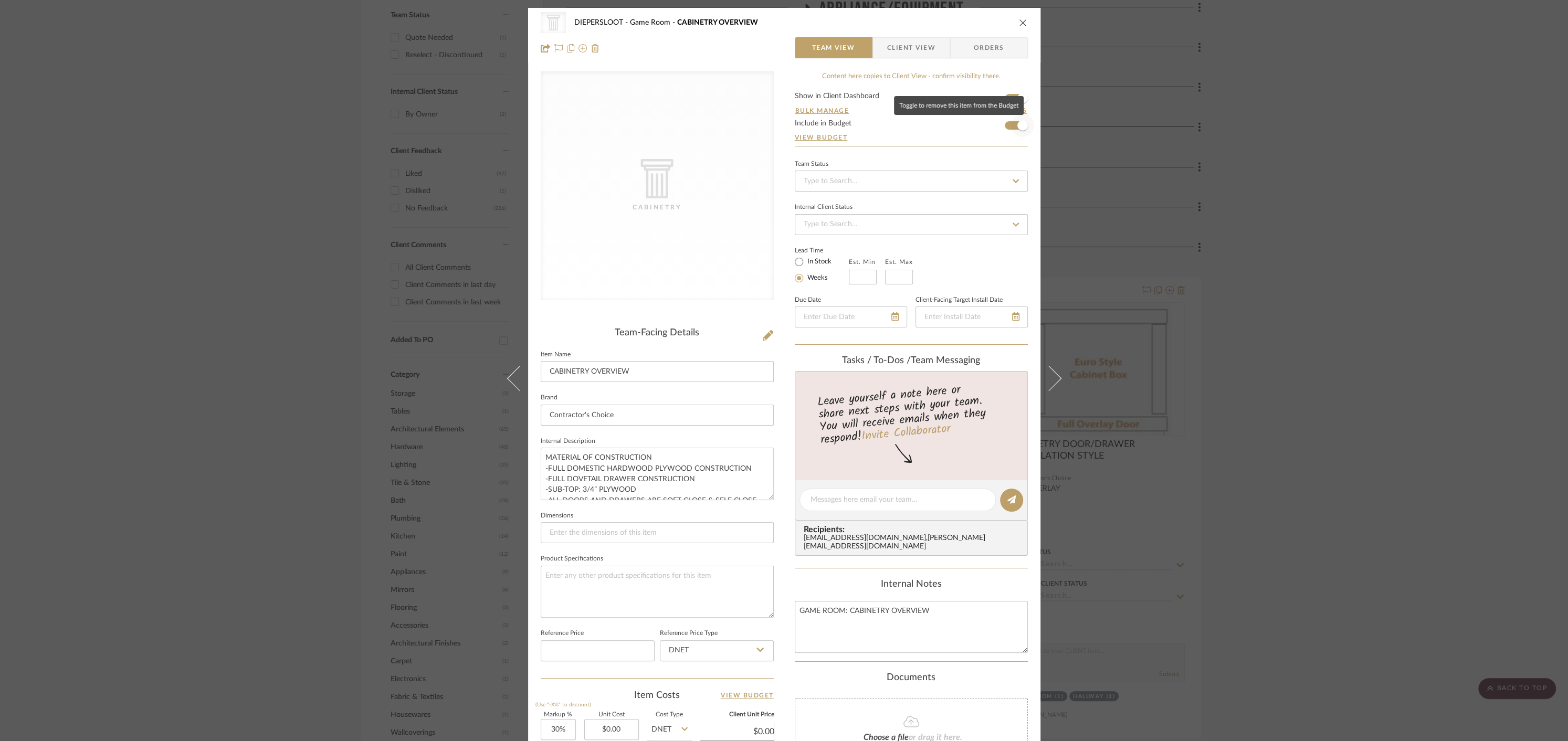
click at [1021, 128] on span "button" at bounding box center [1022, 125] width 10 height 10
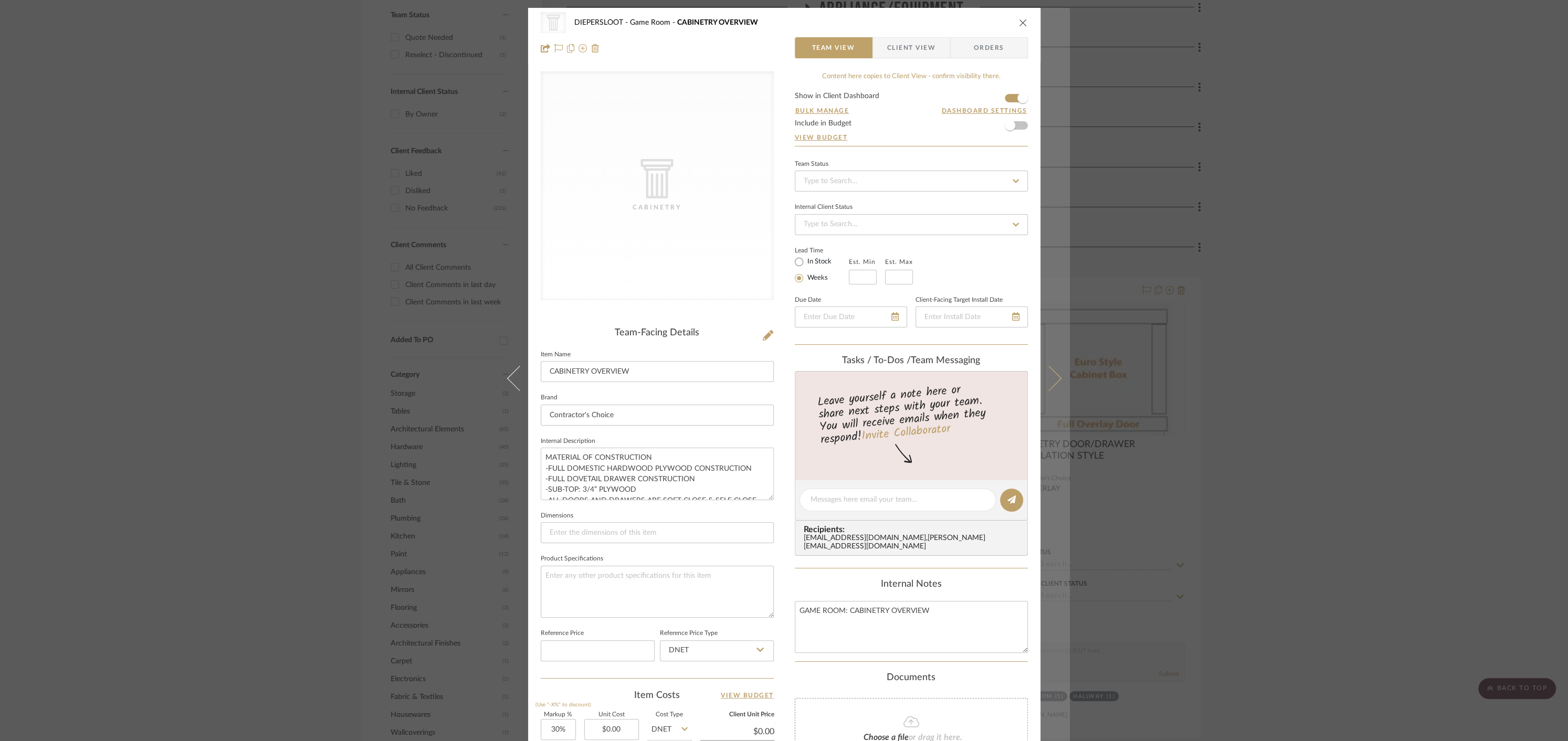
click at [1055, 377] on icon at bounding box center [1048, 378] width 25 height 25
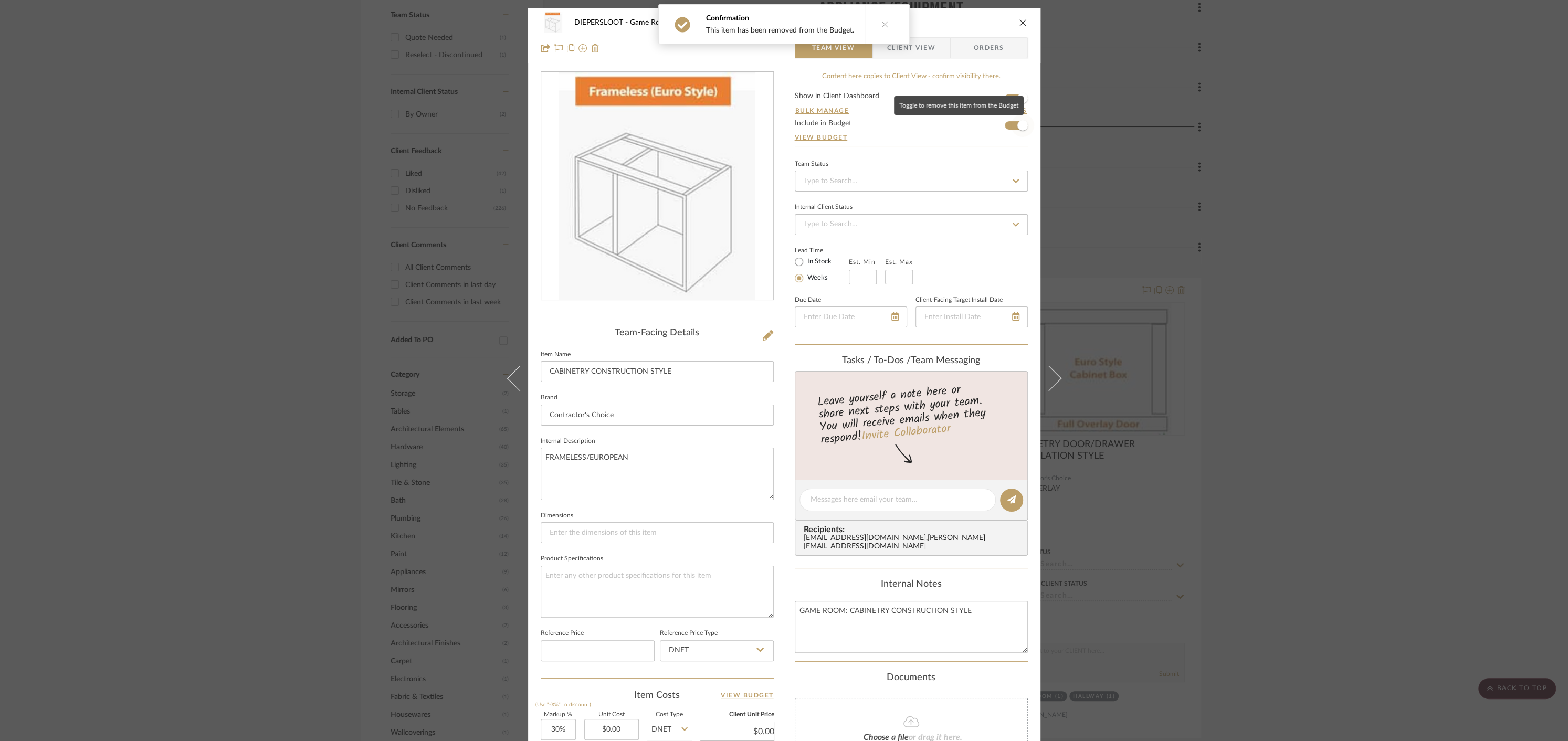
click at [1011, 124] on span "button" at bounding box center [1023, 125] width 23 height 23
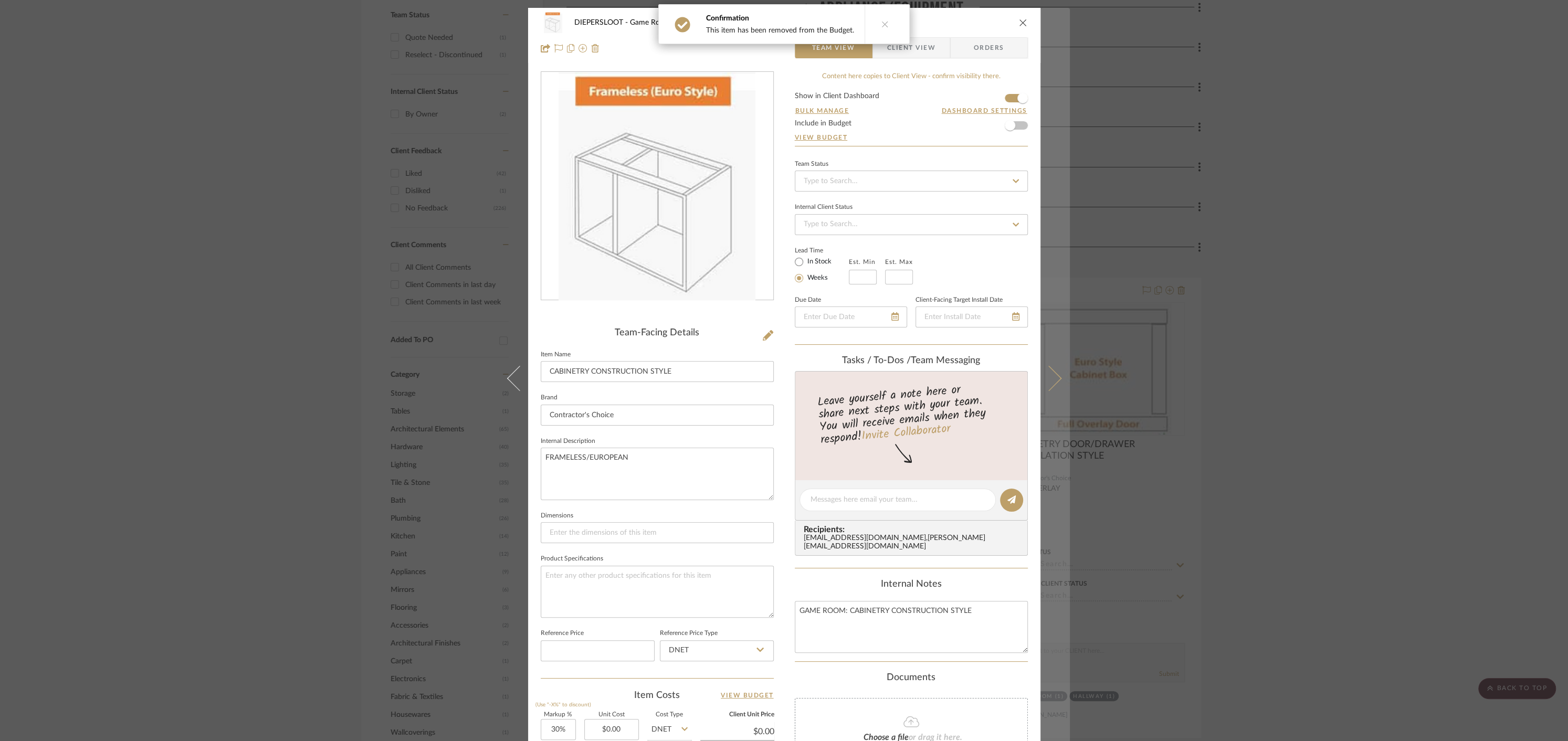
click at [1049, 375] on icon at bounding box center [1048, 378] width 25 height 25
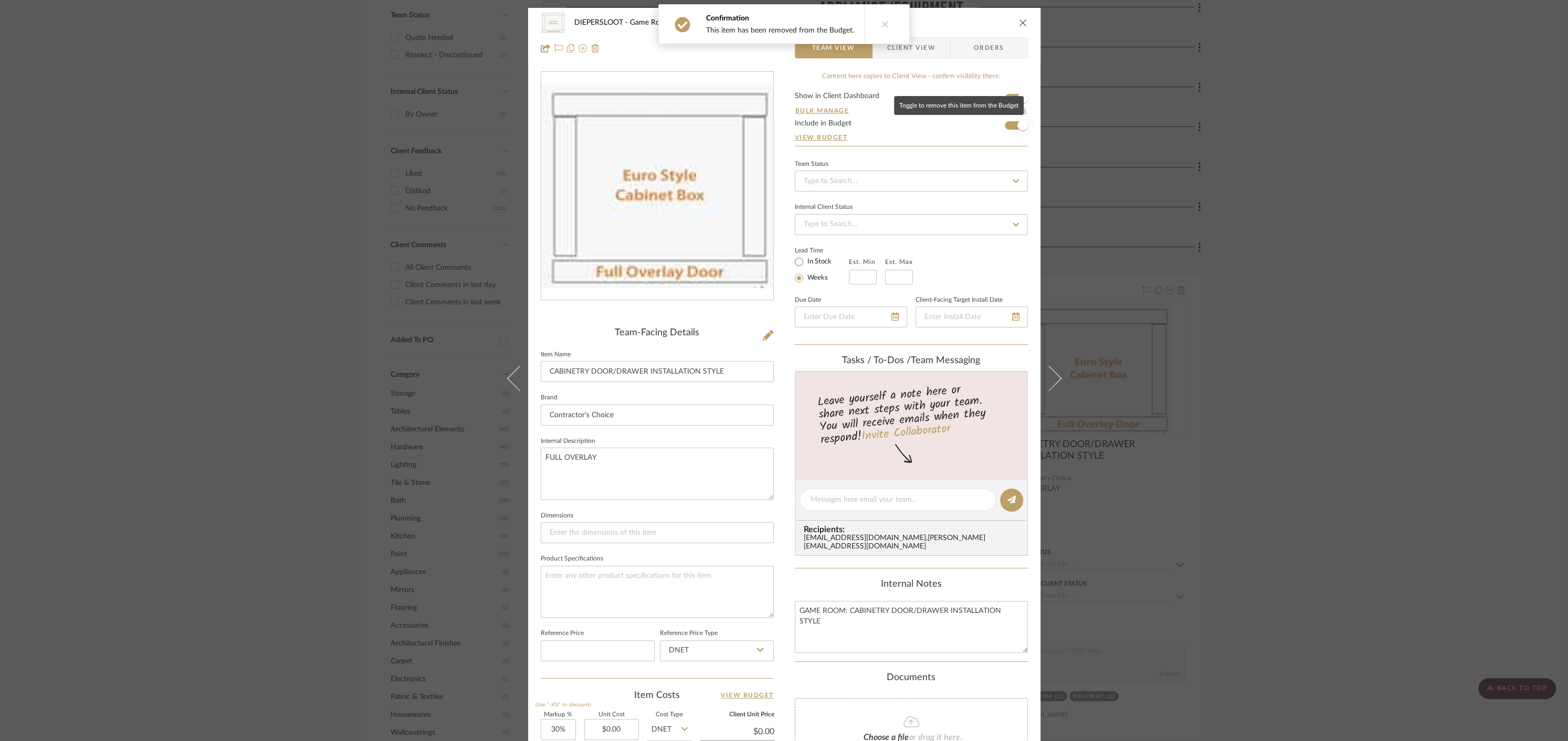
click at [1013, 131] on span "button" at bounding box center [1023, 125] width 23 height 23
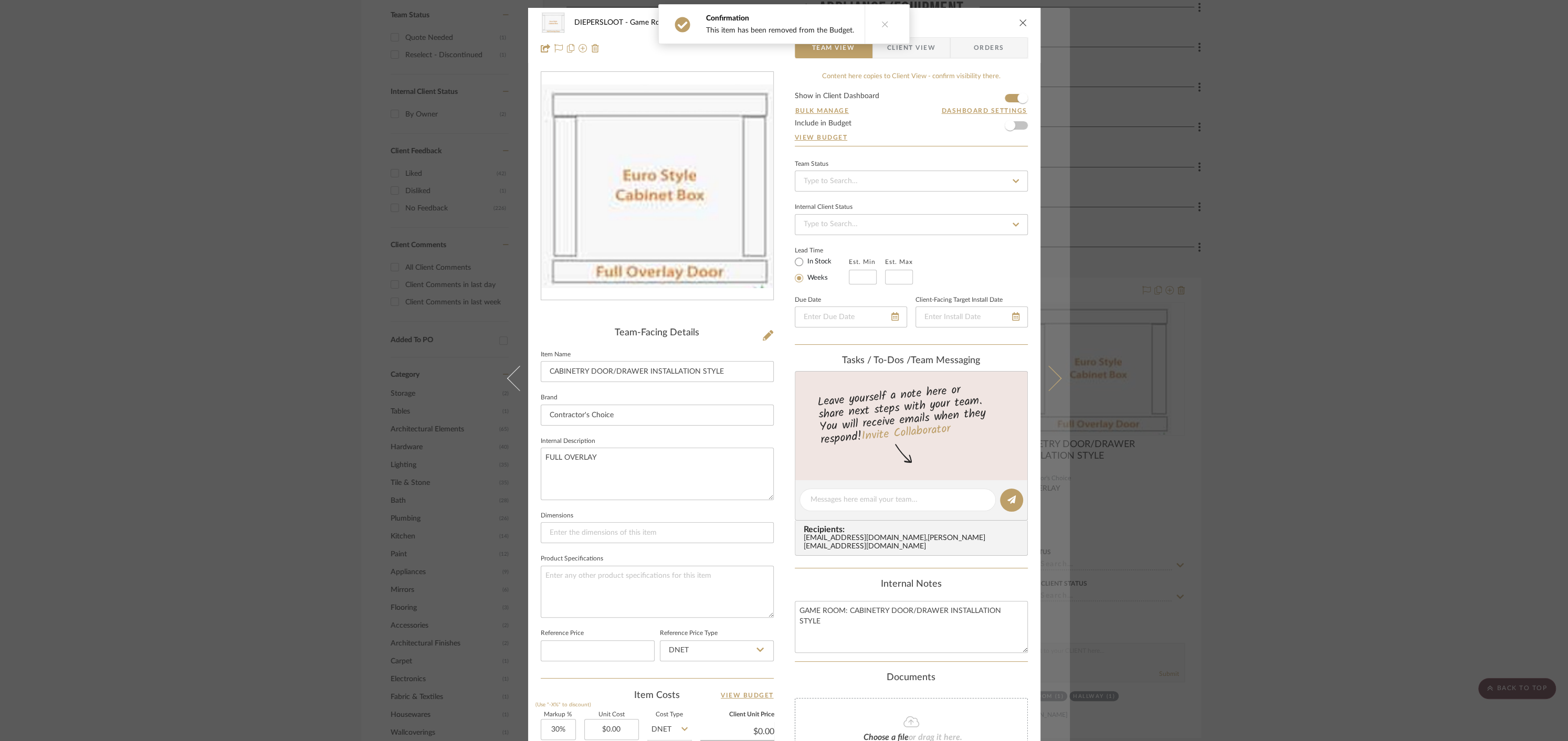
click at [1044, 373] on icon at bounding box center [1048, 378] width 25 height 25
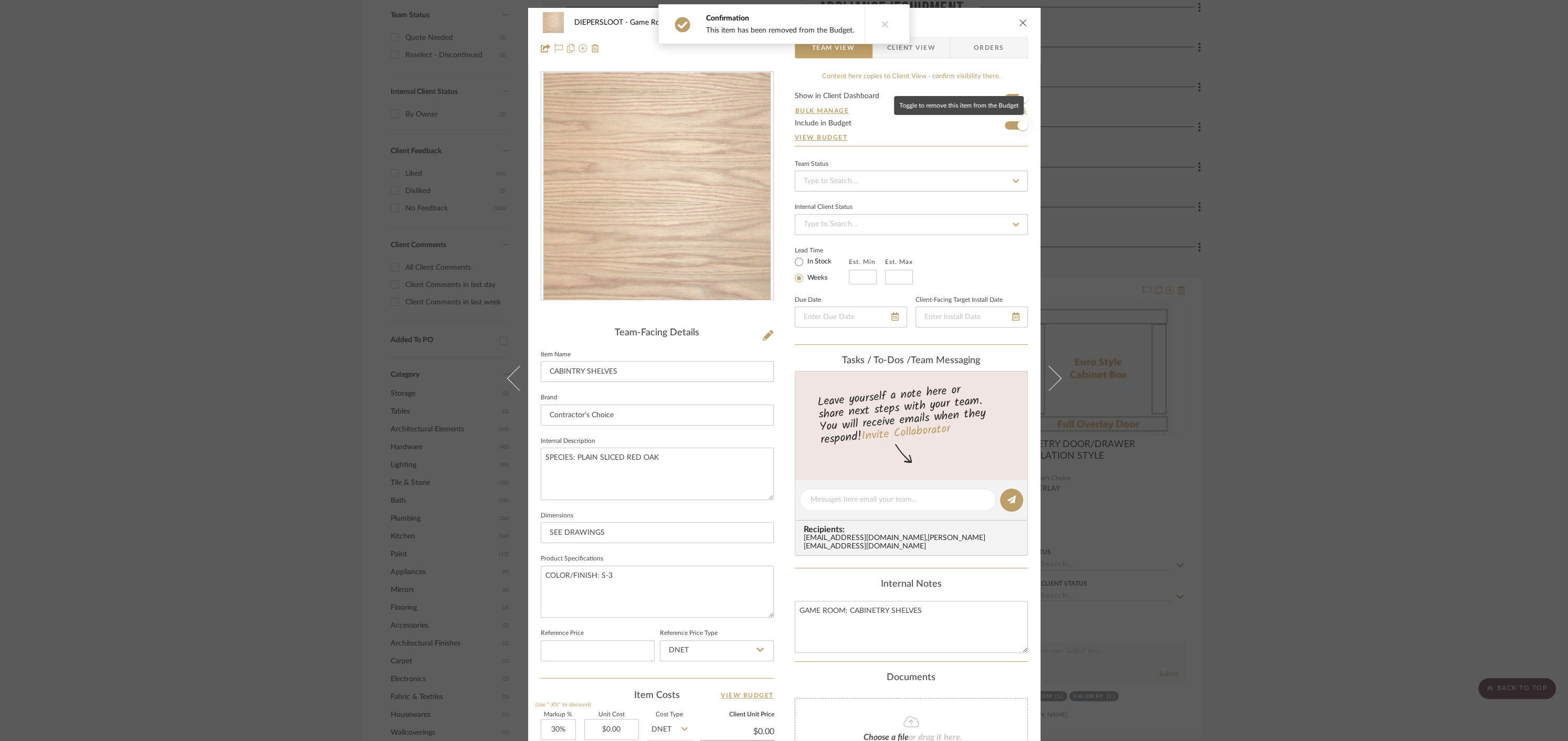
click at [1018, 124] on span "button" at bounding box center [1022, 125] width 10 height 10
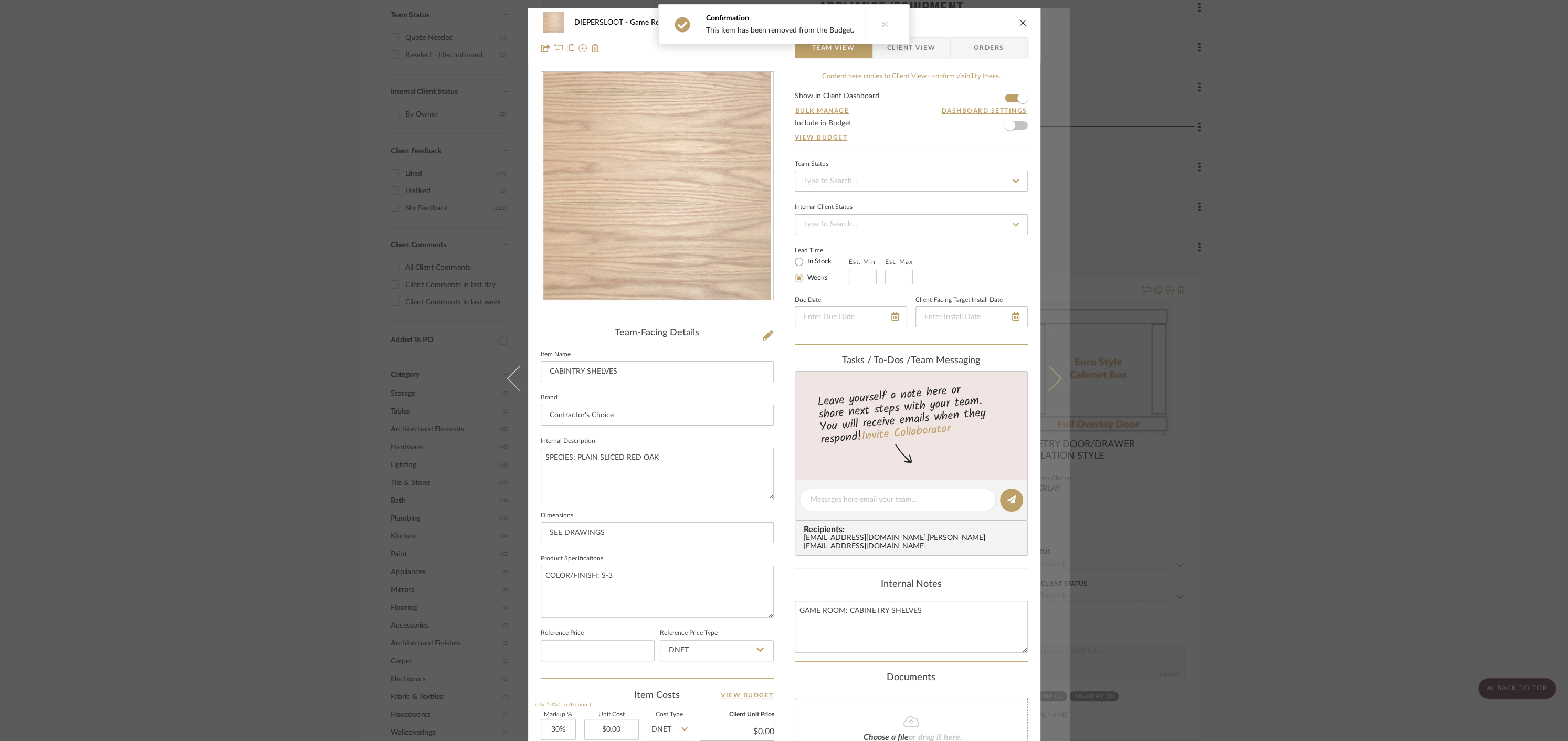
click at [1051, 387] on button at bounding box center [1055, 378] width 29 height 741
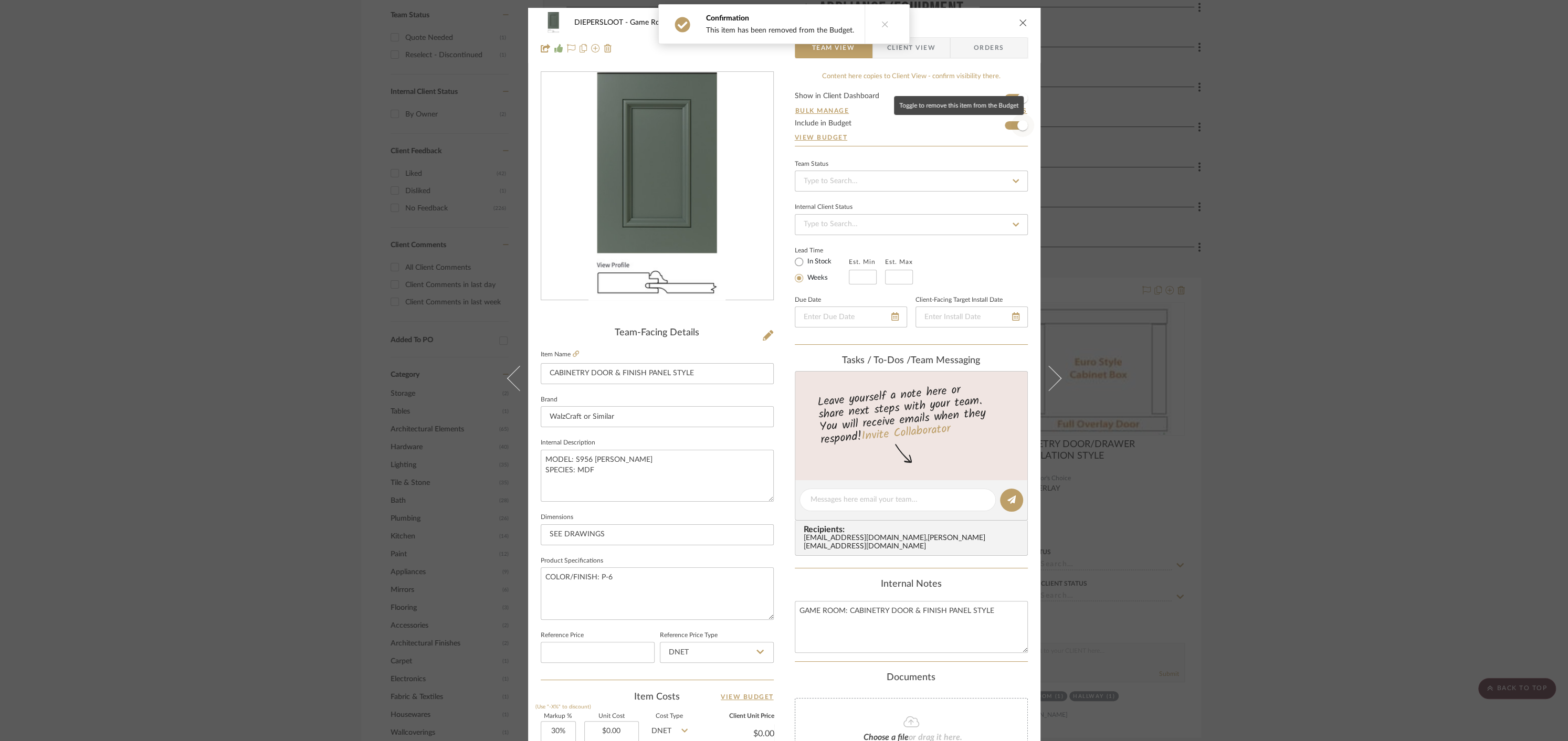
click at [1018, 128] on span "button" at bounding box center [1022, 125] width 10 height 10
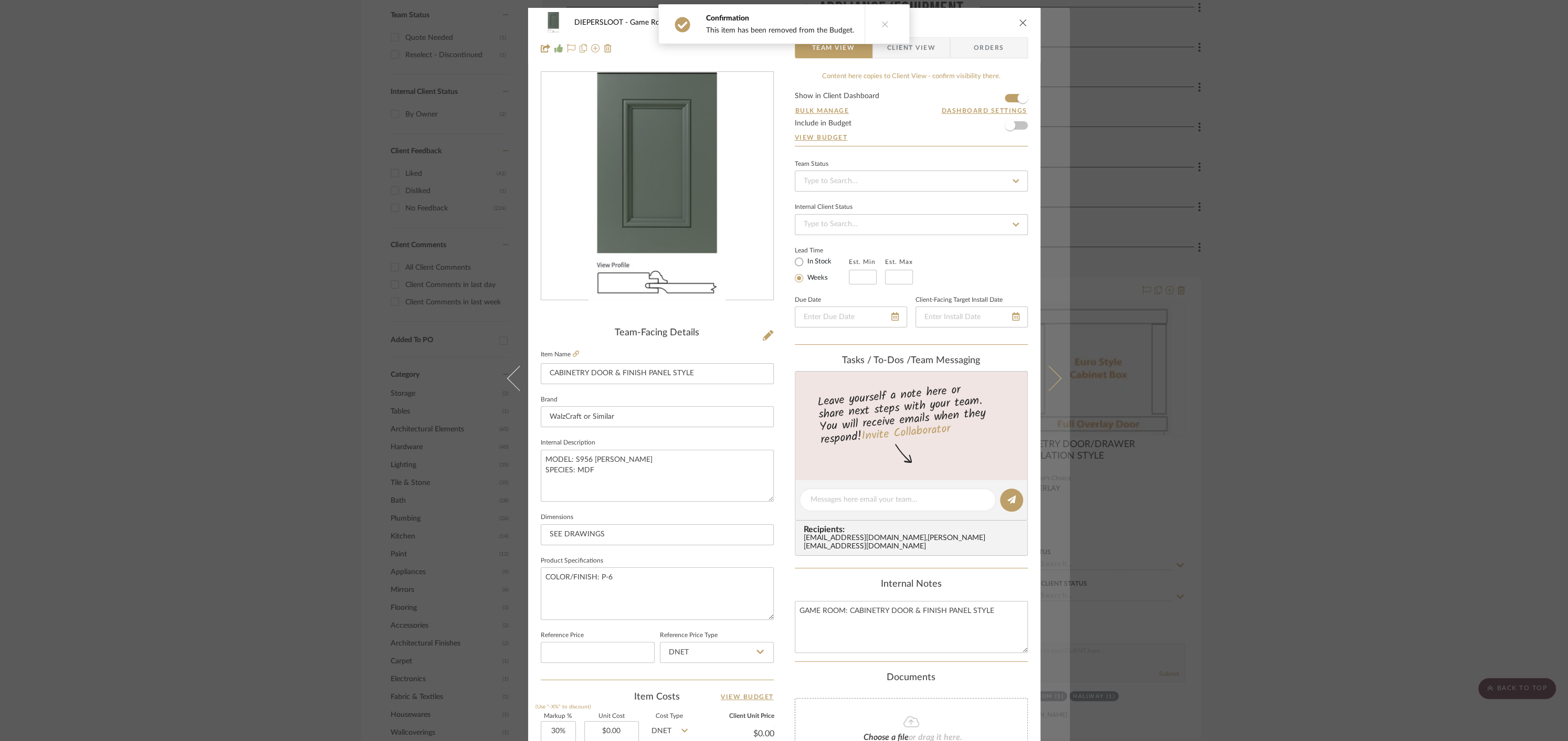
scroll to position [6, 0]
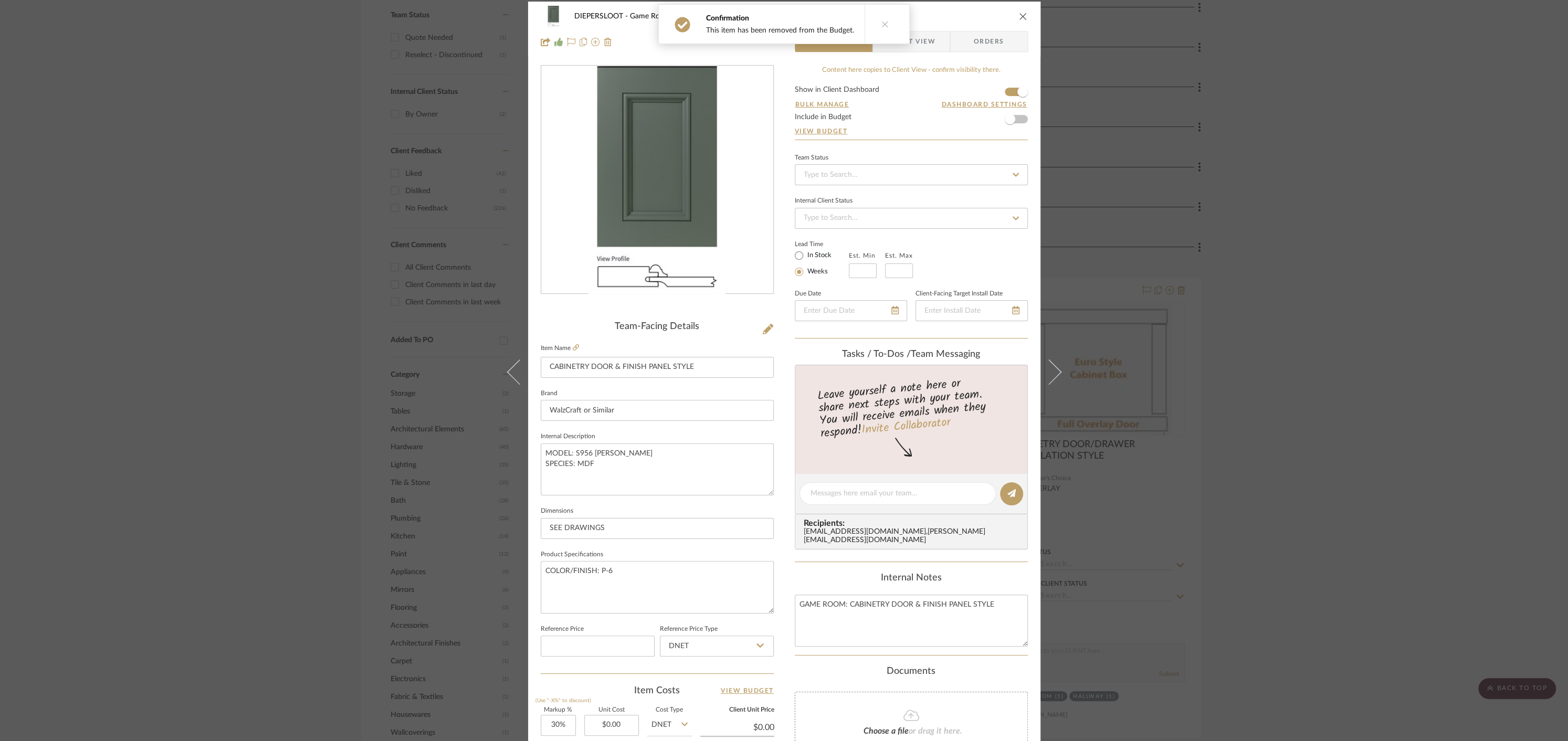
click at [1047, 370] on icon at bounding box center [1048, 372] width 25 height 25
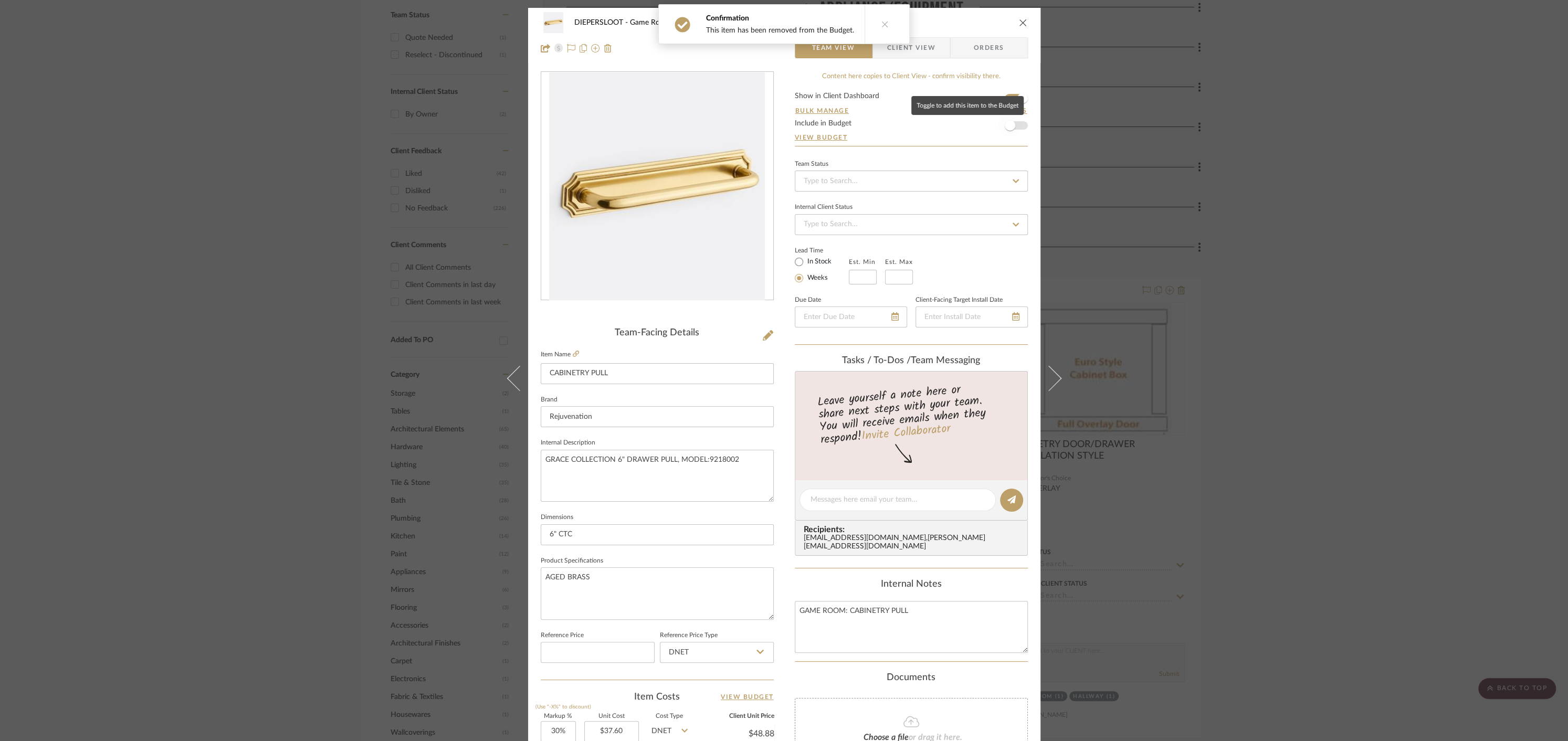
click at [1007, 124] on span "button" at bounding box center [1010, 125] width 10 height 10
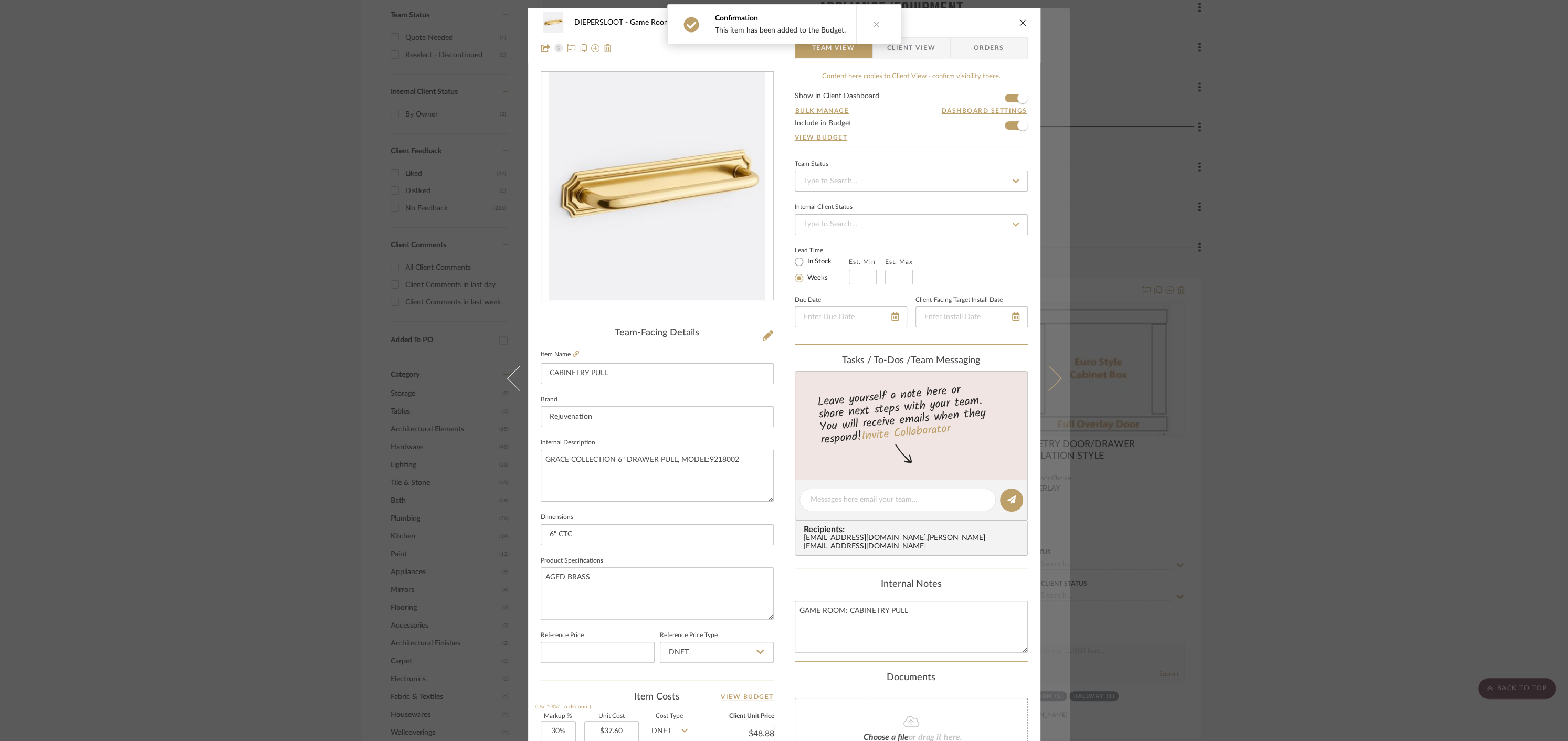
click at [1049, 382] on icon at bounding box center [1048, 378] width 25 height 25
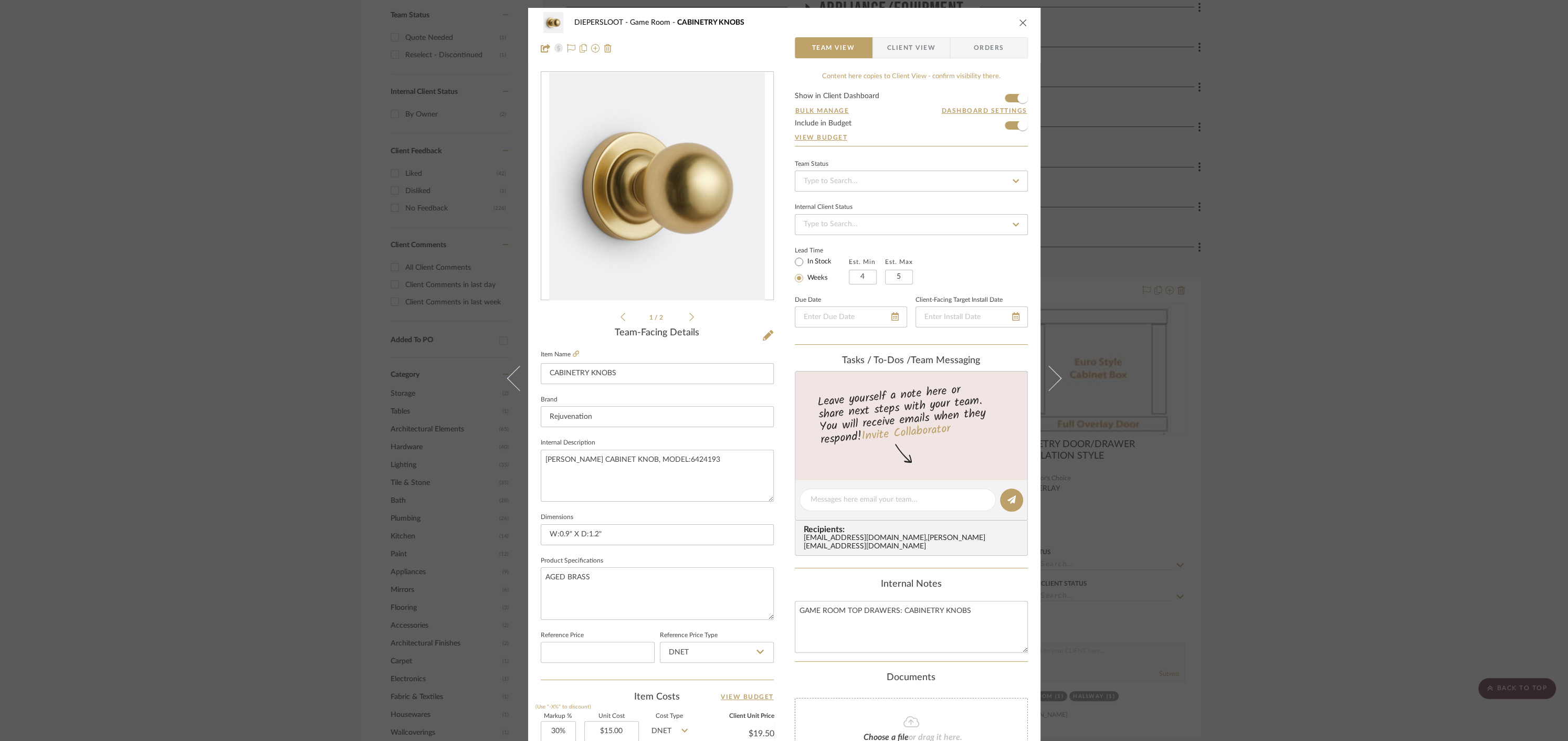
click at [1019, 21] on icon "close" at bounding box center [1023, 23] width 9 height 9
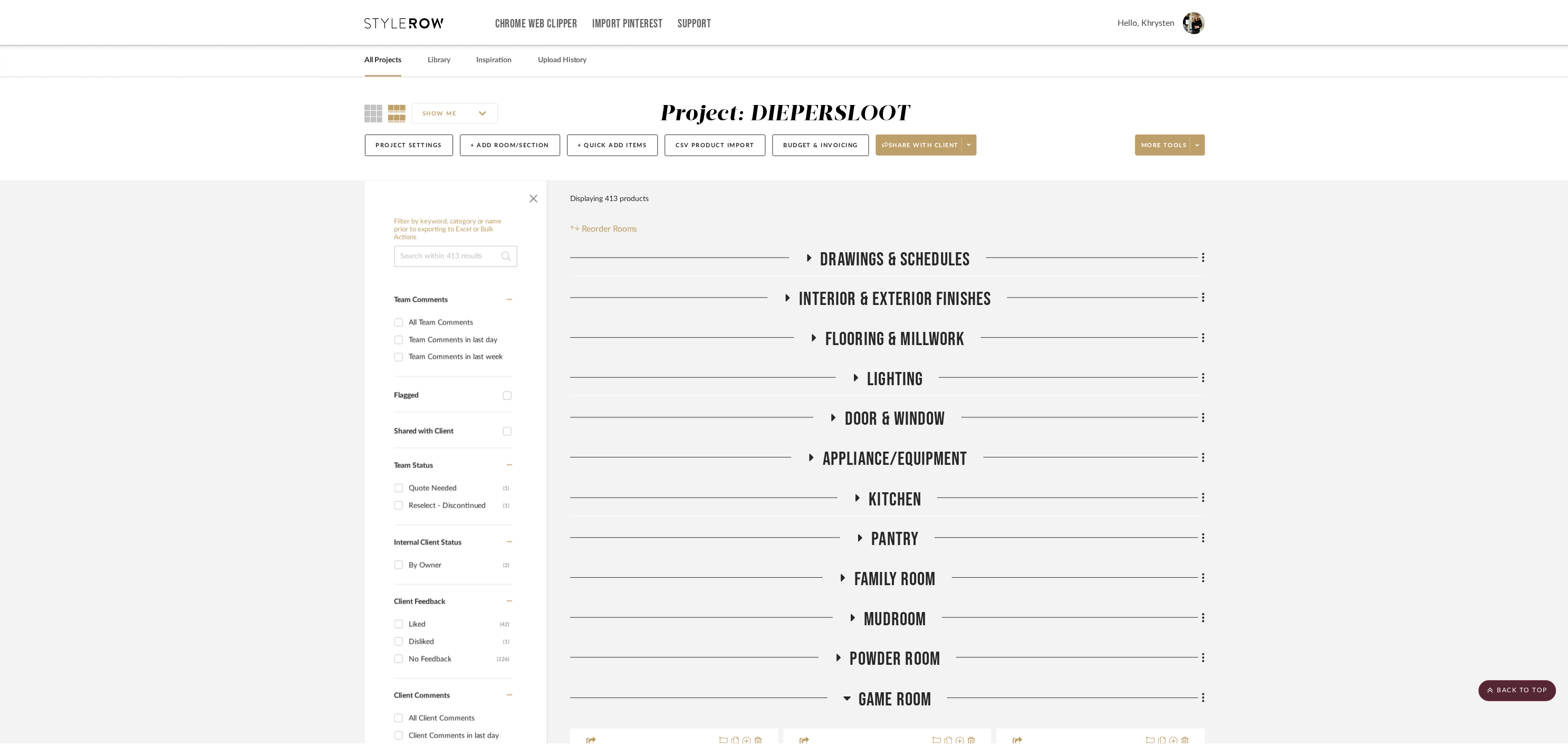
scroll to position [450, 0]
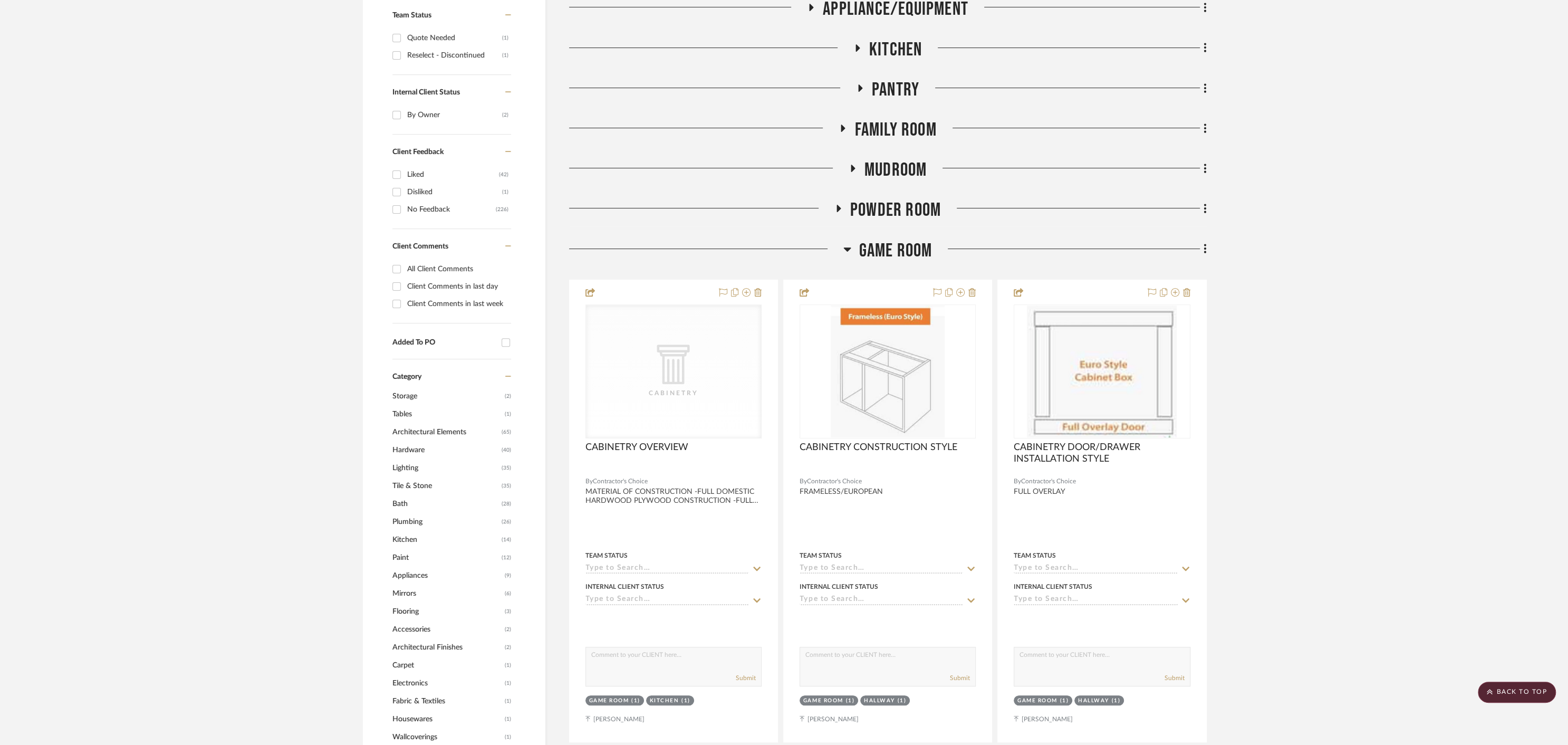
click at [849, 247] on icon at bounding box center [847, 249] width 7 height 4
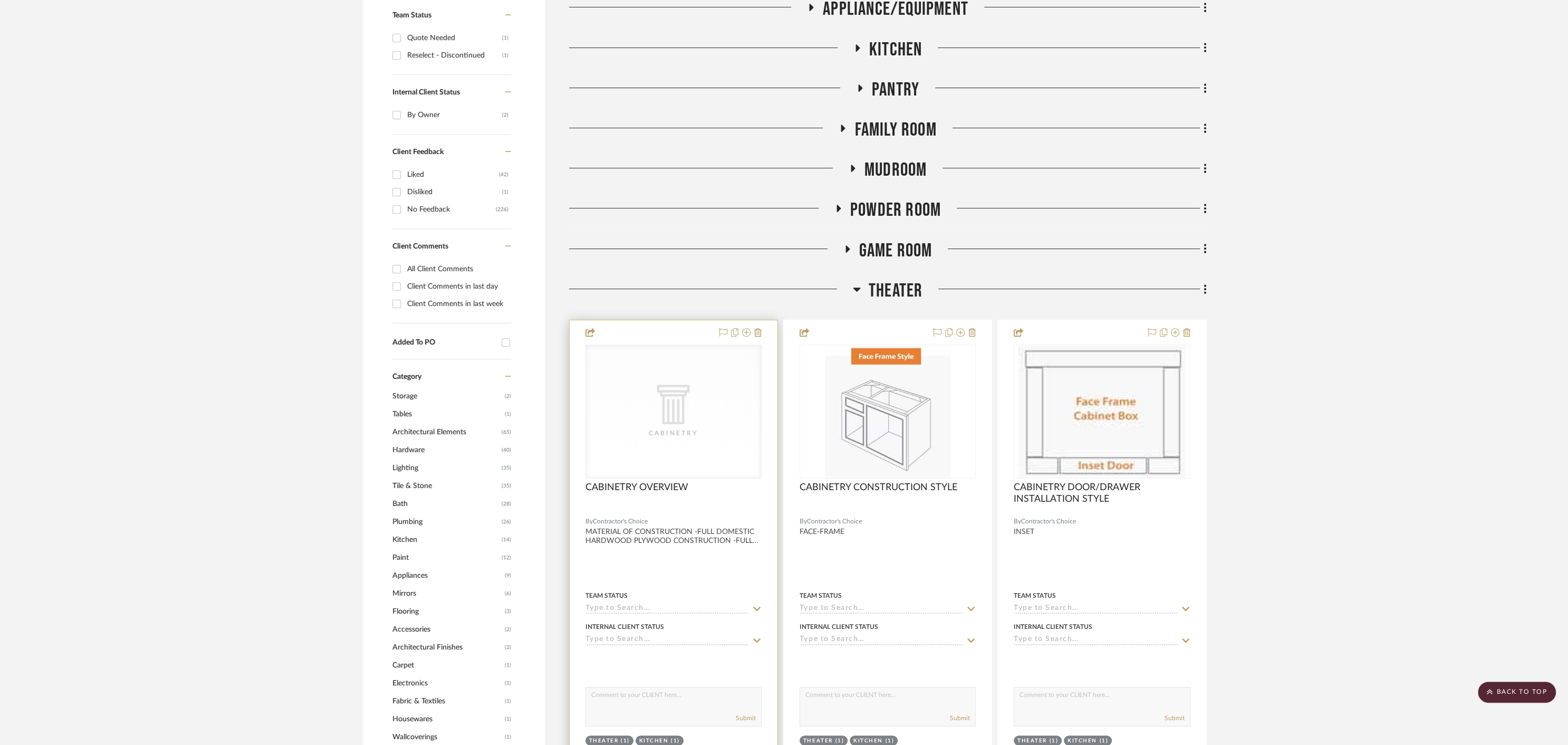
click at [747, 496] on div "CABINETRY OVERVIEW" at bounding box center [673, 493] width 176 height 23
click at [741, 509] on div at bounding box center [673, 510] width 176 height 10
click at [761, 665] on div at bounding box center [673, 661] width 176 height 21
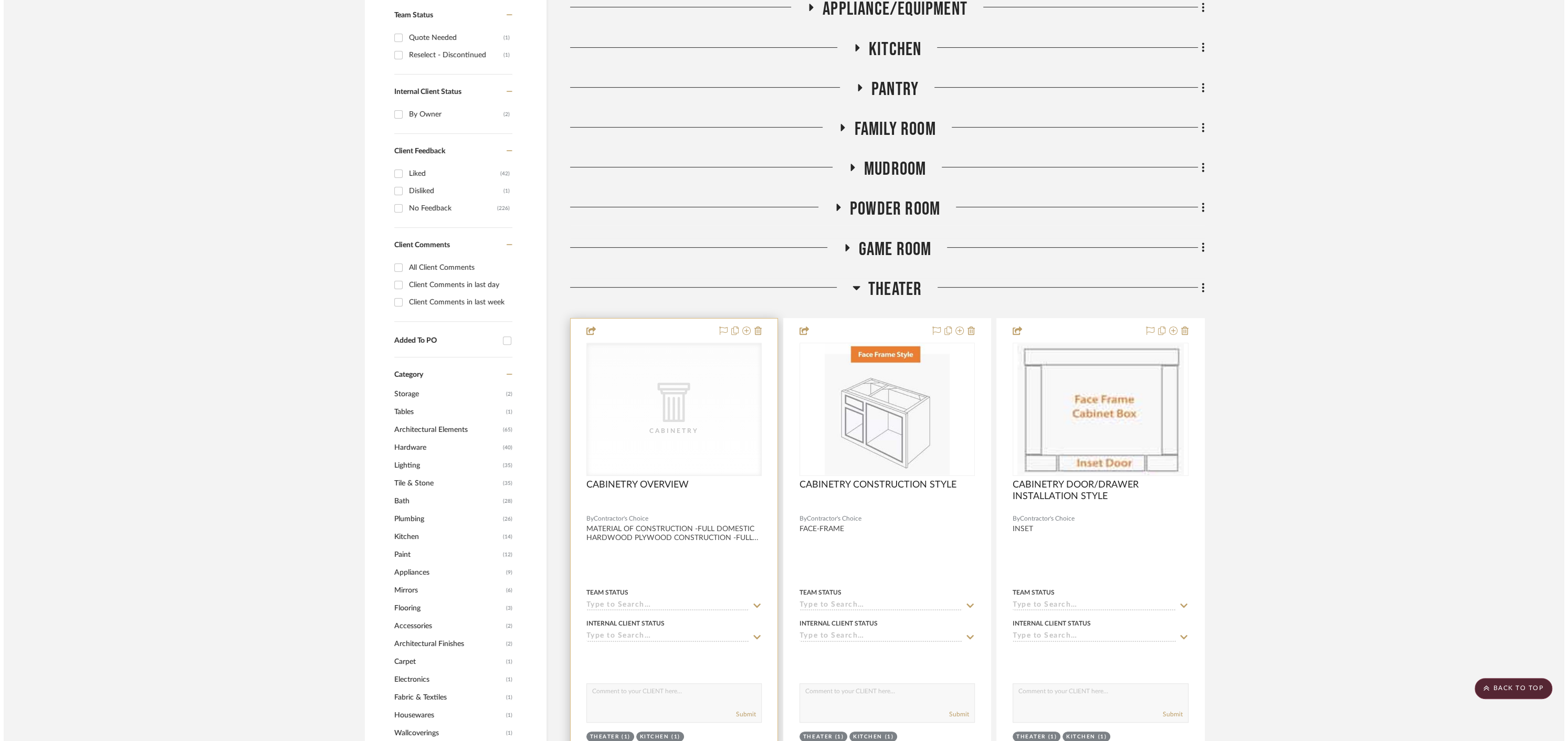
scroll to position [0, 0]
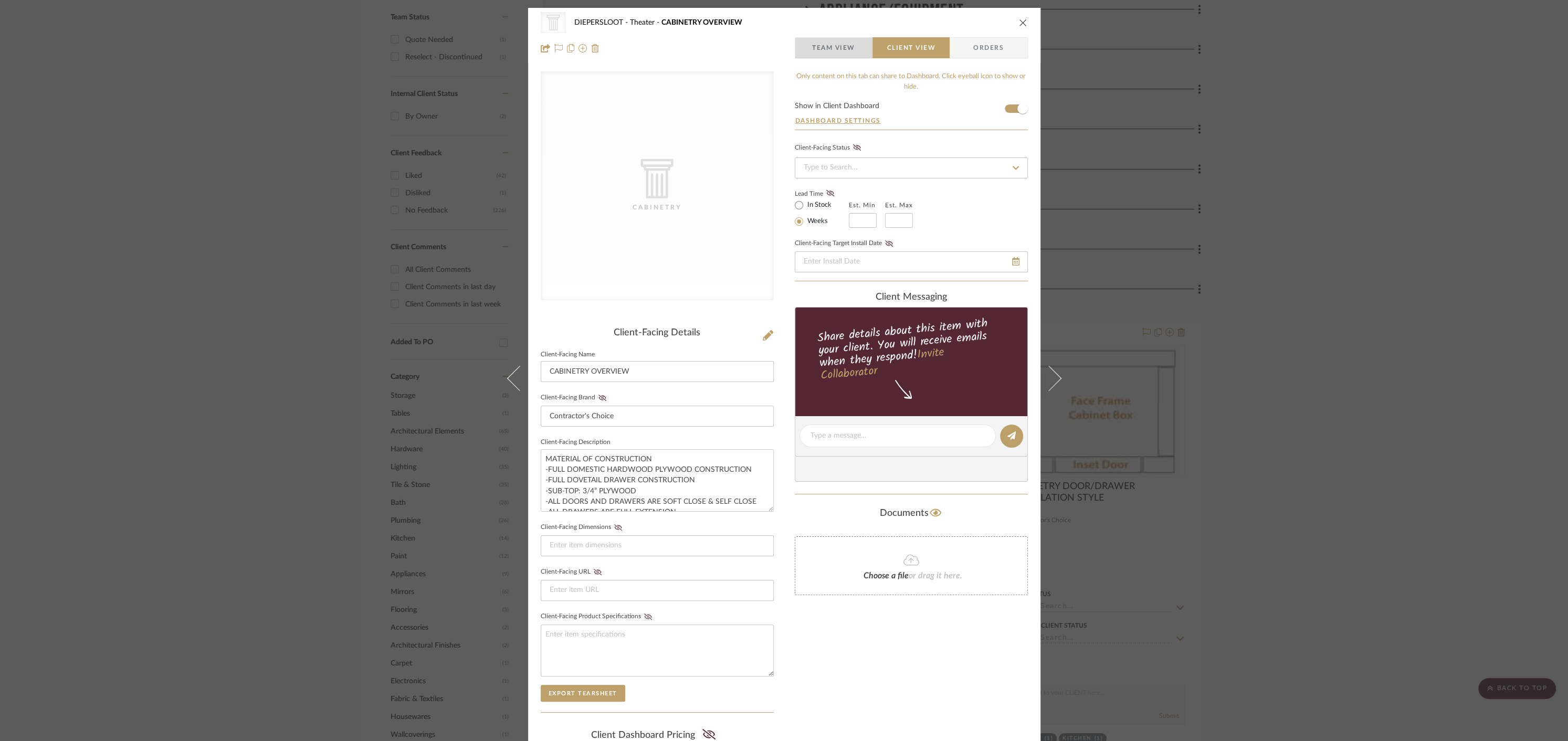
click at [822, 51] on span "Team View" at bounding box center [833, 47] width 43 height 21
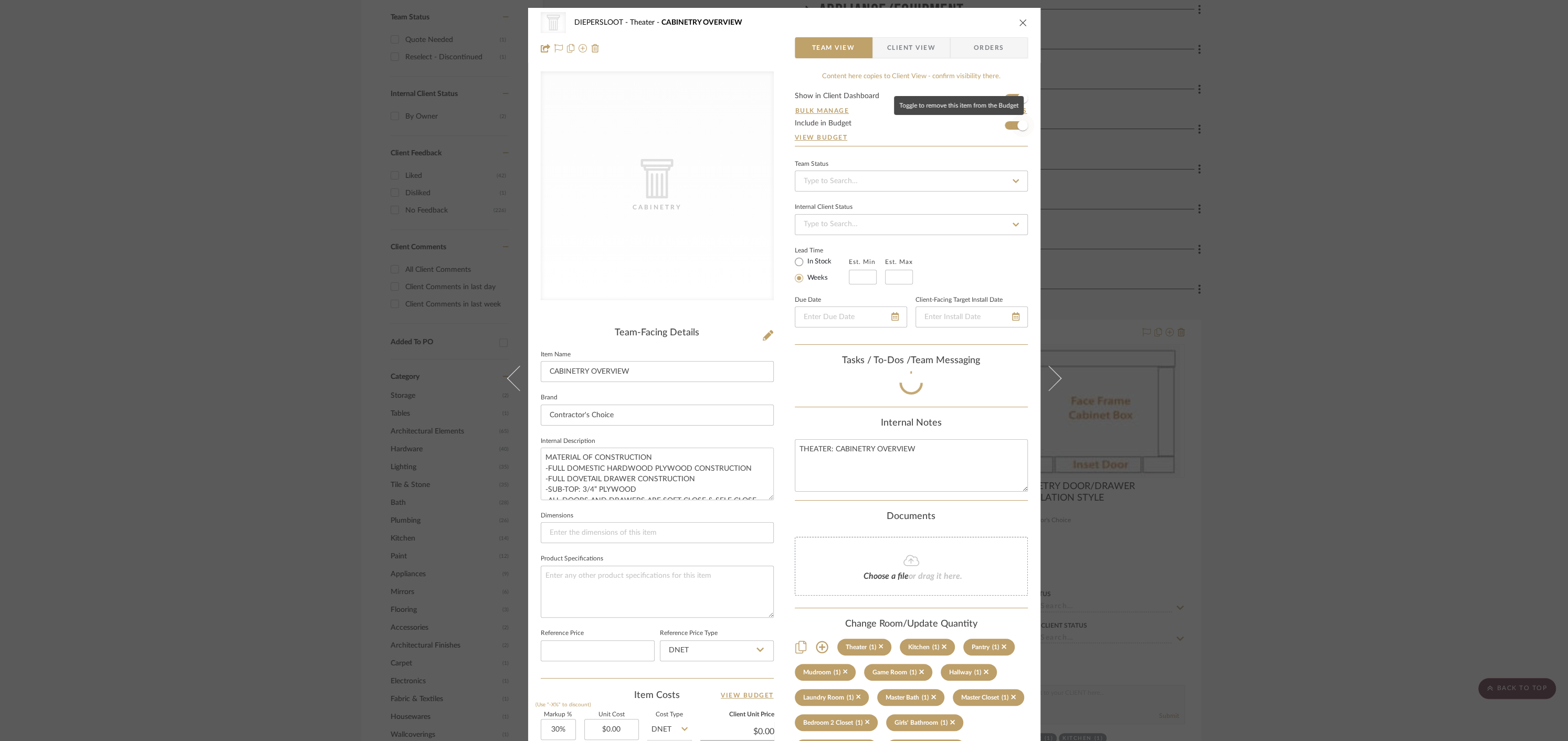
click at [1017, 125] on span "button" at bounding box center [1022, 125] width 10 height 10
click at [1021, 23] on icon "close" at bounding box center [1023, 23] width 9 height 9
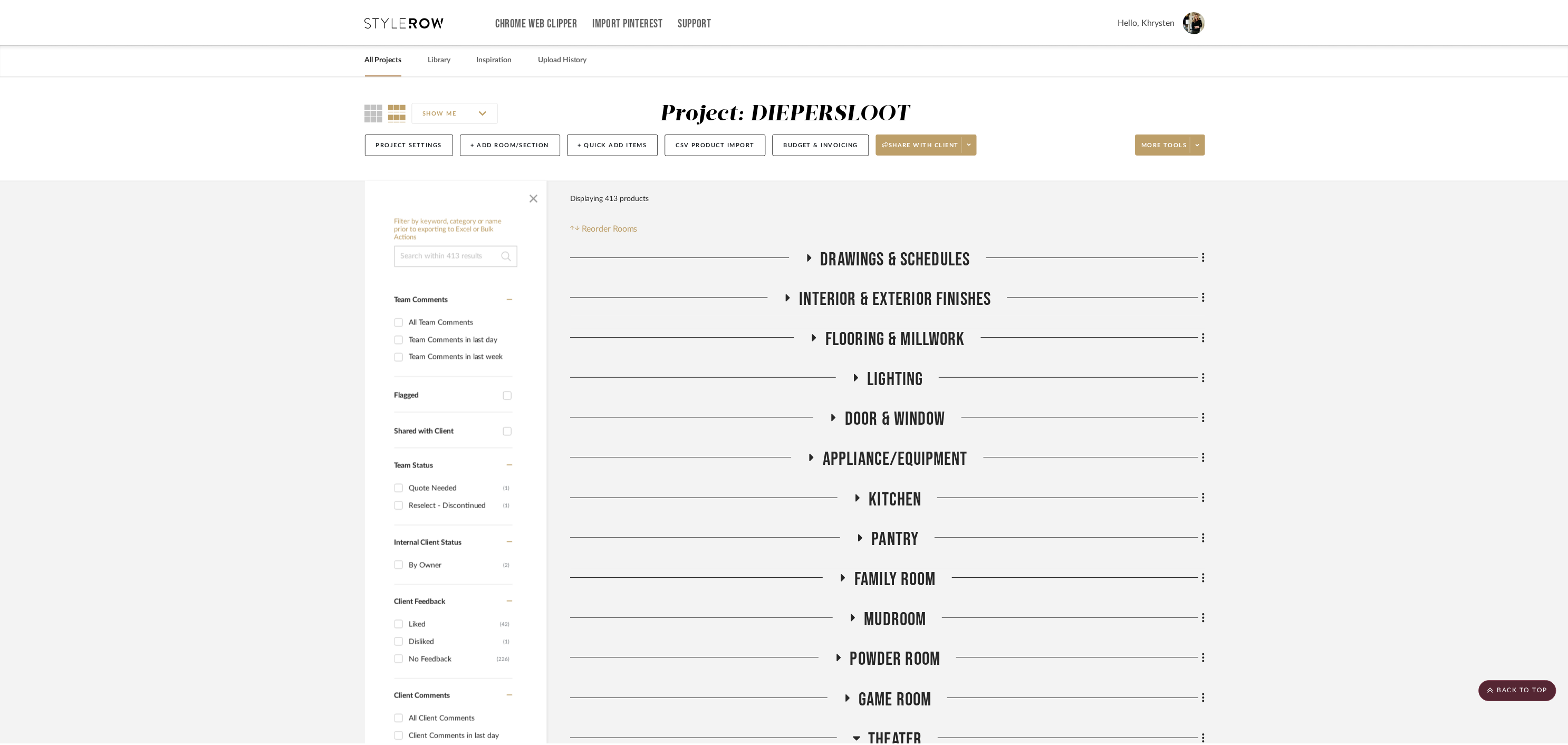
scroll to position [448, 0]
